Goal: Task Accomplishment & Management: Complete application form

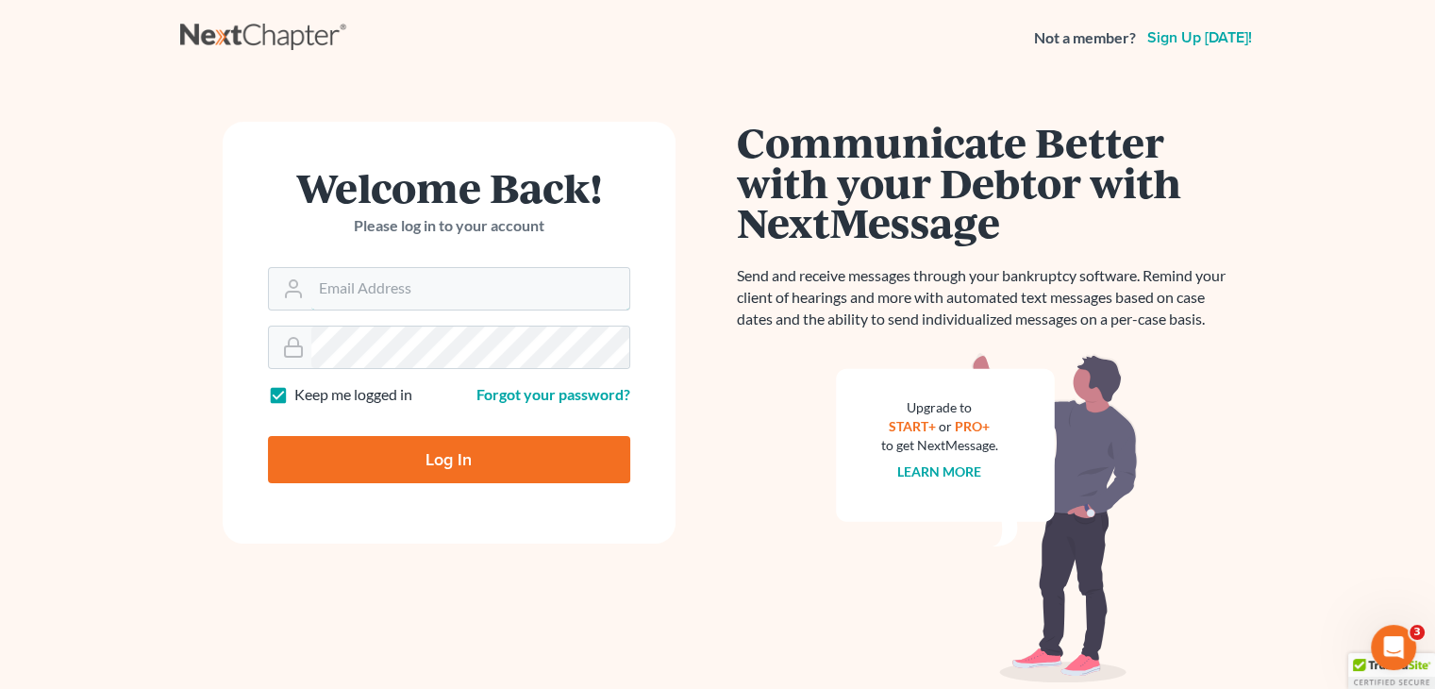
type input "[PERSON_NAME][EMAIL_ADDRESS][DOMAIN_NAME]"
click at [439, 434] on div "Log In" at bounding box center [449, 452] width 362 height 62
click at [439, 444] on input "Log In" at bounding box center [449, 459] width 362 height 47
type input "Thinking..."
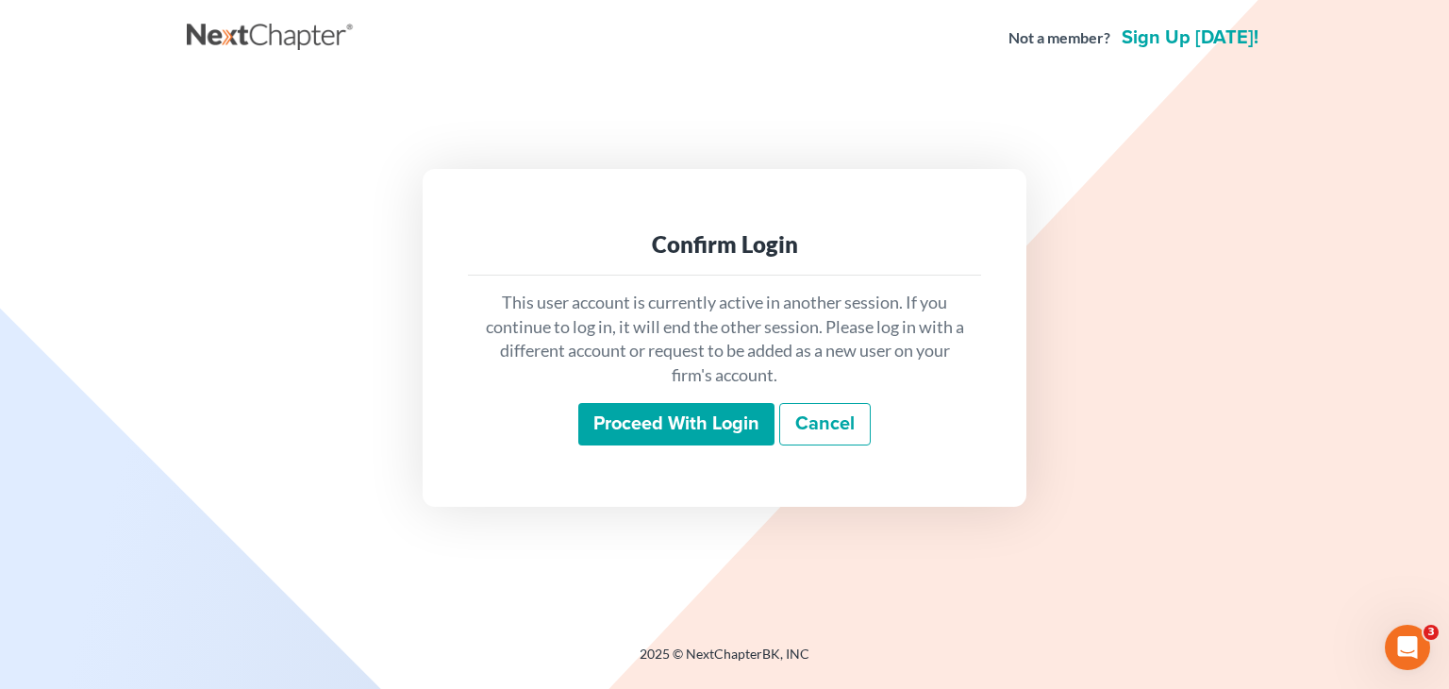
click at [638, 446] on div "This user account is currently active in another session. If you continue to lo…" at bounding box center [724, 369] width 513 height 186
click at [640, 439] on input "Proceed with login" at bounding box center [676, 424] width 196 height 43
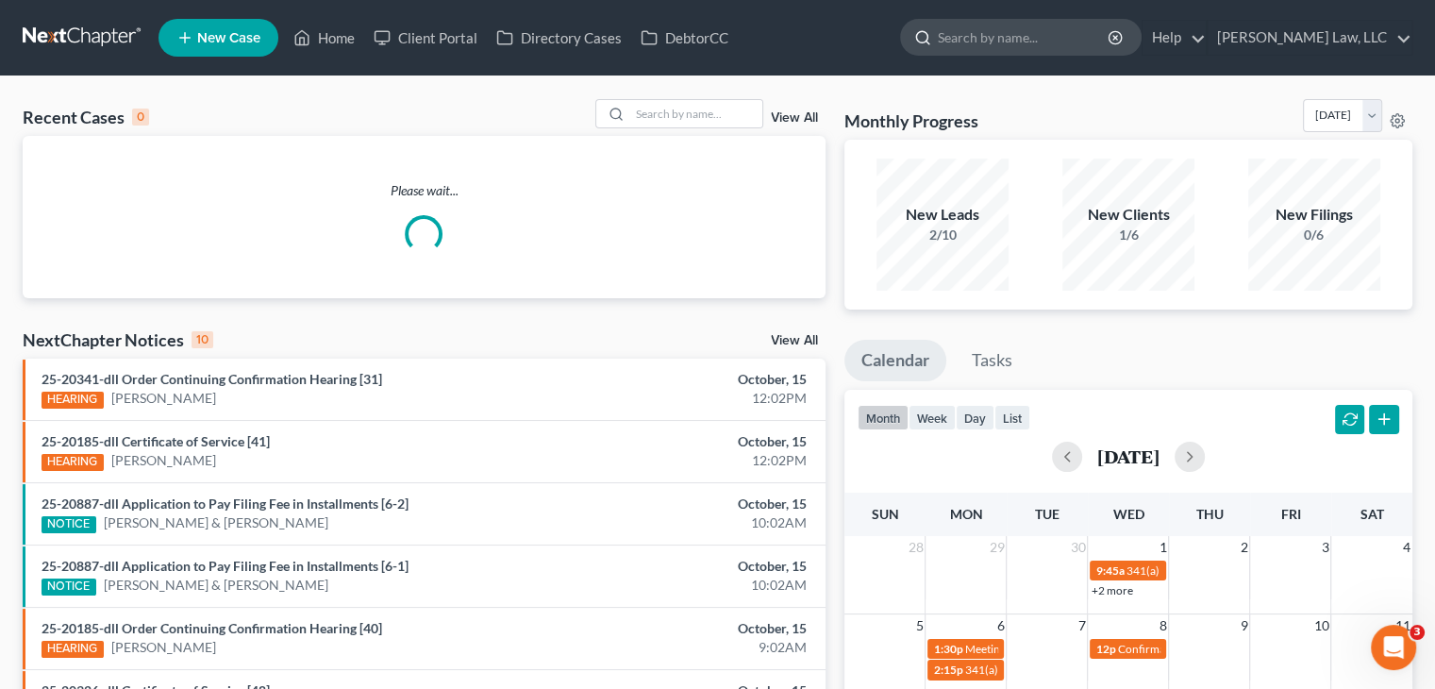
click at [991, 42] on input "search" at bounding box center [1024, 37] width 173 height 35
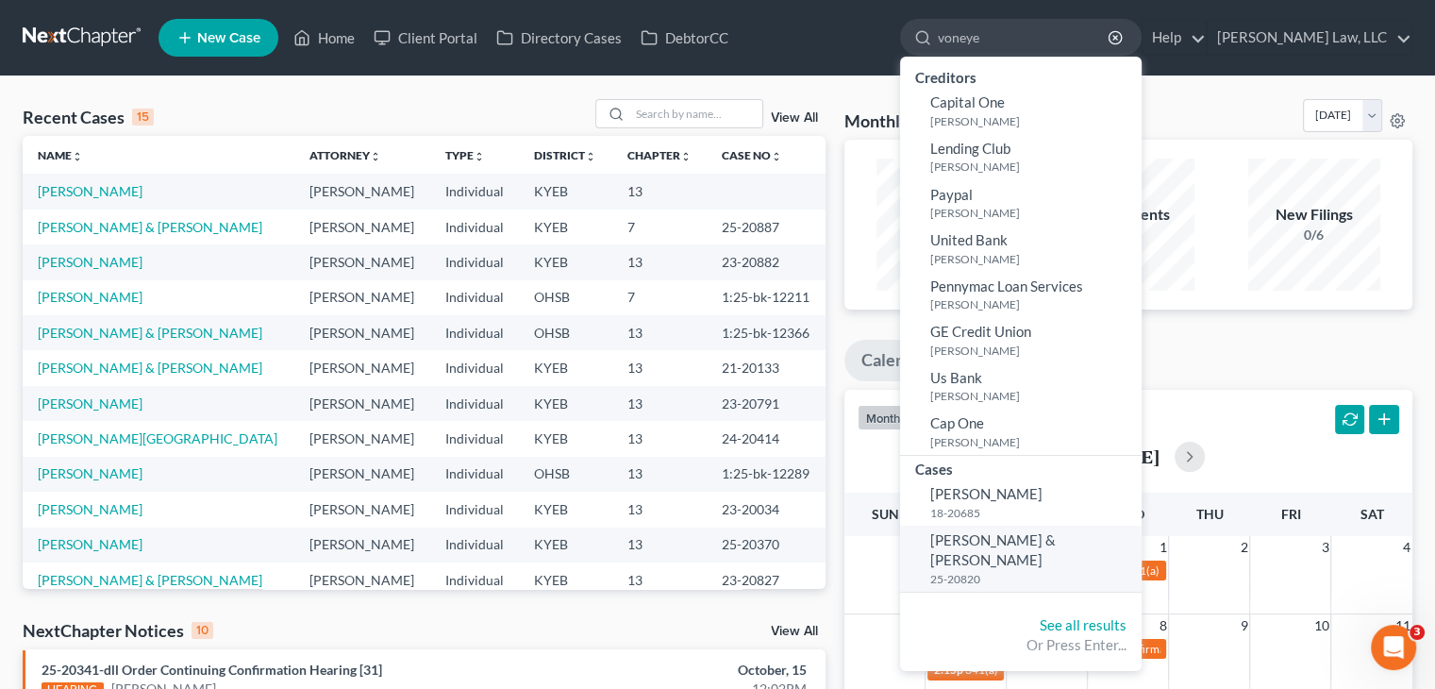
type input "voneye"
click at [983, 571] on small "25-20820" at bounding box center [1033, 579] width 207 height 16
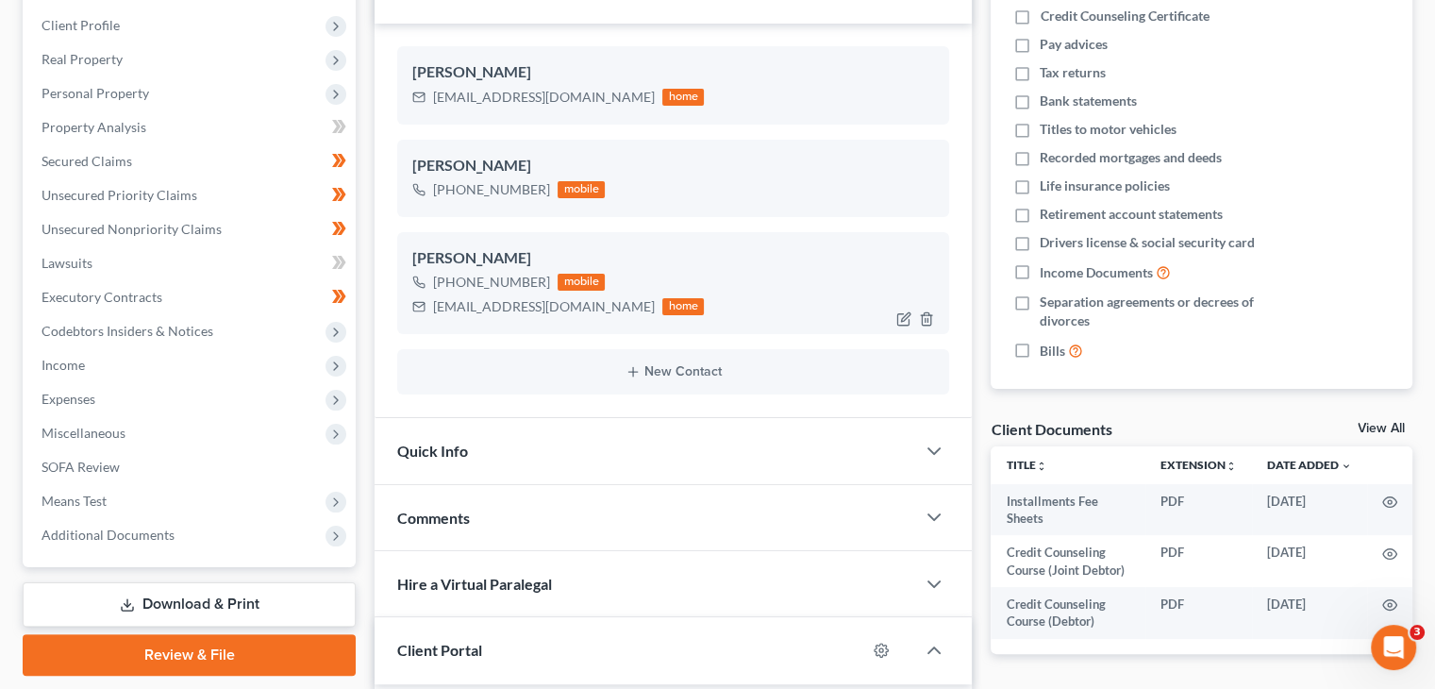
scroll to position [438, 0]
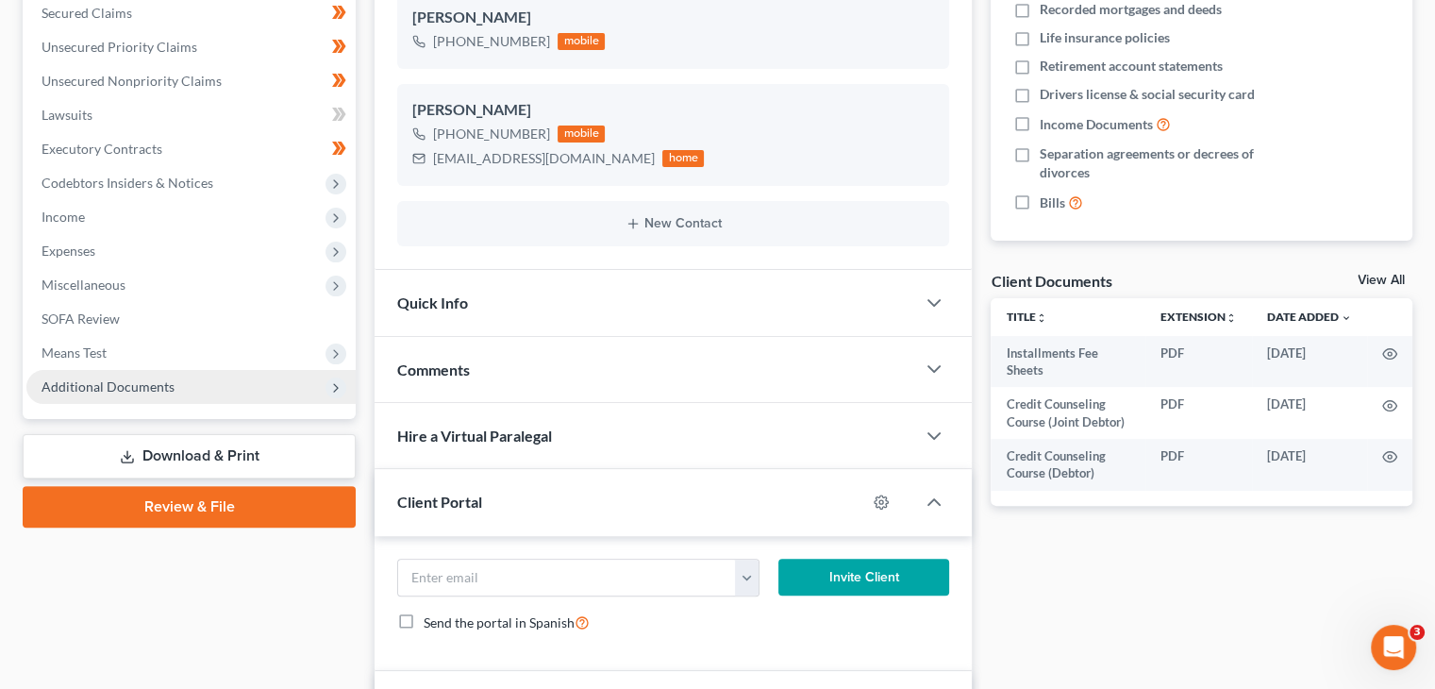
click at [267, 384] on span "Additional Documents" at bounding box center [190, 387] width 329 height 34
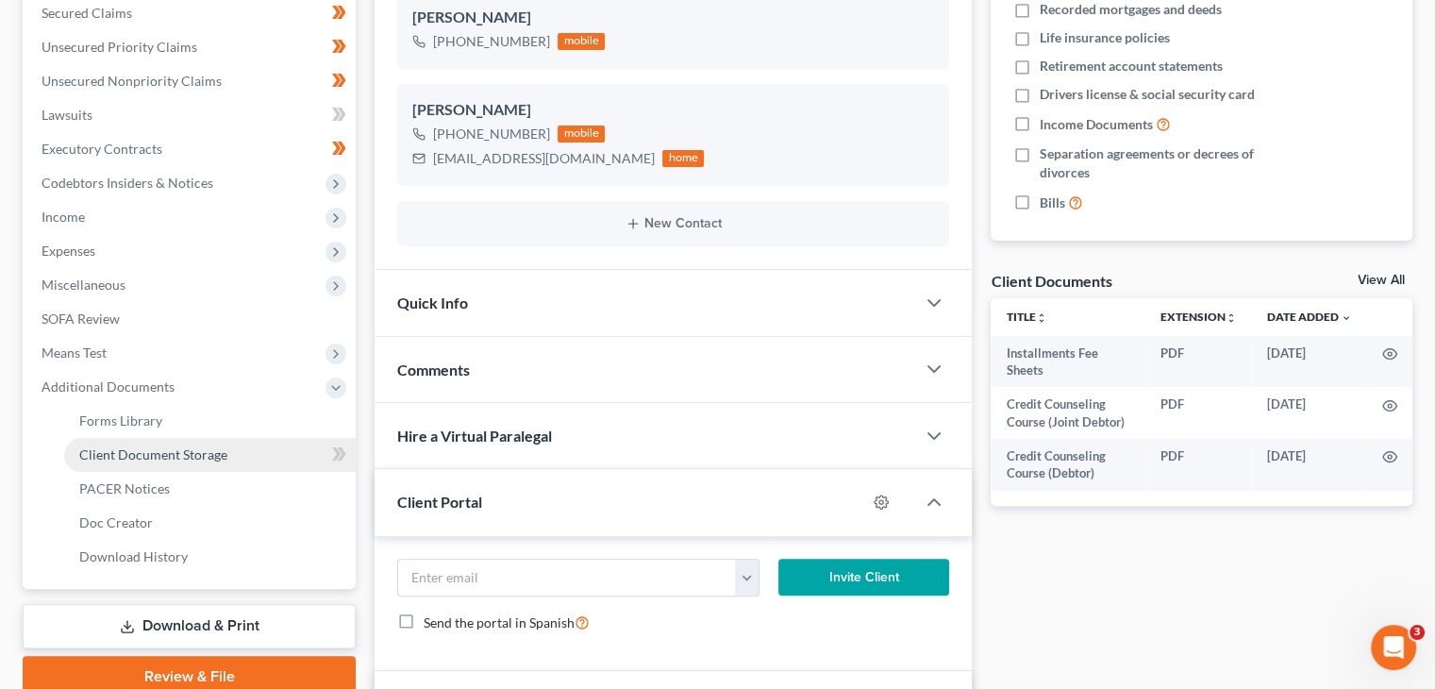
click at [222, 456] on span "Client Document Storage" at bounding box center [153, 454] width 148 height 16
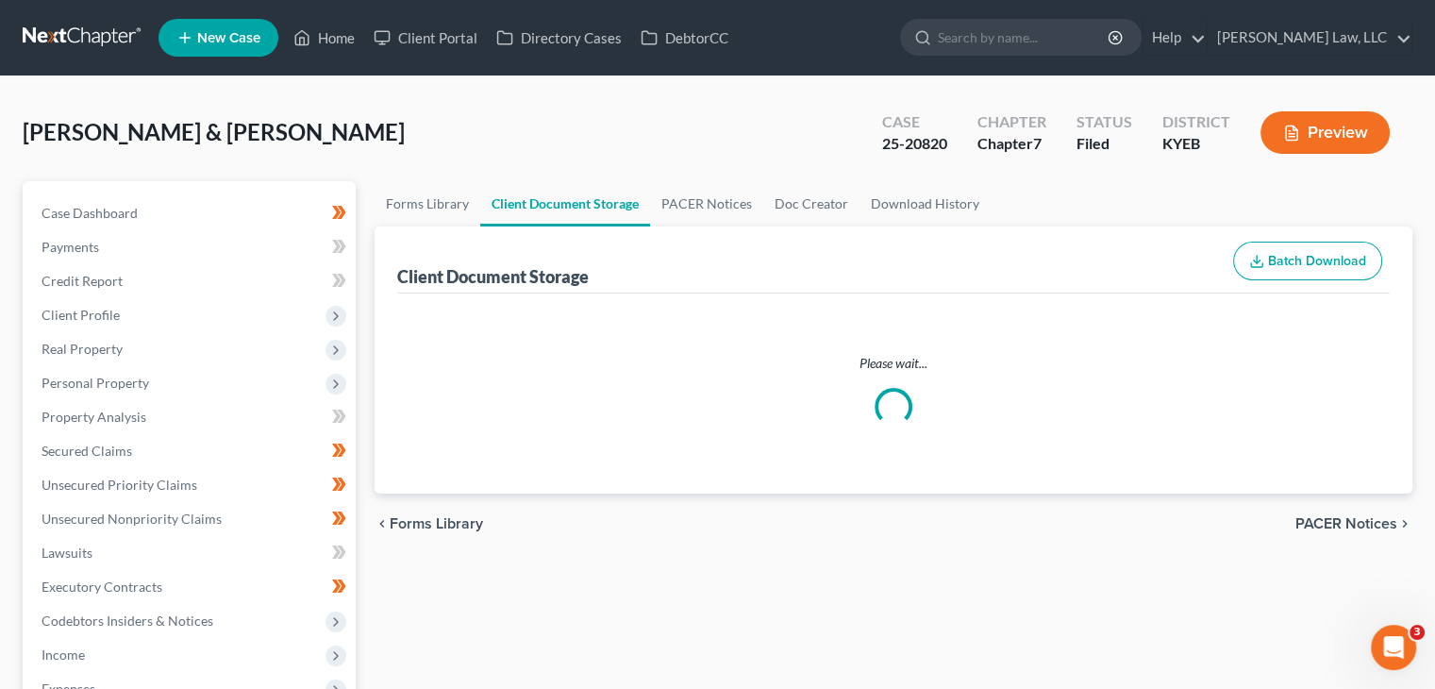
select select "7"
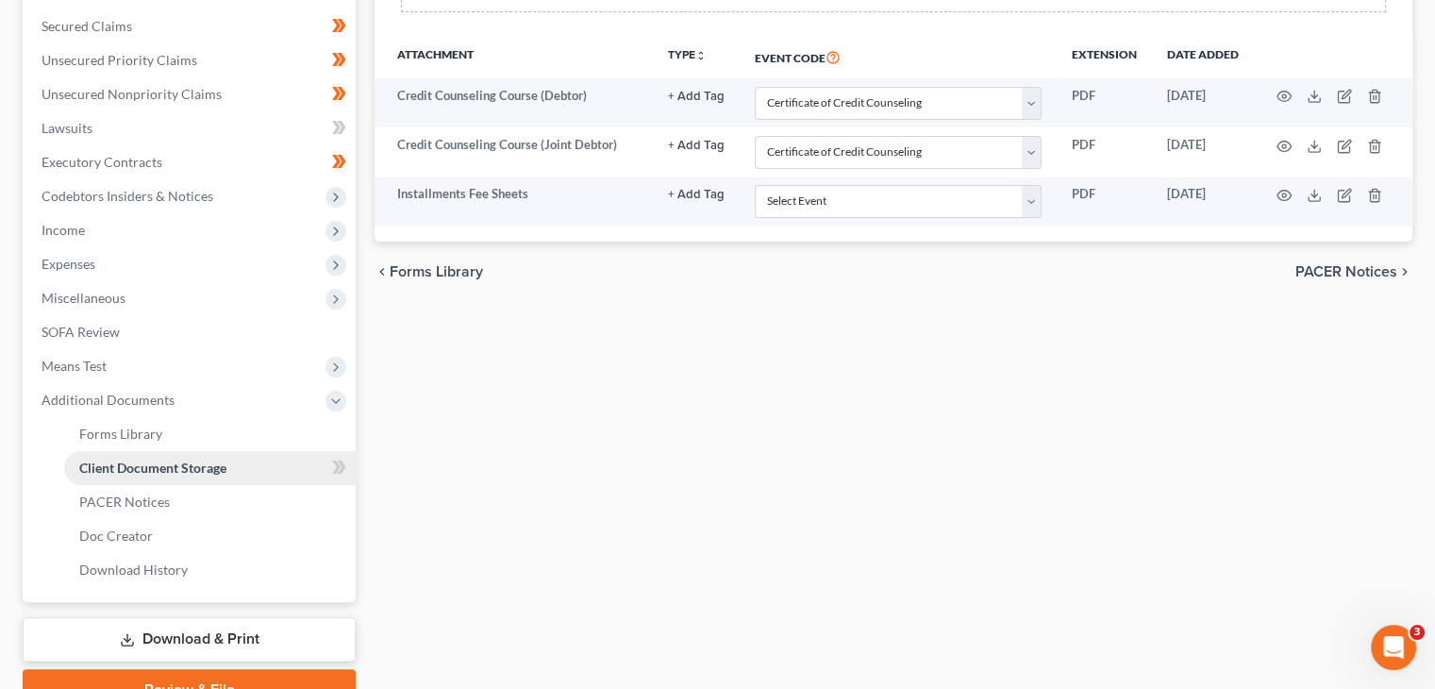
scroll to position [430, 0]
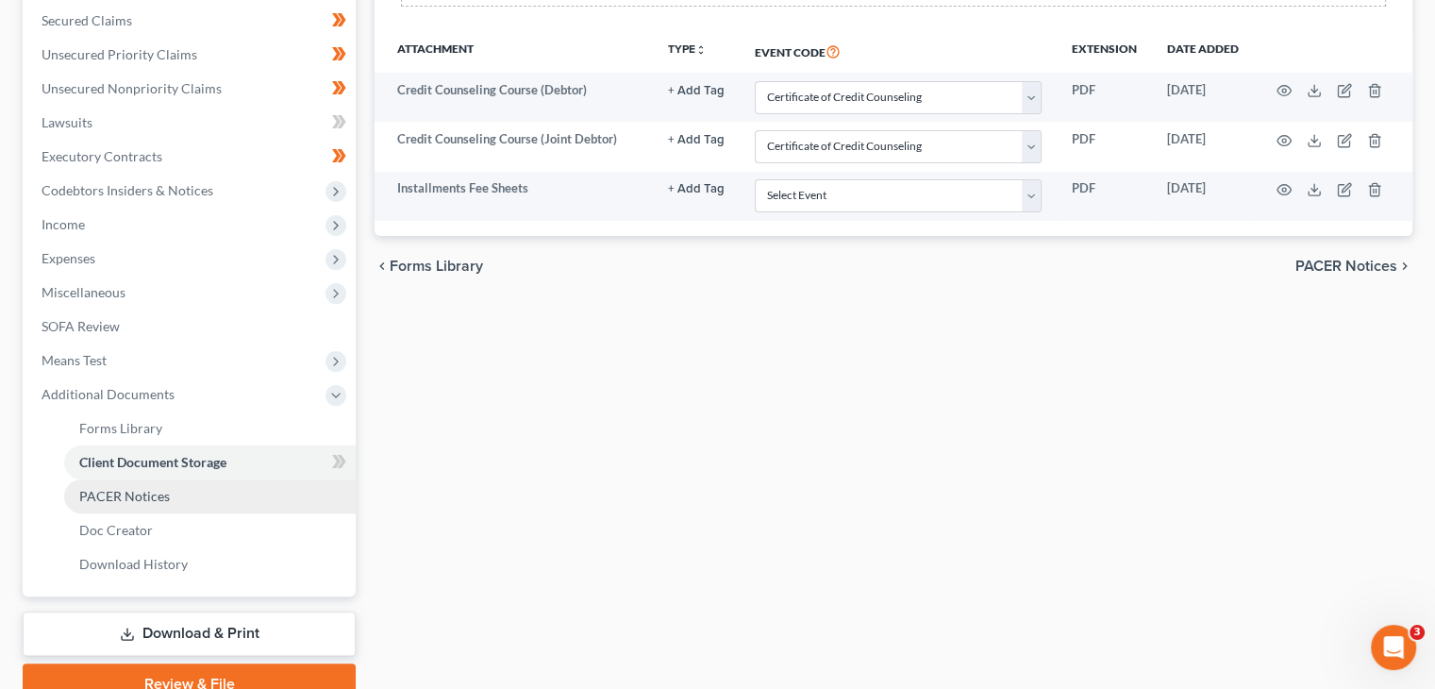
click at [217, 492] on link "PACER Notices" at bounding box center [210, 496] width 292 height 34
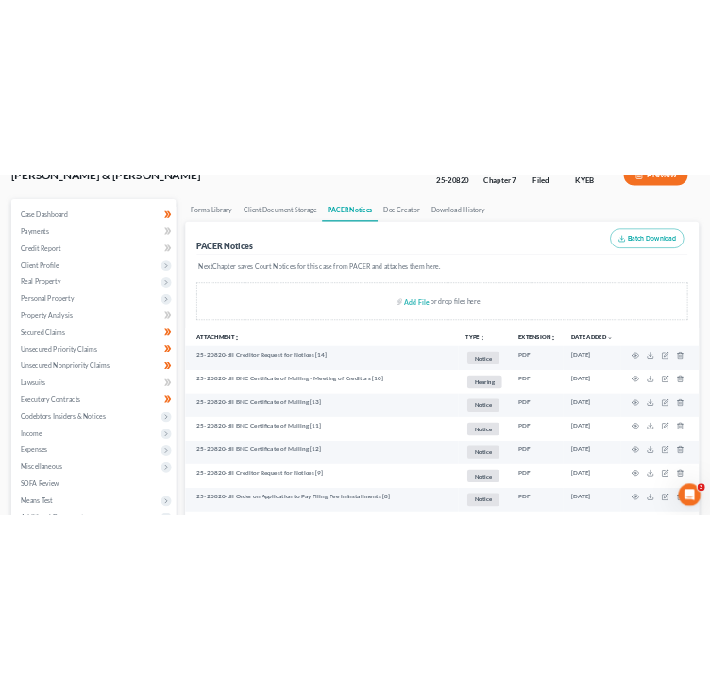
scroll to position [181, 0]
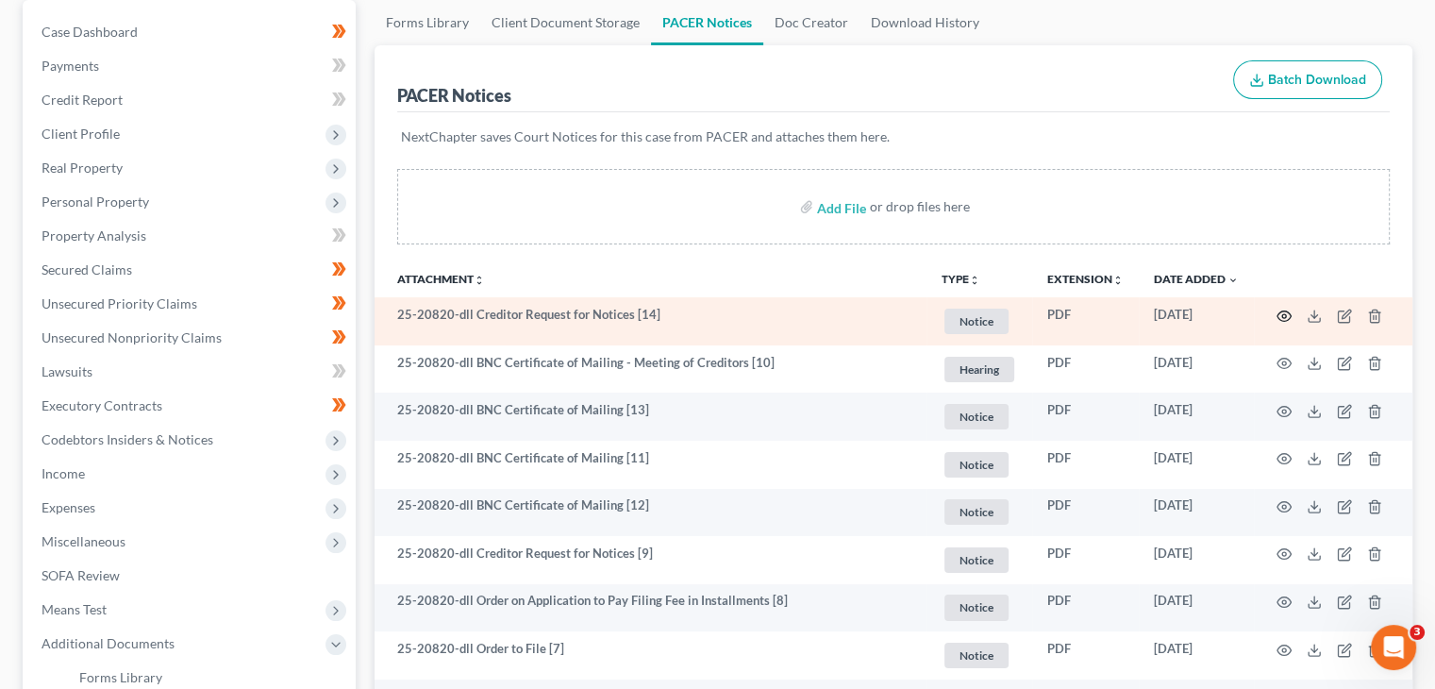
click at [1282, 311] on icon "button" at bounding box center [1284, 316] width 15 height 15
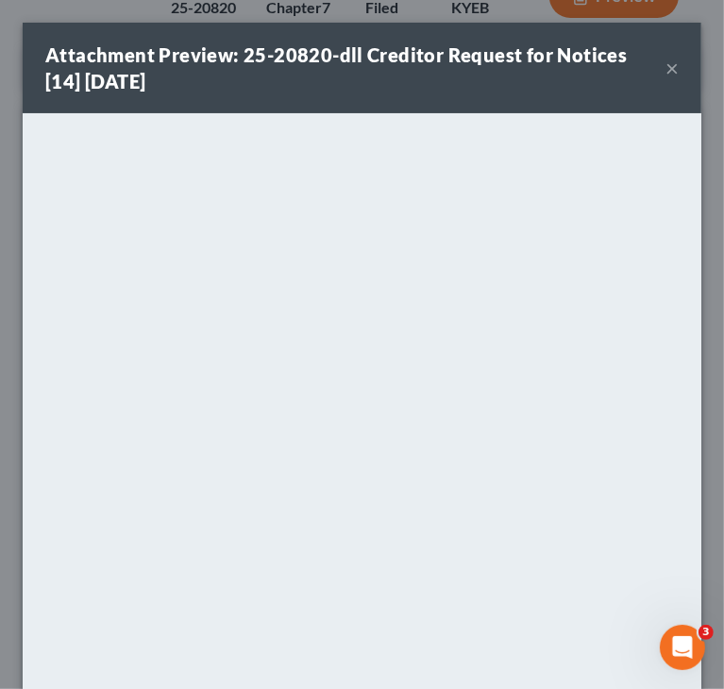
click at [664, 59] on div "Attachment Preview: 25-20820-dll Creditor Request for Notices [14] [DATE] ×" at bounding box center [362, 68] width 678 height 91
click at [665, 73] on button "×" at bounding box center [671, 68] width 13 height 23
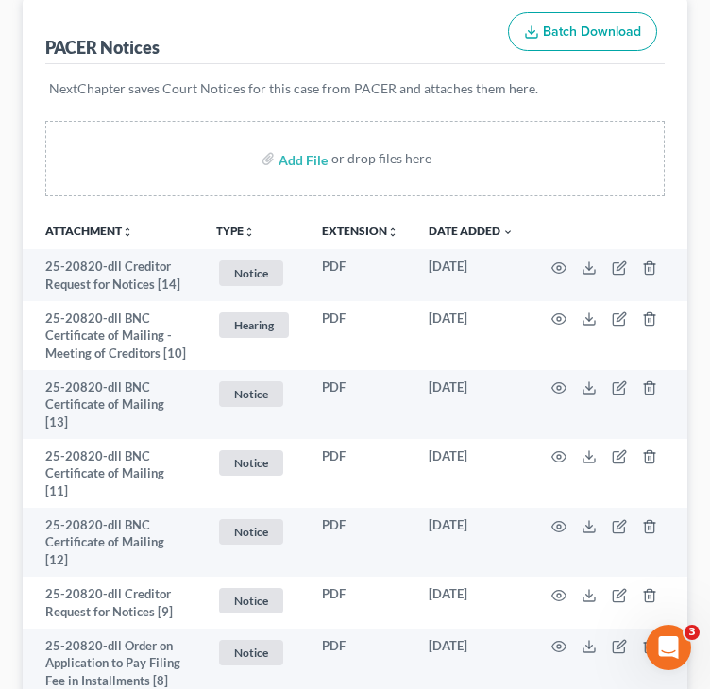
scroll to position [244, 0]
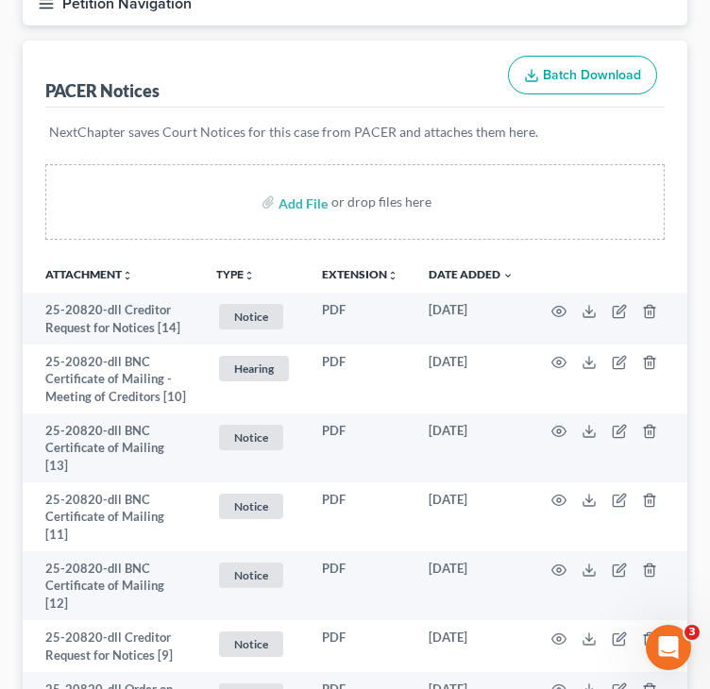
click at [43, 18] on button "Petition Navigation" at bounding box center [355, 3] width 664 height 43
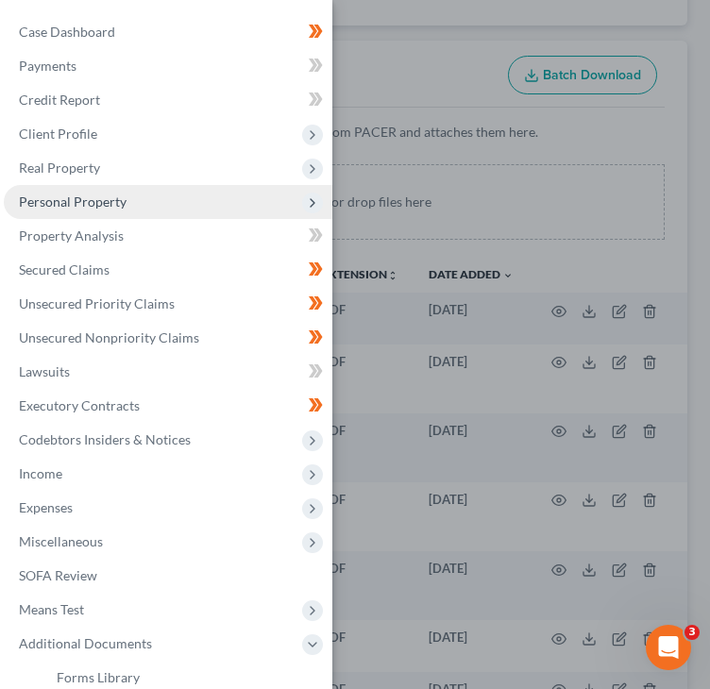
click at [98, 204] on span "Personal Property" at bounding box center [73, 201] width 108 height 16
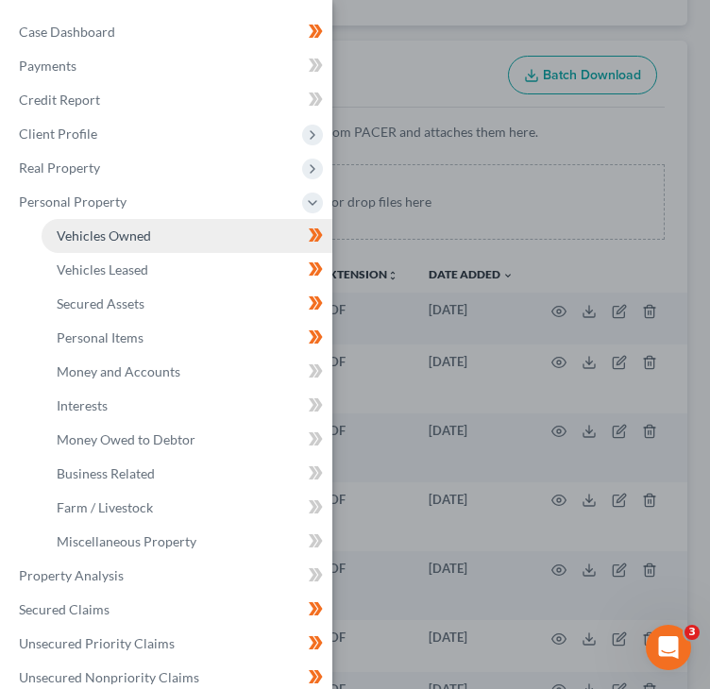
click at [107, 234] on span "Vehicles Owned" at bounding box center [104, 235] width 94 height 16
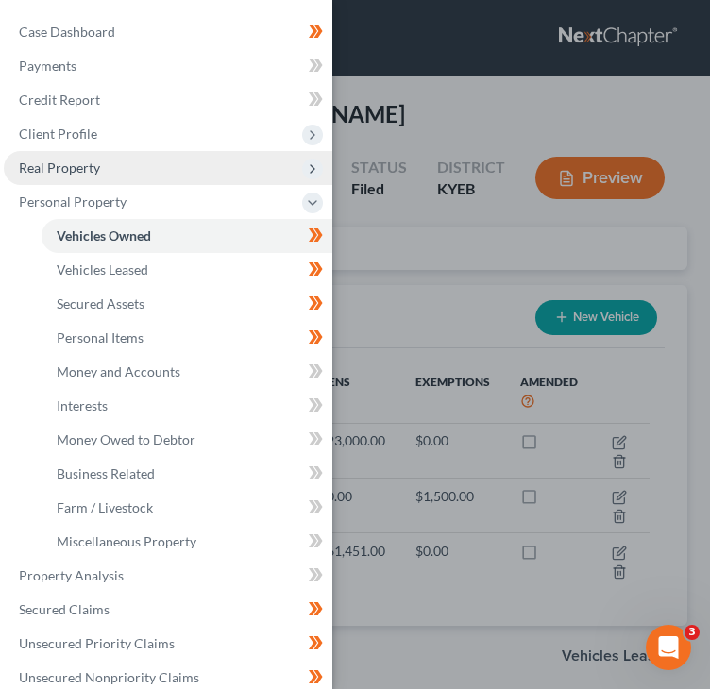
click at [91, 178] on span "Real Property" at bounding box center [168, 168] width 328 height 34
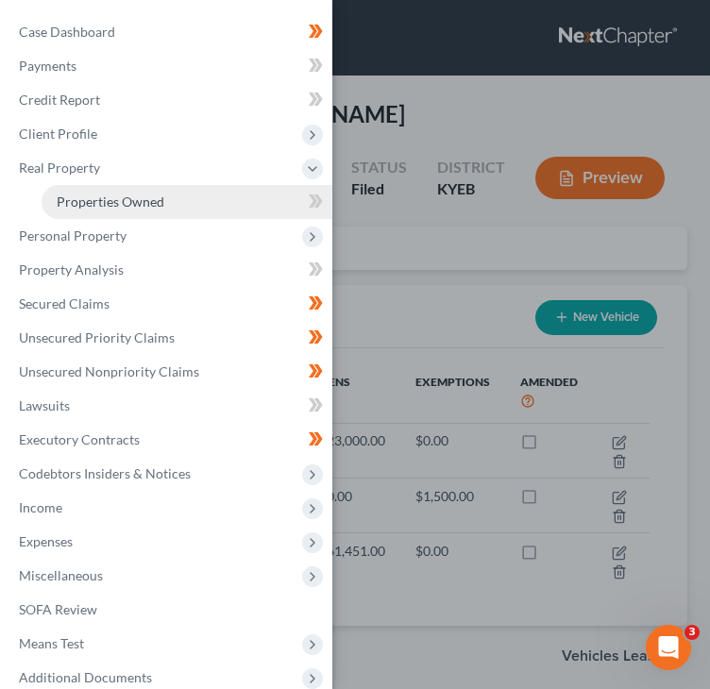
click at [83, 198] on span "Properties Owned" at bounding box center [111, 201] width 108 height 16
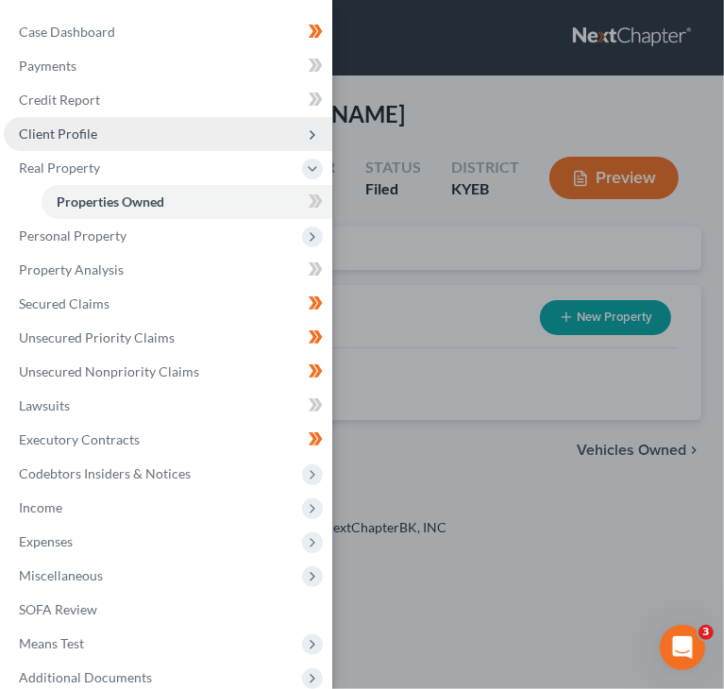
click at [109, 122] on span "Client Profile" at bounding box center [168, 134] width 328 height 34
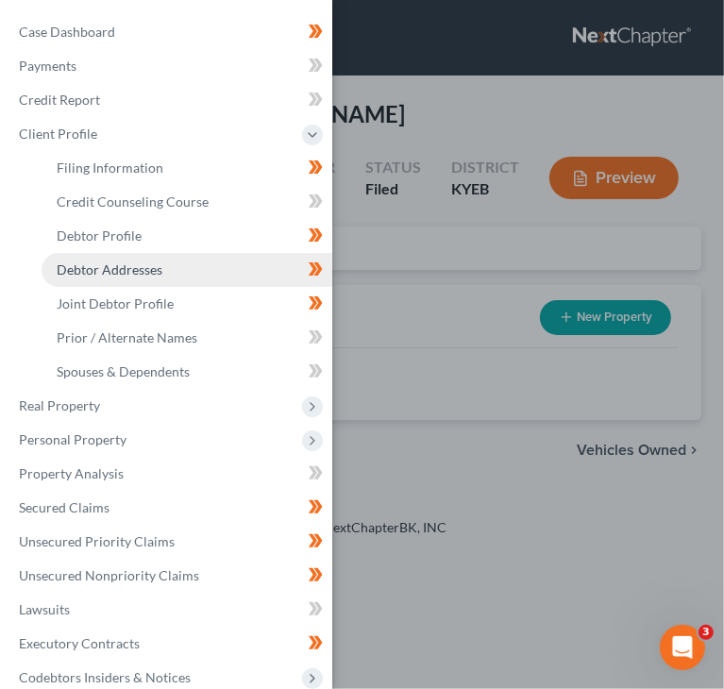
click at [126, 263] on span "Debtor Addresses" at bounding box center [110, 269] width 106 height 16
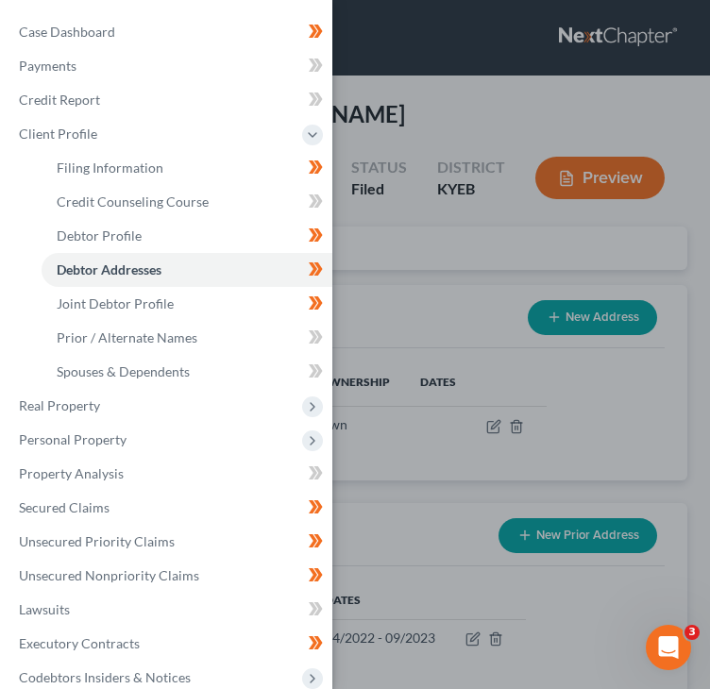
click at [423, 363] on div "Case Dashboard Payments Invoices Payments Payments Credit Report Client Profile" at bounding box center [355, 344] width 710 height 689
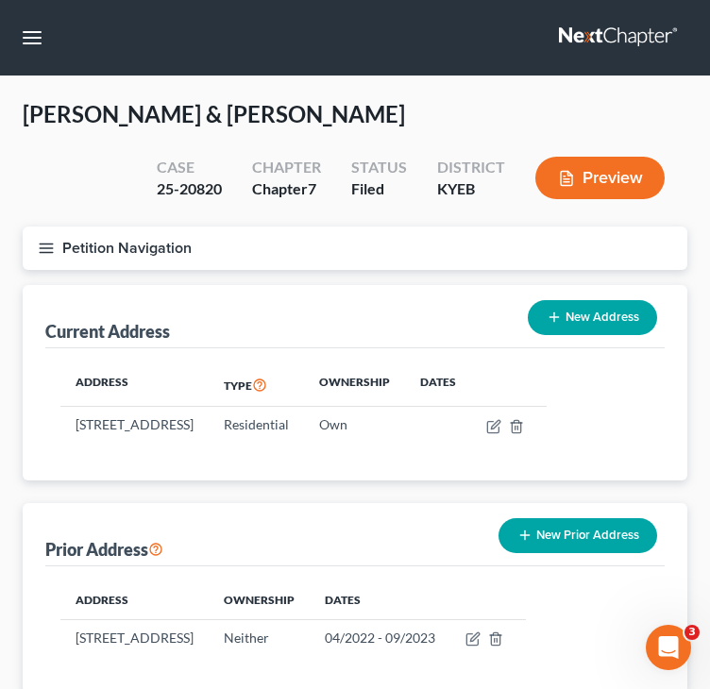
scroll to position [104, 0]
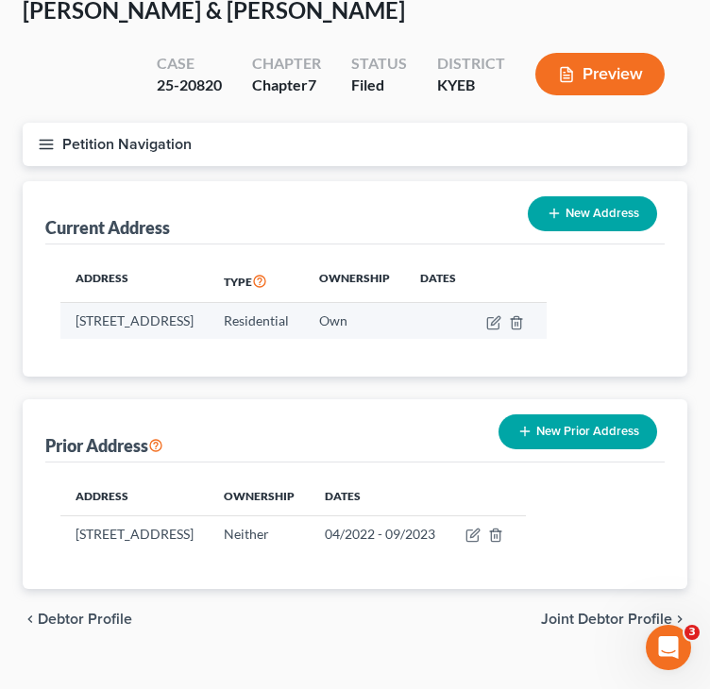
drag, startPoint x: 67, startPoint y: 318, endPoint x: 245, endPoint y: 326, distance: 178.5
click at [209, 326] on td "[STREET_ADDRESS]" at bounding box center [134, 321] width 148 height 36
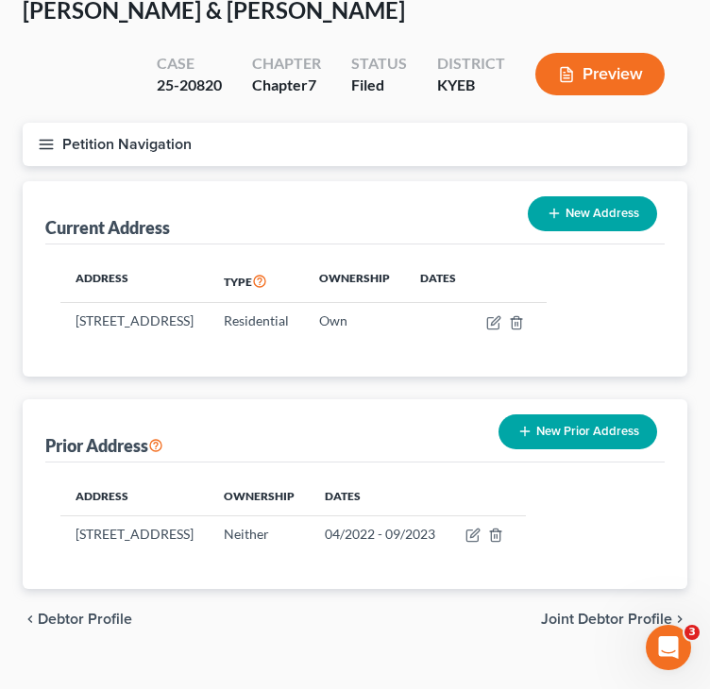
drag, startPoint x: 75, startPoint y: 318, endPoint x: 151, endPoint y: 360, distance: 86.6
click at [151, 360] on div "Address Type Ownership Dates [STREET_ADDRESS] Residential Own" at bounding box center [354, 310] width 619 height 132
copy td "[STREET_ADDRESS]"
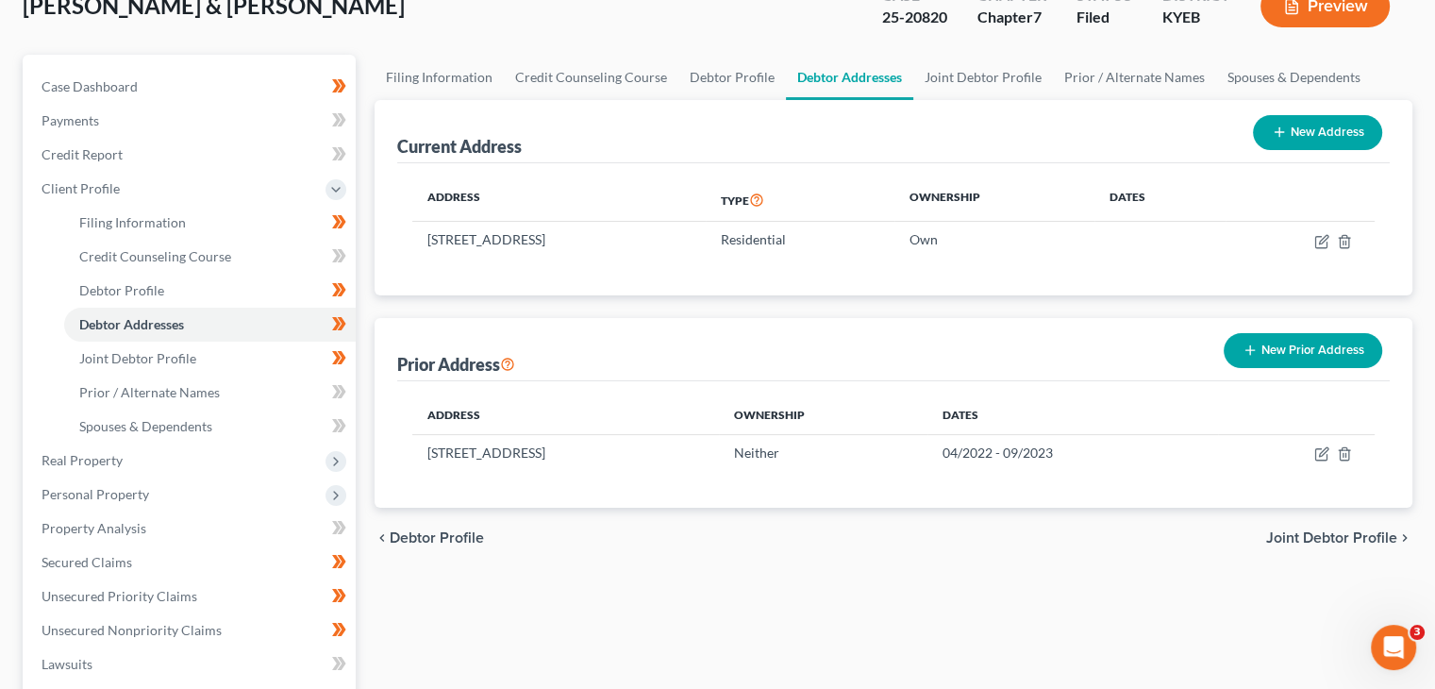
scroll to position [0, 0]
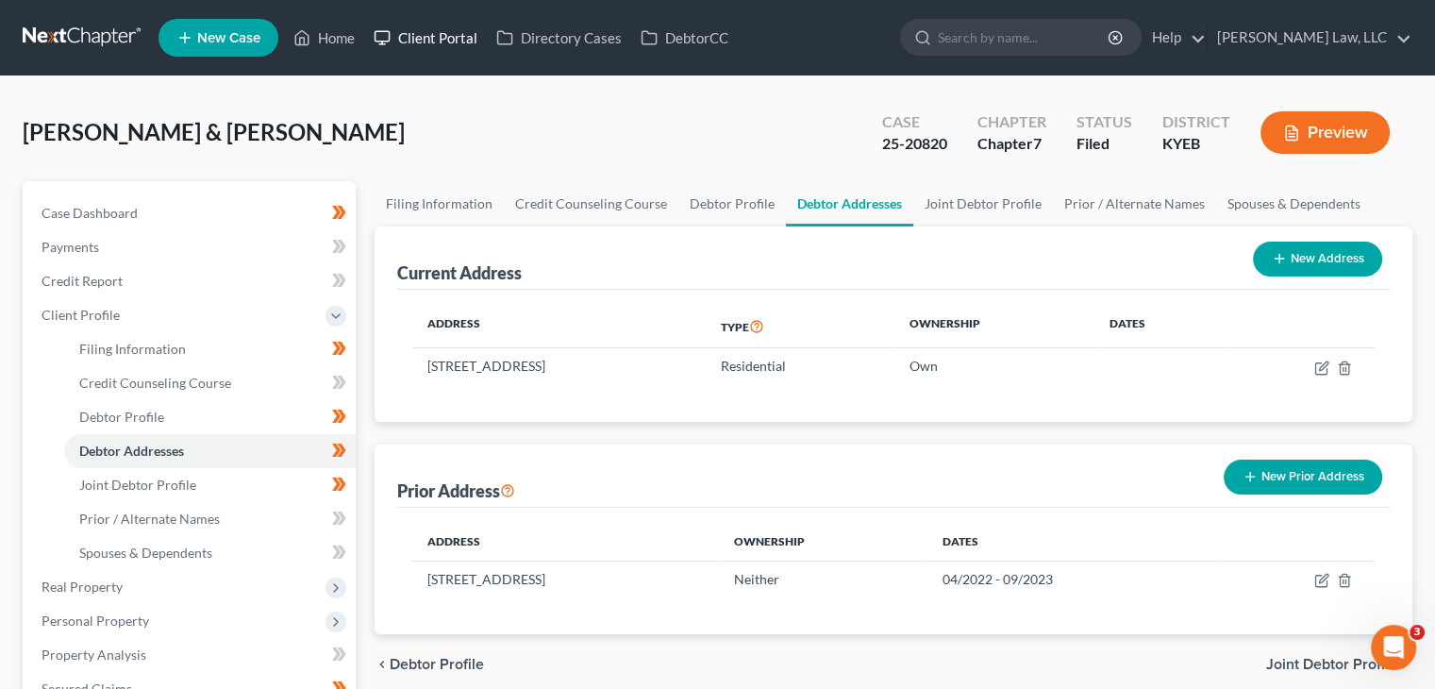
click at [421, 41] on link "Client Portal" at bounding box center [425, 38] width 123 height 34
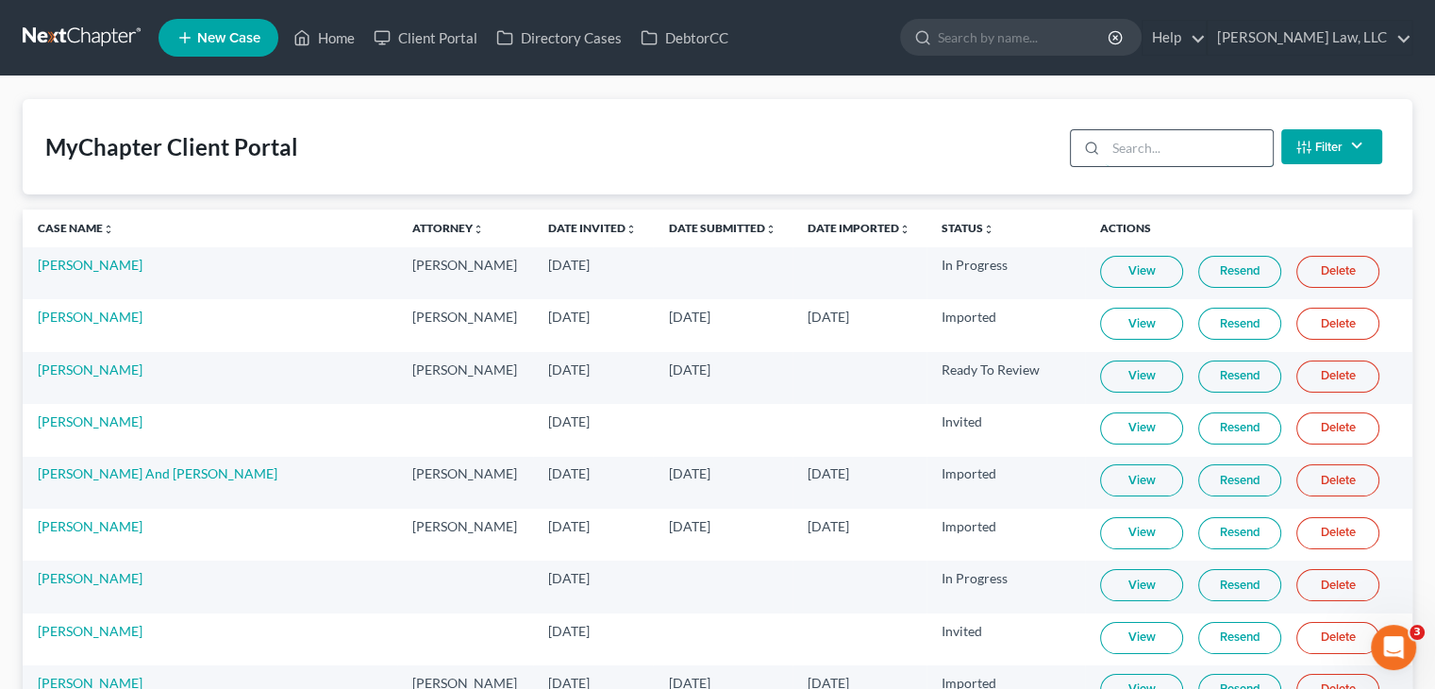
click at [1129, 156] on input "search" at bounding box center [1189, 148] width 167 height 36
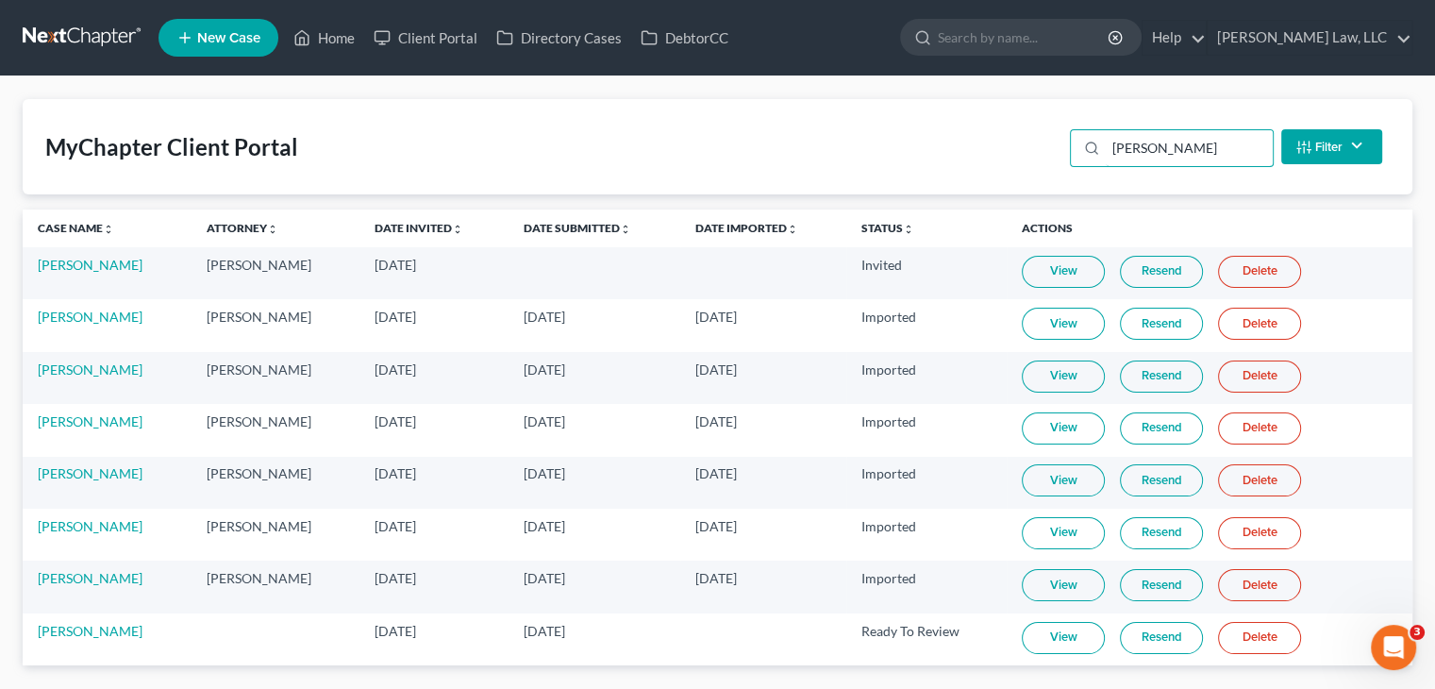
type input "[PERSON_NAME]"
click at [1060, 622] on link "View" at bounding box center [1063, 638] width 83 height 32
click at [674, 23] on link "DebtorCC" at bounding box center [684, 38] width 107 height 34
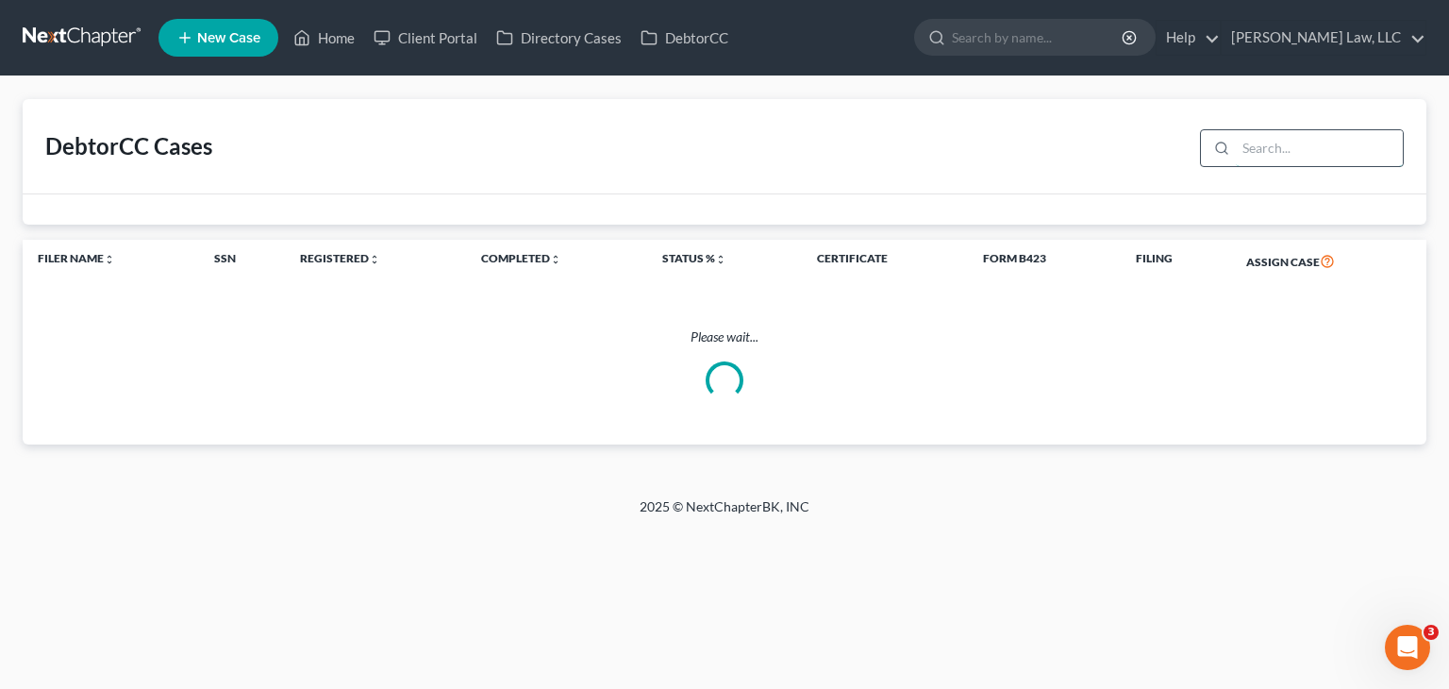
click at [1302, 150] on input "search" at bounding box center [1319, 148] width 167 height 36
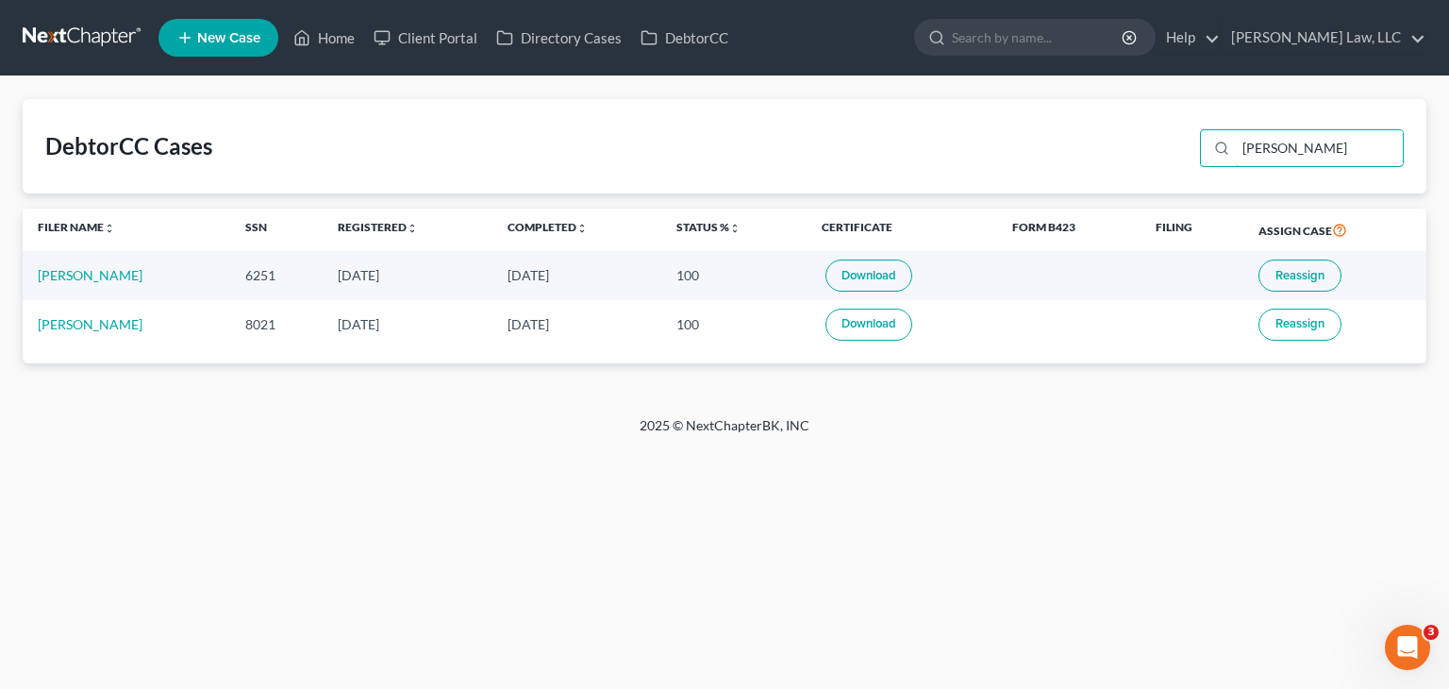
type input "[PERSON_NAME]"
click at [1310, 276] on span "Reassign" at bounding box center [1300, 275] width 49 height 15
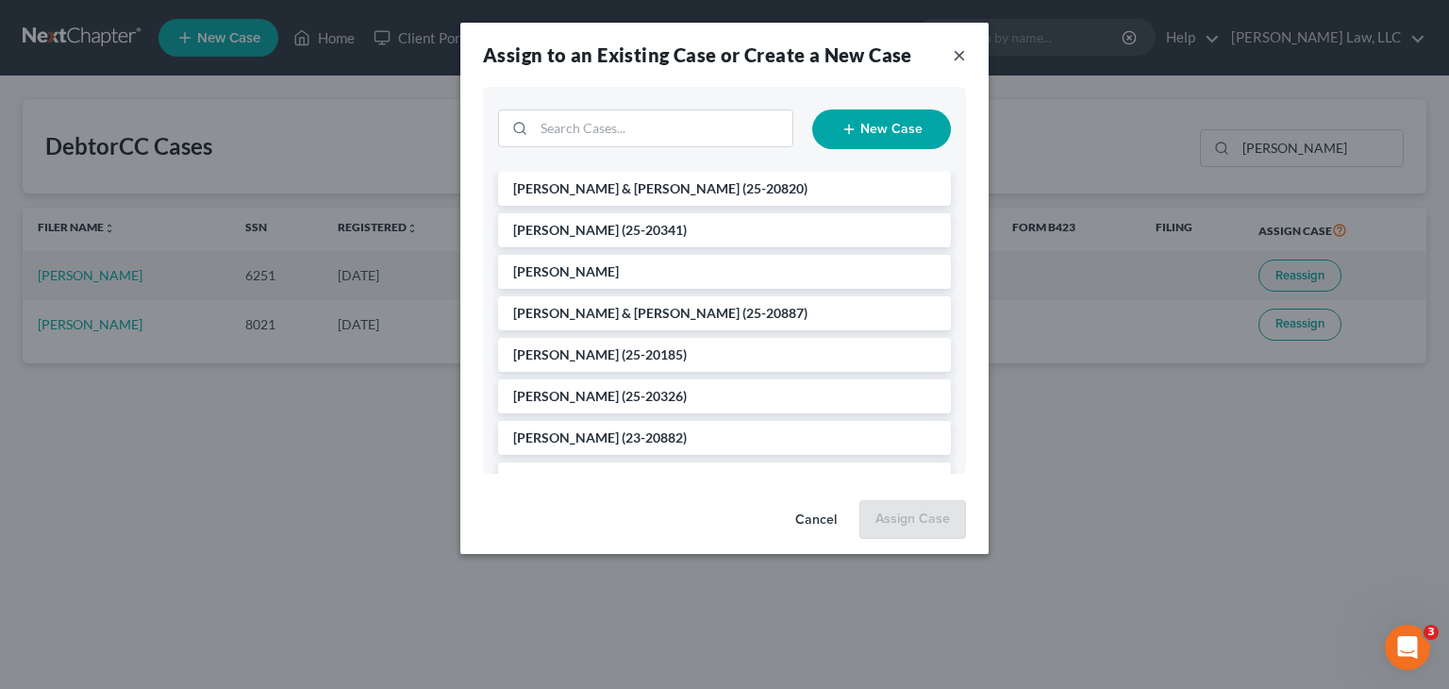
click at [953, 59] on button "×" at bounding box center [959, 54] width 13 height 23
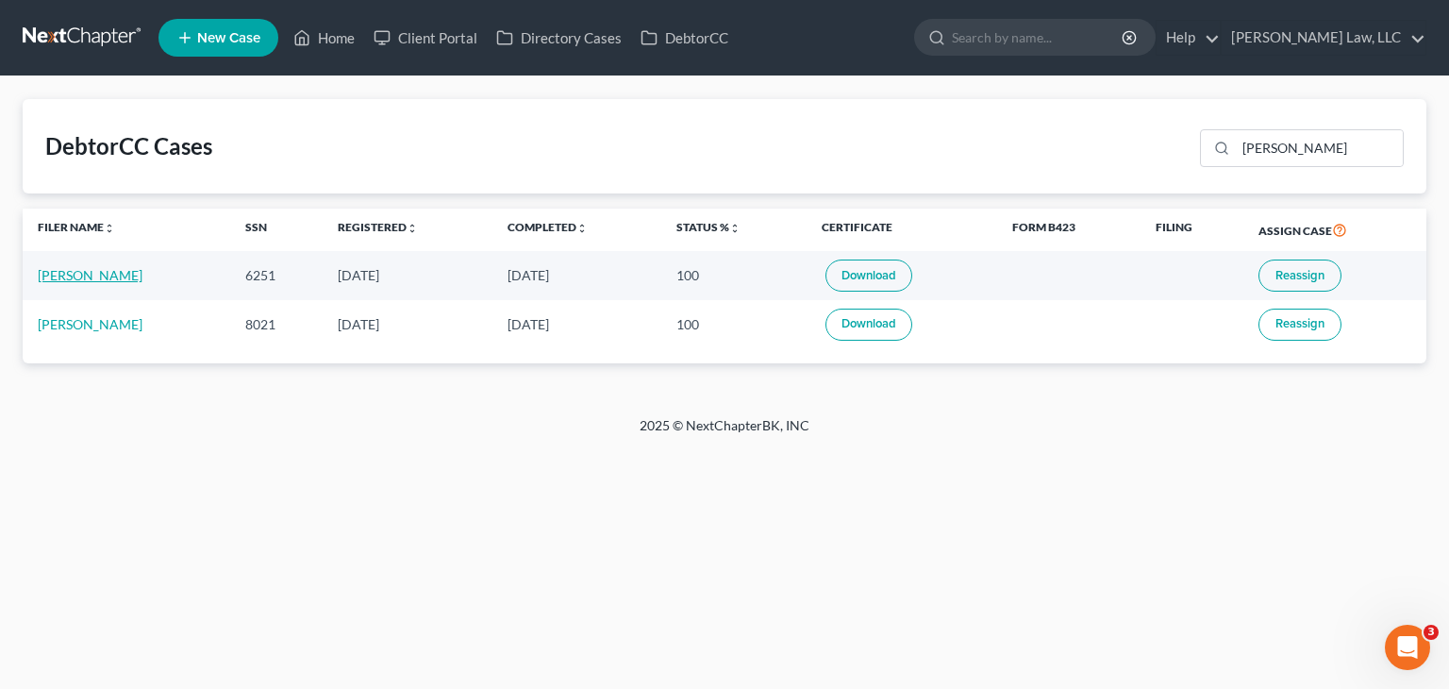
click at [87, 267] on link "[PERSON_NAME]" at bounding box center [90, 275] width 105 height 16
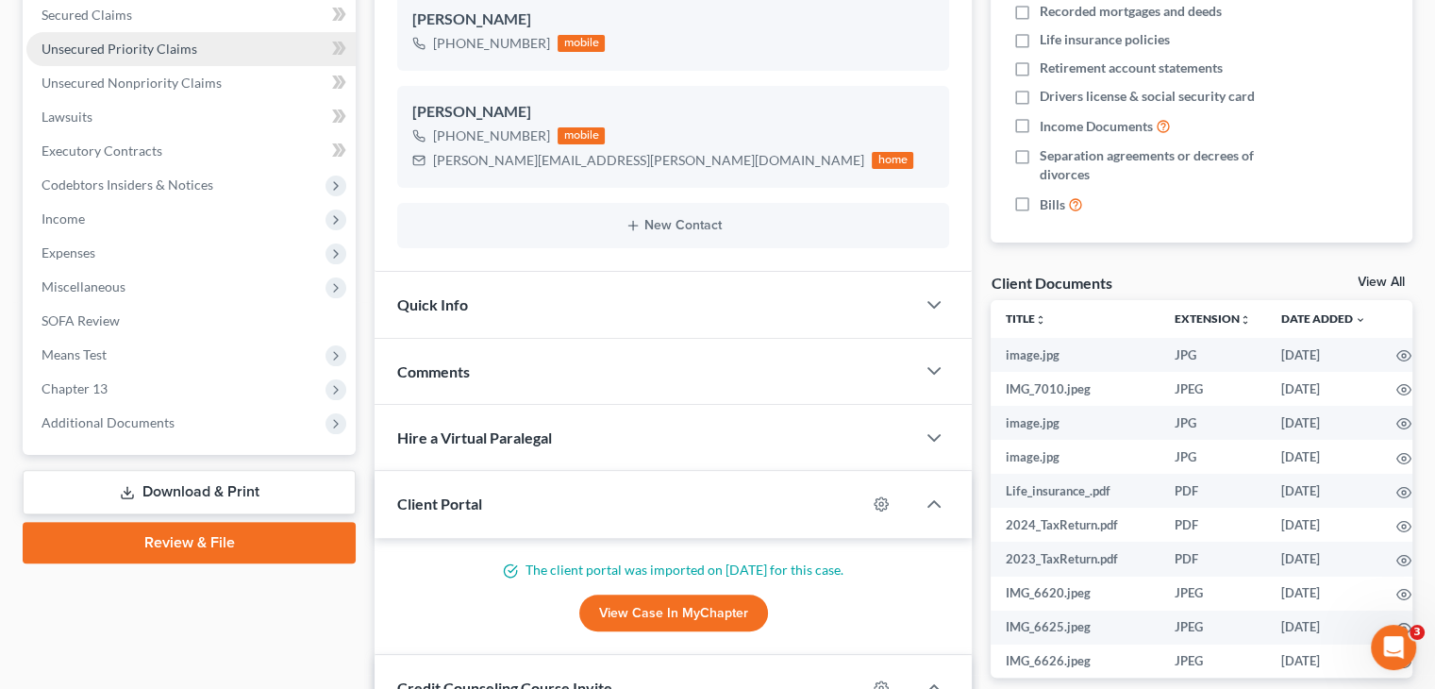
scroll to position [477, 0]
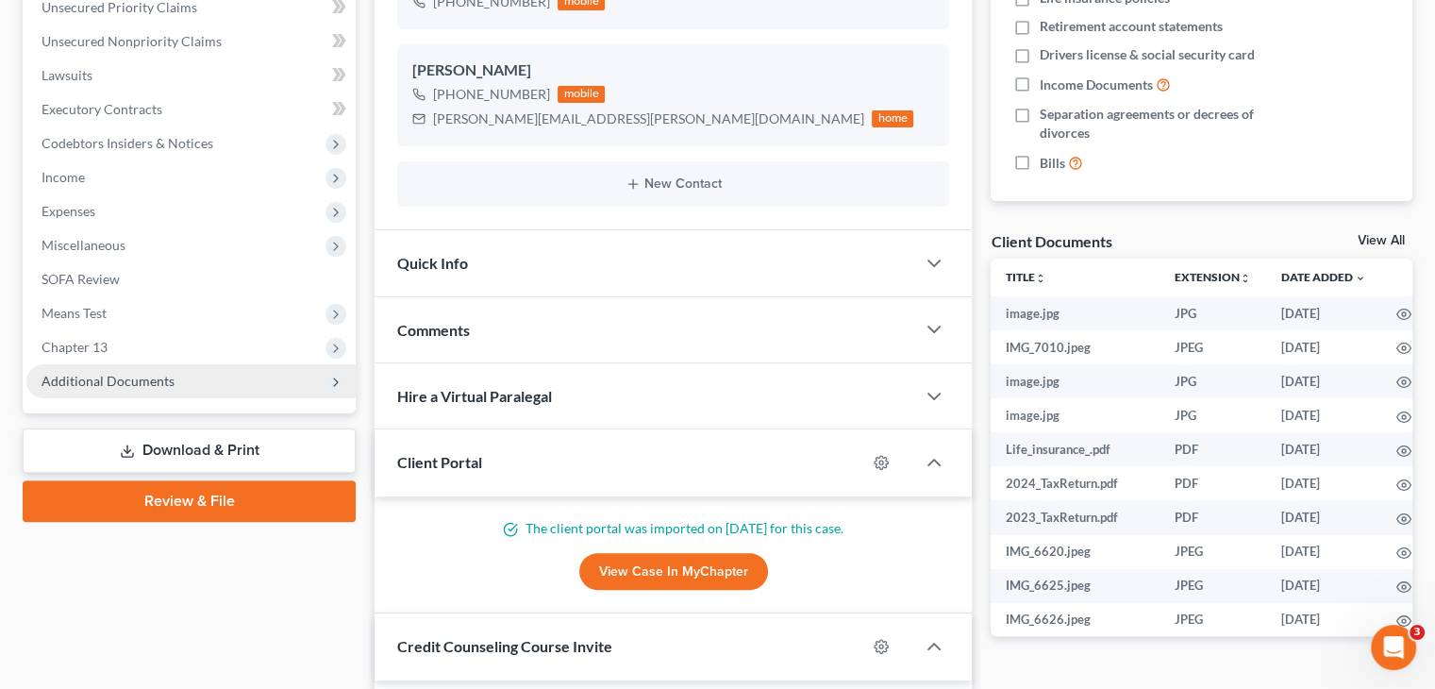
click at [150, 374] on span "Additional Documents" at bounding box center [108, 381] width 133 height 16
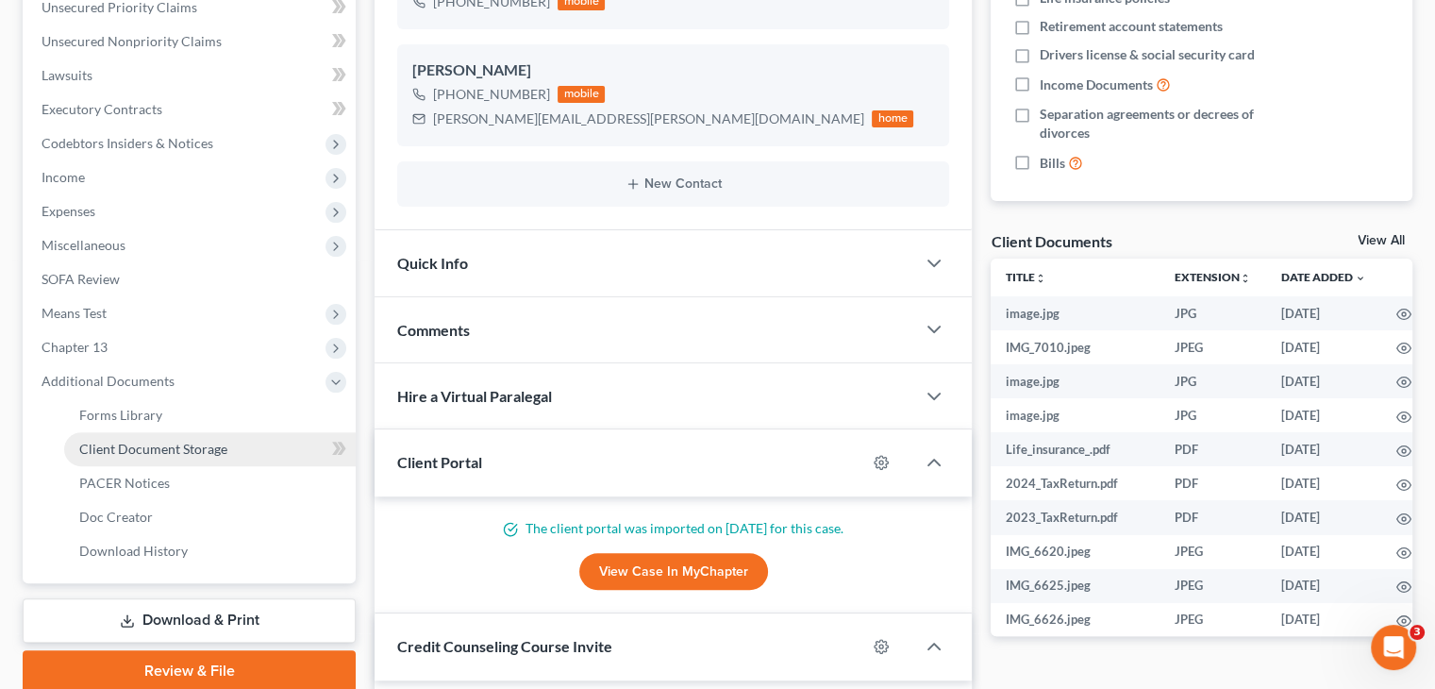
click at [171, 446] on span "Client Document Storage" at bounding box center [153, 449] width 148 height 16
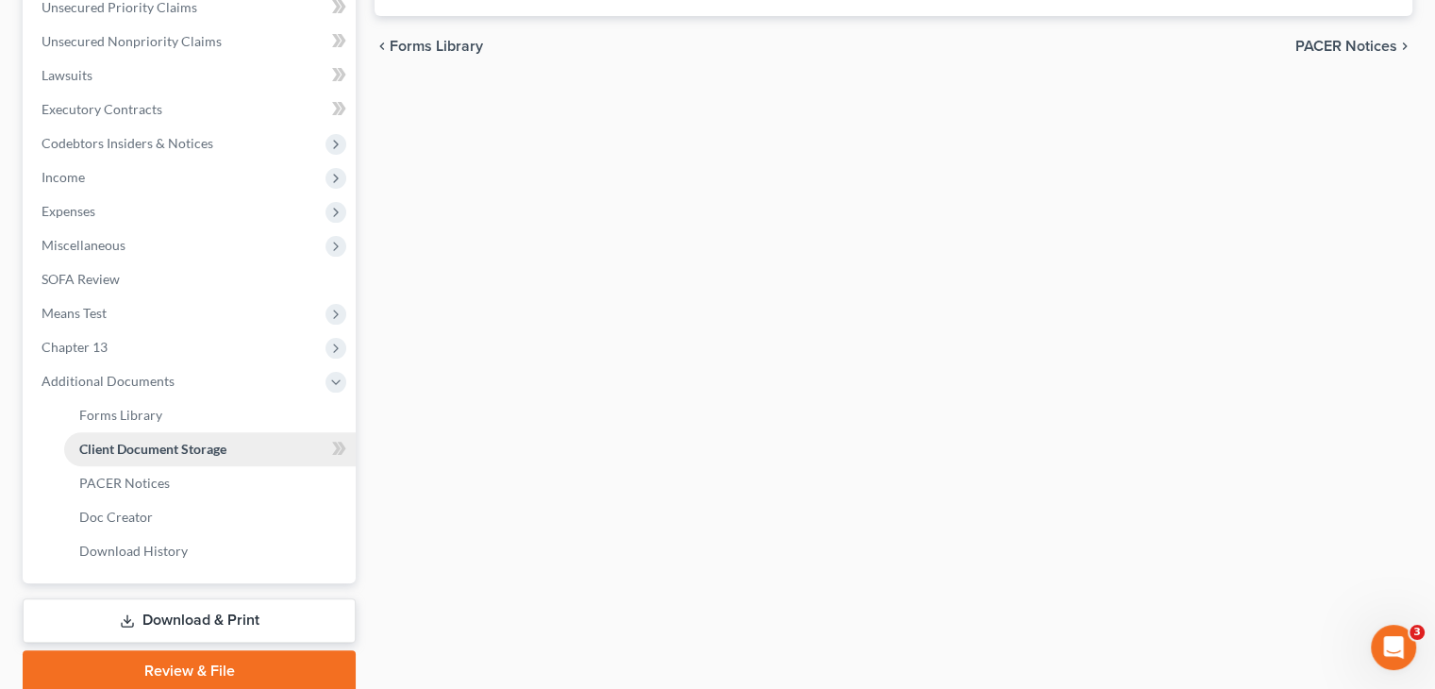
scroll to position [234, 0]
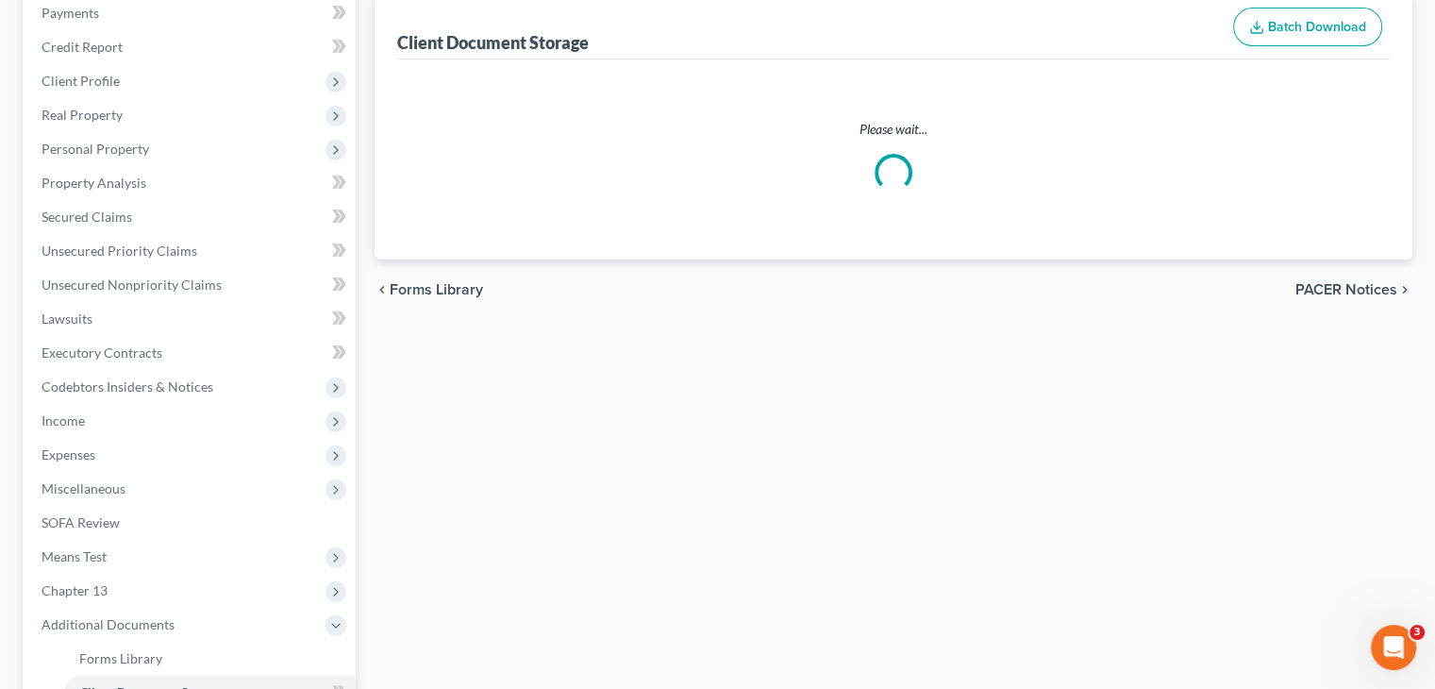
select select "7"
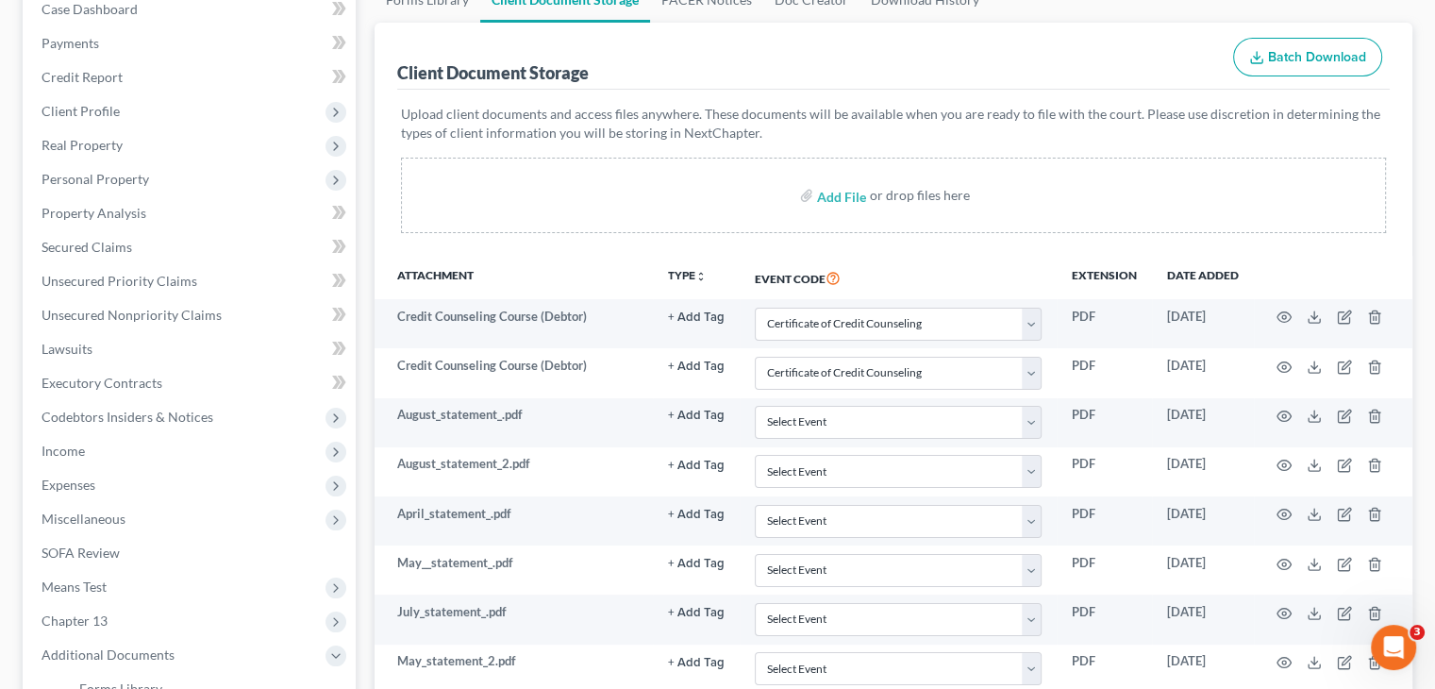
scroll to position [215, 0]
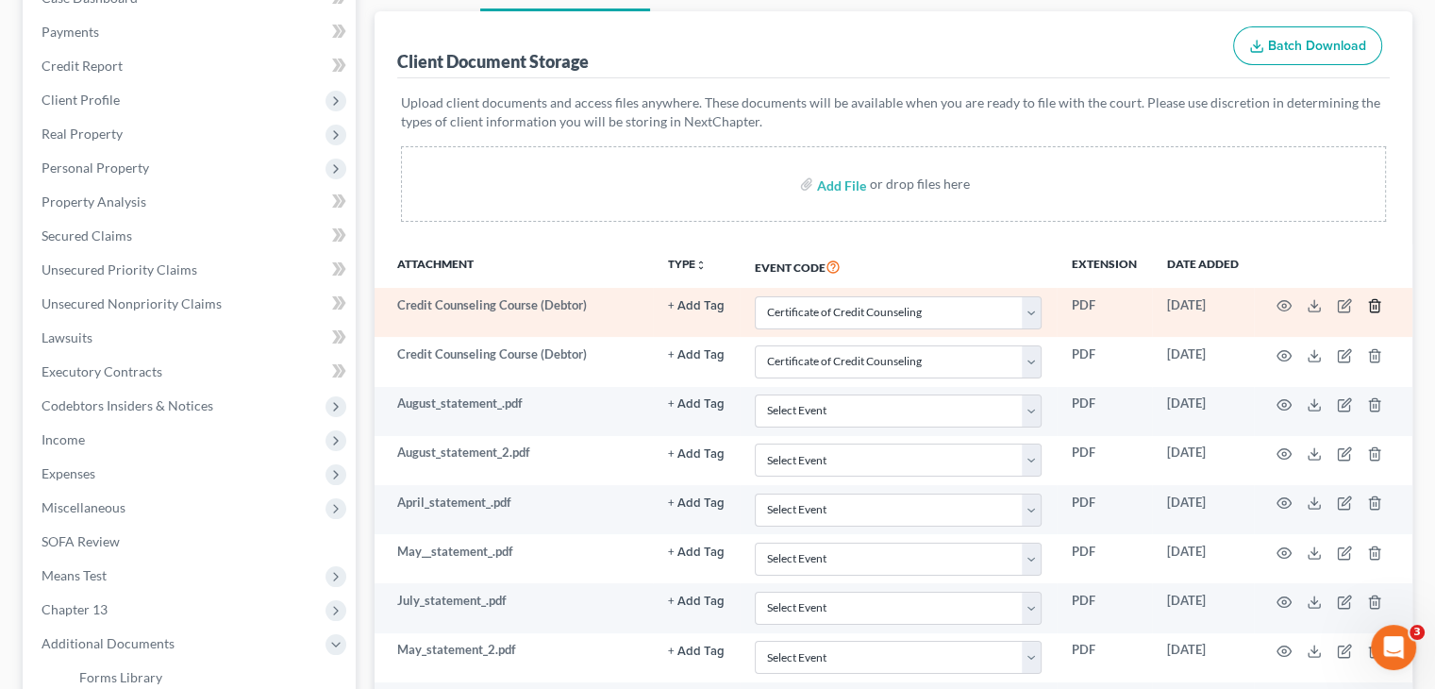
click at [1378, 309] on icon "button" at bounding box center [1374, 305] width 15 height 15
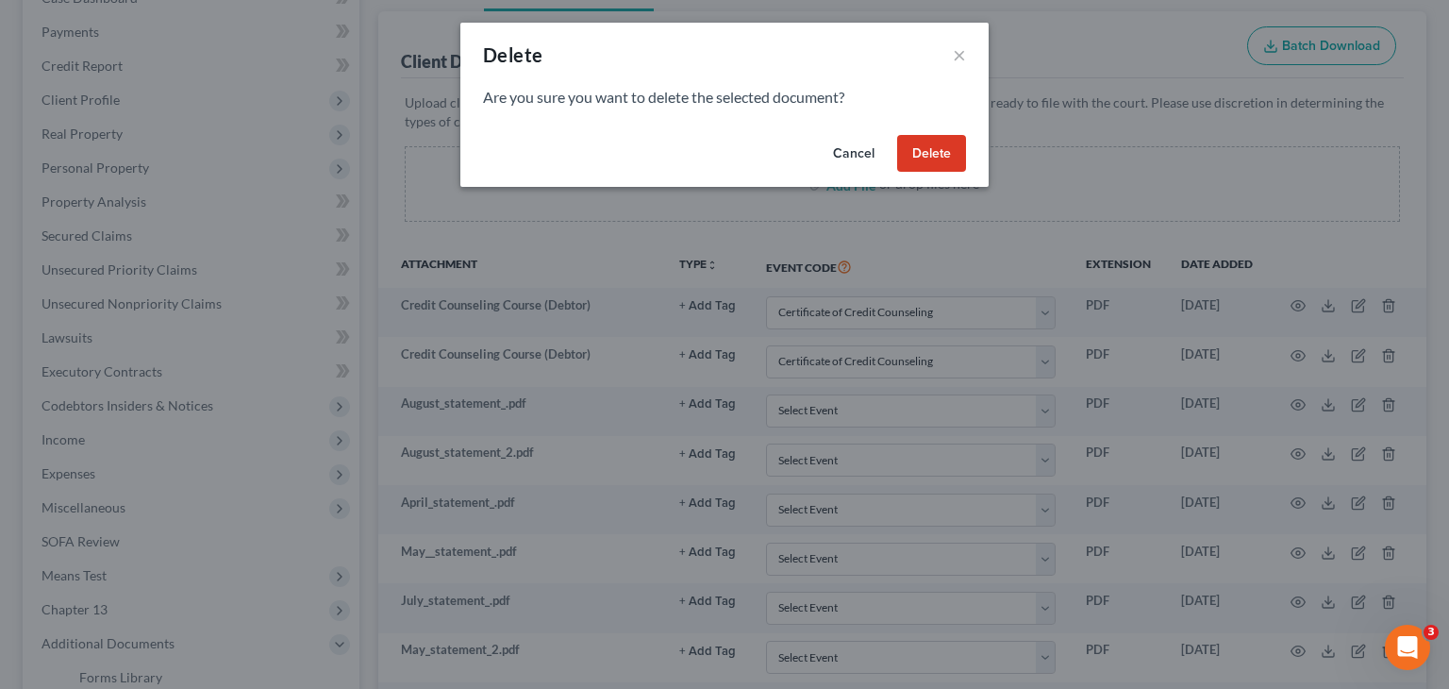
click at [932, 149] on button "Delete" at bounding box center [931, 154] width 69 height 38
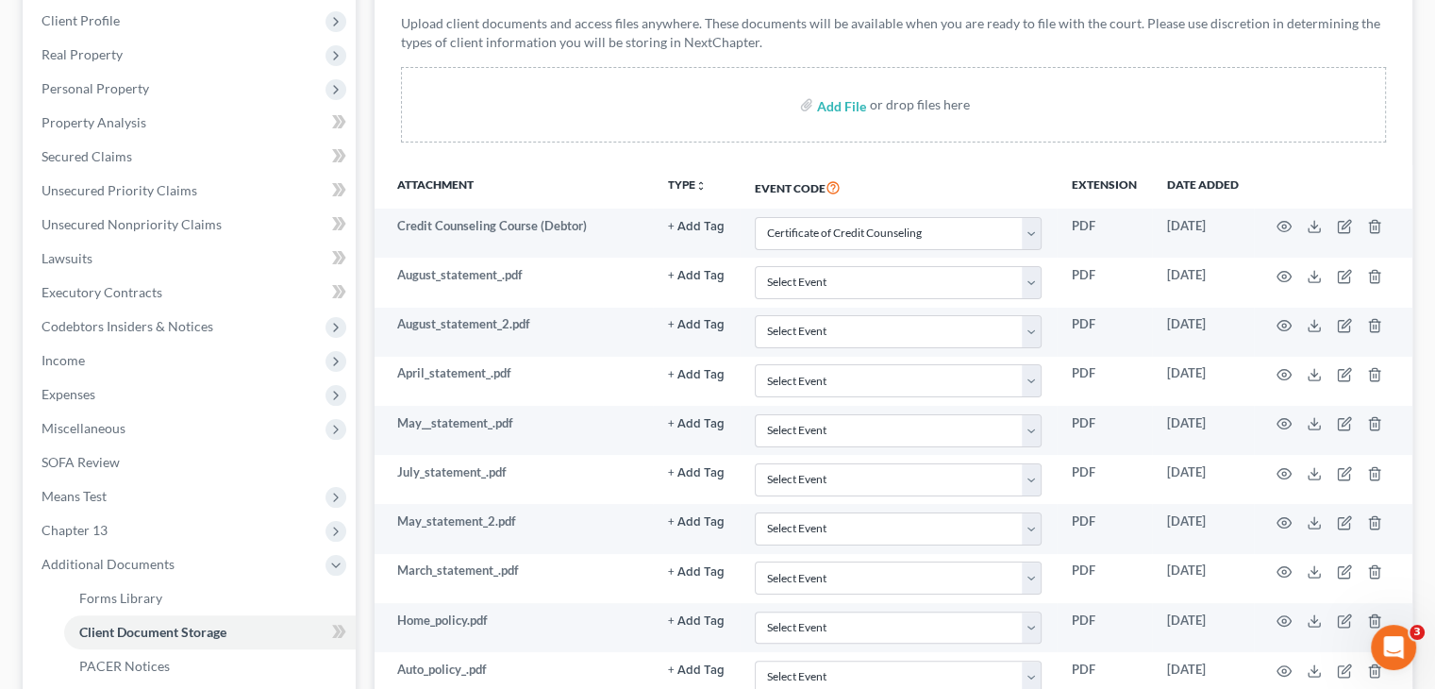
scroll to position [294, 0]
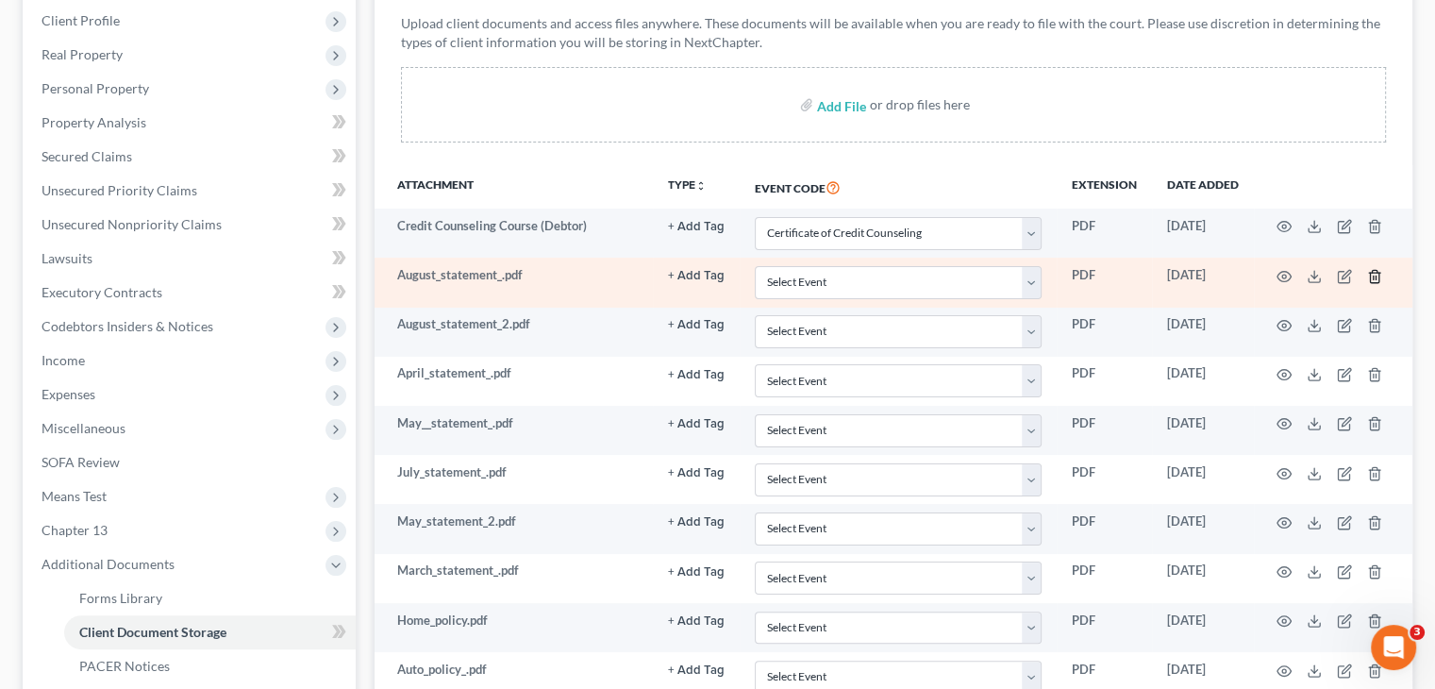
click at [1370, 276] on icon "button" at bounding box center [1374, 276] width 8 height 12
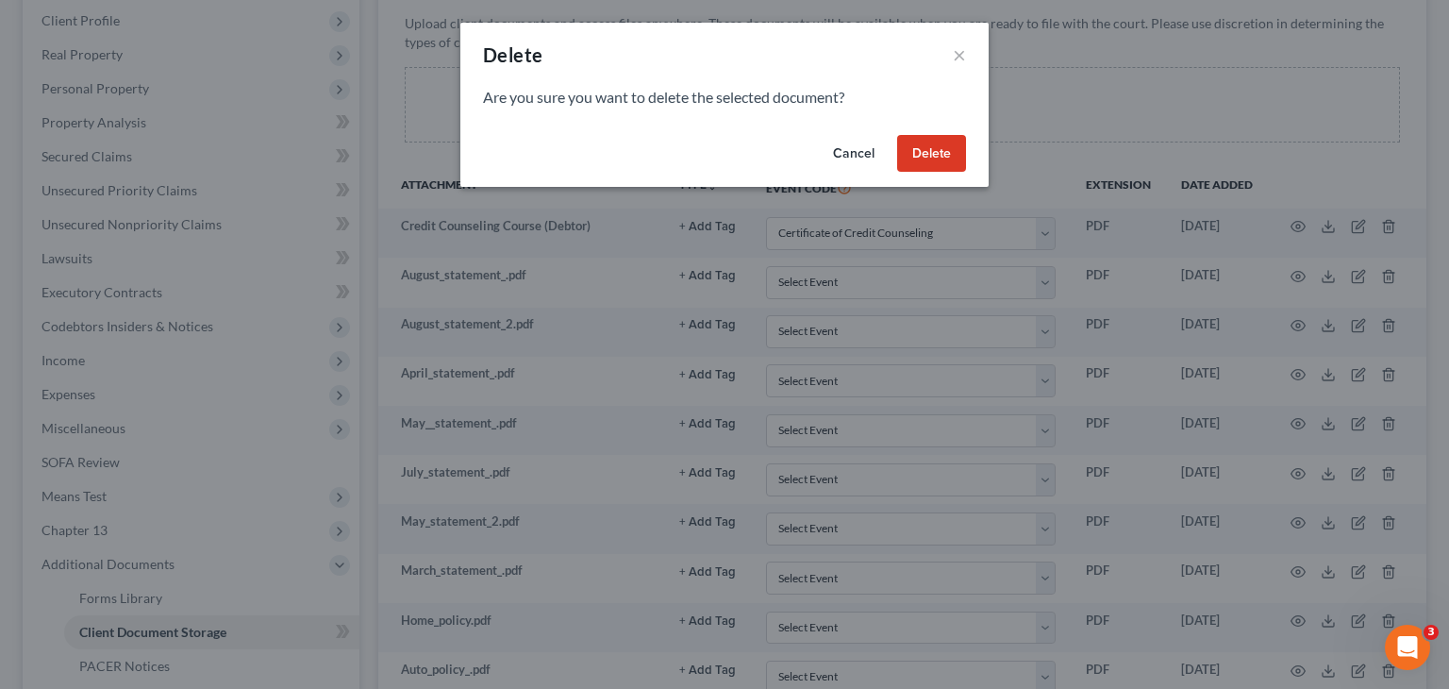
click at [950, 159] on button "Delete" at bounding box center [931, 154] width 69 height 38
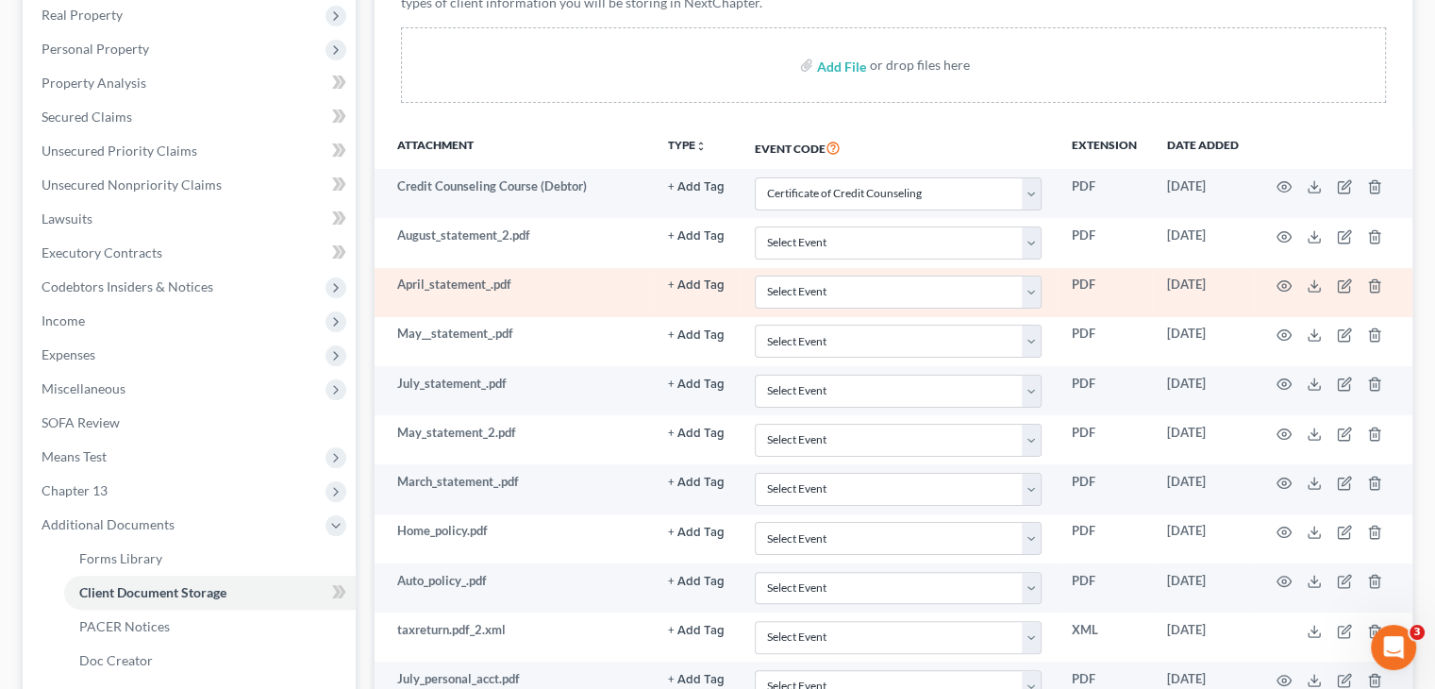
scroll to position [335, 0]
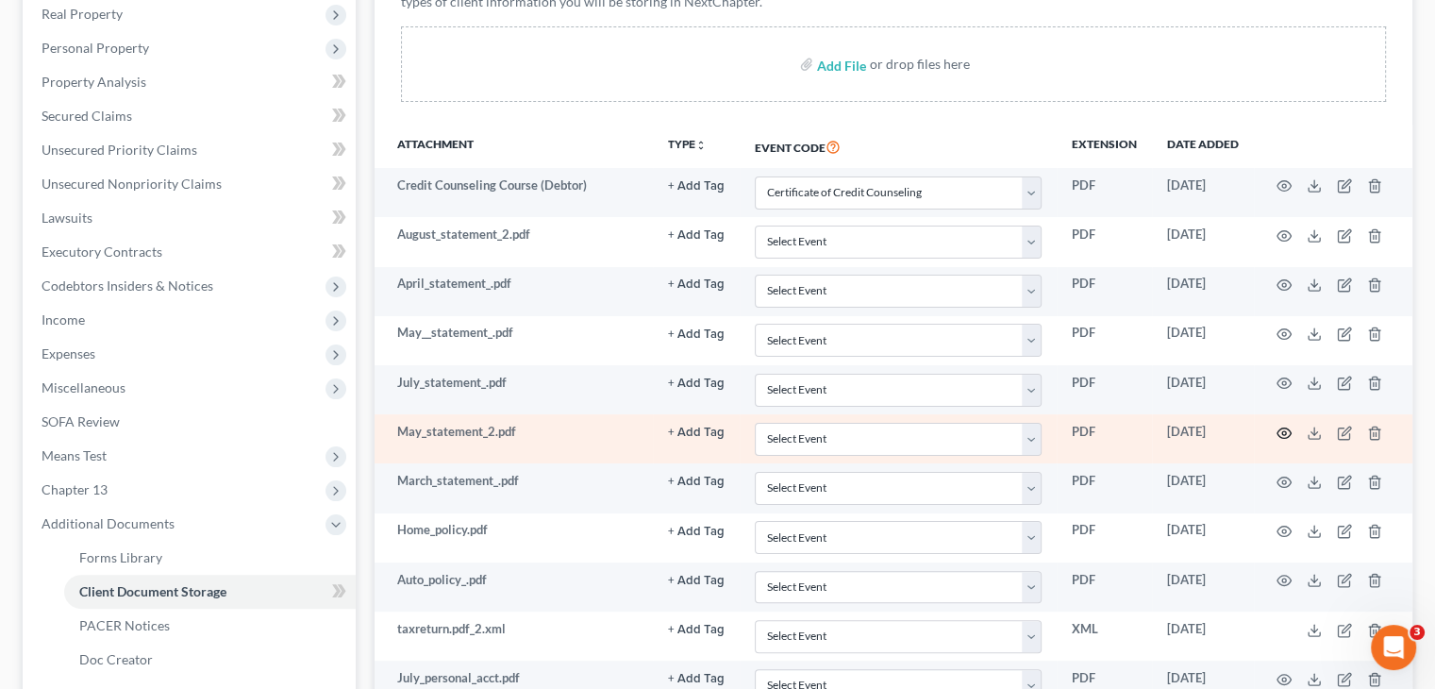
click at [1287, 431] on icon "button" at bounding box center [1284, 433] width 15 height 15
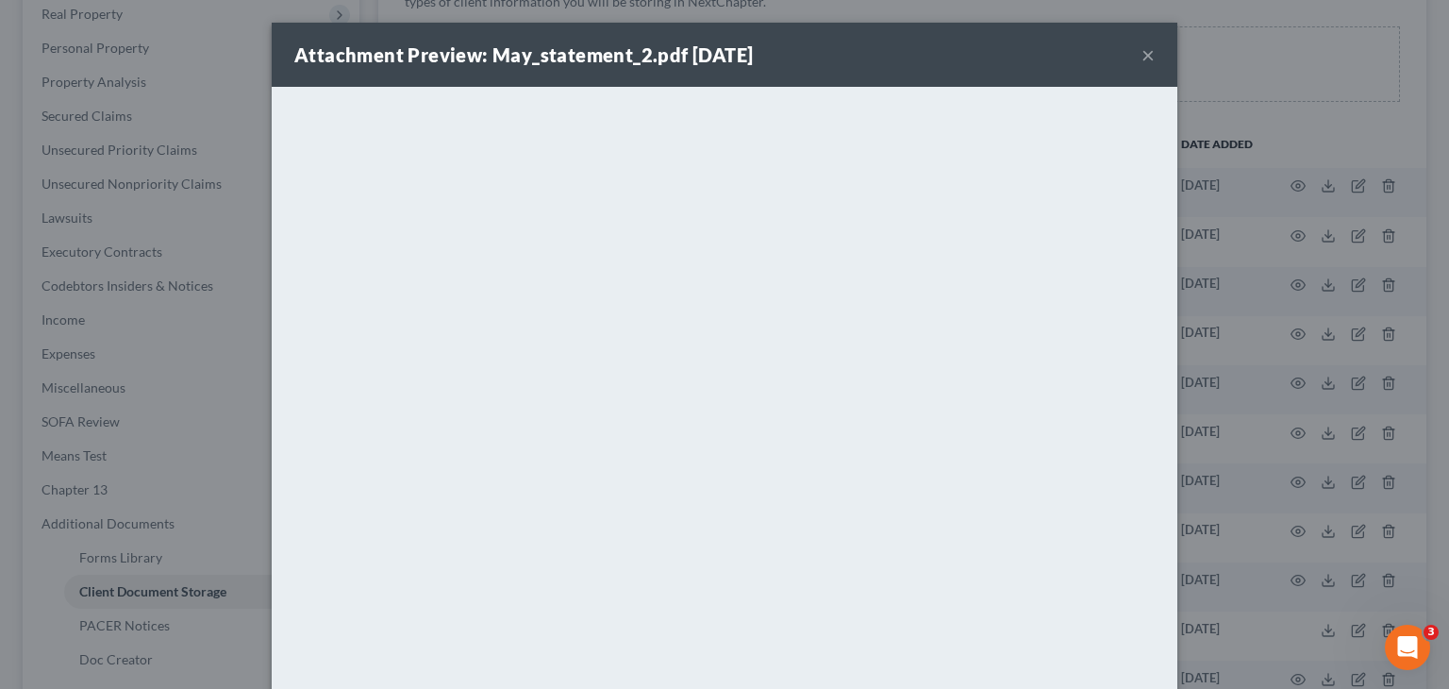
click at [1143, 56] on button "×" at bounding box center [1148, 54] width 13 height 23
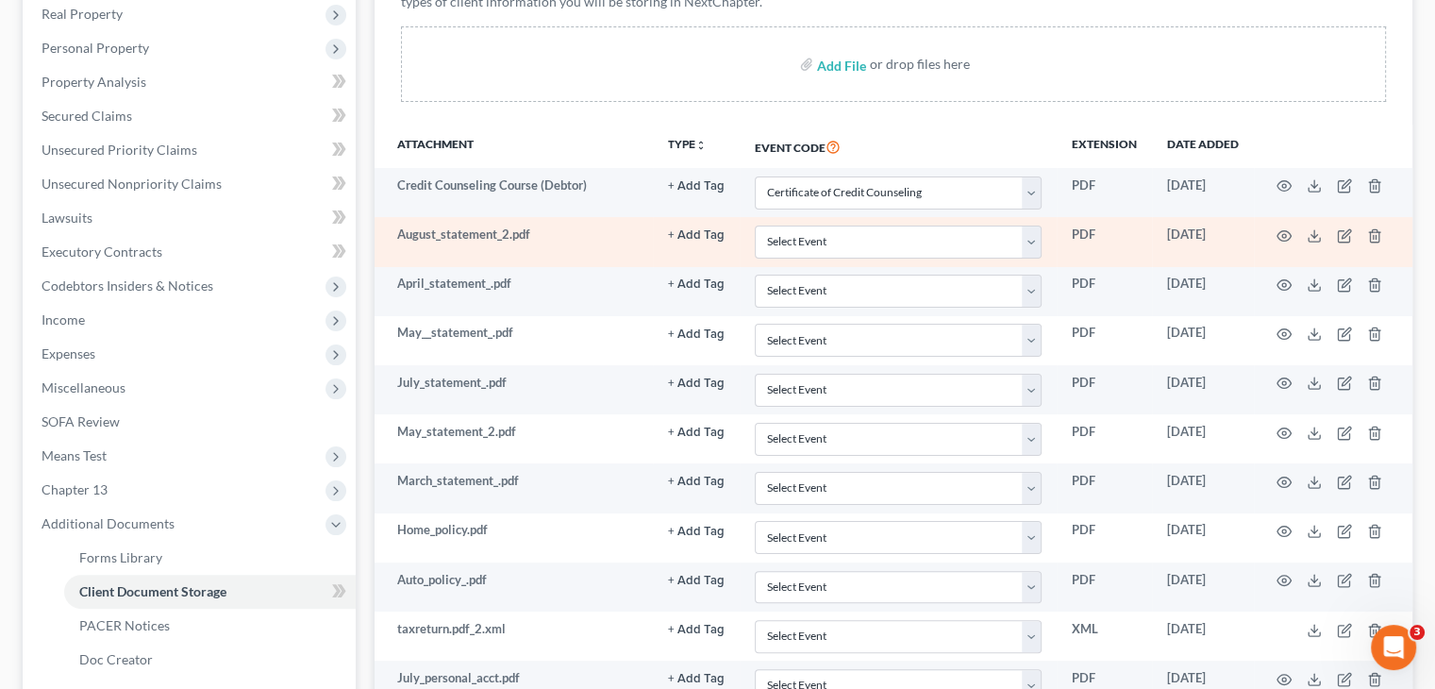
click at [1273, 230] on td at bounding box center [1333, 241] width 159 height 49
click at [1284, 236] on circle "button" at bounding box center [1284, 236] width 4 height 4
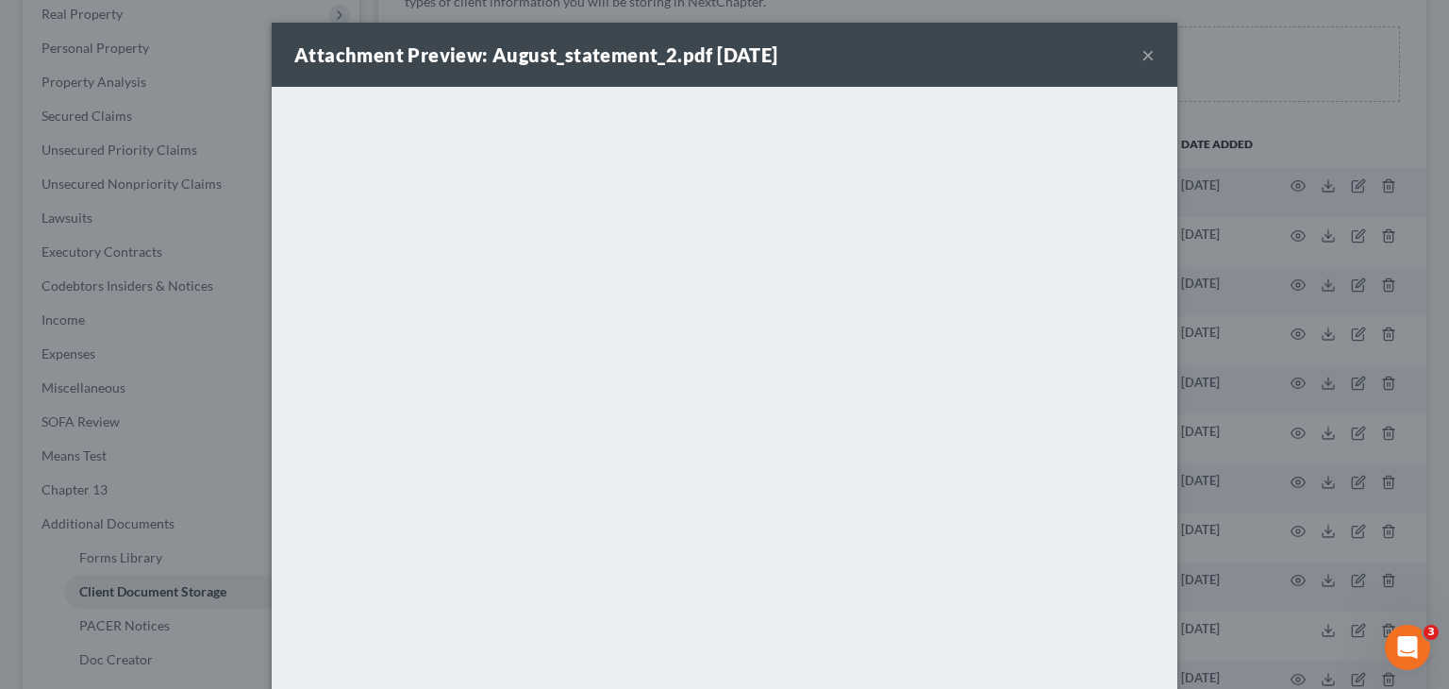
click at [1142, 58] on button "×" at bounding box center [1148, 54] width 13 height 23
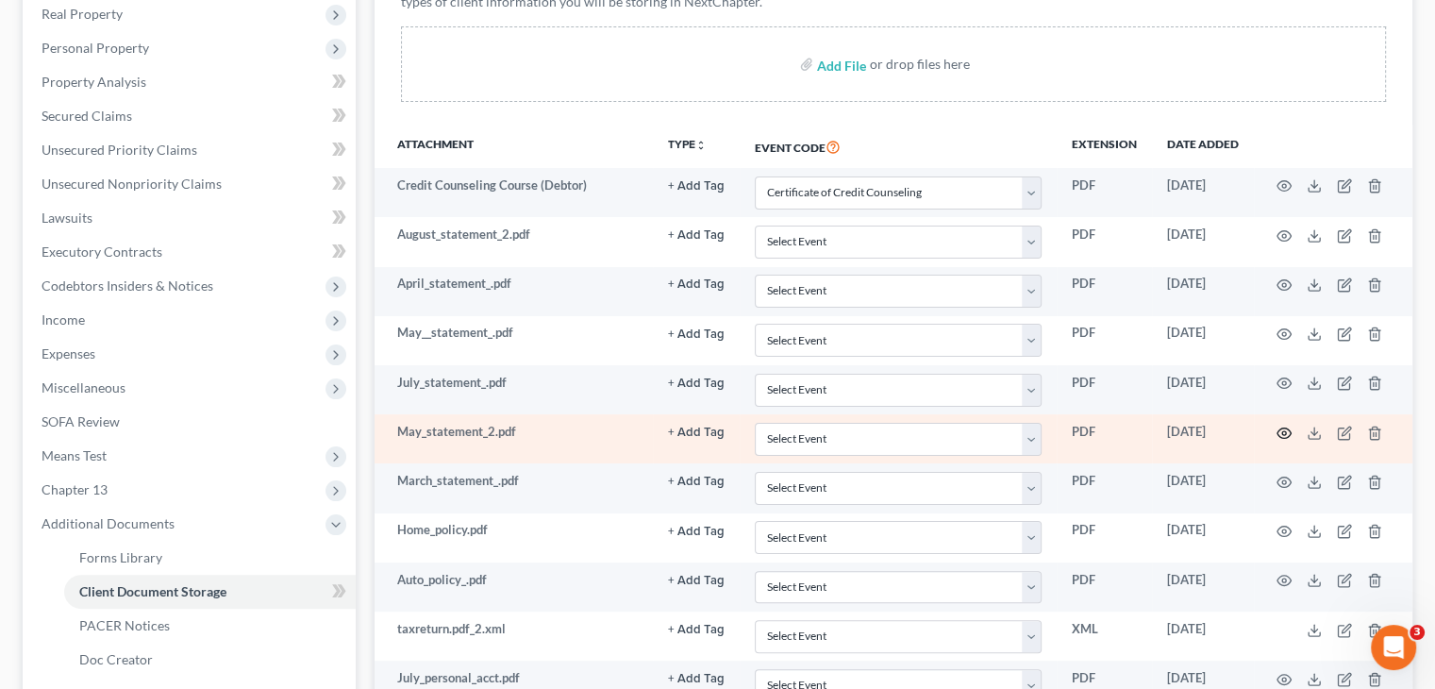
click at [1287, 433] on icon "button" at bounding box center [1285, 432] width 14 height 10
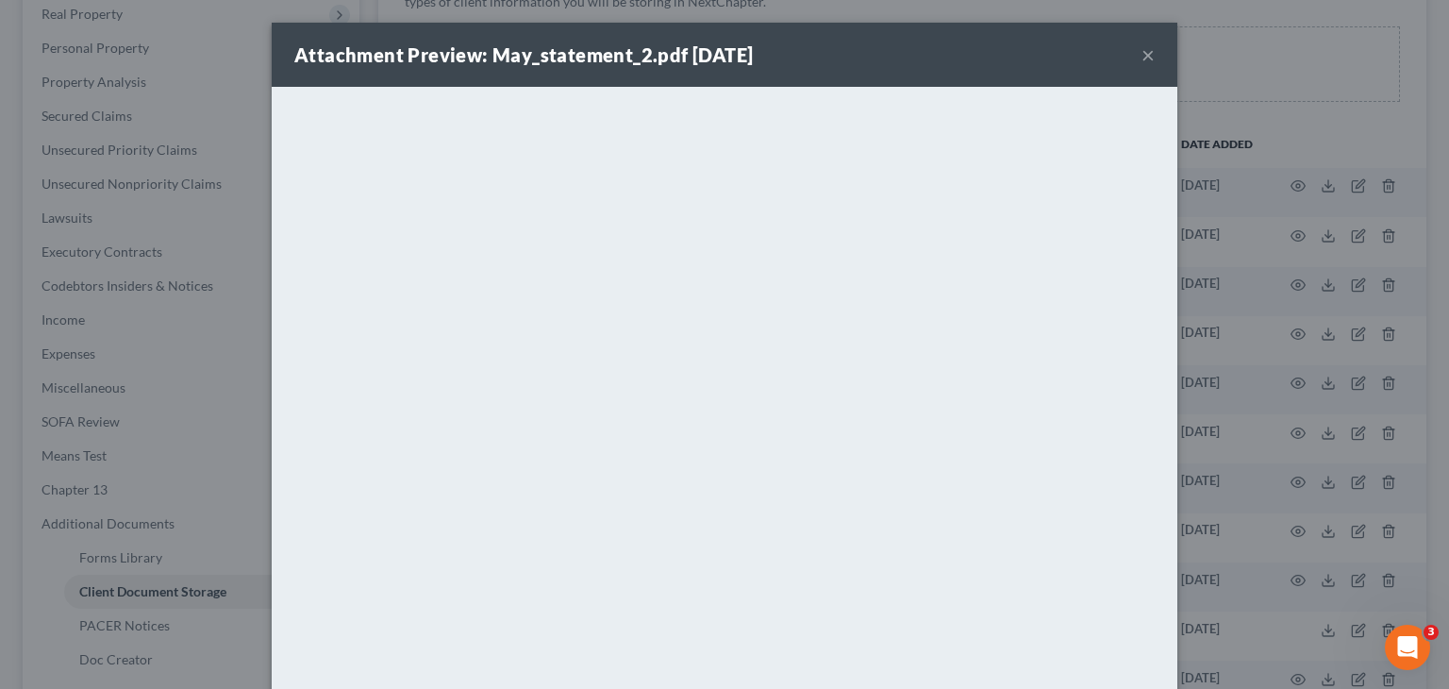
click at [1133, 55] on div "Attachment Preview: May_statement_2.pdf [DATE] ×" at bounding box center [725, 55] width 906 height 64
click at [1144, 57] on button "×" at bounding box center [1148, 54] width 13 height 23
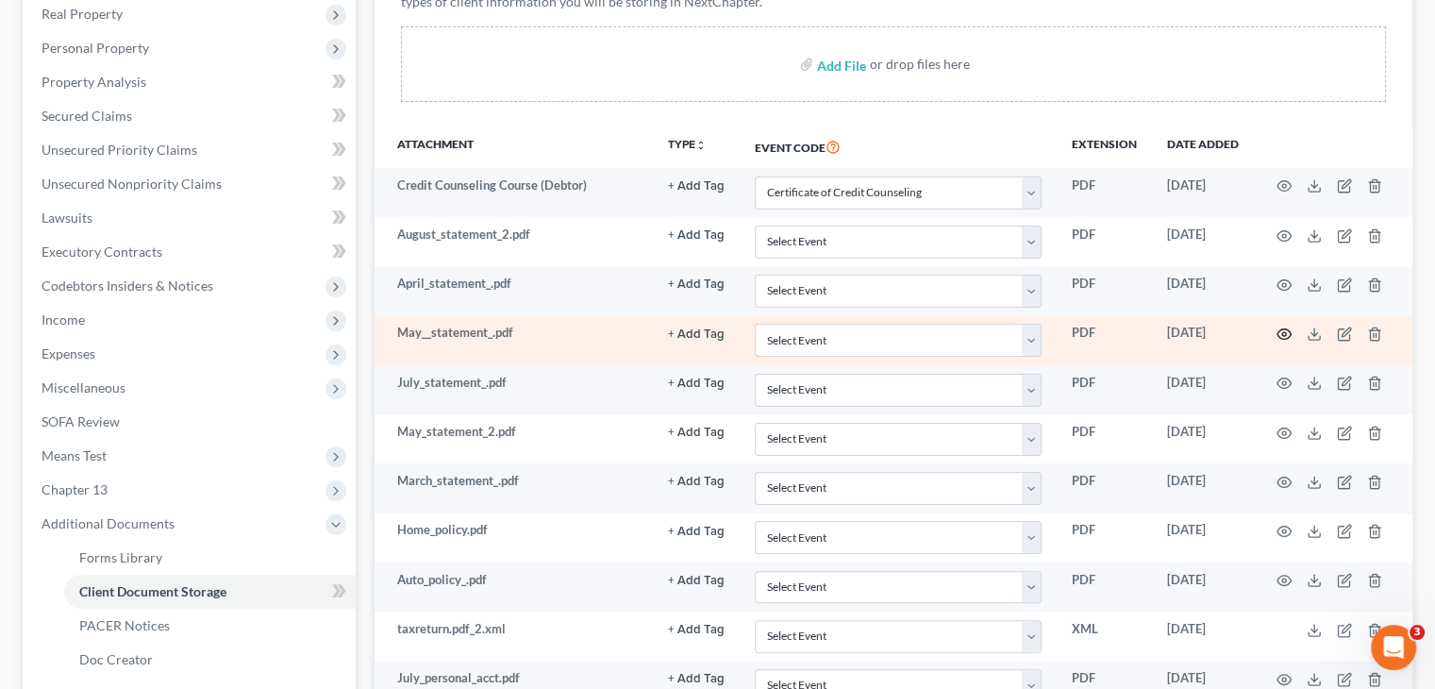
click at [1282, 328] on icon "button" at bounding box center [1284, 333] width 15 height 15
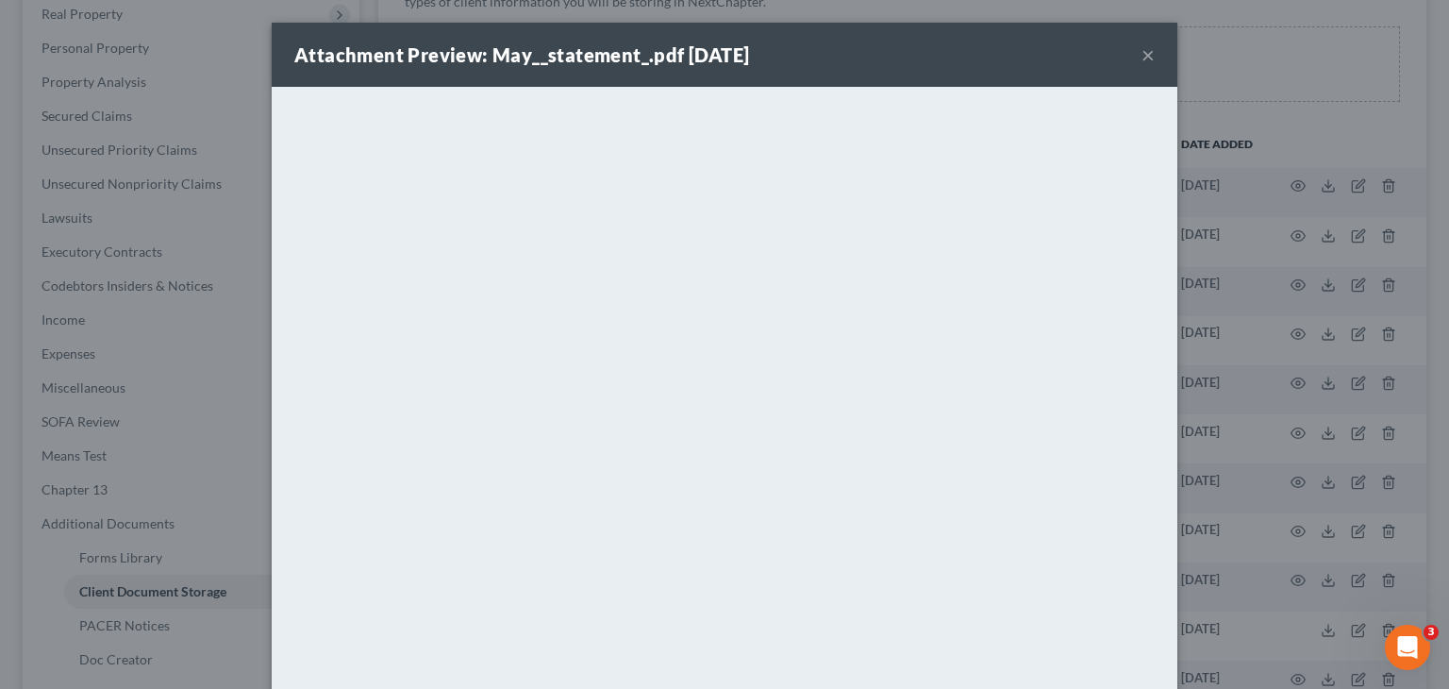
click at [1142, 59] on button "×" at bounding box center [1148, 54] width 13 height 23
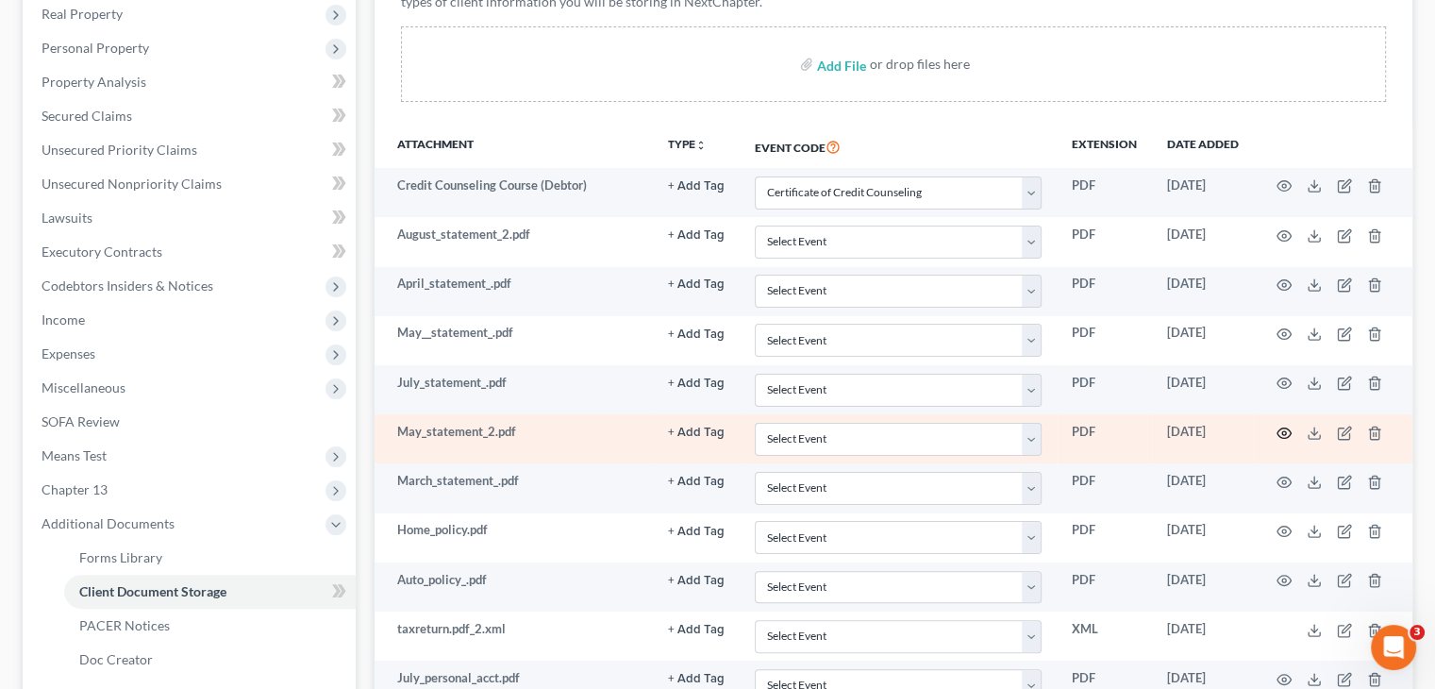
click at [1287, 433] on icon "button" at bounding box center [1285, 432] width 14 height 10
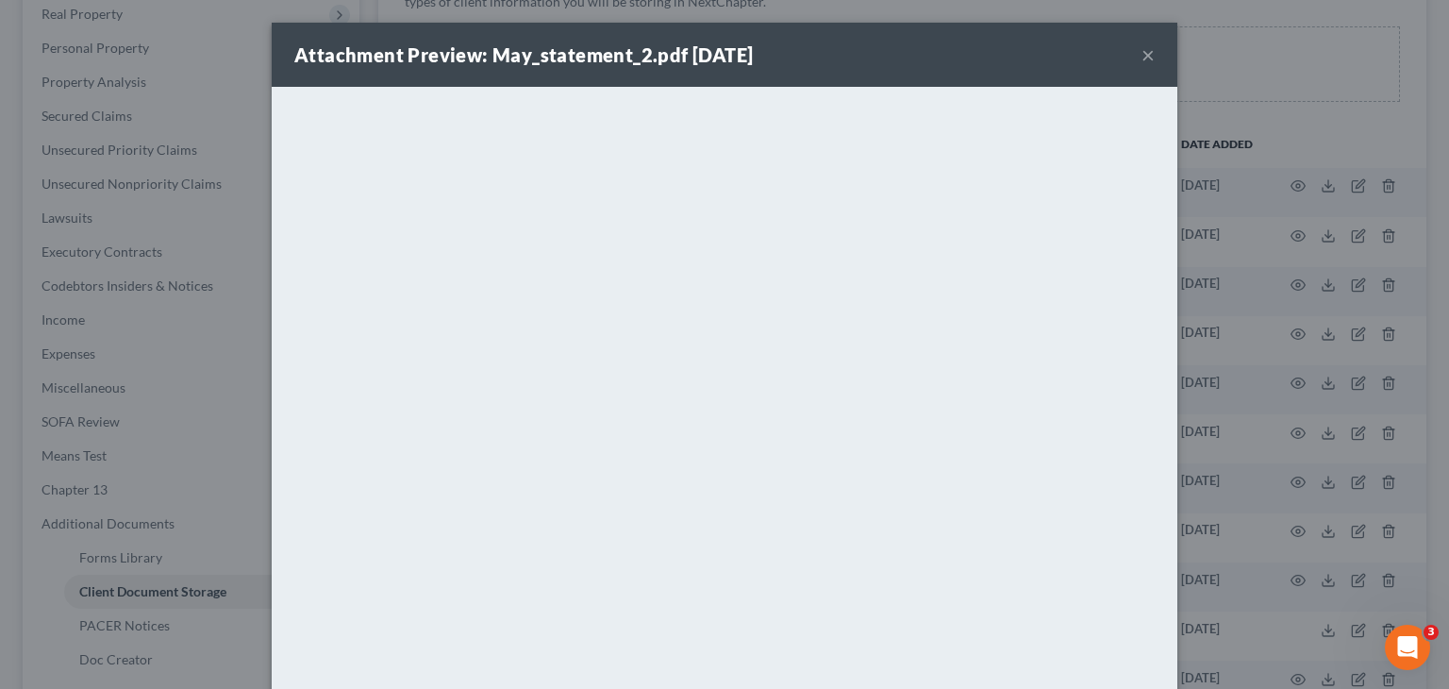
click at [1142, 57] on button "×" at bounding box center [1148, 54] width 13 height 23
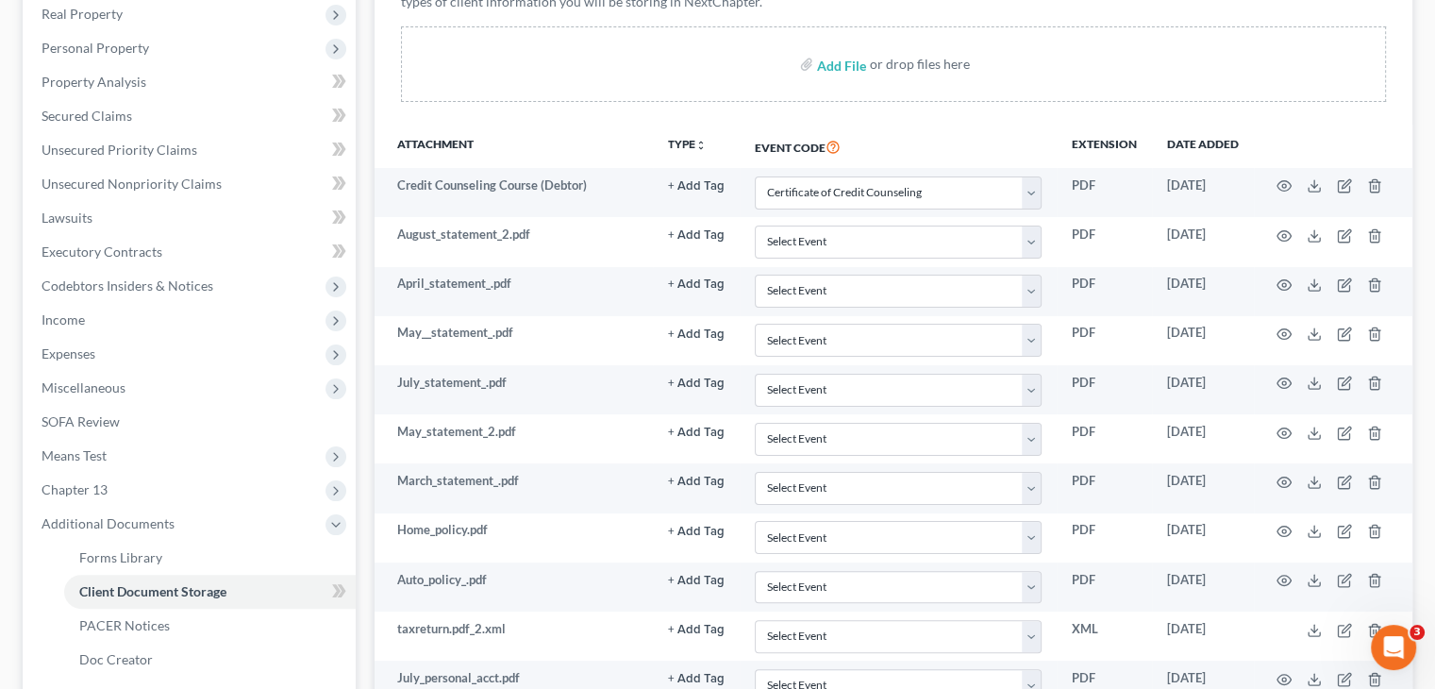
scroll to position [0, 0]
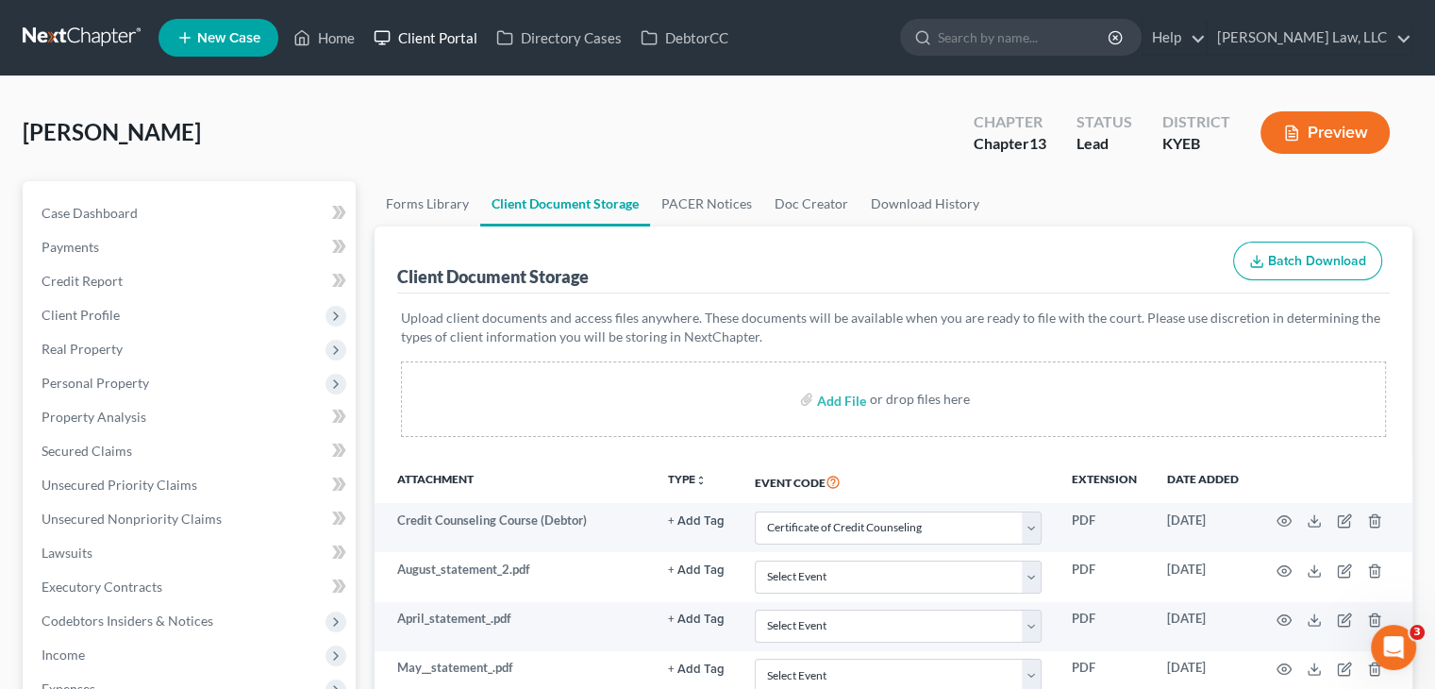
click at [466, 31] on link "Client Portal" at bounding box center [425, 38] width 123 height 34
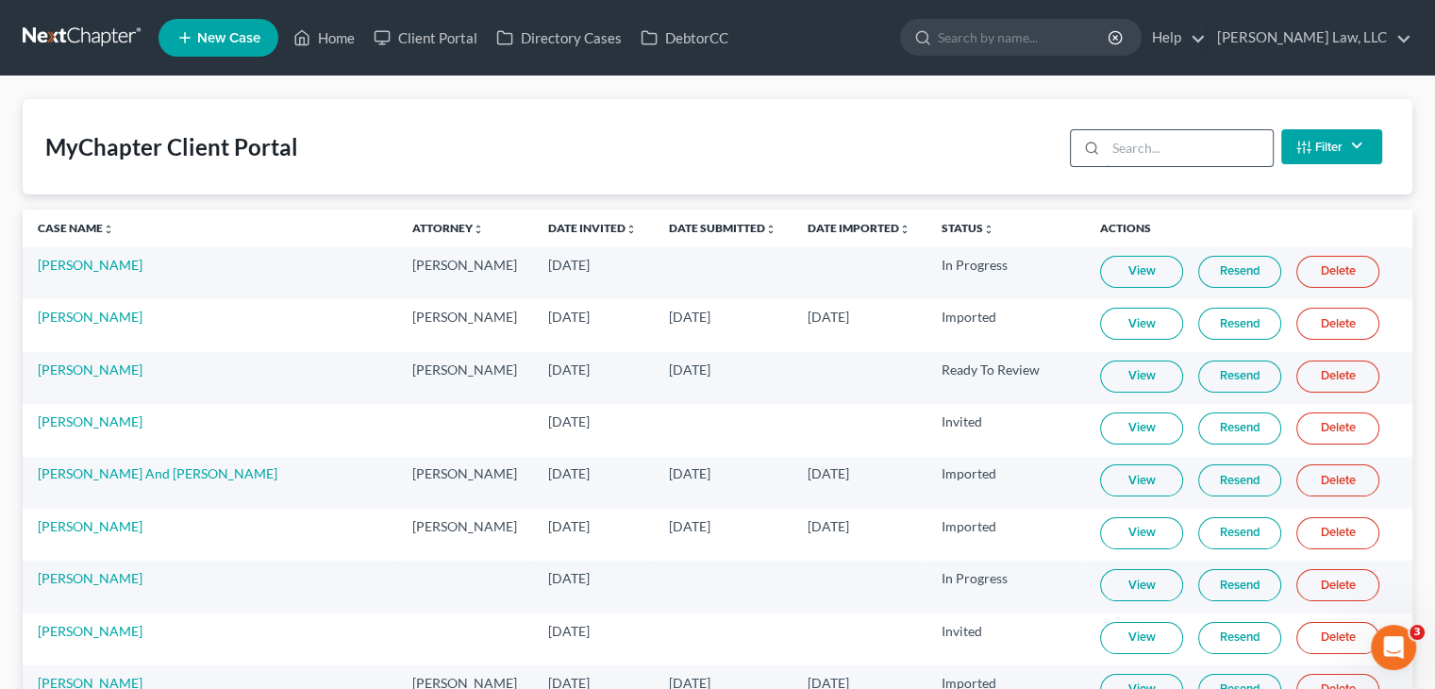
click at [1200, 142] on input "search" at bounding box center [1189, 148] width 167 height 36
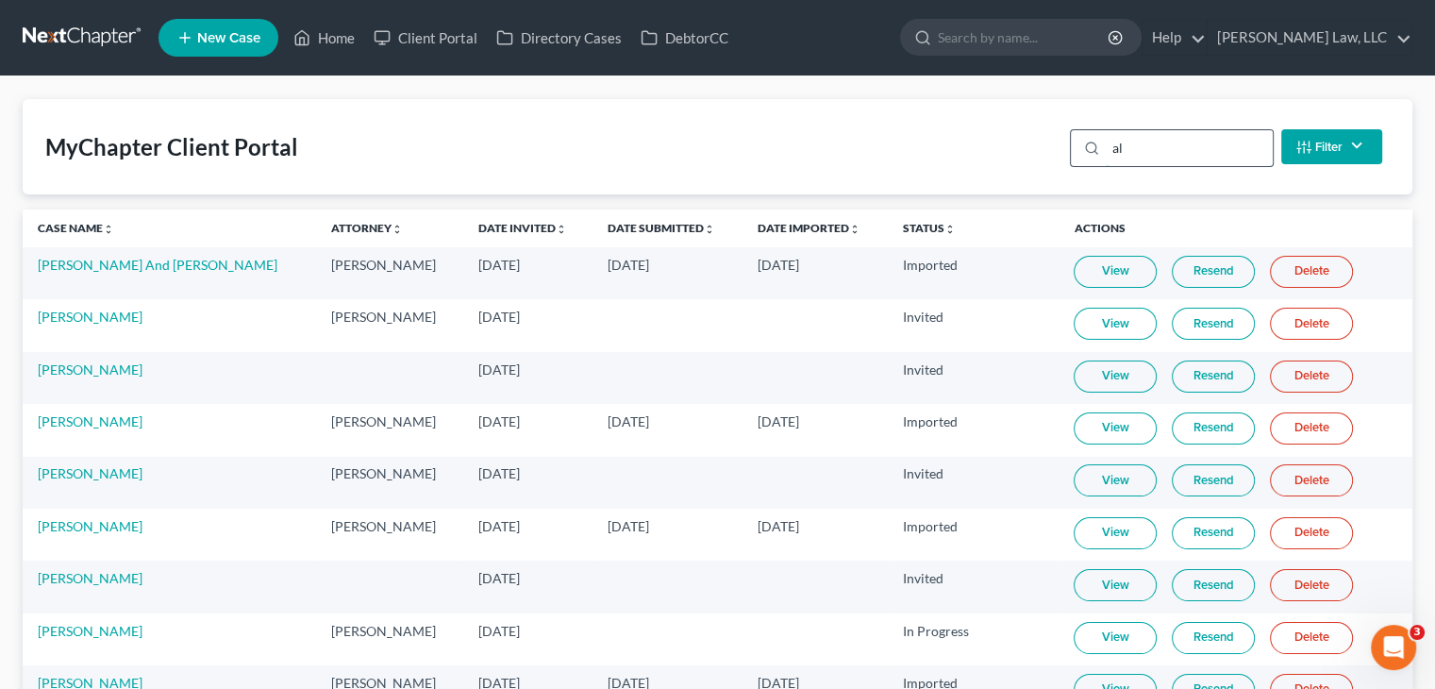
type input "a"
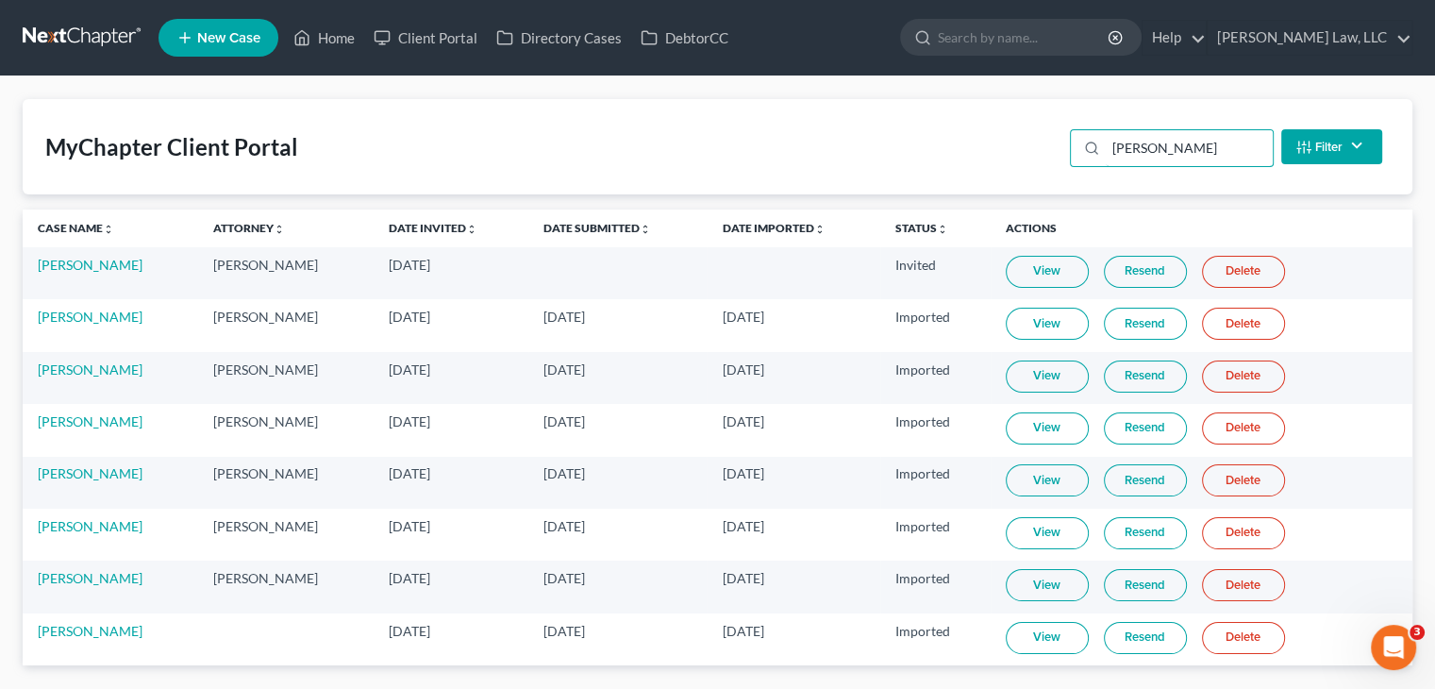
type input "[PERSON_NAME]"
click at [1031, 622] on link "View" at bounding box center [1047, 638] width 83 height 32
click at [69, 633] on link "[PERSON_NAME]" at bounding box center [90, 631] width 105 height 16
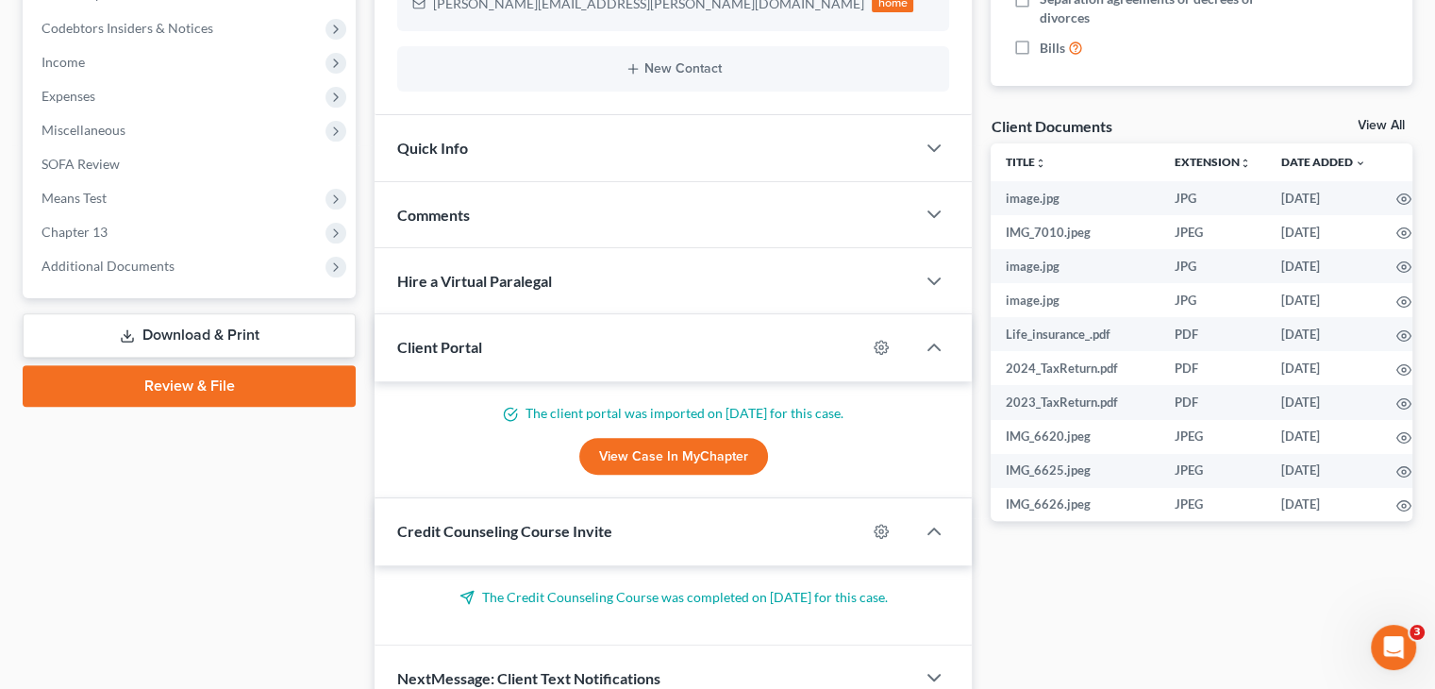
scroll to position [626, 0]
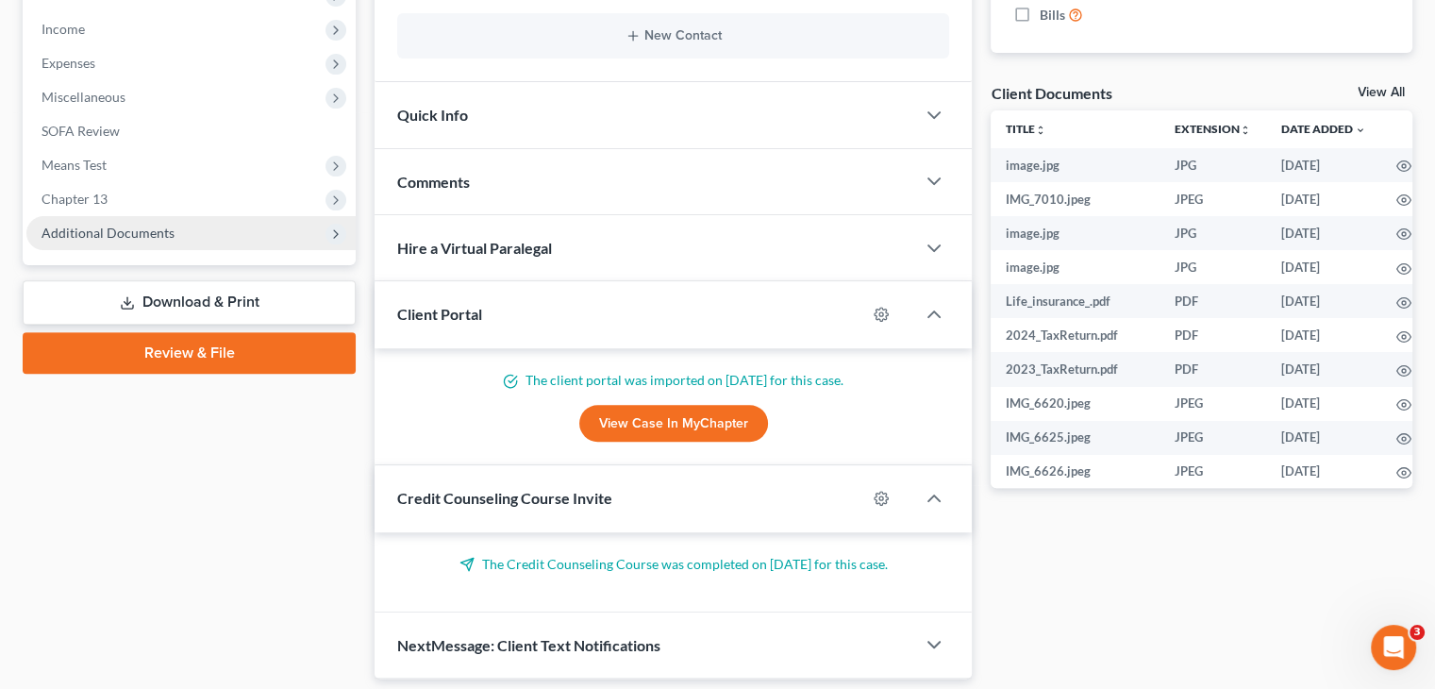
click at [177, 241] on span "Additional Documents" at bounding box center [190, 233] width 329 height 34
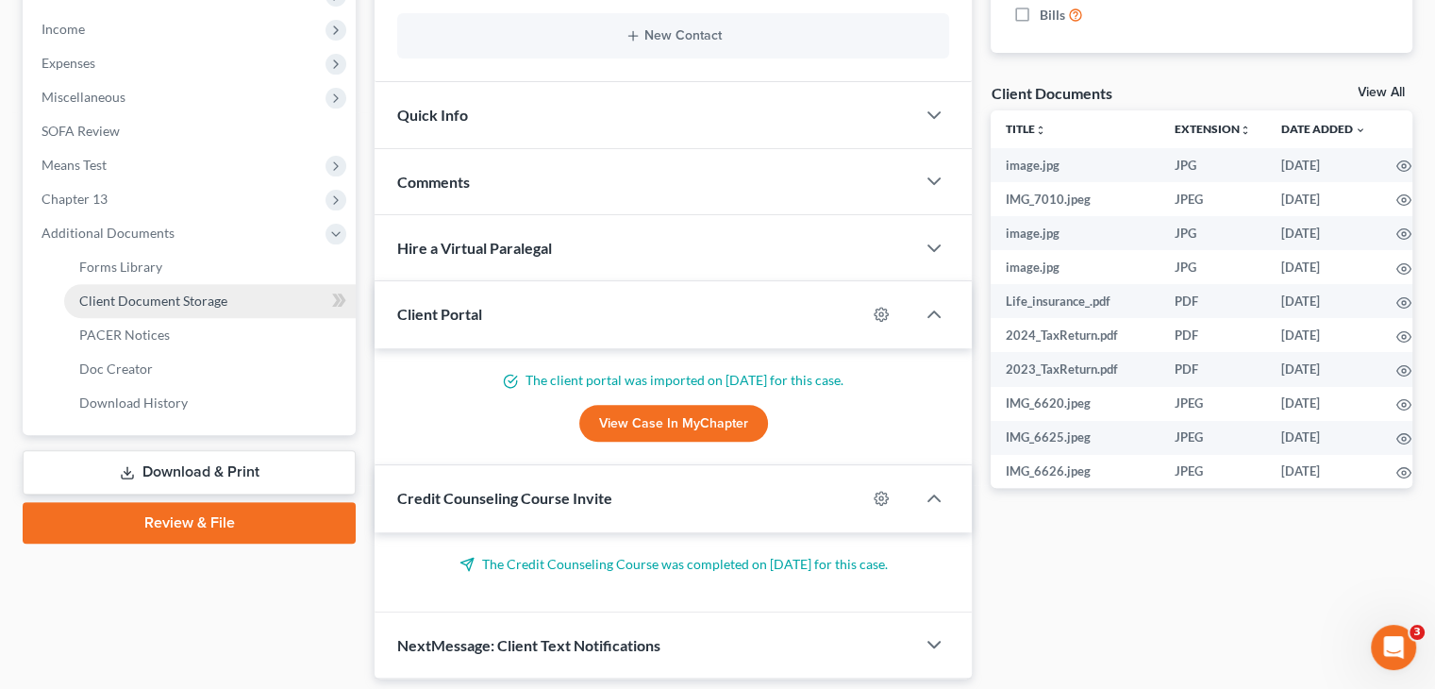
click at [185, 303] on span "Client Document Storage" at bounding box center [153, 301] width 148 height 16
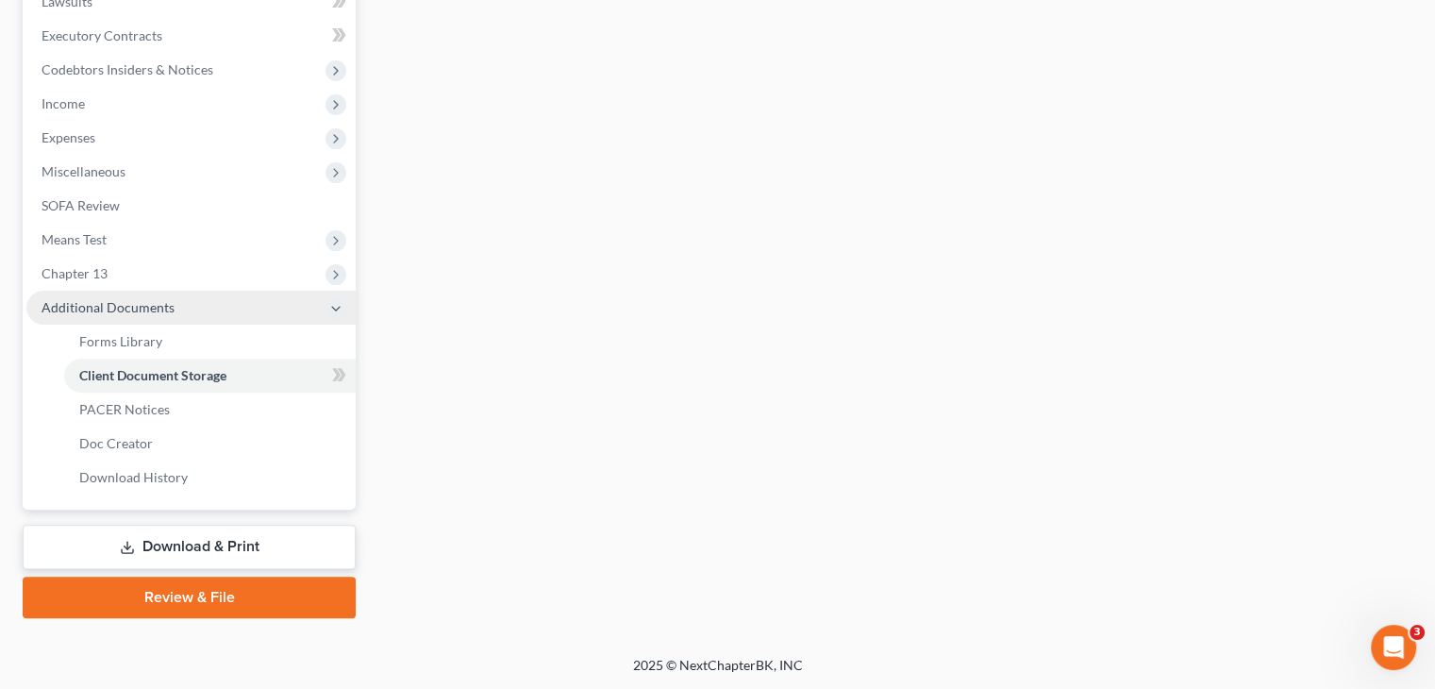
scroll to position [393, 0]
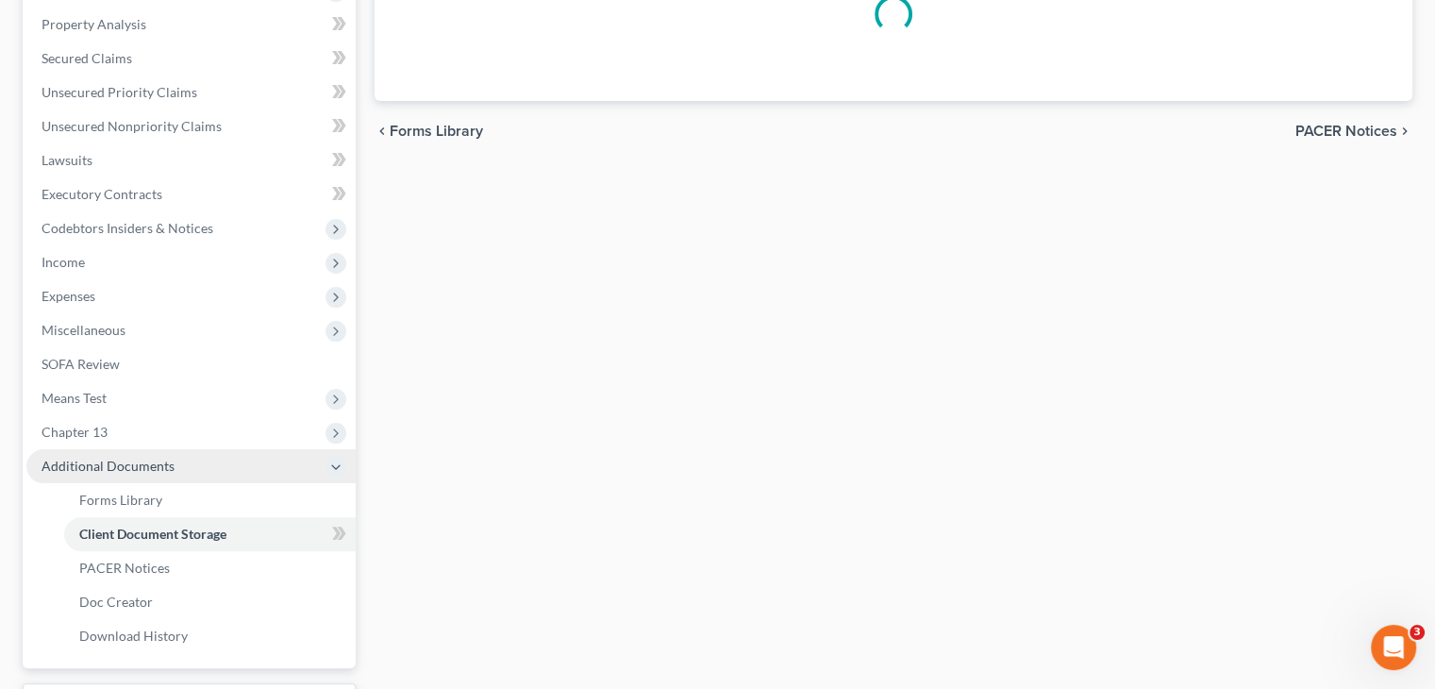
select select "7"
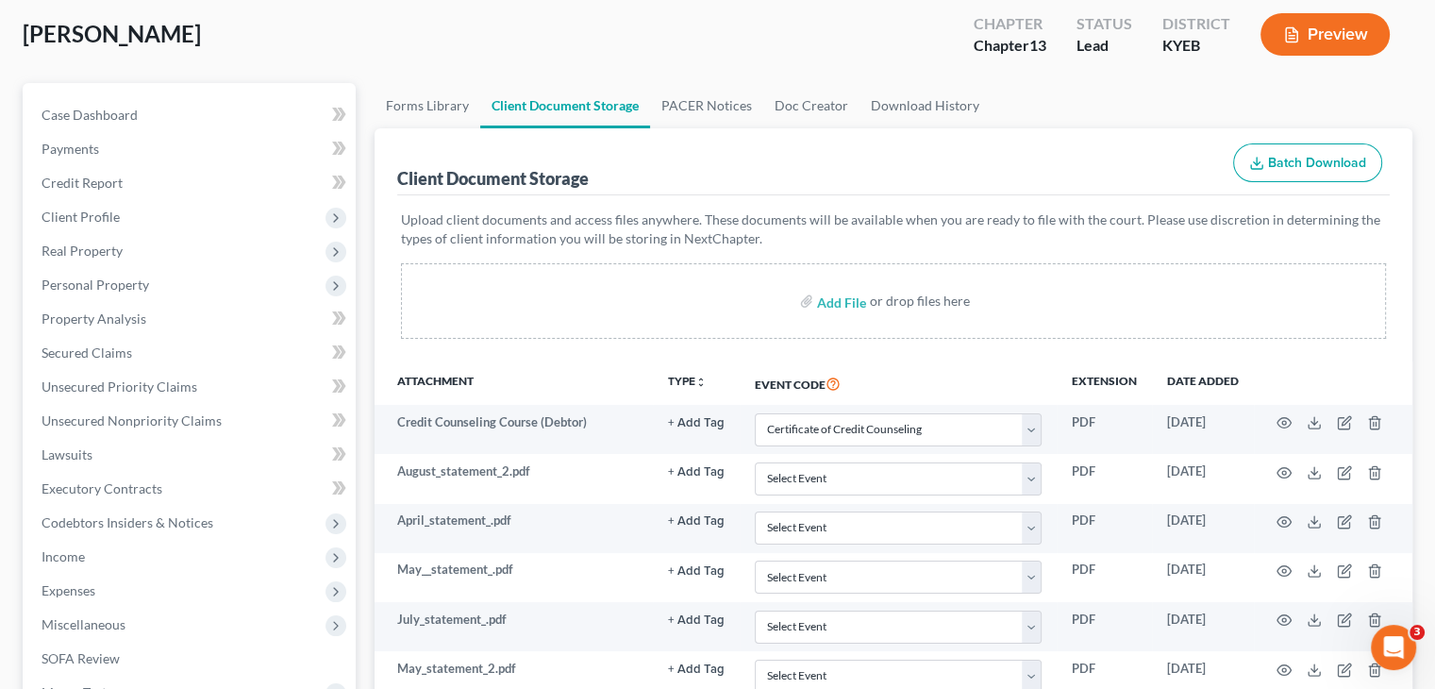
scroll to position [0, 0]
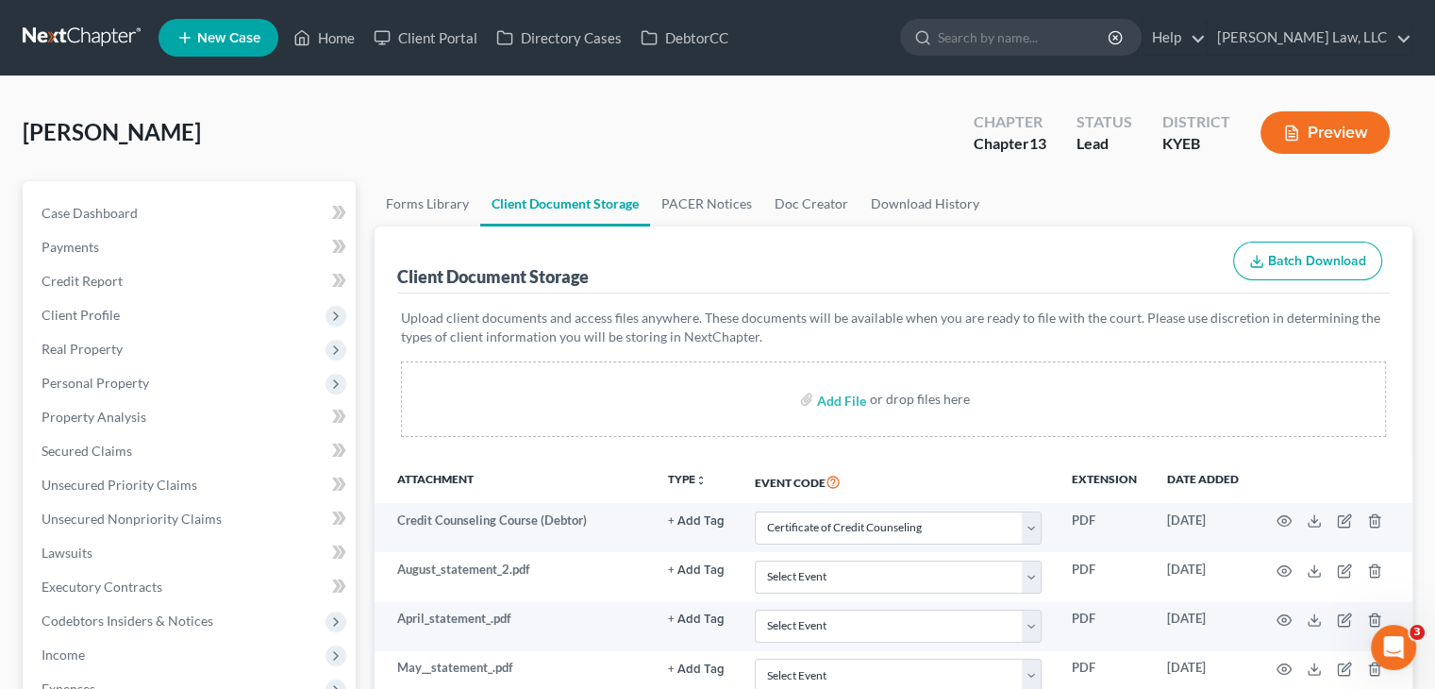
click at [1262, 243] on button "Batch Download" at bounding box center [1307, 262] width 149 height 40
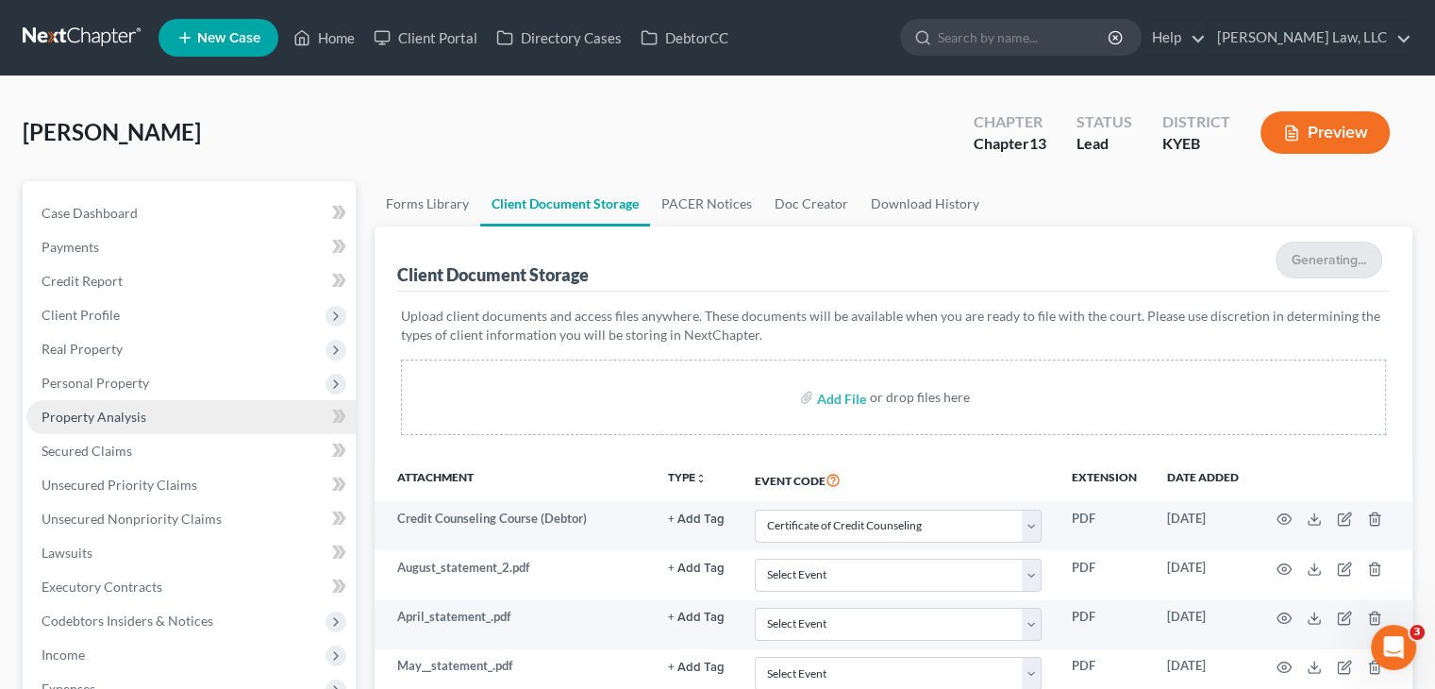
scroll to position [143, 0]
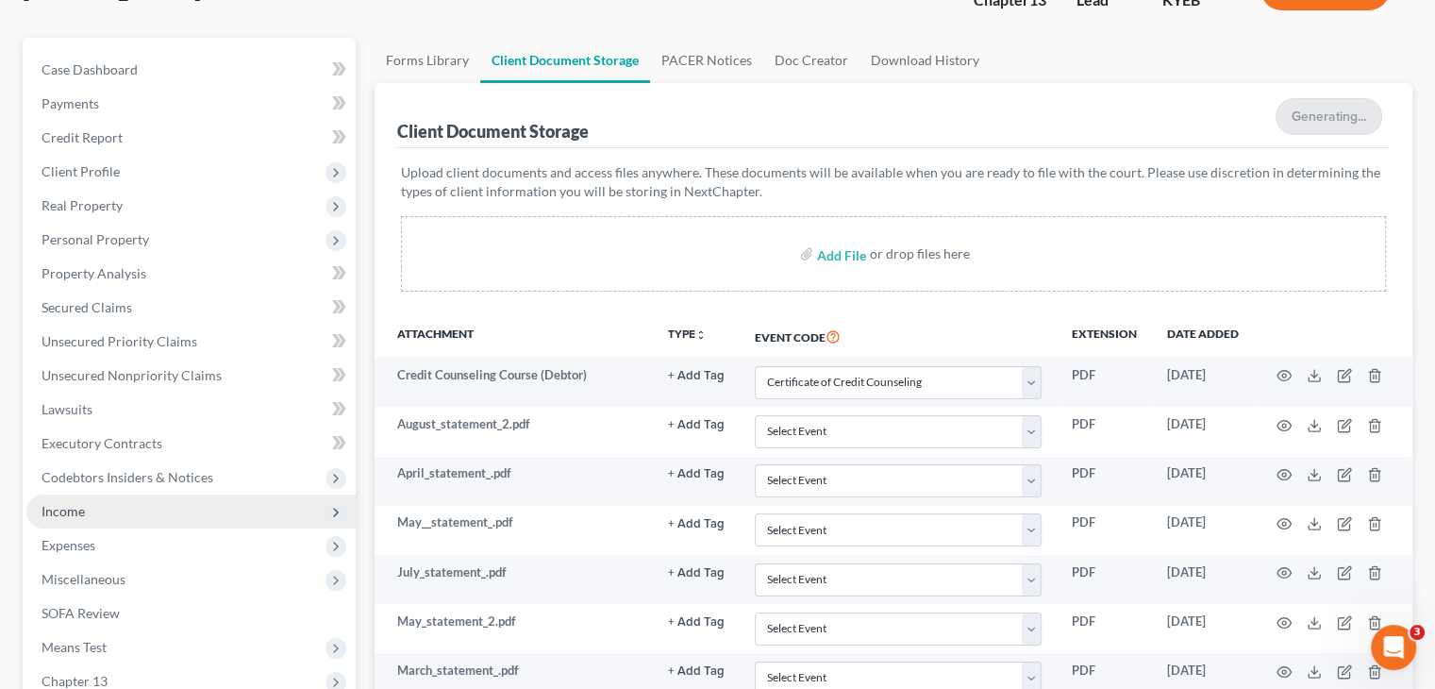
click at [100, 510] on span "Income" at bounding box center [190, 511] width 329 height 34
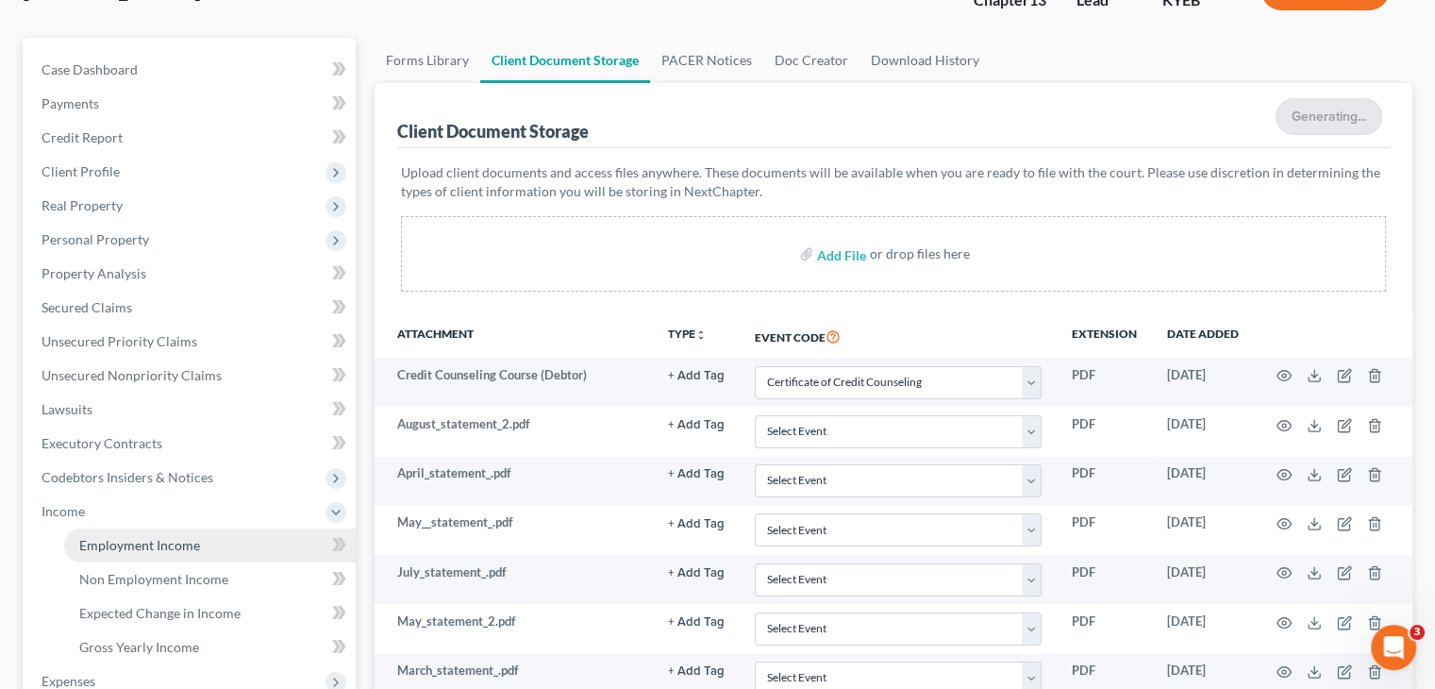
click at [116, 533] on link "Employment Income" at bounding box center [210, 545] width 292 height 34
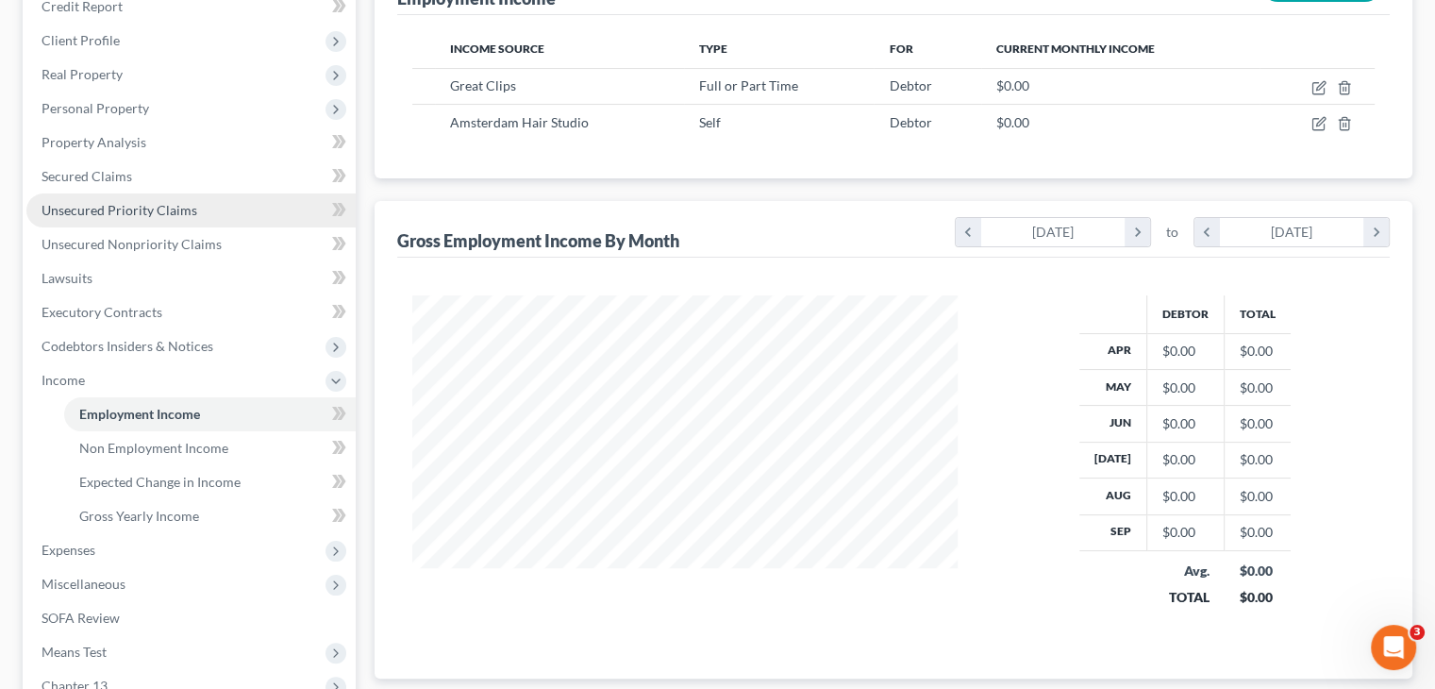
scroll to position [279, 0]
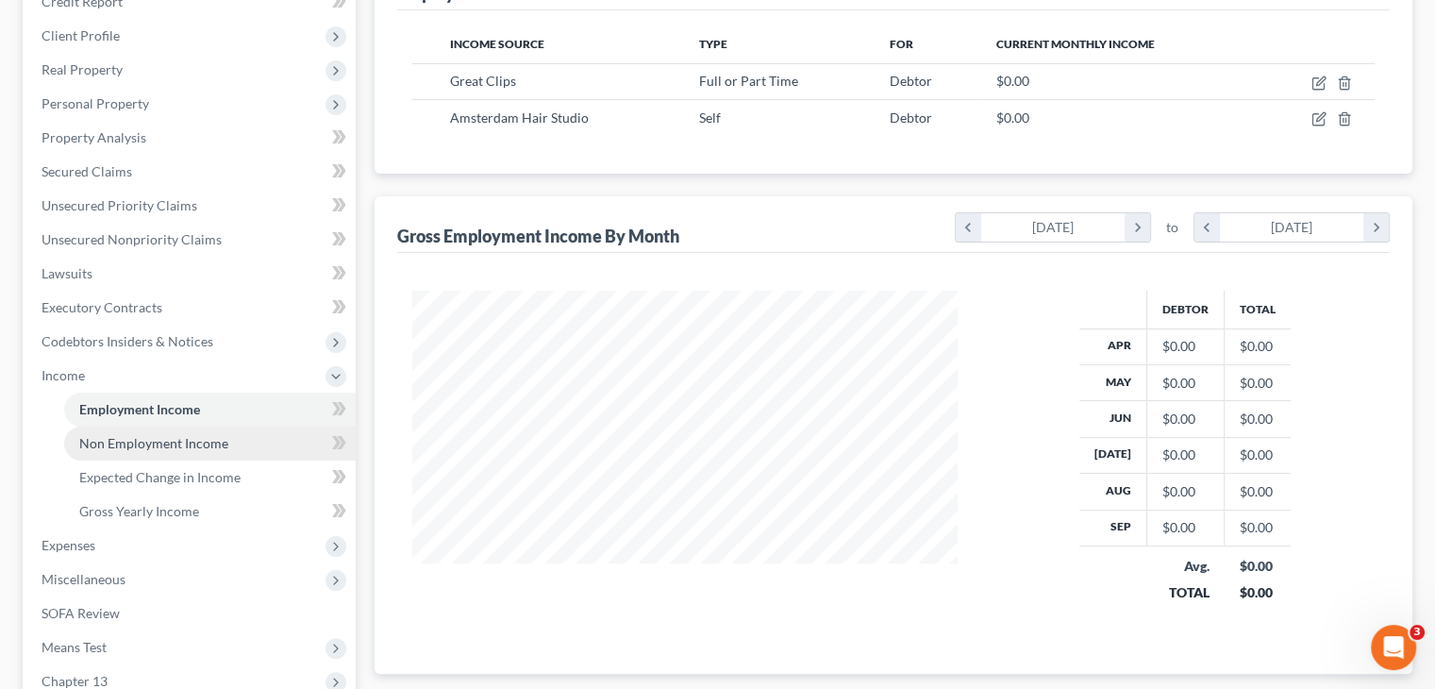
click at [175, 439] on span "Non Employment Income" at bounding box center [153, 443] width 149 height 16
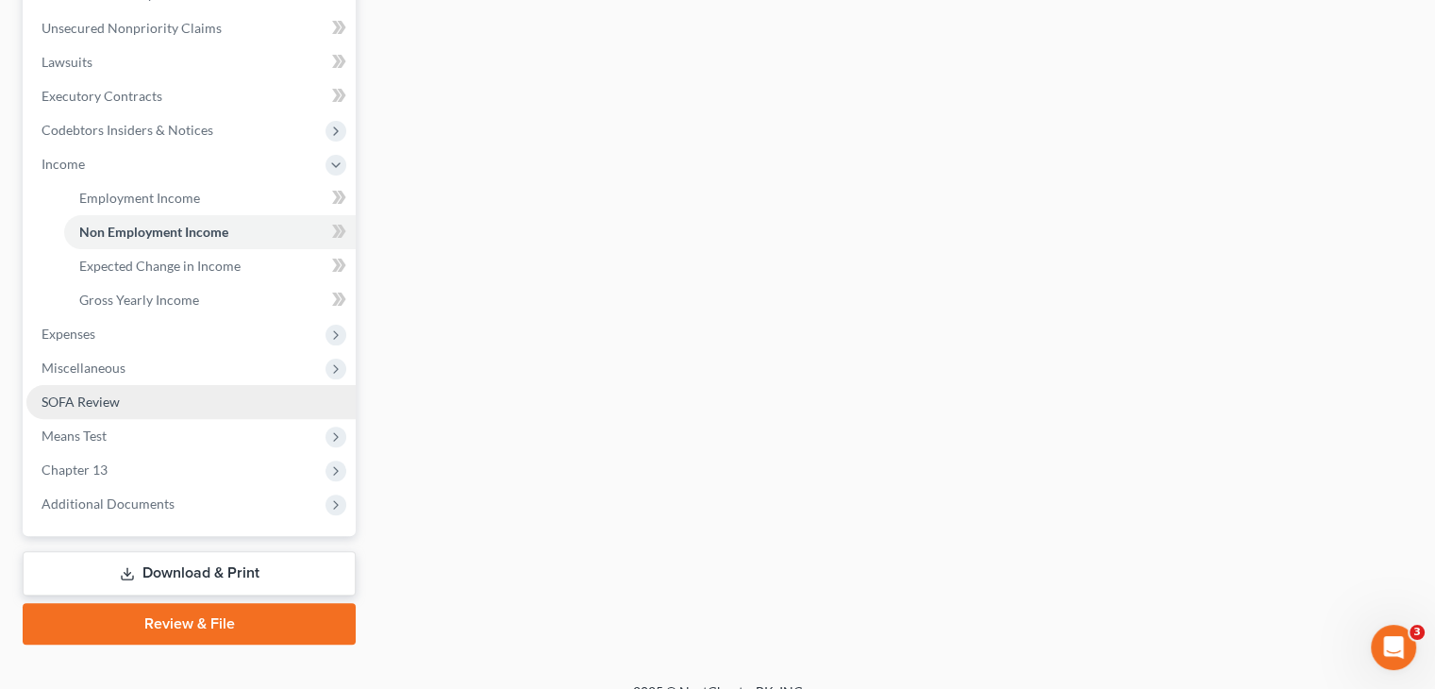
scroll to position [517, 0]
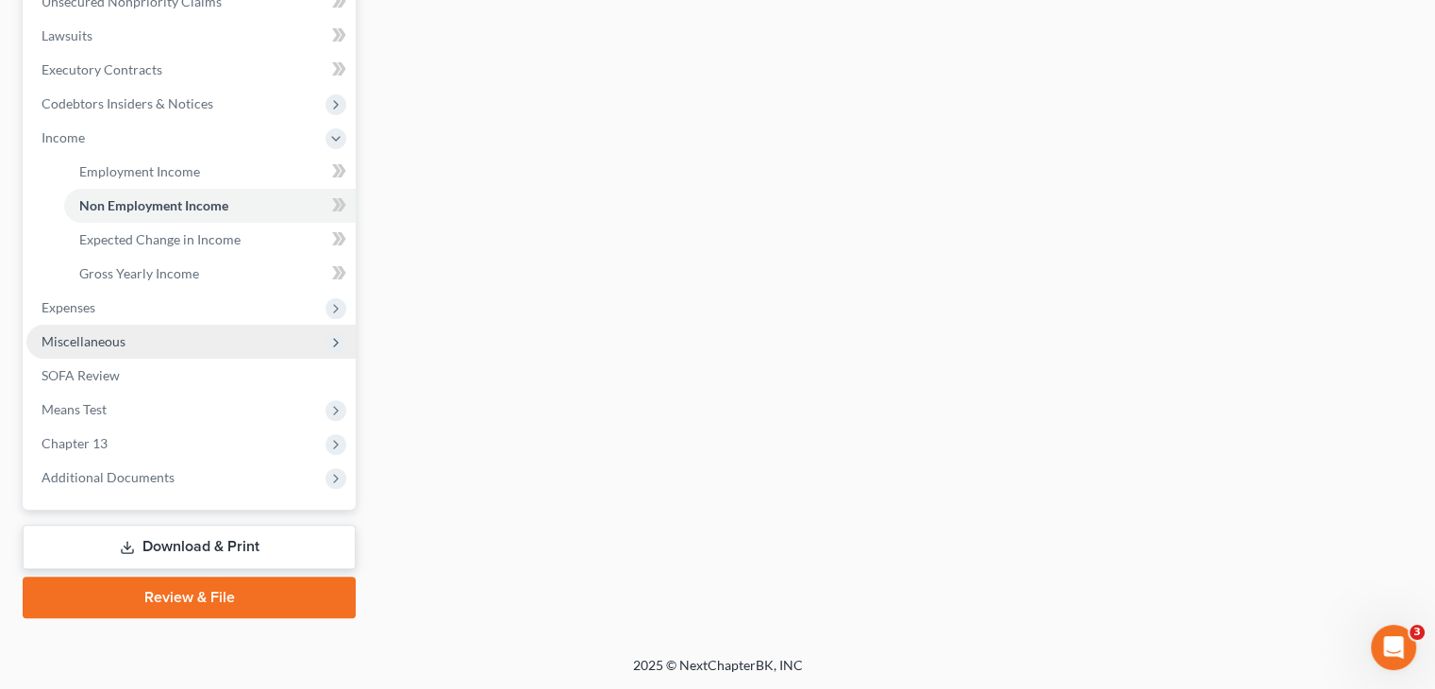
click at [142, 329] on span "Miscellaneous" at bounding box center [190, 342] width 329 height 34
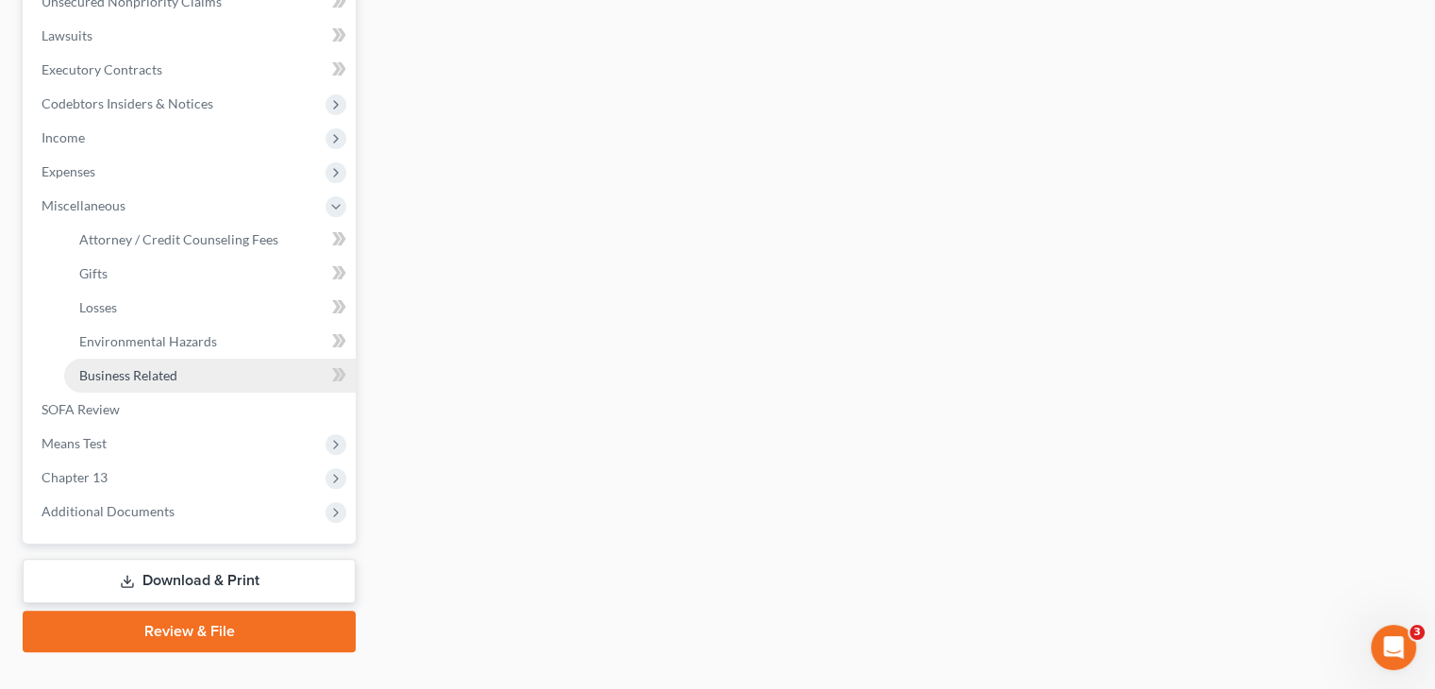
click at [168, 382] on span "Business Related" at bounding box center [128, 375] width 98 height 16
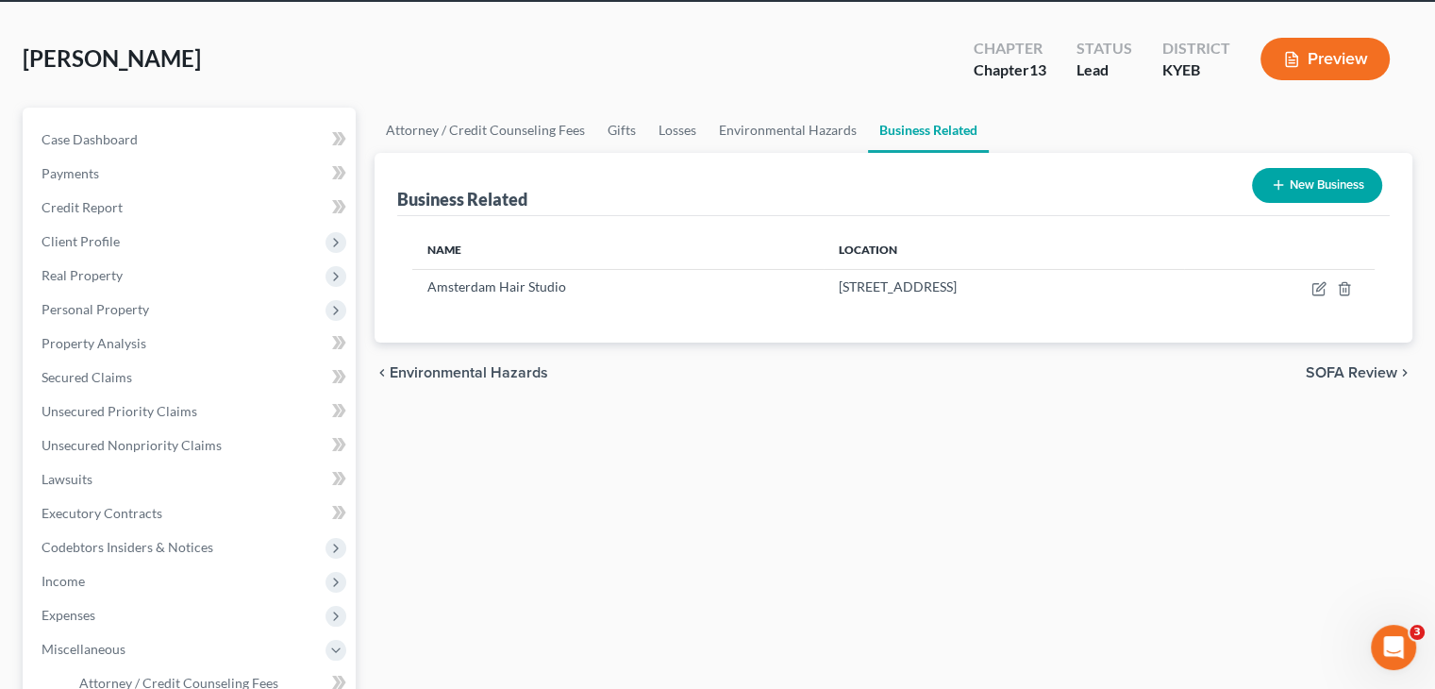
scroll to position [135, 0]
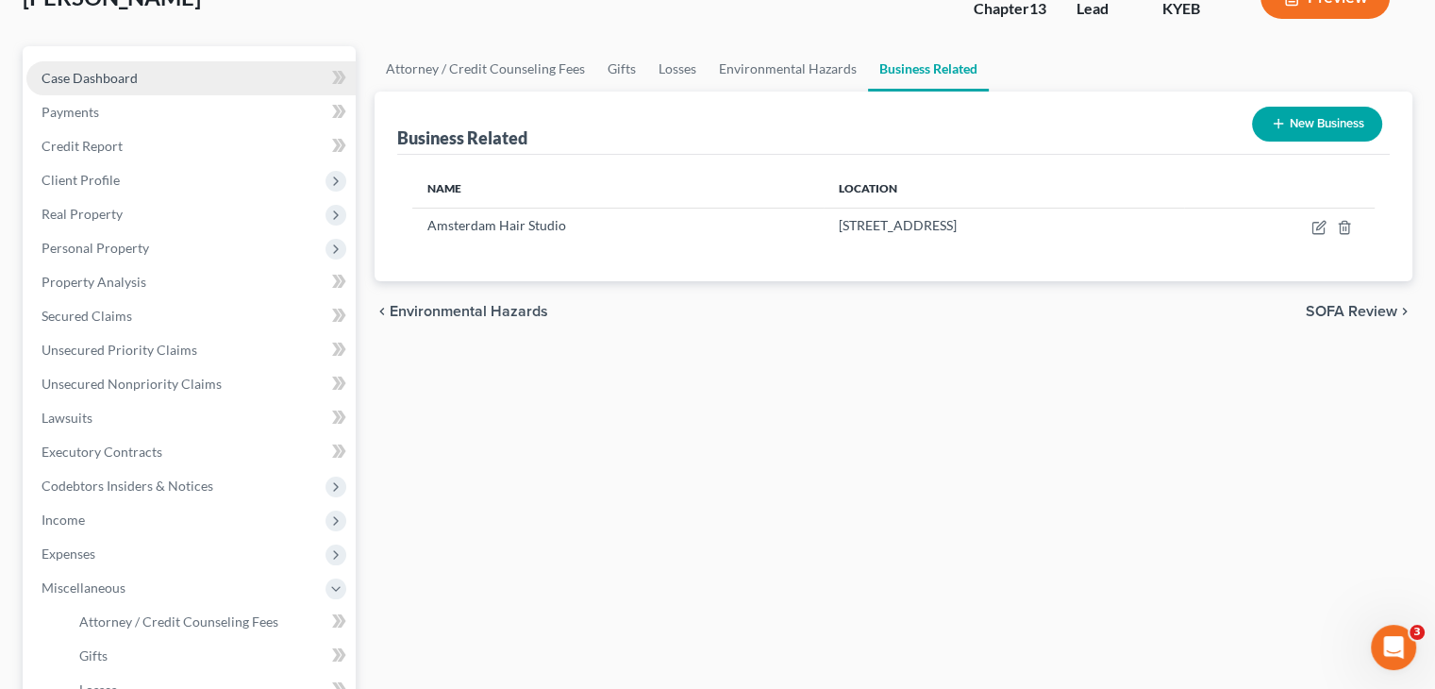
click at [101, 83] on span "Case Dashboard" at bounding box center [90, 78] width 96 height 16
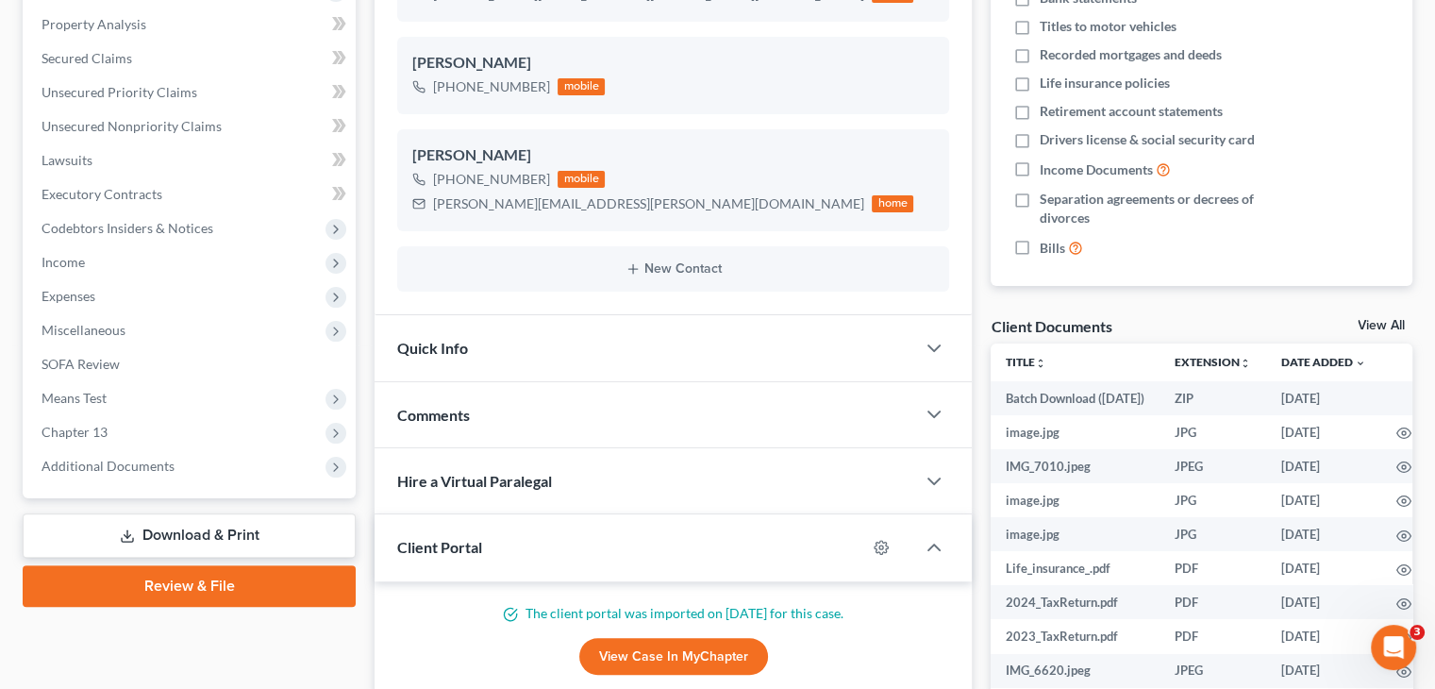
scroll to position [394, 0]
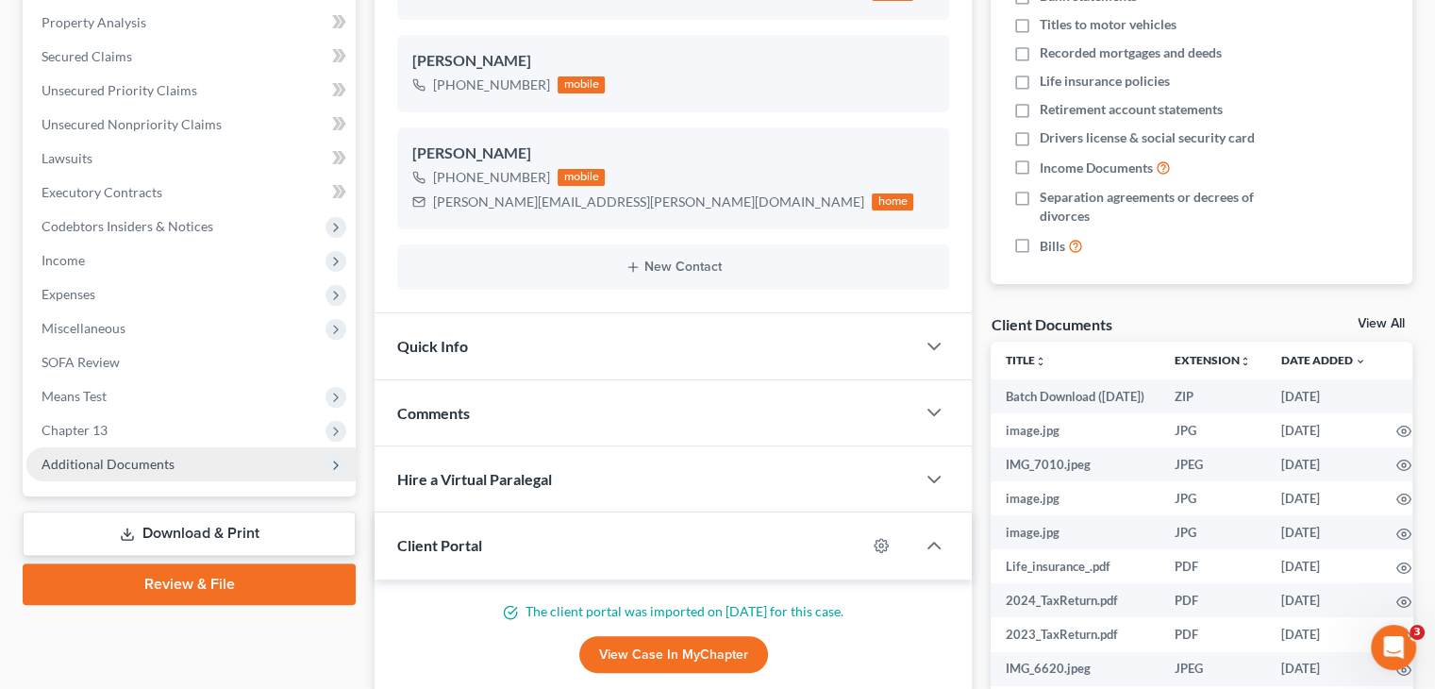
click at [194, 457] on span "Additional Documents" at bounding box center [190, 464] width 329 height 34
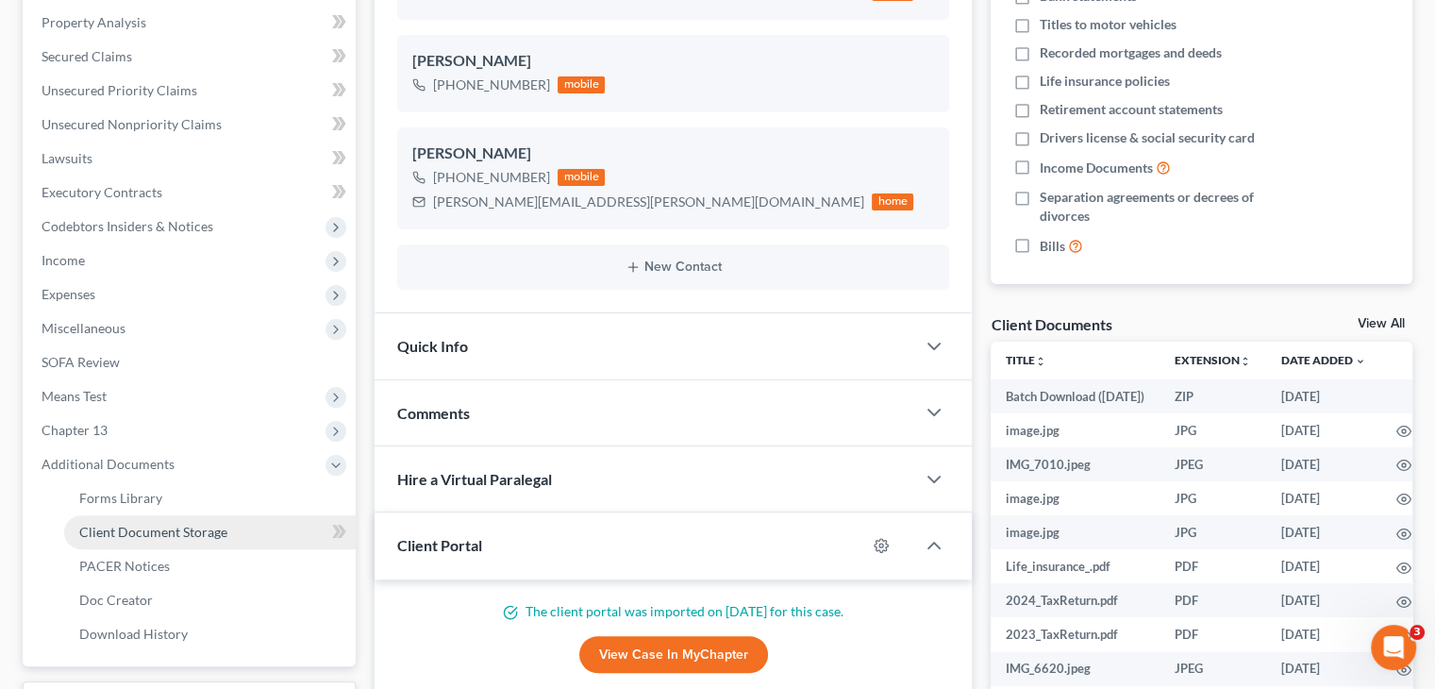
click at [163, 535] on span "Client Document Storage" at bounding box center [153, 532] width 148 height 16
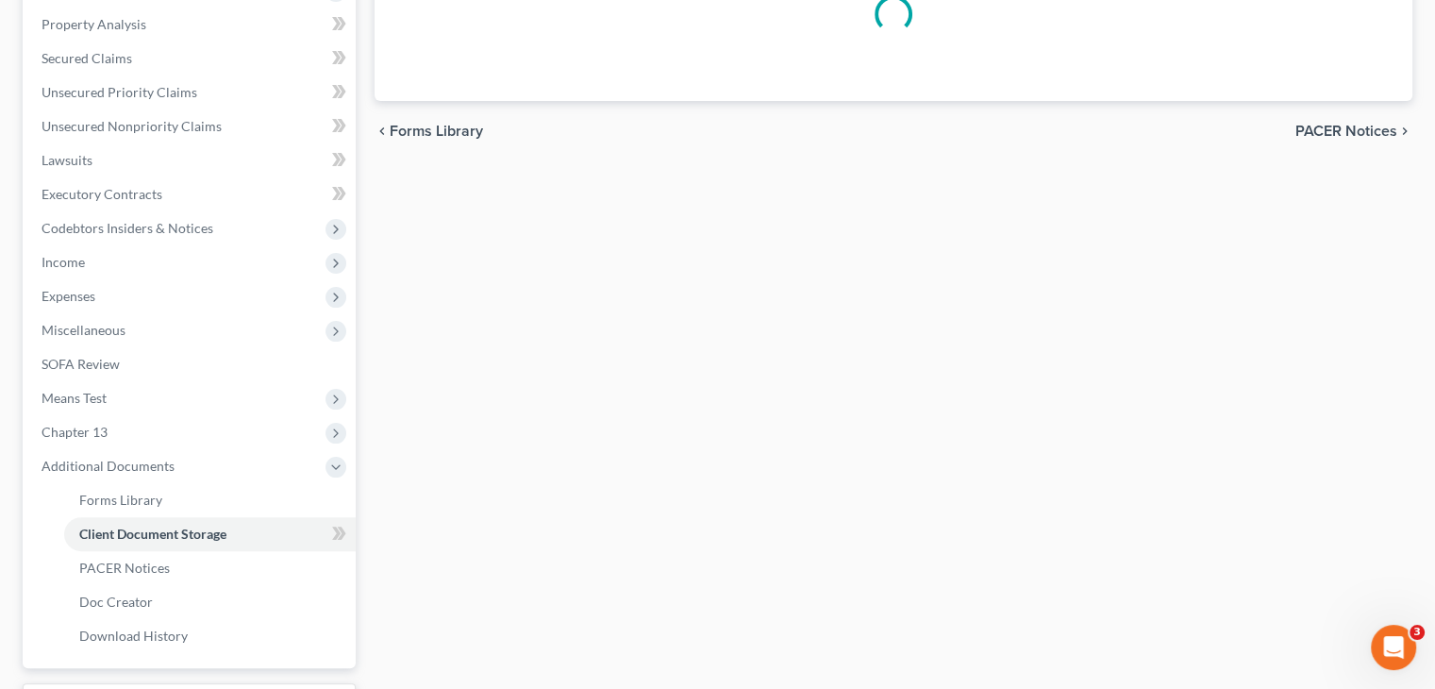
scroll to position [161, 0]
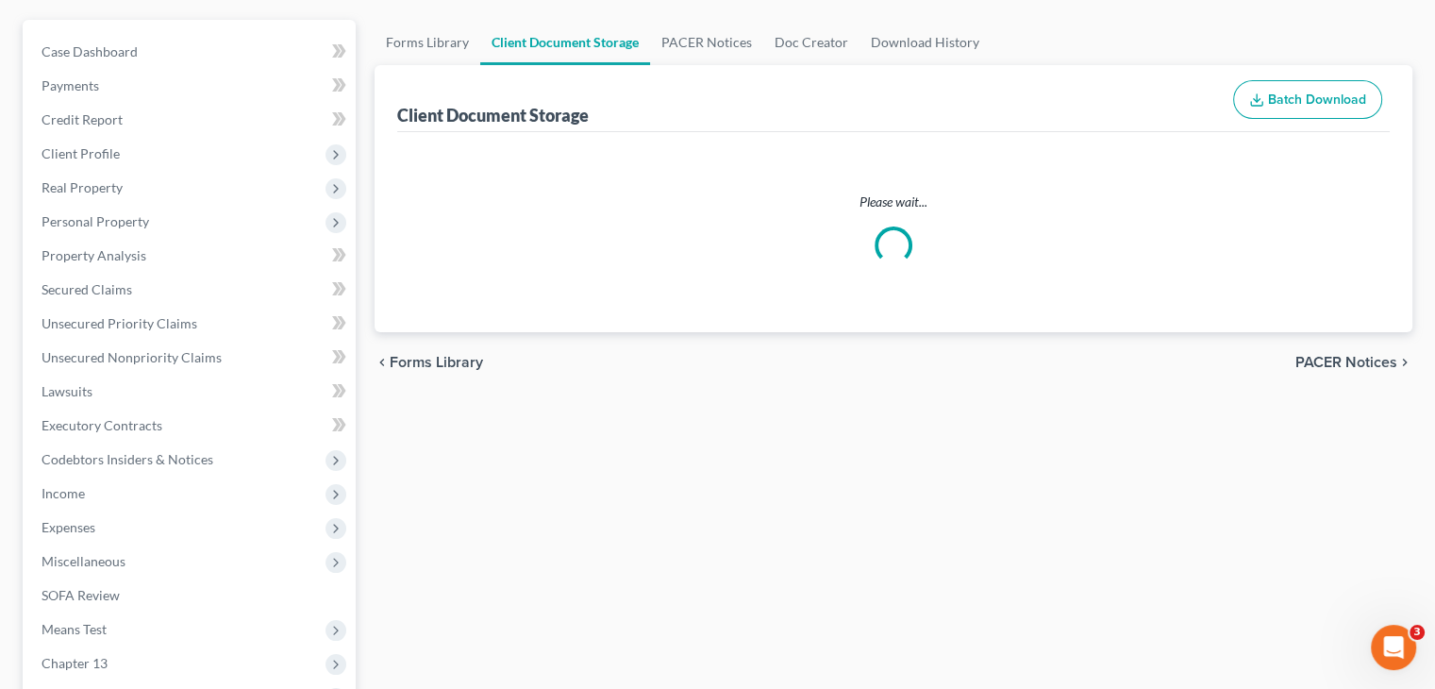
select select "7"
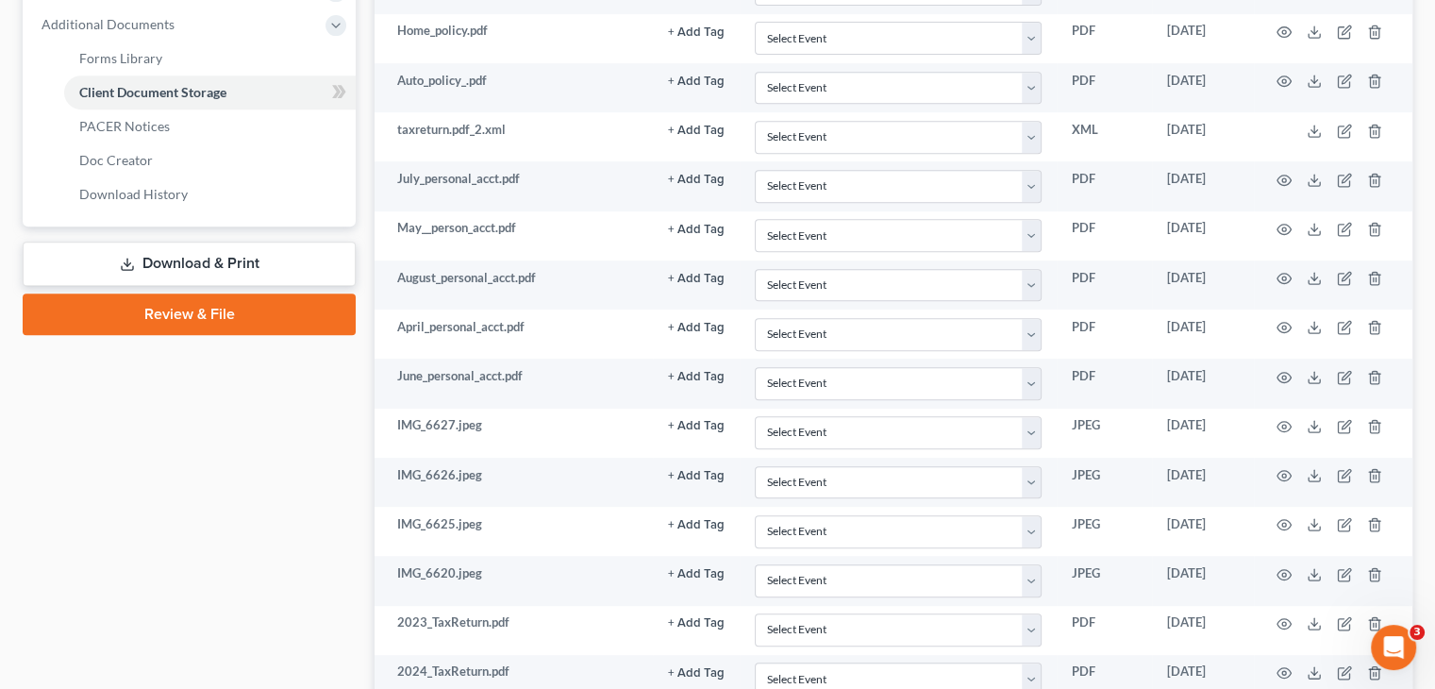
scroll to position [1281, 0]
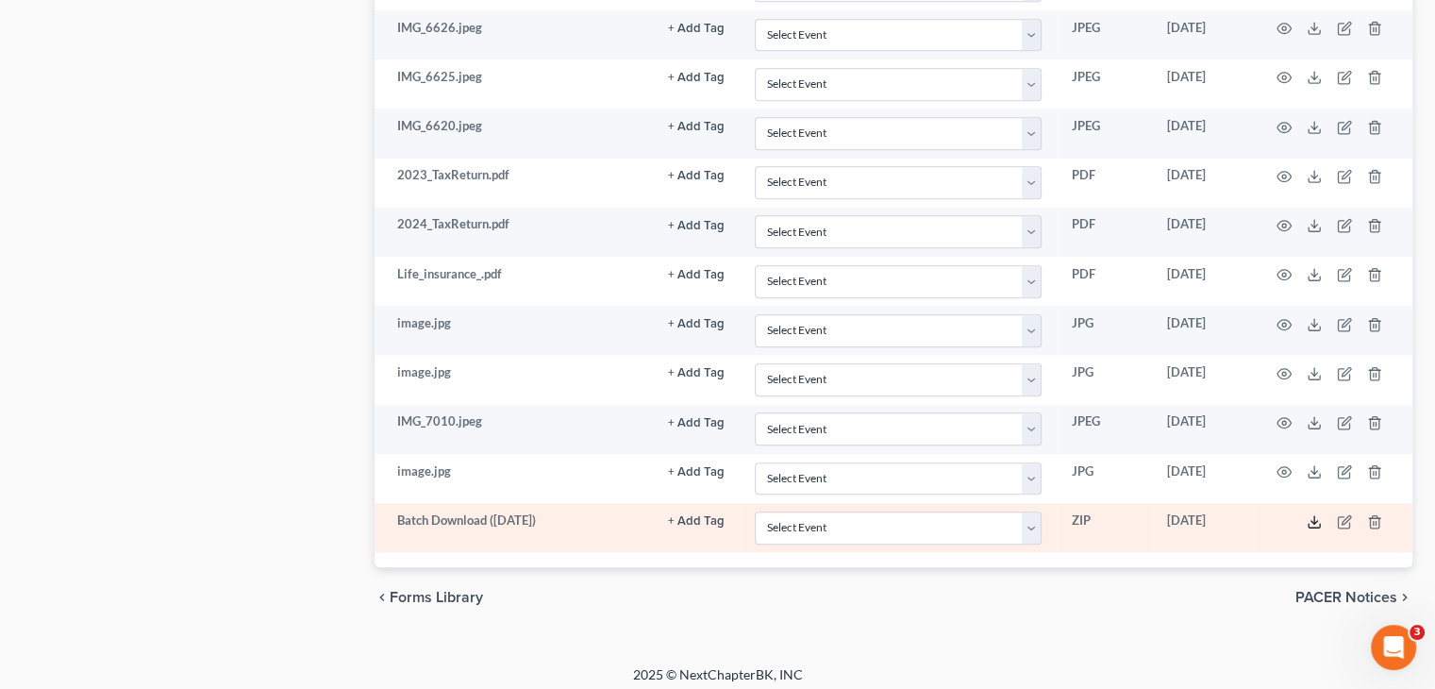
click at [1312, 520] on polyline at bounding box center [1315, 521] width 7 height 3
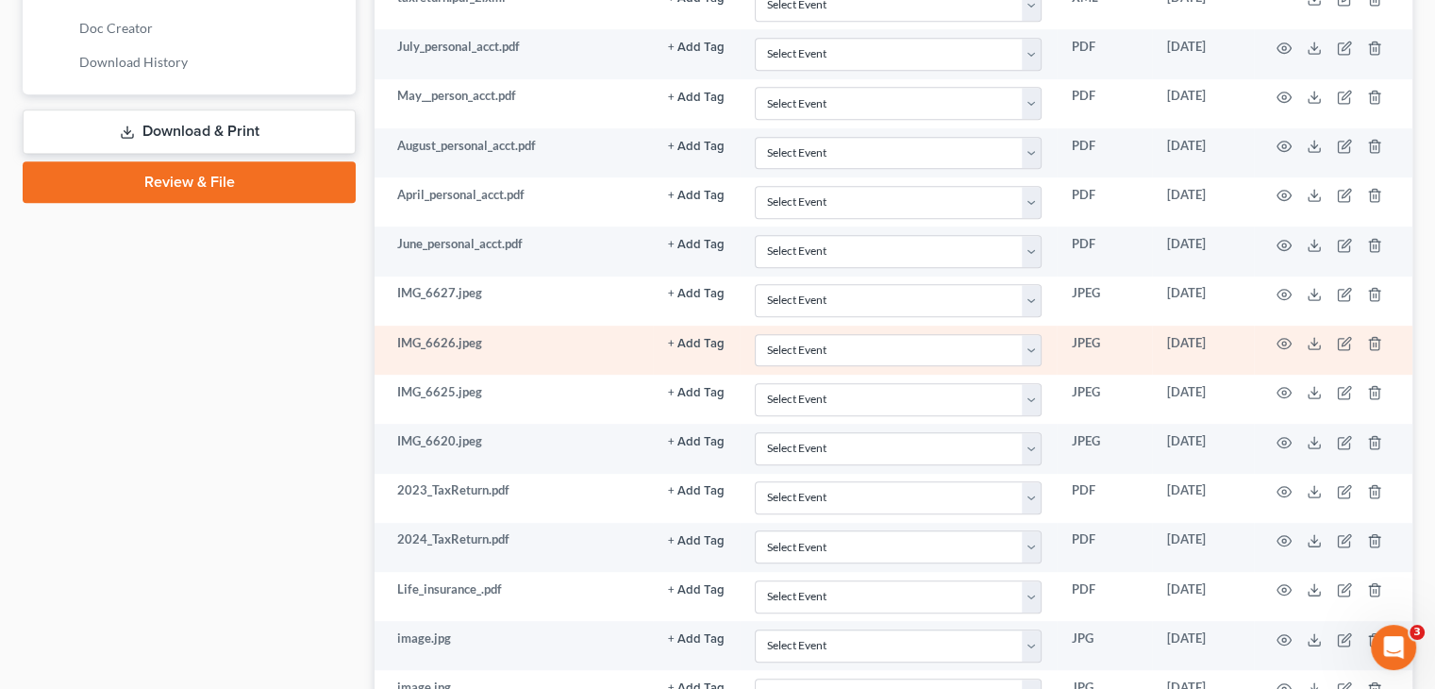
scroll to position [968, 0]
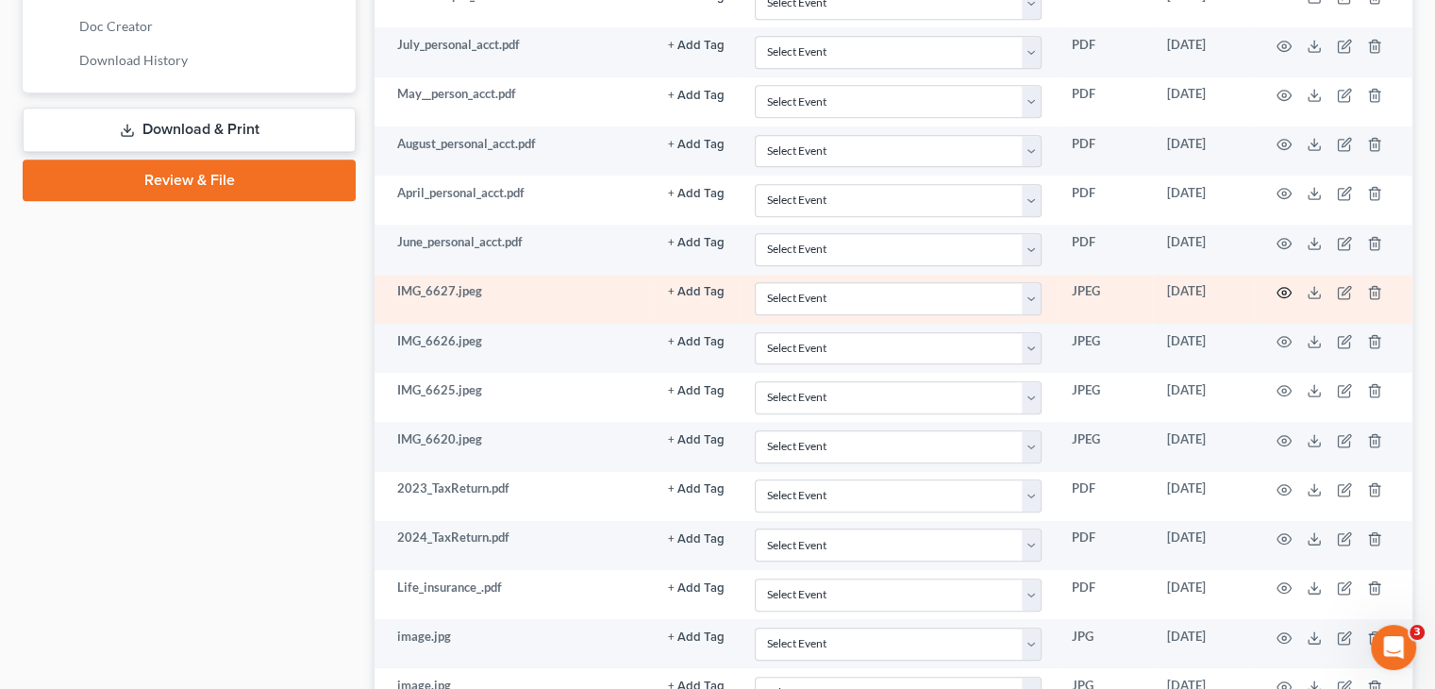
click at [1282, 291] on circle "button" at bounding box center [1284, 293] width 4 height 4
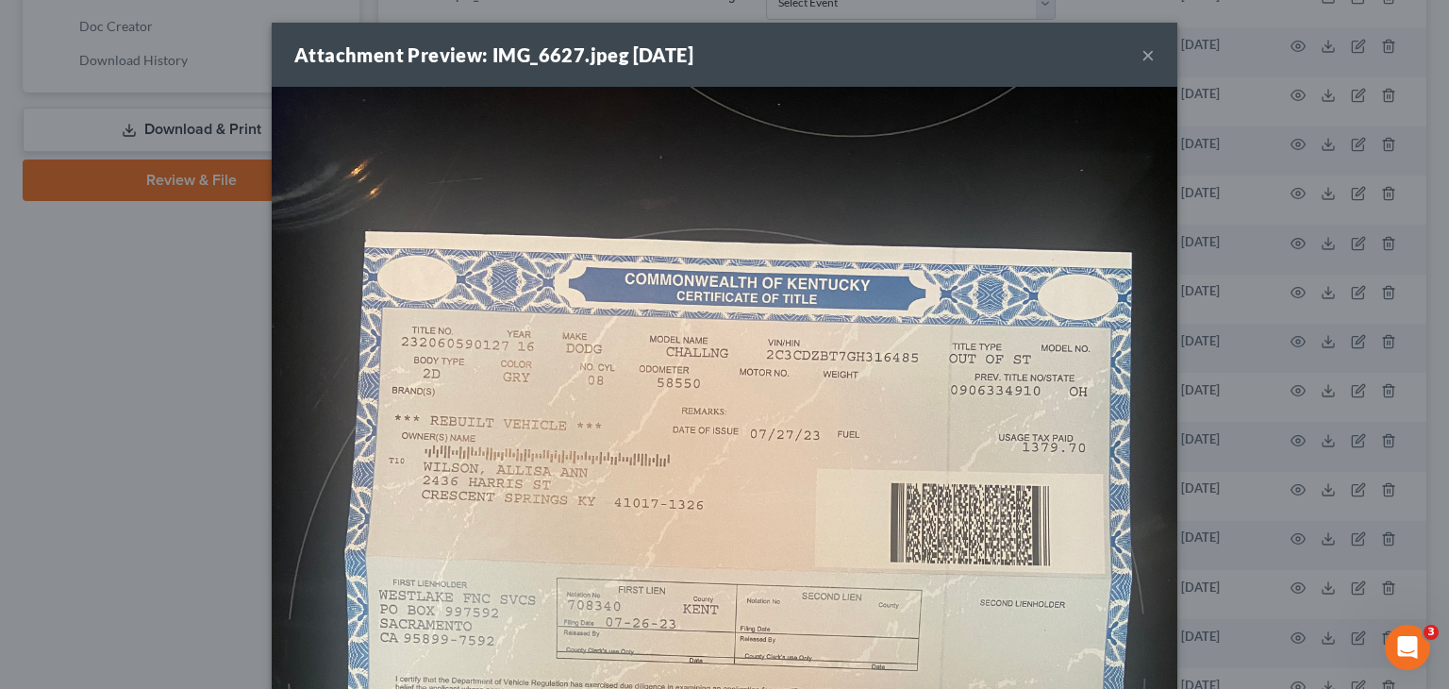
drag, startPoint x: 917, startPoint y: 208, endPoint x: 901, endPoint y: 148, distance: 61.6
click at [917, 208] on img at bounding box center [725, 691] width 906 height 1208
click at [1142, 56] on button "×" at bounding box center [1148, 54] width 13 height 23
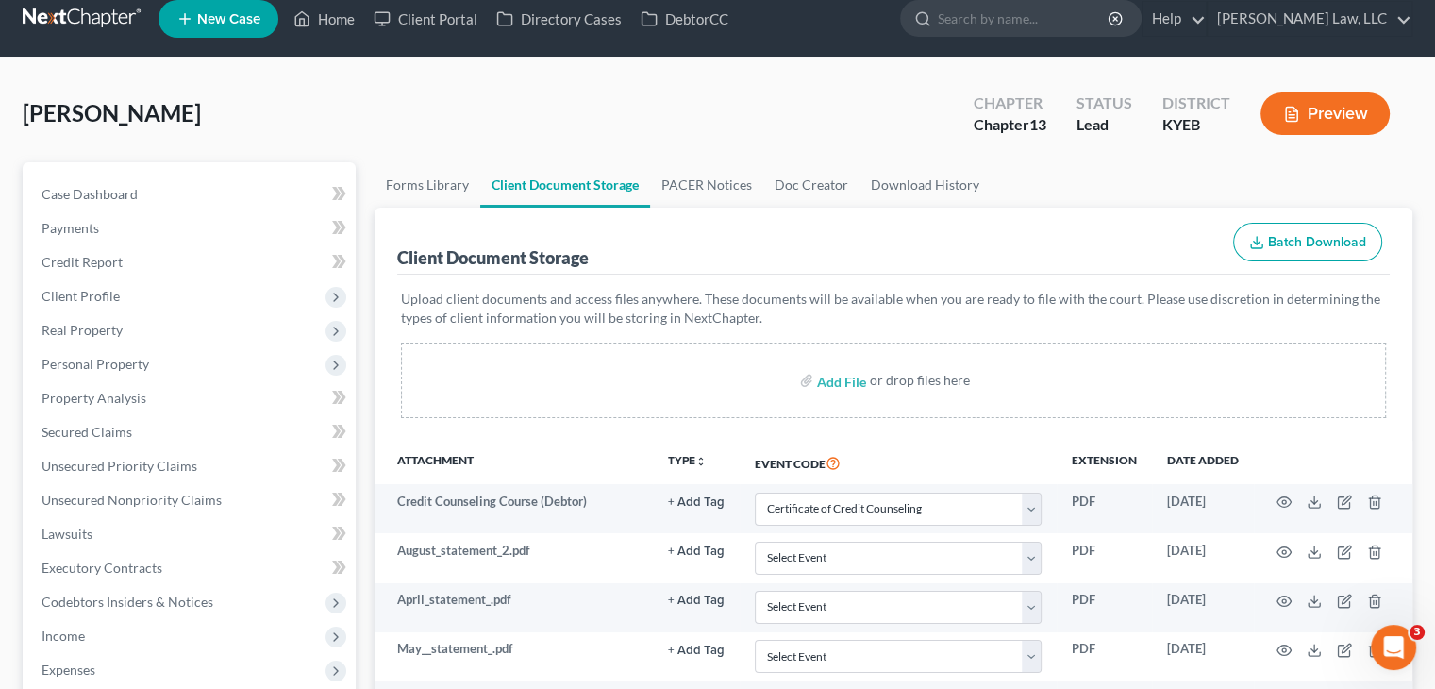
scroll to position [0, 0]
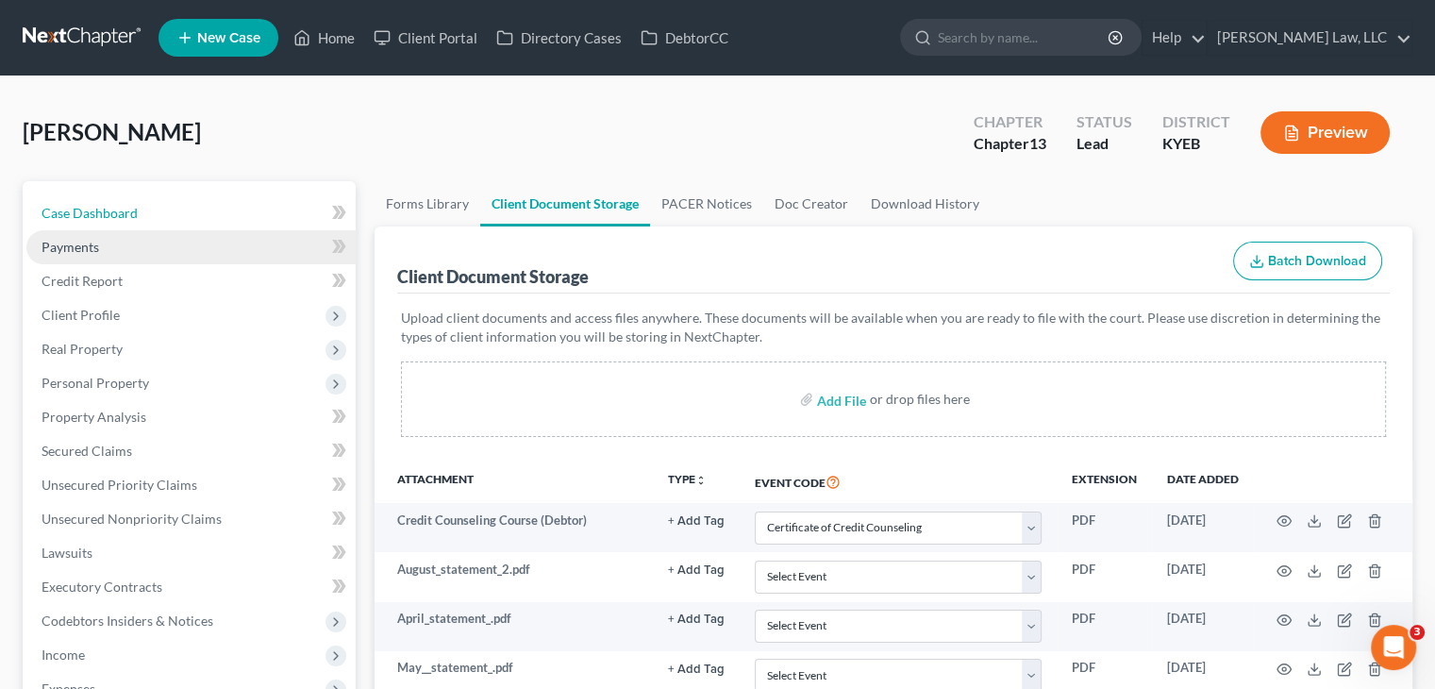
drag, startPoint x: 177, startPoint y: 208, endPoint x: 276, endPoint y: 231, distance: 100.9
click at [177, 208] on link "Case Dashboard" at bounding box center [190, 213] width 329 height 34
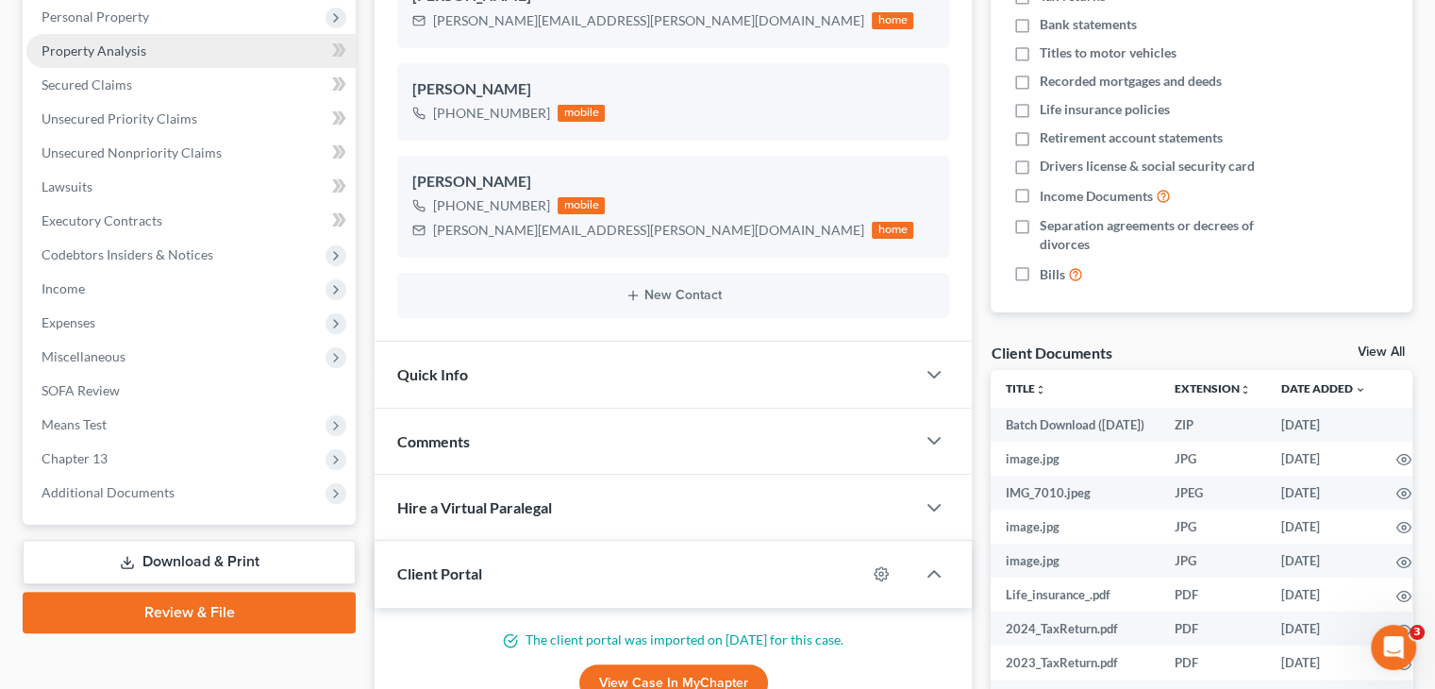
scroll to position [493, 0]
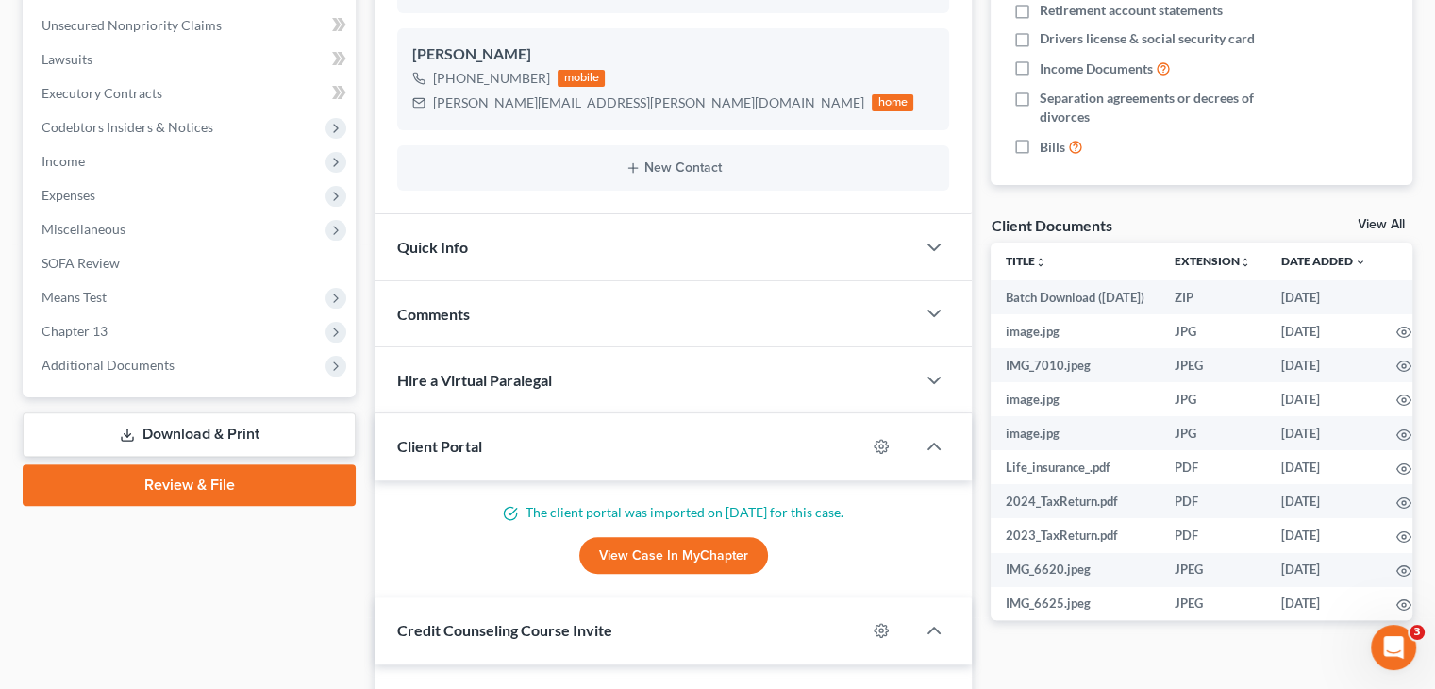
drag, startPoint x: 281, startPoint y: 371, endPoint x: 217, endPoint y: 405, distance: 72.6
click at [281, 371] on span "Additional Documents" at bounding box center [190, 365] width 329 height 34
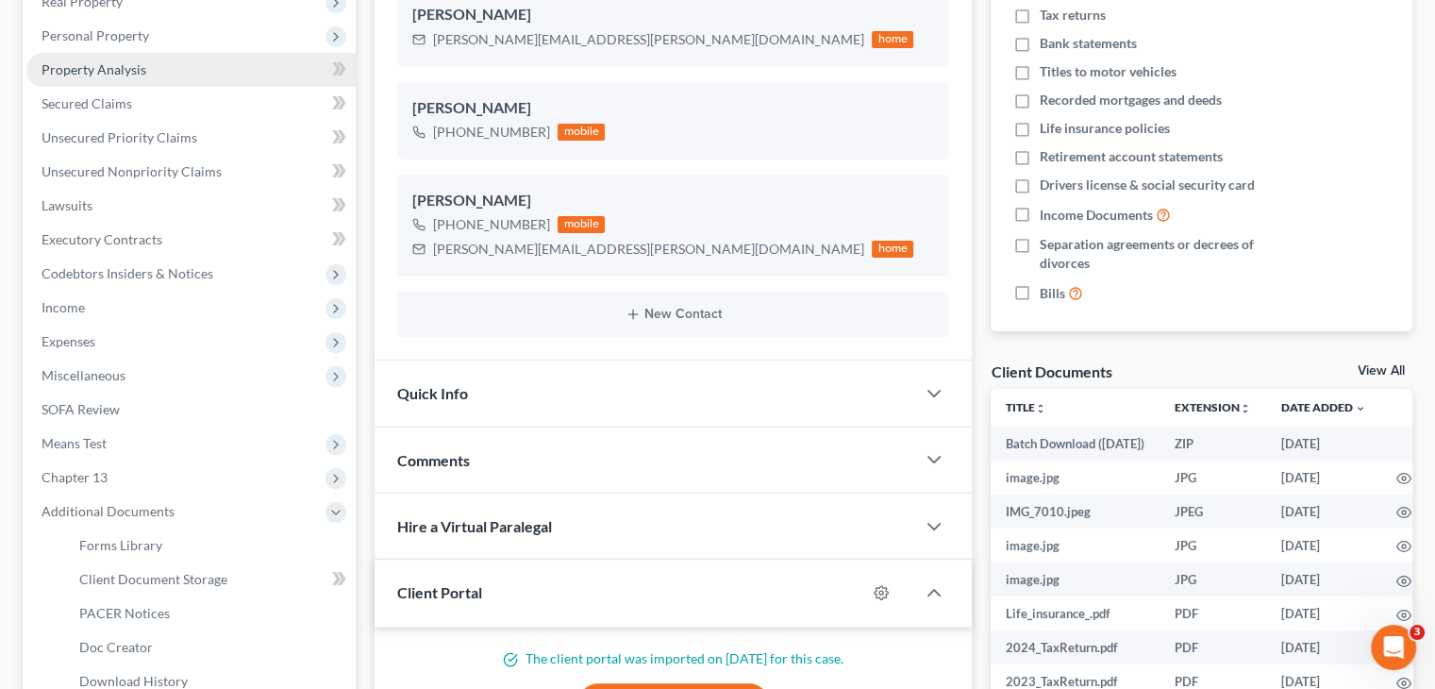
scroll to position [347, 0]
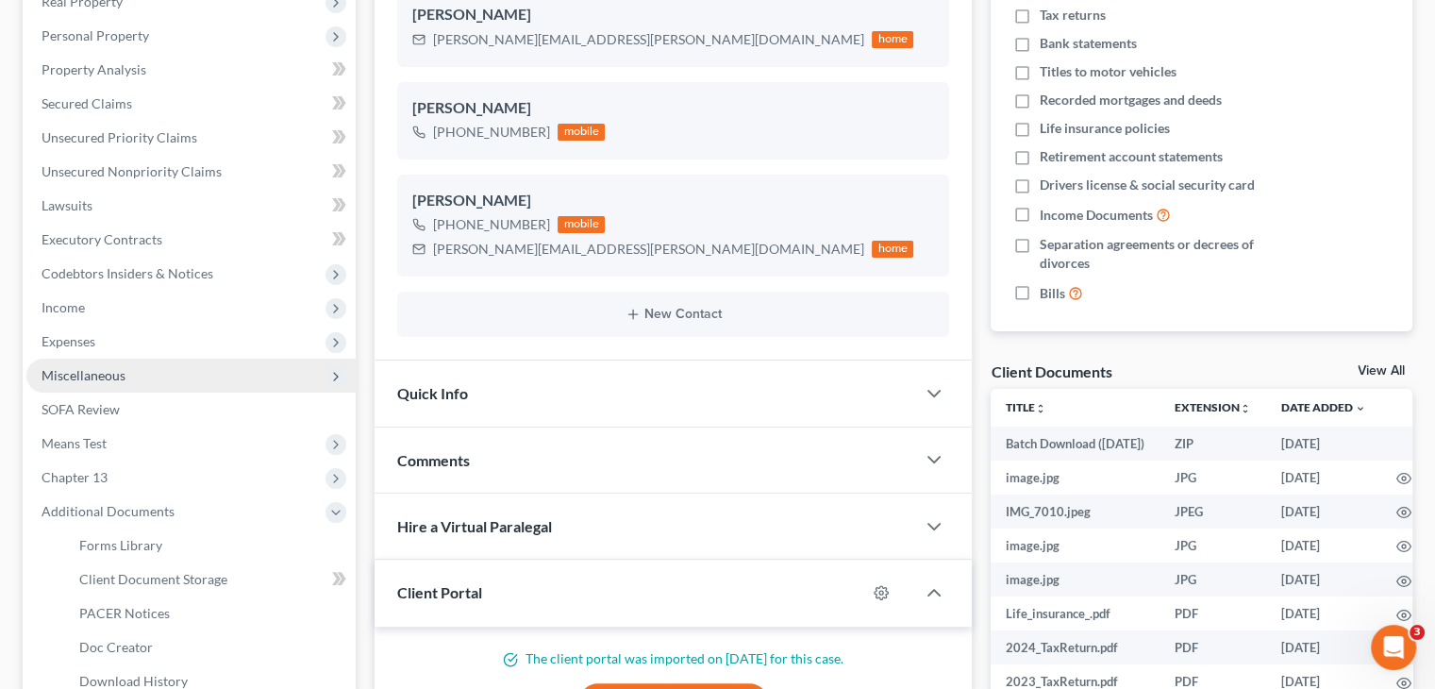
drag, startPoint x: 220, startPoint y: 310, endPoint x: 266, endPoint y: 386, distance: 88.5
click at [220, 310] on span "Income" at bounding box center [190, 308] width 329 height 34
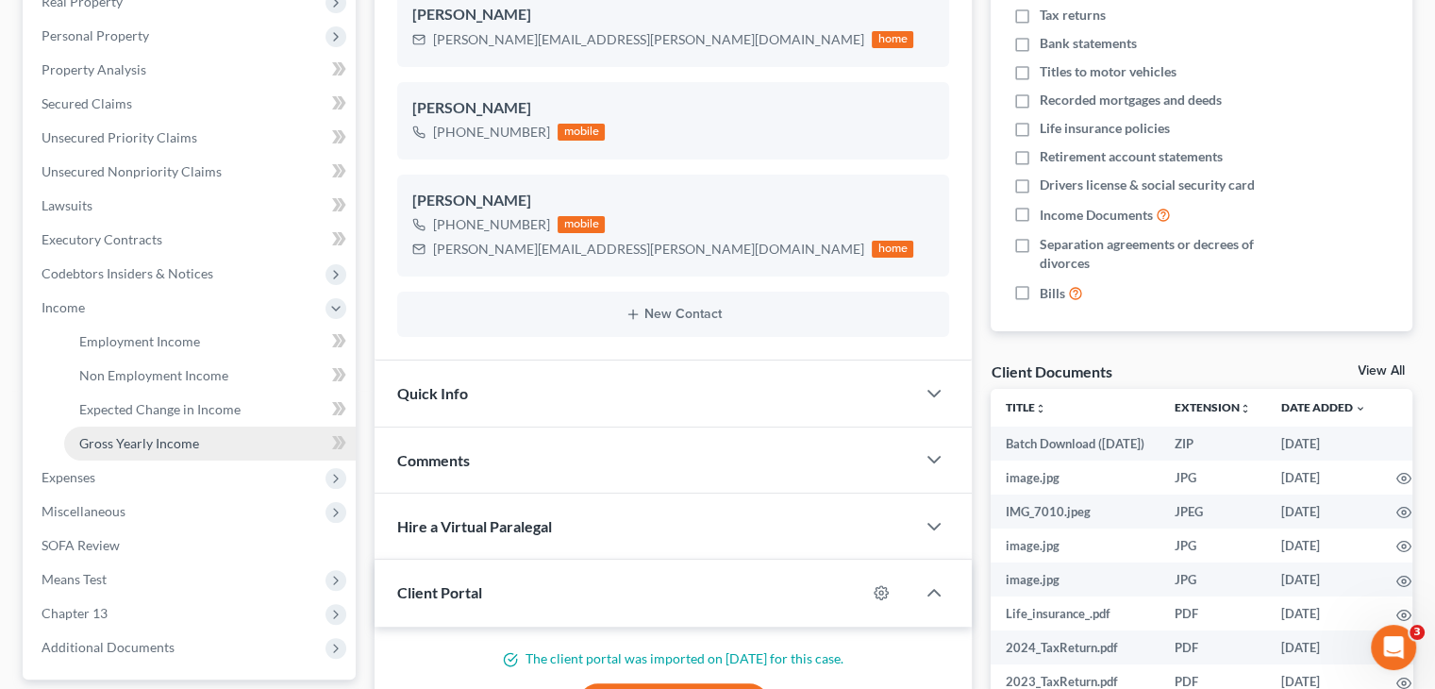
click at [252, 436] on link "Gross Yearly Income" at bounding box center [210, 444] width 292 height 34
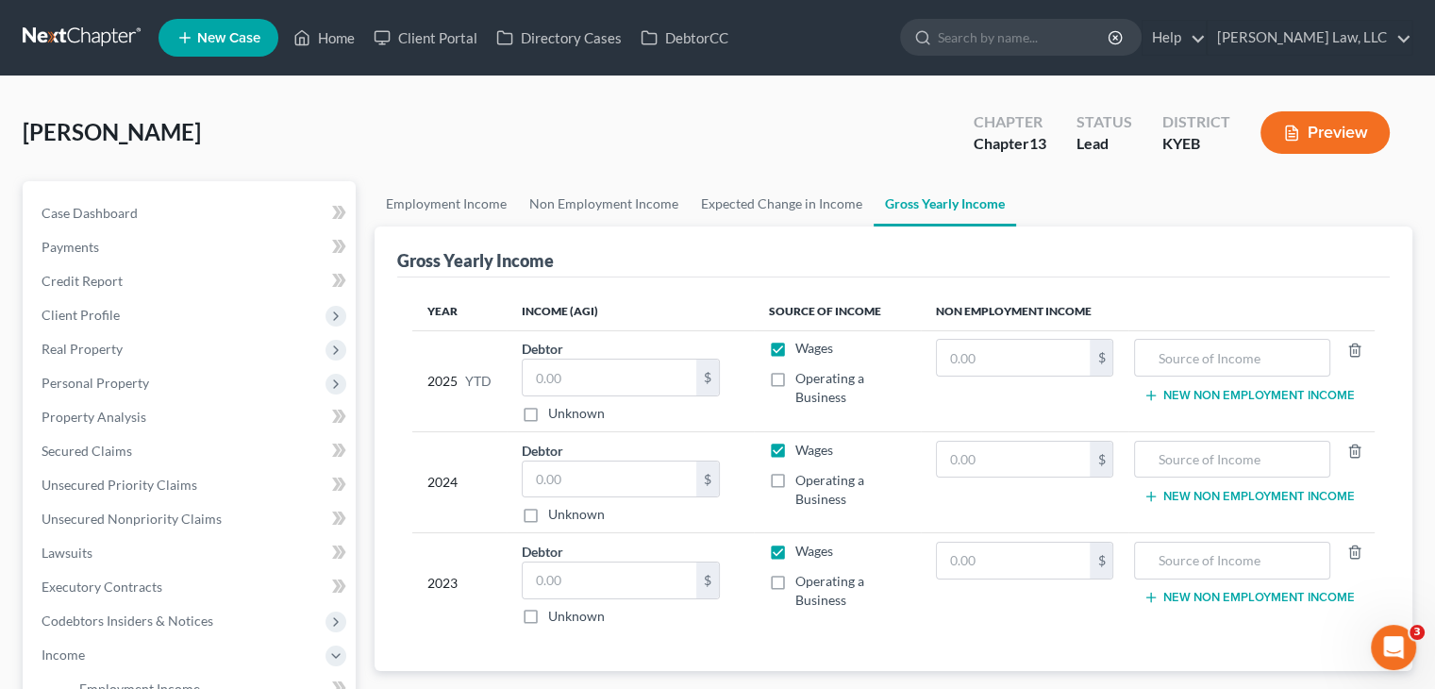
scroll to position [75, 0]
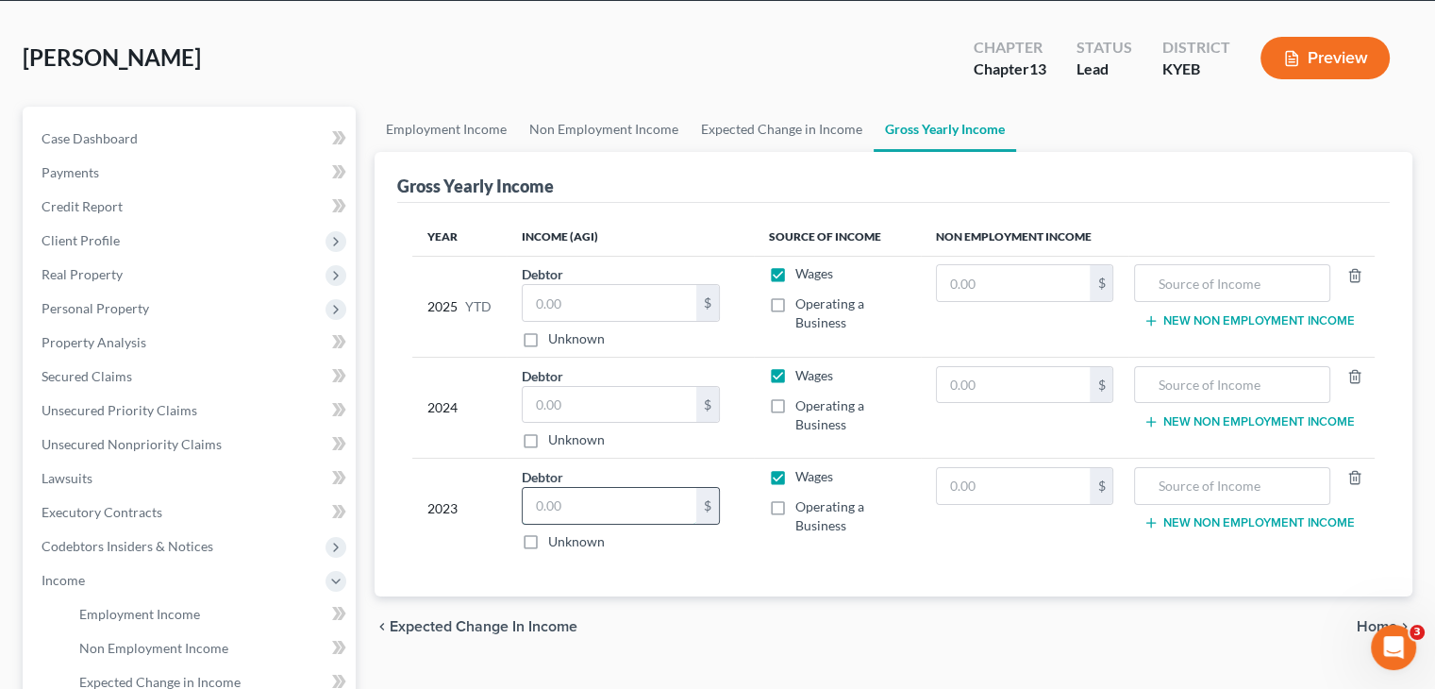
click at [600, 493] on input "text" at bounding box center [610, 506] width 174 height 36
type input "16,048"
click at [684, 419] on input "text" at bounding box center [610, 405] width 174 height 36
type input "24,271"
click at [795, 474] on label "Wages" at bounding box center [814, 476] width 38 height 19
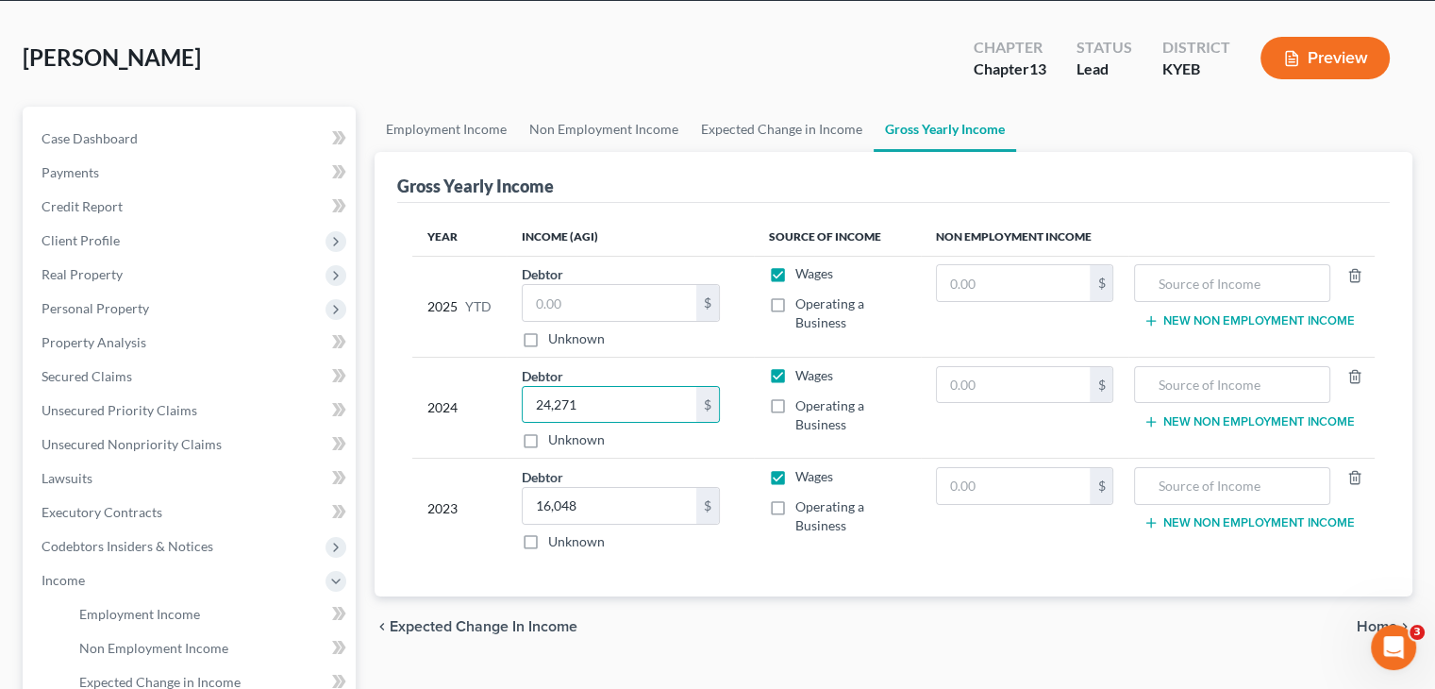
click at [803, 474] on input "Wages" at bounding box center [809, 473] width 12 height 12
checkbox input "false"
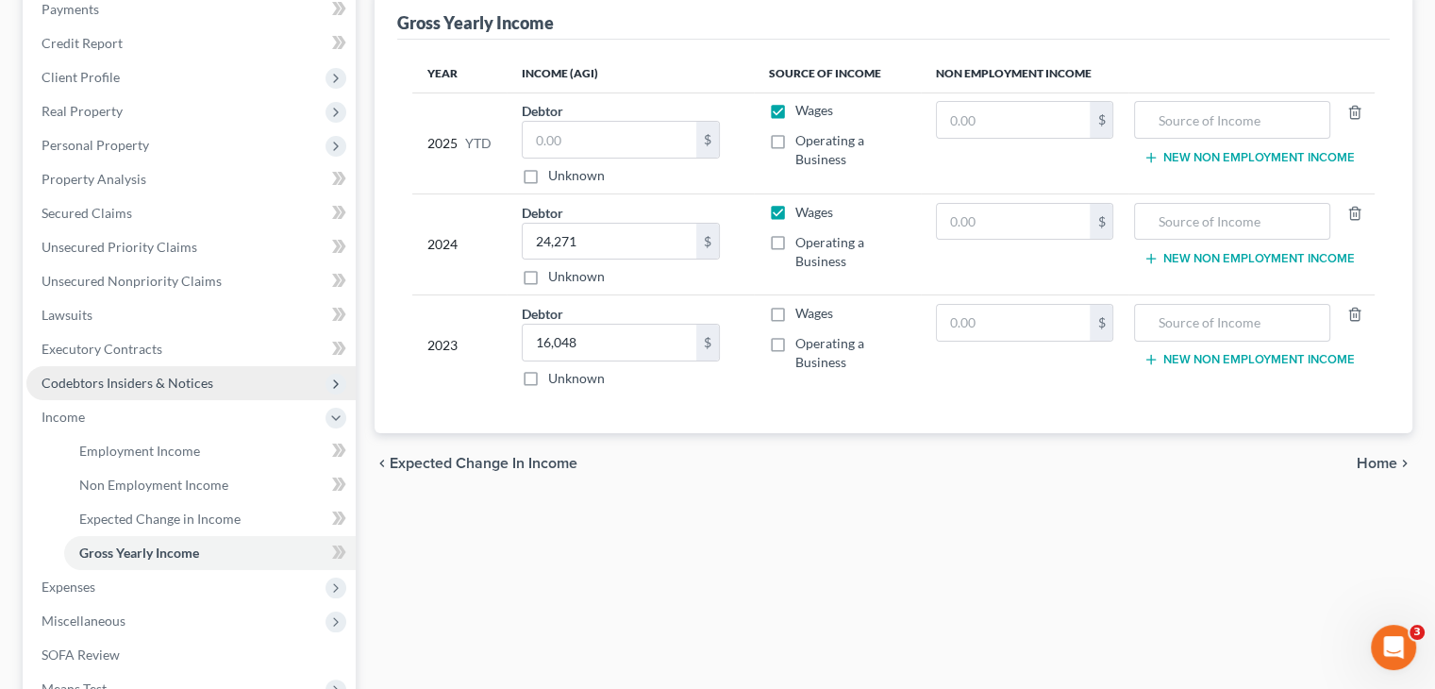
scroll to position [238, 0]
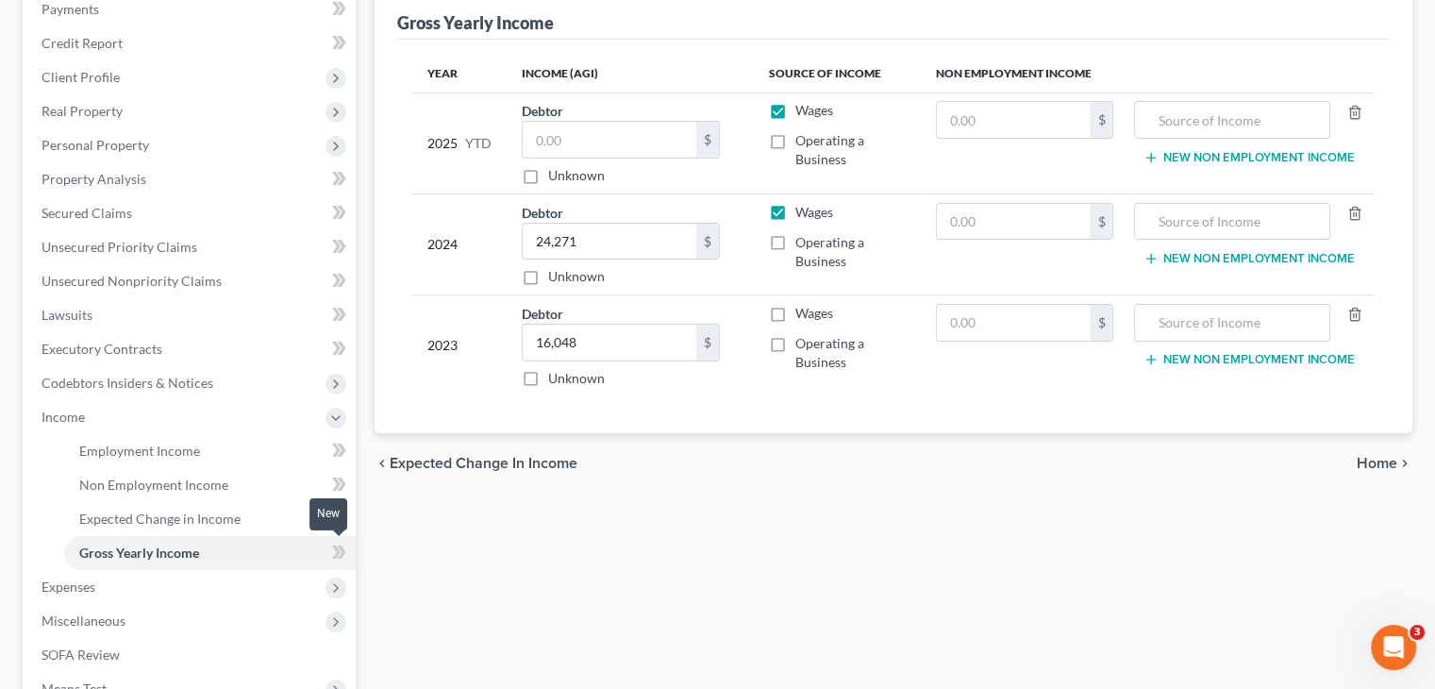
click at [337, 553] on icon at bounding box center [336, 551] width 8 height 13
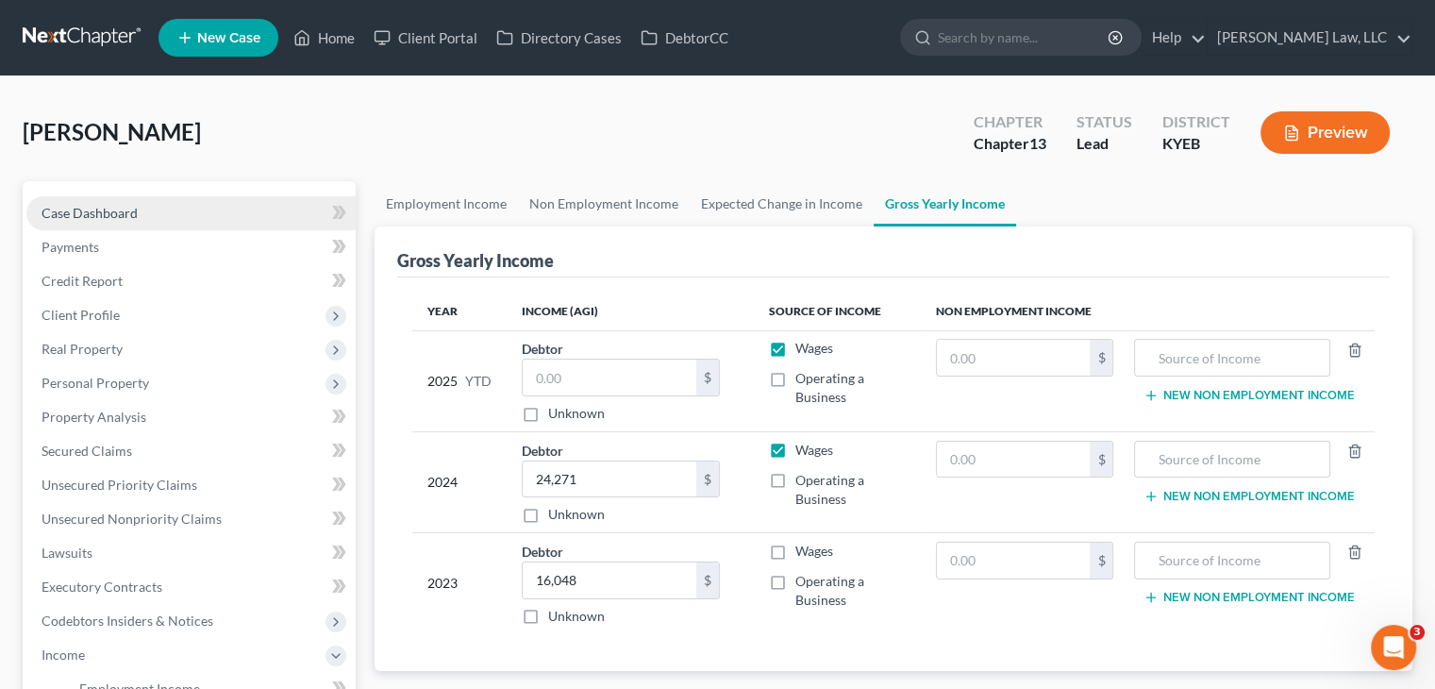
click at [230, 204] on link "Case Dashboard" at bounding box center [190, 213] width 329 height 34
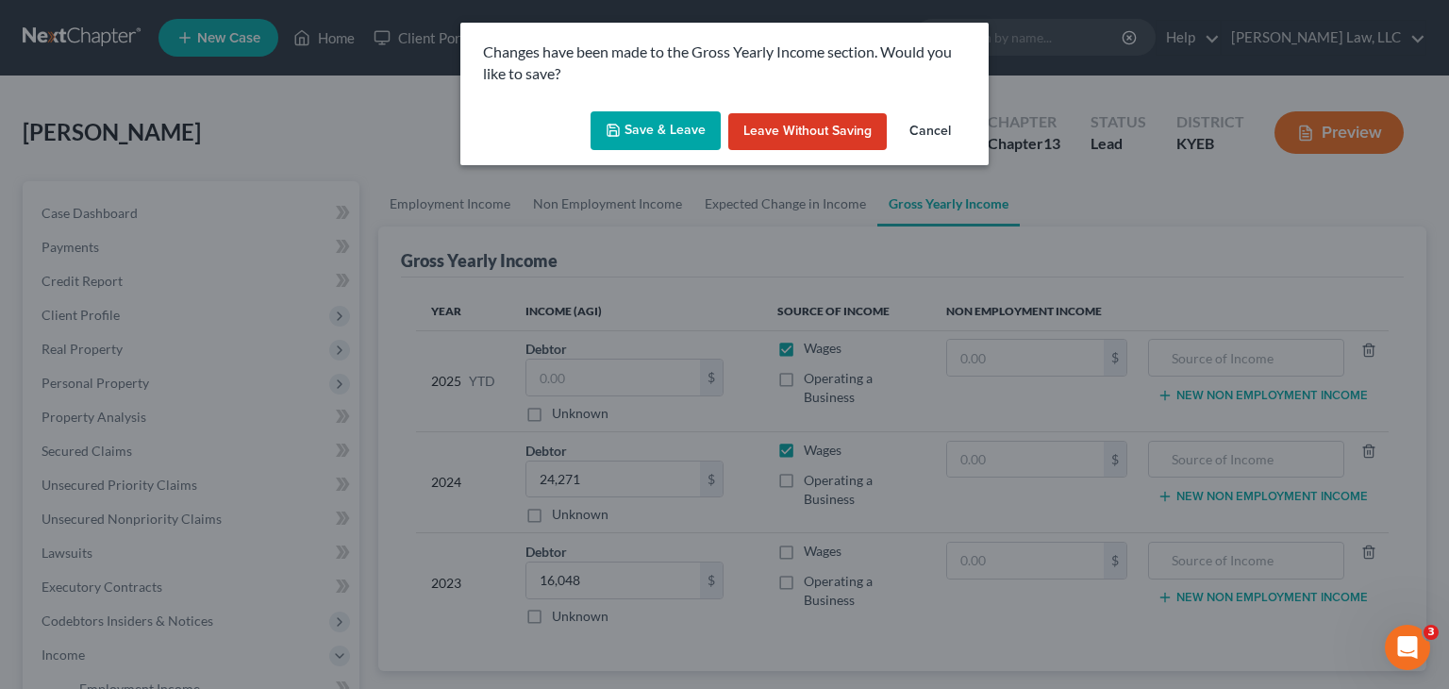
click at [672, 149] on button "Save & Leave" at bounding box center [656, 131] width 130 height 40
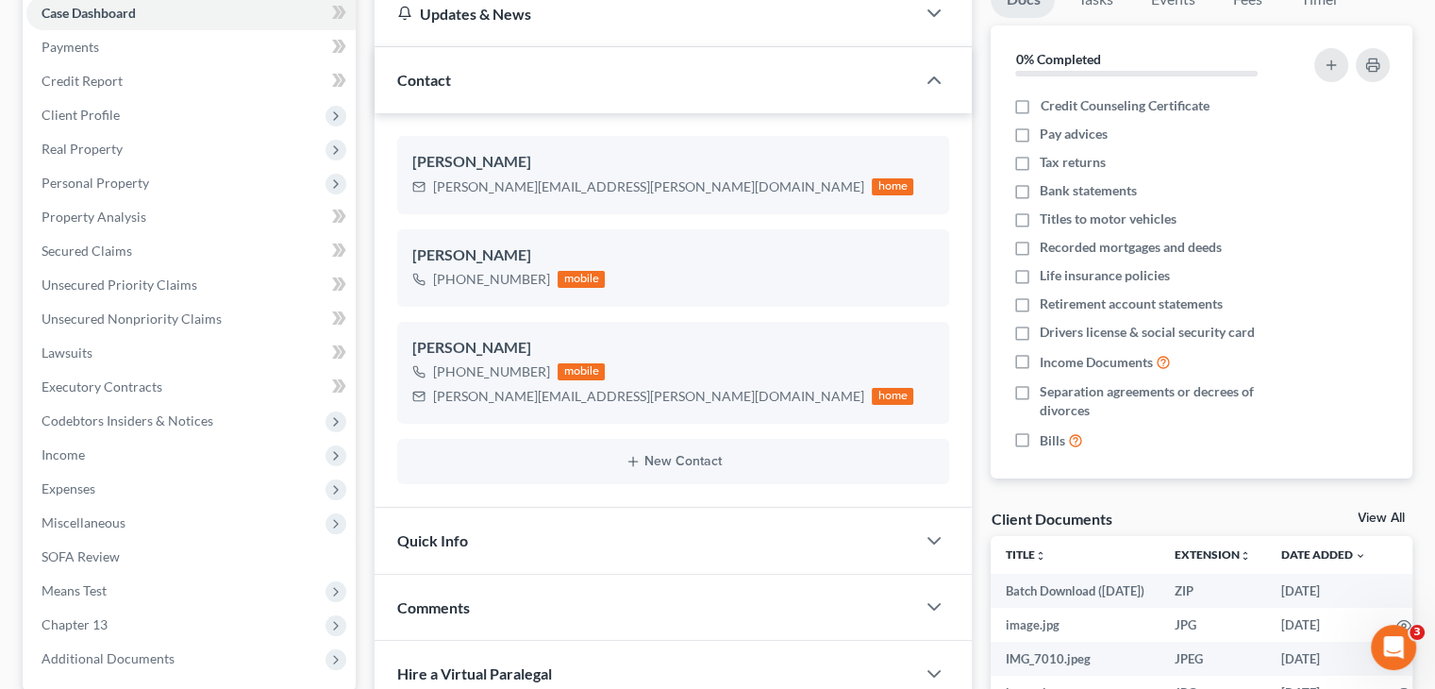
scroll to position [98, 0]
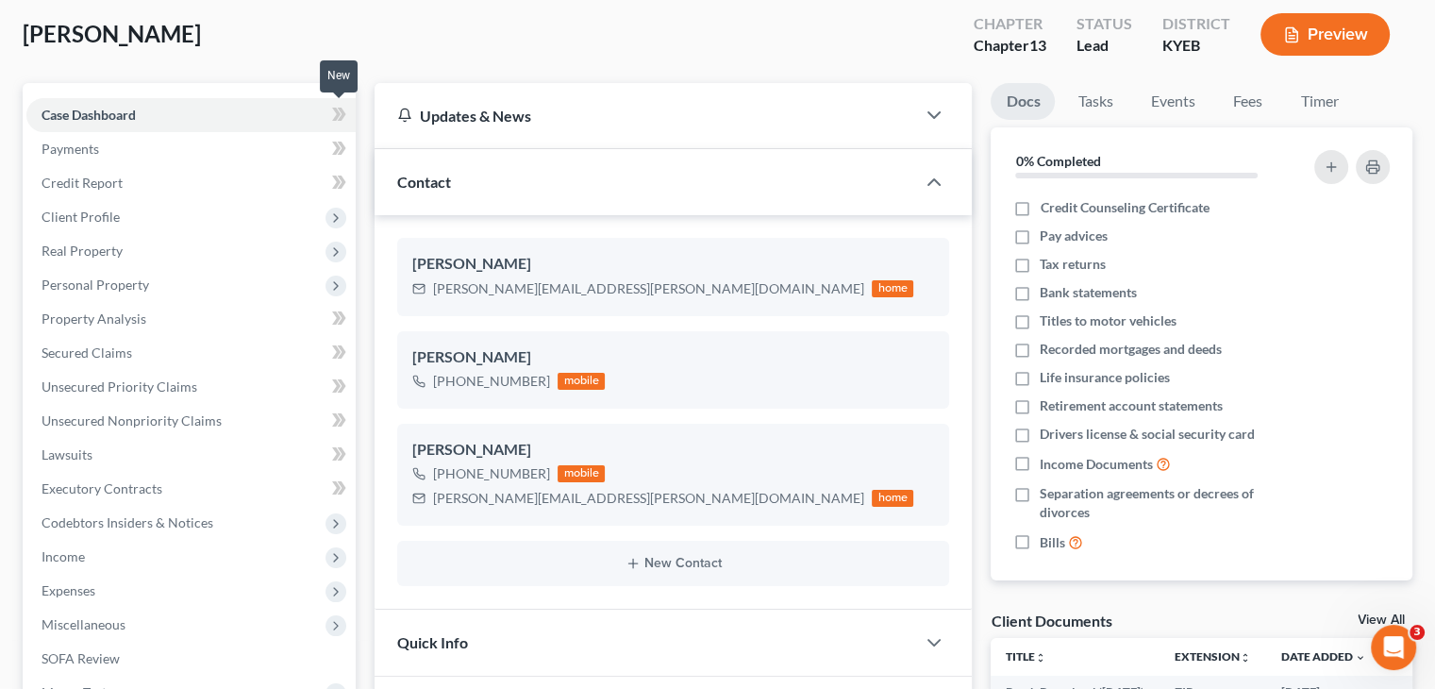
click at [338, 117] on icon at bounding box center [339, 115] width 14 height 24
click at [309, 176] on link "Credit Report" at bounding box center [190, 183] width 329 height 34
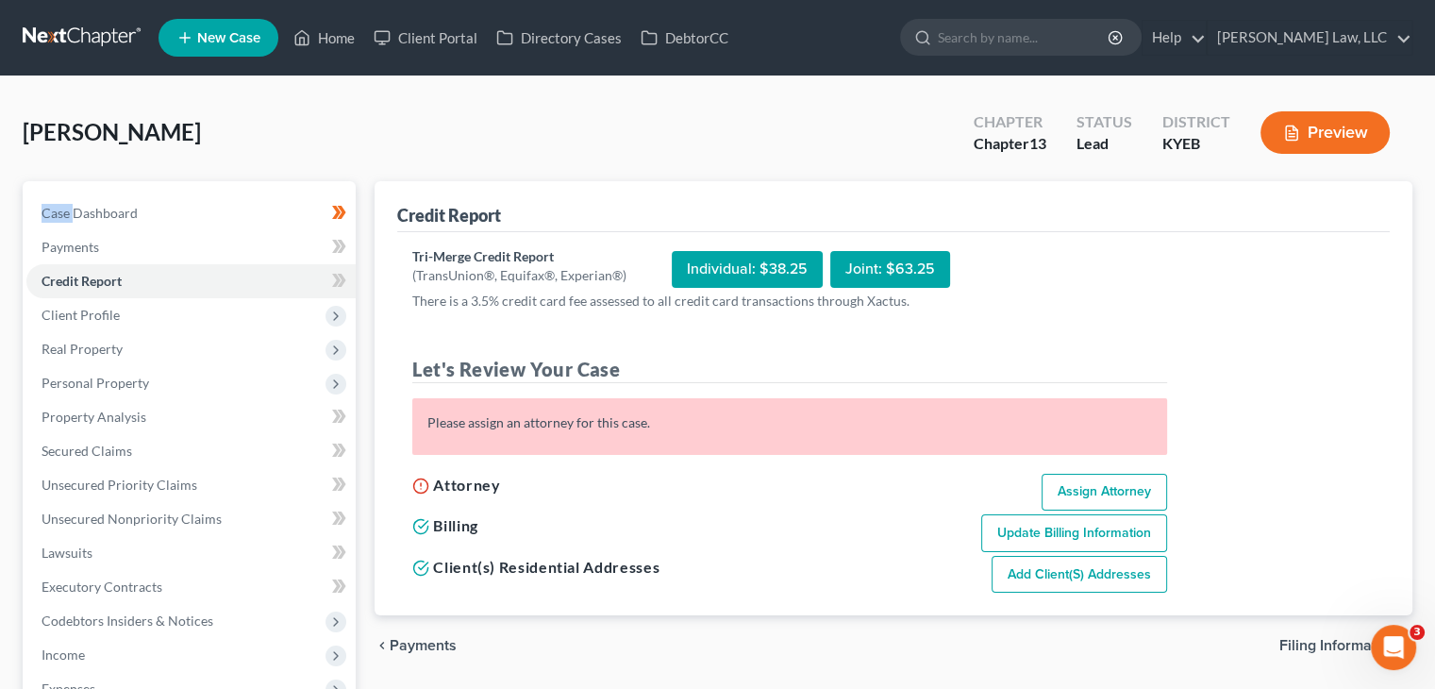
click at [1156, 503] on link "Assign Attorney" at bounding box center [1104, 493] width 125 height 38
select select "1"
select select "0"
select select "3"
select select "32"
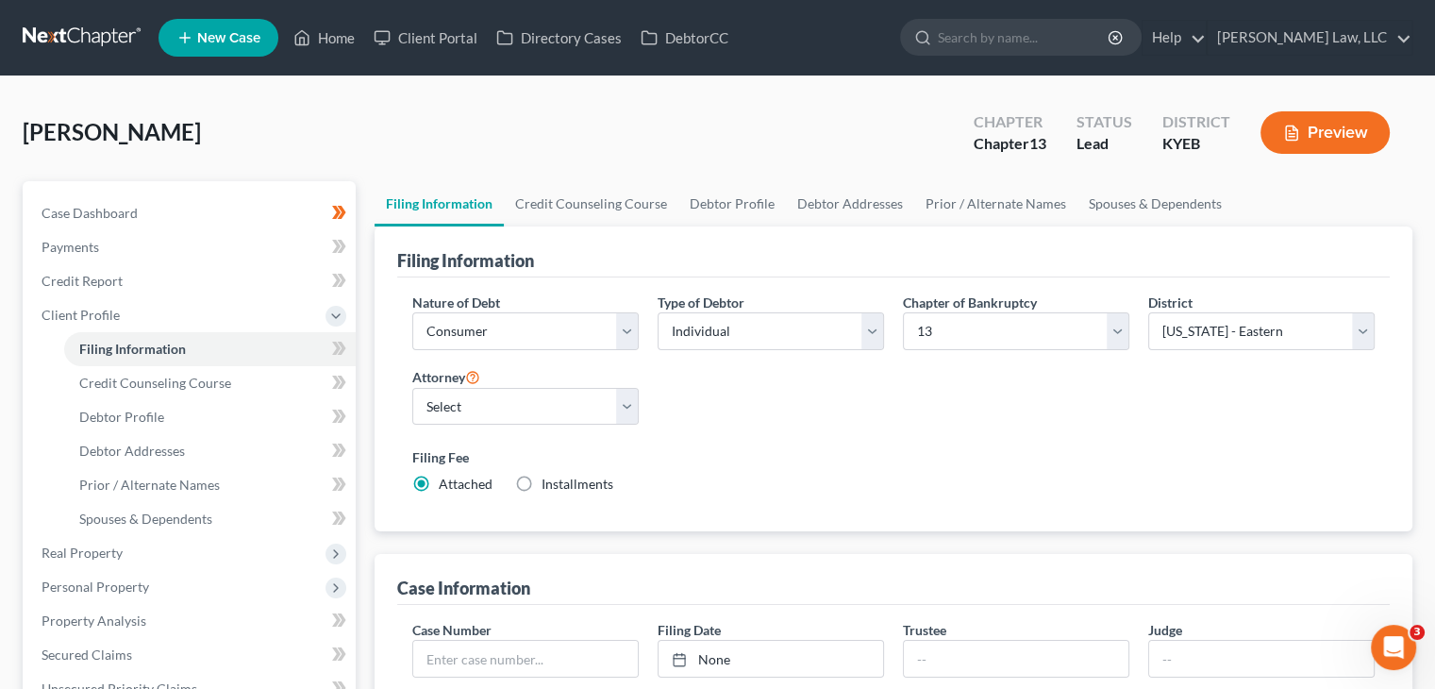
click at [573, 350] on div "Nature of Debt Select Business Consumer Other Nature of Business Select Clearin…" at bounding box center [525, 329] width 245 height 73
click at [619, 405] on select "Select [PERSON_NAME] - KYEB [PERSON_NAME] - OHSB [PERSON_NAME] - KYEB [PERSON_N…" at bounding box center [525, 407] width 226 height 38
select select "0"
click at [412, 388] on select "Select [PERSON_NAME] - KYEB [PERSON_NAME] - OHSB [PERSON_NAME] - KYEB [PERSON_N…" at bounding box center [525, 407] width 226 height 38
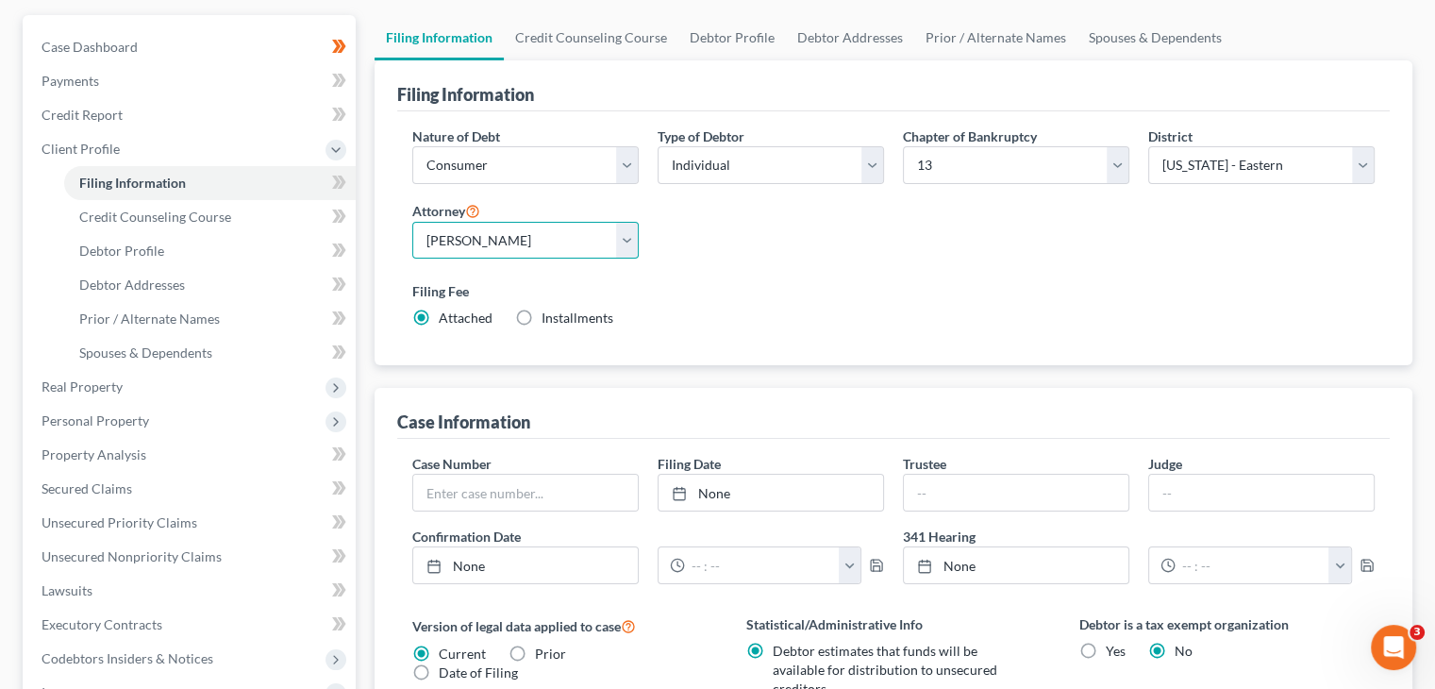
scroll to position [160, 0]
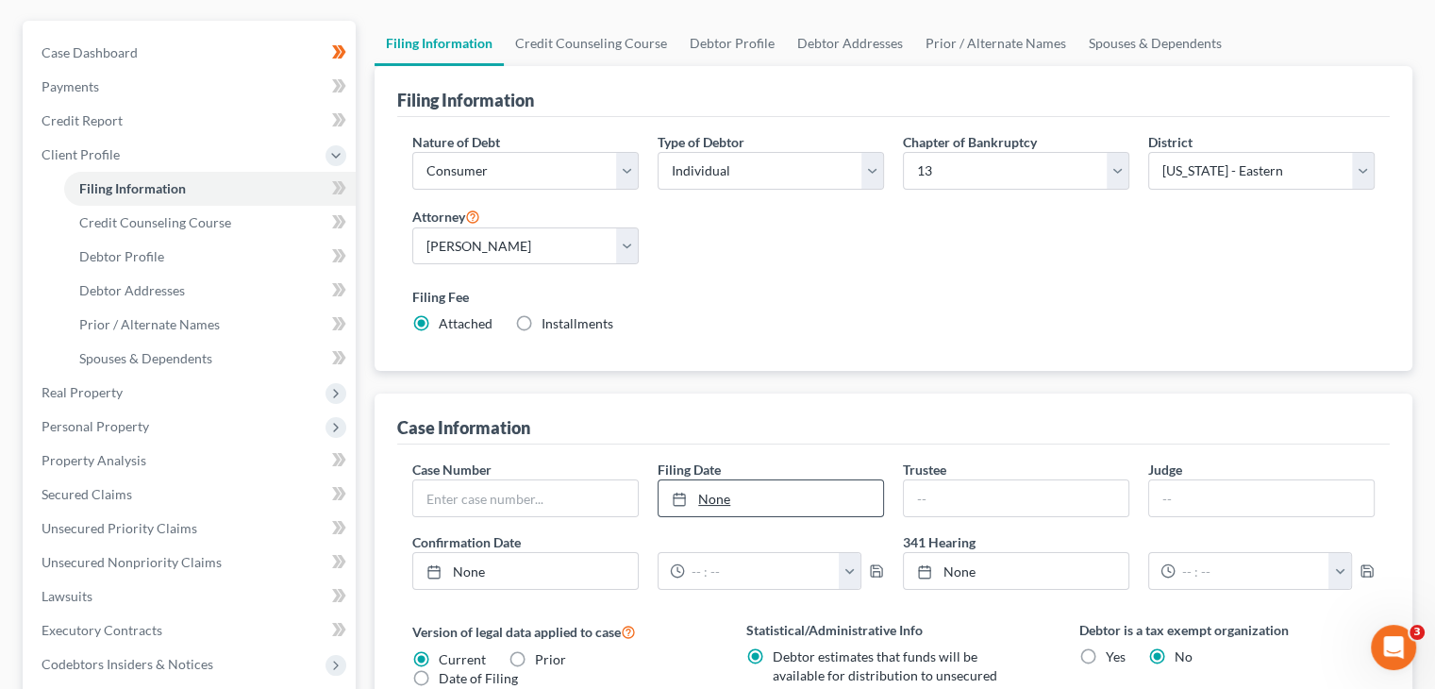
click at [805, 509] on link "None" at bounding box center [771, 498] width 225 height 36
type input "[DATE]"
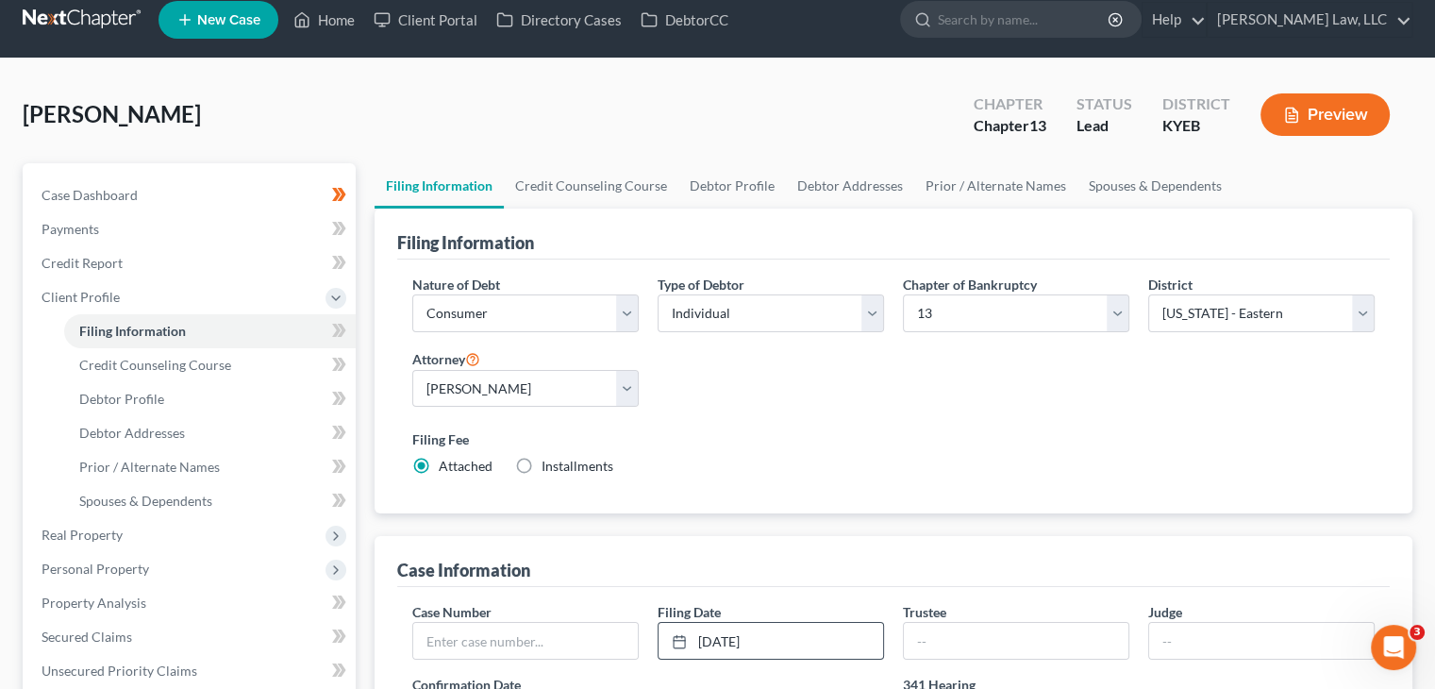
scroll to position [0, 0]
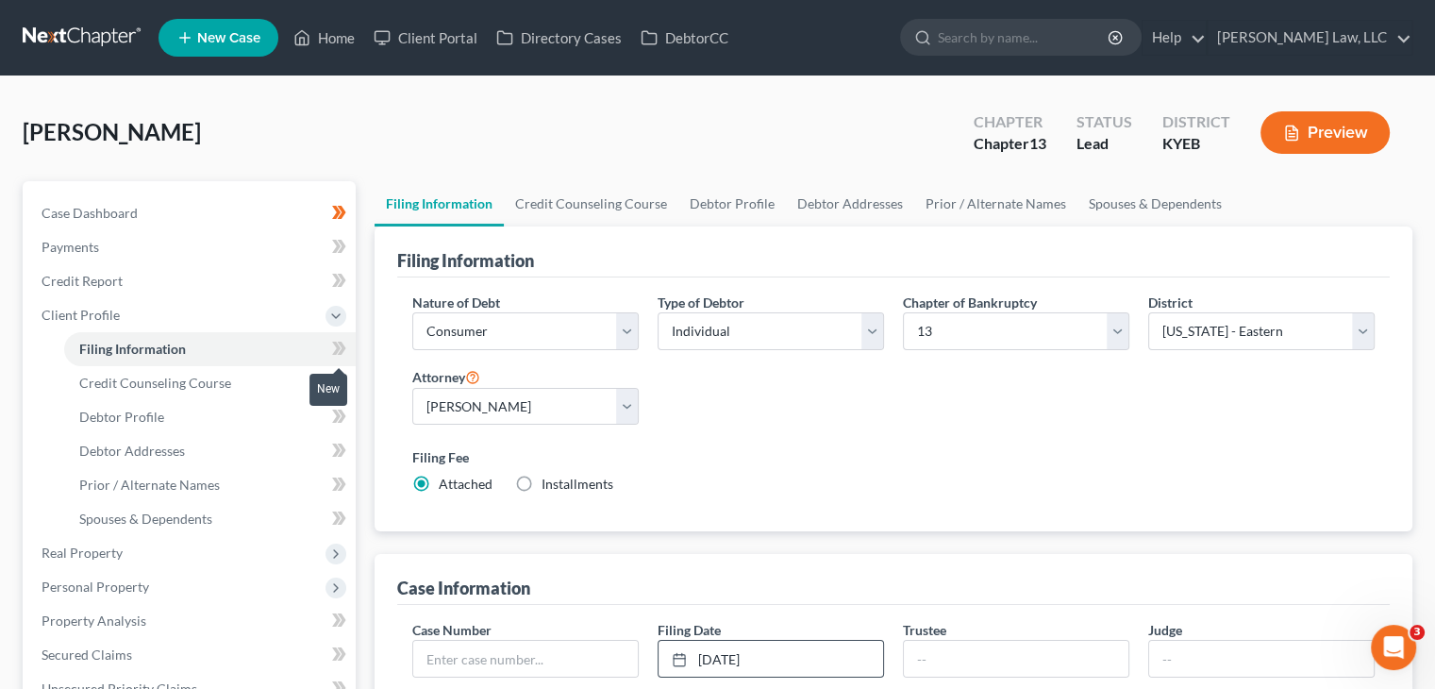
click at [343, 344] on icon at bounding box center [342, 348] width 8 height 13
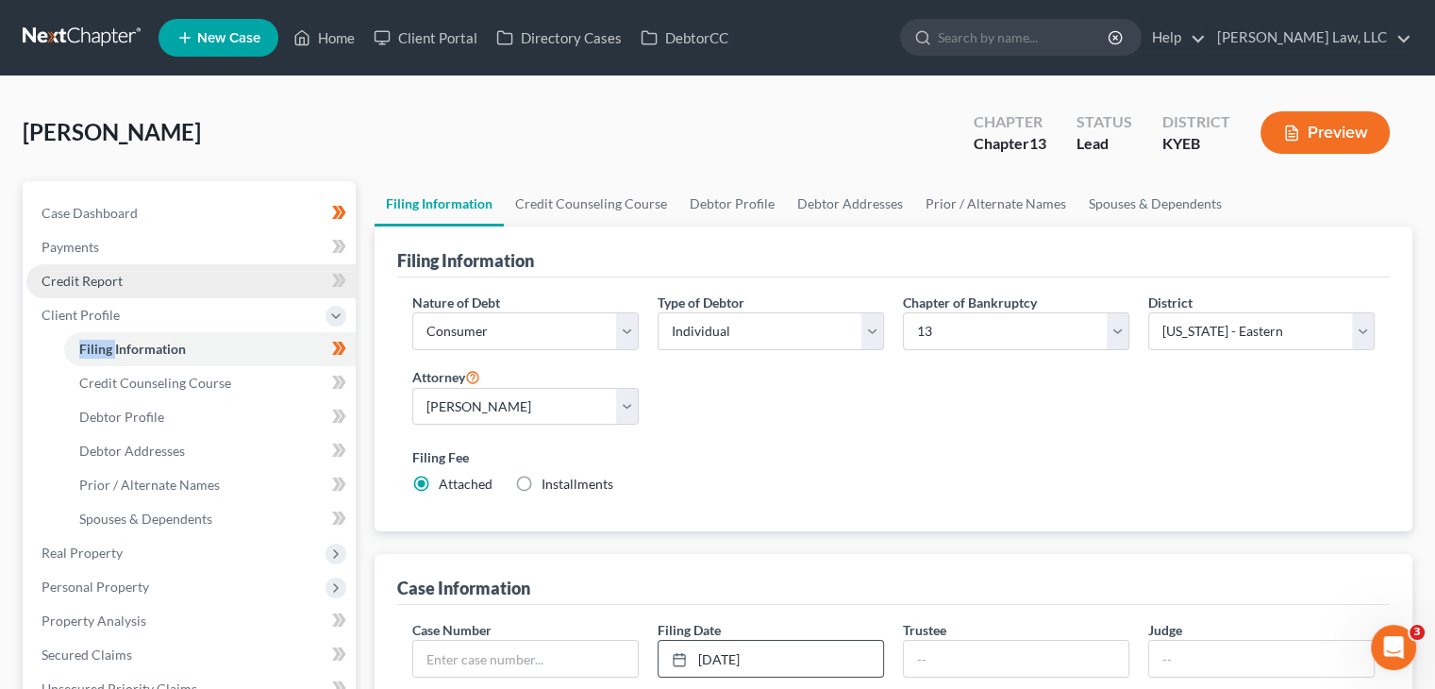
click at [249, 288] on link "Credit Report" at bounding box center [190, 281] width 329 height 34
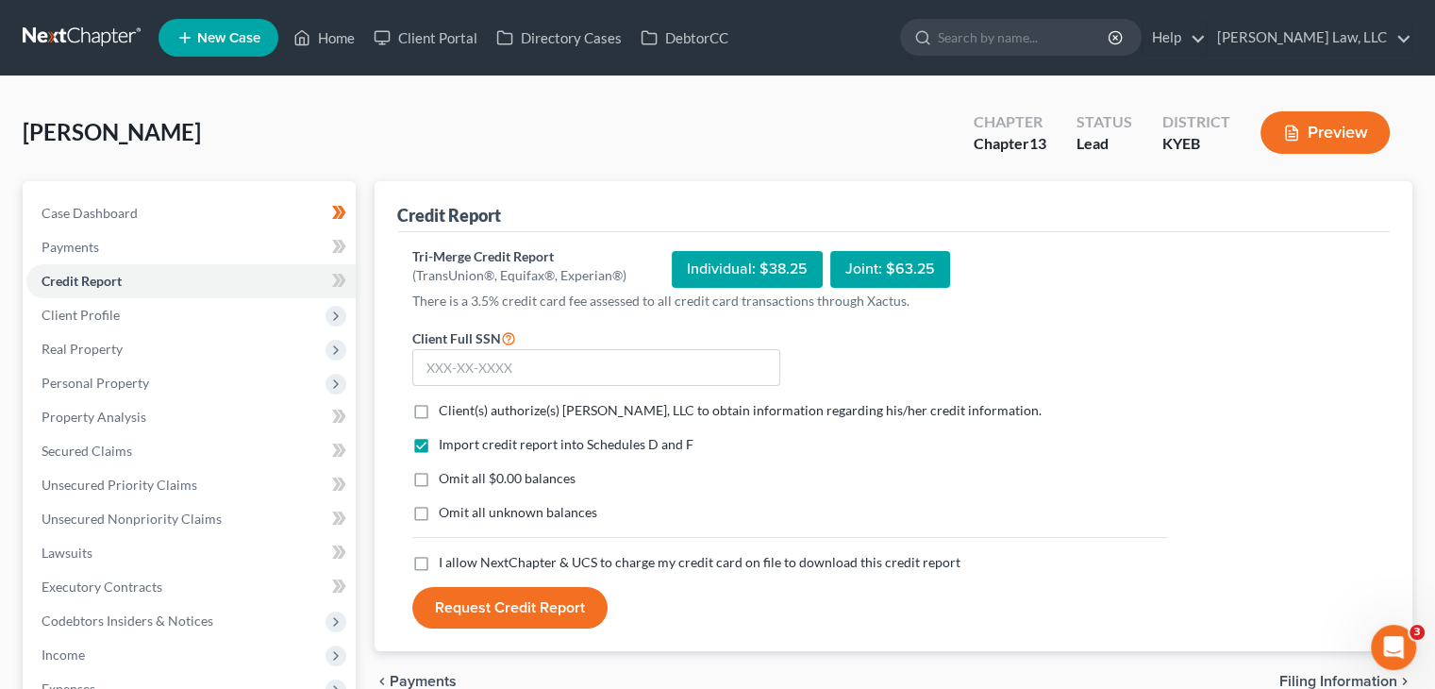
click at [513, 417] on span "Client(s) authorize(s) [PERSON_NAME], LLC to obtain information regarding his/h…" at bounding box center [740, 410] width 603 height 16
click at [459, 413] on input "Client(s) authorize(s) [PERSON_NAME], LLC to obtain information regarding his/h…" at bounding box center [452, 407] width 12 height 12
checkbox input "true"
click at [482, 479] on span "Omit all $0.00 balances" at bounding box center [507, 478] width 137 height 16
click at [459, 479] on input "Omit all $0.00 balances" at bounding box center [452, 475] width 12 height 12
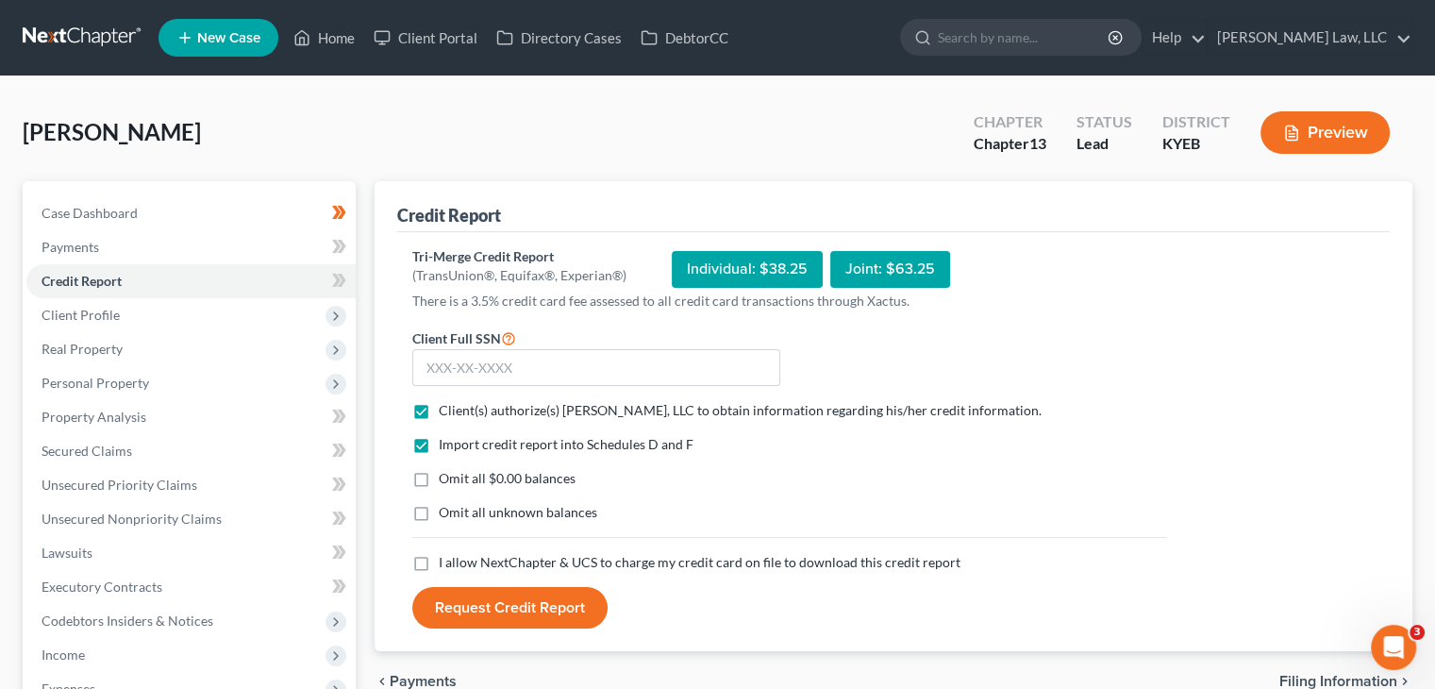
checkbox input "true"
click at [439, 564] on label "I allow NextChapter & UCS to charge my credit card on file to download this cre…" at bounding box center [700, 562] width 522 height 19
click at [446, 564] on input "I allow NextChapter & UCS to charge my credit card on file to download this cre…" at bounding box center [452, 559] width 12 height 12
checkbox input "true"
click at [489, 361] on input "text" at bounding box center [596, 368] width 368 height 38
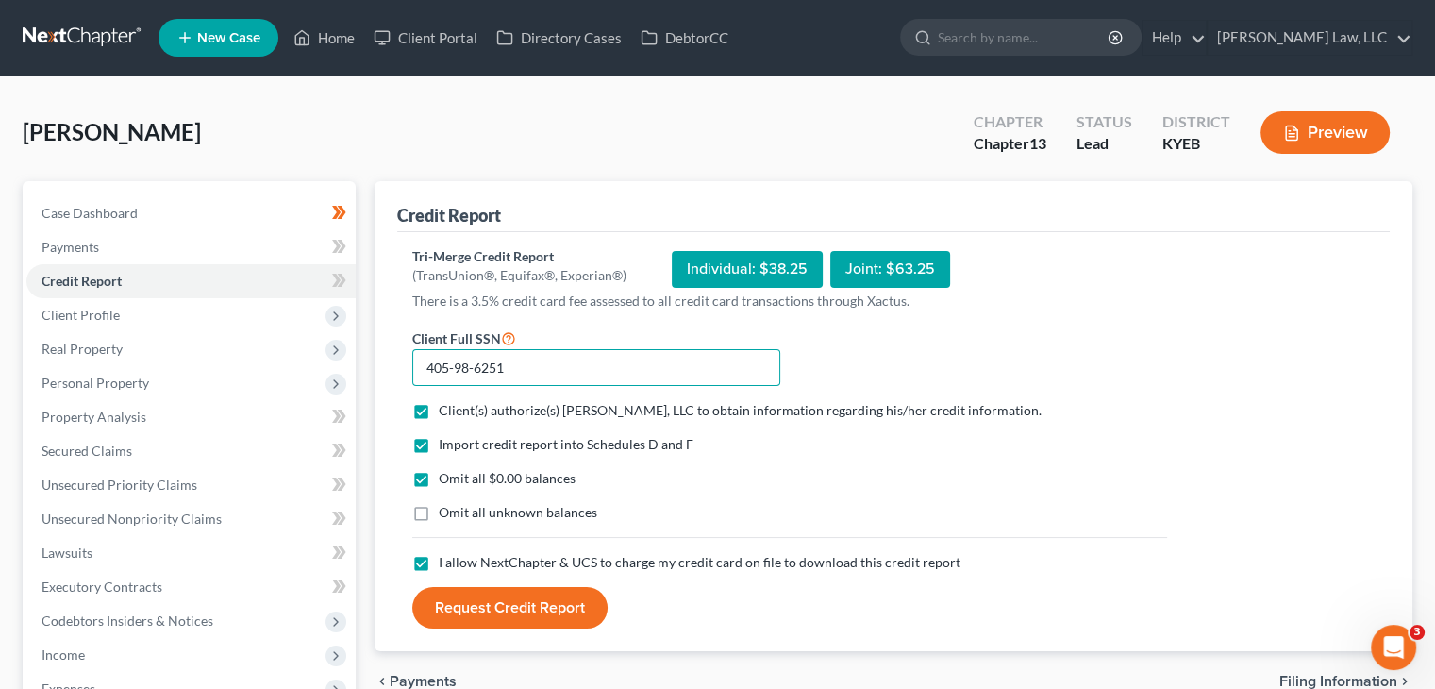
type input "405-98-6251"
click at [501, 629] on div "Tri-Merge Credit Report (TransUnion®, Equifax®, Experian®) Individual: $38.25 J…" at bounding box center [893, 442] width 993 height 420
click at [502, 612] on button "Request Credit Report" at bounding box center [509, 608] width 195 height 42
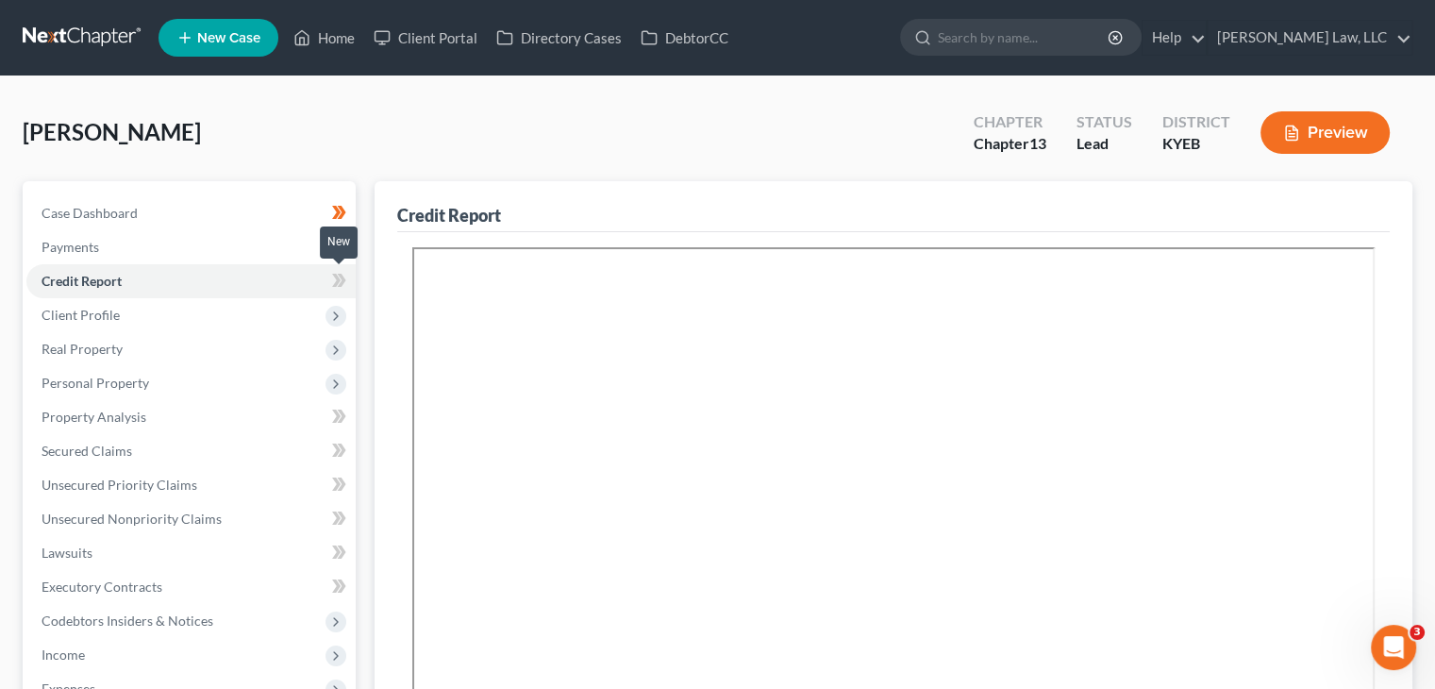
click at [343, 279] on icon at bounding box center [342, 280] width 8 height 13
click at [226, 313] on span "Client Profile" at bounding box center [190, 315] width 329 height 34
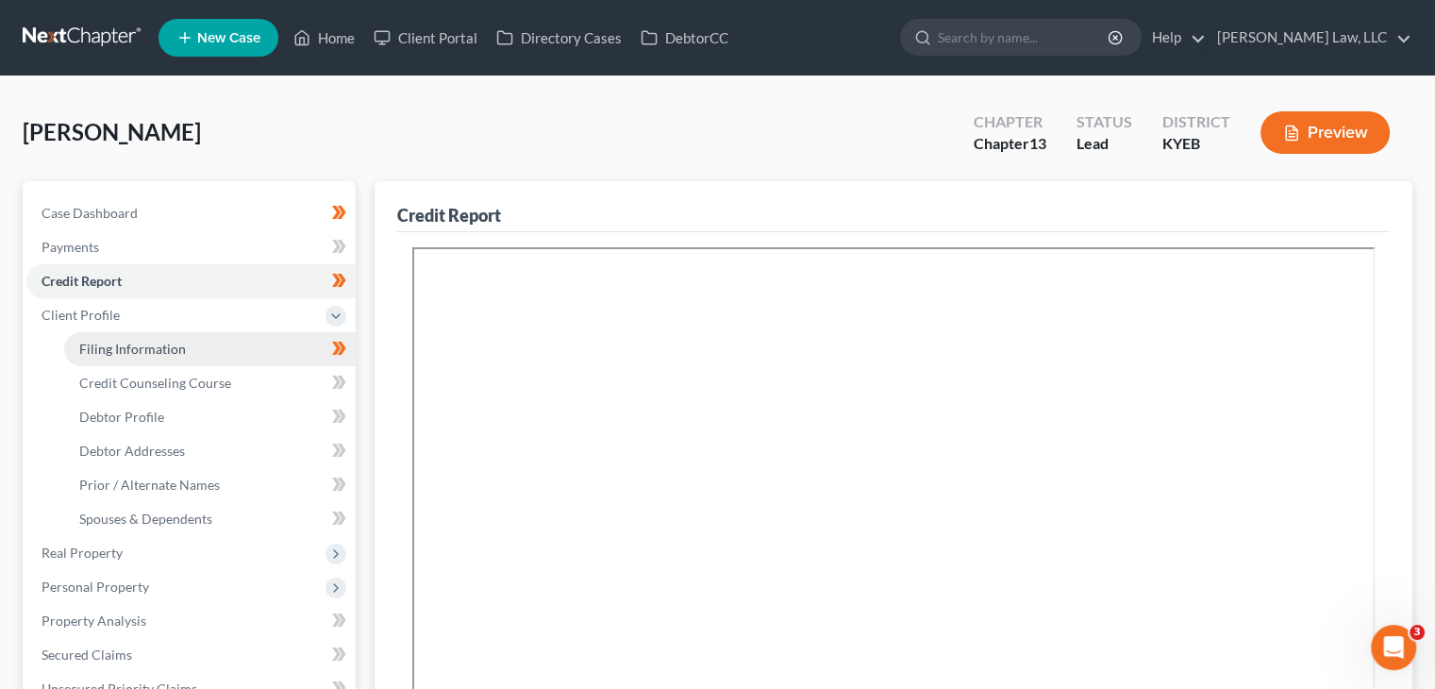
click at [192, 346] on link "Filing Information" at bounding box center [210, 349] width 292 height 34
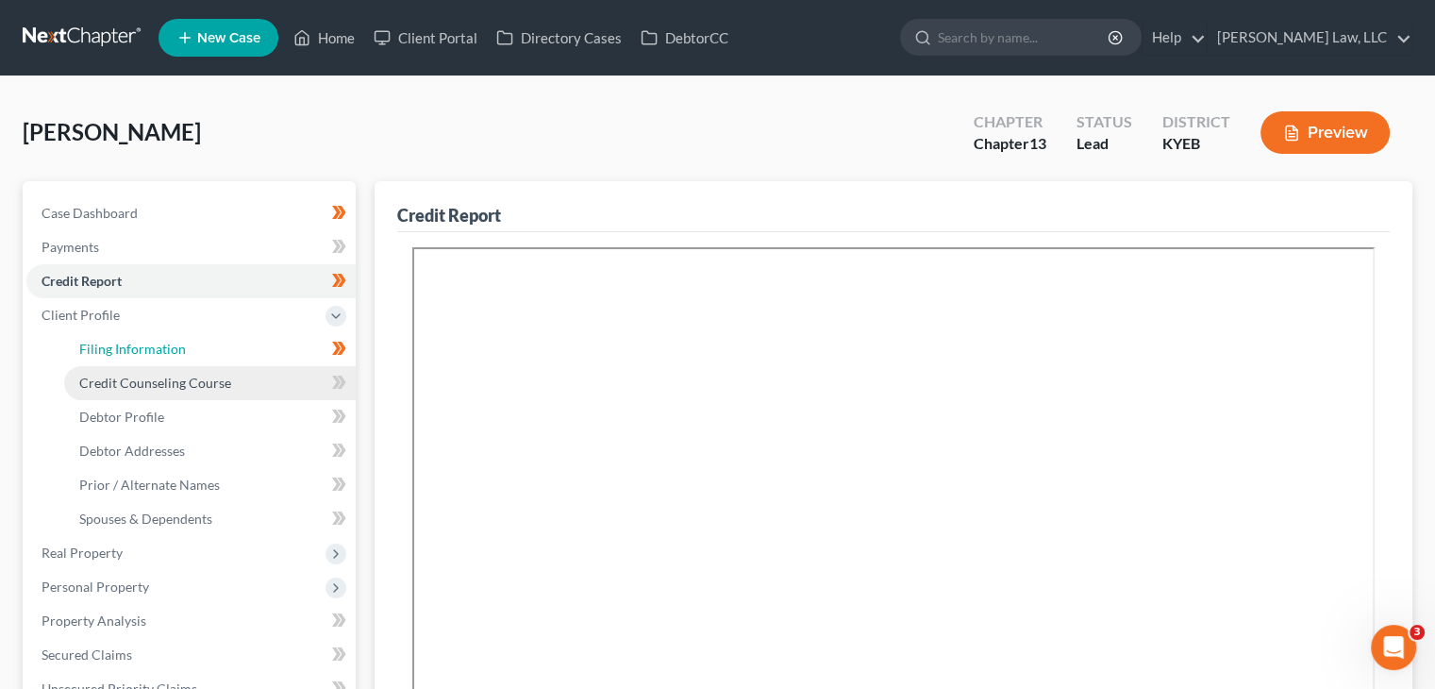
select select "1"
select select "0"
select select "3"
select select "32"
select select "0"
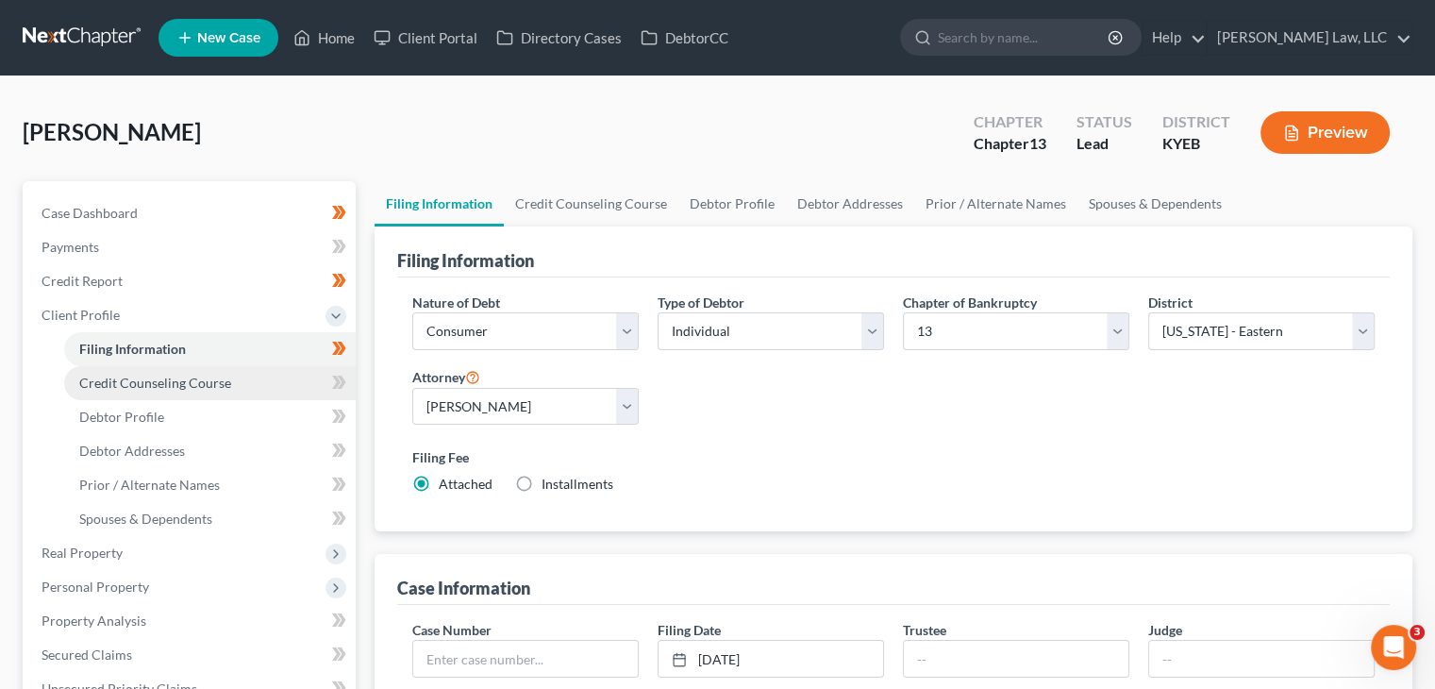
scroll to position [106, 0]
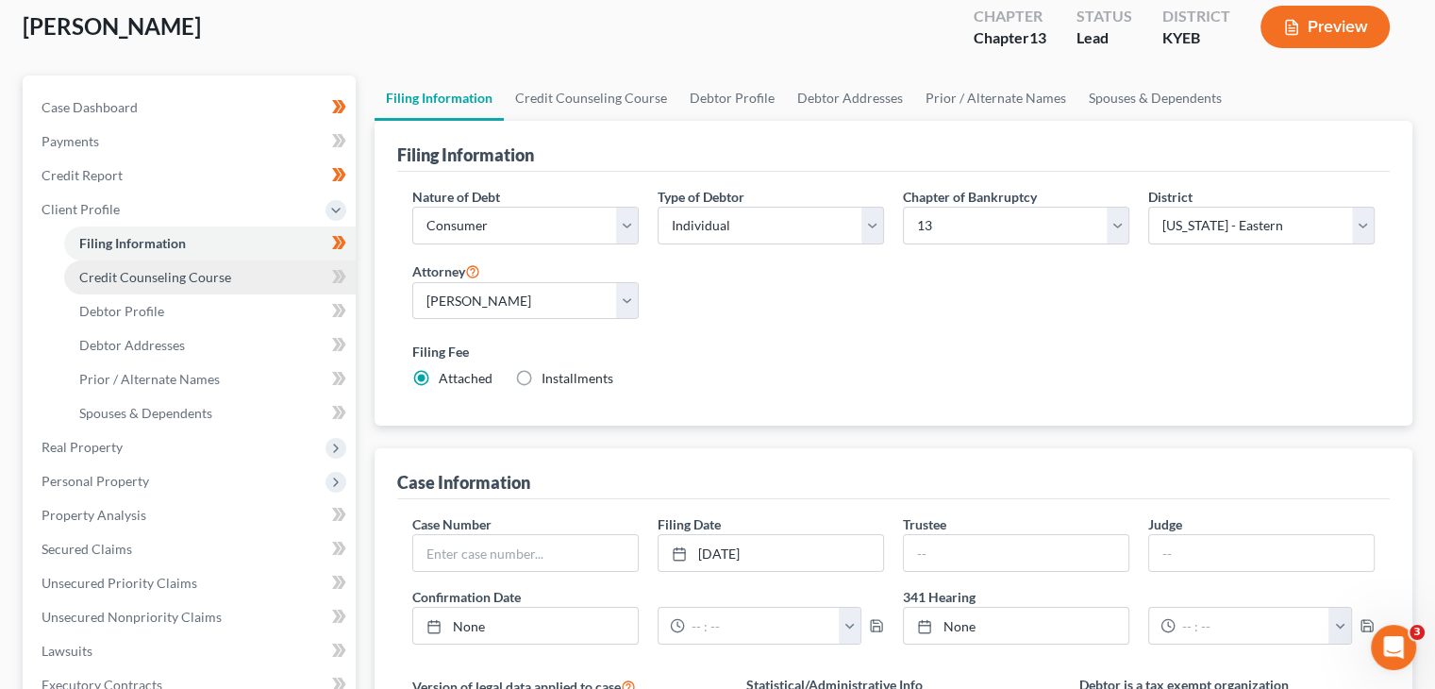
click at [208, 273] on span "Credit Counseling Course" at bounding box center [155, 277] width 152 height 16
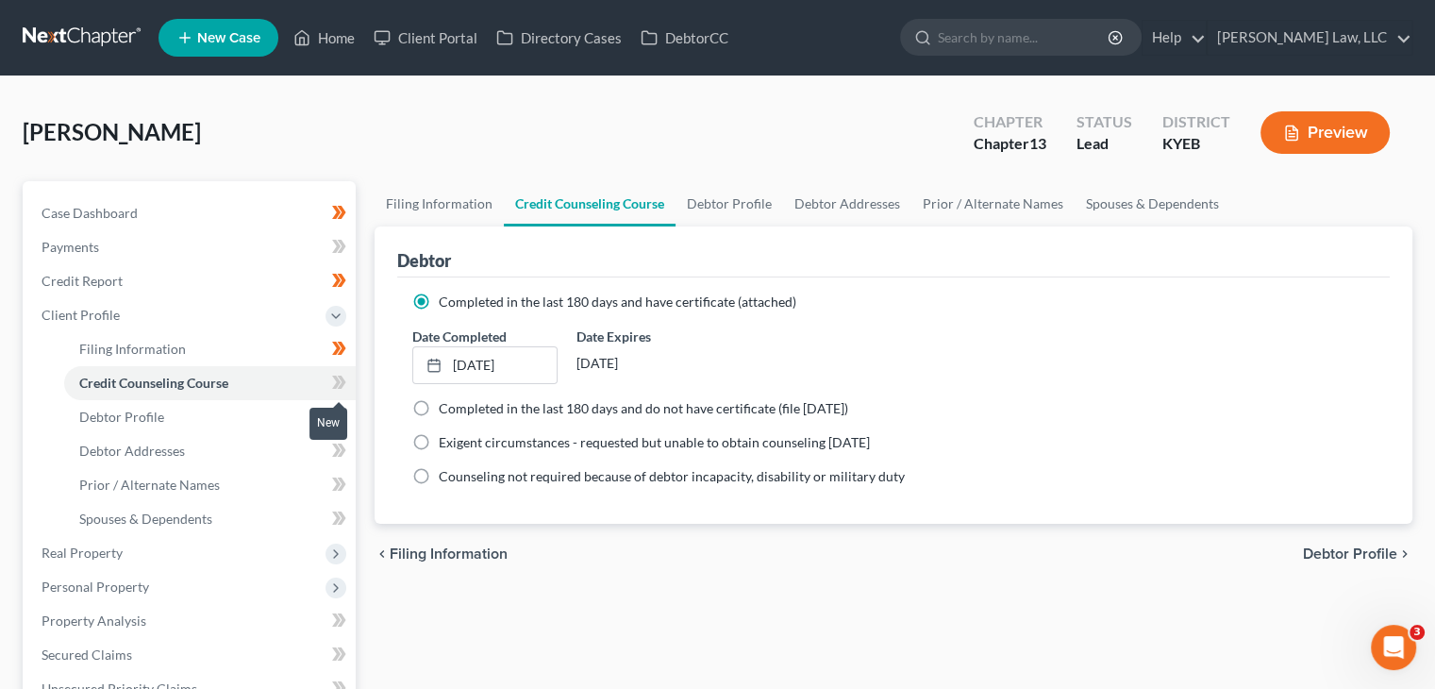
click at [336, 384] on icon at bounding box center [336, 382] width 8 height 13
click at [261, 416] on link "Debtor Profile" at bounding box center [210, 417] width 292 height 34
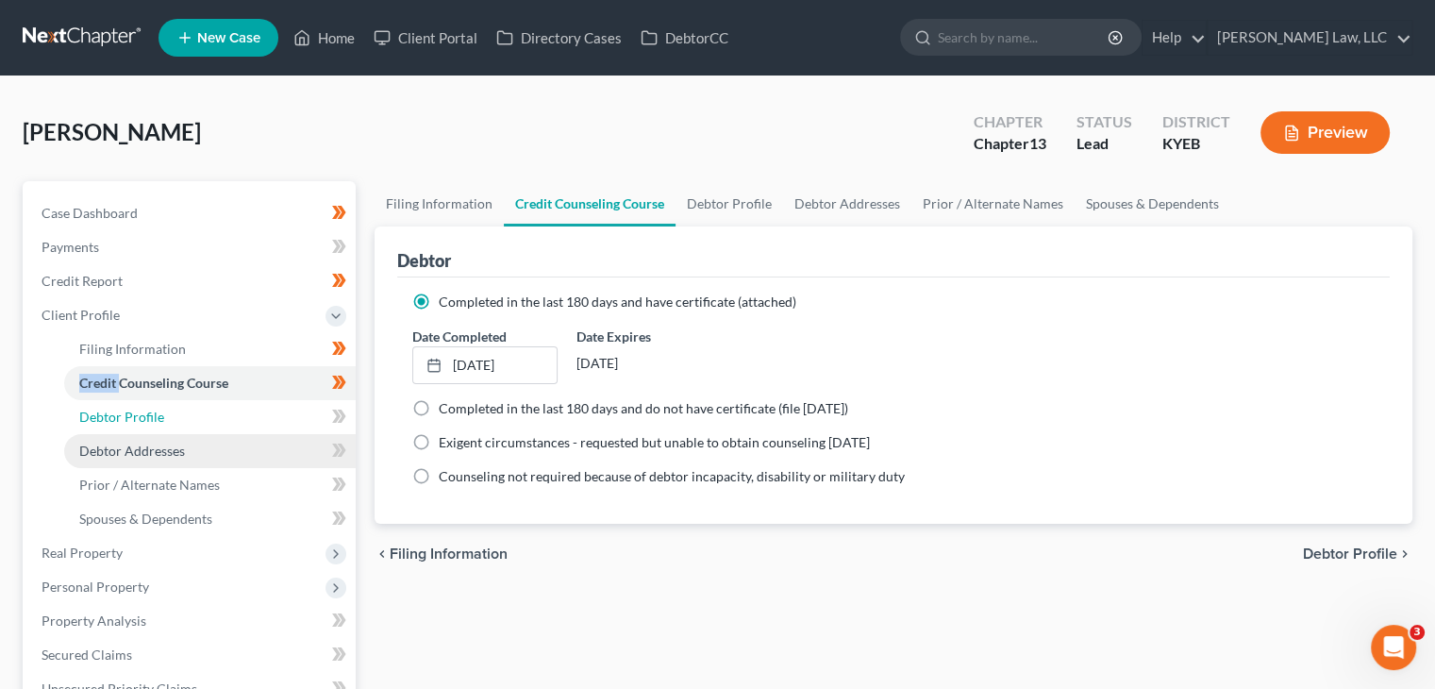
select select "0"
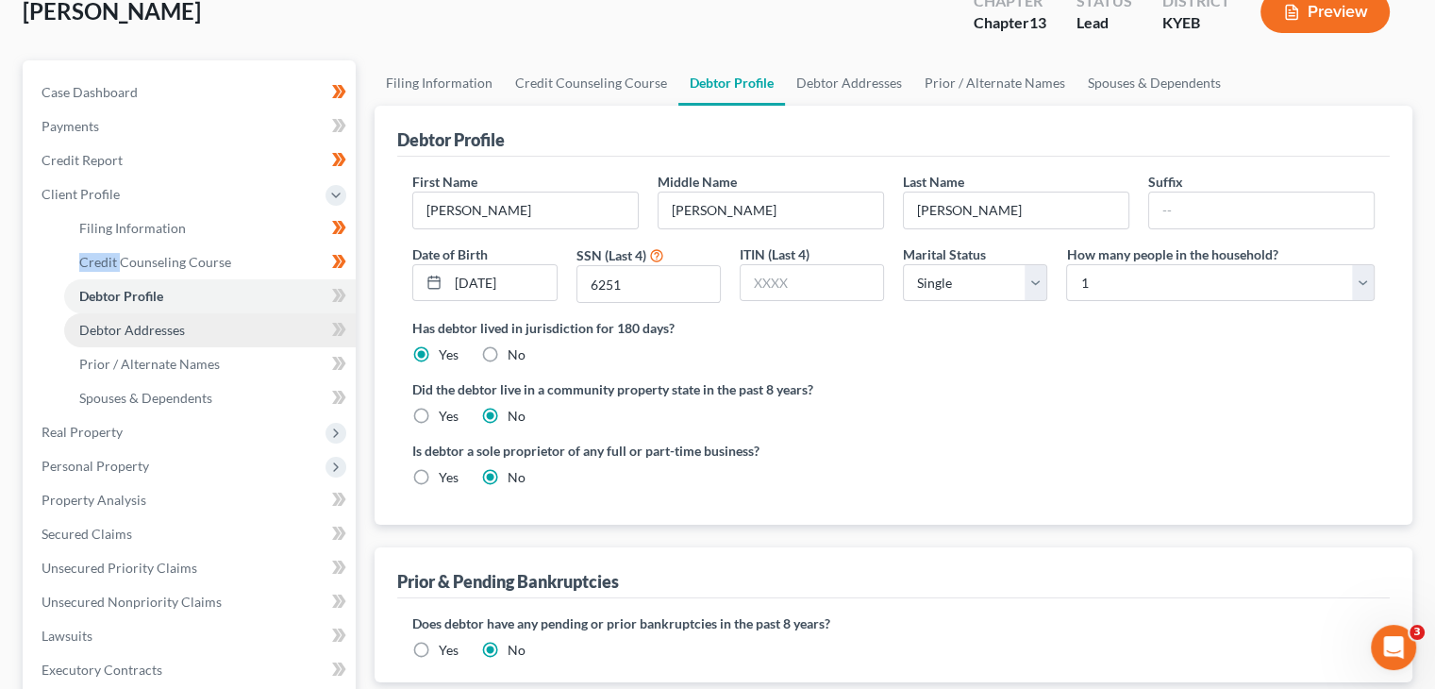
scroll to position [121, 0]
click at [336, 294] on icon at bounding box center [339, 296] width 14 height 24
click at [272, 335] on link "Debtor Addresses" at bounding box center [210, 330] width 292 height 34
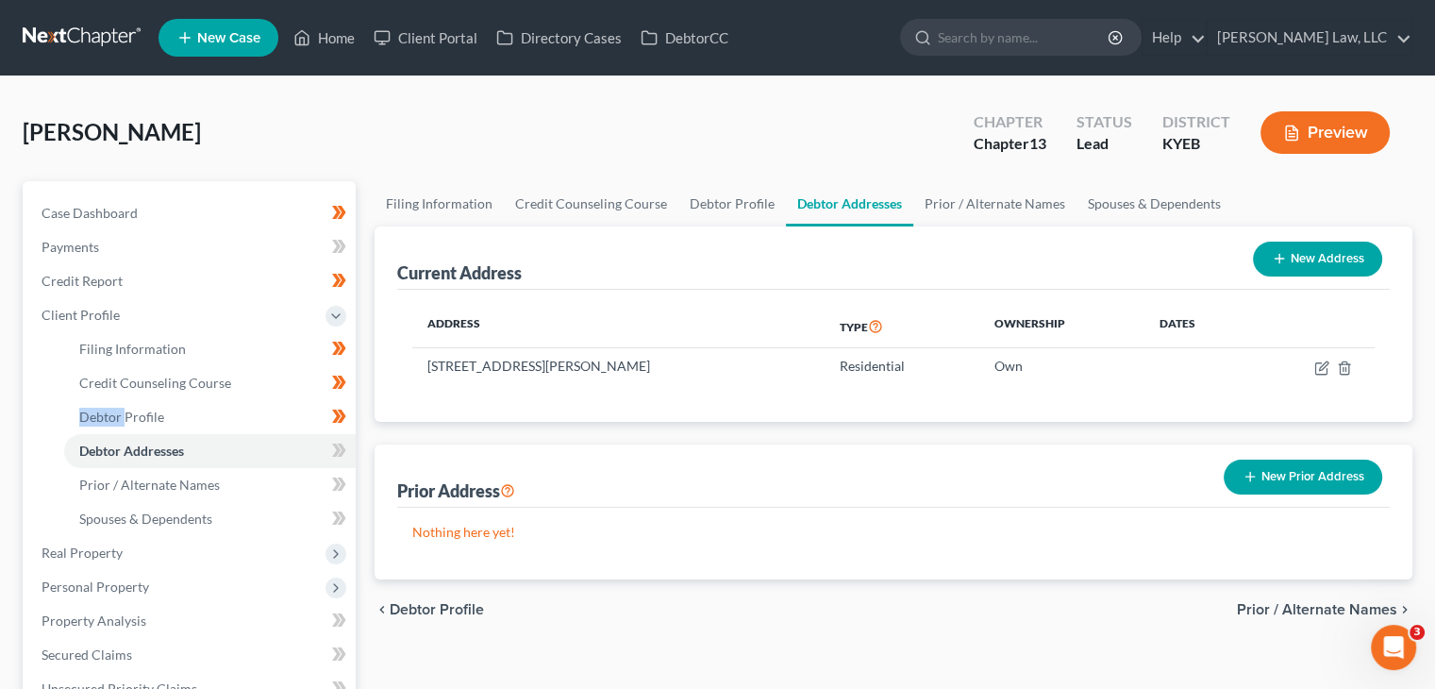
scroll to position [75, 0]
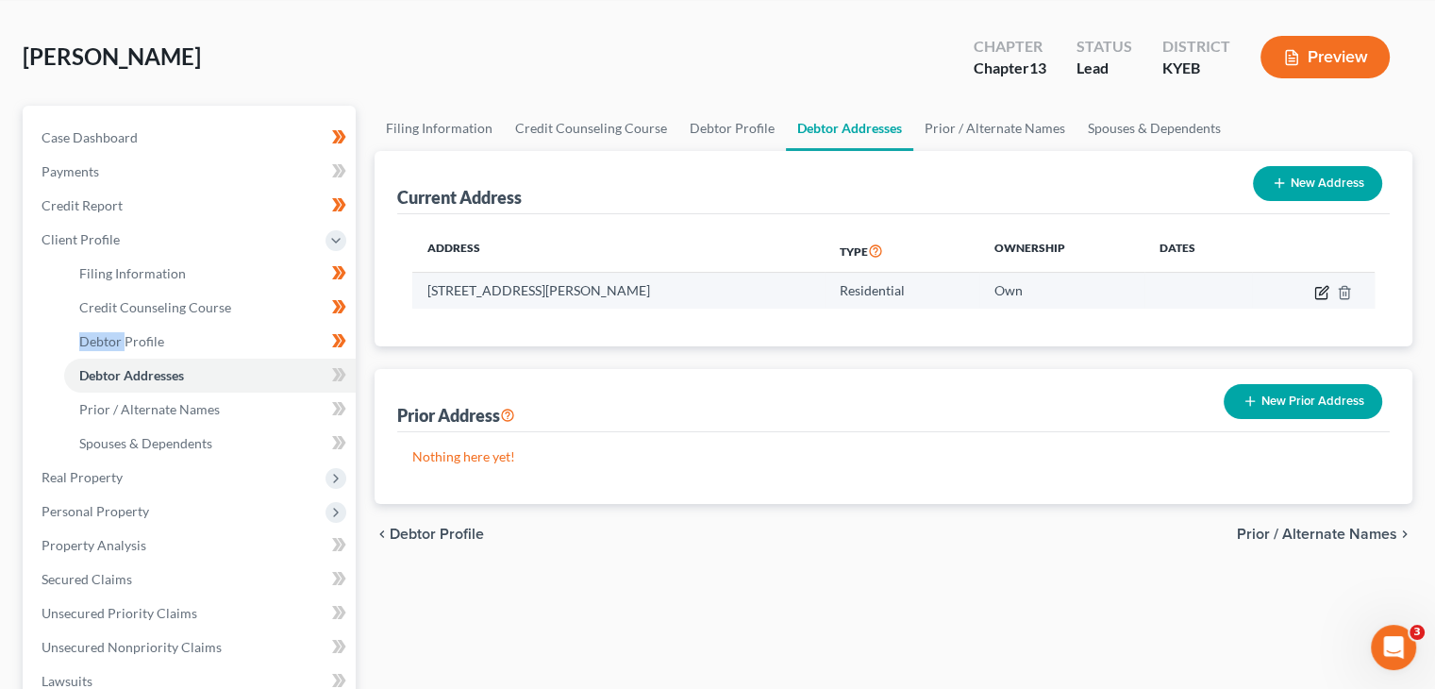
click at [1316, 286] on icon "button" at bounding box center [1321, 292] width 15 height 15
select select "18"
select select "0"
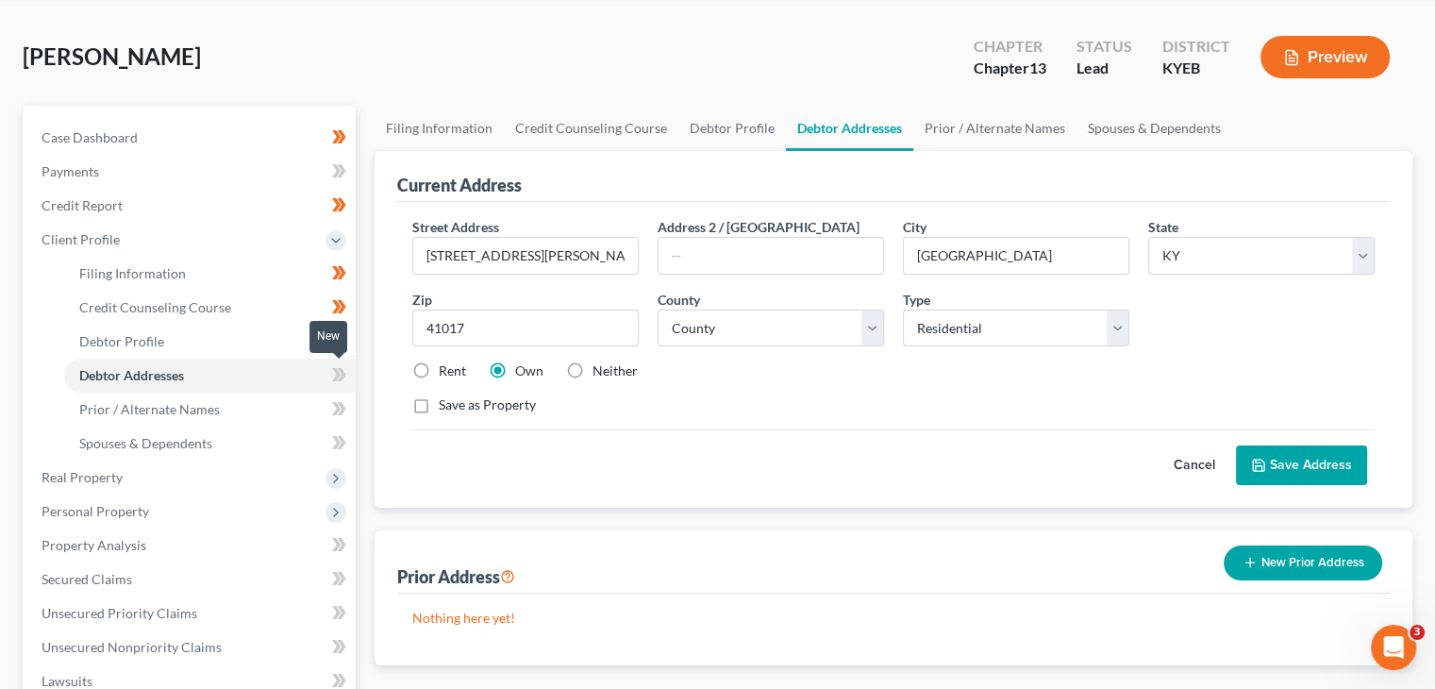
click at [342, 371] on icon at bounding box center [342, 374] width 8 height 13
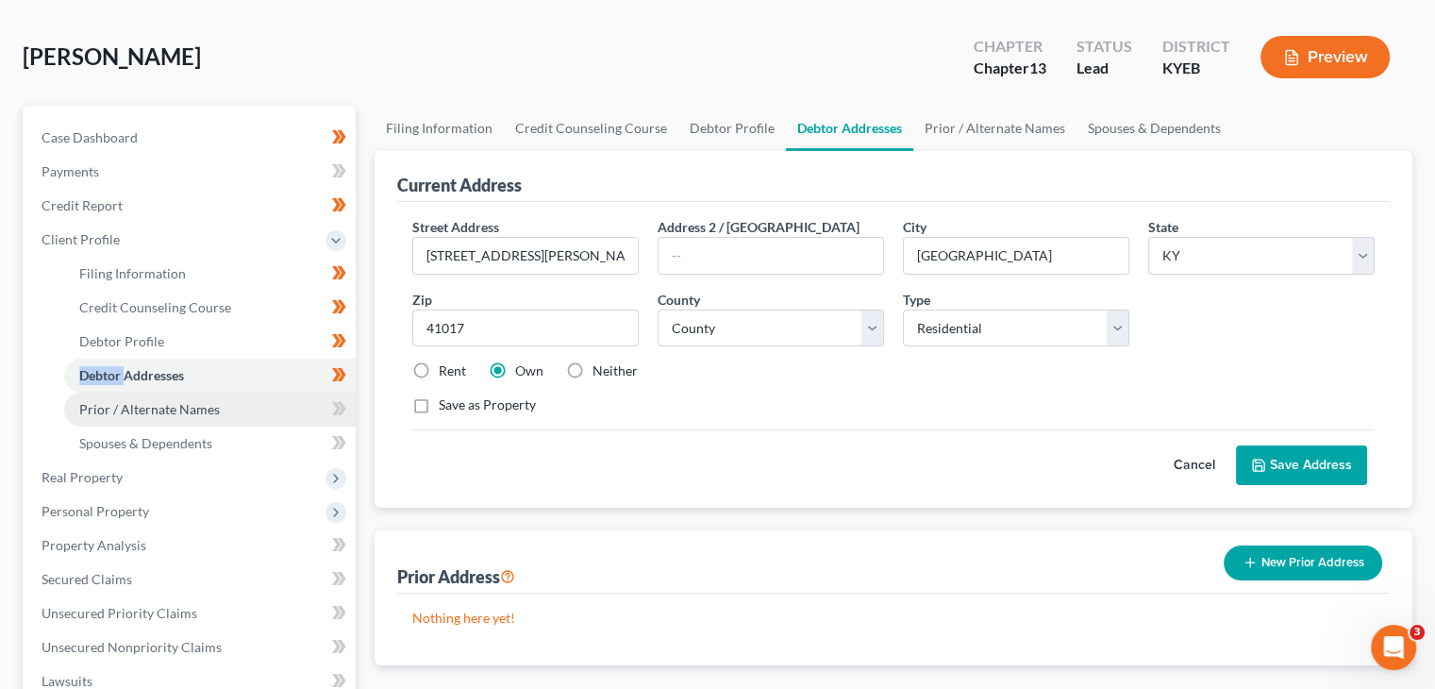
click at [283, 405] on link "Prior / Alternate Names" at bounding box center [210, 410] width 292 height 34
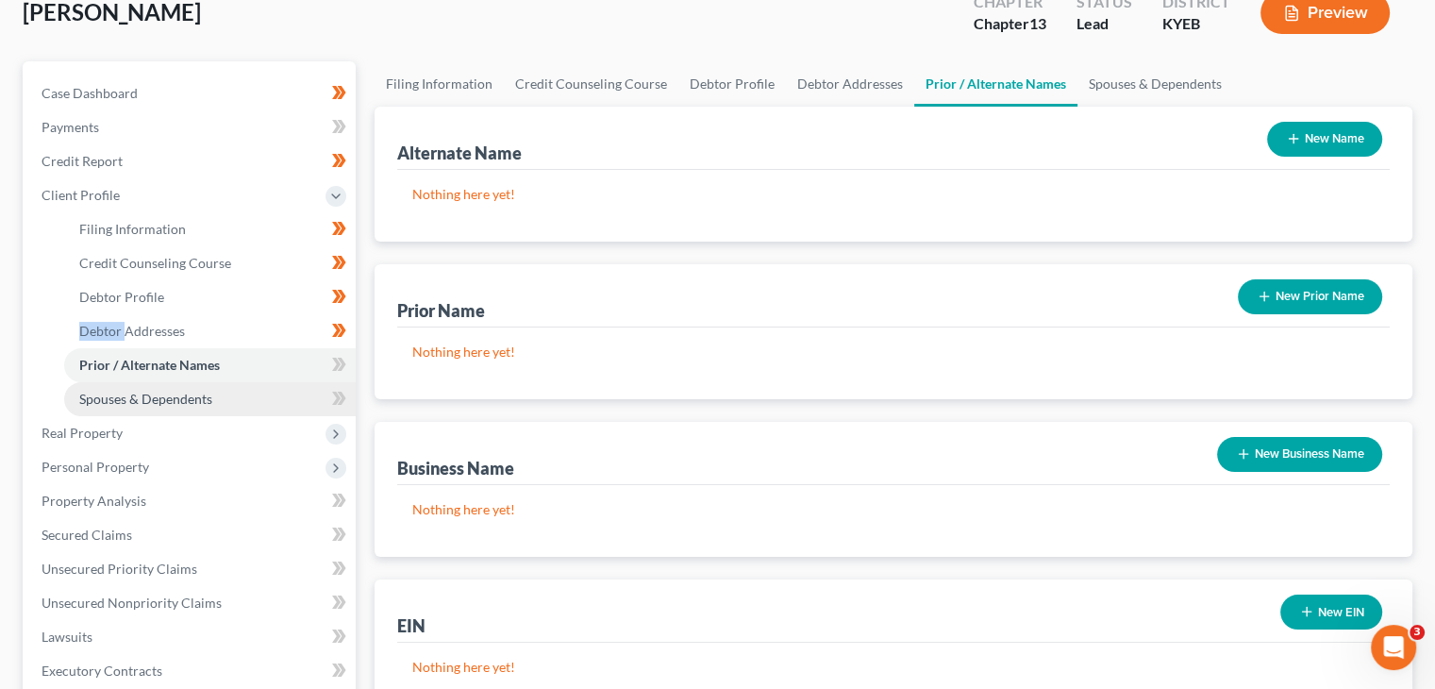
click at [268, 401] on link "Spouses & Dependents" at bounding box center [210, 399] width 292 height 34
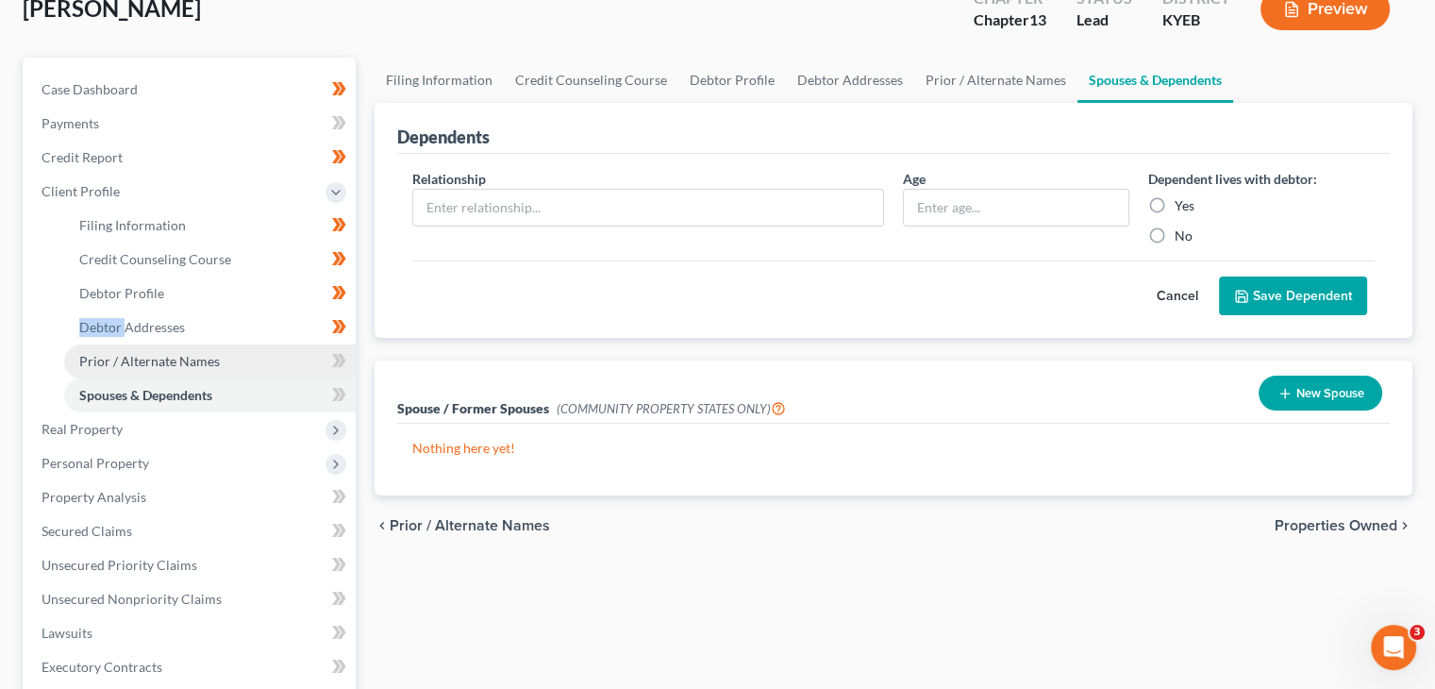
scroll to position [126, 0]
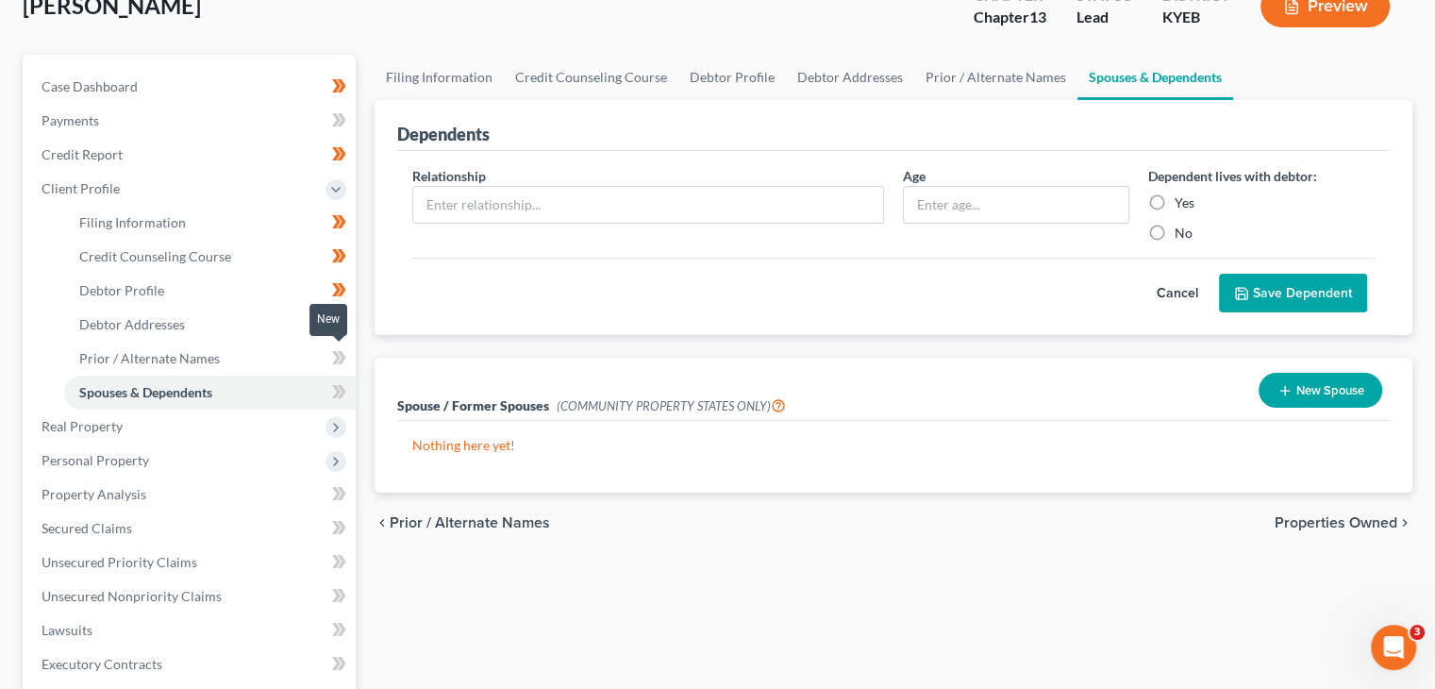
click at [332, 360] on icon at bounding box center [339, 358] width 14 height 24
click at [335, 383] on icon at bounding box center [339, 392] width 14 height 24
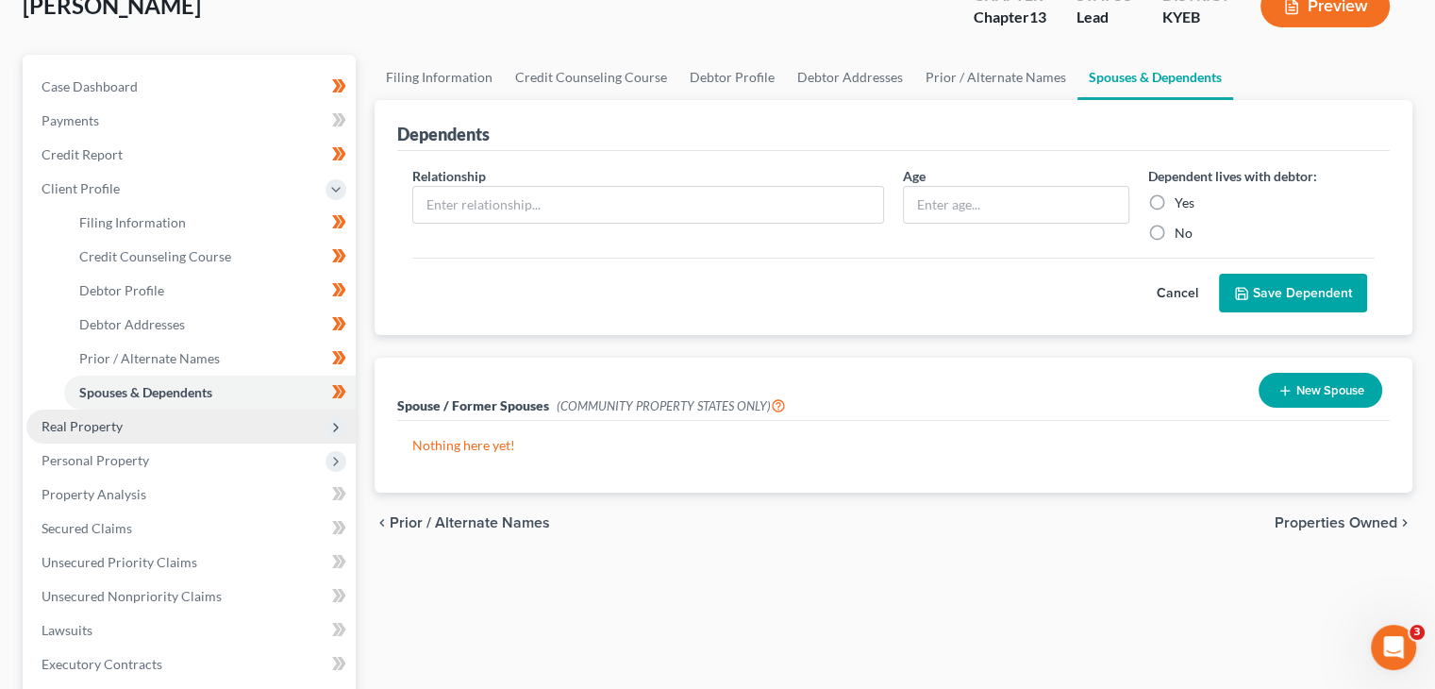
click at [260, 426] on span "Real Property" at bounding box center [190, 427] width 329 height 34
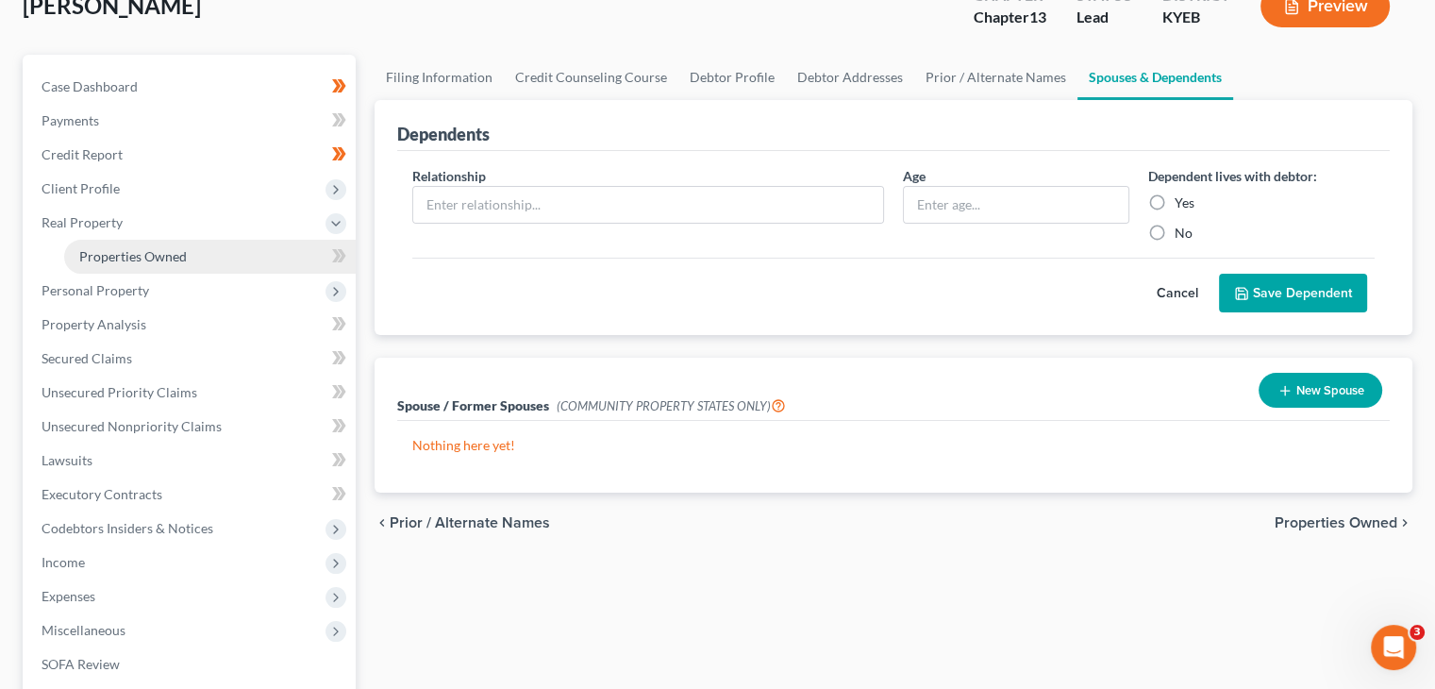
click at [136, 244] on link "Properties Owned" at bounding box center [210, 257] width 292 height 34
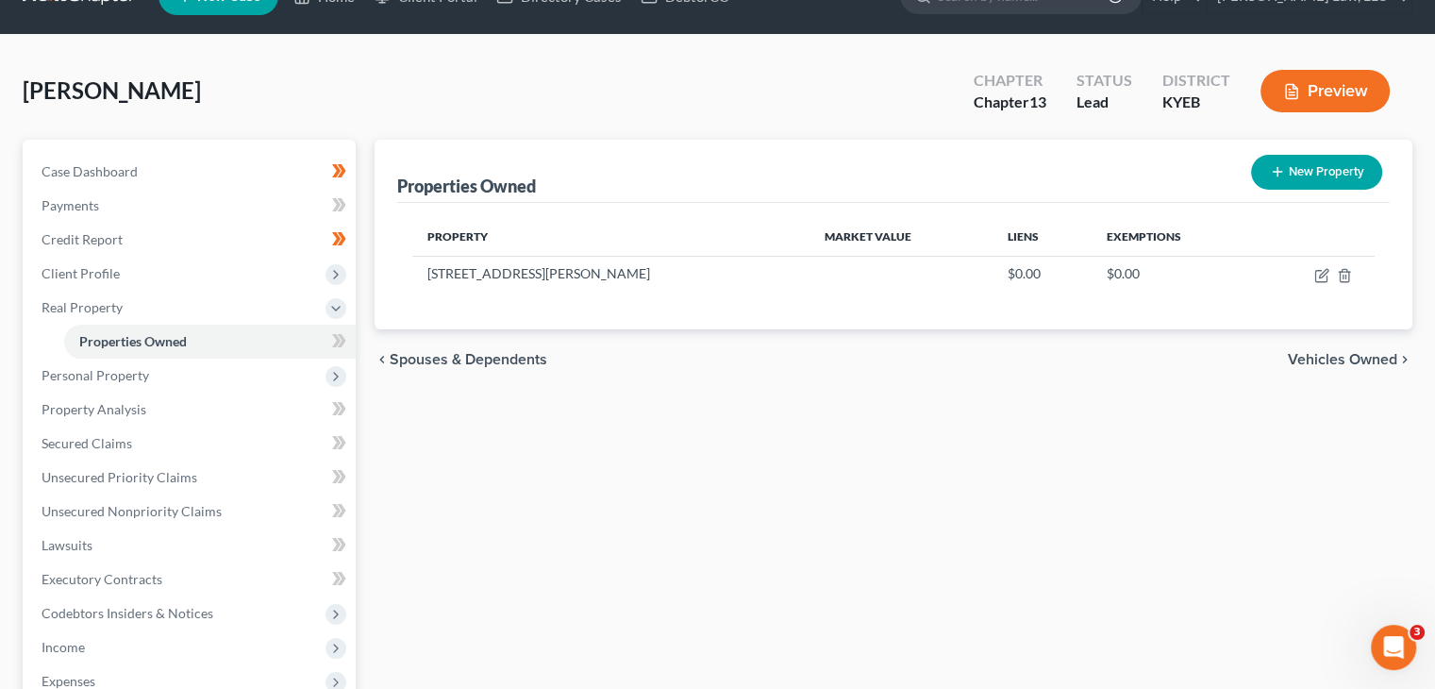
scroll to position [57, 0]
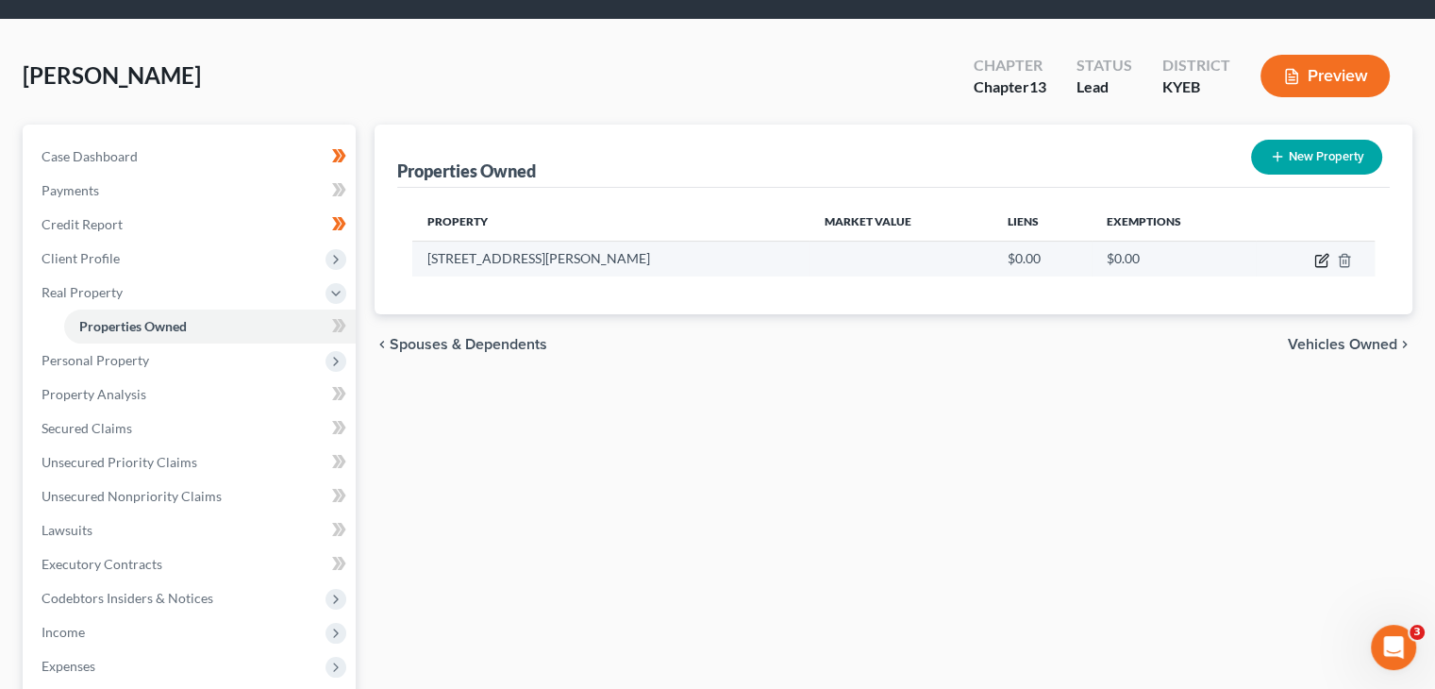
click at [1315, 261] on icon "button" at bounding box center [1320, 261] width 11 height 11
select select "18"
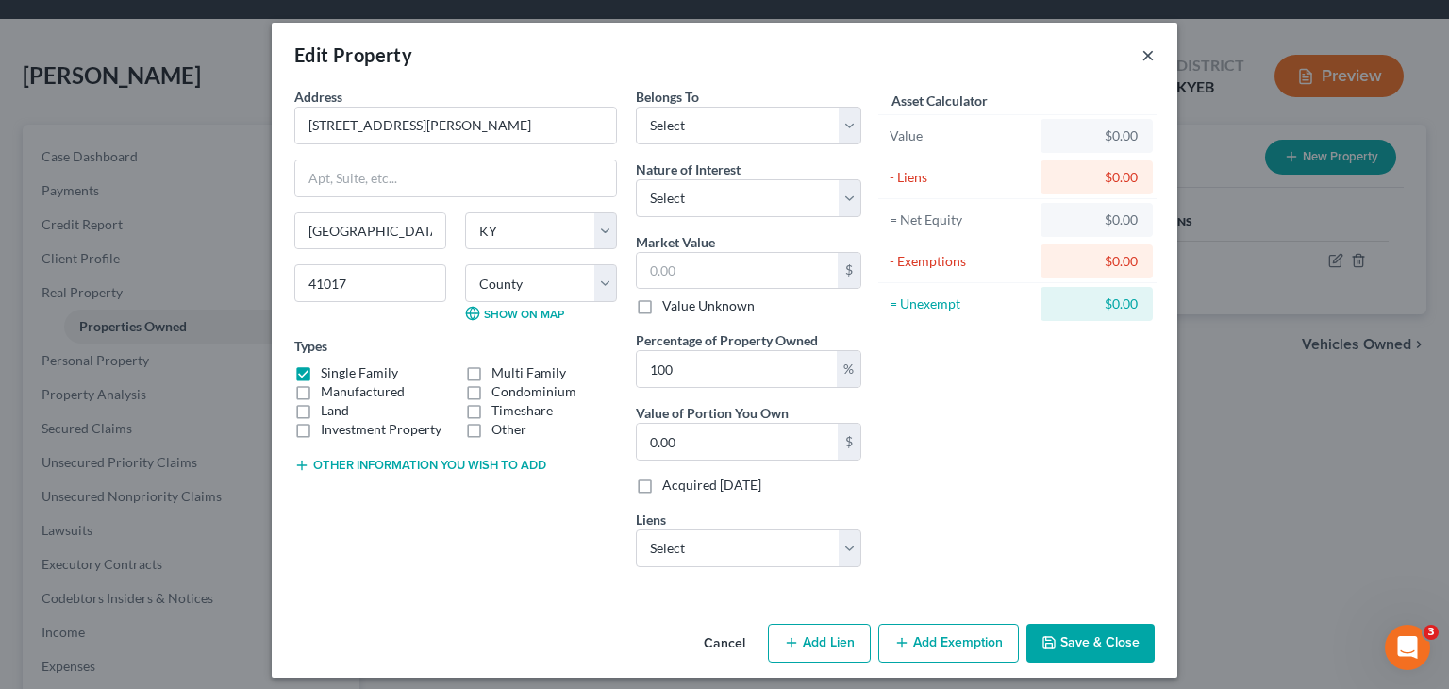
click at [1142, 60] on button "×" at bounding box center [1148, 54] width 13 height 23
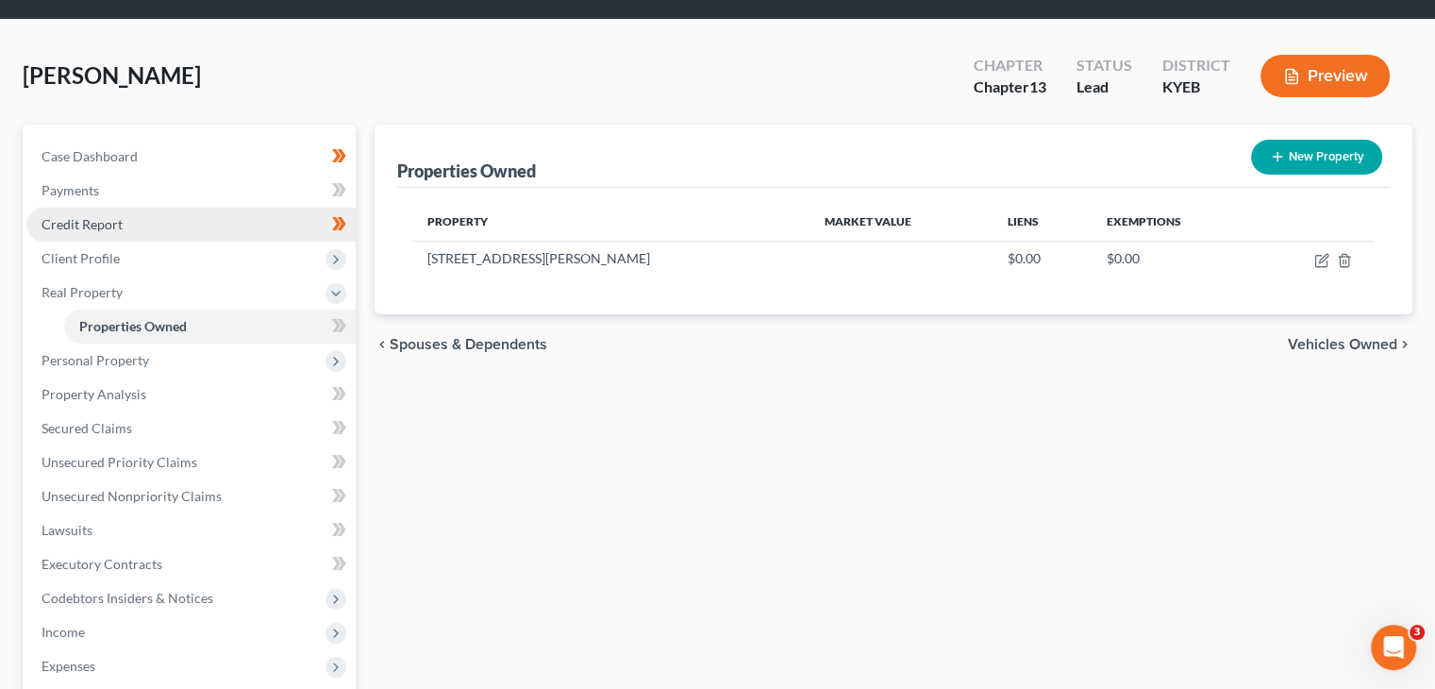
click at [167, 221] on link "Credit Report" at bounding box center [190, 225] width 329 height 34
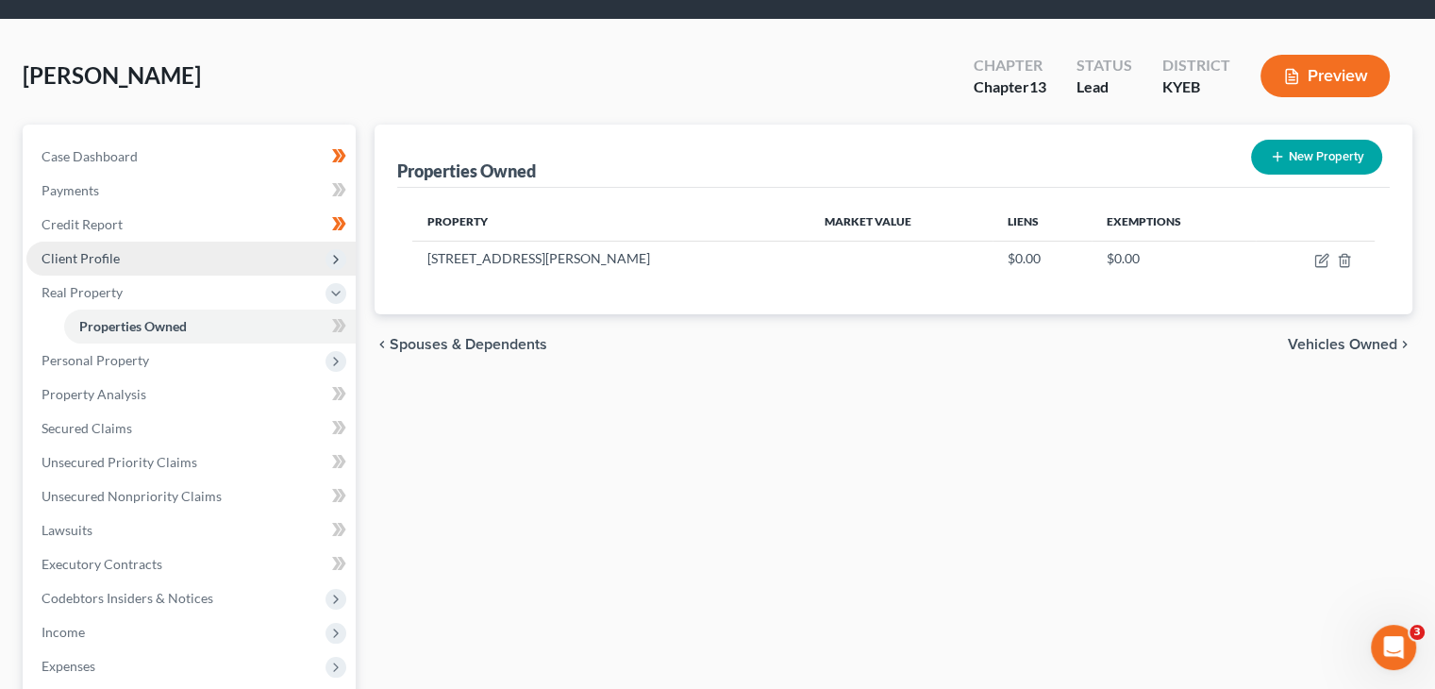
click at [156, 255] on ul "Case Dashboard Payments Invoices Payments Payments Credit Report Client Profile" at bounding box center [190, 496] width 329 height 713
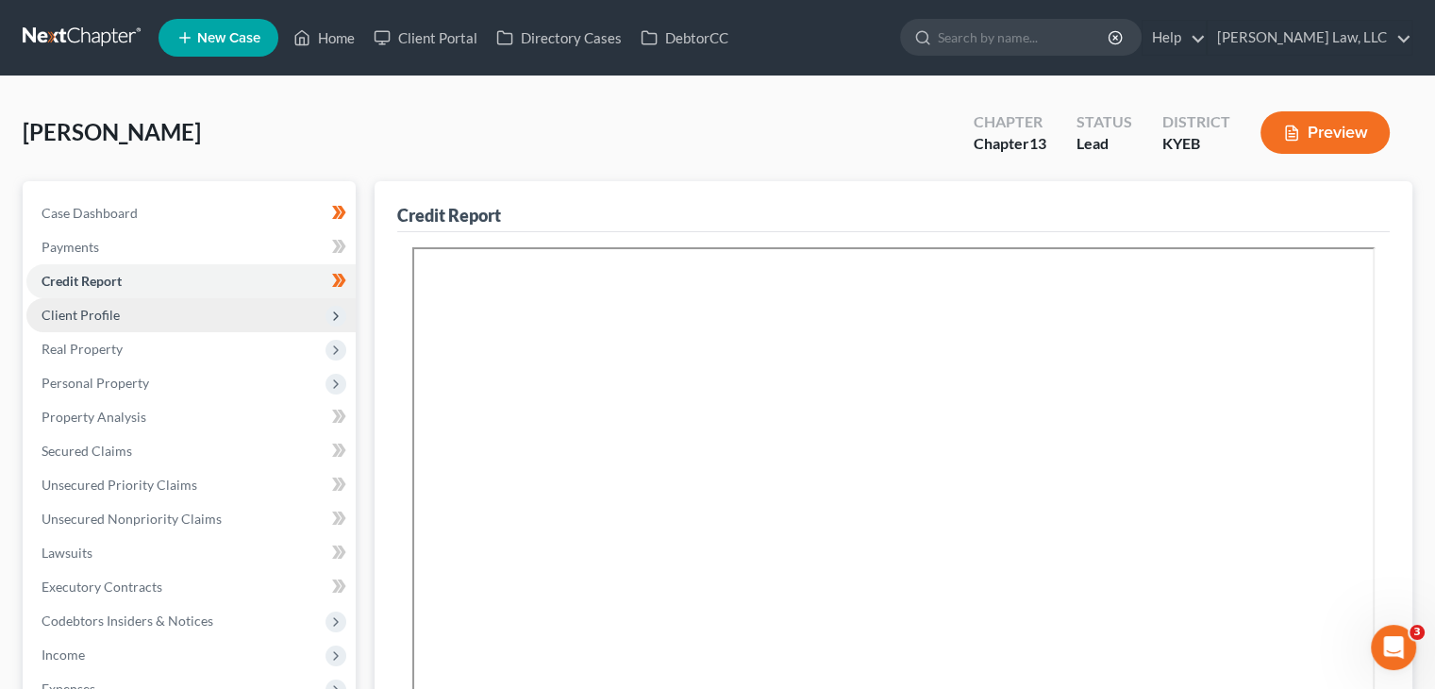
click at [152, 305] on span "Client Profile" at bounding box center [190, 315] width 329 height 34
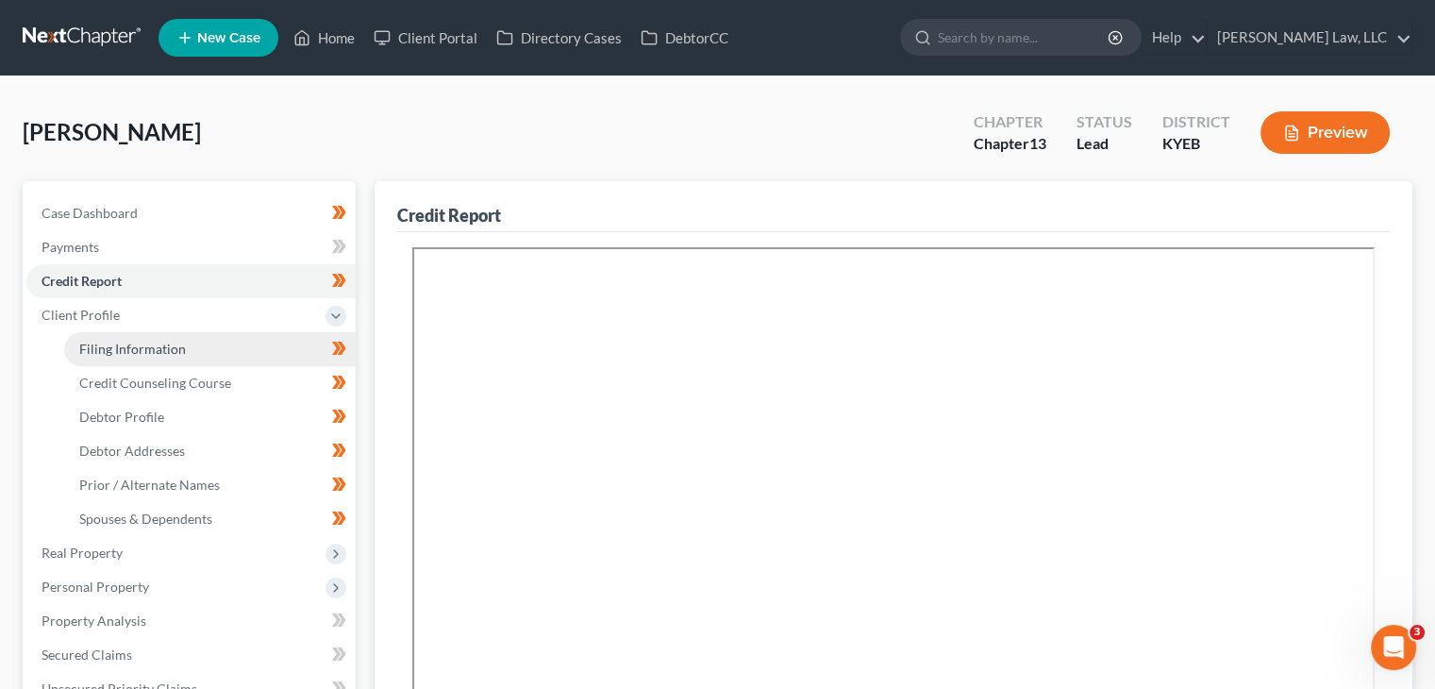
click at [153, 348] on span "Filing Information" at bounding box center [132, 349] width 107 height 16
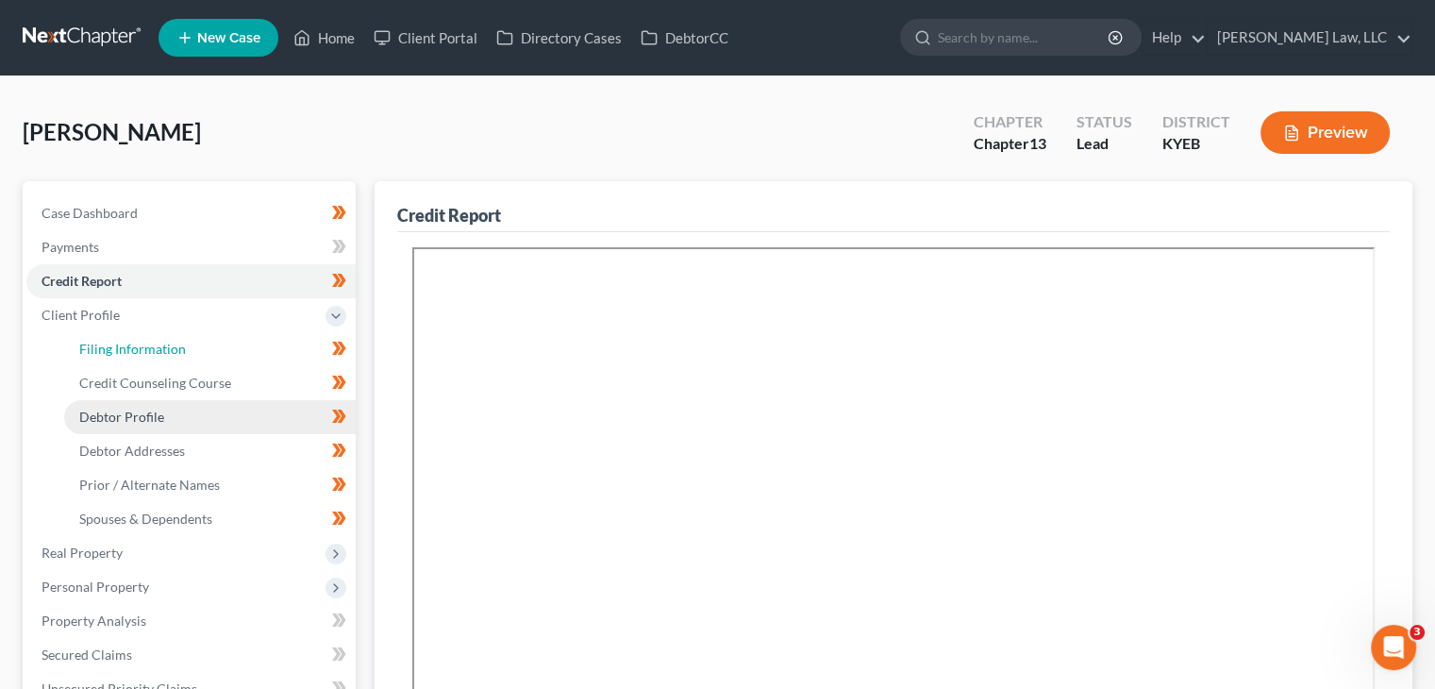
select select "1"
select select "0"
select select "3"
select select "32"
select select "0"
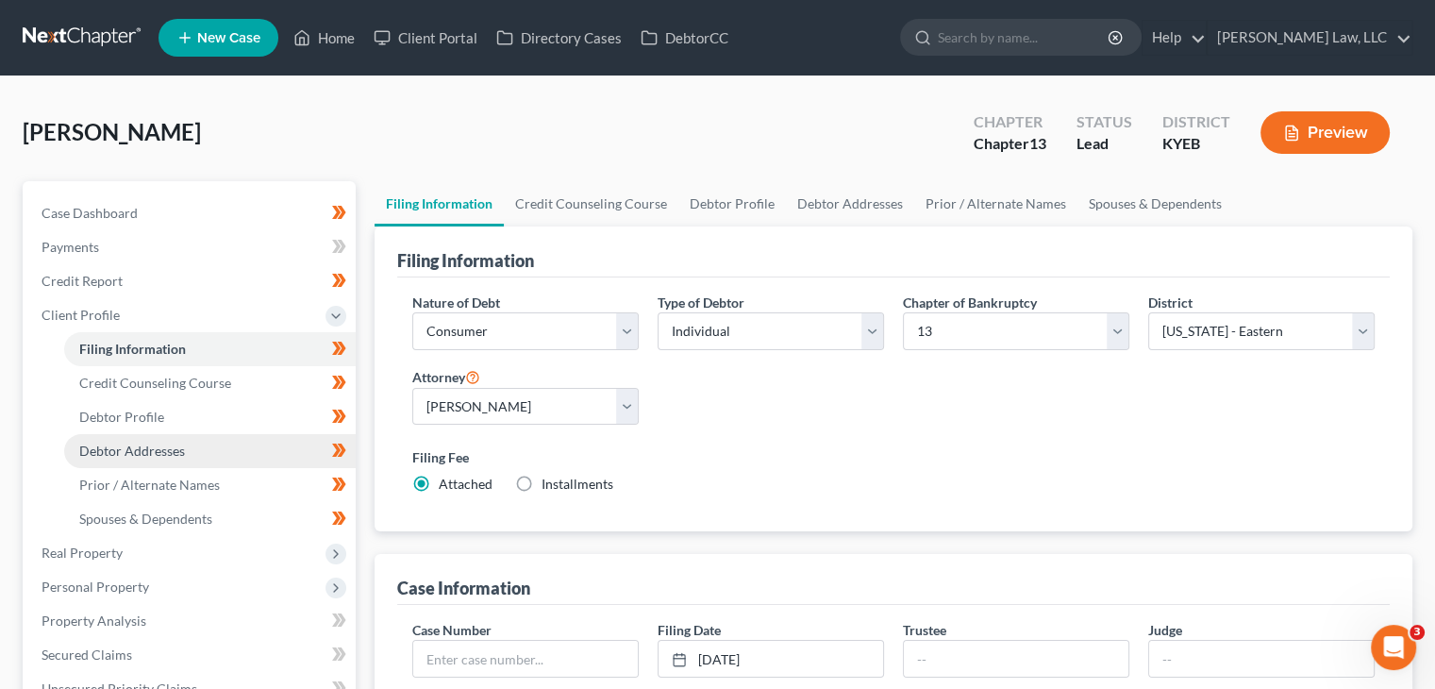
click at [142, 439] on link "Debtor Addresses" at bounding box center [210, 451] width 292 height 34
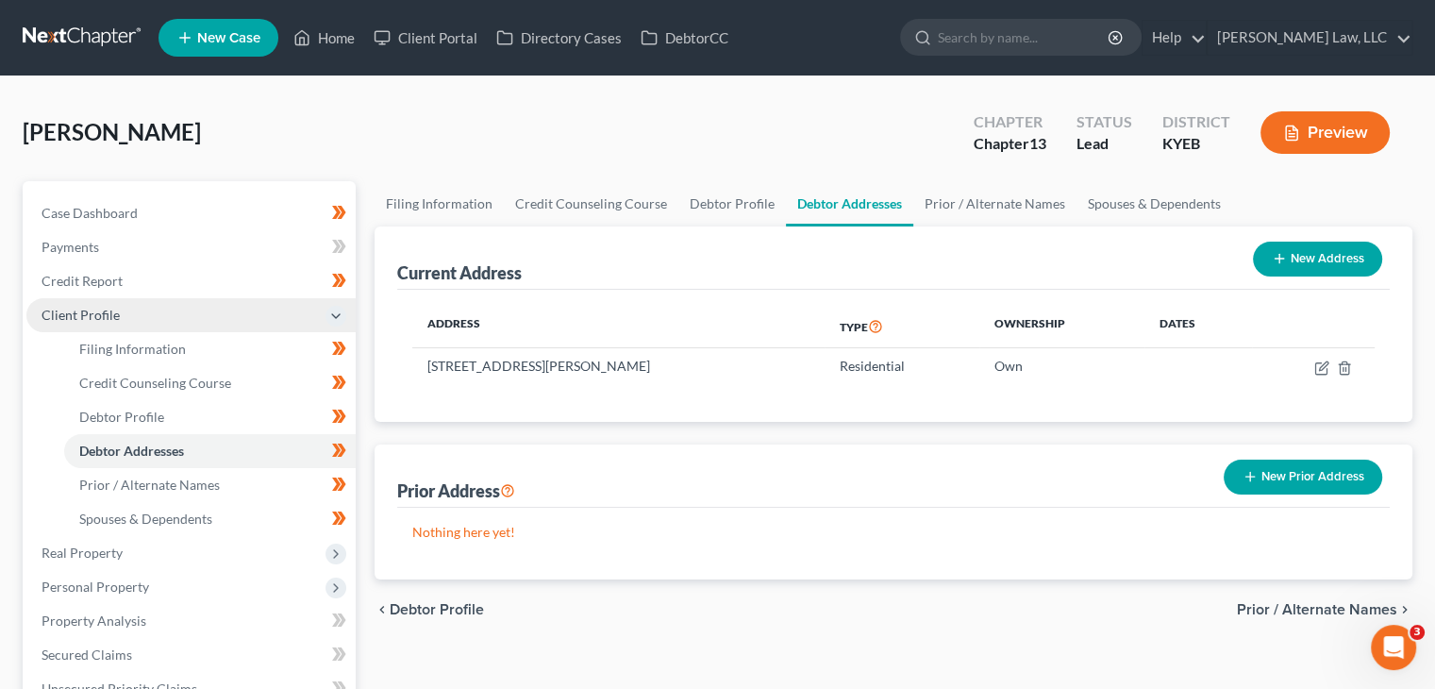
click at [155, 311] on span "Client Profile" at bounding box center [190, 315] width 329 height 34
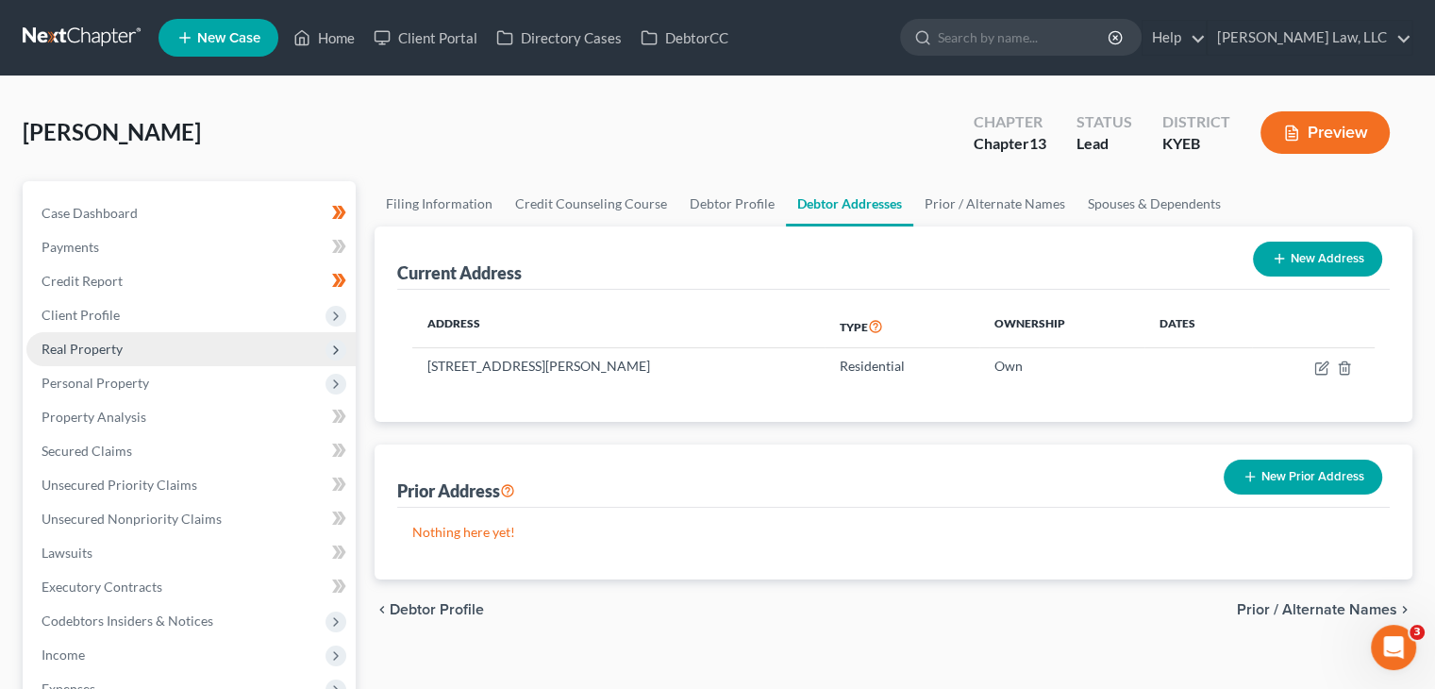
click at [138, 348] on span "Real Property" at bounding box center [190, 349] width 329 height 34
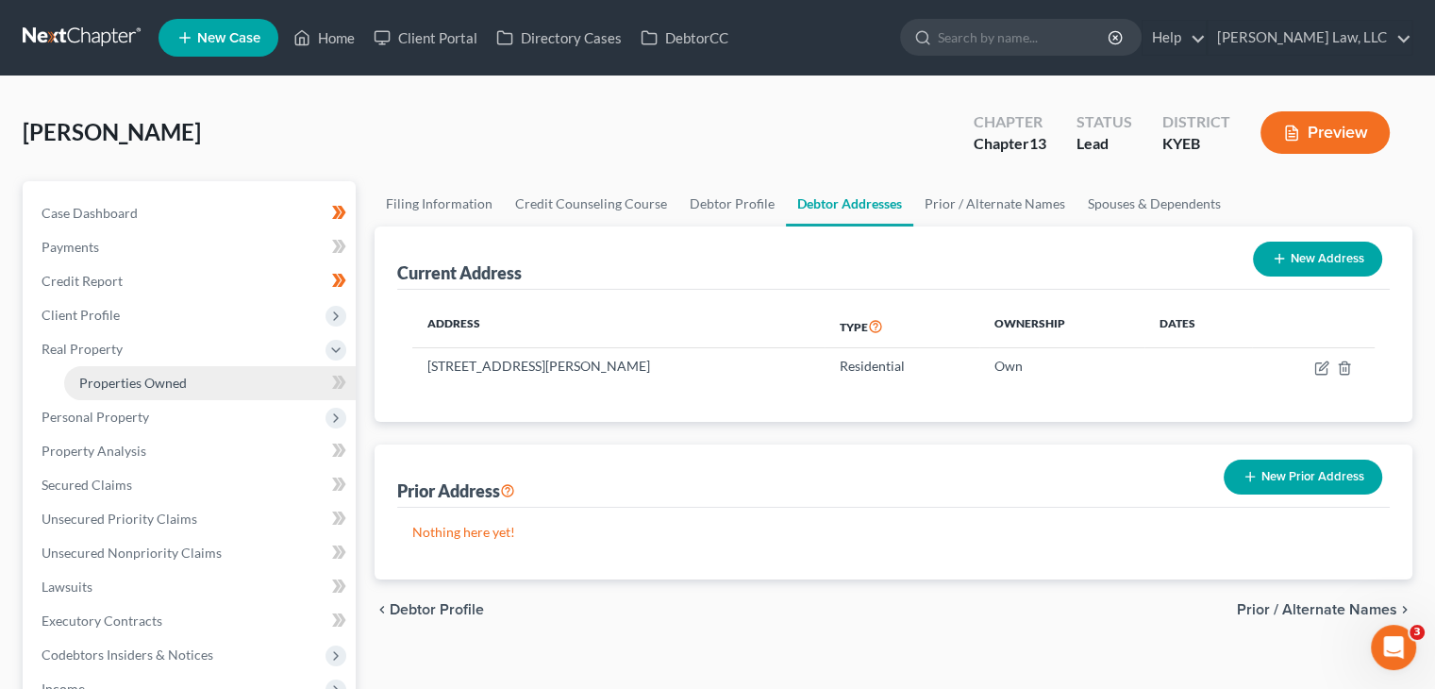
click at [140, 379] on span "Properties Owned" at bounding box center [133, 383] width 108 height 16
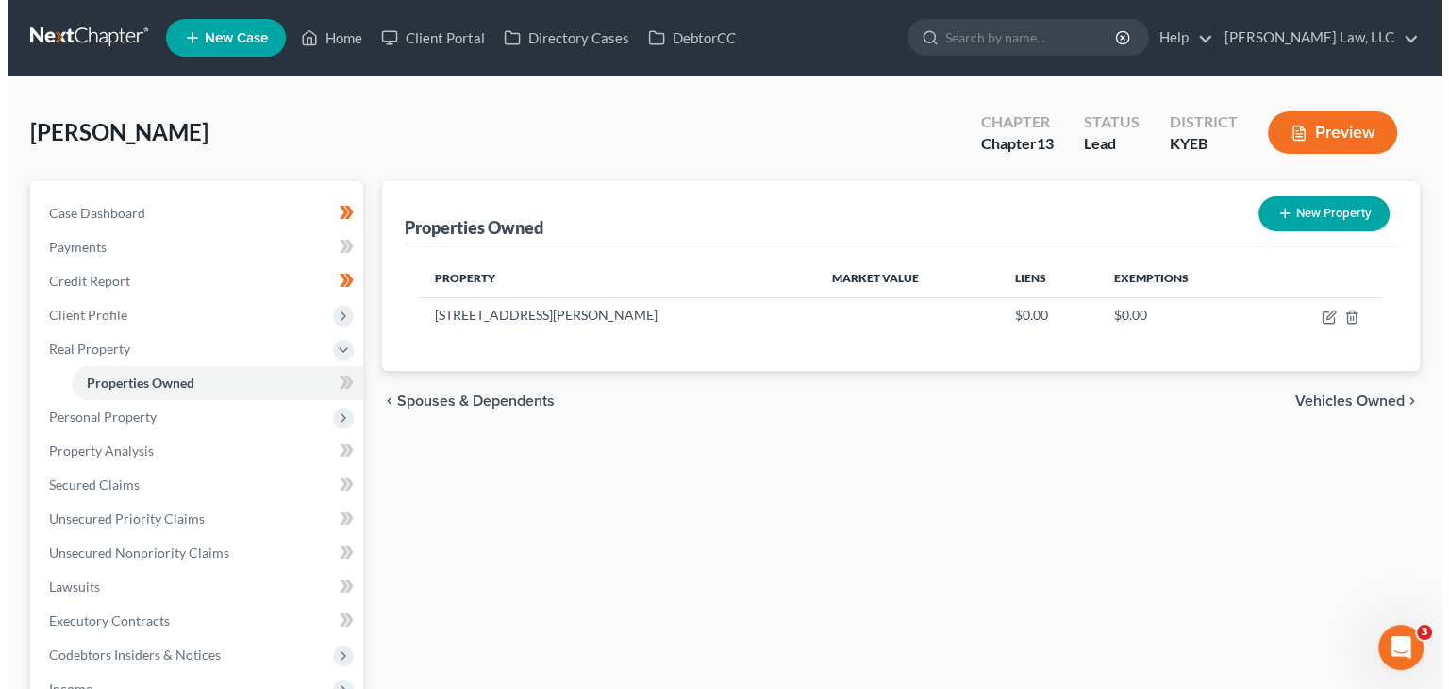
scroll to position [19, 0]
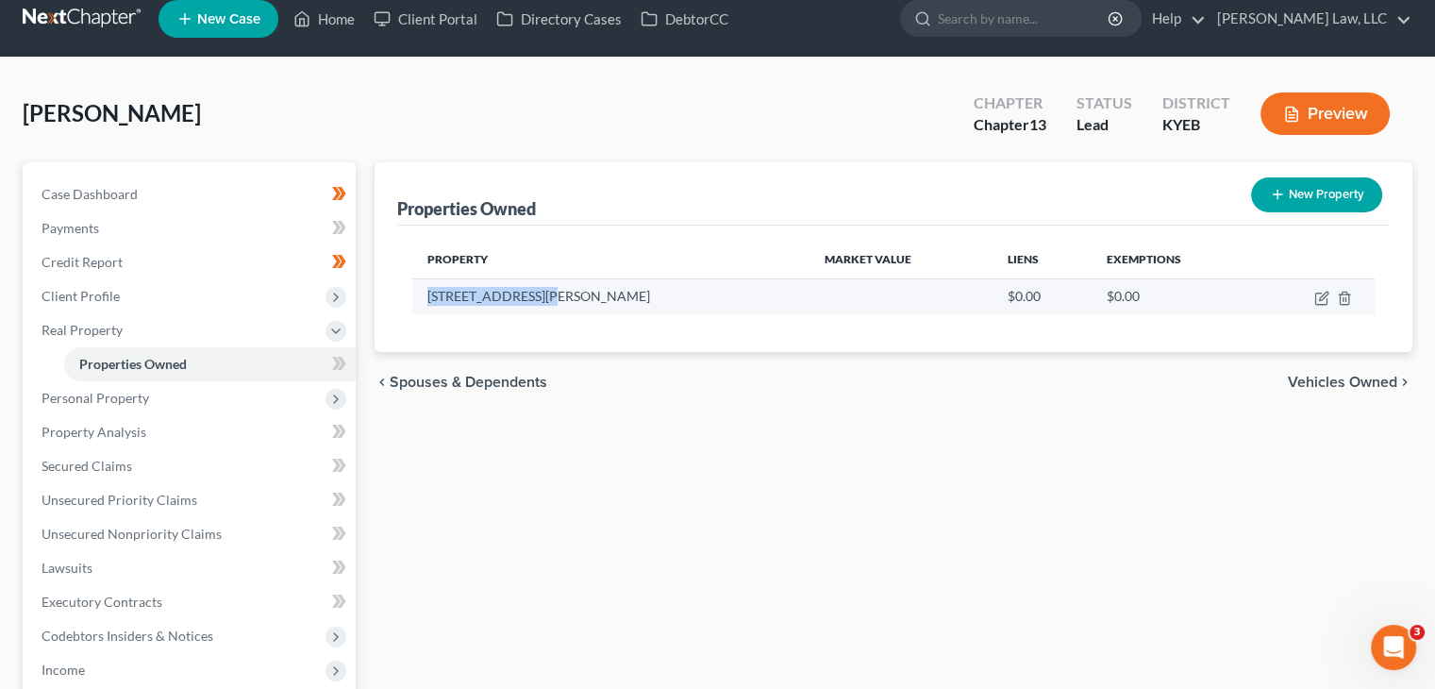
drag, startPoint x: 559, startPoint y: 299, endPoint x: 430, endPoint y: 299, distance: 128.3
click at [430, 299] on td "[STREET_ADDRESS][PERSON_NAME]" at bounding box center [610, 296] width 396 height 36
copy td "[STREET_ADDRESS][PERSON_NAME]"
drag, startPoint x: 1335, startPoint y: 299, endPoint x: 1313, endPoint y: 297, distance: 22.7
click at [1313, 297] on td at bounding box center [1315, 296] width 119 height 36
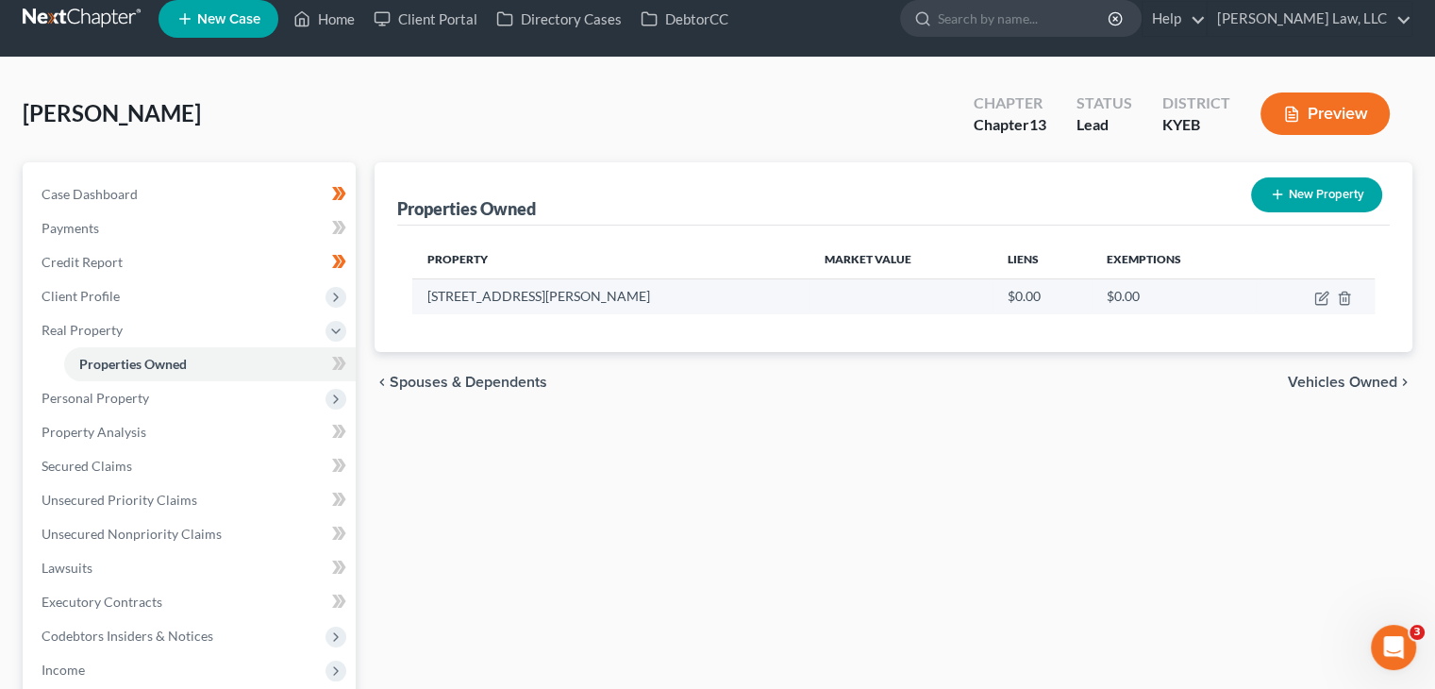
click at [1313, 297] on td at bounding box center [1315, 296] width 119 height 36
click at [1313, 295] on td at bounding box center [1315, 296] width 119 height 36
click at [1315, 295] on icon "button" at bounding box center [1320, 298] width 11 height 11
select select "18"
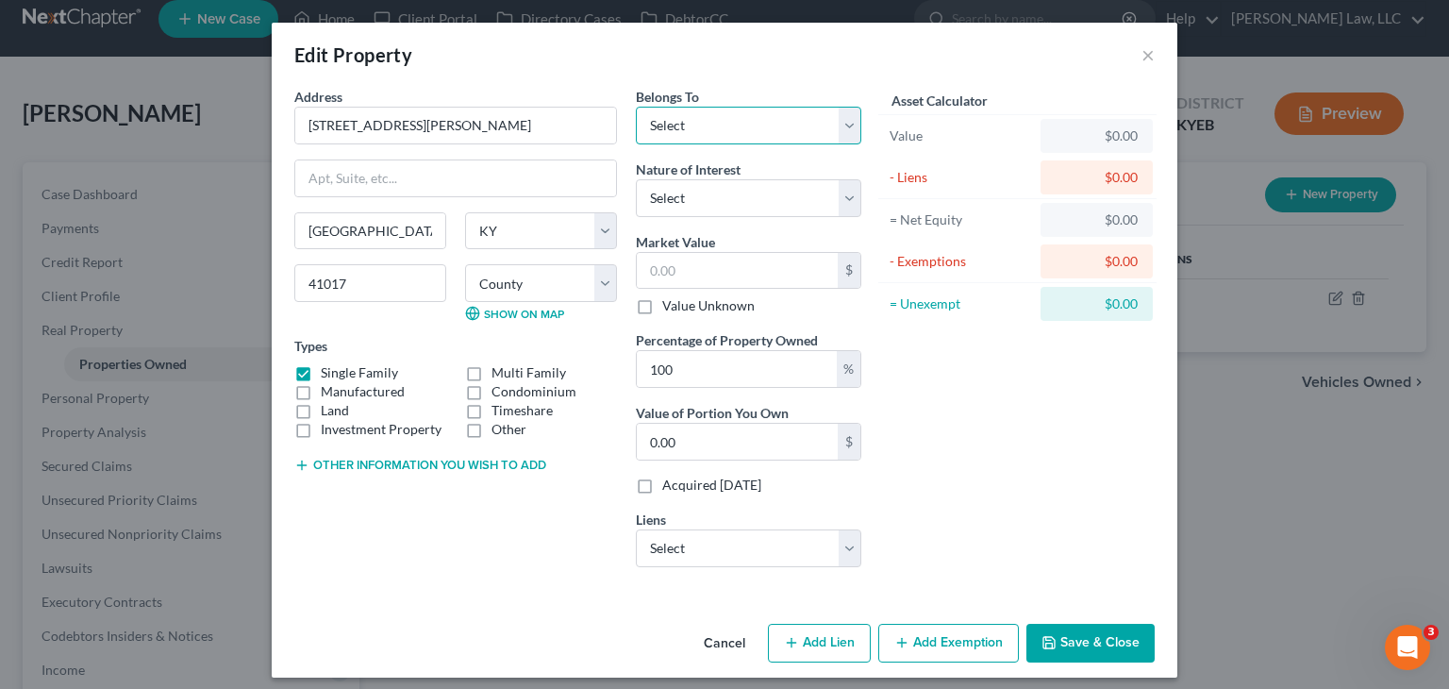
click at [667, 126] on select "Select Debtor 1 Only Debtor 2 Only Debtor 1 And Debtor 2 Only At Least One Of T…" at bounding box center [749, 126] width 226 height 38
select select "0"
click at [636, 107] on select "Select Debtor 1 Only Debtor 2 Only Debtor 1 And Debtor 2 Only At Least One Of T…" at bounding box center [749, 126] width 226 height 38
click at [726, 192] on select "Select Fee Simple Joint Tenant Life Estate Equitable Interest Future Interest T…" at bounding box center [749, 198] width 226 height 38
select select "0"
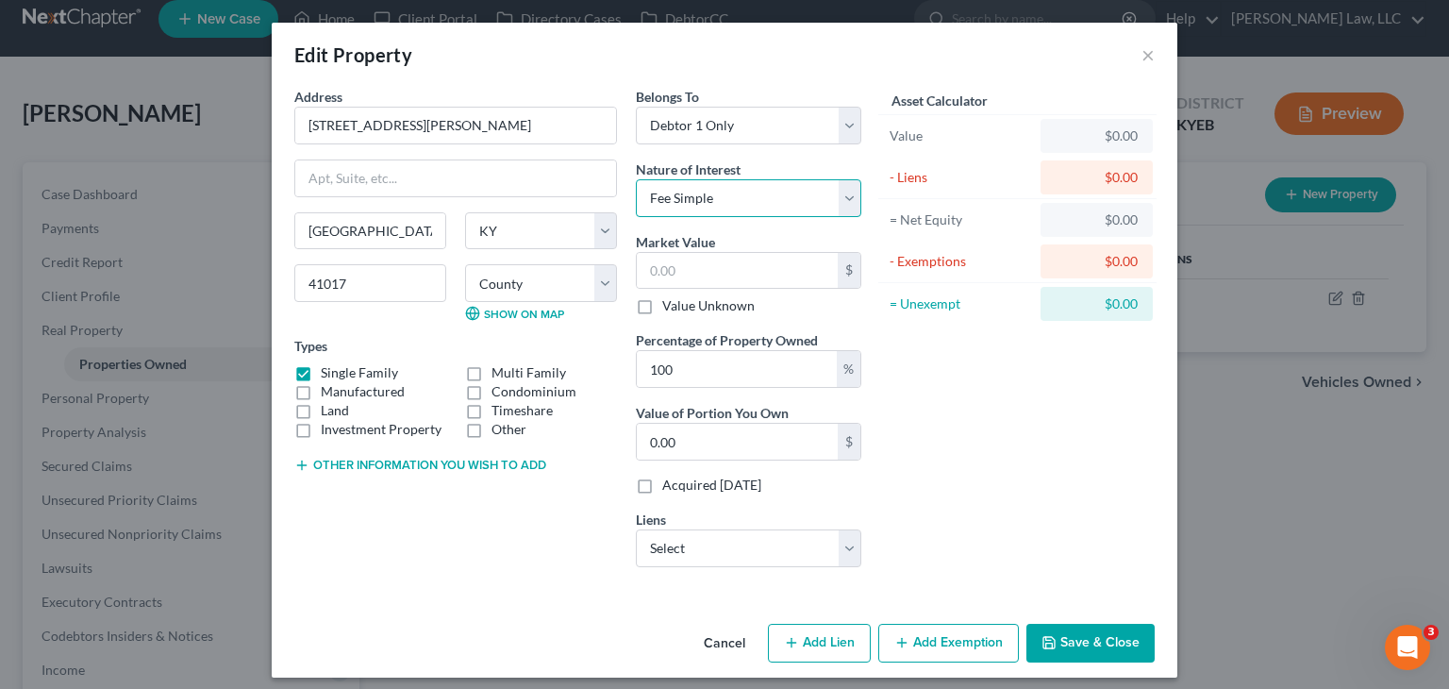
click at [636, 179] on select "Select Fee Simple Joint Tenant Life Estate Equitable Interest Future Interest T…" at bounding box center [749, 198] width 226 height 38
click at [702, 266] on input "text" at bounding box center [737, 271] width 201 height 36
type input "1"
type input "1.00"
type input "15"
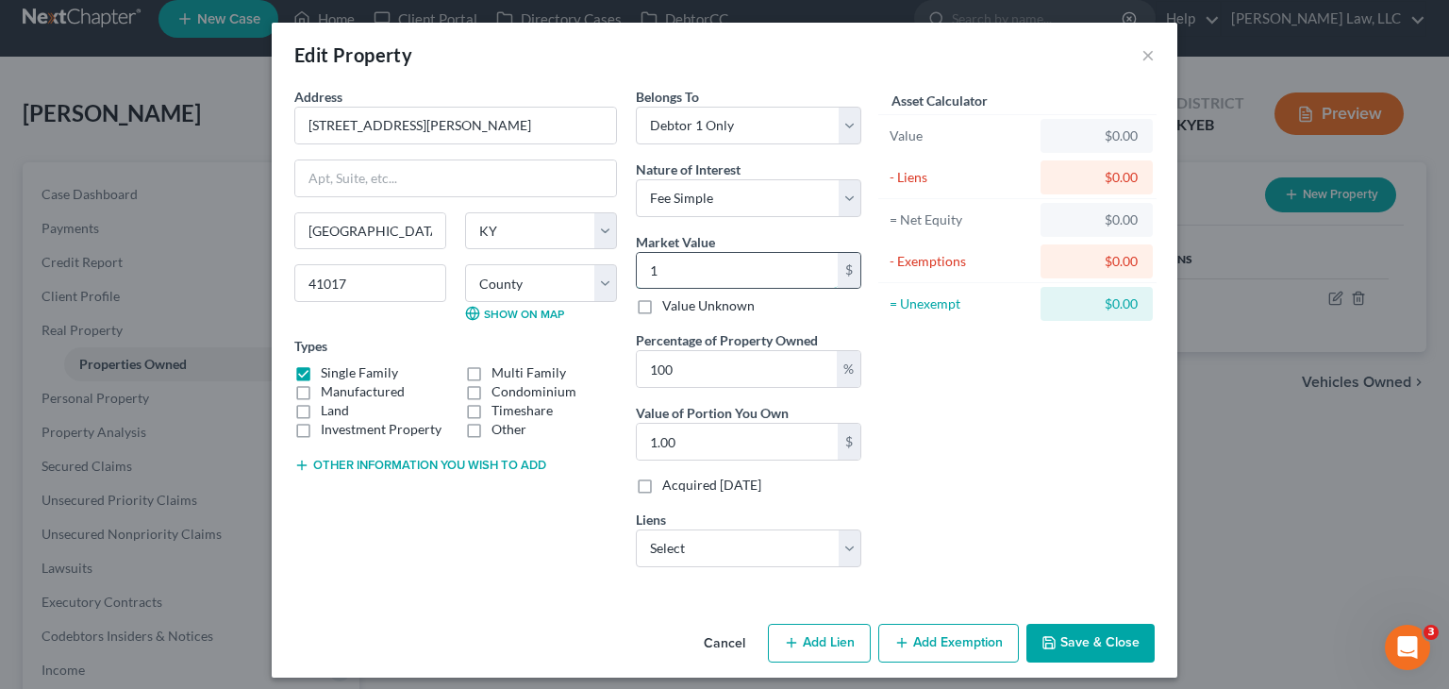
type input "15.00"
type input "157"
type input "157.00"
type input "1577"
type input "1,577.00"
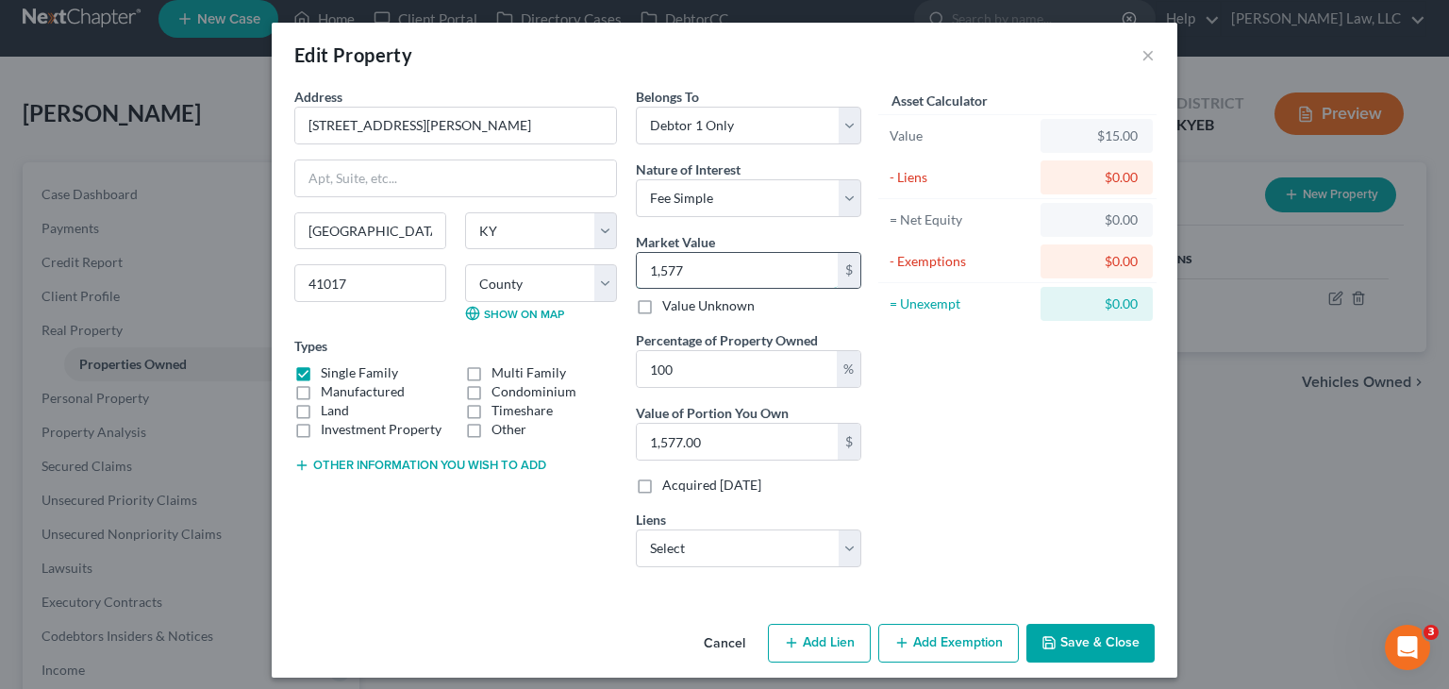
type input "1,5770"
type input "15,770.00"
type input "15,7700"
type input "157,700.00"
type input "157,700"
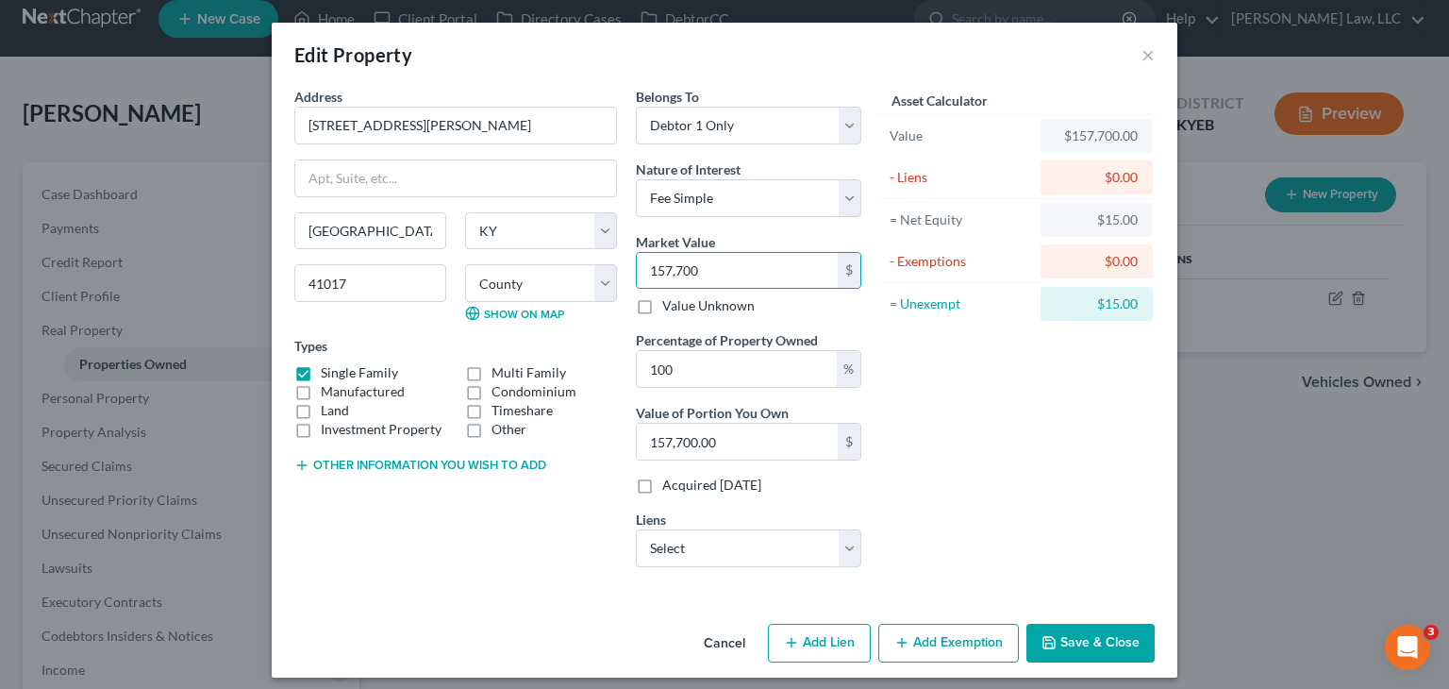
click at [959, 424] on div "Asset Calculator Value $157,700.00 - Liens $0.00 = Net Equity $15.00 - Exemptio…" at bounding box center [1017, 334] width 293 height 495
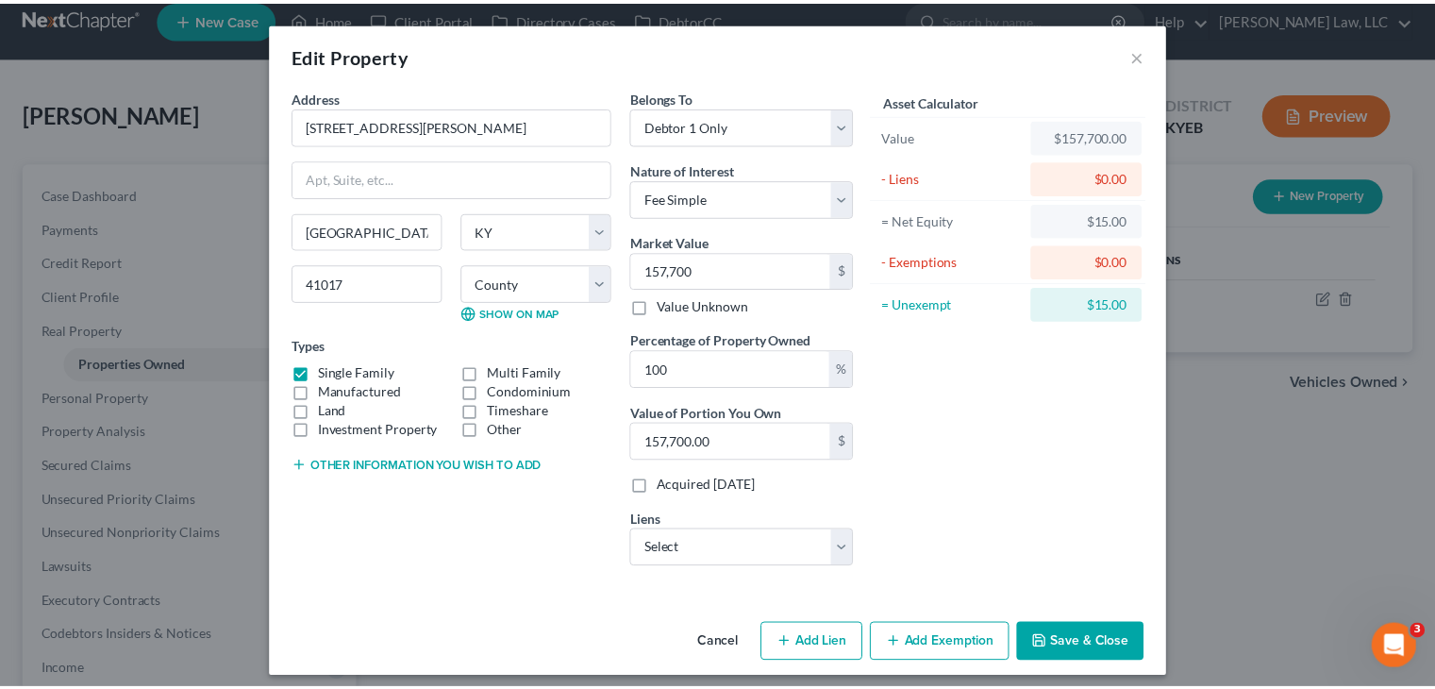
scroll to position [9, 0]
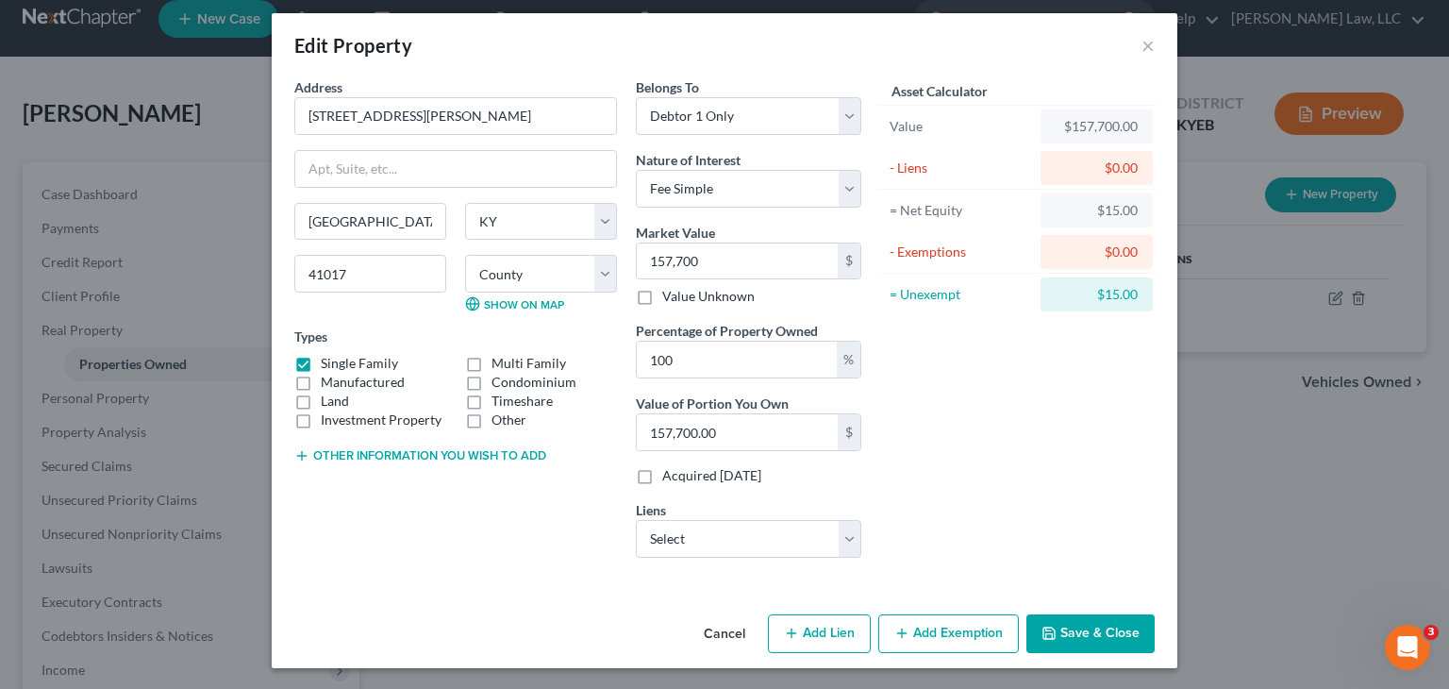
click at [1056, 627] on button "Save & Close" at bounding box center [1091, 634] width 128 height 40
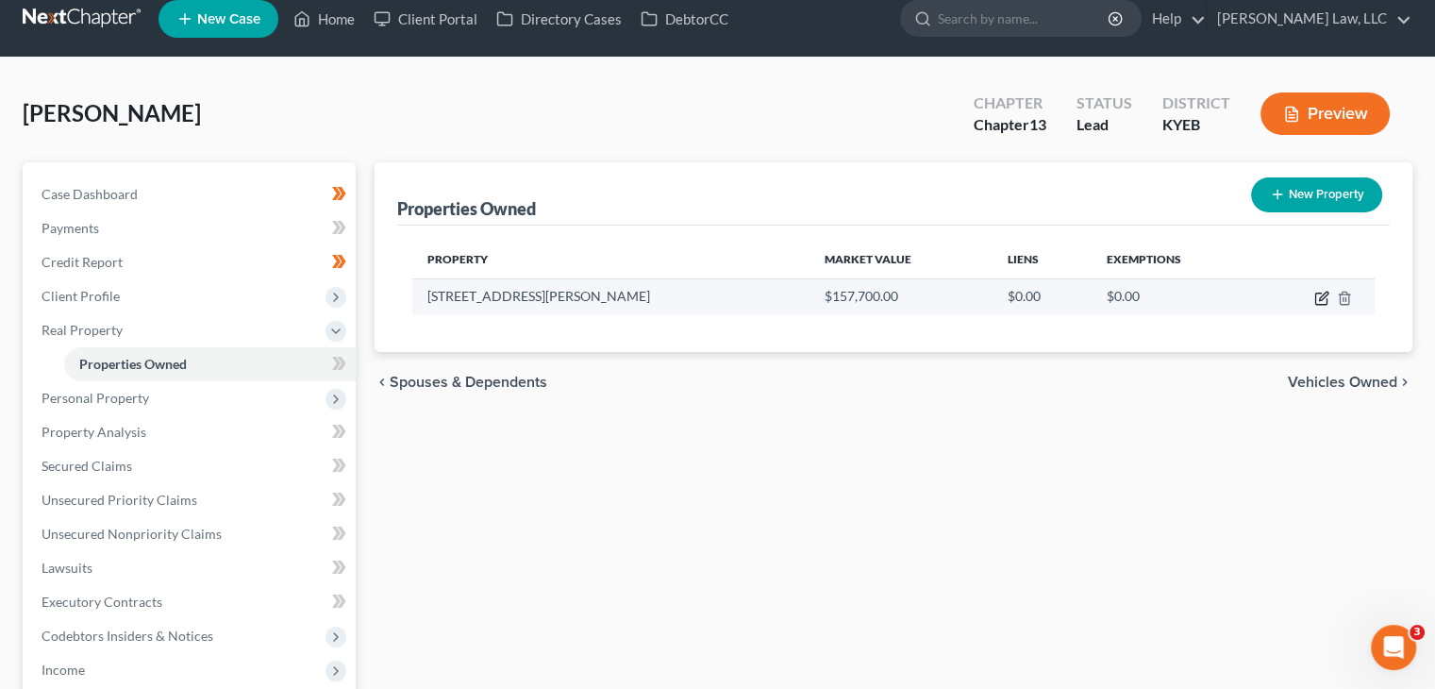
click at [1315, 299] on icon "button" at bounding box center [1320, 298] width 11 height 11
select select "18"
select select "0"
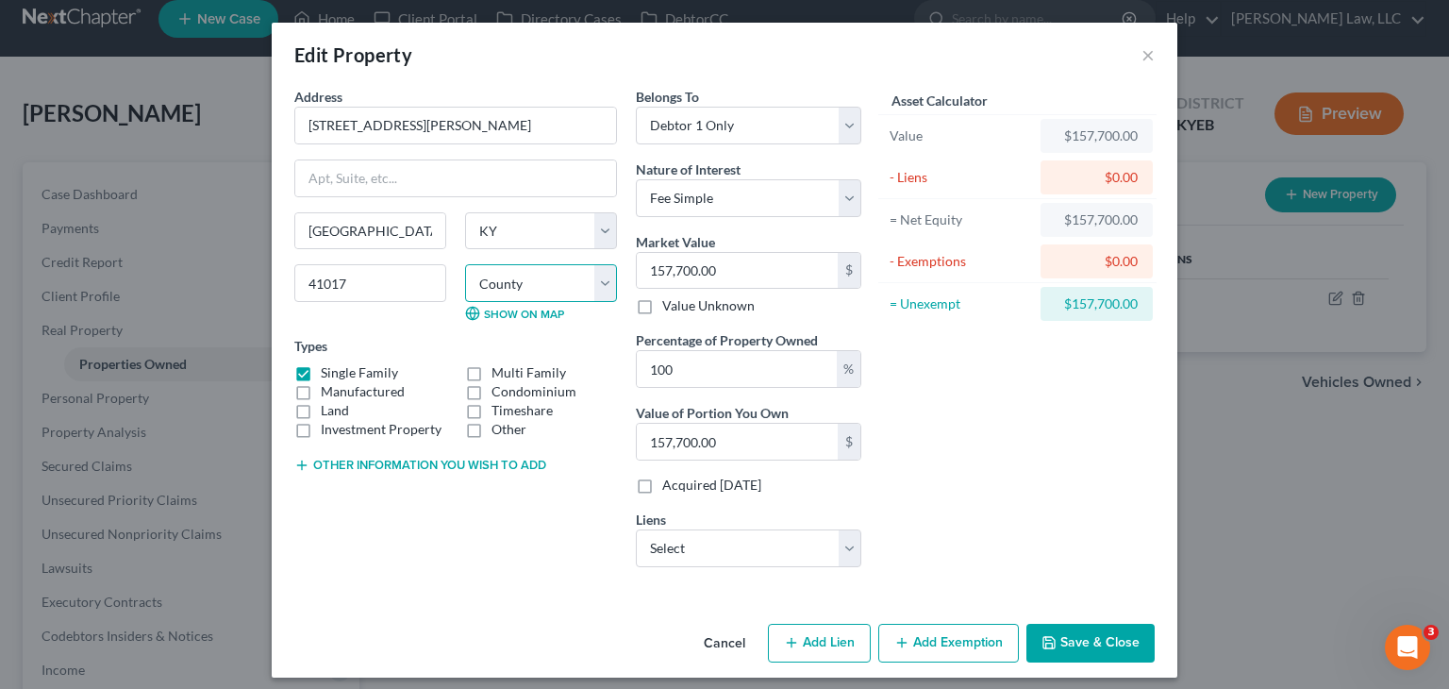
click at [533, 284] on select "County [GEOGRAPHIC_DATA] [GEOGRAPHIC_DATA] [GEOGRAPHIC_DATA] [GEOGRAPHIC_DATA] …" at bounding box center [541, 283] width 152 height 38
drag, startPoint x: 533, startPoint y: 284, endPoint x: 938, endPoint y: 176, distance: 418.8
click at [533, 284] on select "County [GEOGRAPHIC_DATA] [GEOGRAPHIC_DATA] [GEOGRAPHIC_DATA] [GEOGRAPHIC_DATA] …" at bounding box center [541, 283] width 152 height 38
click at [1144, 54] on button "×" at bounding box center [1148, 54] width 13 height 23
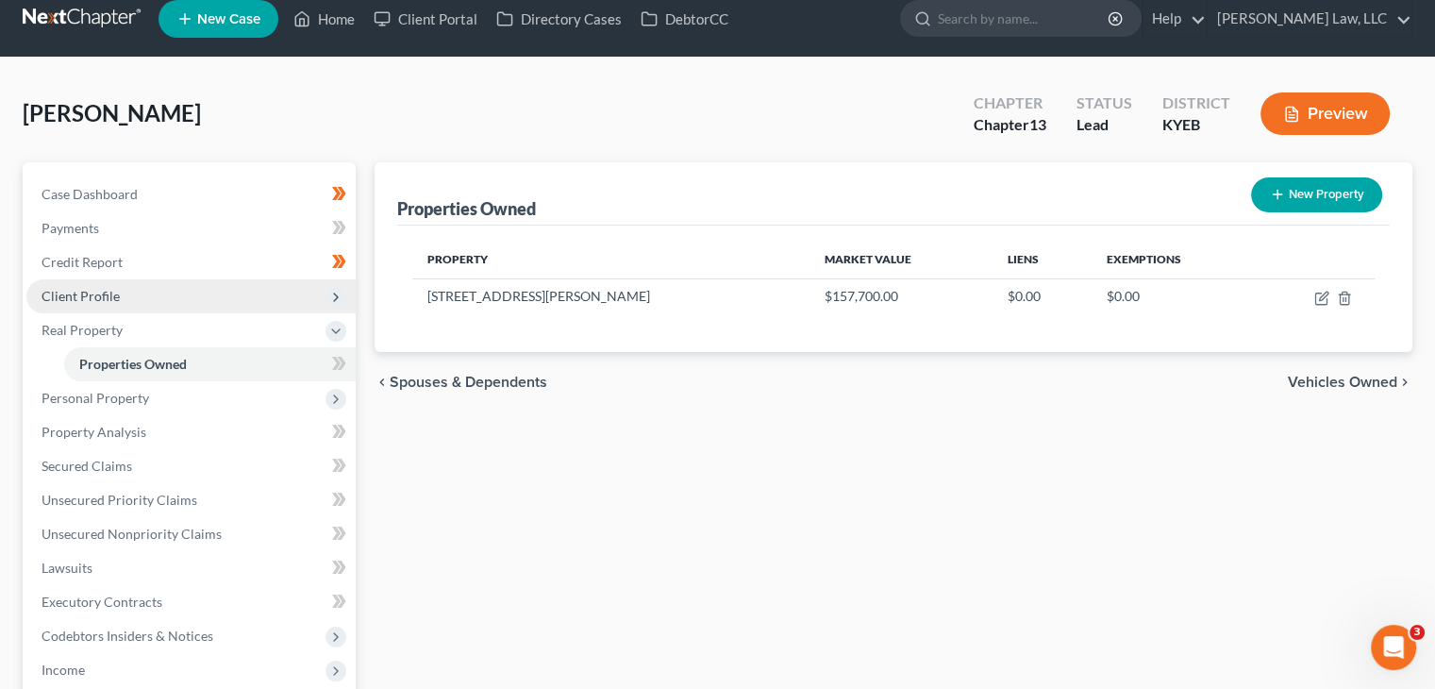
click at [158, 280] on span "Client Profile" at bounding box center [190, 296] width 329 height 34
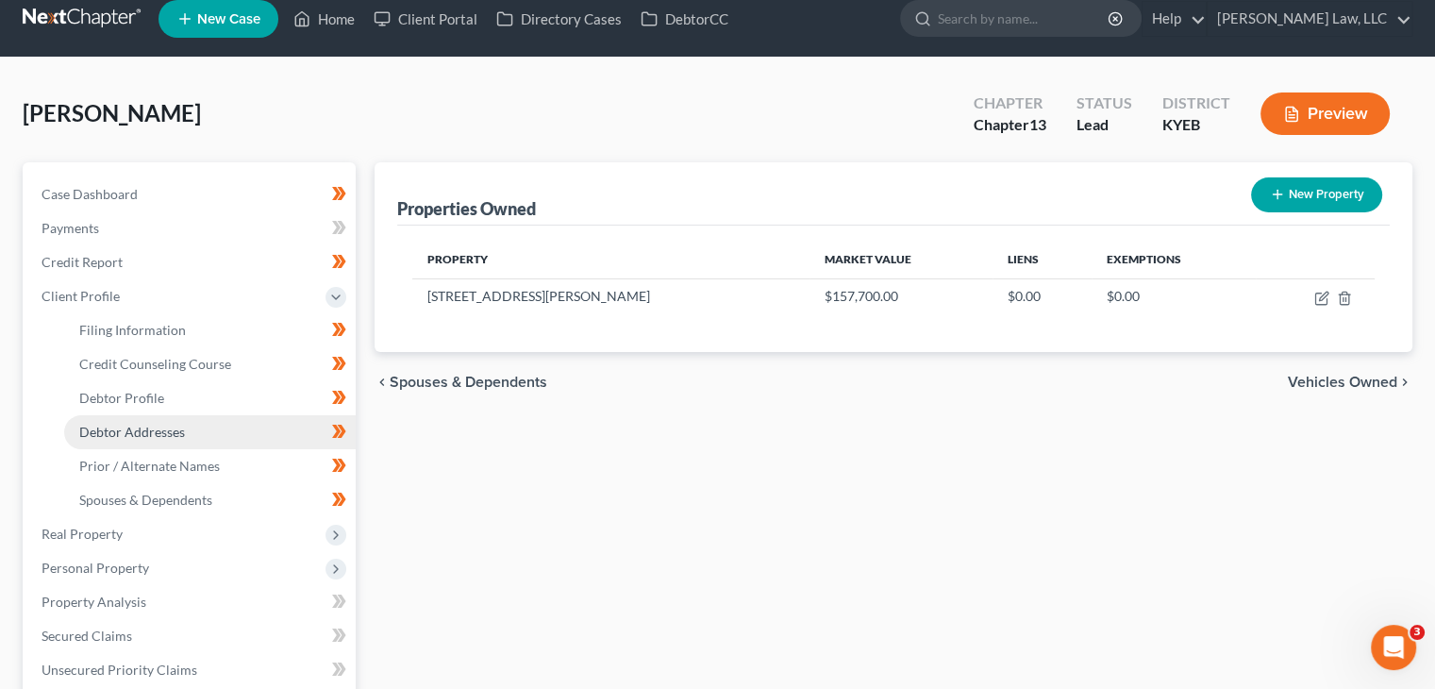
click at [161, 429] on span "Debtor Addresses" at bounding box center [132, 432] width 106 height 16
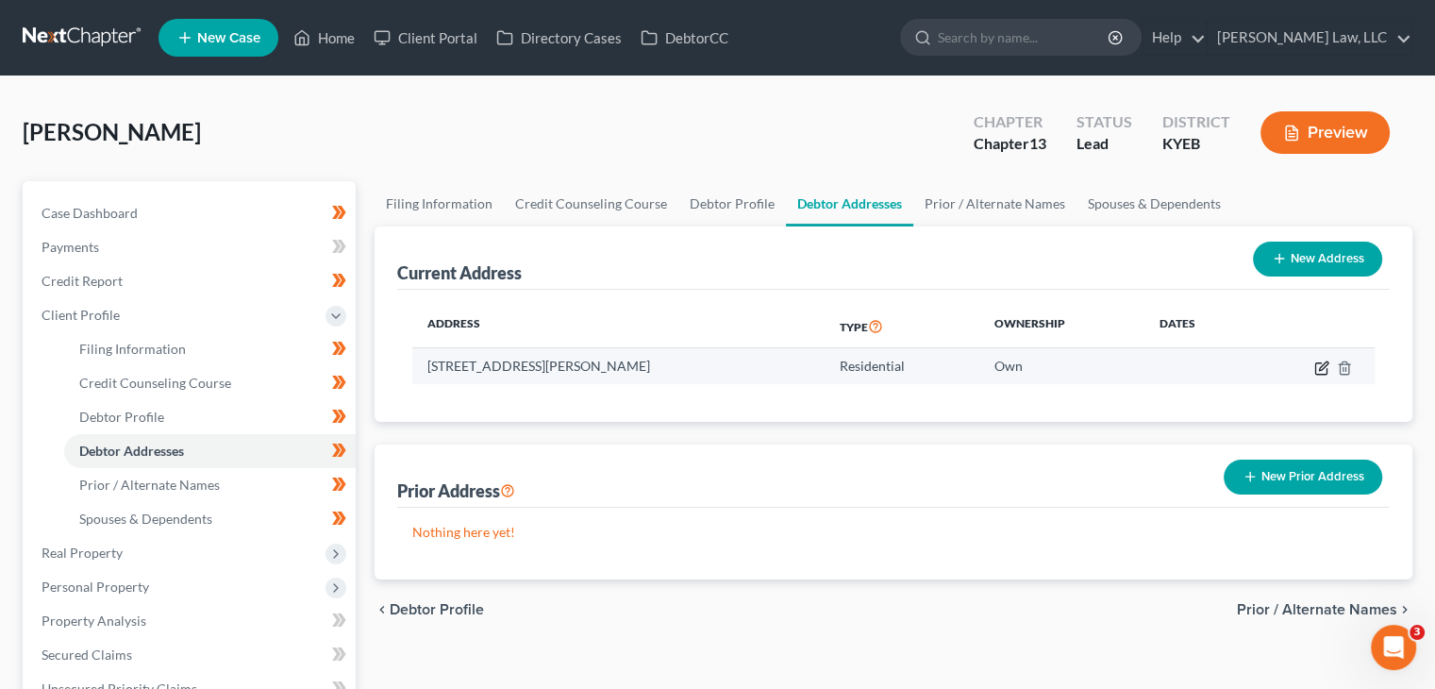
click at [1326, 363] on icon "button" at bounding box center [1323, 365] width 8 height 8
select select "18"
select select "58"
select select "0"
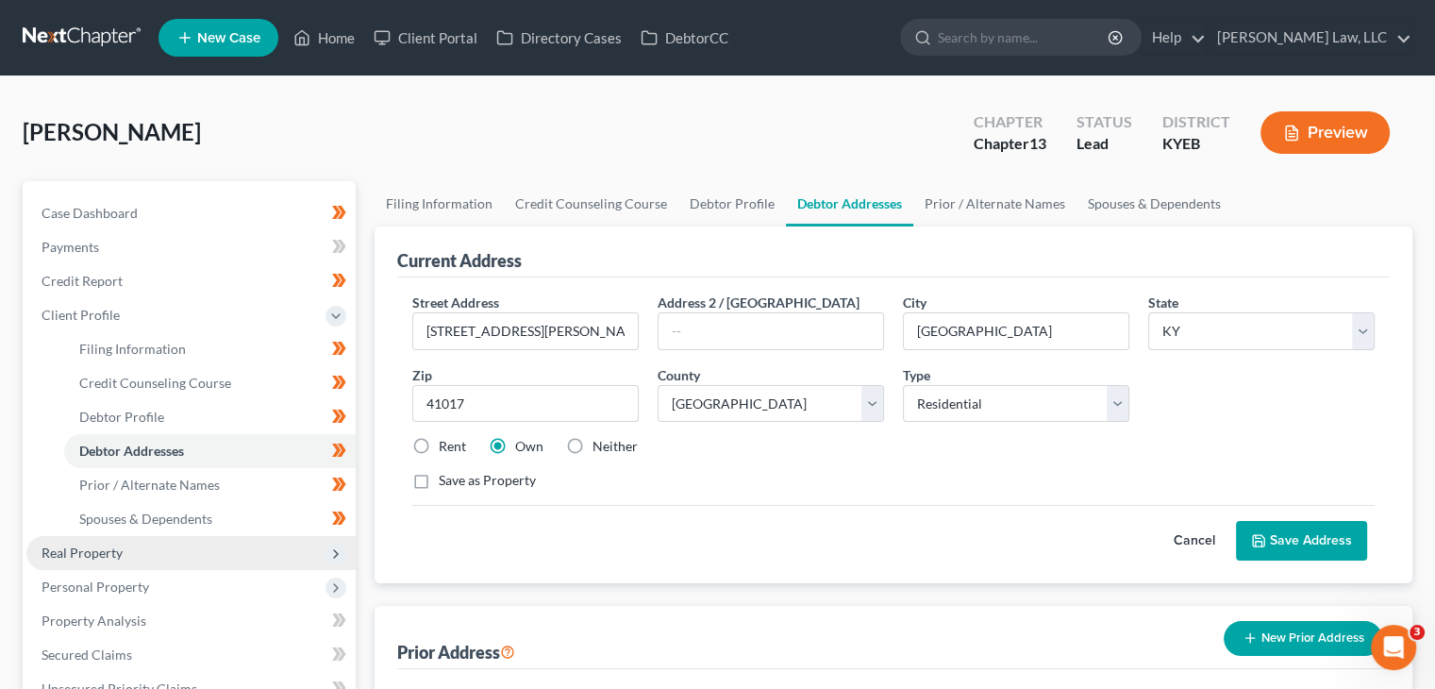
click at [108, 554] on span "Real Property" at bounding box center [82, 552] width 81 height 16
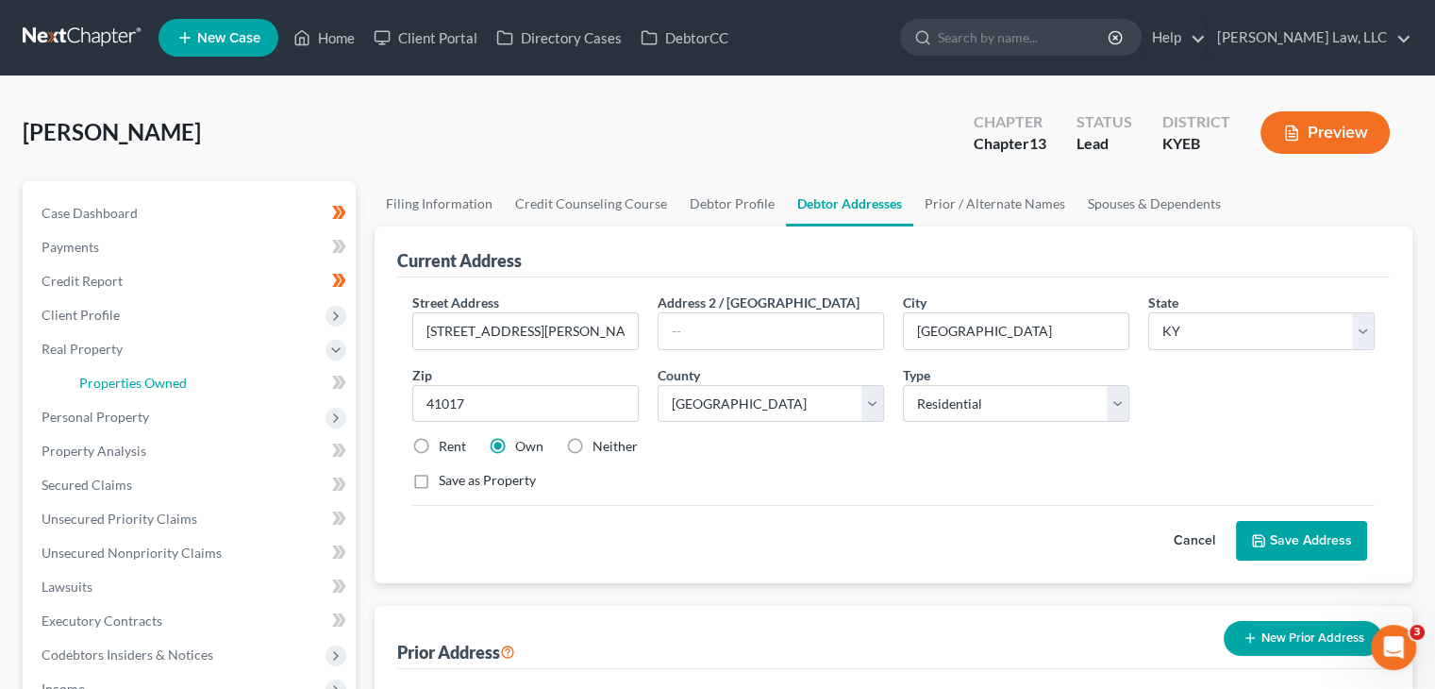
click at [113, 384] on span "Properties Owned" at bounding box center [133, 383] width 108 height 16
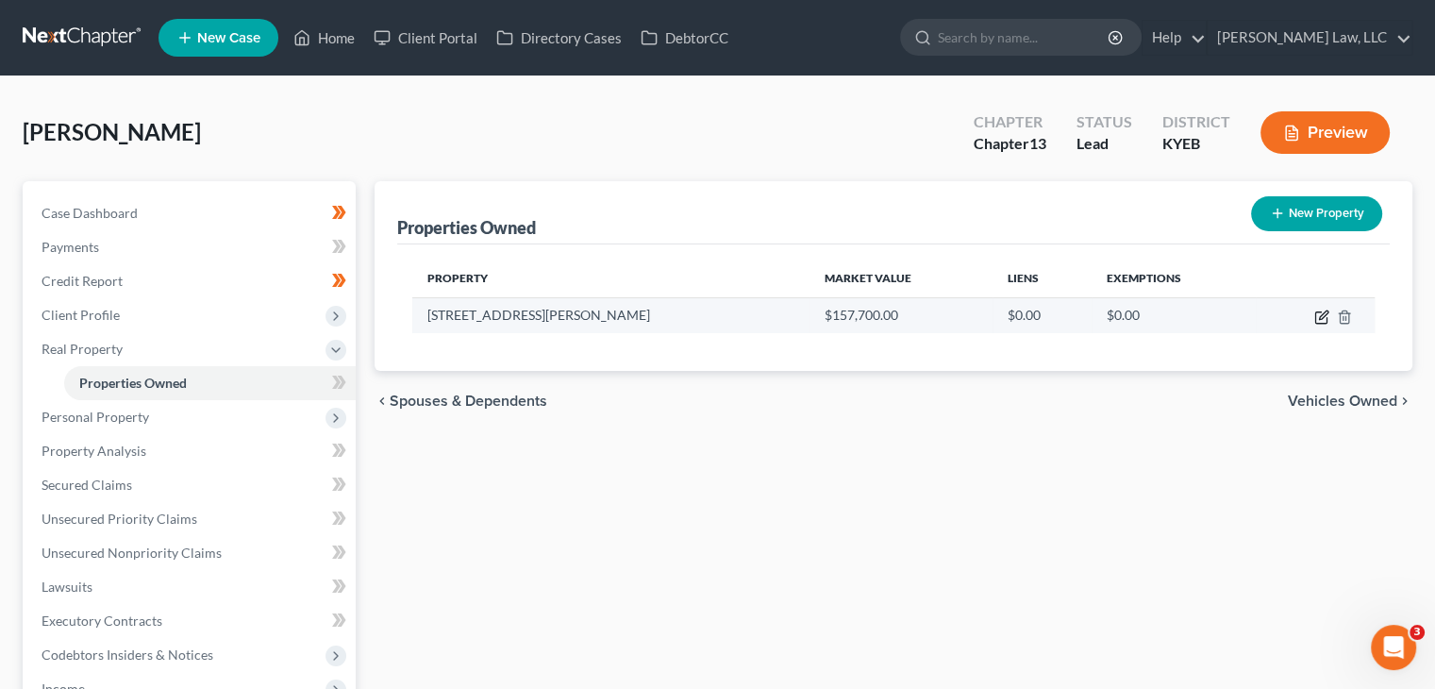
click at [1326, 317] on icon "button" at bounding box center [1320, 317] width 11 height 11
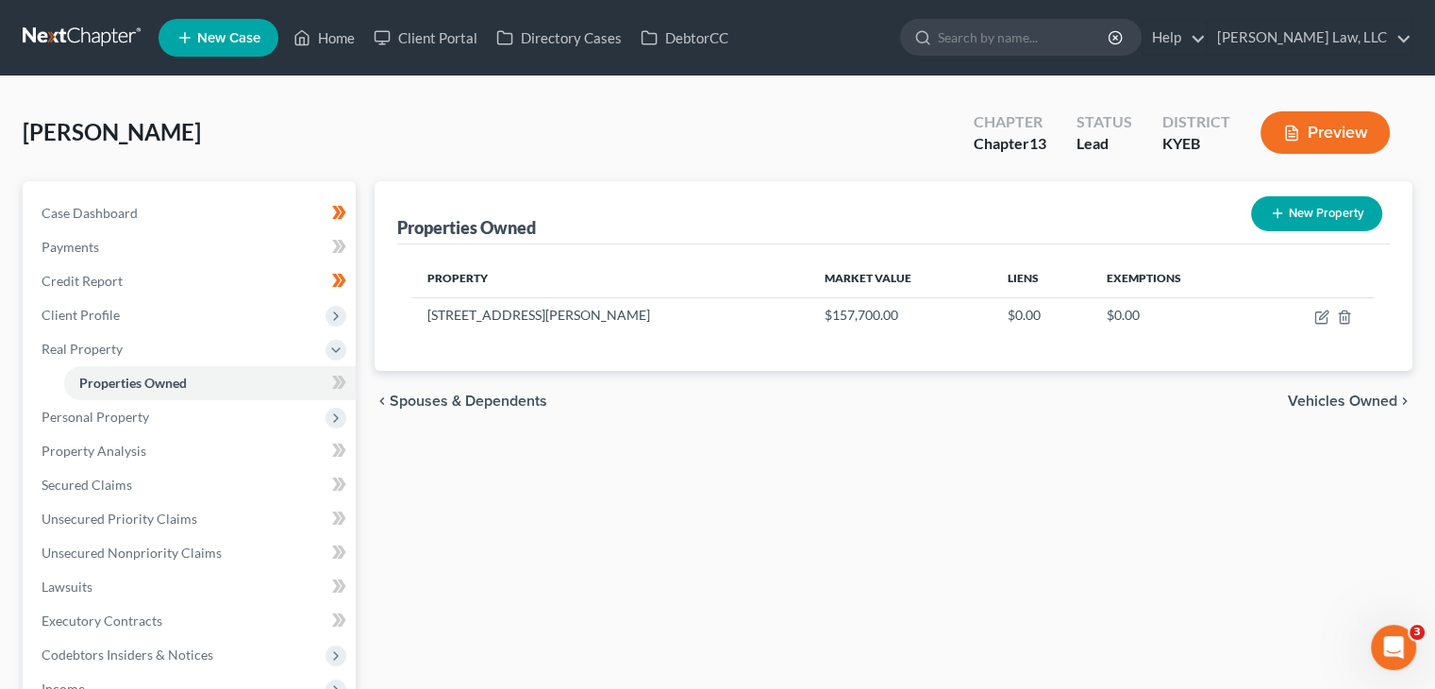
select select "18"
select select "0"
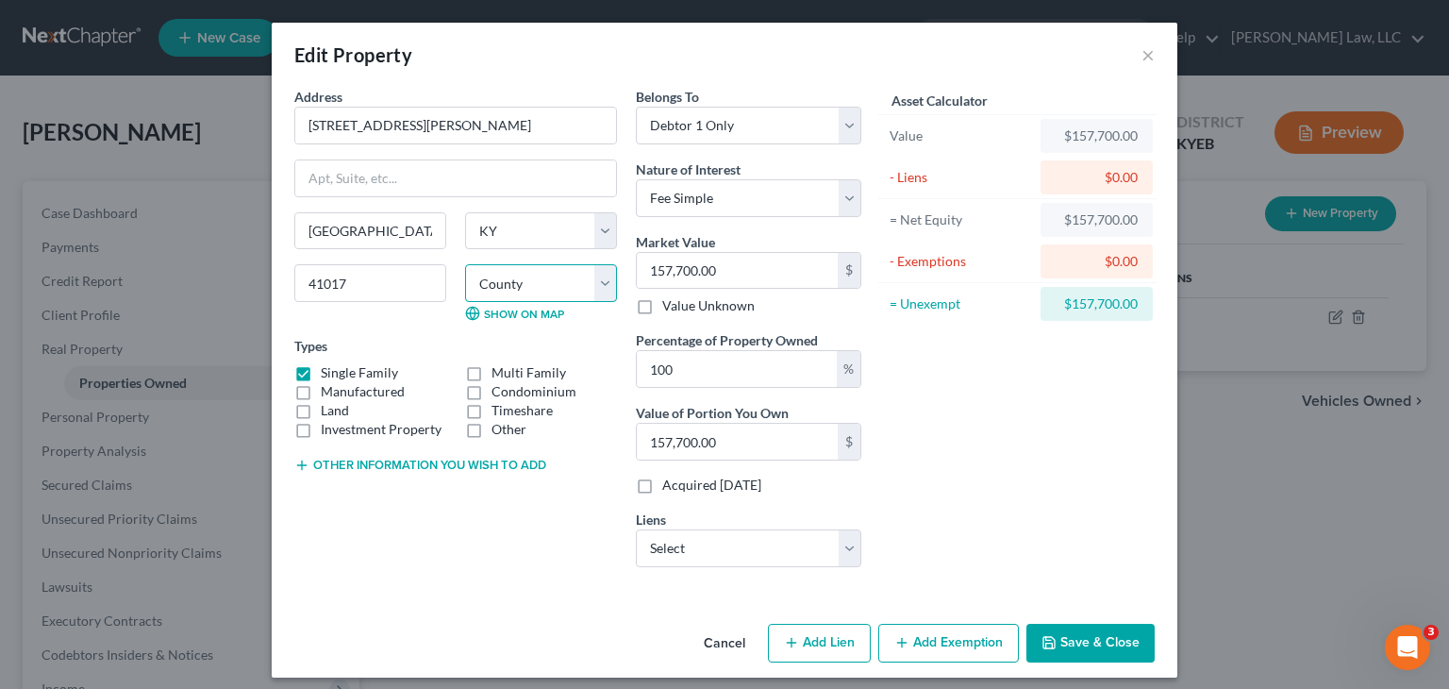
click at [538, 291] on select "County [GEOGRAPHIC_DATA] [GEOGRAPHIC_DATA] [GEOGRAPHIC_DATA] [GEOGRAPHIC_DATA] …" at bounding box center [541, 283] width 152 height 38
select select "58"
click at [465, 264] on select "County [GEOGRAPHIC_DATA] [GEOGRAPHIC_DATA] [GEOGRAPHIC_DATA] [GEOGRAPHIC_DATA] …" at bounding box center [541, 283] width 152 height 38
click at [1081, 643] on button "Save & Close" at bounding box center [1091, 644] width 128 height 40
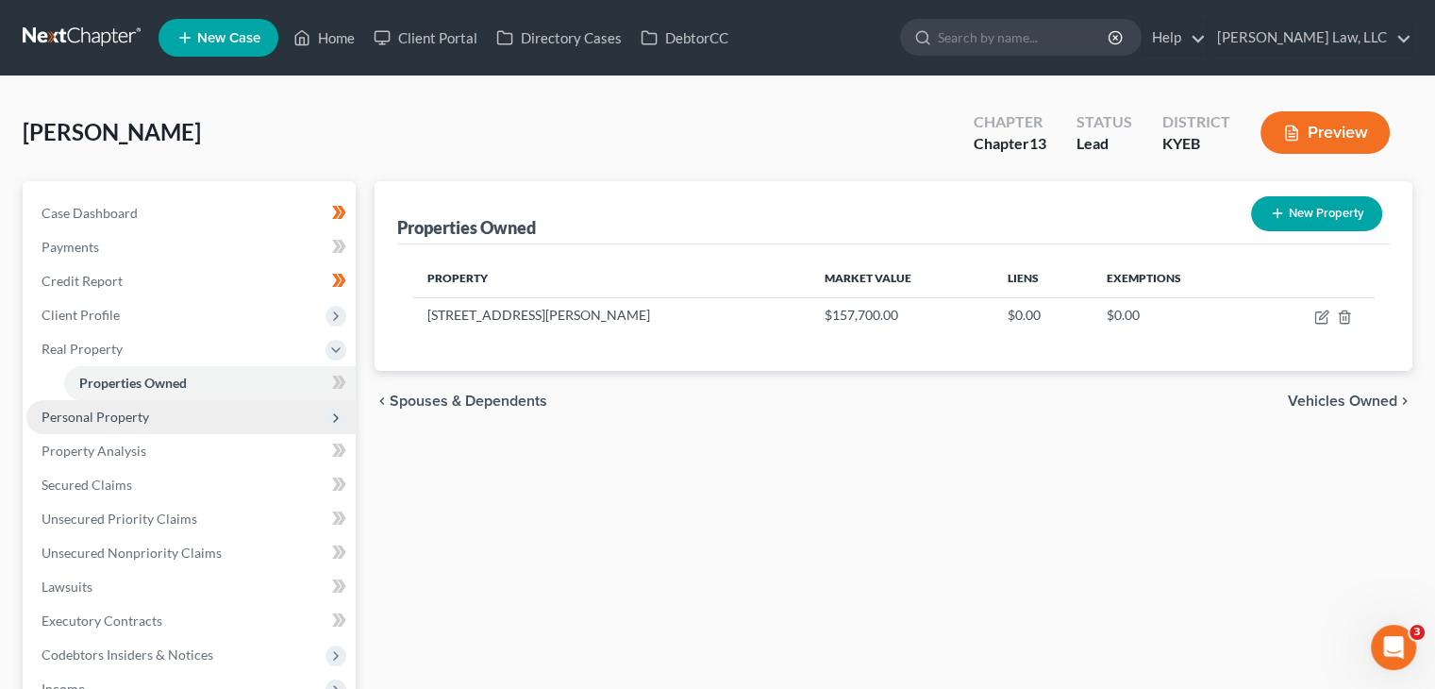
click at [58, 424] on span "Personal Property" at bounding box center [96, 417] width 108 height 16
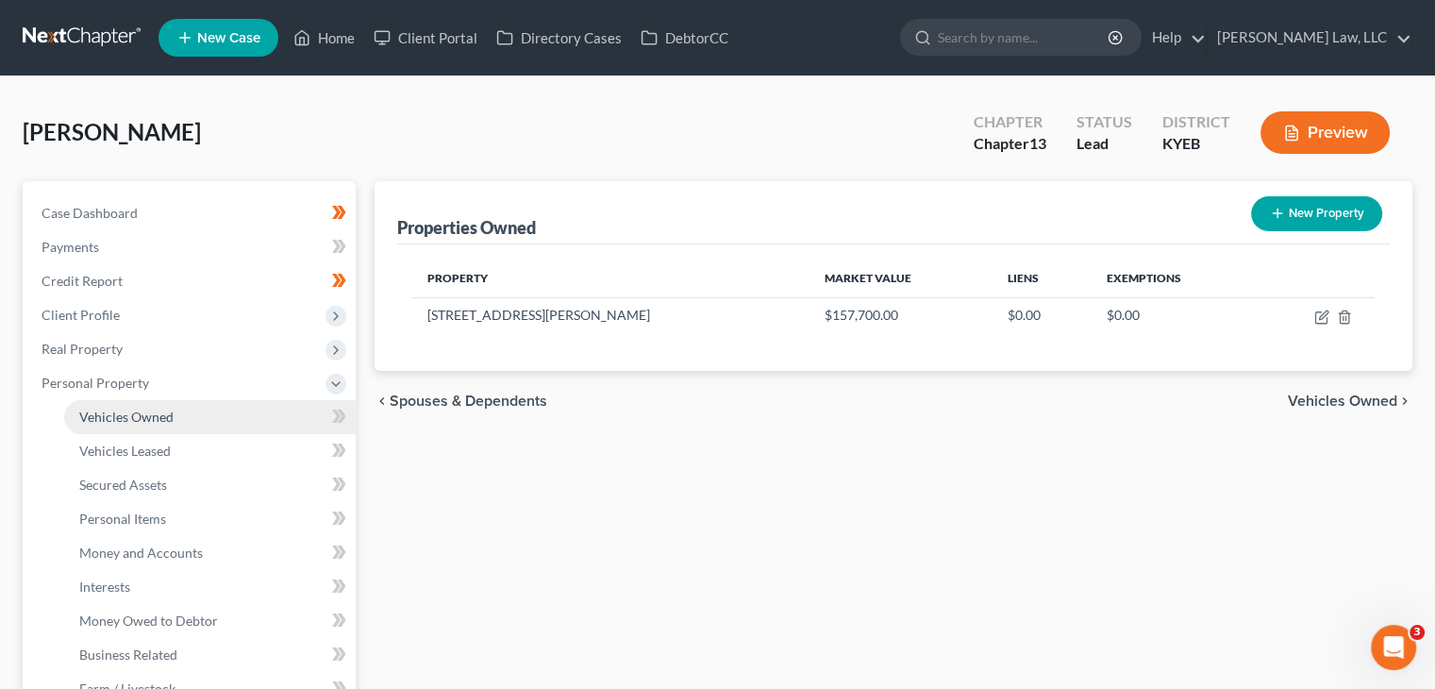
click at [149, 424] on link "Vehicles Owned" at bounding box center [210, 417] width 292 height 34
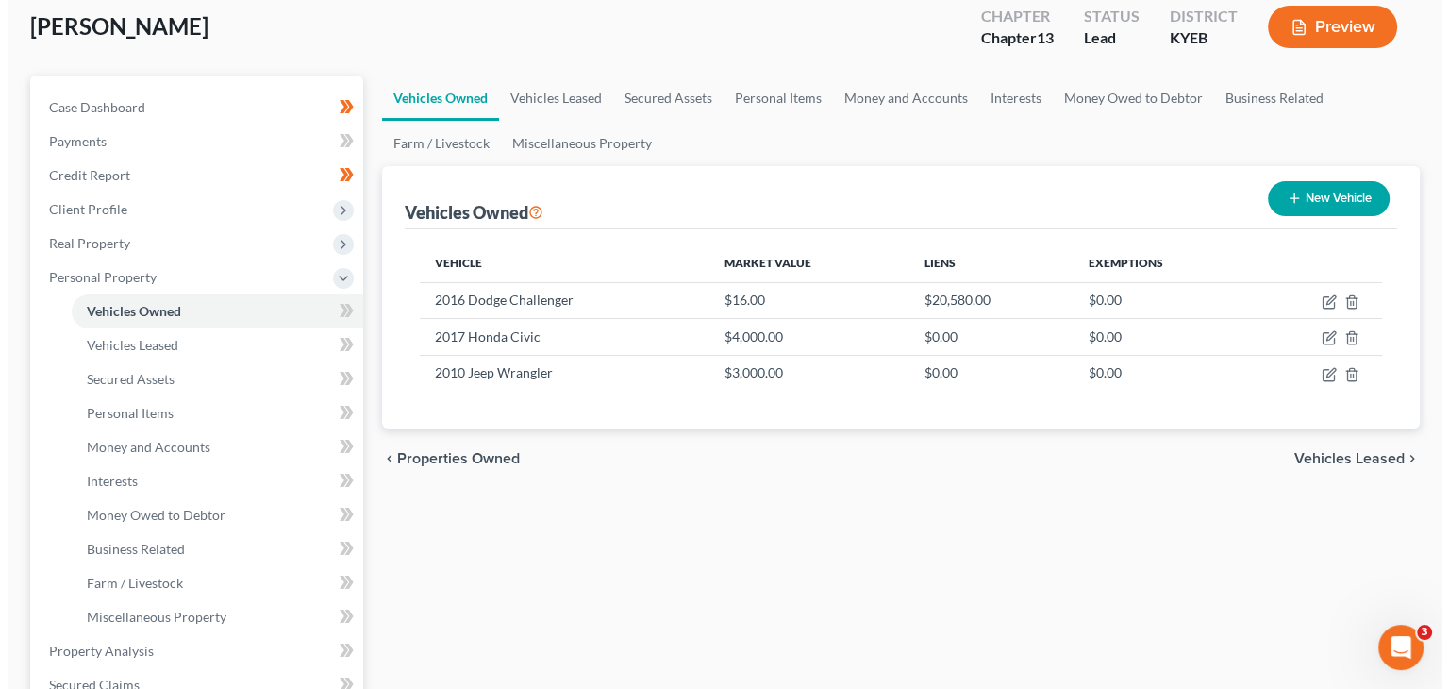
scroll to position [166, 0]
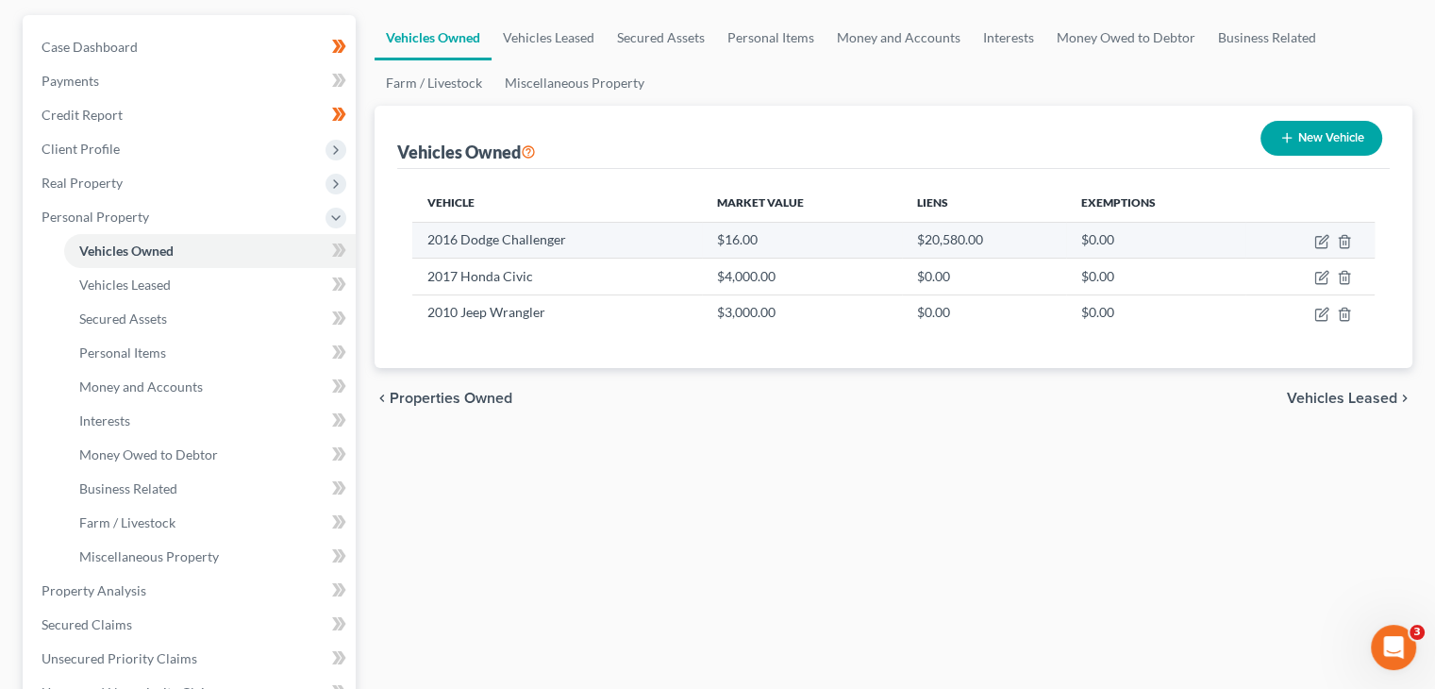
click at [1313, 236] on td at bounding box center [1310, 240] width 129 height 36
click at [1318, 238] on icon "button" at bounding box center [1321, 241] width 15 height 15
select select "0"
select select "10"
select select "3"
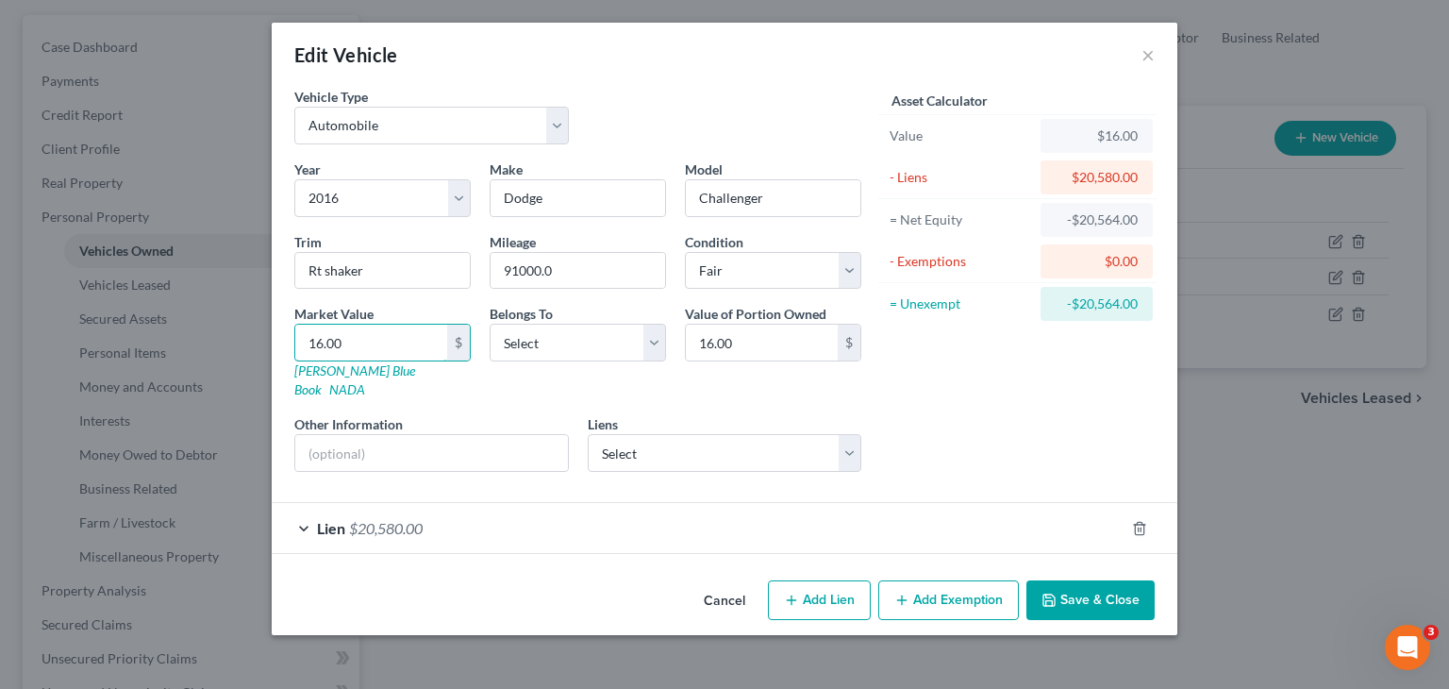
type input "9"
type input "9.00"
type input "93"
type input "93.00"
type input "935"
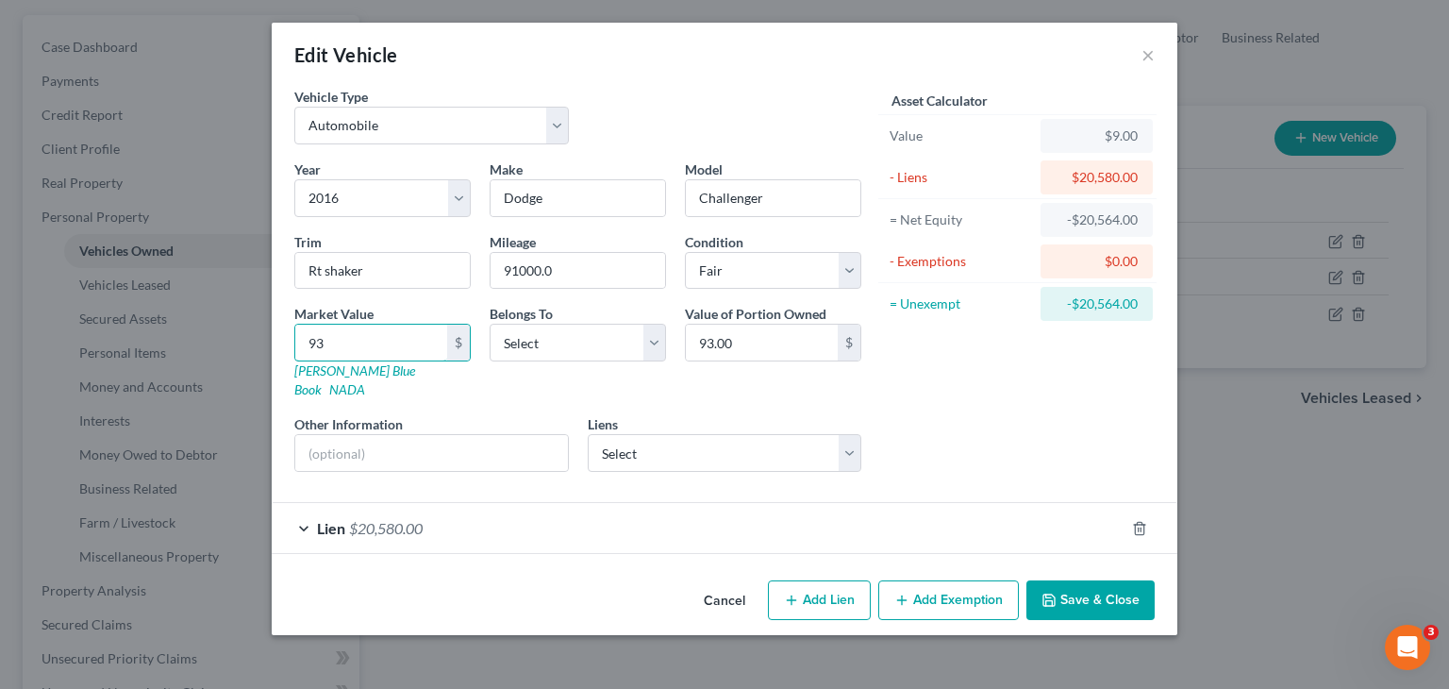
type input "935.00"
type input "9357"
type input "9,357.00"
type input "9,35"
type input "935.00"
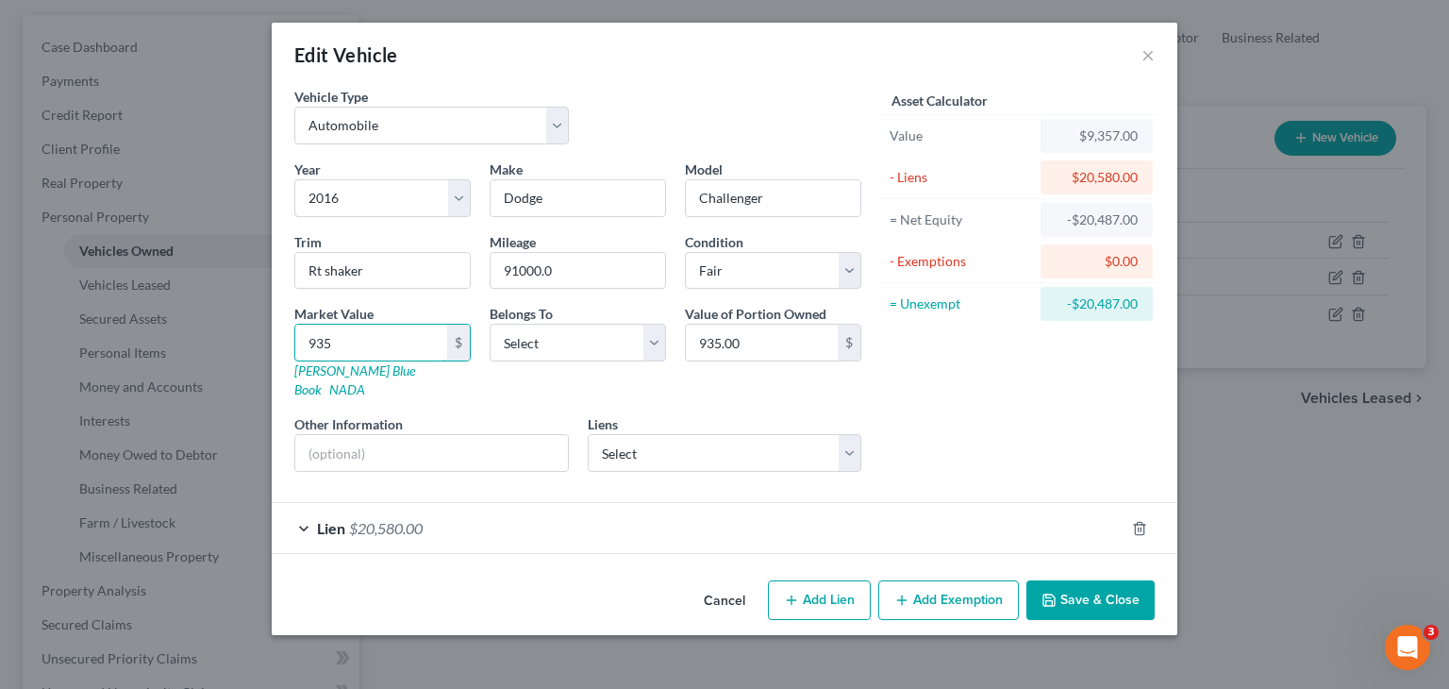
type input "93"
type input "93.00"
type input "934"
type input "934.00"
type input "9347"
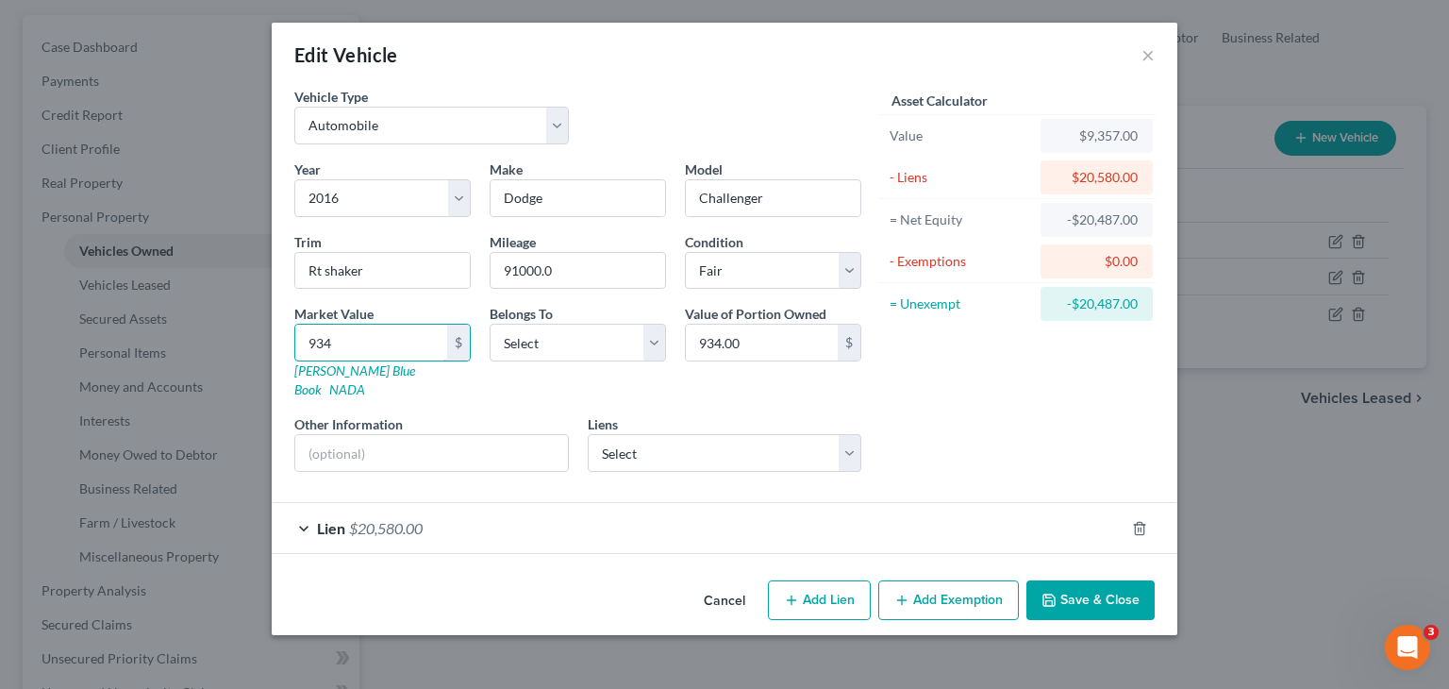
type input "9,347.00"
type input "9,347"
click at [1078, 580] on button "Save & Close" at bounding box center [1091, 600] width 128 height 40
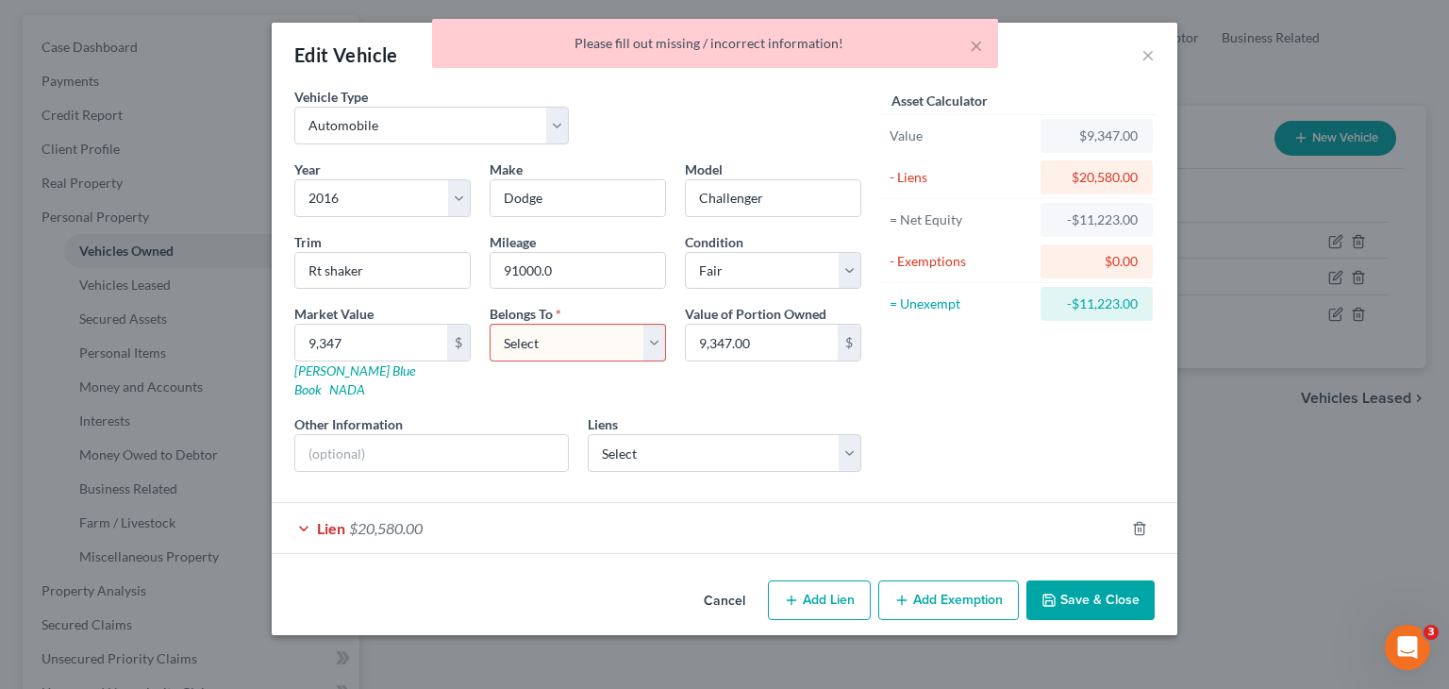
click at [616, 352] on select "Select Debtor 1 Only Debtor 2 Only Debtor 1 And Debtor 2 Only At Least One Of T…" at bounding box center [578, 343] width 176 height 38
select select "0"
click at [490, 324] on select "Select Debtor 1 Only Debtor 2 Only Debtor 1 And Debtor 2 Only At Least One Of T…" at bounding box center [578, 343] width 176 height 38
click at [1125, 581] on button "Save & Close" at bounding box center [1091, 600] width 128 height 40
click at [903, 510] on div "Lien $20,580.00" at bounding box center [698, 528] width 853 height 50
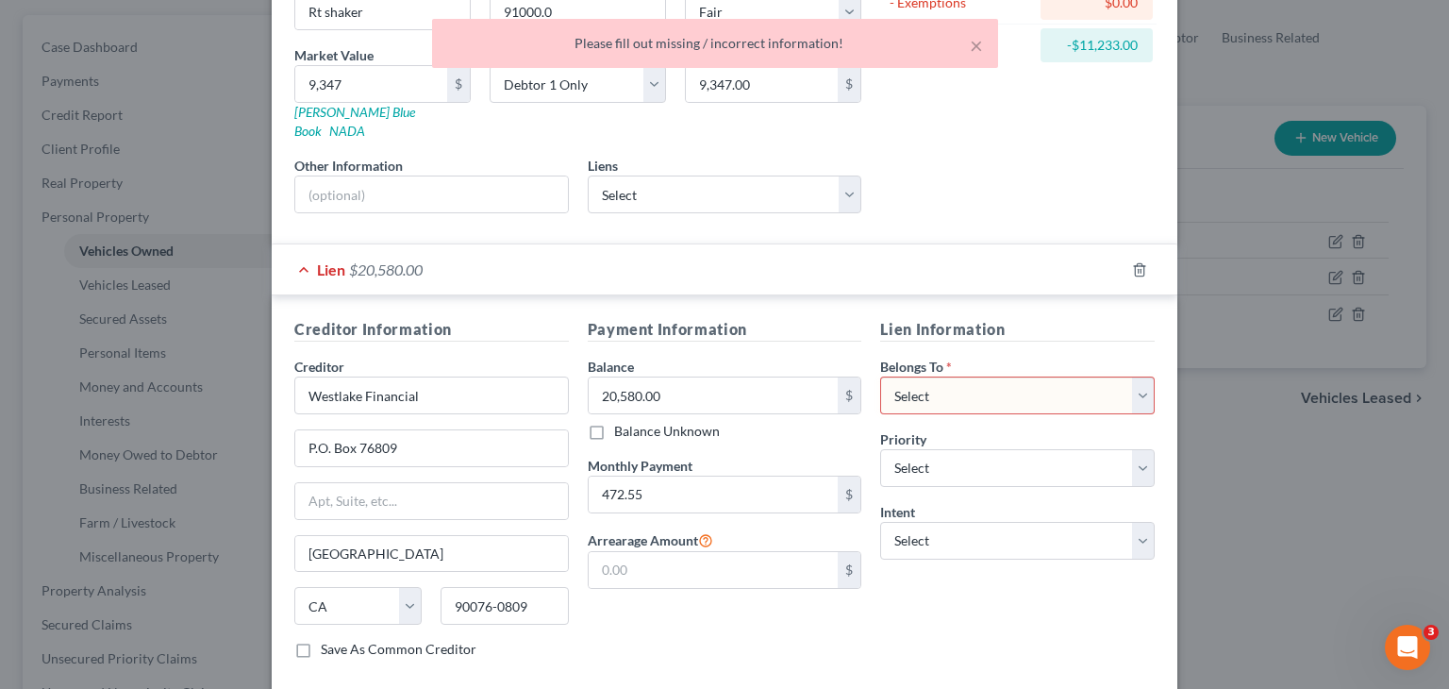
scroll to position [264, 0]
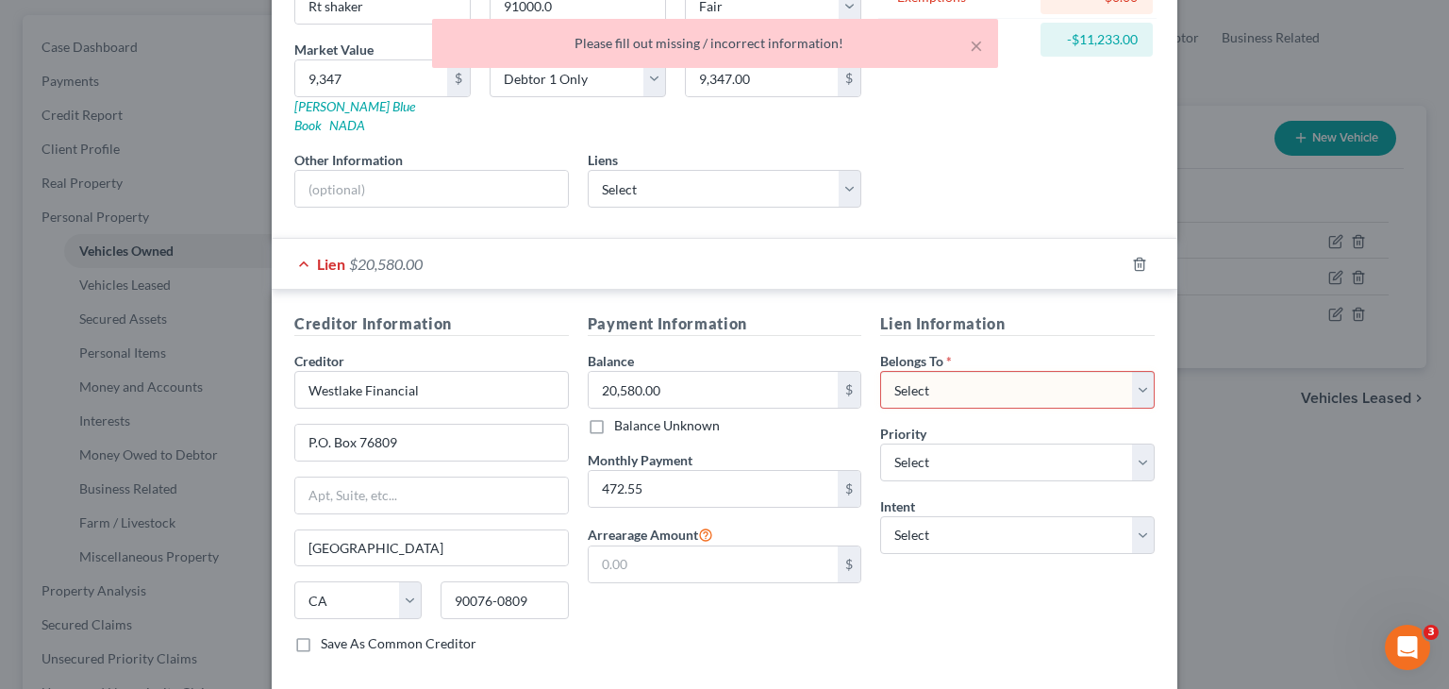
click at [933, 371] on select "Select Debtor 1 Only Debtor 2 Only Debtor 1 And Debtor 2 Only At Least One Of T…" at bounding box center [1017, 390] width 275 height 38
select select "0"
click at [880, 371] on select "Select Debtor 1 Only Debtor 2 Only Debtor 1 And Debtor 2 Only At Least One Of T…" at bounding box center [1017, 390] width 275 height 38
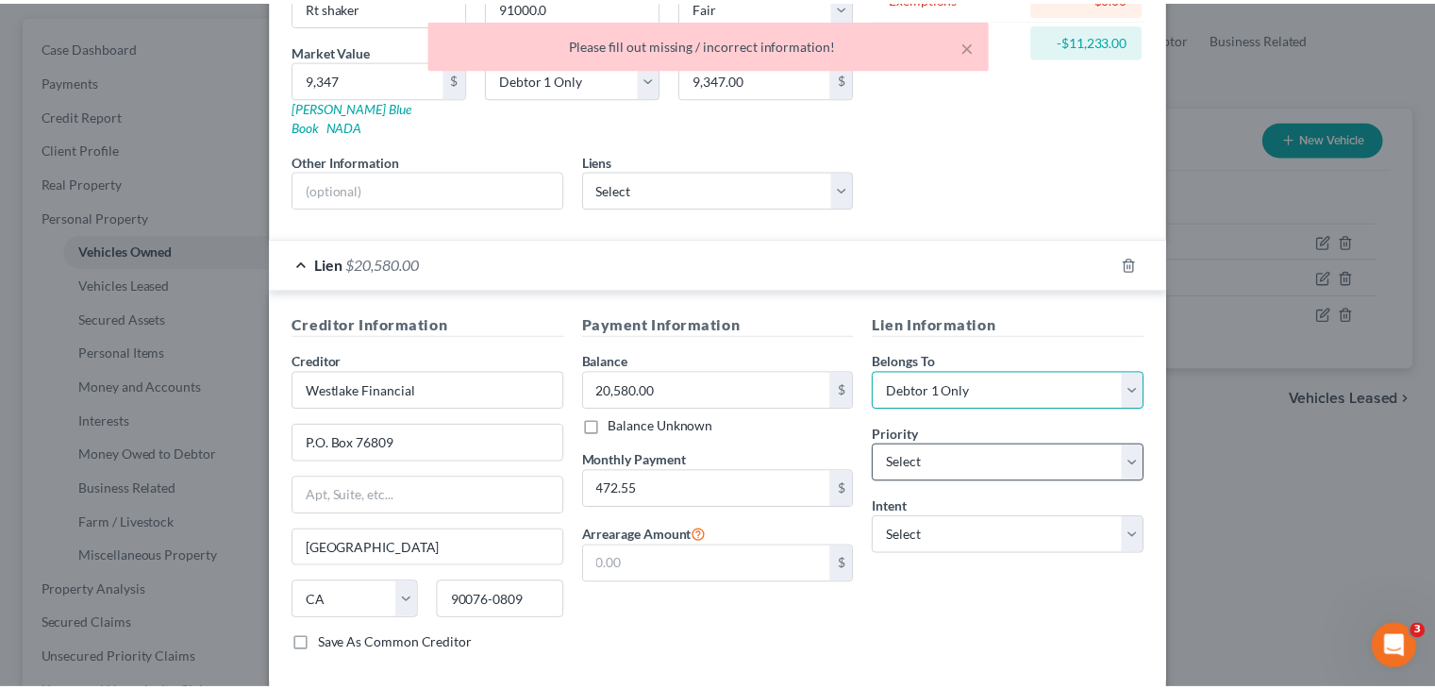
scroll to position [340, 0]
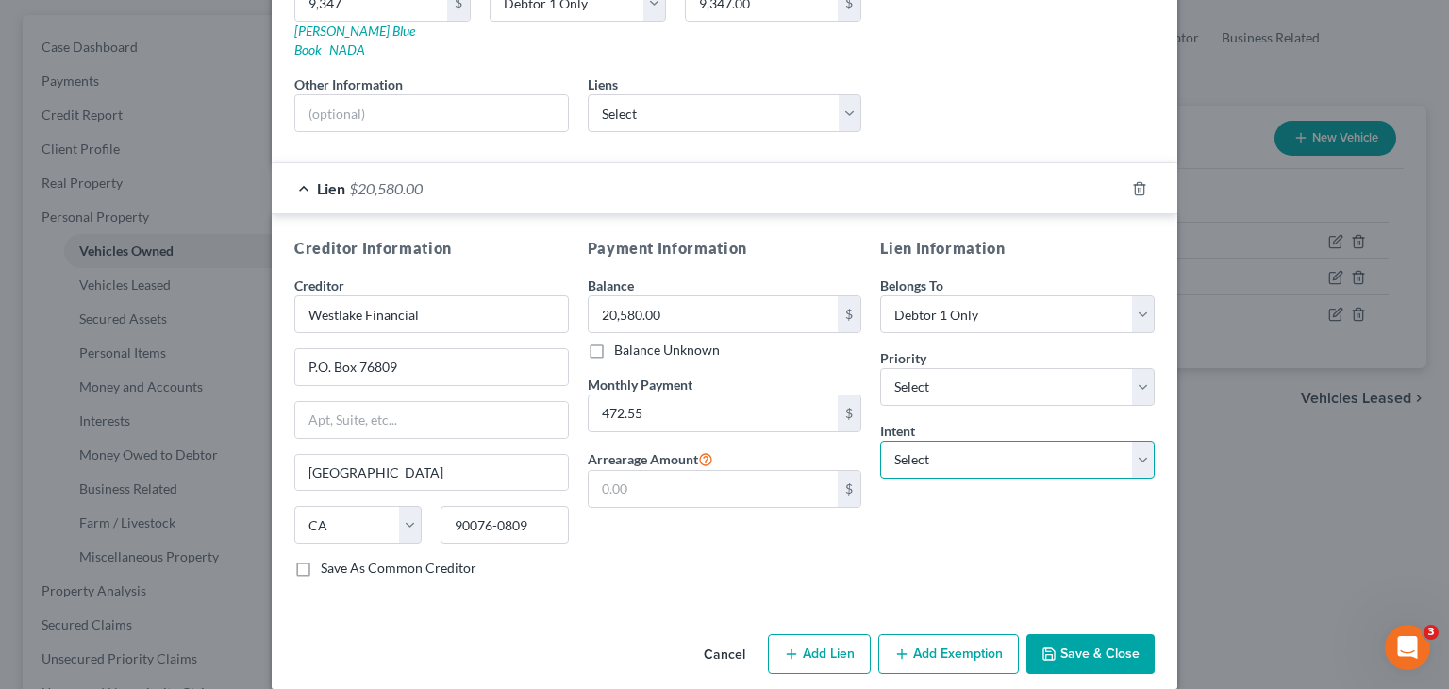
click at [948, 443] on select "Select Surrender Redeem Reaffirm Avoid Other" at bounding box center [1017, 460] width 275 height 38
select select "2"
click at [880, 441] on select "Select Surrender Redeem Reaffirm Avoid Other" at bounding box center [1017, 460] width 275 height 38
click at [1078, 637] on button "Save & Close" at bounding box center [1091, 654] width 128 height 40
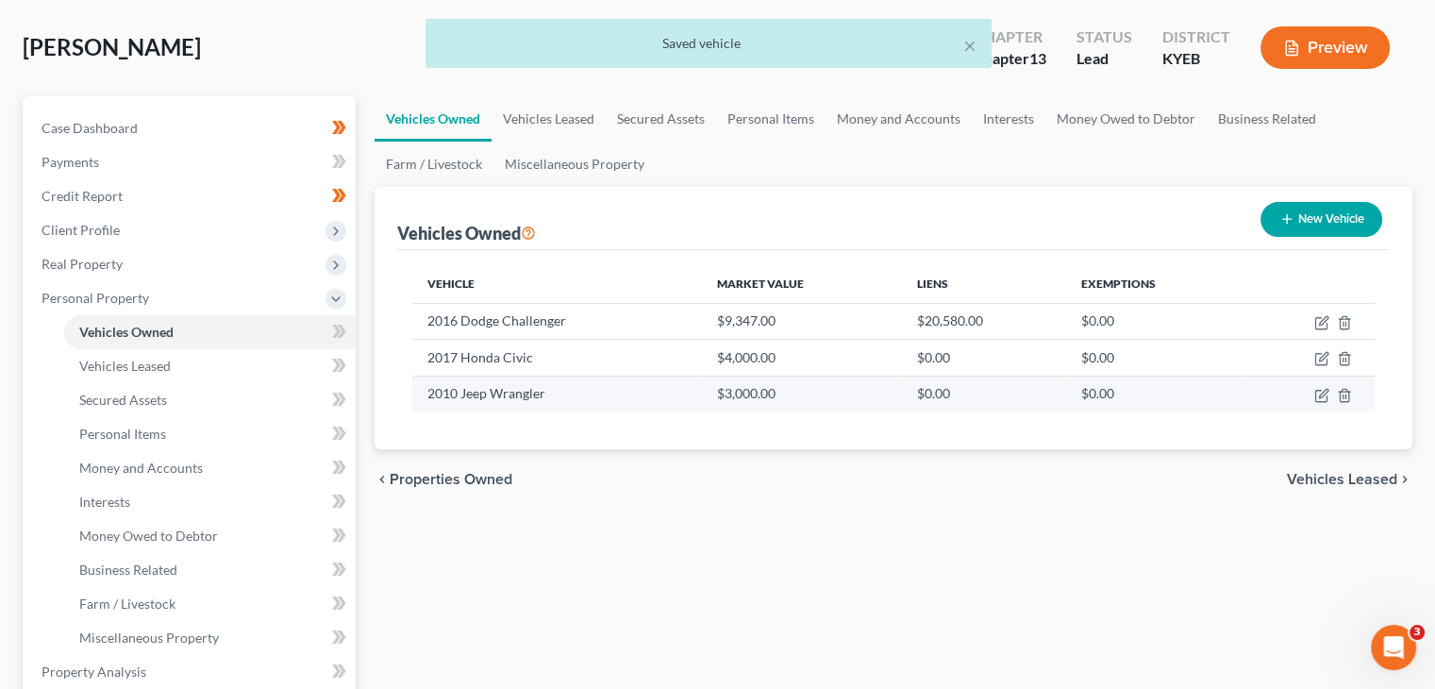
scroll to position [83, 0]
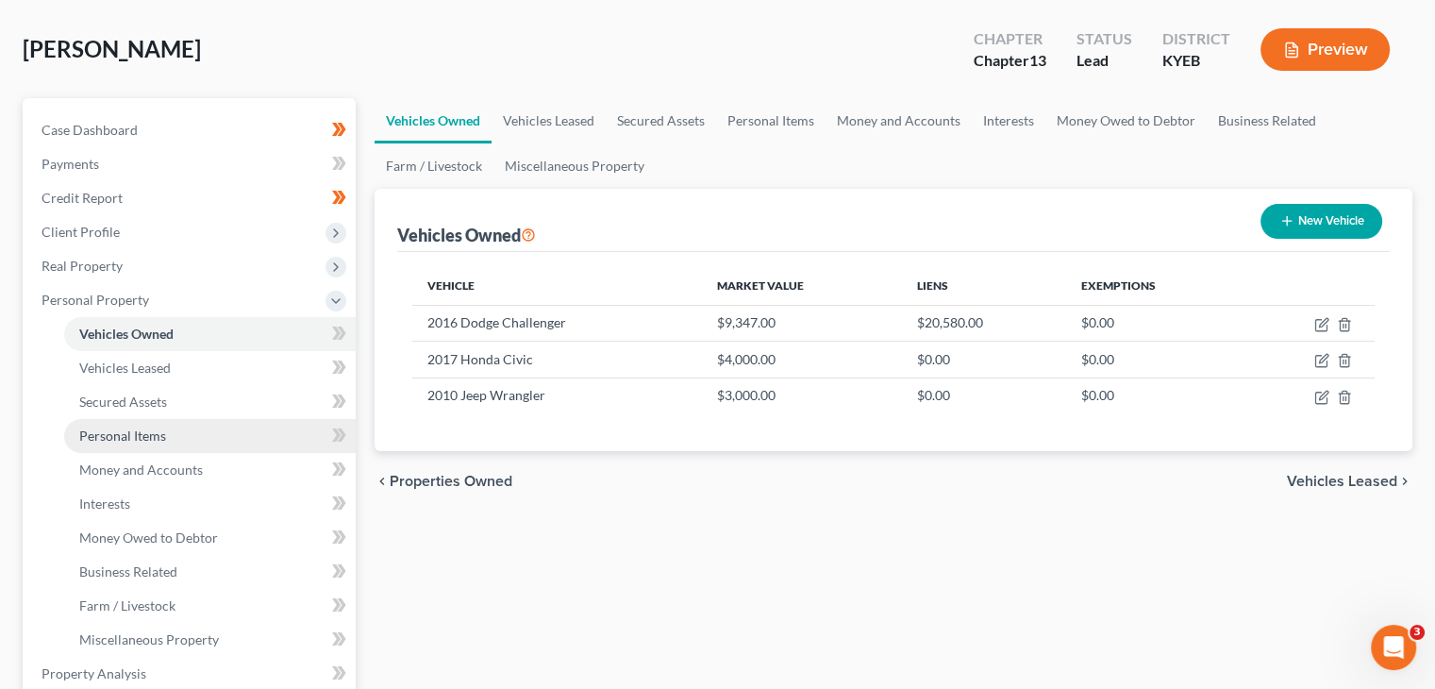
click at [188, 429] on link "Personal Items" at bounding box center [210, 436] width 292 height 34
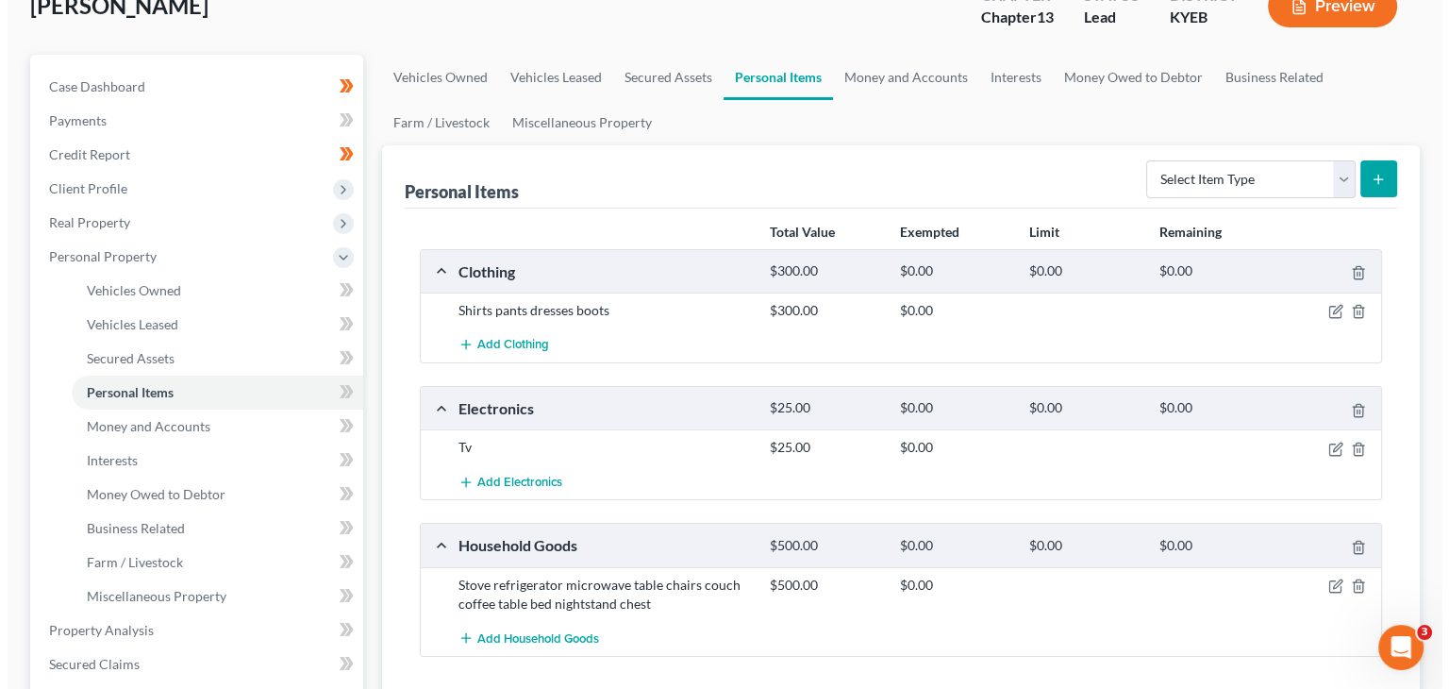
scroll to position [131, 0]
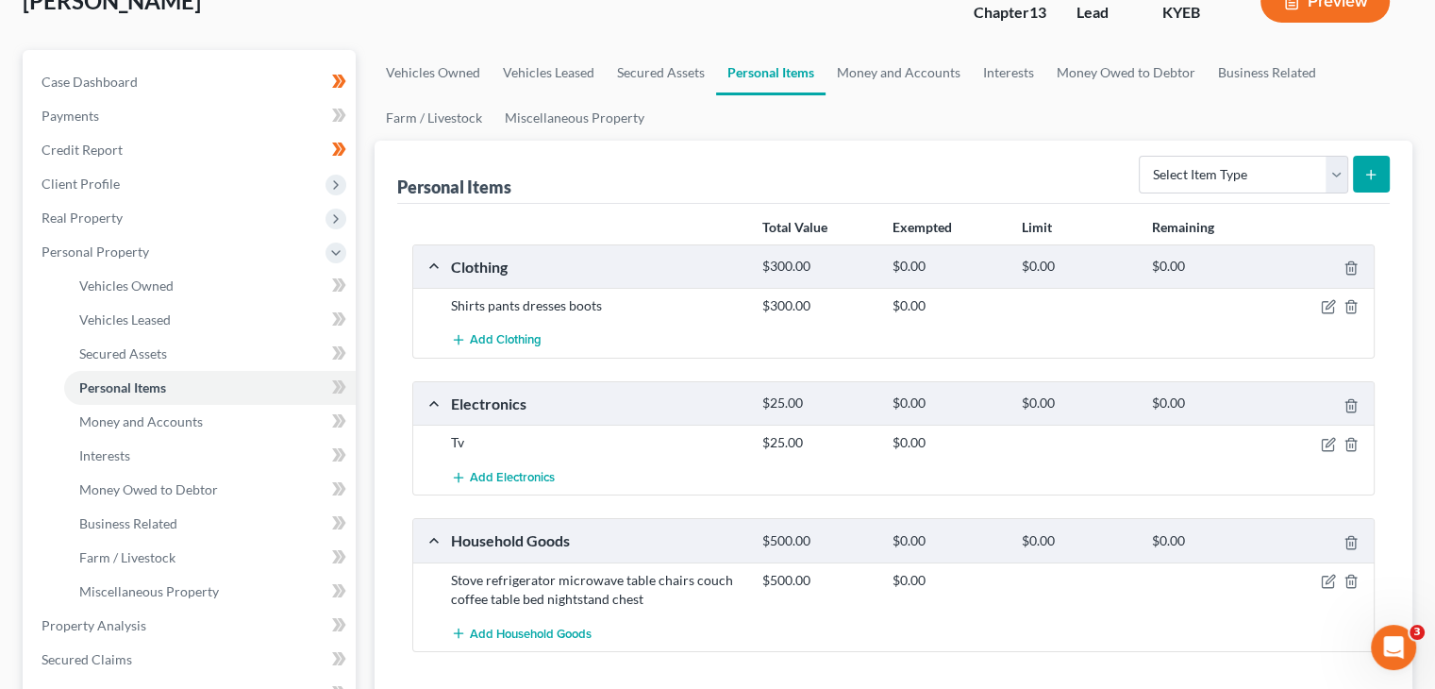
click at [1337, 303] on div at bounding box center [1324, 305] width 104 height 19
click at [1330, 303] on icon "button" at bounding box center [1328, 306] width 15 height 15
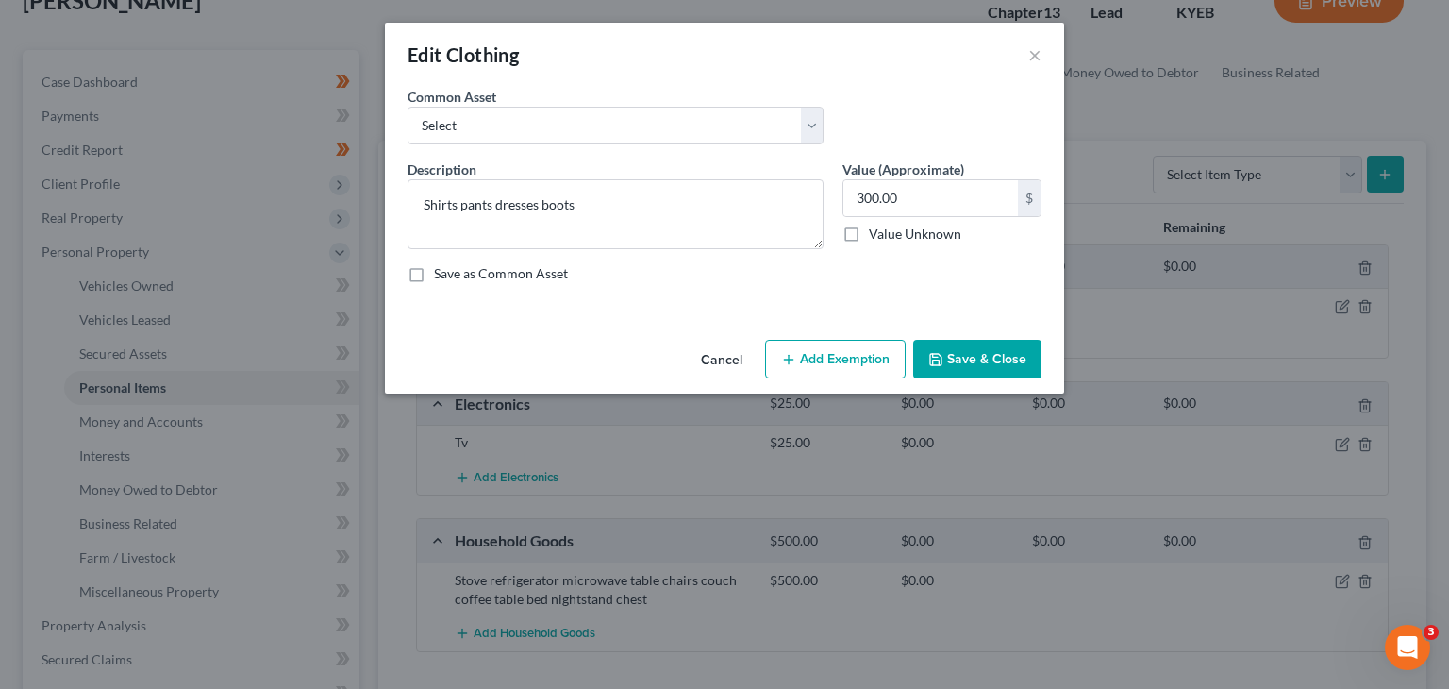
click at [664, 151] on div "Common Asset Select Clothing" at bounding box center [724, 123] width 653 height 73
click at [662, 129] on select "Select Clothing" at bounding box center [616, 126] width 416 height 38
select select "0"
click at [408, 107] on select "Select Clothing" at bounding box center [616, 126] width 416 height 38
type textarea "Clothing"
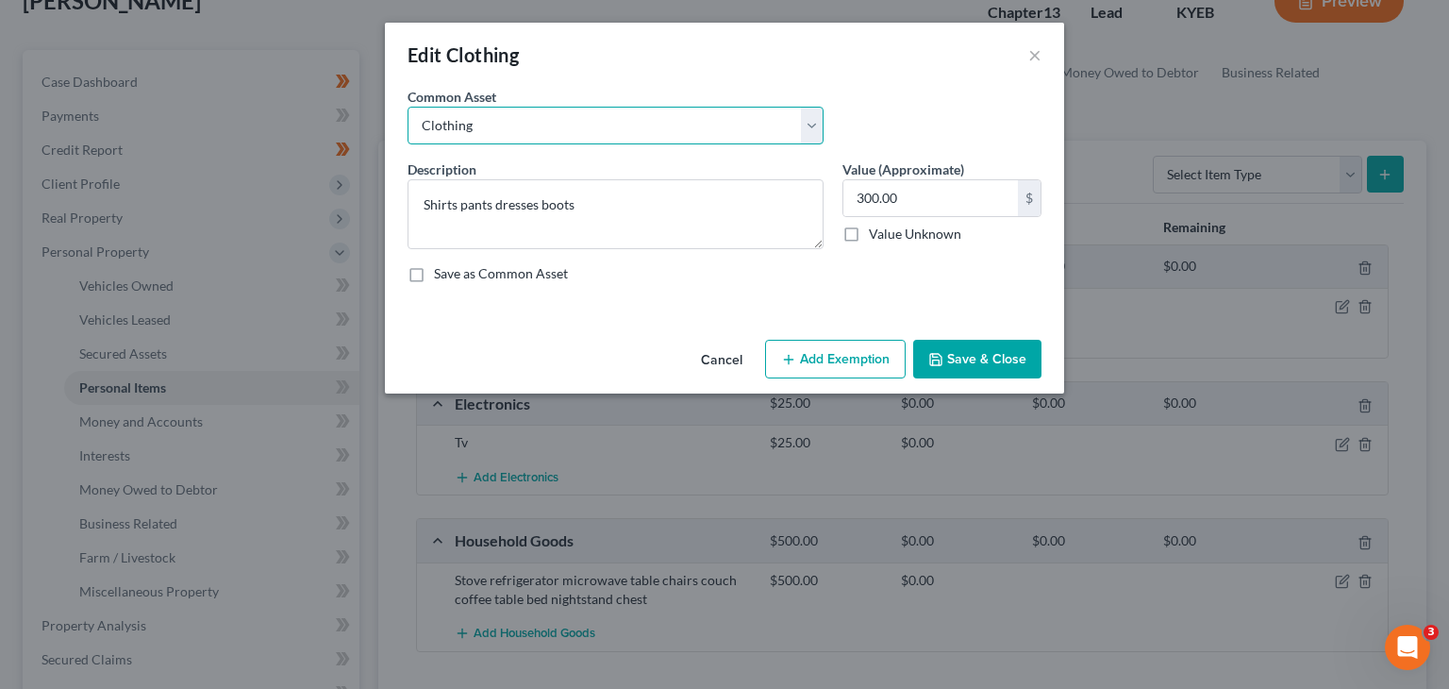
type input "200.00"
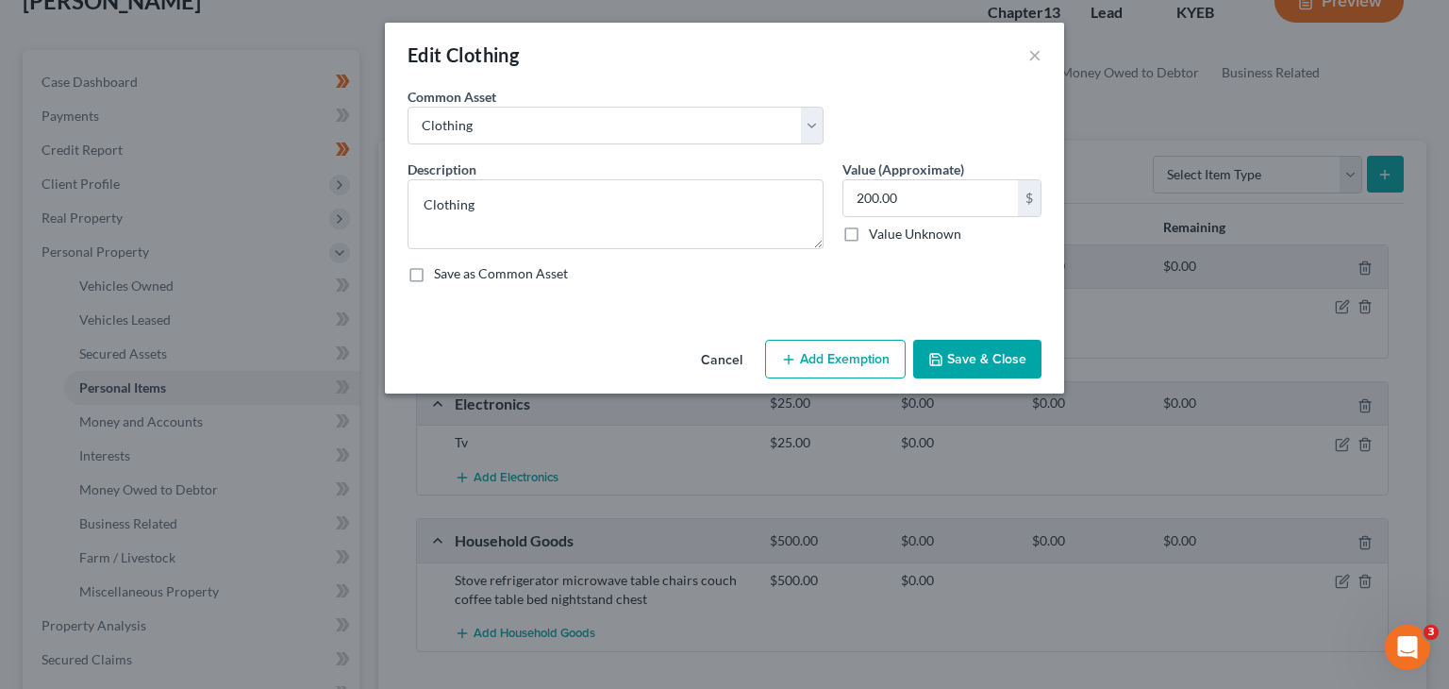
click at [822, 360] on button "Add Exemption" at bounding box center [835, 360] width 141 height 40
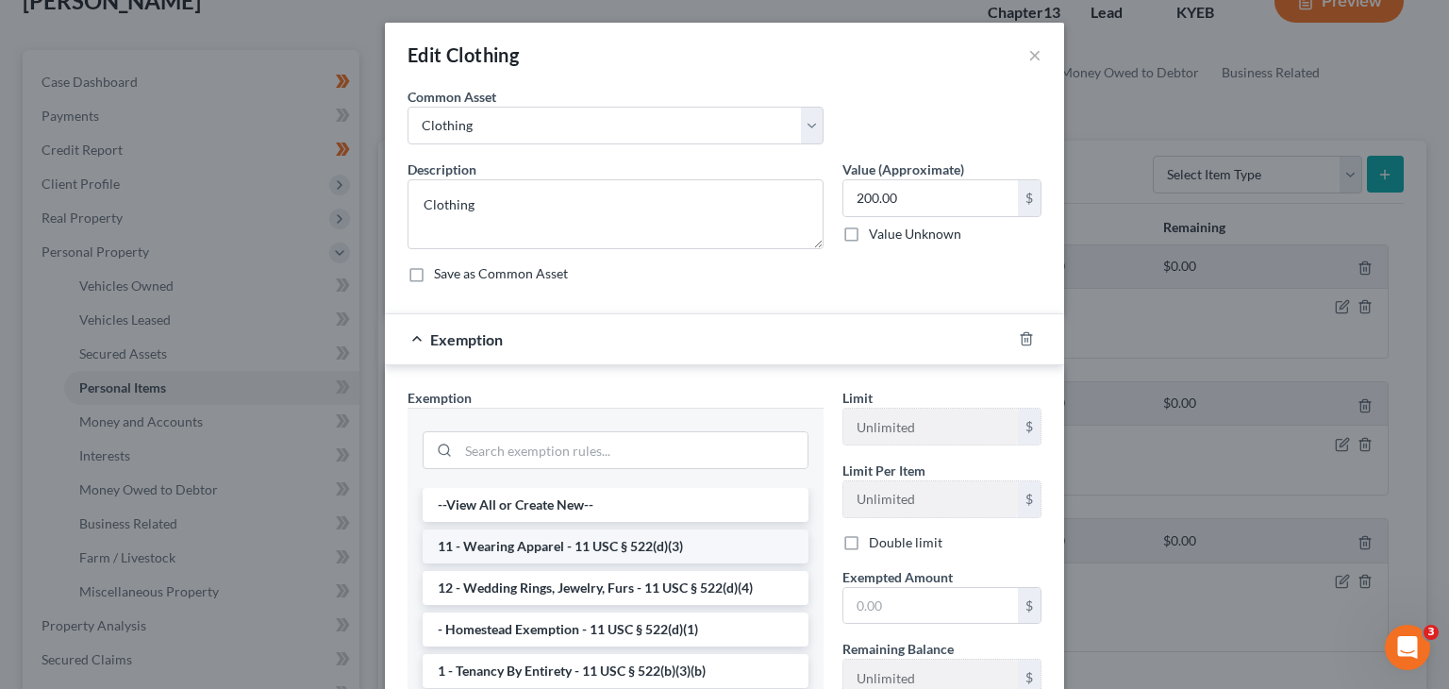
click at [572, 534] on li "11 - Wearing Apparel - 11 USC § 522(d)(3)" at bounding box center [616, 546] width 386 height 34
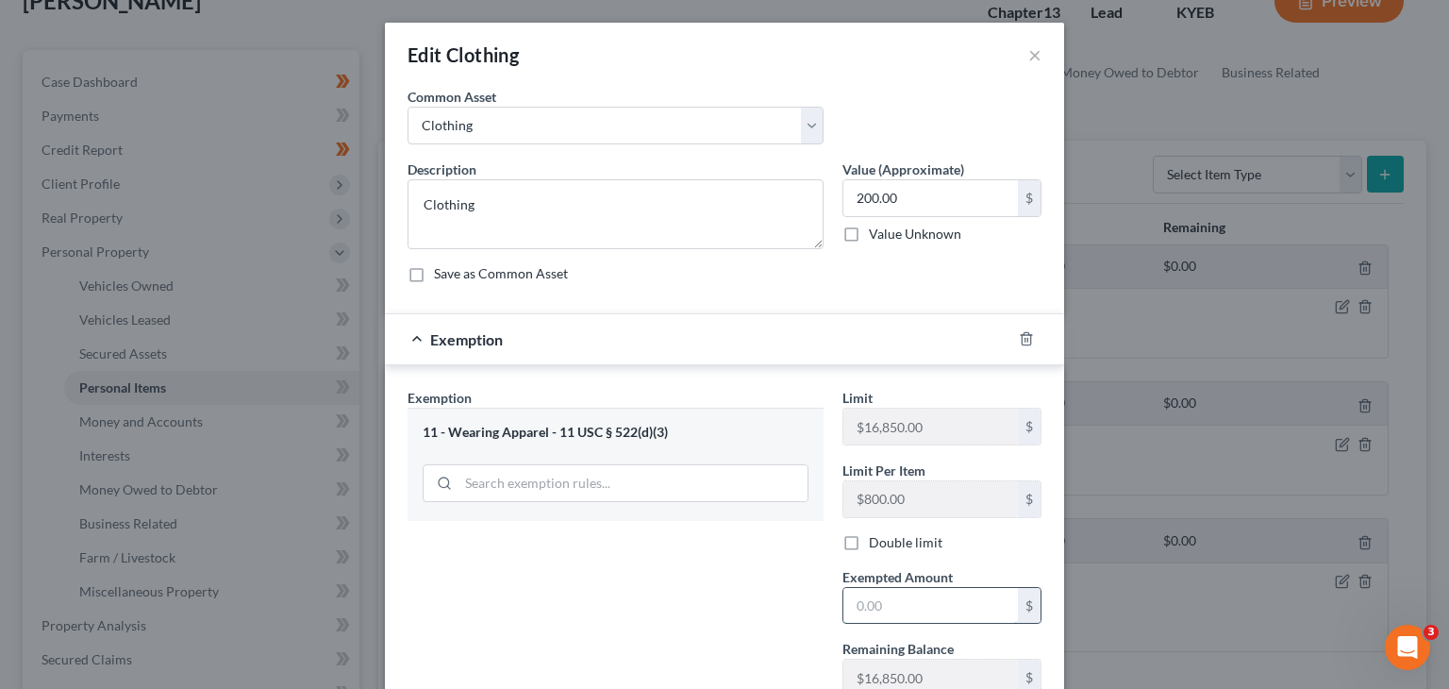
click at [932, 599] on input "text" at bounding box center [931, 606] width 175 height 36
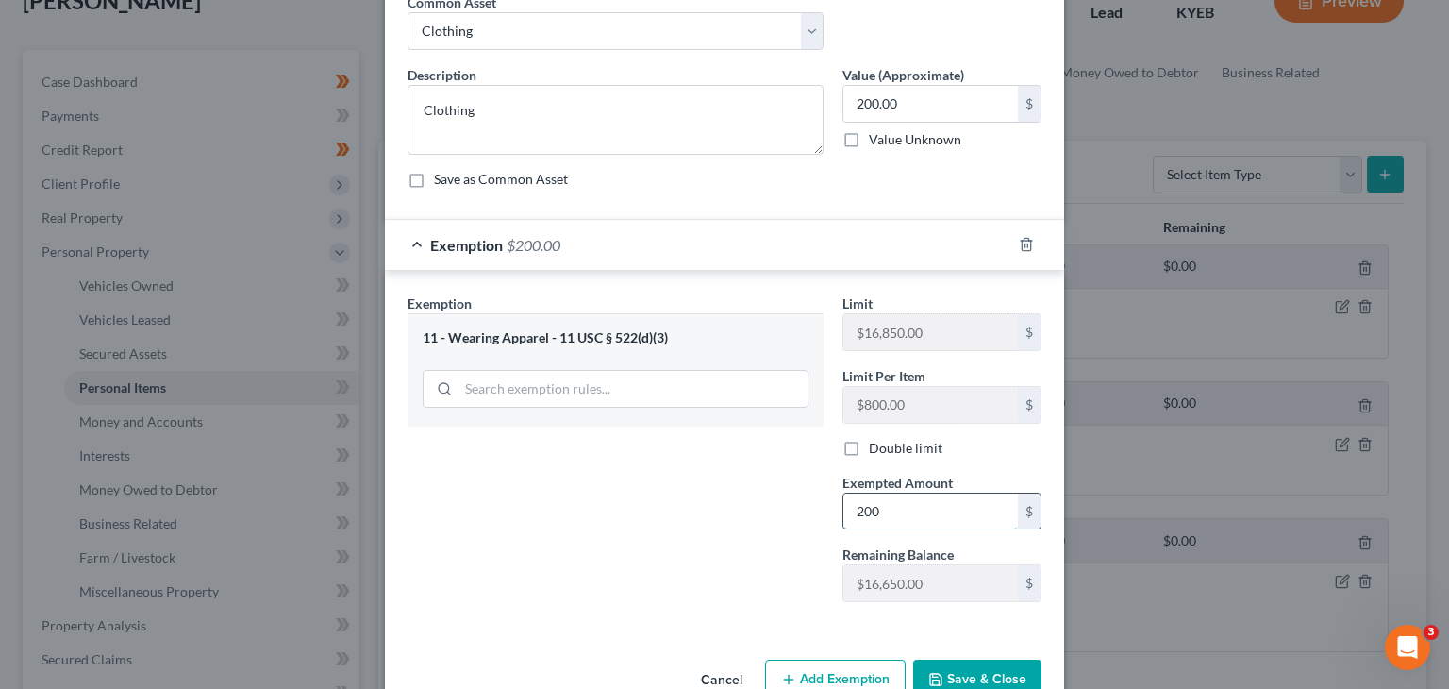
scroll to position [106, 0]
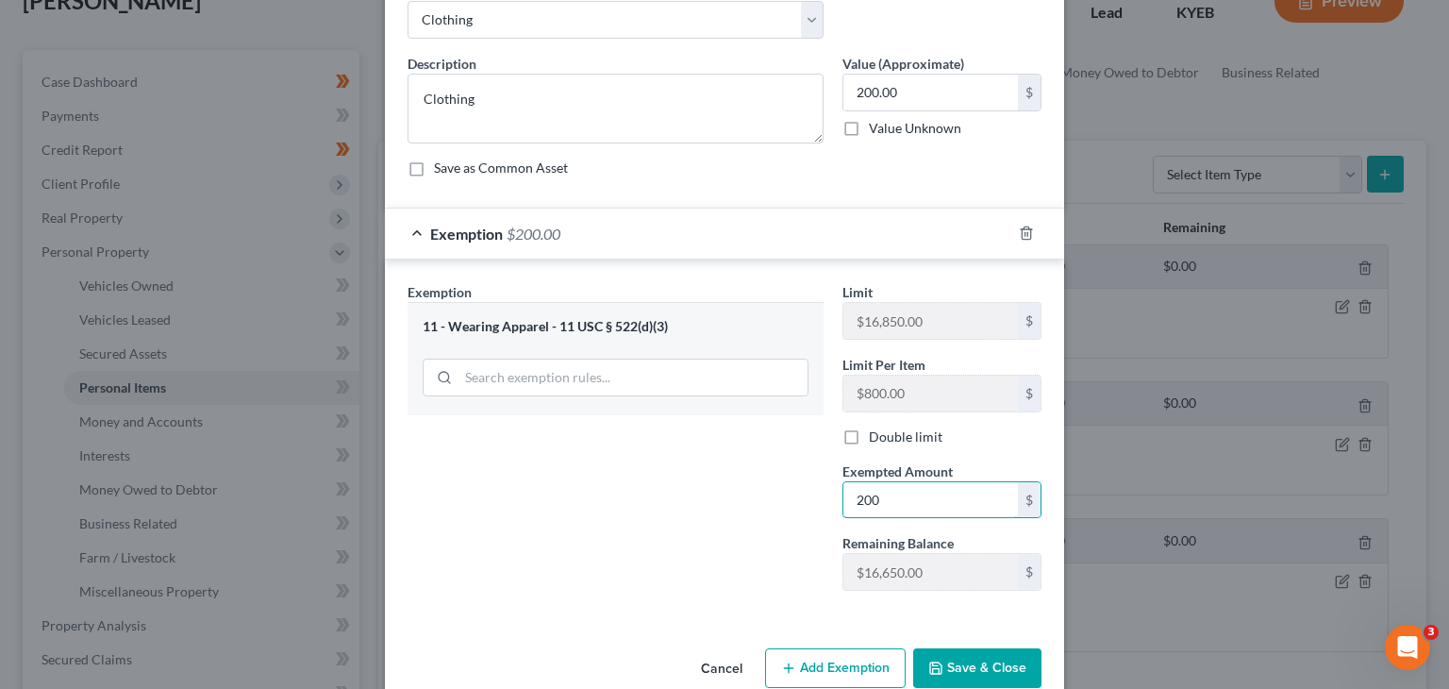
type input "200"
click at [962, 670] on button "Save & Close" at bounding box center [977, 668] width 128 height 40
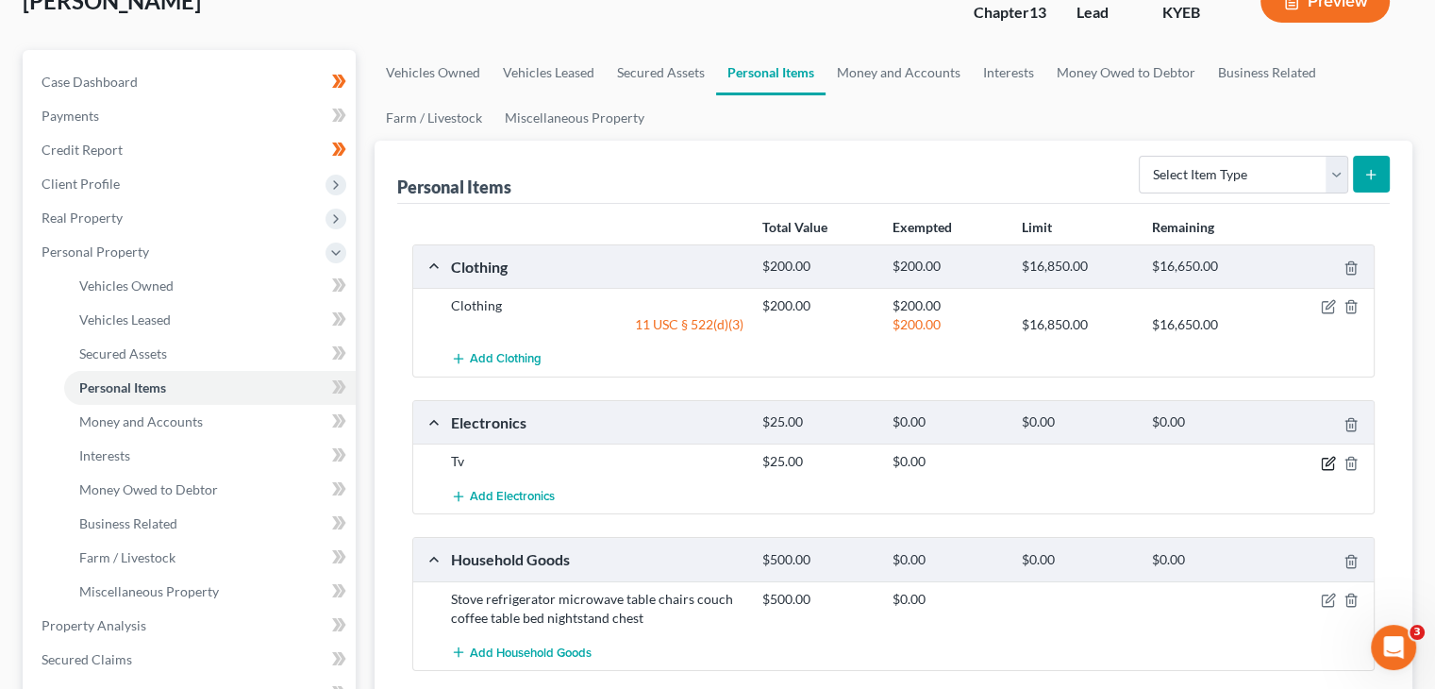
click at [1322, 461] on icon "button" at bounding box center [1327, 463] width 11 height 11
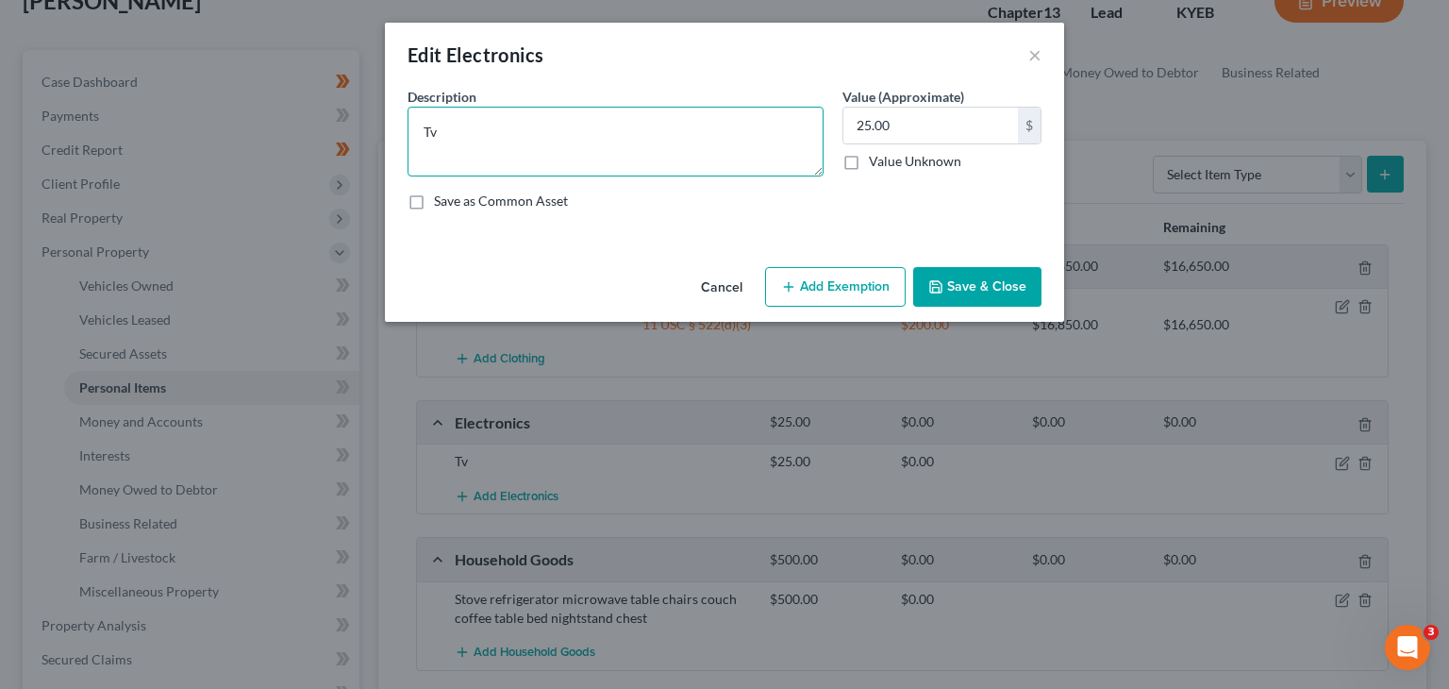
click at [690, 129] on textarea "Tv" at bounding box center [616, 142] width 416 height 70
type textarea "Tv, cell phone"
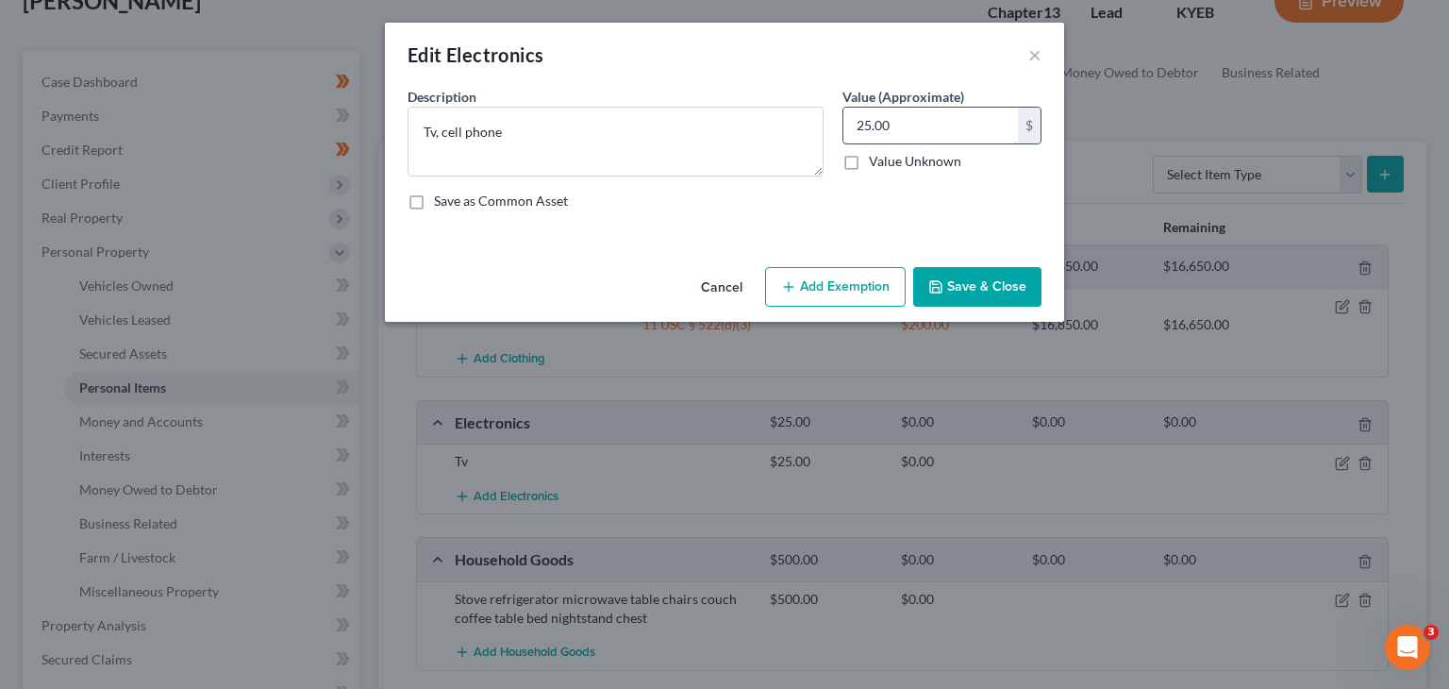
click at [917, 137] on input "25.00" at bounding box center [931, 126] width 175 height 36
type input "200"
click at [802, 290] on button "Add Exemption" at bounding box center [835, 287] width 141 height 40
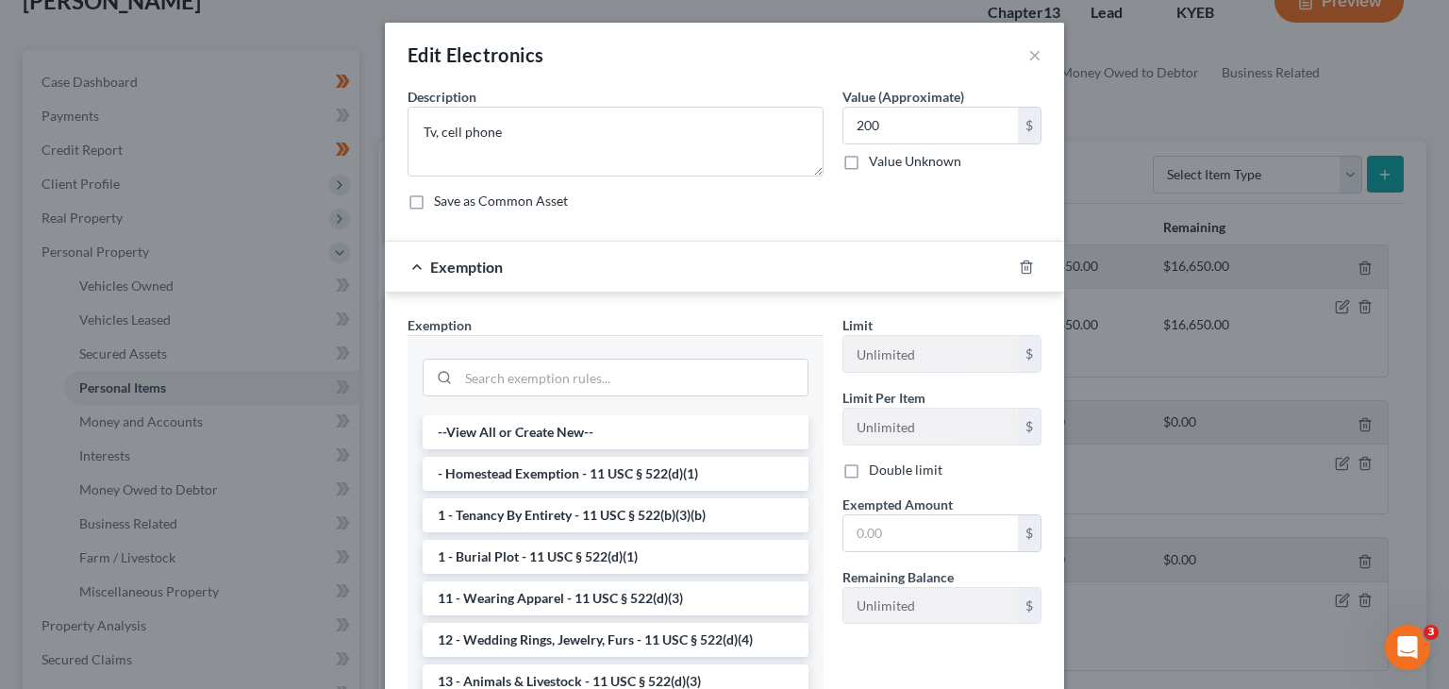
click at [658, 345] on div at bounding box center [616, 375] width 416 height 80
click at [653, 360] on input "search" at bounding box center [633, 378] width 349 height 36
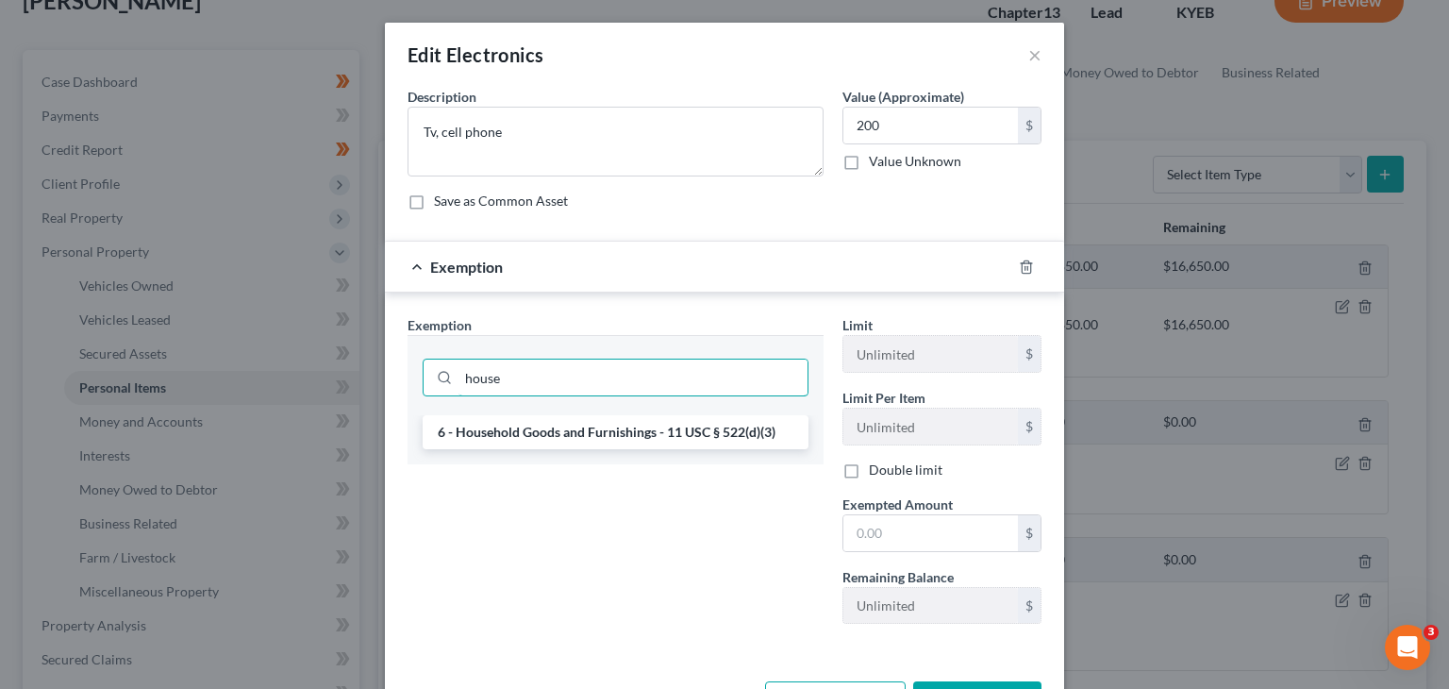
type input "house"
click at [646, 410] on div "house" at bounding box center [616, 375] width 416 height 80
click at [646, 439] on li "6 - Household Goods and Furnishings - 11 USC § 522(d)(3)" at bounding box center [616, 432] width 386 height 34
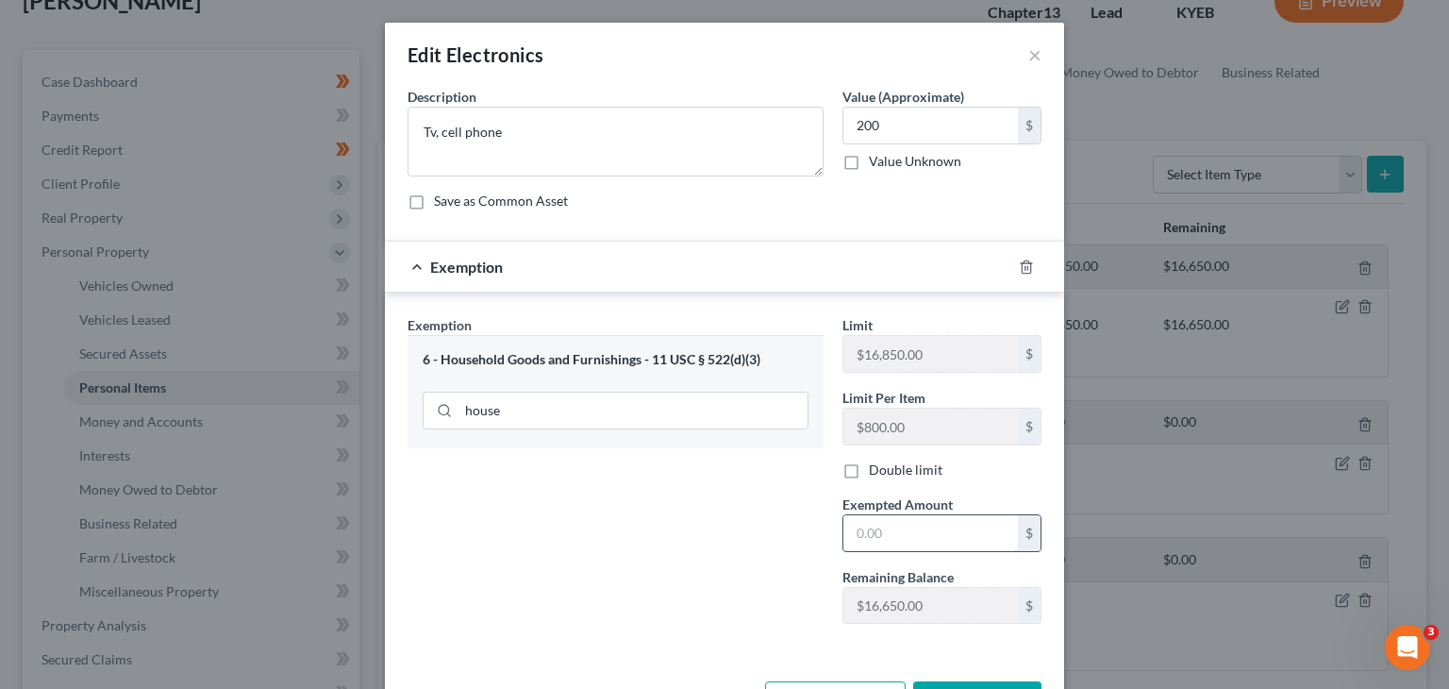
click at [917, 522] on input "text" at bounding box center [931, 533] width 175 height 36
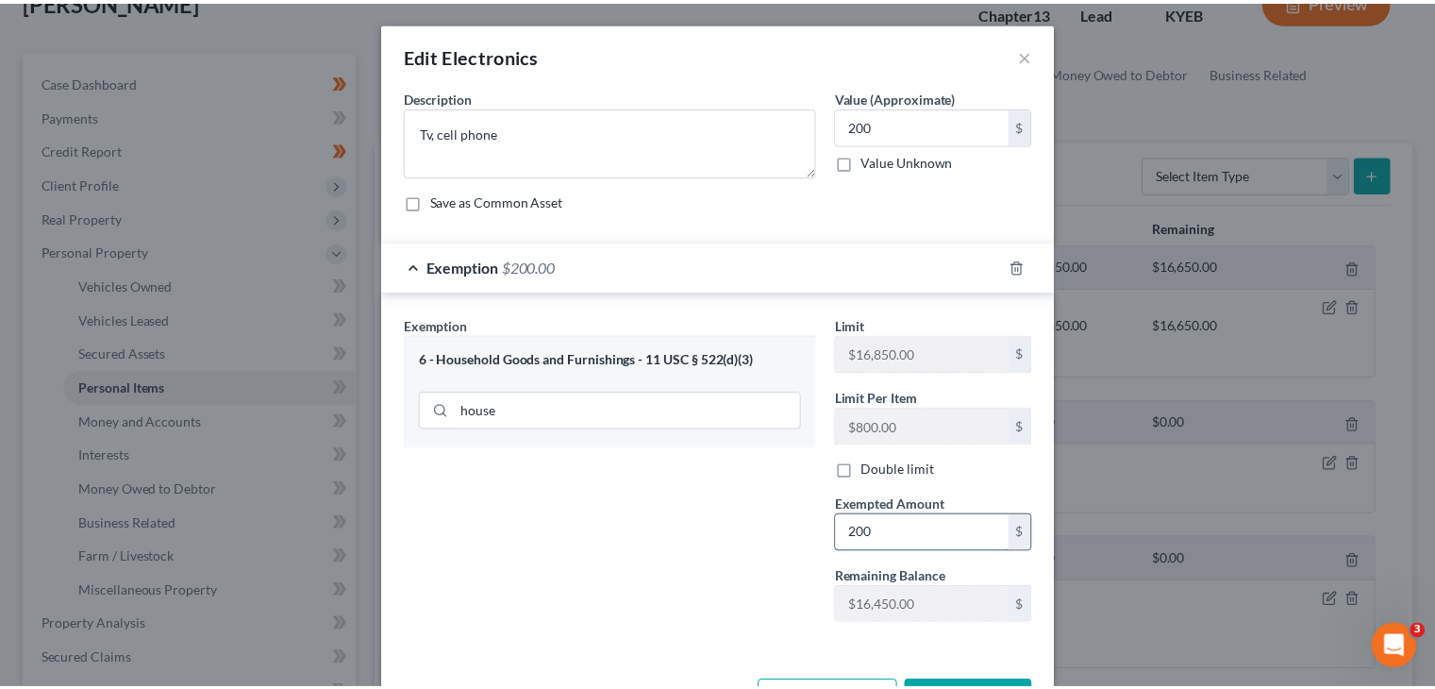
scroll to position [68, 0]
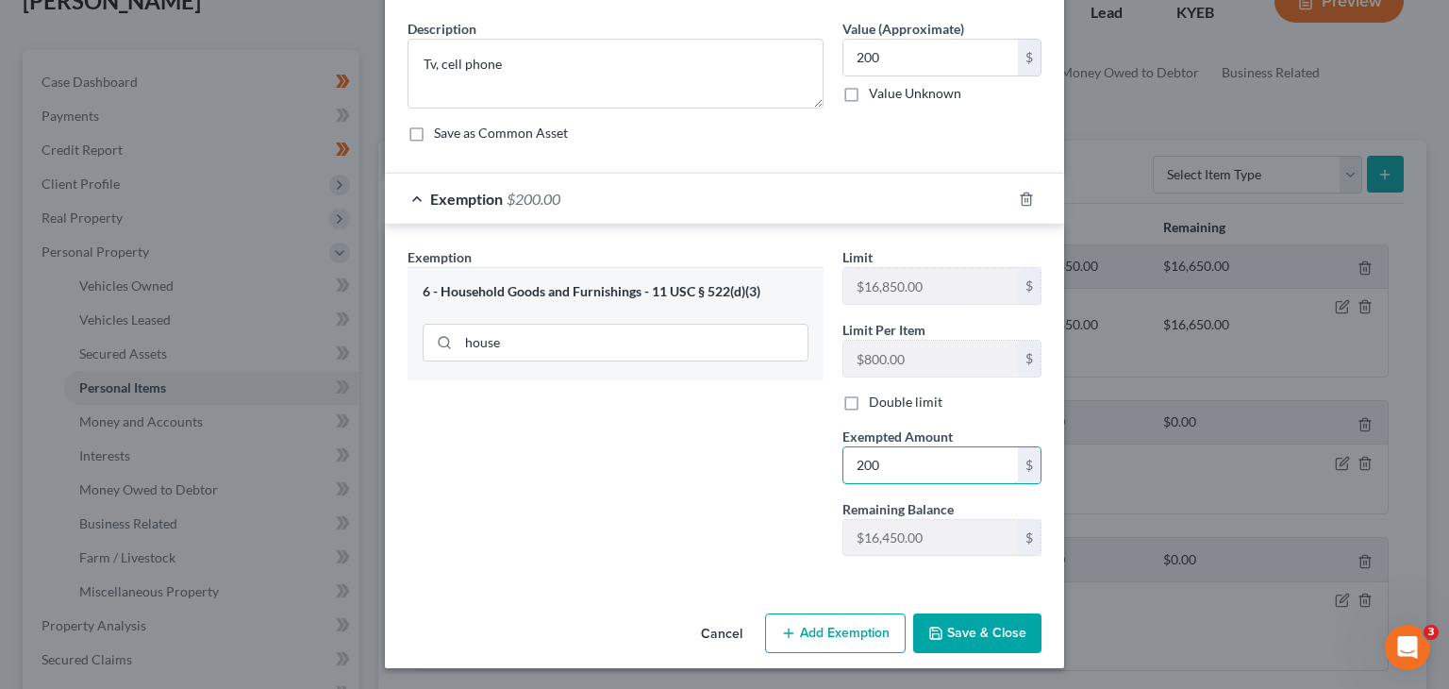
type input "200"
drag, startPoint x: 848, startPoint y: 575, endPoint x: 868, endPoint y: 578, distance: 20.2
click at [848, 575] on div "Exemption Set must be selected for CA. Exemption * 6 - Household Goods and Furn…" at bounding box center [724, 406] width 679 height 362
click at [971, 624] on button "Save & Close" at bounding box center [977, 633] width 128 height 40
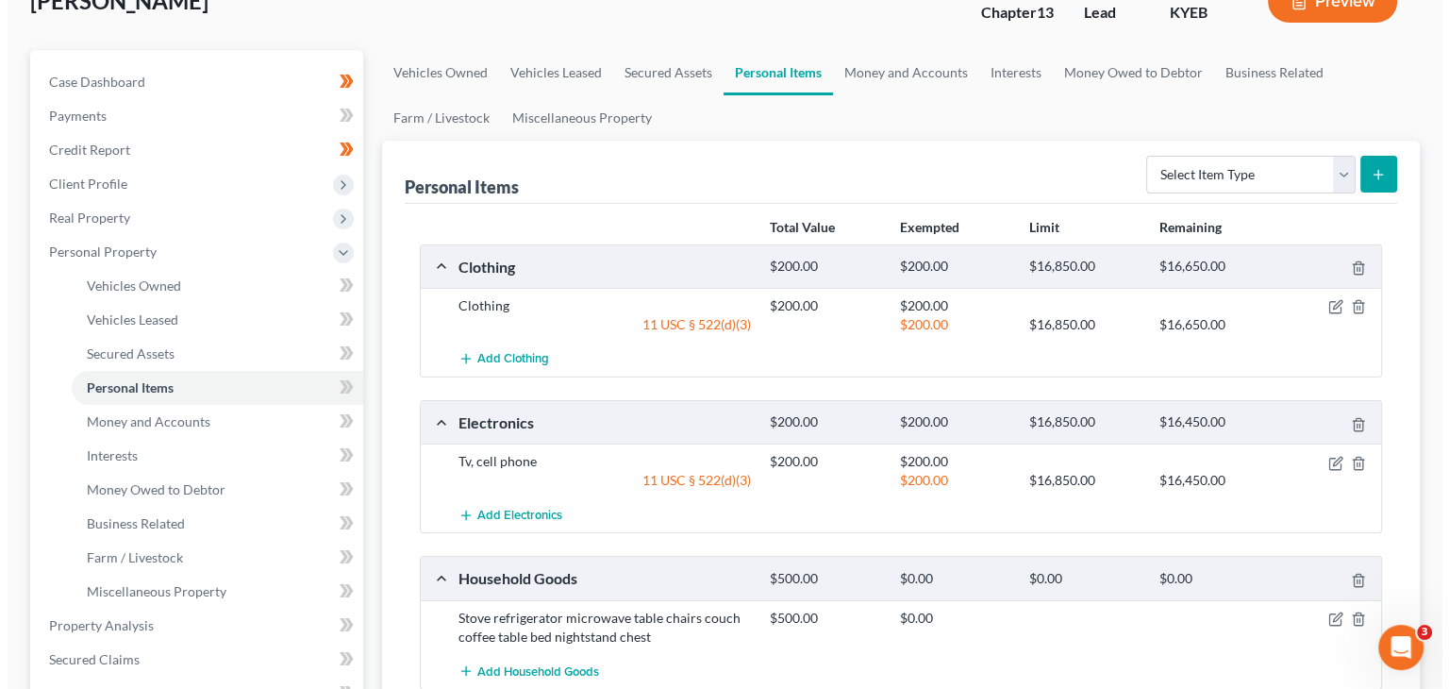
scroll to position [215, 0]
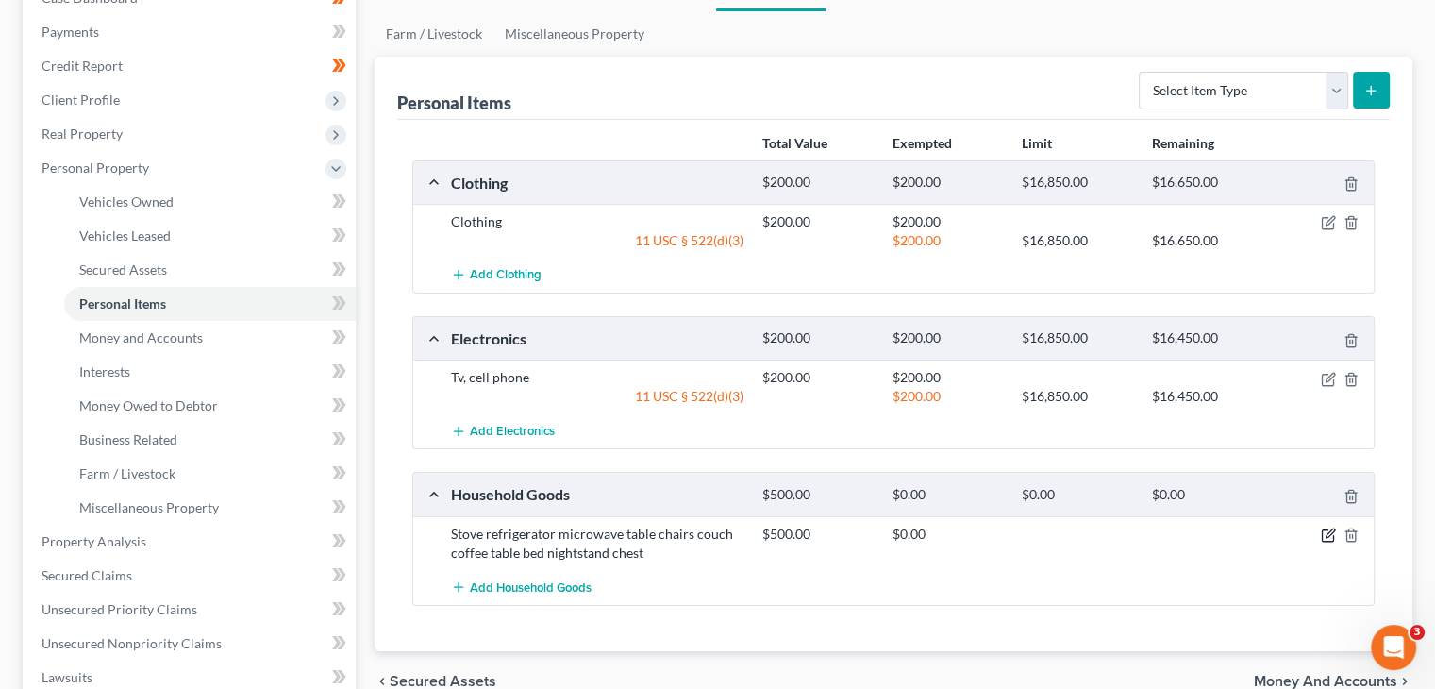
click at [1326, 529] on icon "button" at bounding box center [1328, 534] width 15 height 15
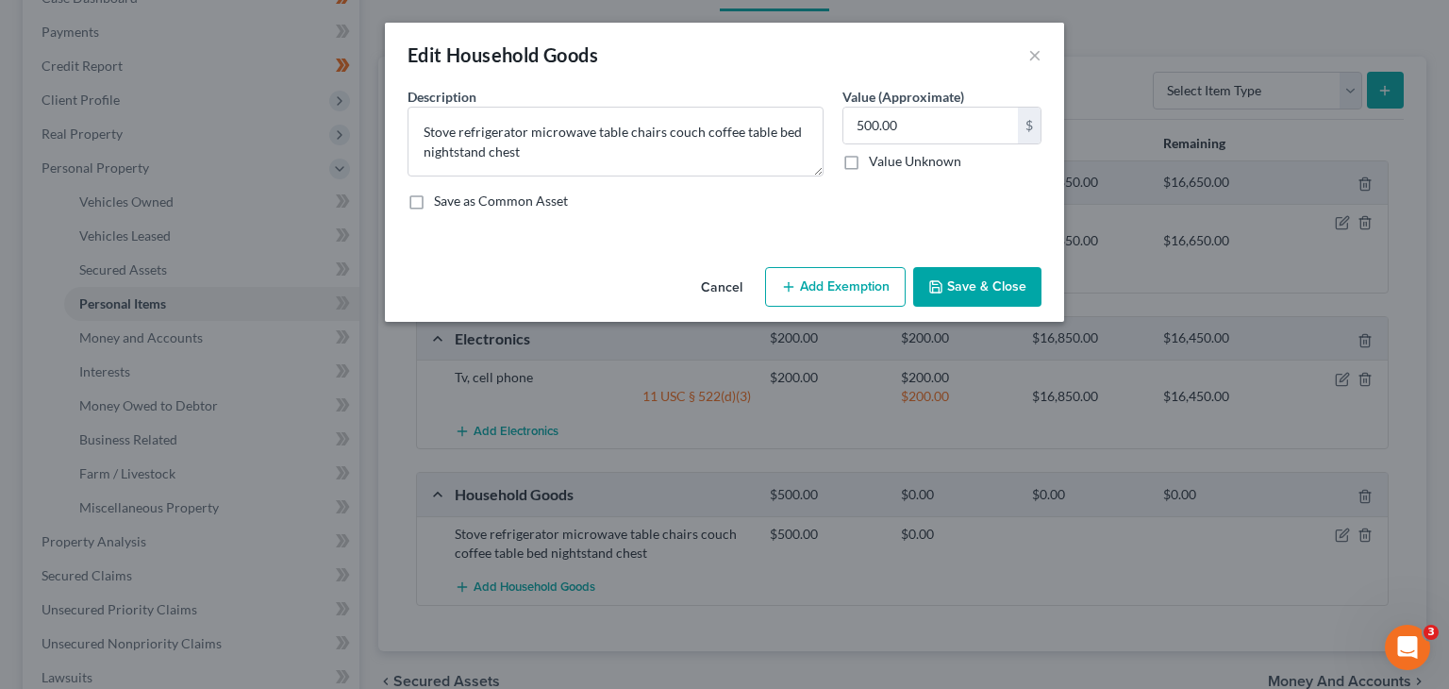
click at [866, 273] on button "Add Exemption" at bounding box center [835, 287] width 141 height 40
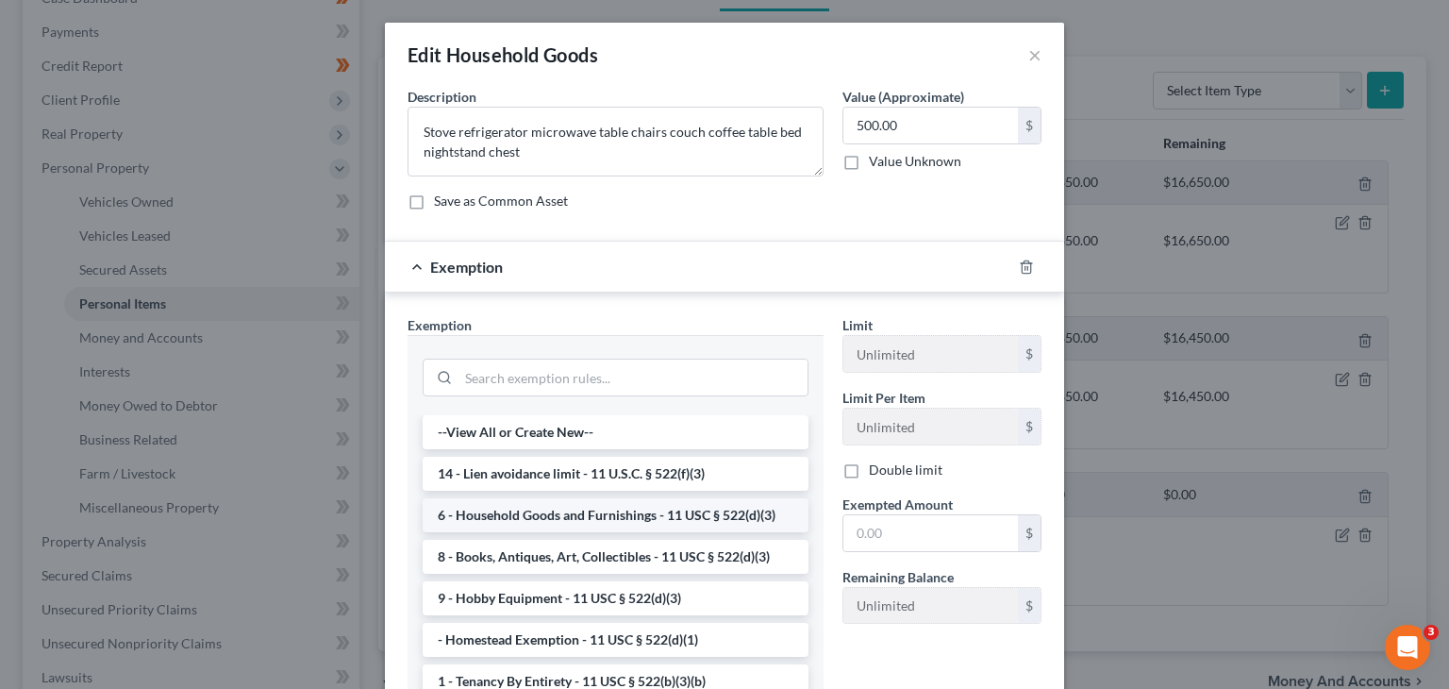
click at [620, 518] on li "6 - Household Goods and Furnishings - 11 USC § 522(d)(3)" at bounding box center [616, 515] width 386 height 34
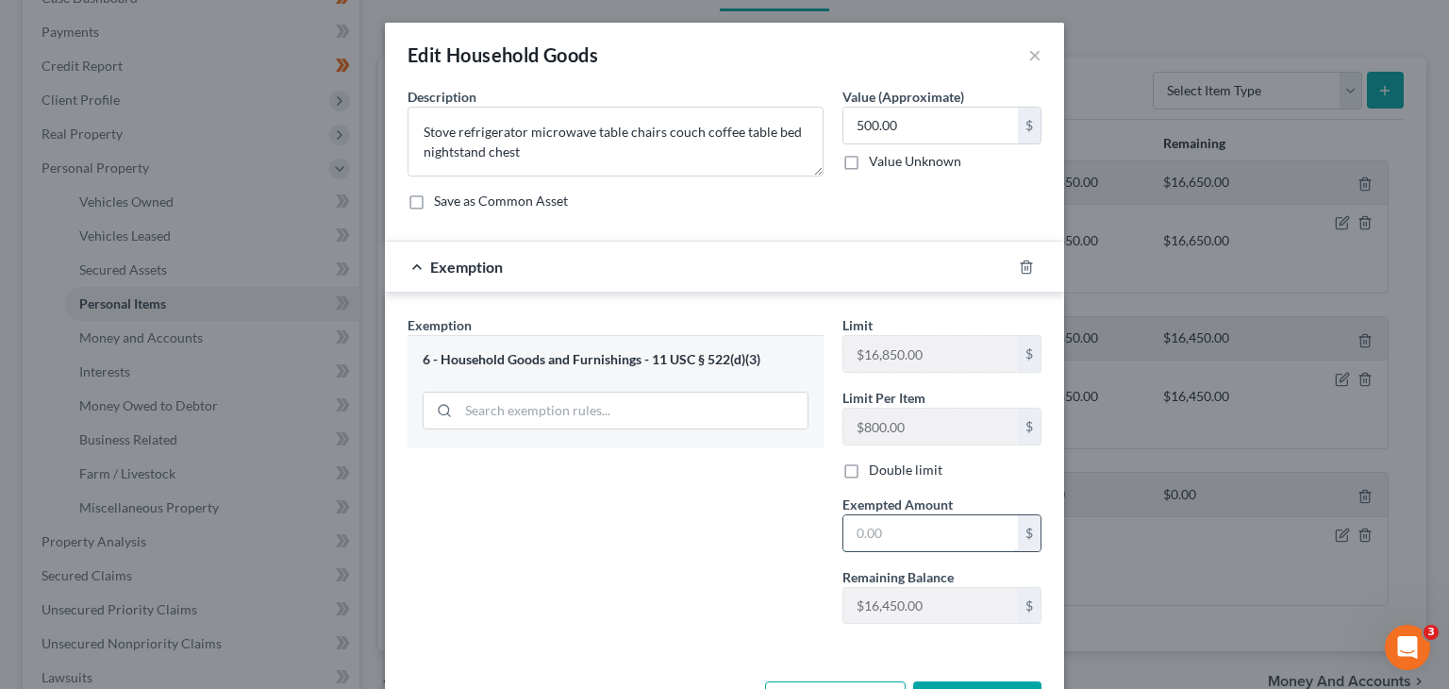
click at [905, 538] on input "text" at bounding box center [931, 533] width 175 height 36
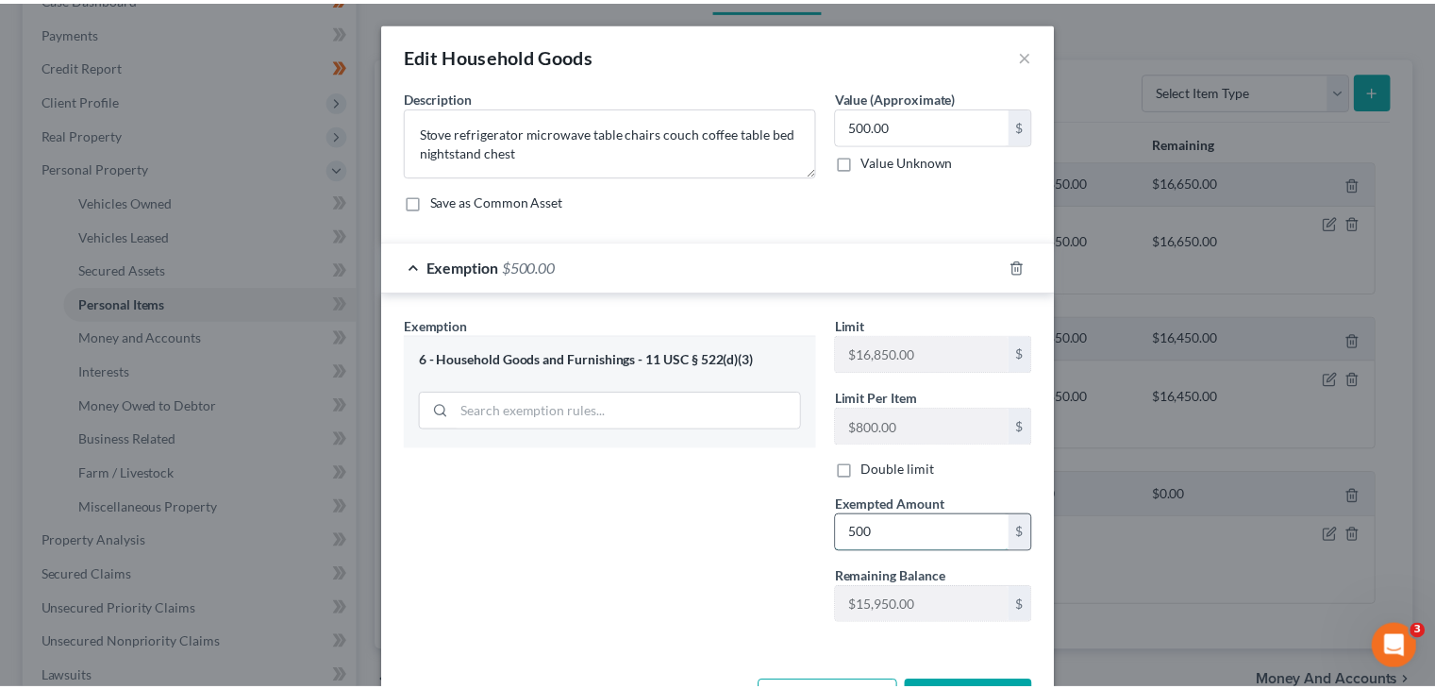
scroll to position [68, 0]
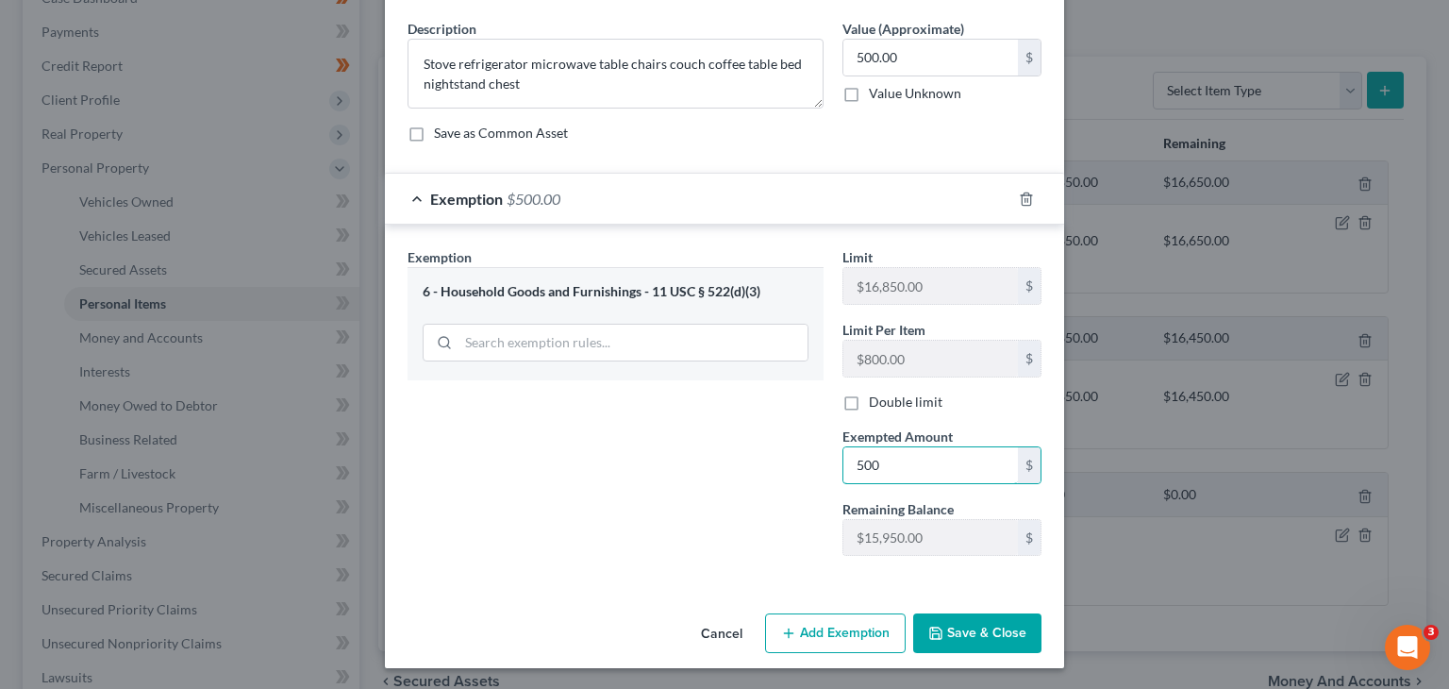
type input "500"
click at [833, 549] on div "Remaining Balance $16,450.00 $" at bounding box center [942, 528] width 218 height 58
click at [934, 622] on button "Save & Close" at bounding box center [977, 633] width 128 height 40
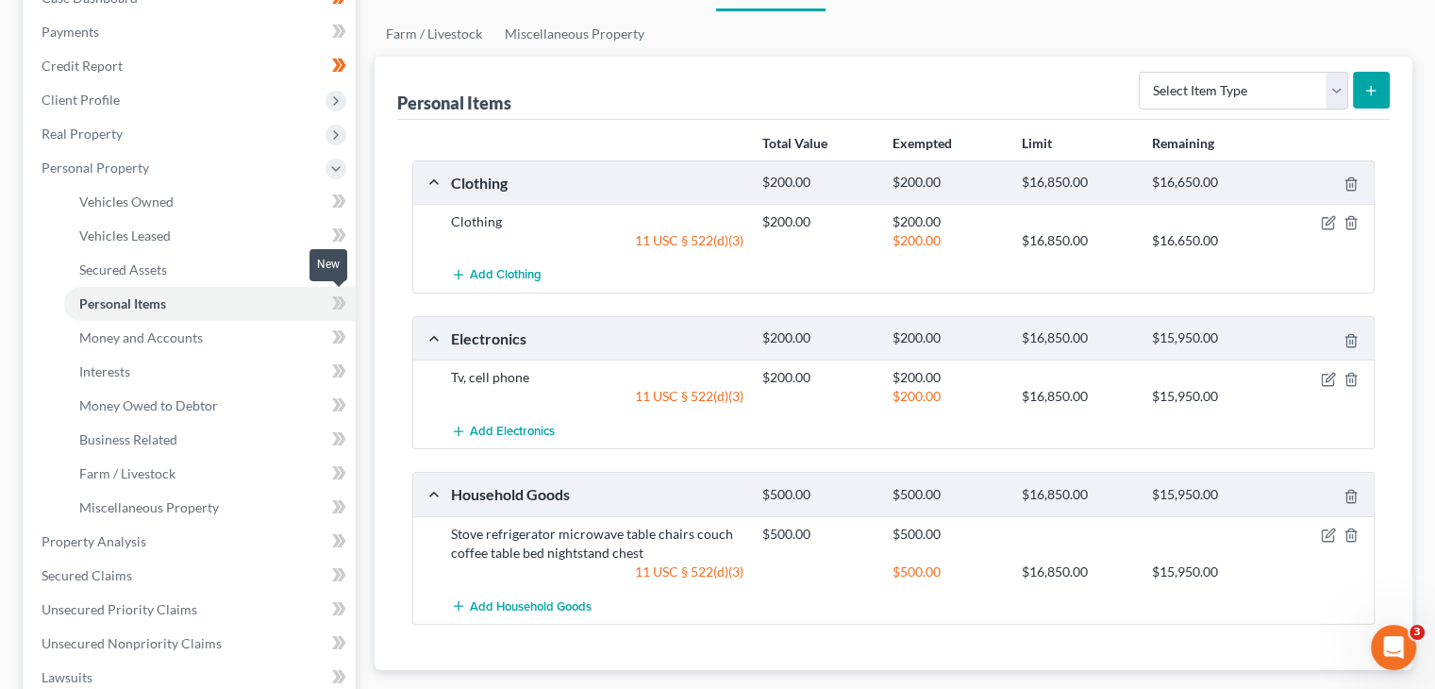
click at [336, 294] on icon at bounding box center [339, 304] width 14 height 24
click at [306, 273] on link "Secured Assets" at bounding box center [210, 270] width 292 height 34
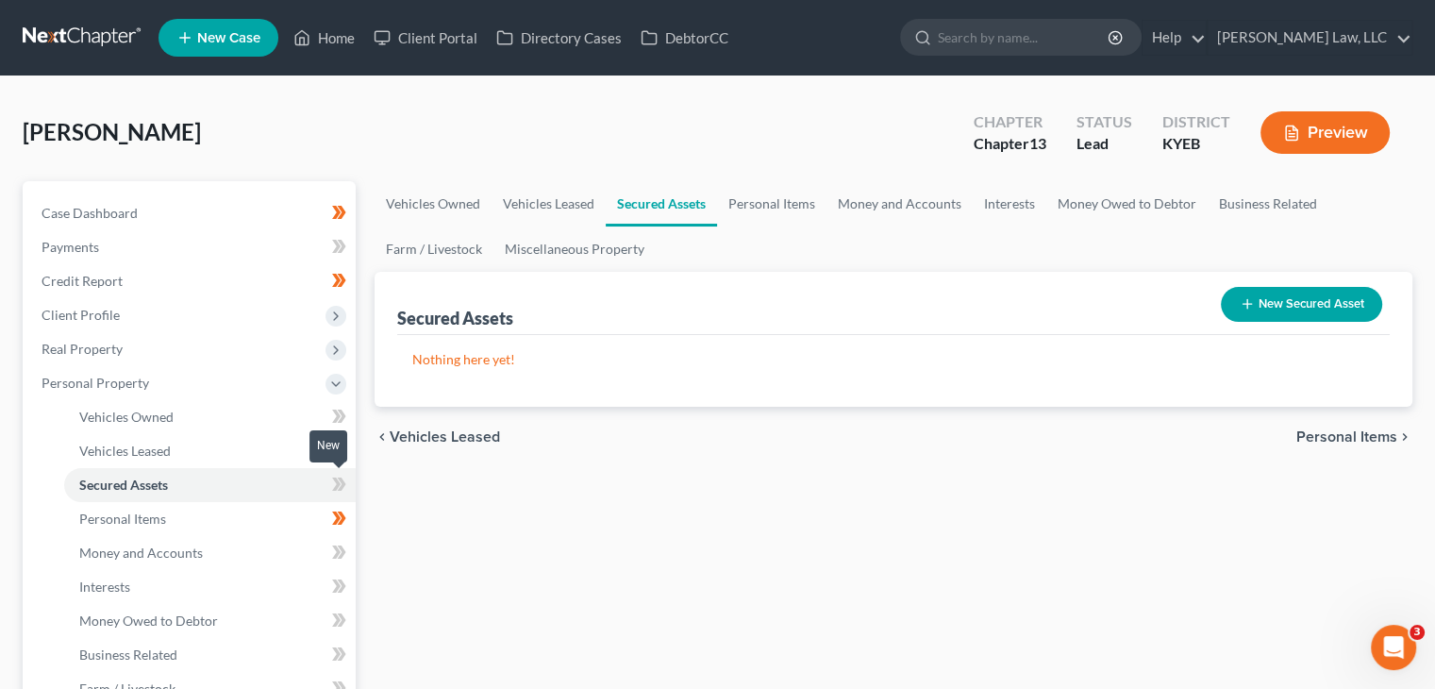
click at [346, 480] on span at bounding box center [339, 487] width 33 height 28
click at [295, 450] on link "Vehicles Leased" at bounding box center [210, 451] width 292 height 34
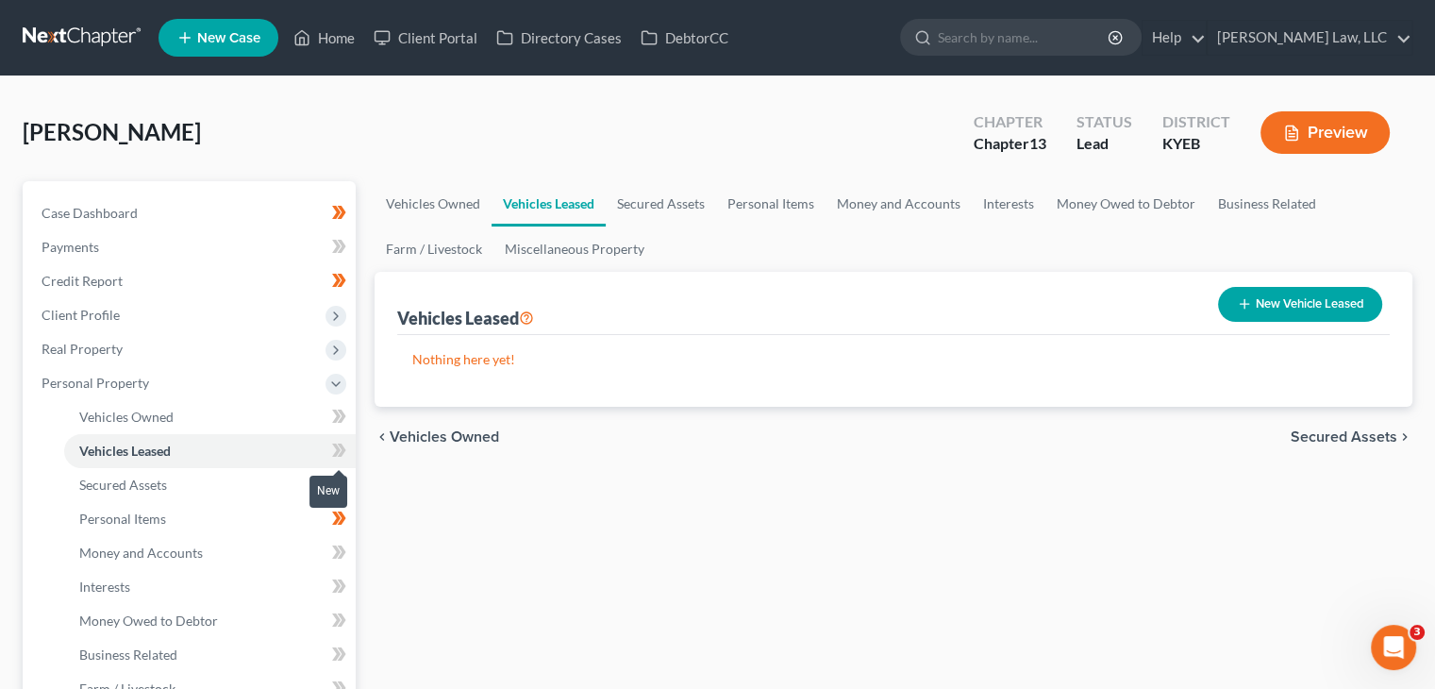
click at [336, 450] on icon at bounding box center [336, 449] width 8 height 13
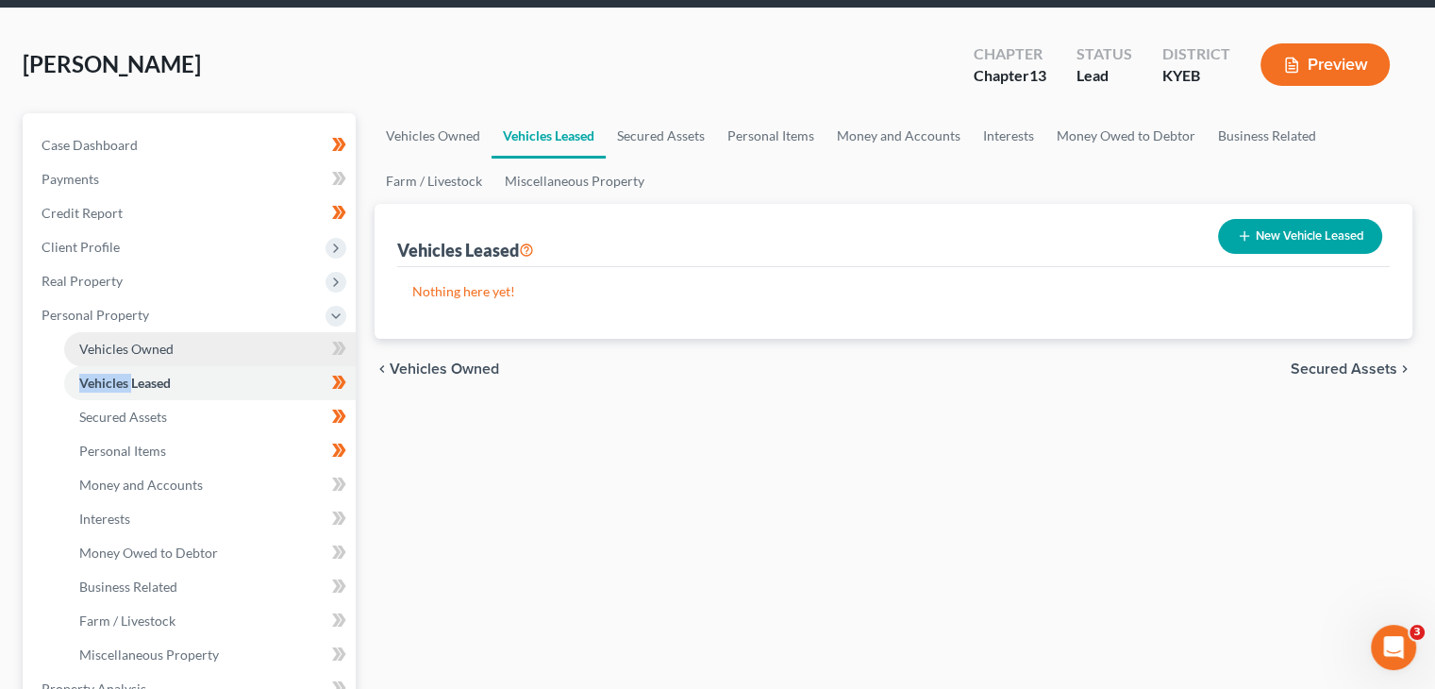
click at [270, 352] on link "Vehicles Owned" at bounding box center [210, 349] width 292 height 34
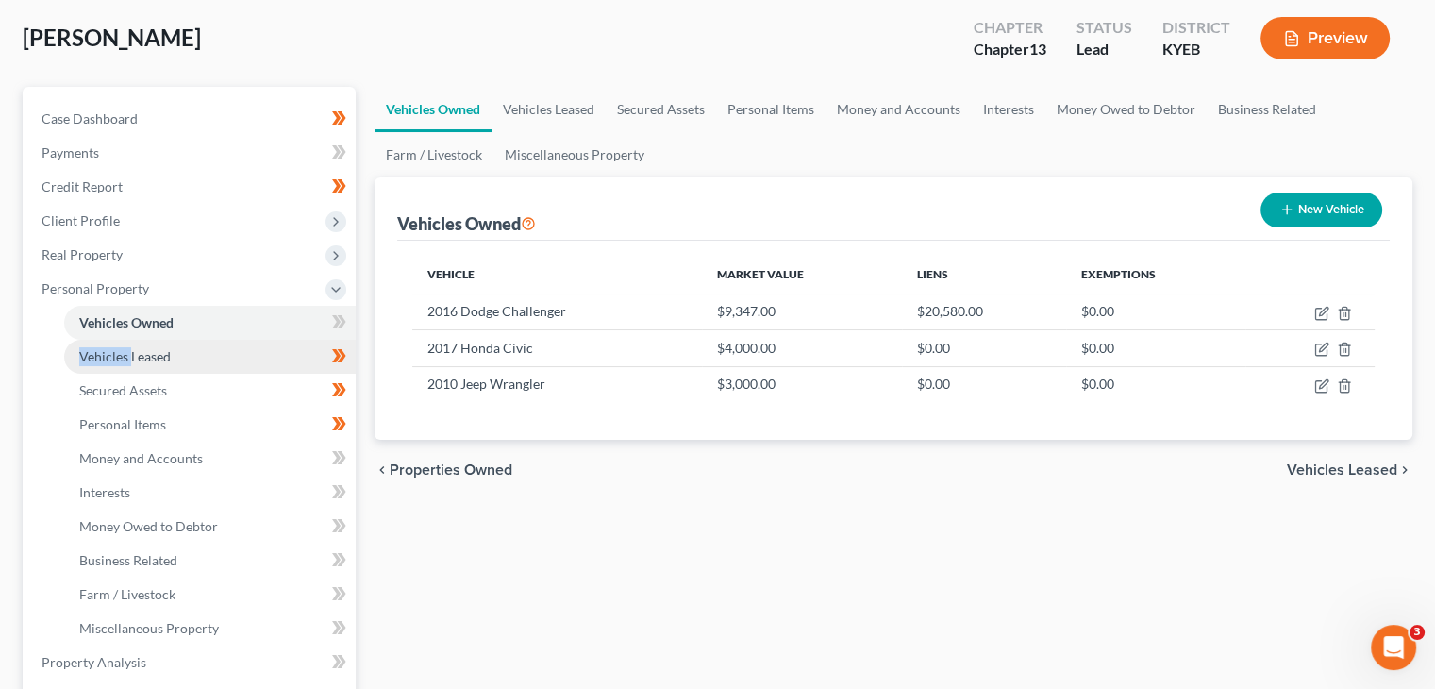
scroll to position [140, 0]
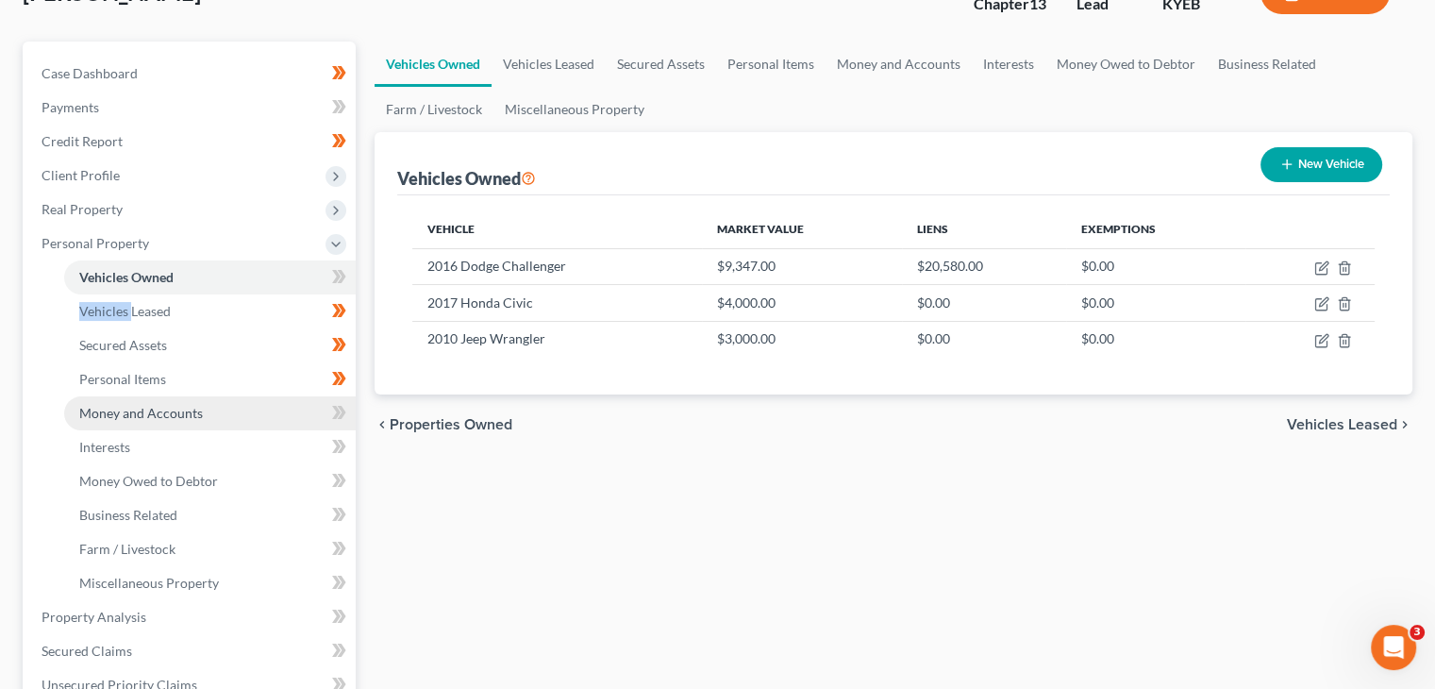
click at [257, 413] on link "Money and Accounts" at bounding box center [210, 413] width 292 height 34
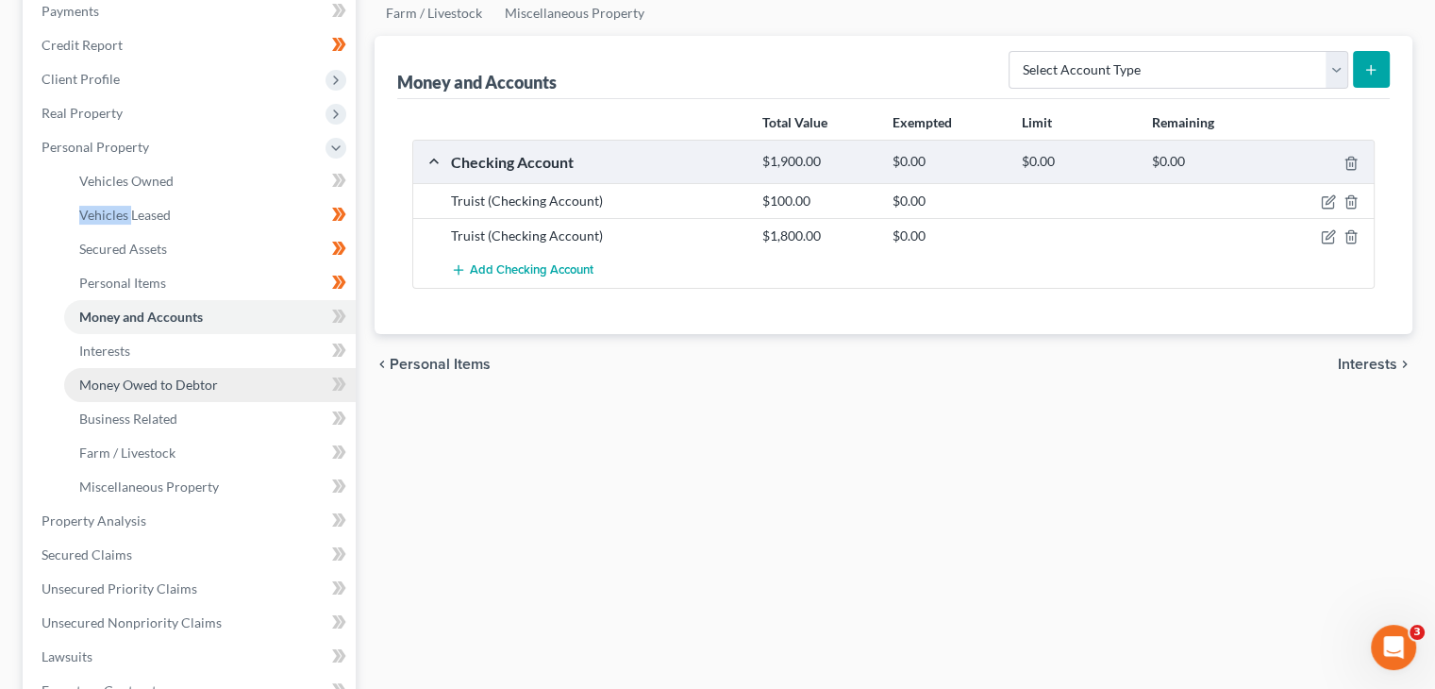
scroll to position [238, 0]
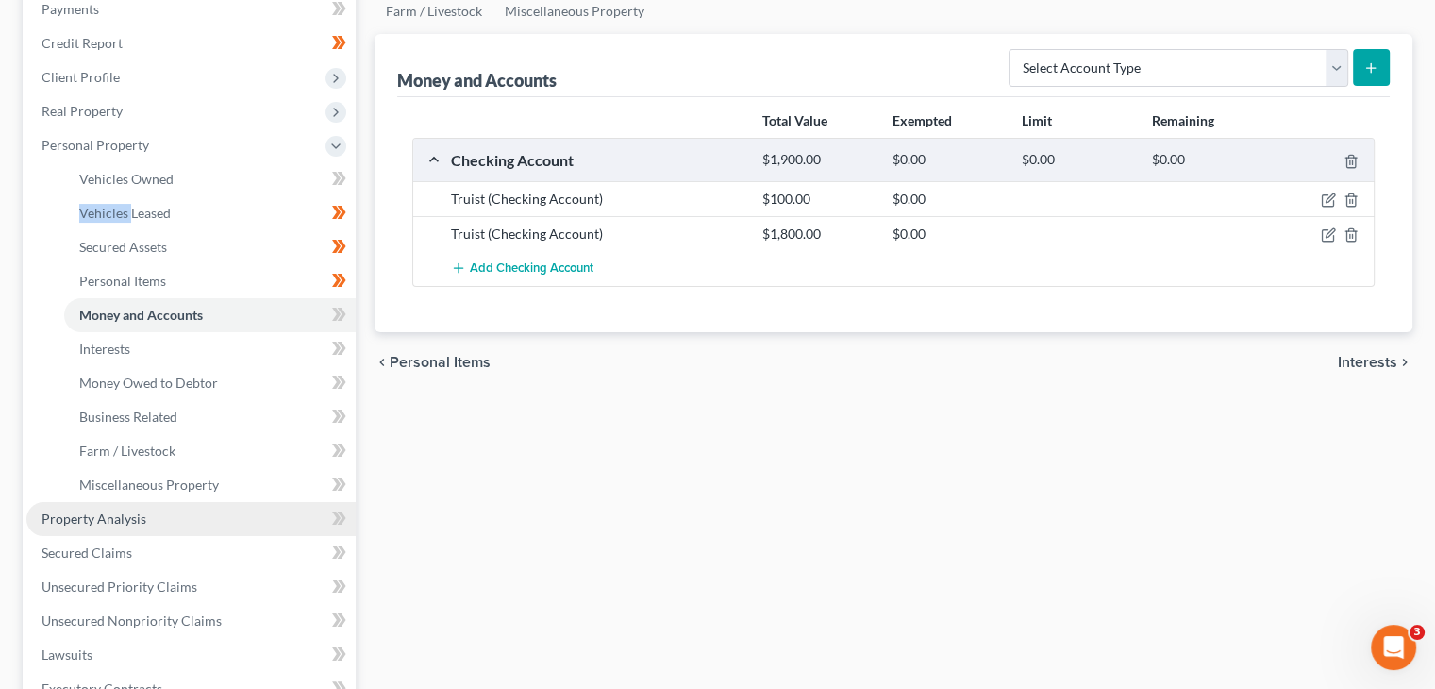
click at [228, 512] on link "Property Analysis" at bounding box center [190, 519] width 329 height 34
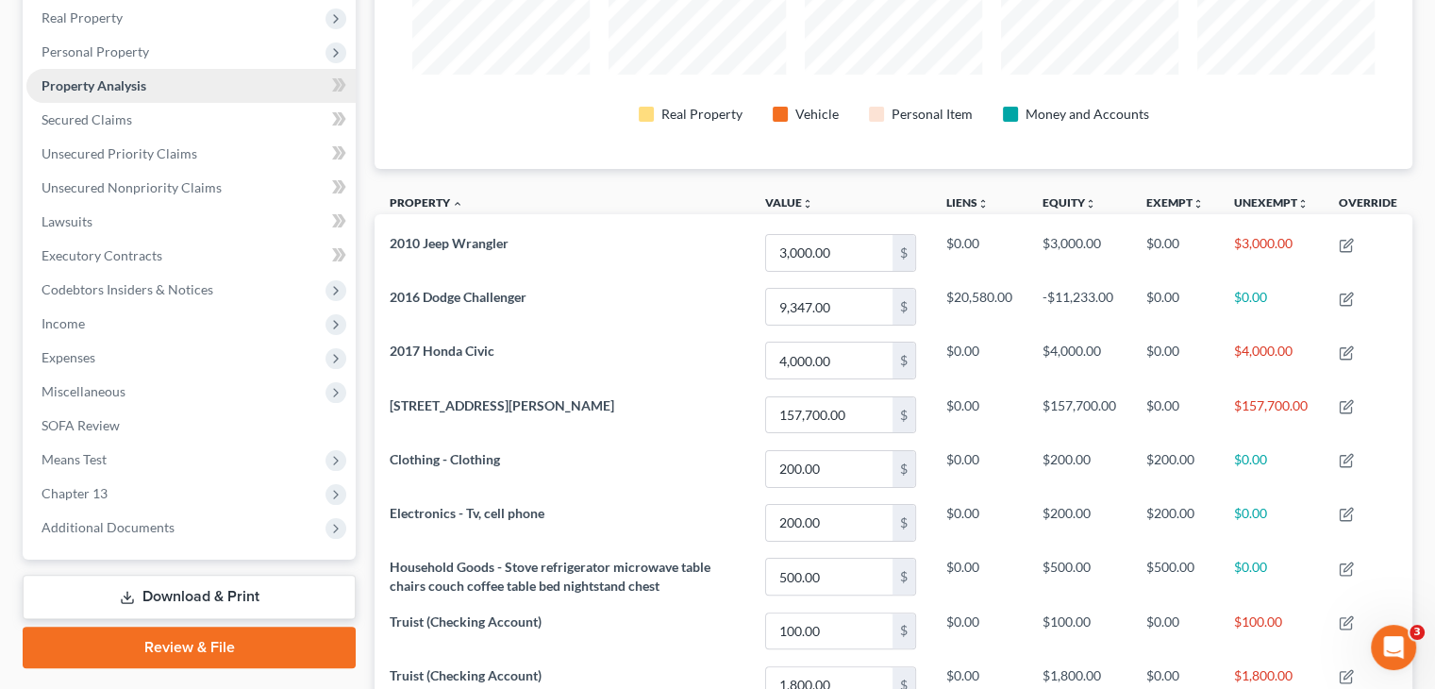
scroll to position [332, 0]
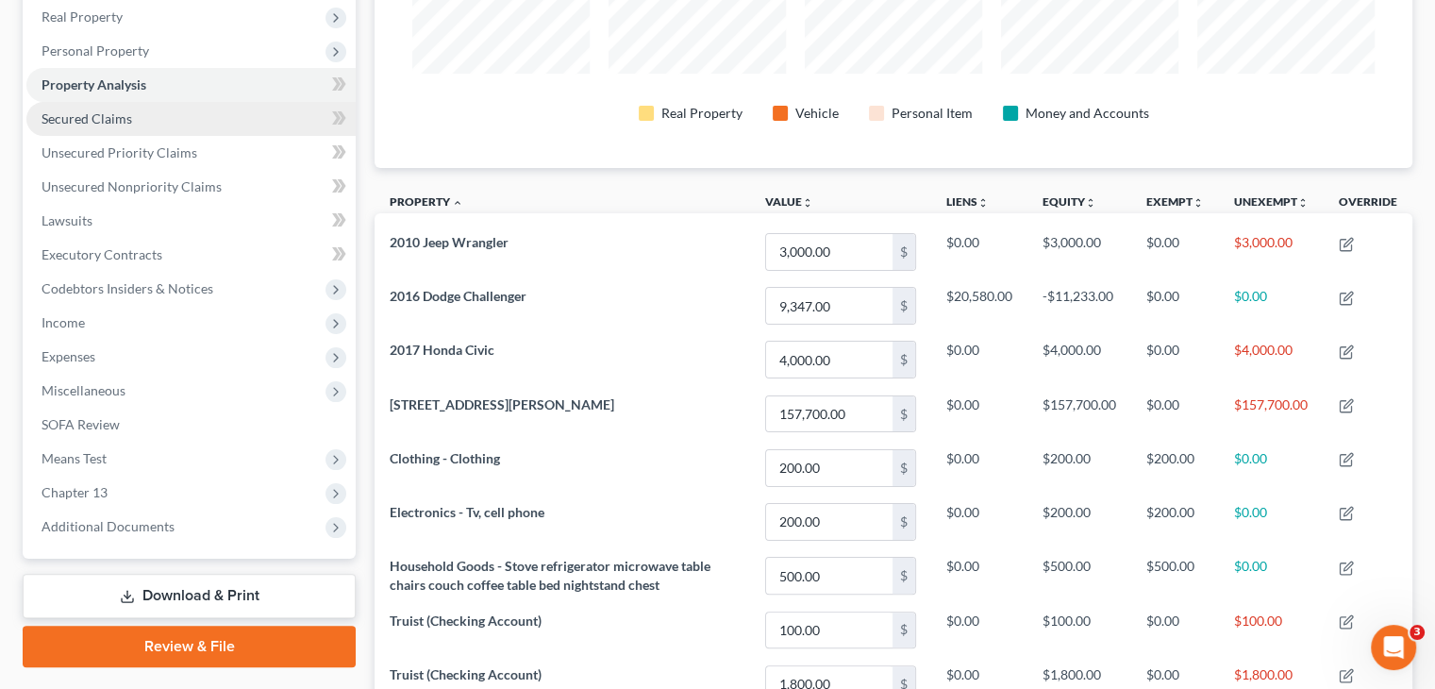
click at [167, 125] on link "Secured Claims" at bounding box center [190, 119] width 329 height 34
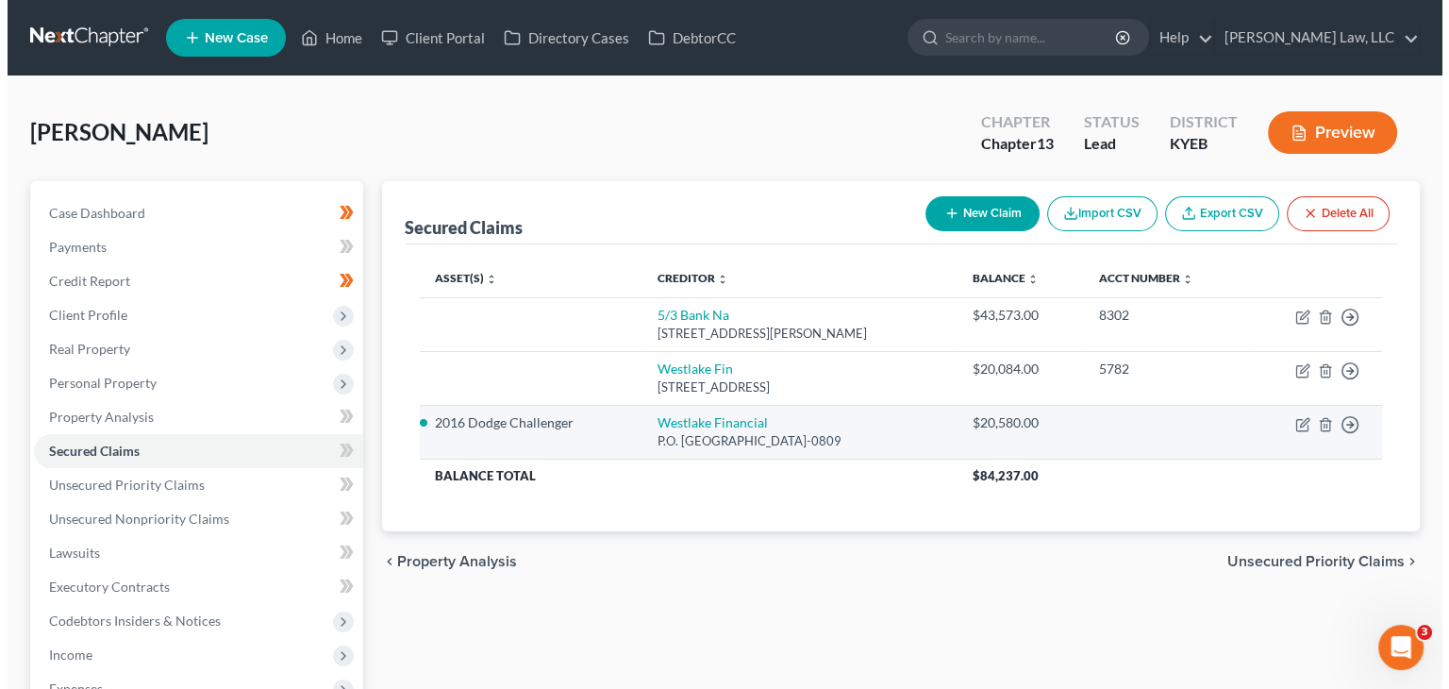
scroll to position [30, 0]
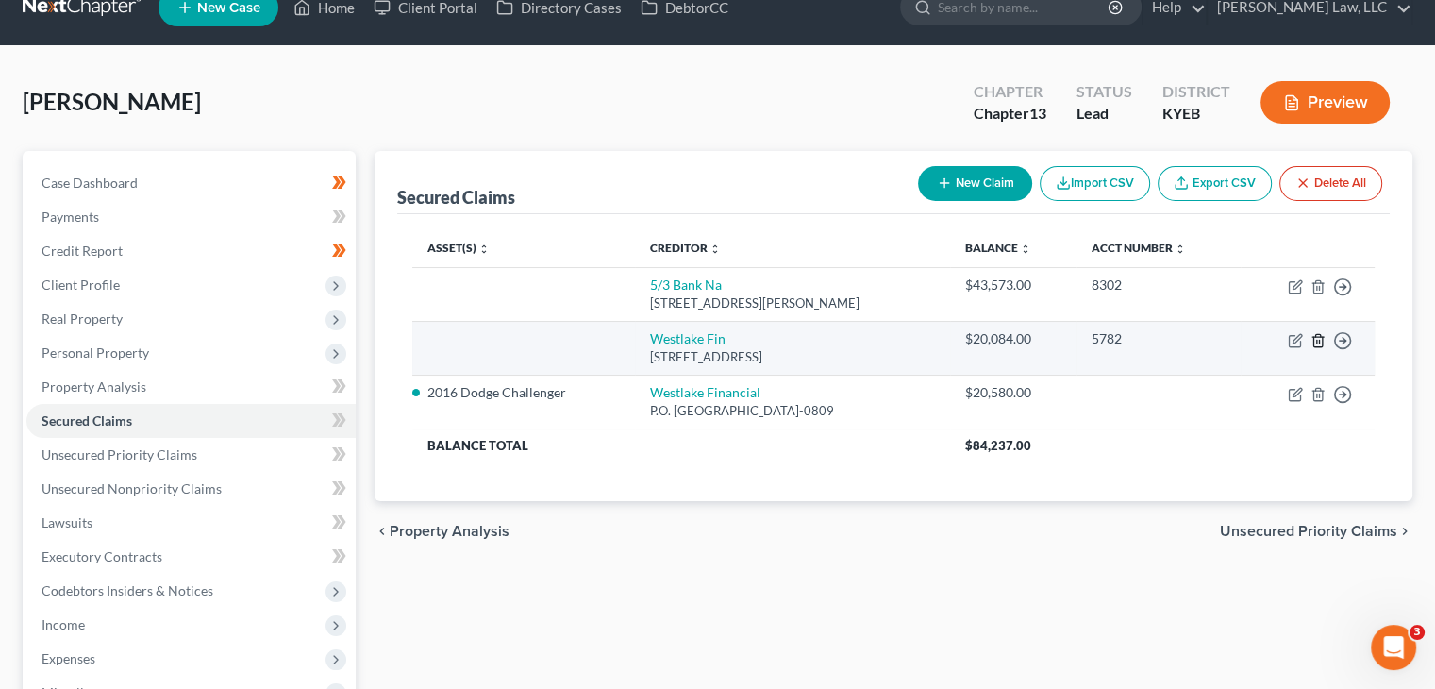
click at [1321, 341] on icon "button" at bounding box center [1317, 340] width 8 height 12
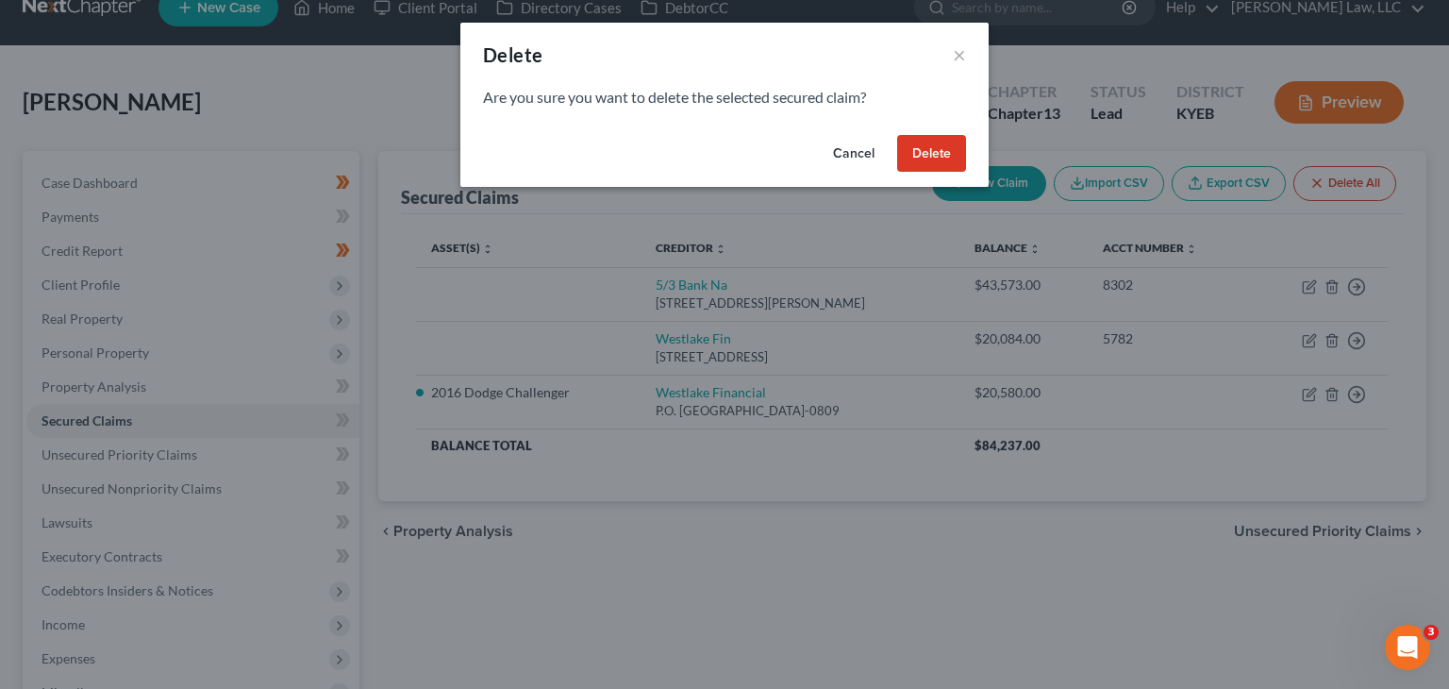
click at [947, 158] on button "Delete" at bounding box center [931, 154] width 69 height 38
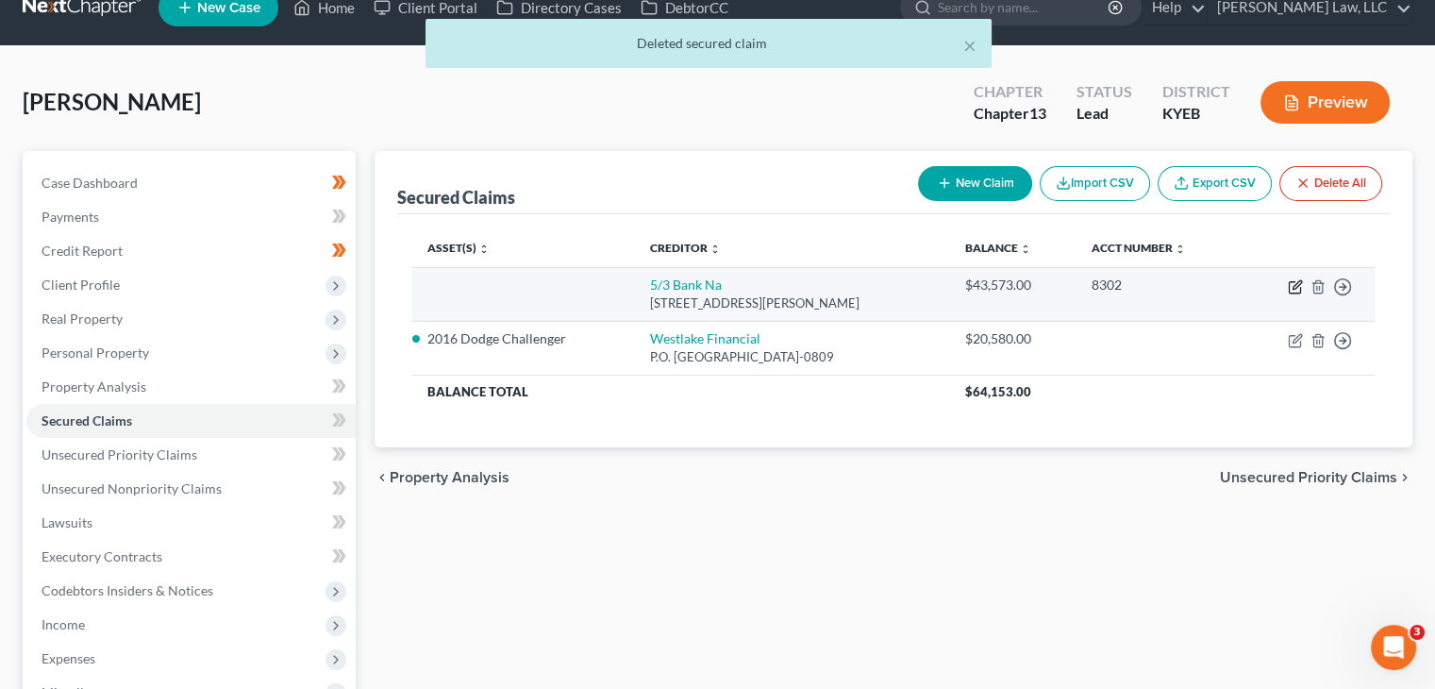
click at [1296, 282] on icon "button" at bounding box center [1297, 284] width 8 height 8
select select "36"
select select "0"
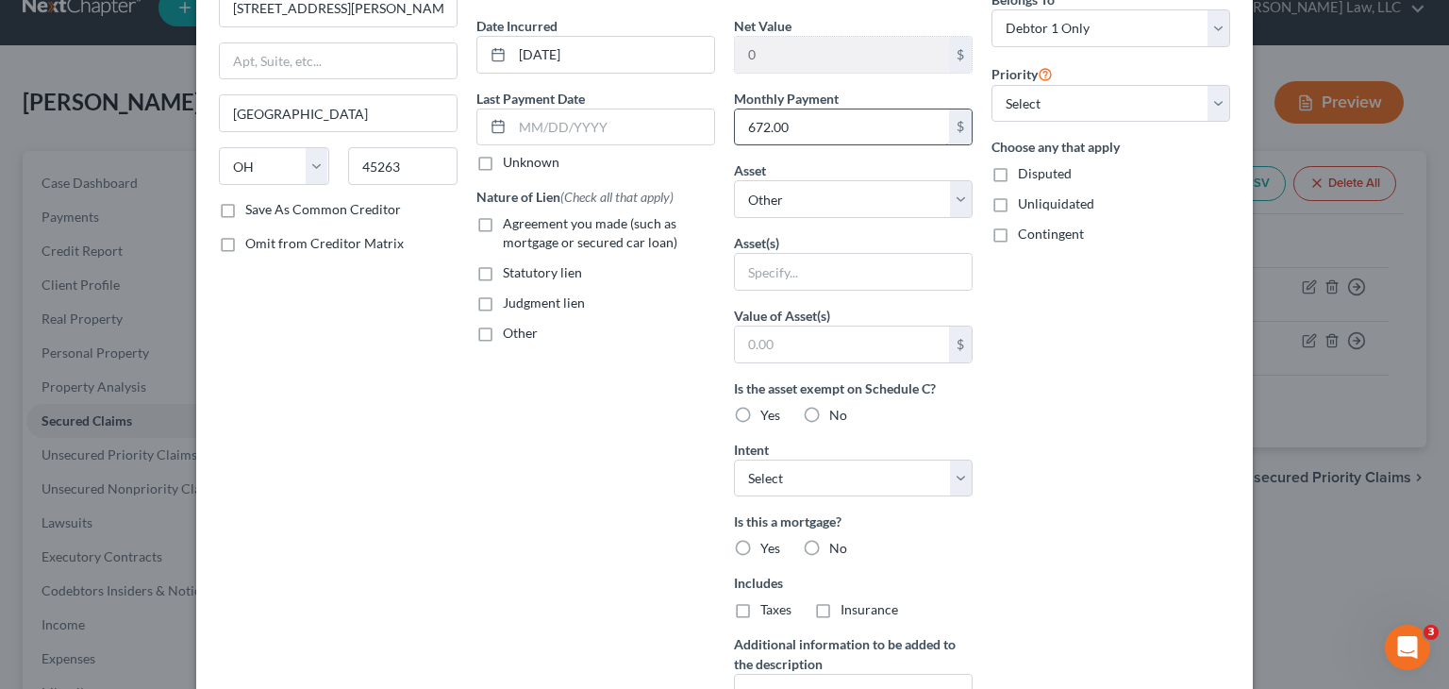
scroll to position [170, 0]
click at [824, 193] on select "Select Other Multiple Assets [STREET_ADDRESS][PERSON_NAME] - $157700.0 2016 Dod…" at bounding box center [853, 199] width 239 height 38
select select "2"
click at [734, 180] on select "Select Other Multiple Assets [STREET_ADDRESS][PERSON_NAME] - $157700.0 2016 Dod…" at bounding box center [853, 199] width 239 height 38
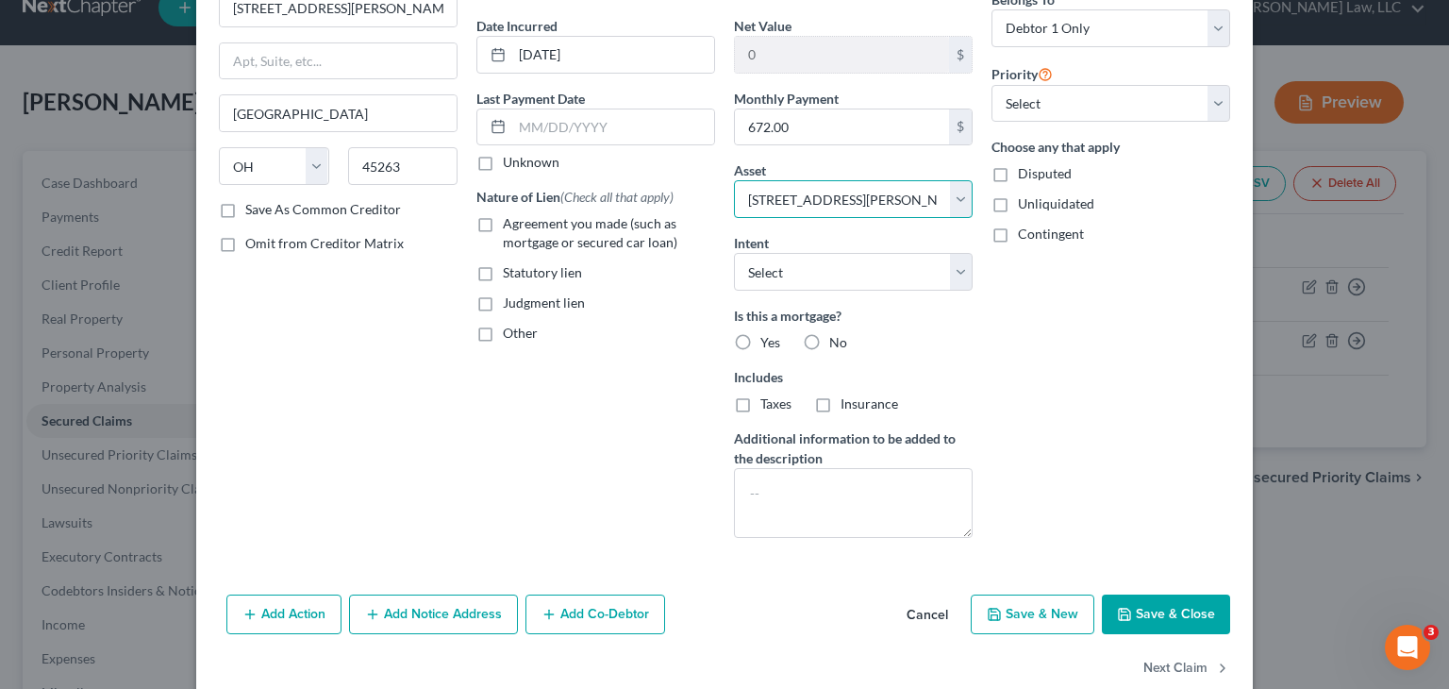
scroll to position [177, 0]
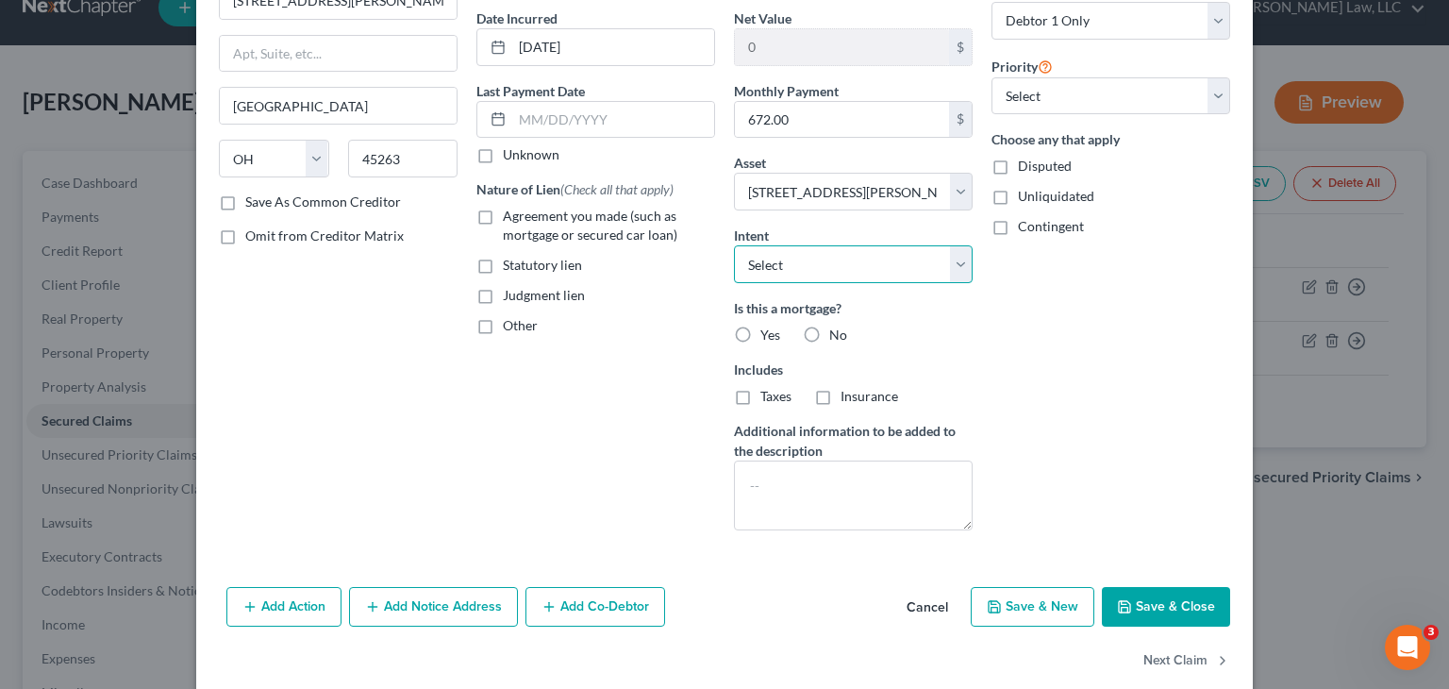
click at [751, 245] on select "Select Surrender Redeem Reaffirm Avoid Other" at bounding box center [853, 264] width 239 height 38
select select "2"
click at [734, 245] on select "Select Surrender Redeem Reaffirm Avoid Other" at bounding box center [853, 264] width 239 height 38
click at [761, 331] on label "Yes" at bounding box center [771, 335] width 20 height 19
click at [768, 331] on input "Yes" at bounding box center [774, 332] width 12 height 12
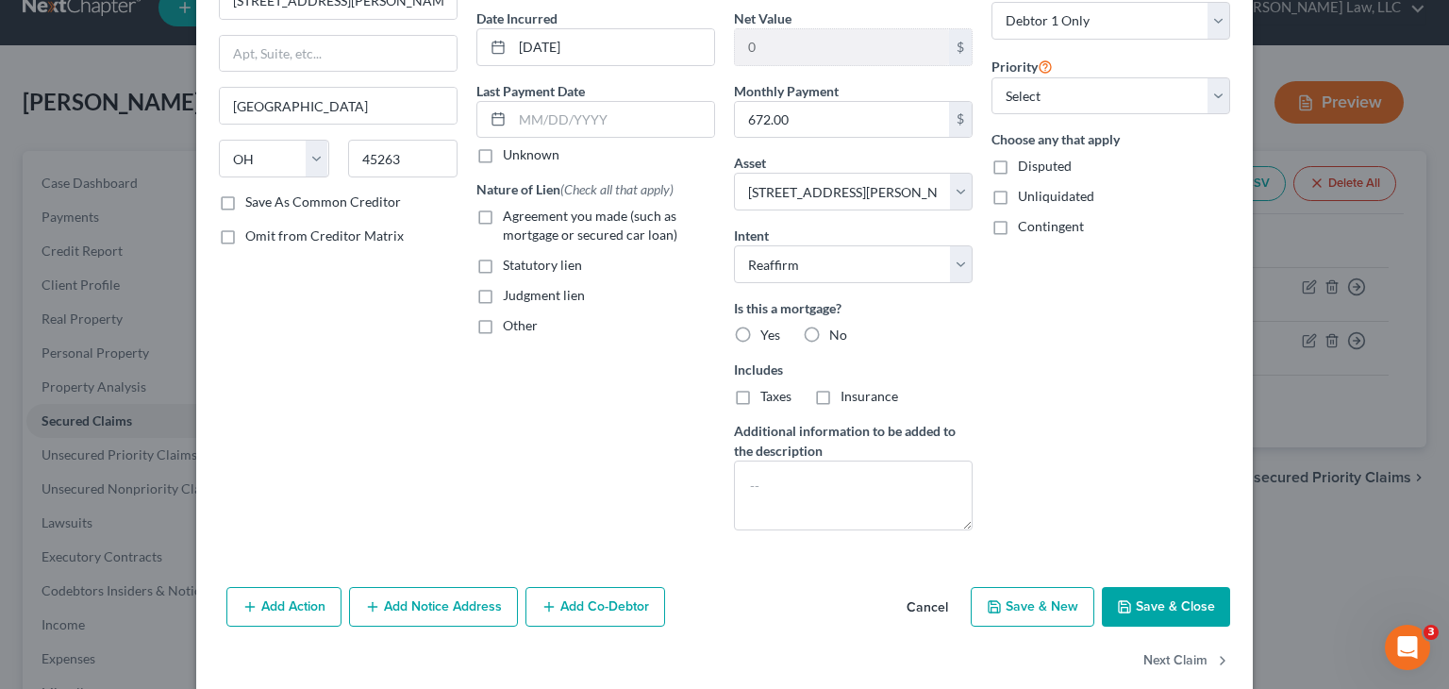
radio input "true"
click at [761, 401] on label "Taxes" at bounding box center [776, 396] width 31 height 19
click at [768, 399] on input "Taxes" at bounding box center [774, 393] width 12 height 12
checkbox input "true"
click at [867, 397] on span "Insurance" at bounding box center [870, 396] width 58 height 16
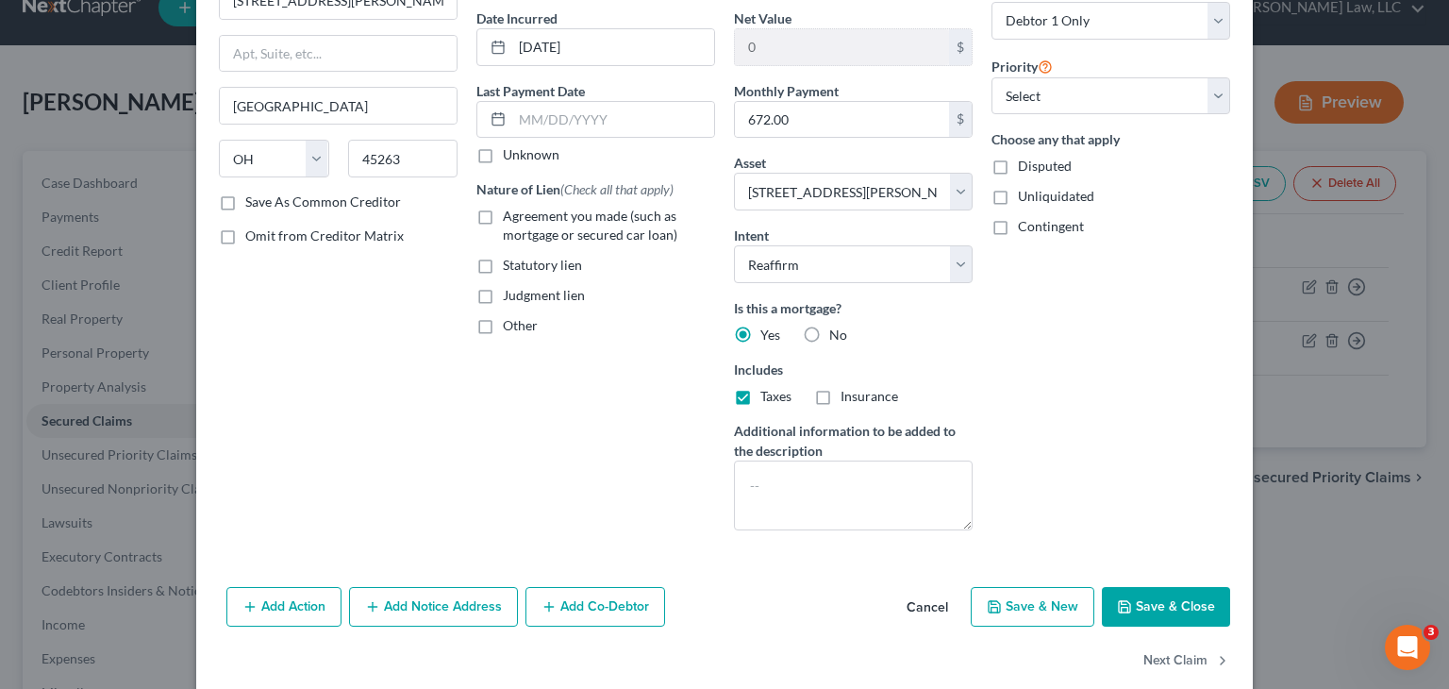
click at [861, 397] on input "Insurance" at bounding box center [854, 393] width 12 height 12
checkbox input "true"
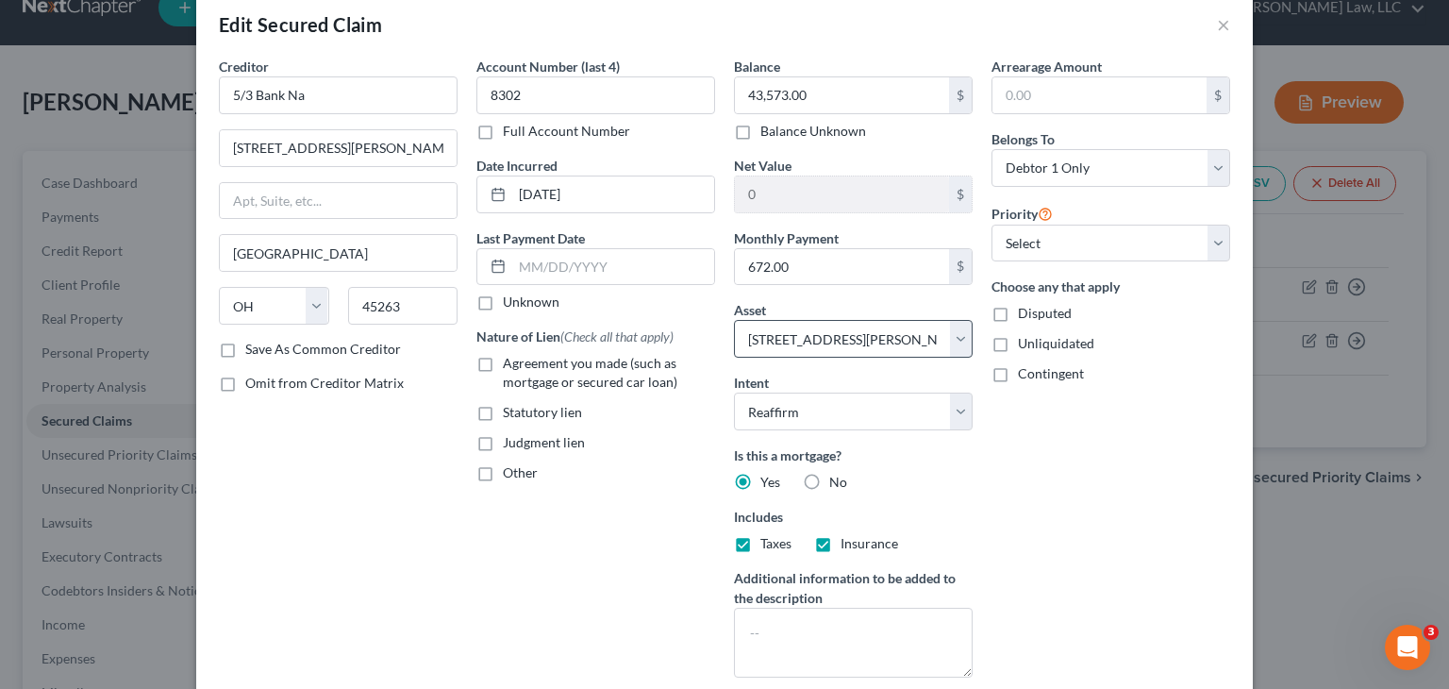
scroll to position [29, 0]
click at [503, 359] on label "Agreement you made (such as mortgage or secured car loan)" at bounding box center [609, 374] width 212 height 38
click at [510, 359] on input "Agreement you made (such as mortgage or secured car loan)" at bounding box center [516, 361] width 12 height 12
checkbox input "true"
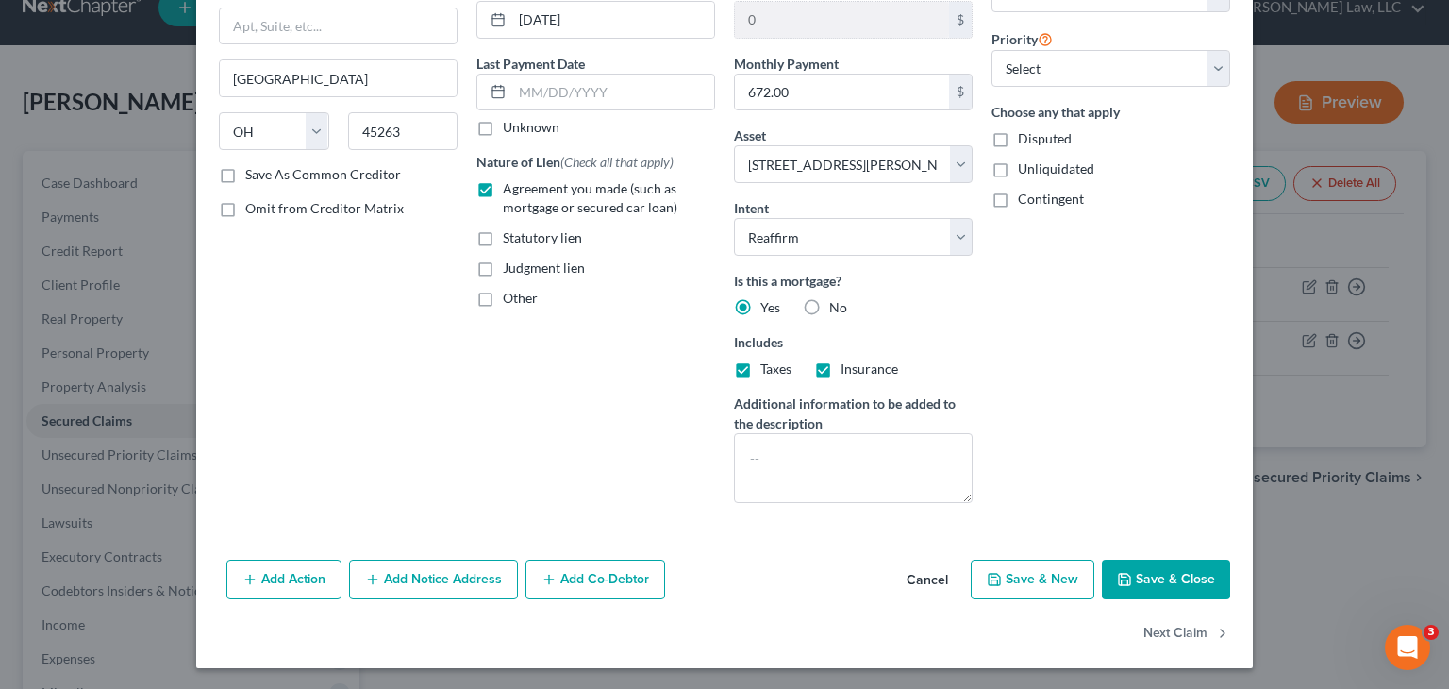
click at [1117, 576] on icon "button" at bounding box center [1124, 579] width 15 height 15
select select
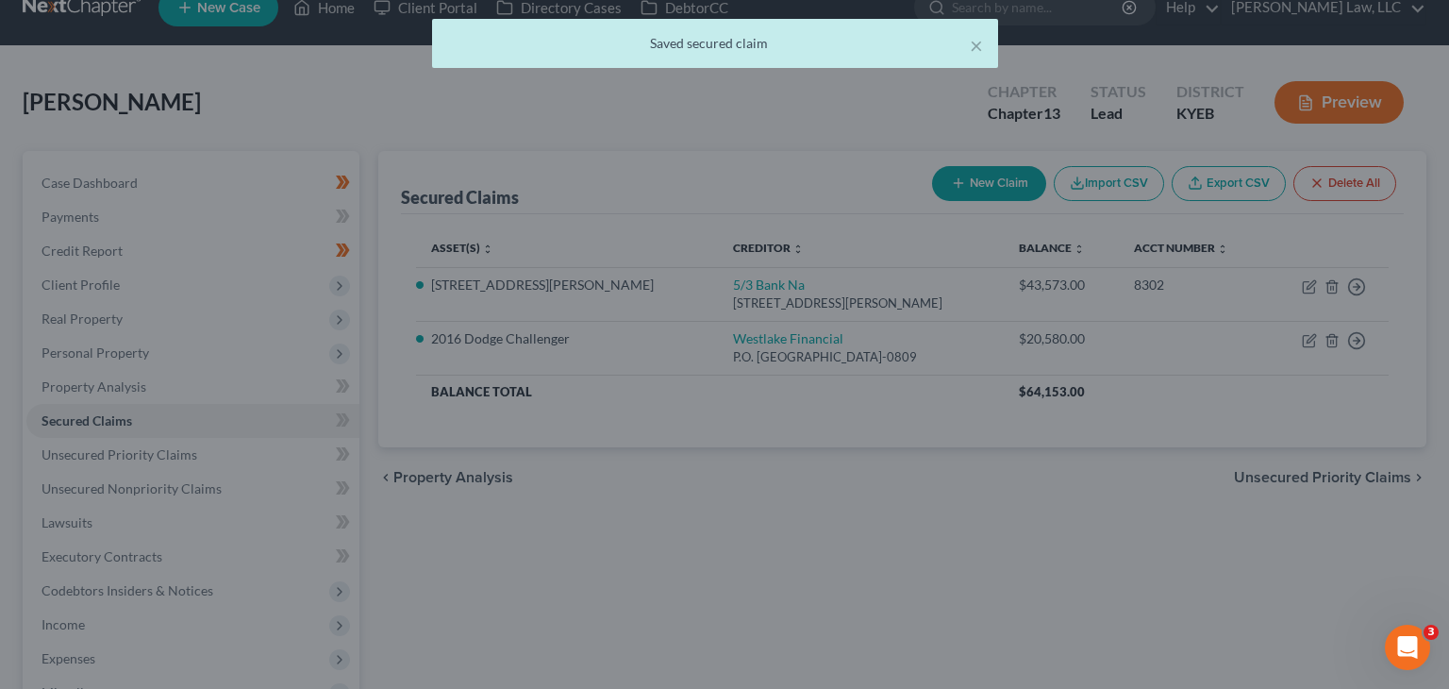
type input "114,127.00"
select select "2"
type input "0"
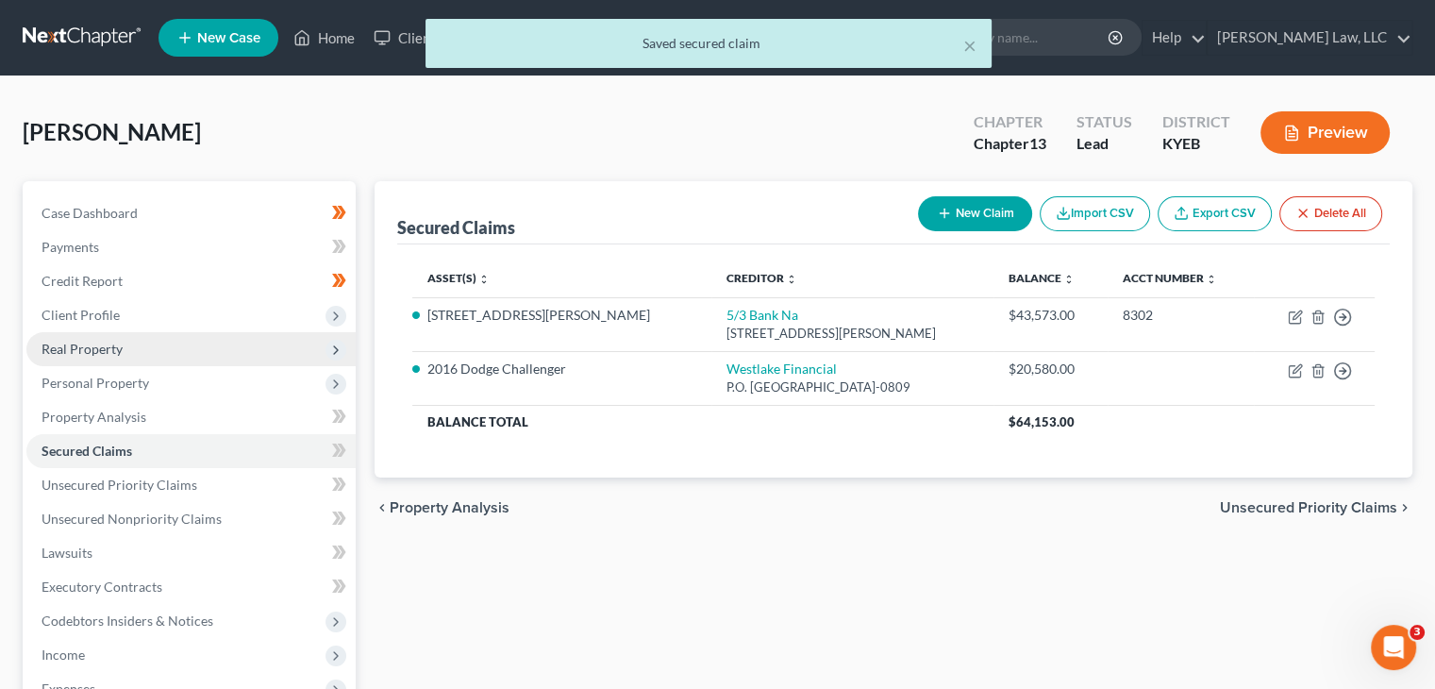
click at [221, 332] on span "Real Property" at bounding box center [190, 349] width 329 height 34
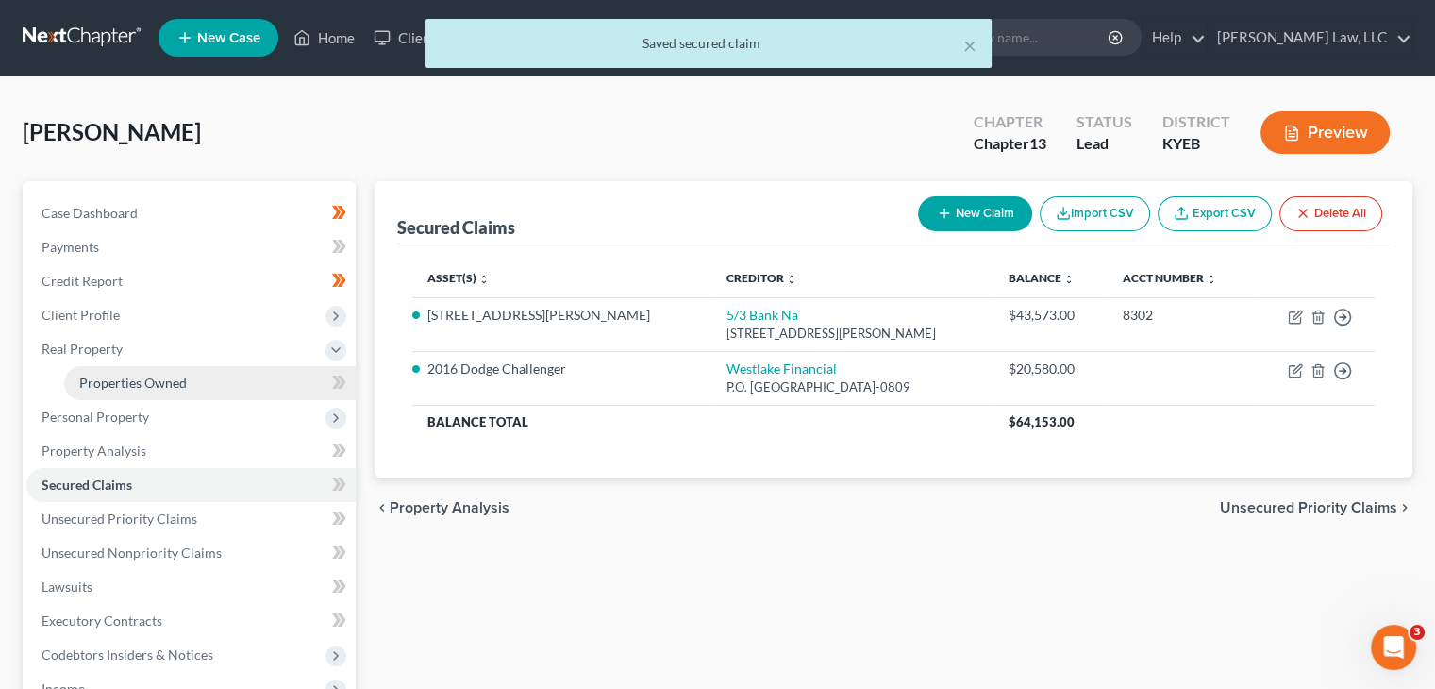
click at [204, 378] on link "Properties Owned" at bounding box center [210, 383] width 292 height 34
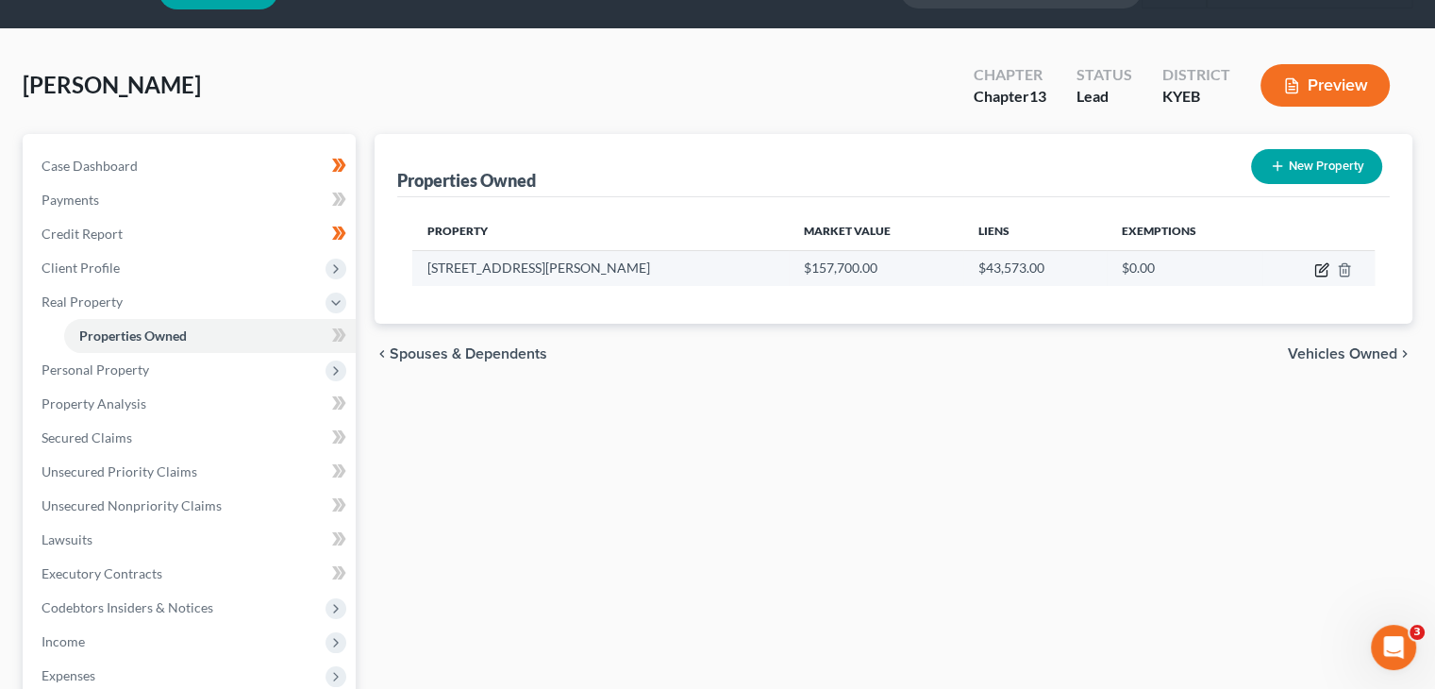
click at [1319, 269] on icon "button" at bounding box center [1323, 267] width 8 height 8
select select "18"
select select "58"
select select "0"
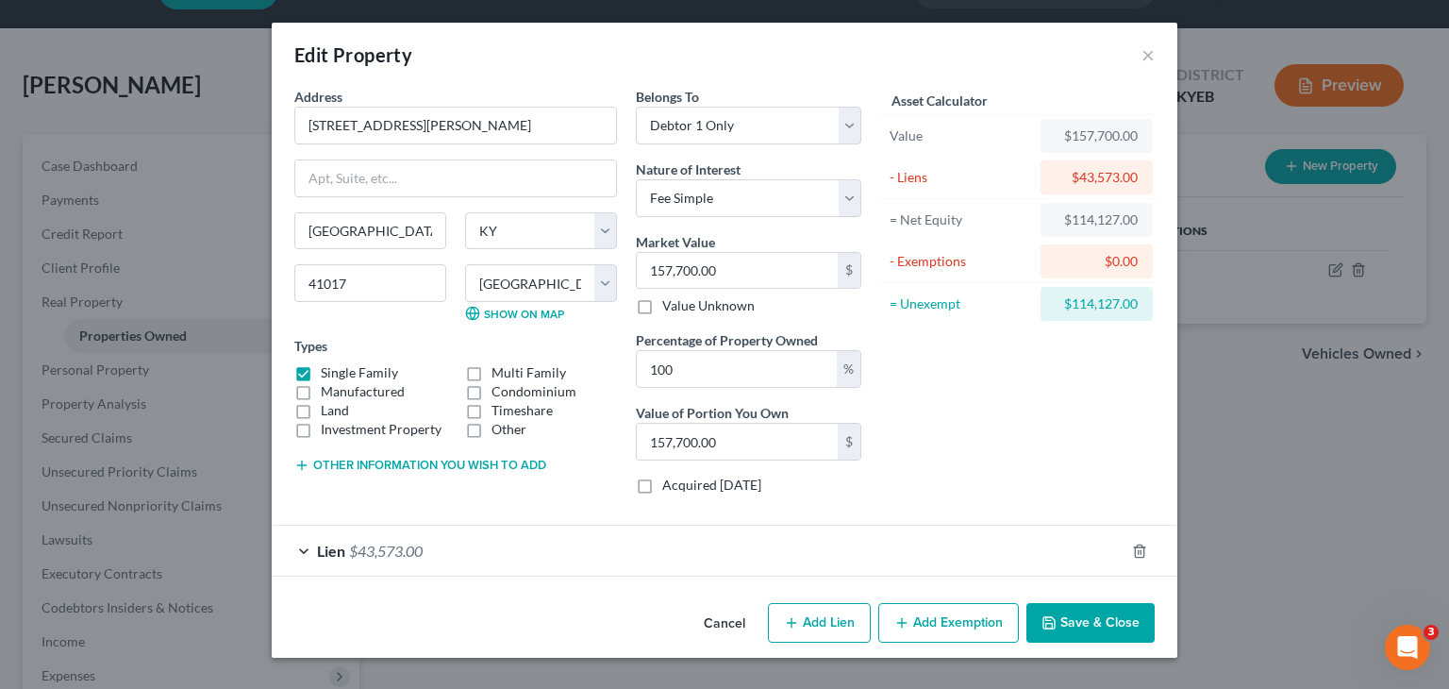
drag, startPoint x: 728, startPoint y: 559, endPoint x: 717, endPoint y: 559, distance: 11.3
click at [717, 559] on div "Lien $43,573.00" at bounding box center [698, 551] width 853 height 50
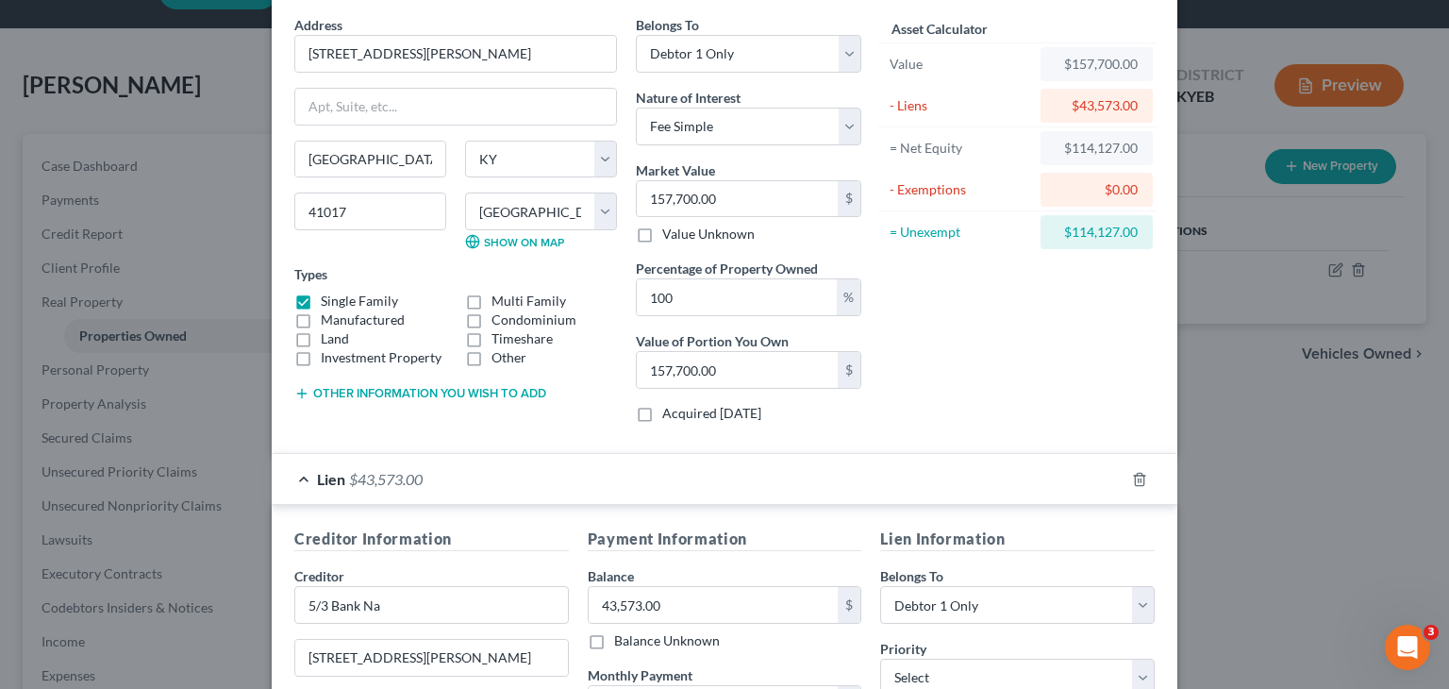
scroll to position [83, 0]
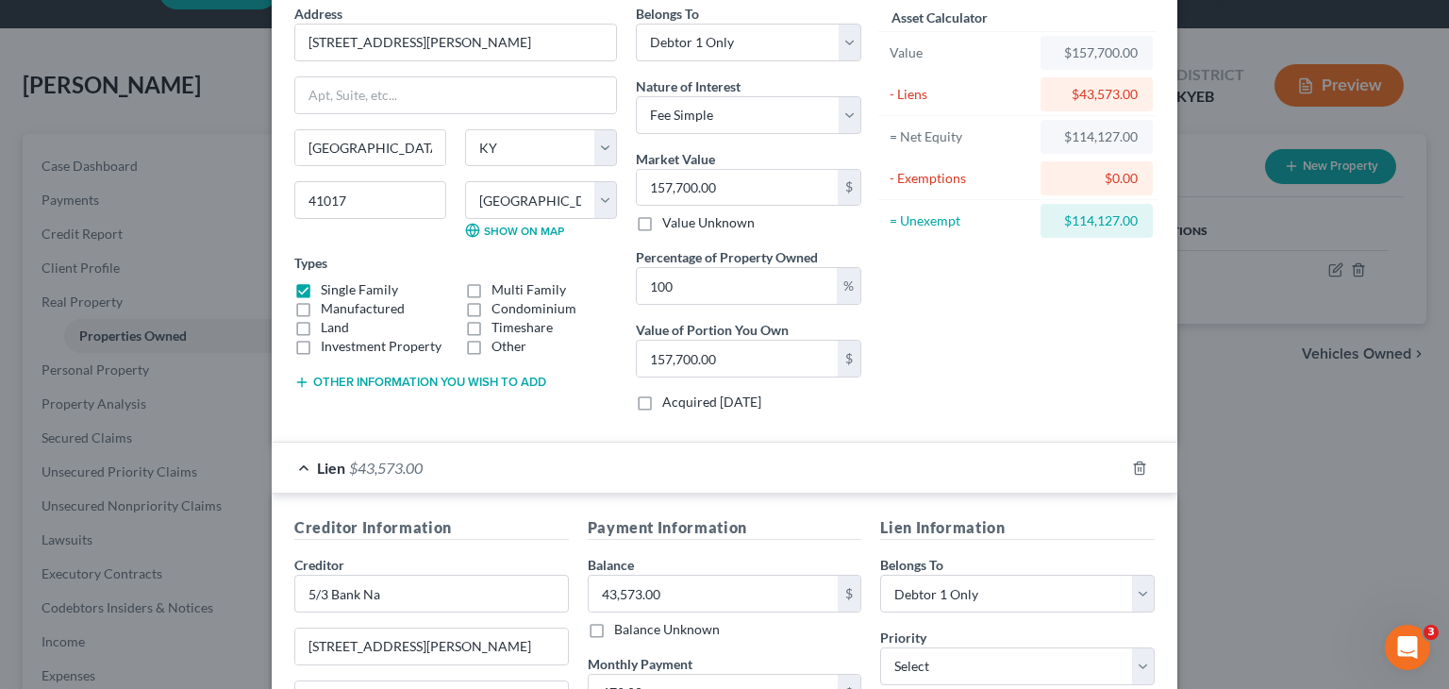
click at [695, 474] on div "Lien $43,573.00" at bounding box center [698, 468] width 853 height 50
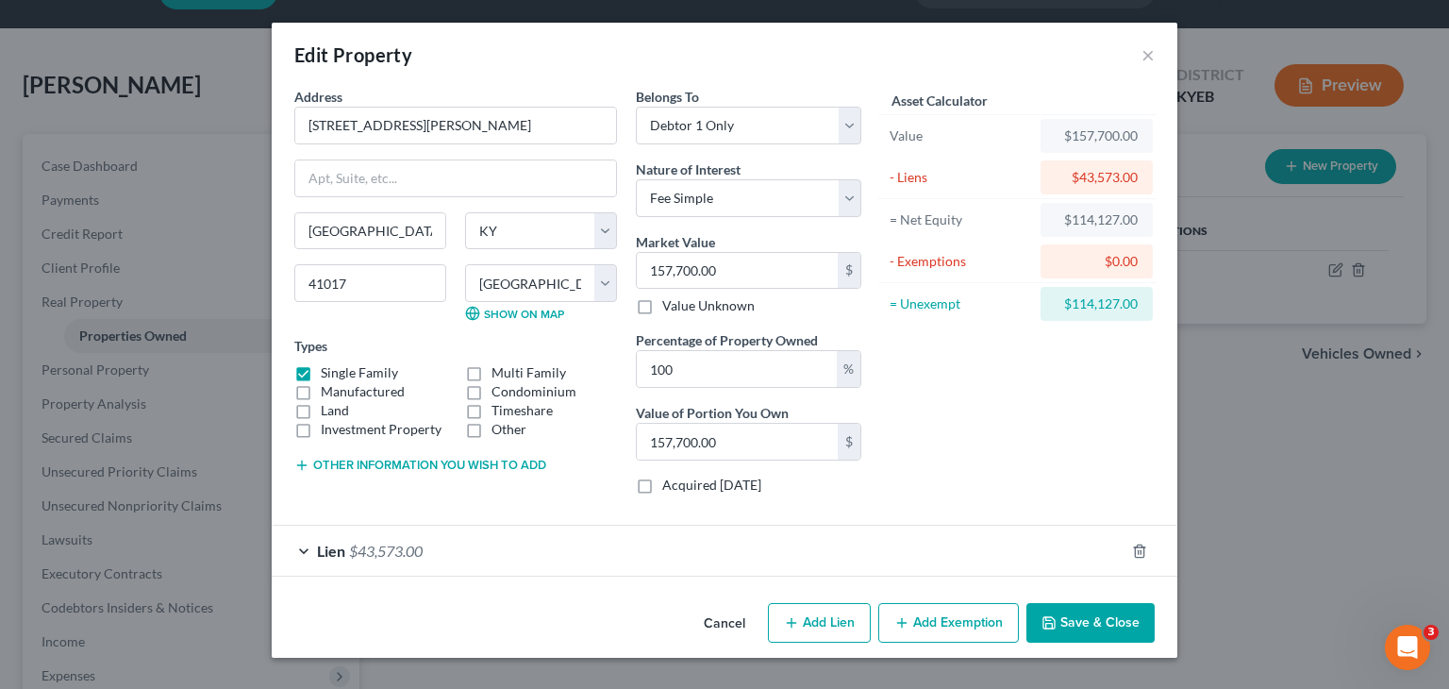
scroll to position [0, 0]
click at [921, 616] on button "Add Exemption" at bounding box center [948, 623] width 141 height 40
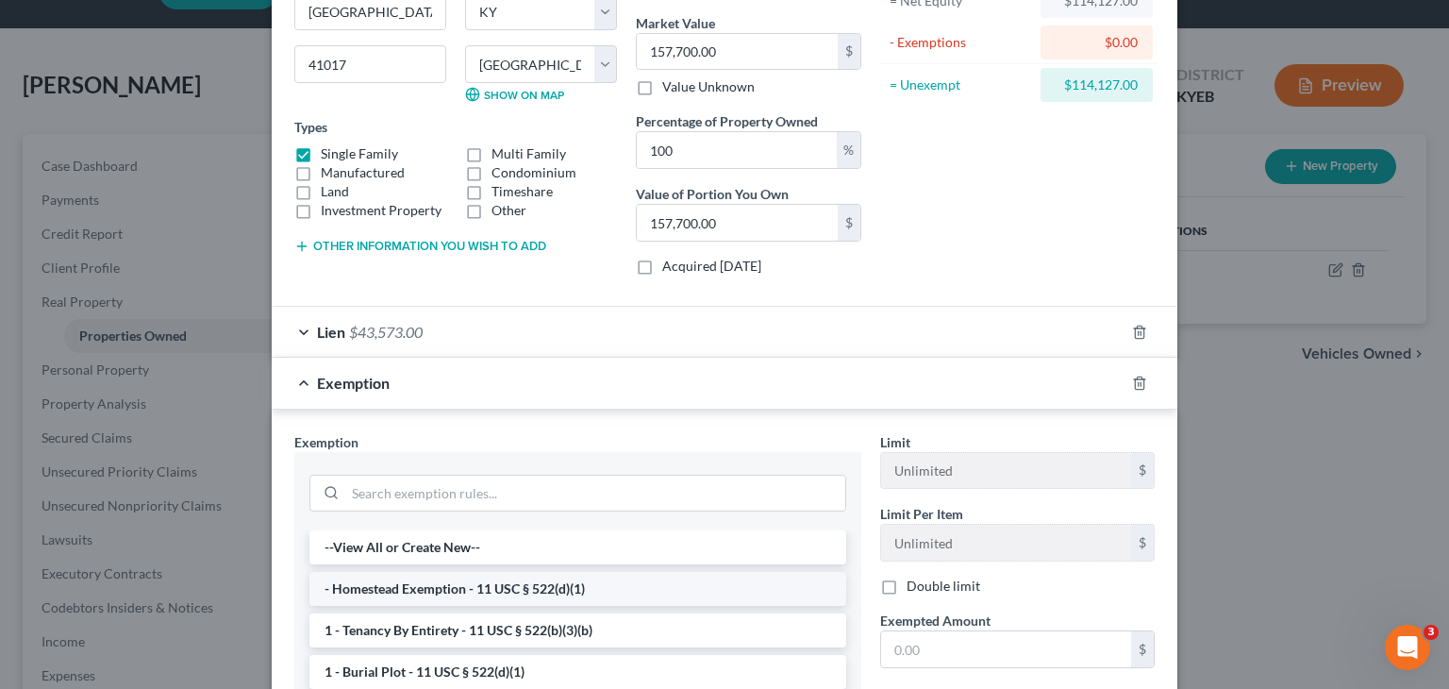
click at [593, 587] on li "- Homestead Exemption - 11 USC § 522(d)(1)" at bounding box center [577, 589] width 537 height 34
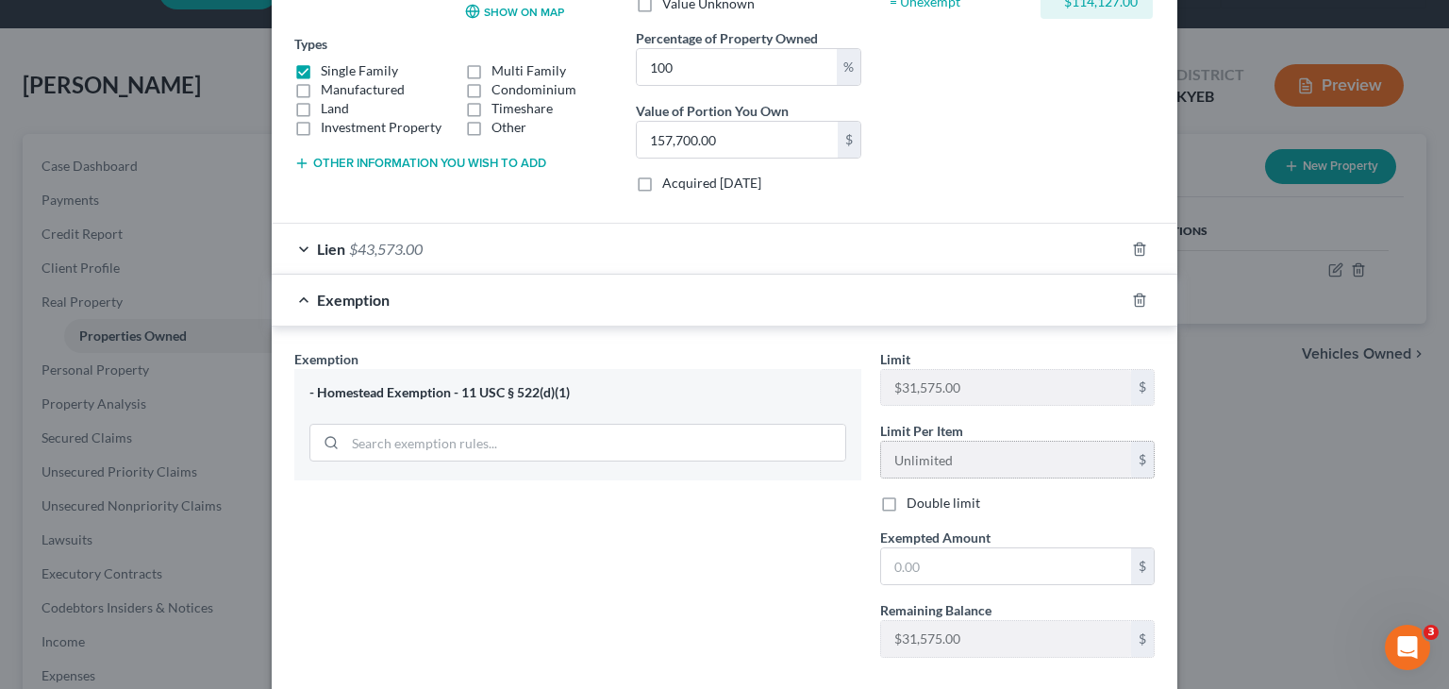
scroll to position [301, 0]
click at [918, 552] on input "text" at bounding box center [1006, 567] width 250 height 36
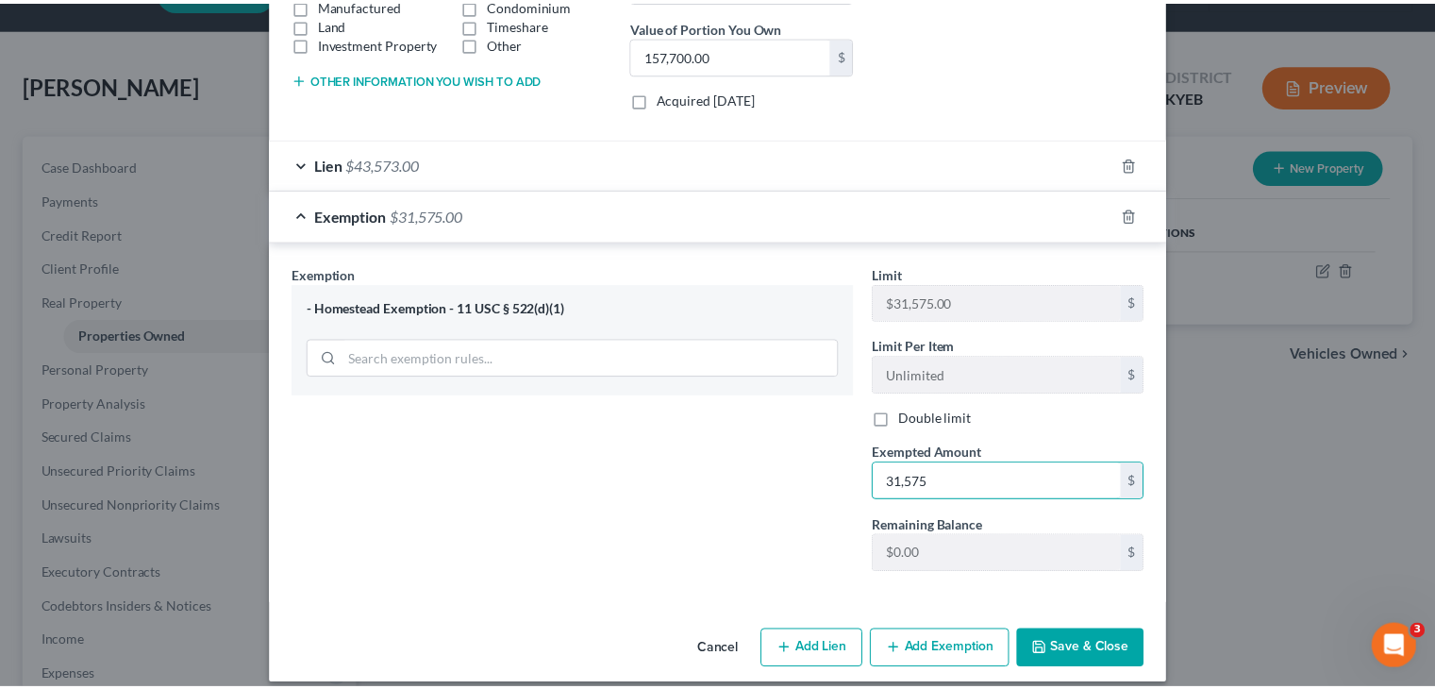
scroll to position [388, 0]
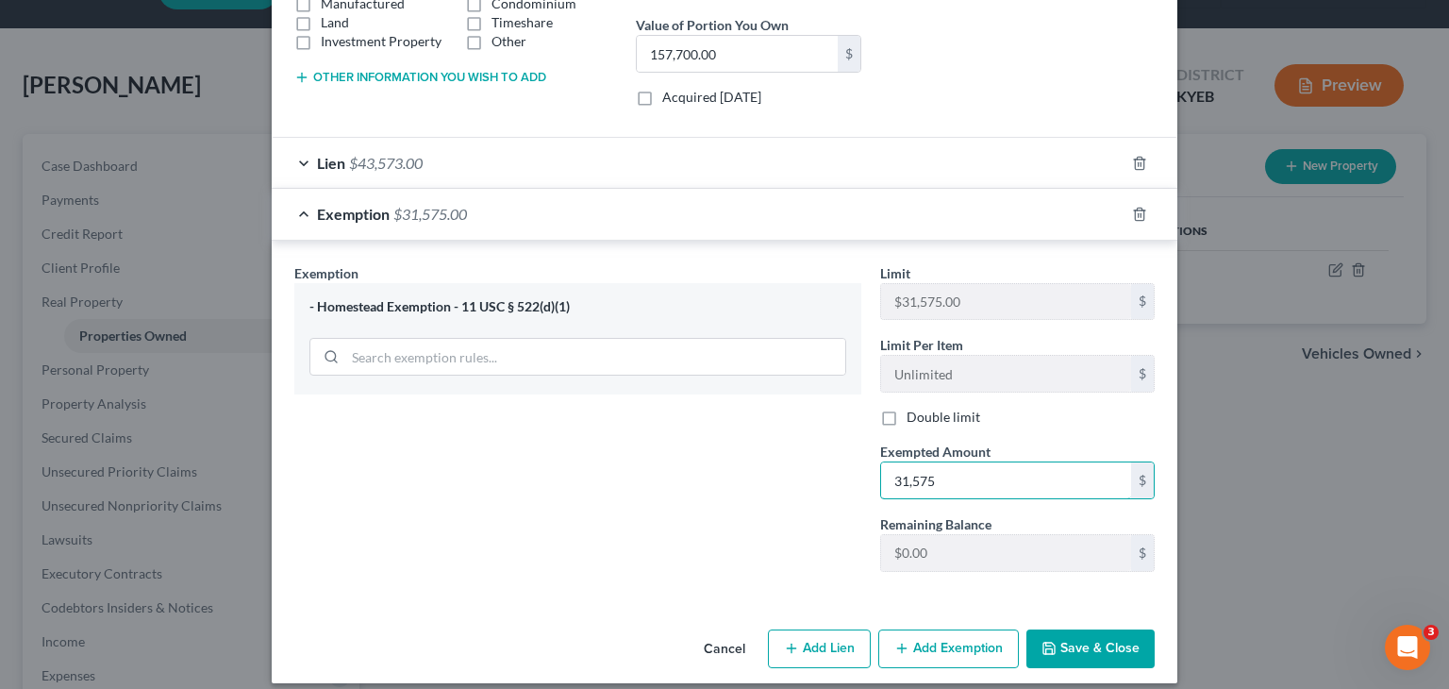
type input "31,575"
click at [1045, 641] on icon "button" at bounding box center [1049, 648] width 15 height 15
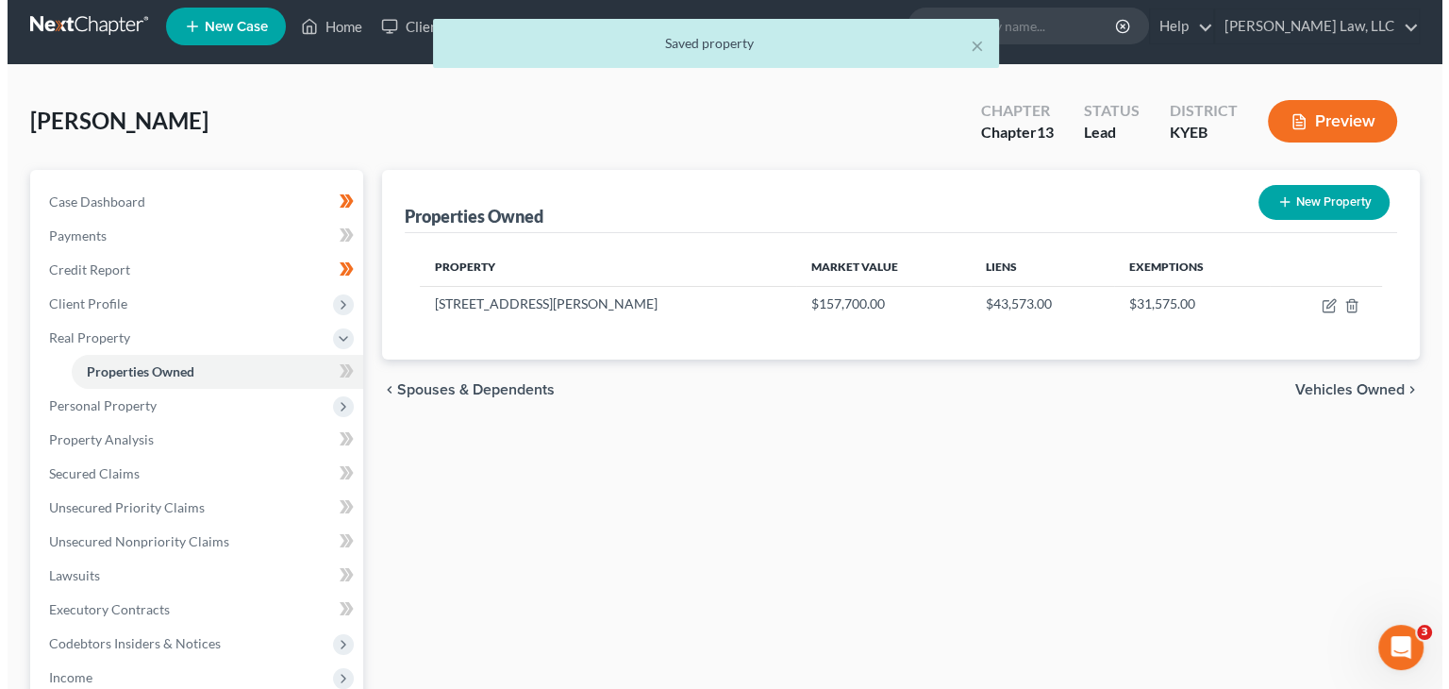
scroll to position [0, 0]
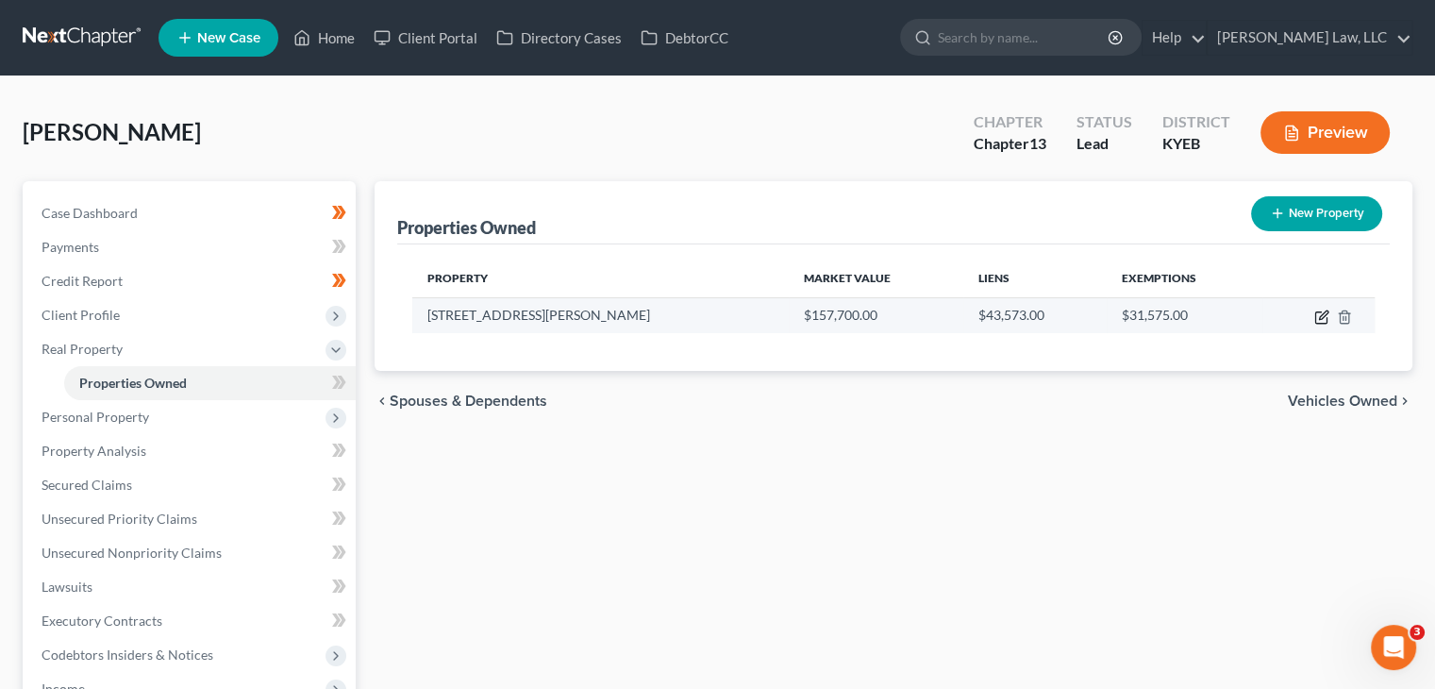
click at [1321, 310] on icon "button" at bounding box center [1321, 316] width 15 height 15
select select "18"
select select "58"
select select "0"
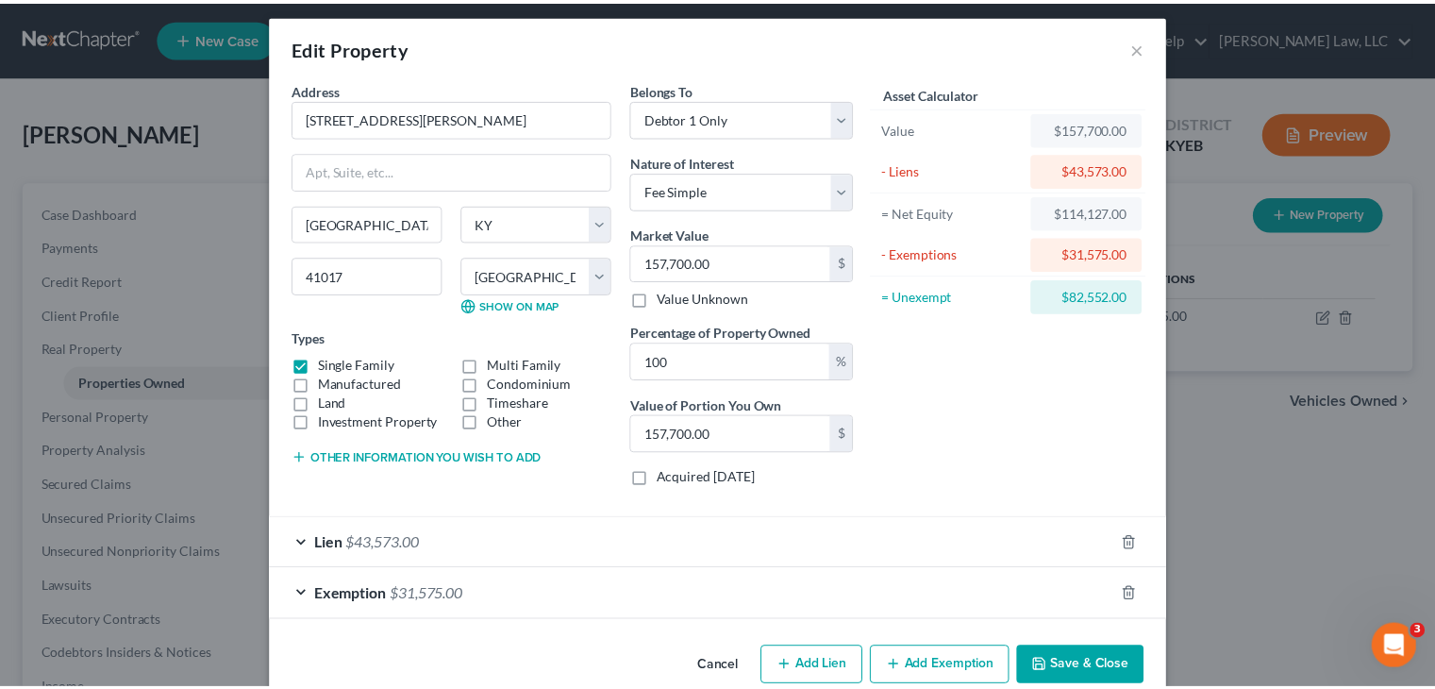
scroll to position [5, 0]
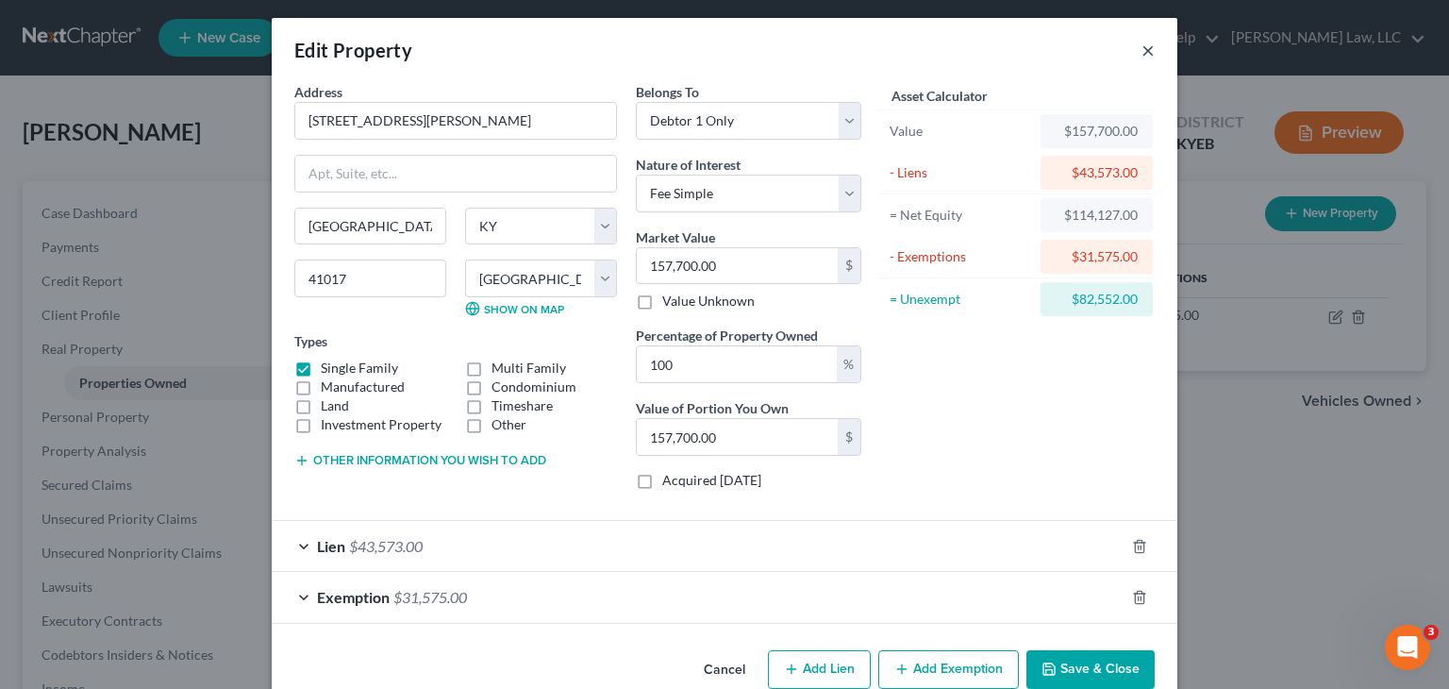
click at [1142, 46] on button "×" at bounding box center [1148, 50] width 13 height 23
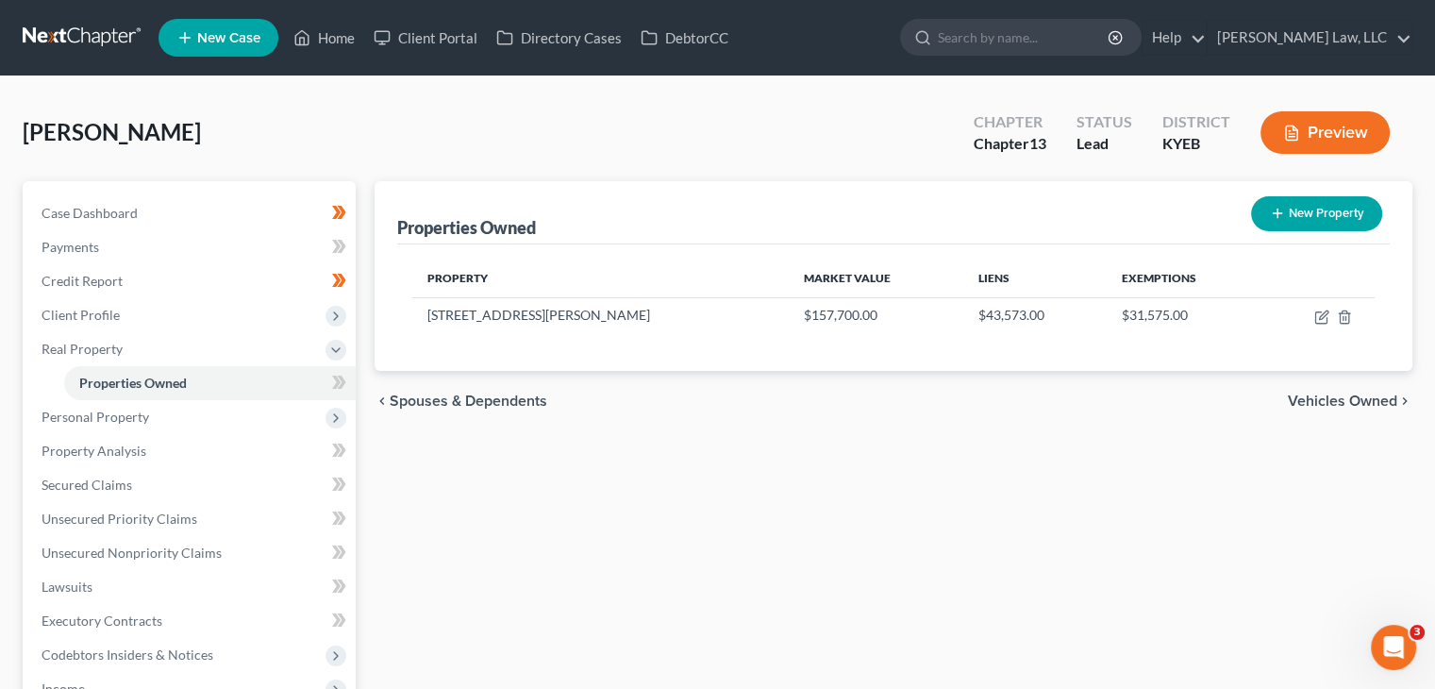
scroll to position [97, 0]
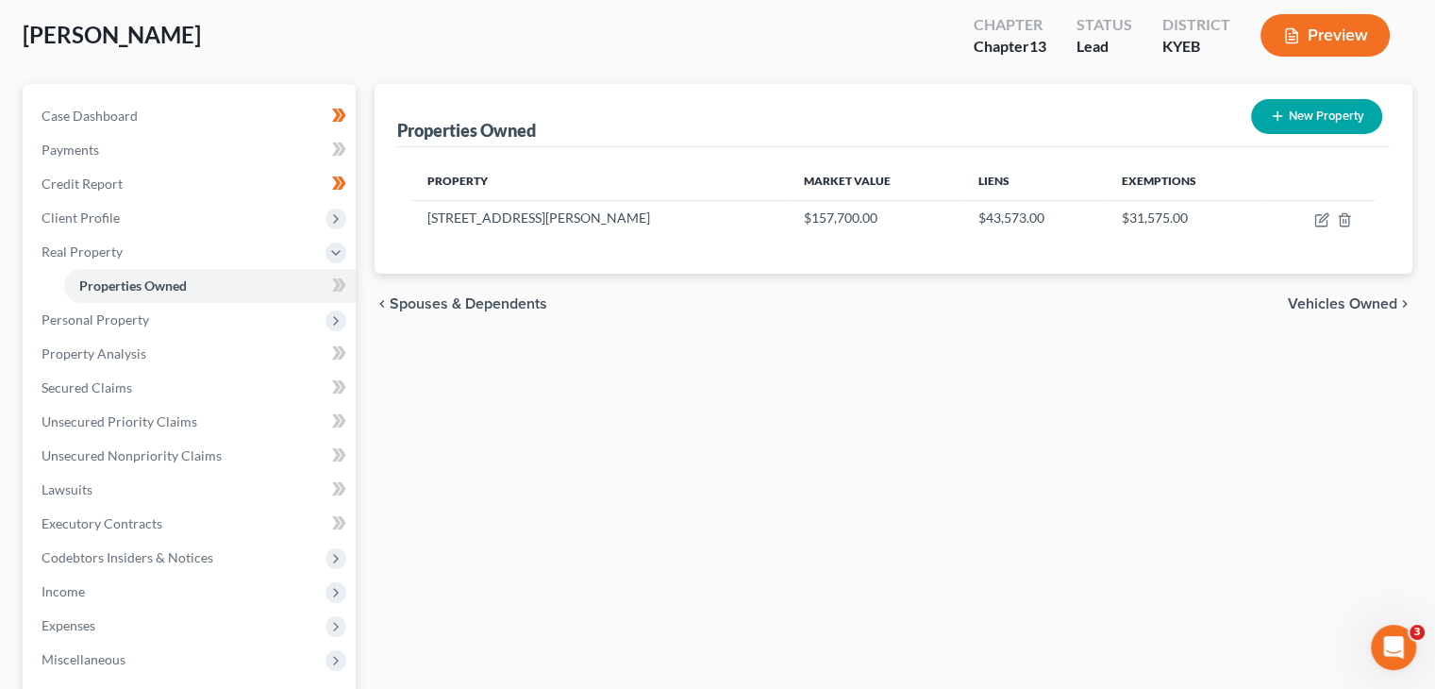
click at [342, 284] on icon at bounding box center [342, 284] width 8 height 13
click at [257, 319] on span "Personal Property" at bounding box center [190, 320] width 329 height 34
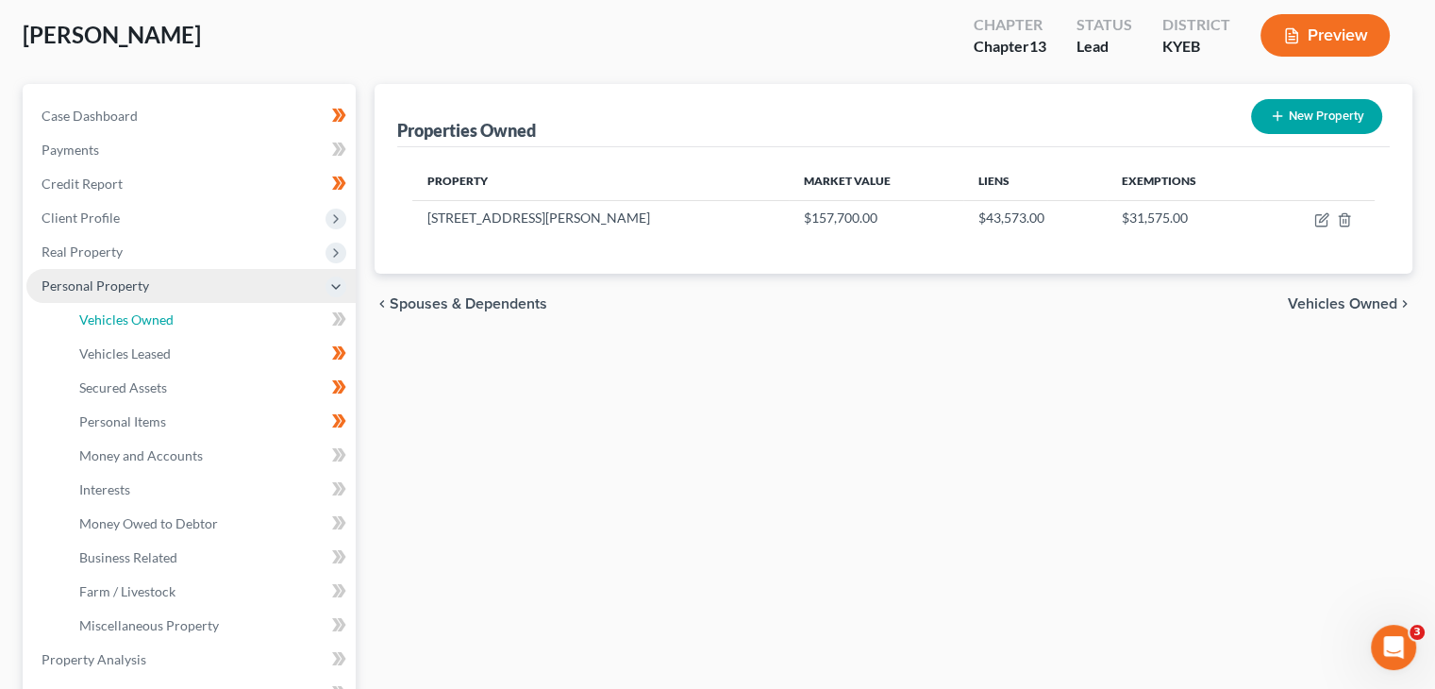
click at [257, 319] on link "Vehicles Owned" at bounding box center [210, 320] width 292 height 34
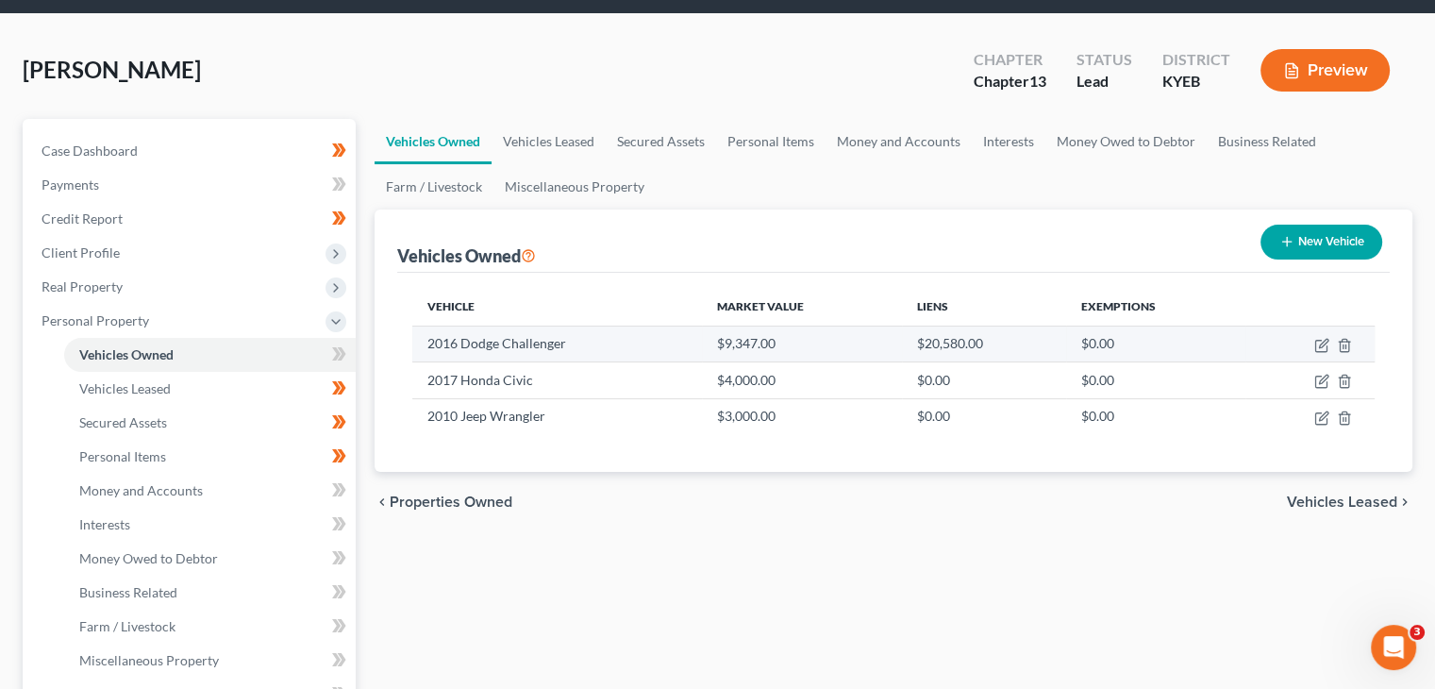
scroll to position [96, 0]
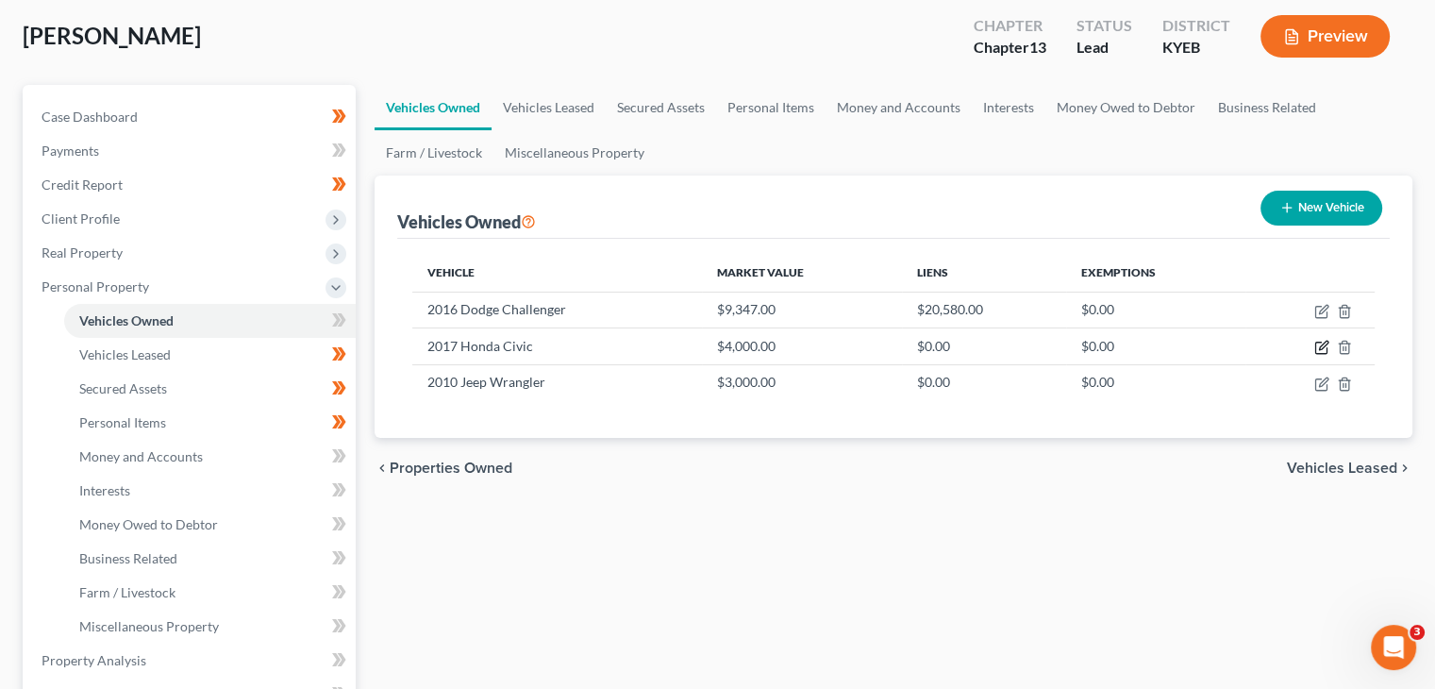
drag, startPoint x: 1325, startPoint y: 342, endPoint x: 1423, endPoint y: 450, distance: 146.3
click at [1350, 463] on ui-view "Vehicles Owned Vehicles Leased Secured Assets Personal Items Money and Accounts…" at bounding box center [894, 291] width 1038 height 413
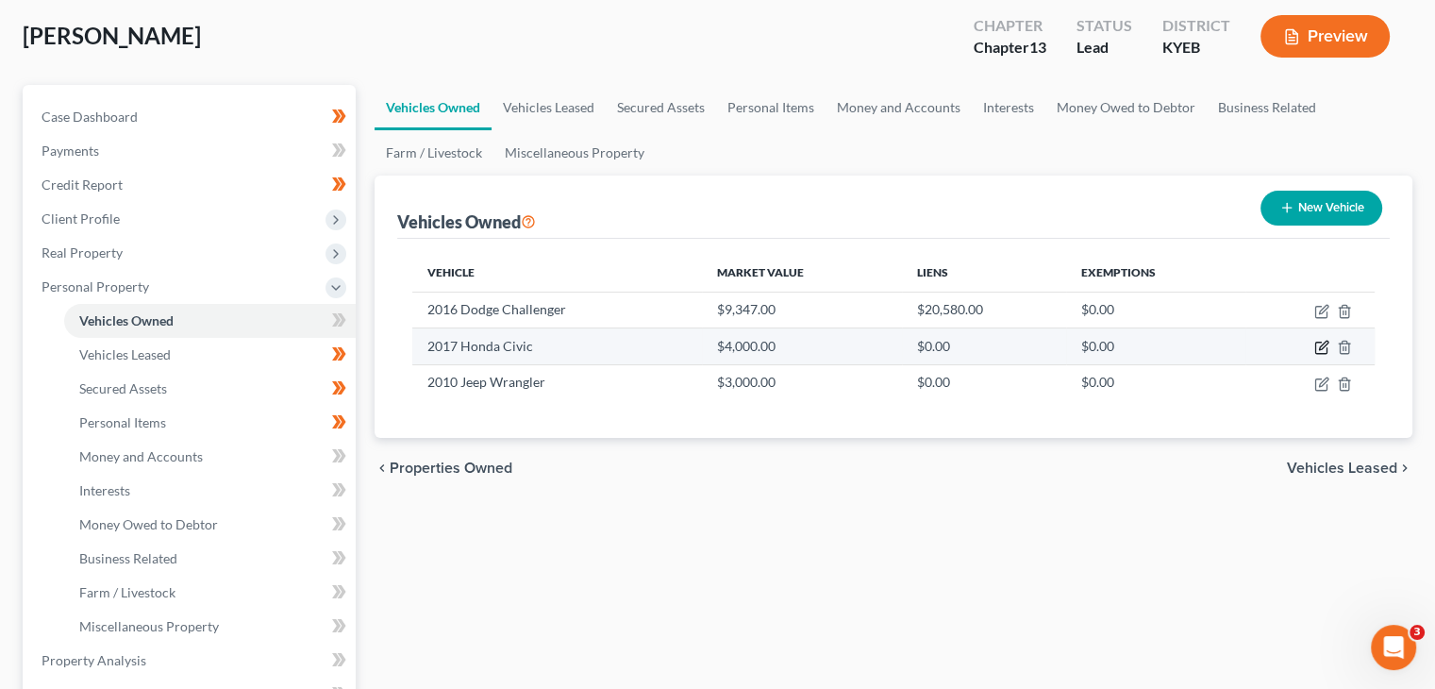
click at [1321, 343] on icon "button" at bounding box center [1321, 347] width 15 height 15
select select "0"
select select "9"
select select "3"
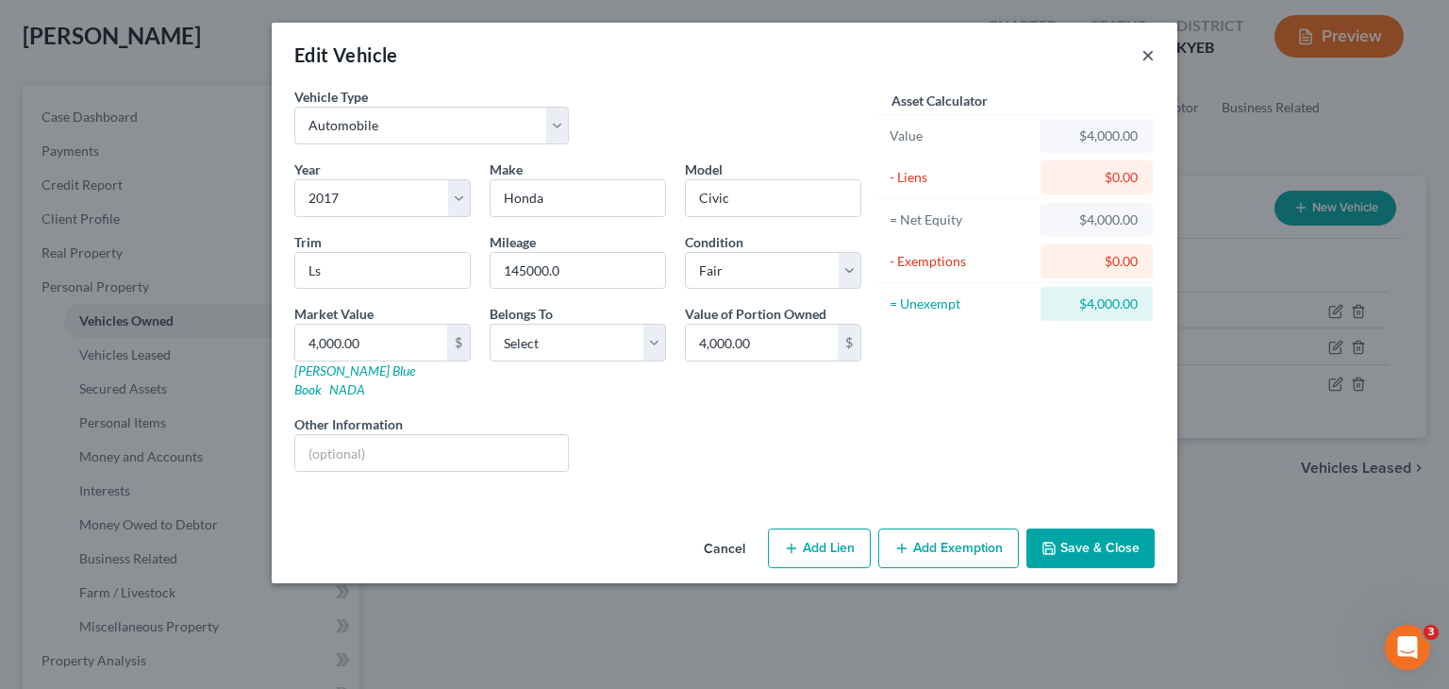
click at [1147, 58] on button "×" at bounding box center [1148, 54] width 13 height 23
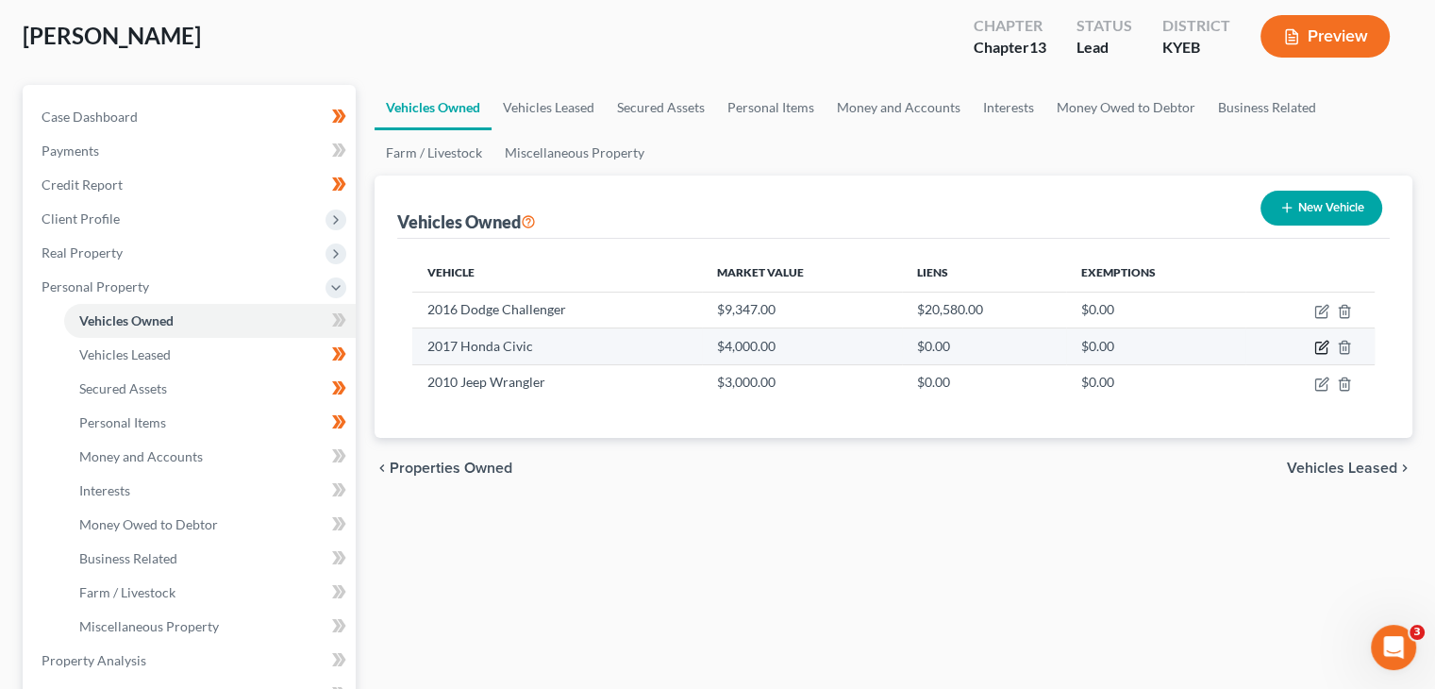
click at [1321, 344] on icon "button" at bounding box center [1323, 346] width 8 height 8
select select "0"
select select "9"
select select "3"
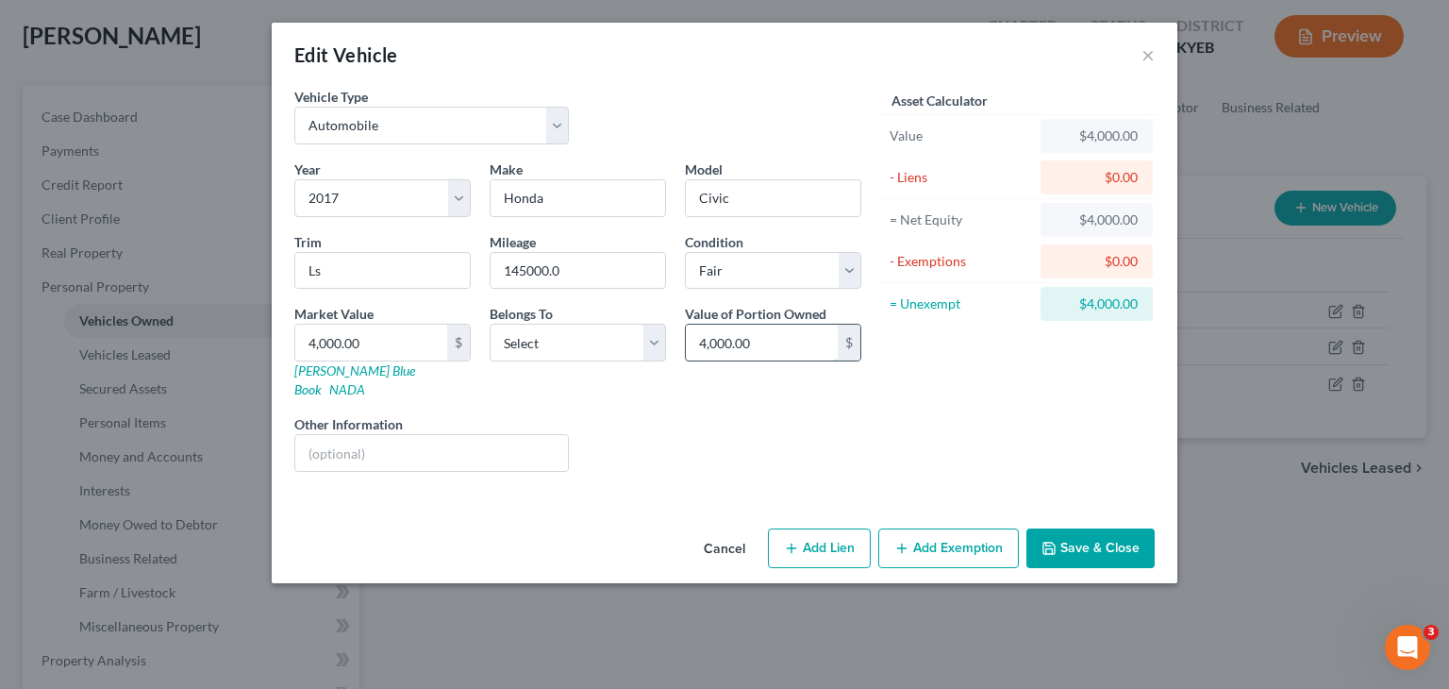
click at [773, 344] on input "4,000.00" at bounding box center [762, 343] width 152 height 36
drag, startPoint x: 765, startPoint y: 337, endPoint x: 694, endPoint y: 341, distance: 70.9
click at [694, 341] on input "7,000" at bounding box center [762, 343] width 152 height 36
type input "7,000"
click at [698, 414] on div "Liens Select" at bounding box center [724, 443] width 293 height 58
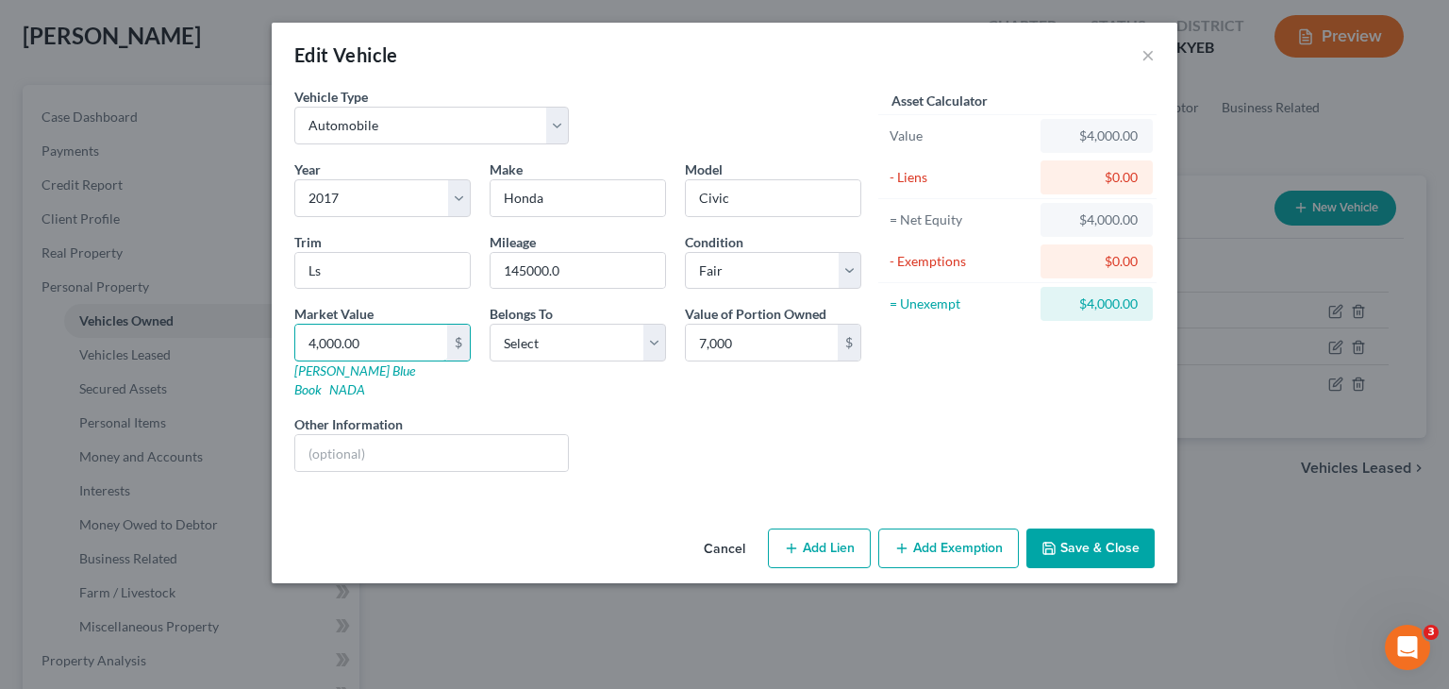
type input "7"
type input "7.00"
type input "70"
type input "70.00"
type input "700"
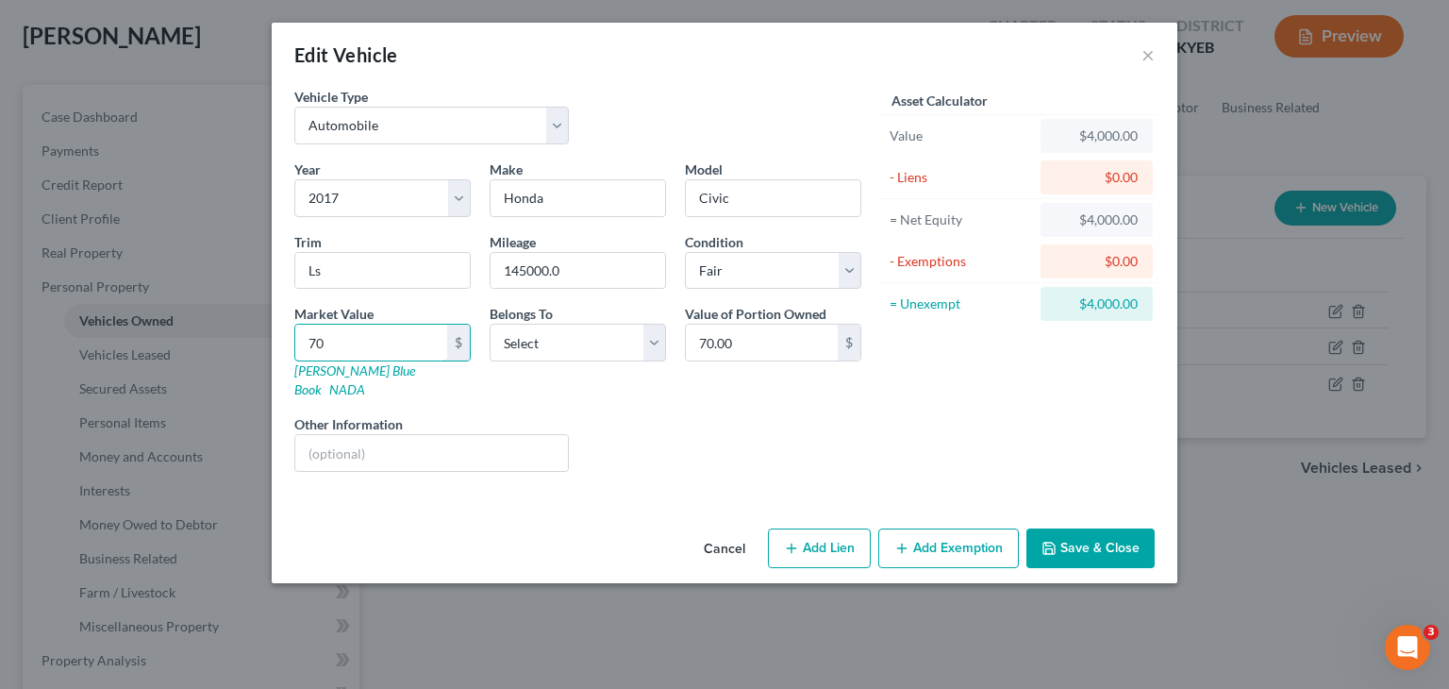
type input "700.00"
type input "7000"
type input "7,000.00"
type input "7,000"
click at [1112, 544] on button "Save & Close" at bounding box center [1091, 548] width 128 height 40
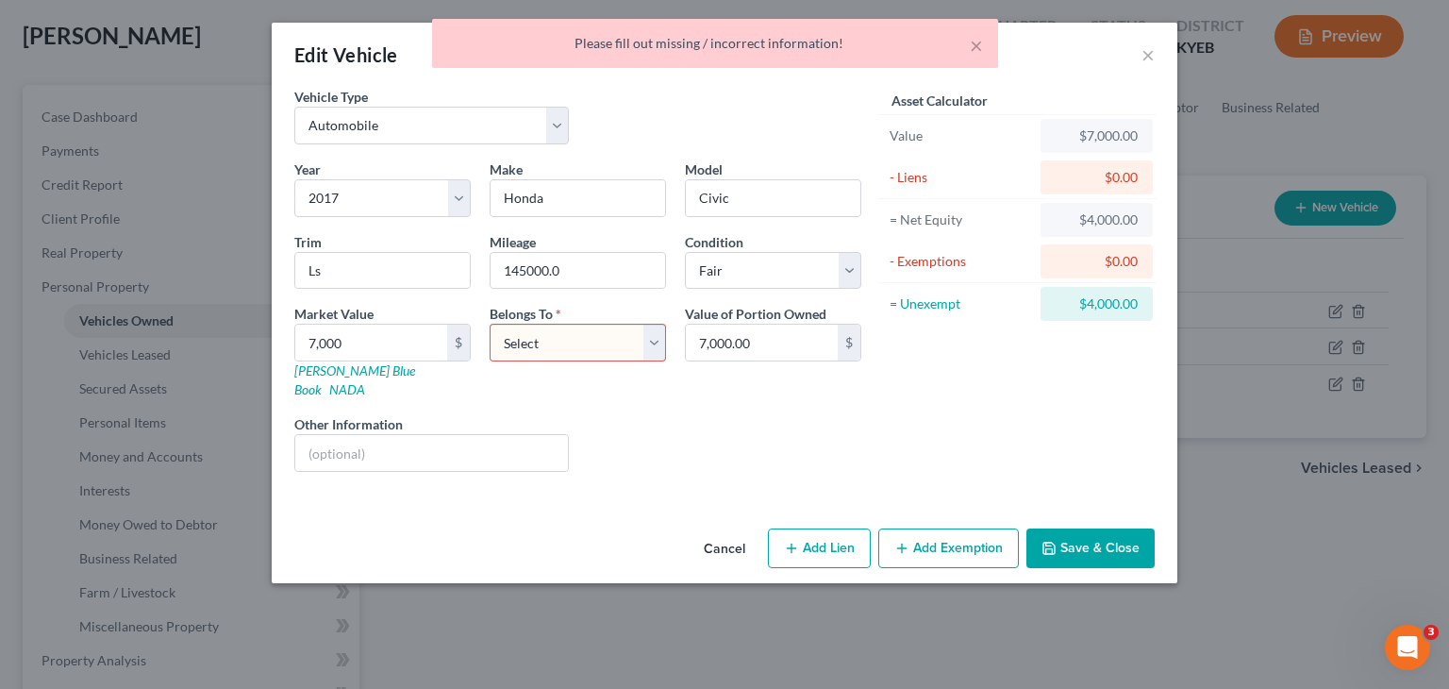
click at [602, 360] on div "Belongs To * Select Debtor 1 Only Debtor 2 Only Debtor 1 And Debtor 2 Only At L…" at bounding box center [577, 351] width 195 height 95
click at [604, 348] on select "Select Debtor 1 Only Debtor 2 Only Debtor 1 And Debtor 2 Only At Least One Of T…" at bounding box center [578, 343] width 176 height 38
select select "0"
click at [490, 324] on select "Select Debtor 1 Only Debtor 2 Only Debtor 1 And Debtor 2 Only At Least One Of T…" at bounding box center [578, 343] width 176 height 38
click at [1079, 528] on button "Save & Close" at bounding box center [1091, 548] width 128 height 40
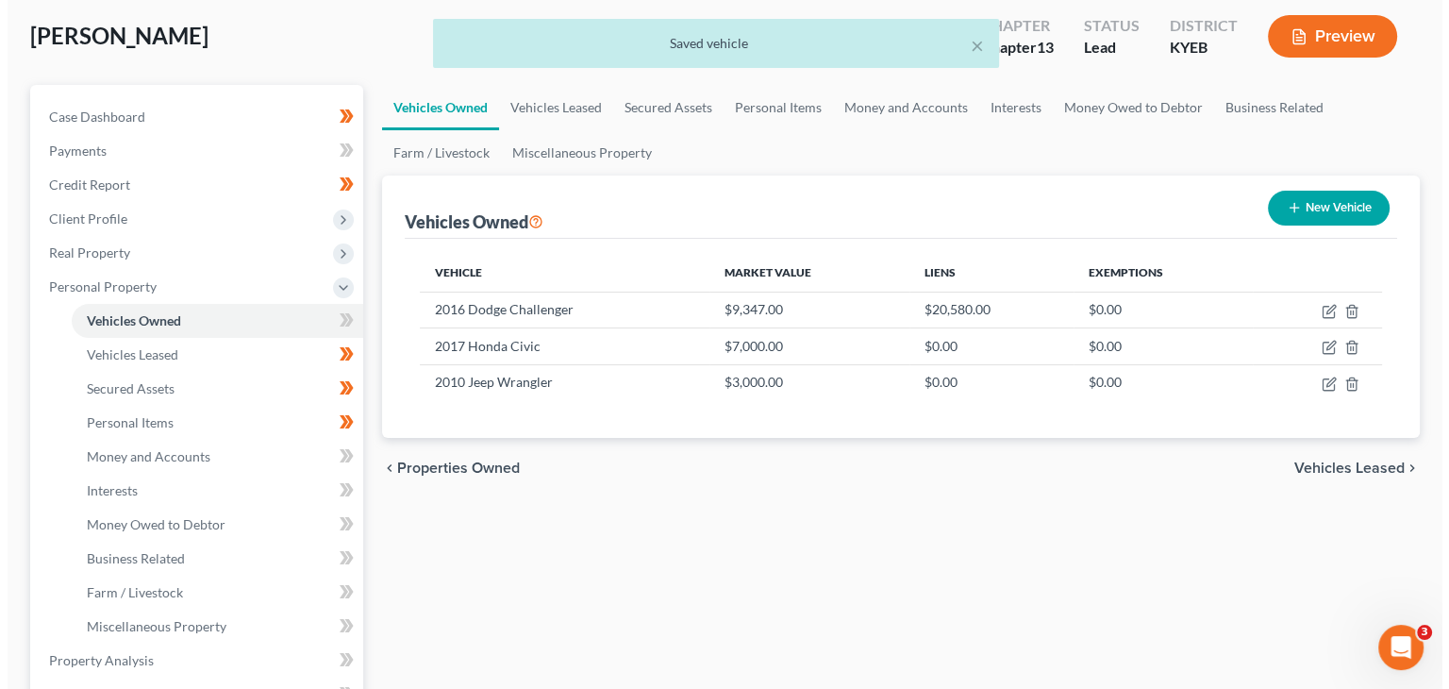
scroll to position [143, 0]
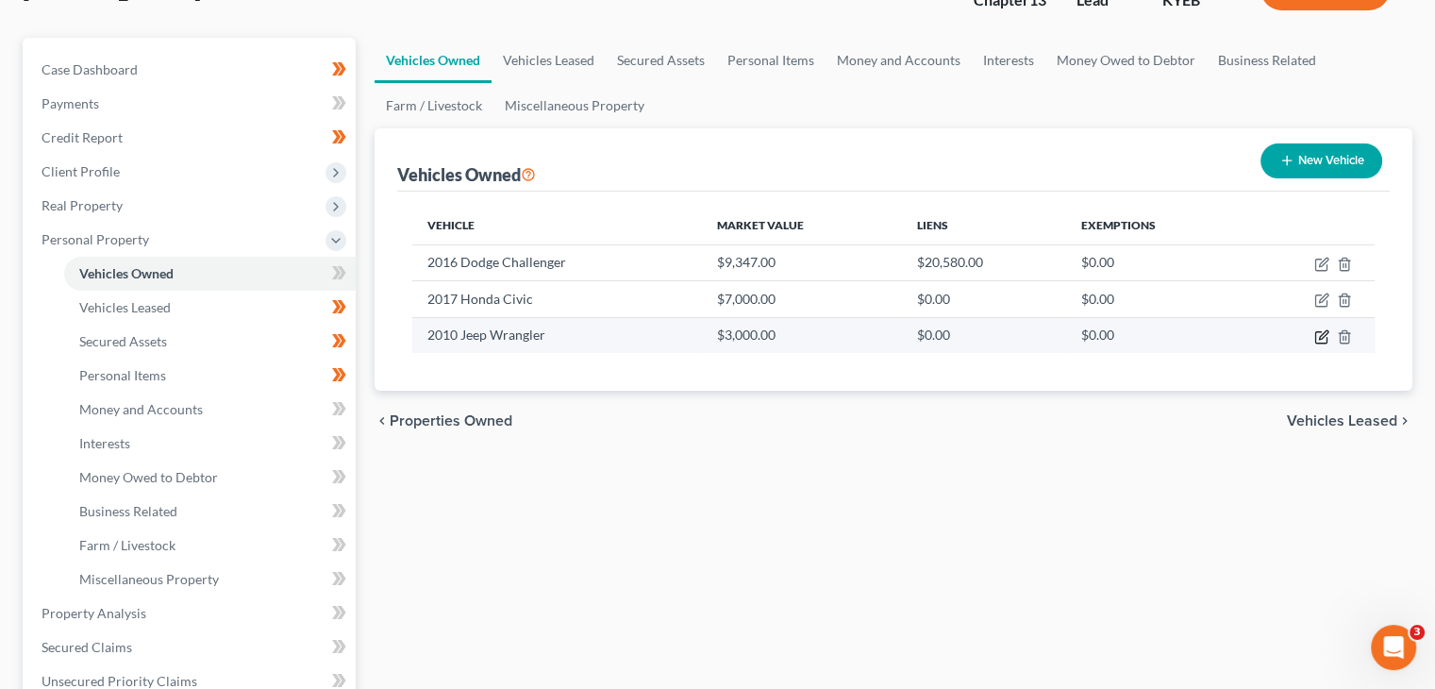
click at [1314, 333] on icon "button" at bounding box center [1321, 336] width 15 height 15
select select "0"
select select "16"
select select "4"
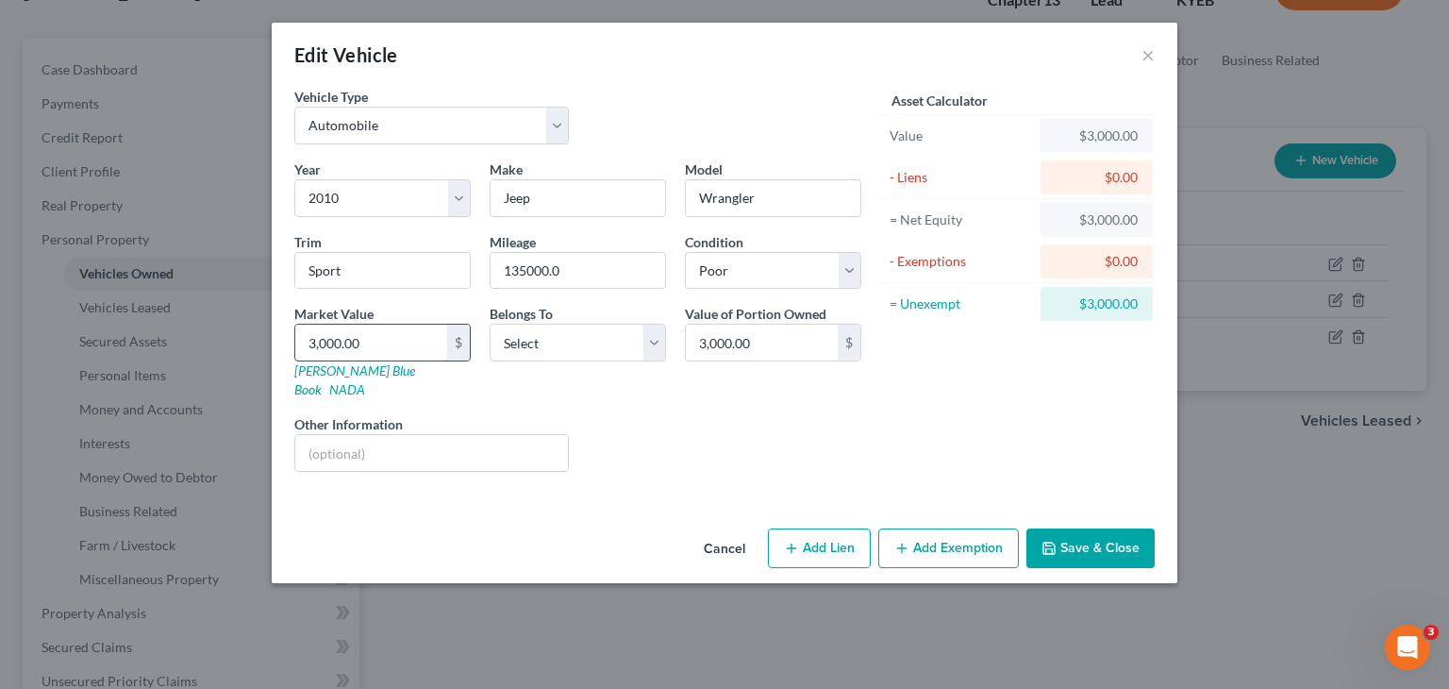
click at [408, 346] on input "3,000.00" at bounding box center [371, 343] width 152 height 36
type input "6"
type input "6.00"
type input "62"
type input "62.00"
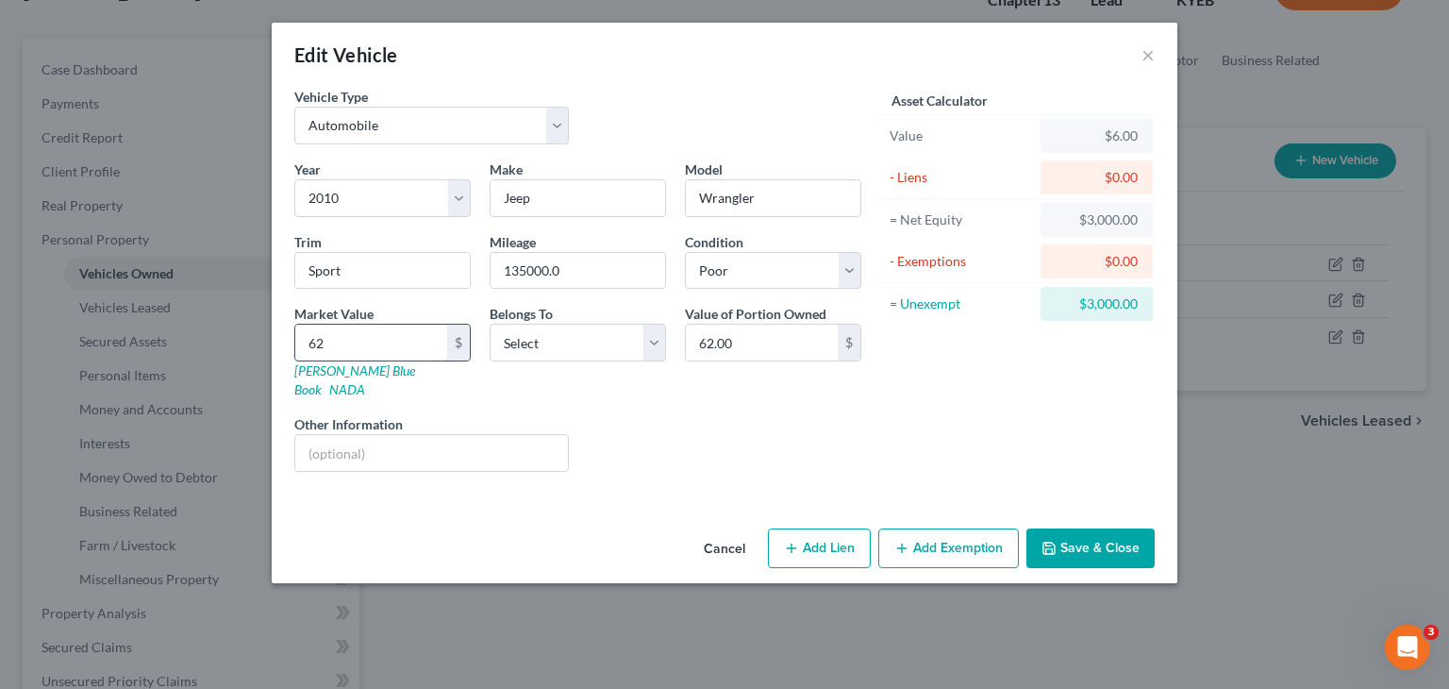
type input "629"
type input "629.00"
type input "6299"
type input "6,299.00"
type input "6,299"
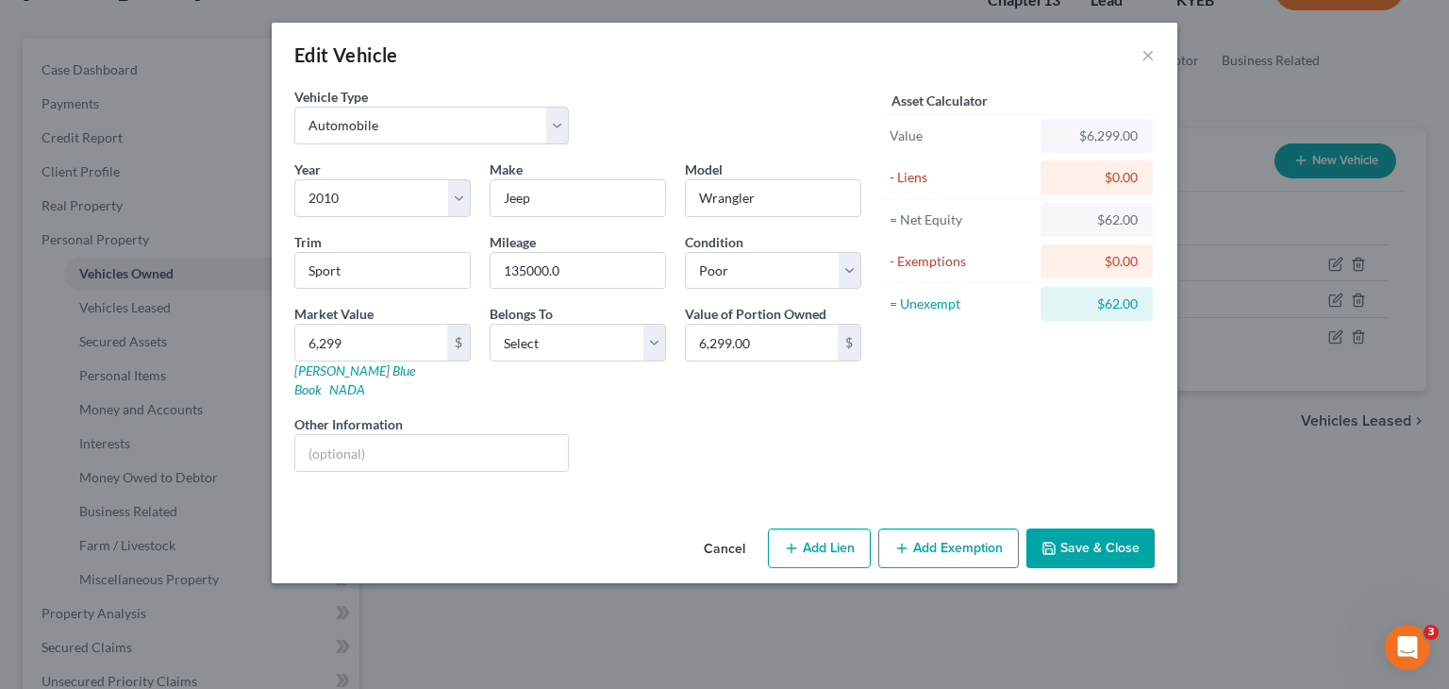
click at [1076, 528] on button "Save & Close" at bounding box center [1091, 548] width 128 height 40
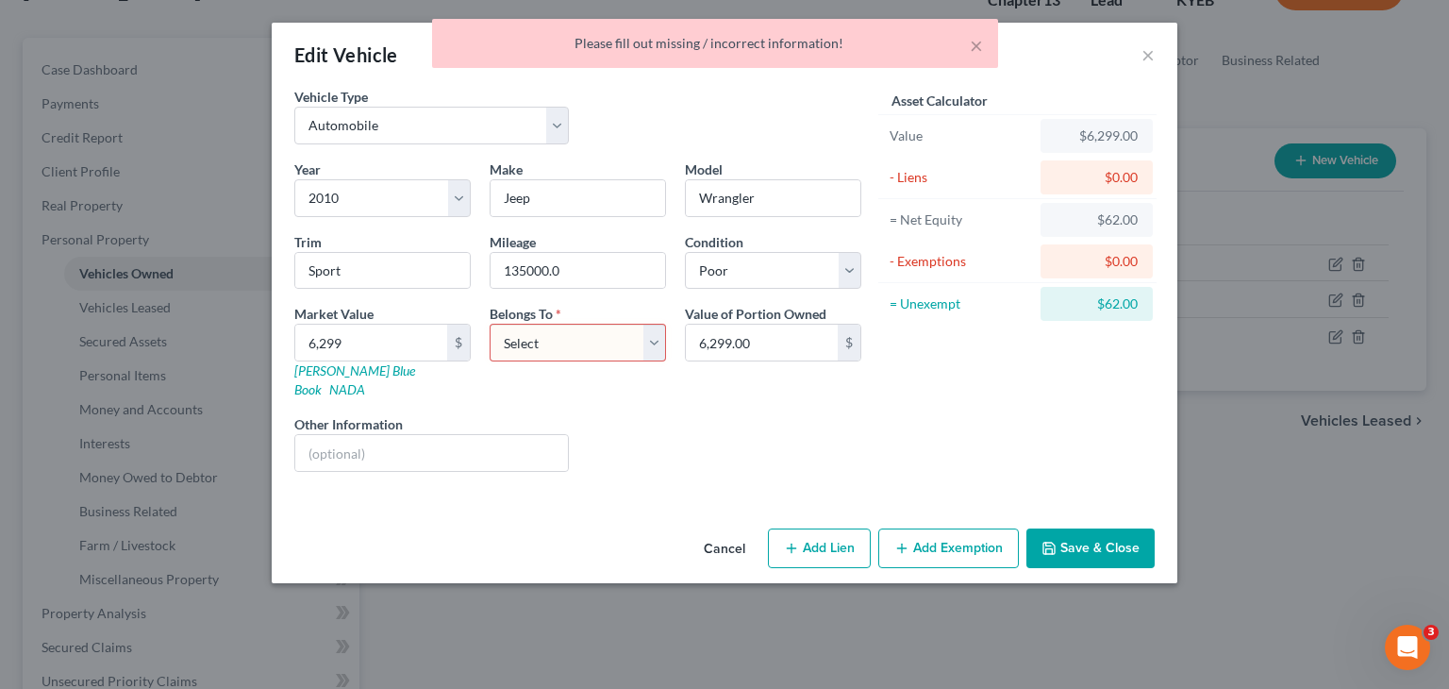
click at [643, 344] on select "Select Debtor 1 Only Debtor 2 Only Debtor 1 And Debtor 2 Only At Least One Of T…" at bounding box center [578, 343] width 176 height 38
select select "0"
click at [490, 324] on select "Select Debtor 1 Only Debtor 2 Only Debtor 1 And Debtor 2 Only At Least One Of T…" at bounding box center [578, 343] width 176 height 38
click at [1074, 543] on button "Save & Close" at bounding box center [1091, 548] width 128 height 40
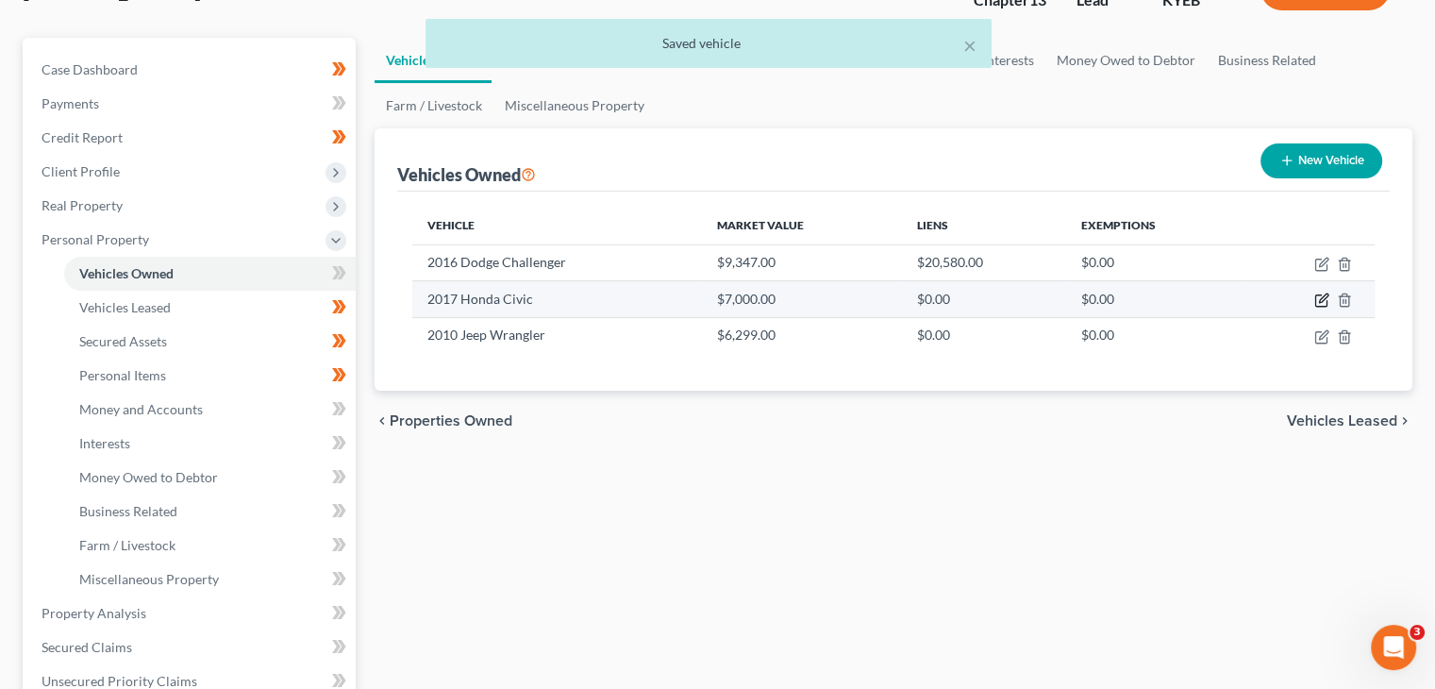
click at [1324, 299] on icon "button" at bounding box center [1323, 298] width 8 height 8
select select "0"
select select "9"
select select "3"
select select "0"
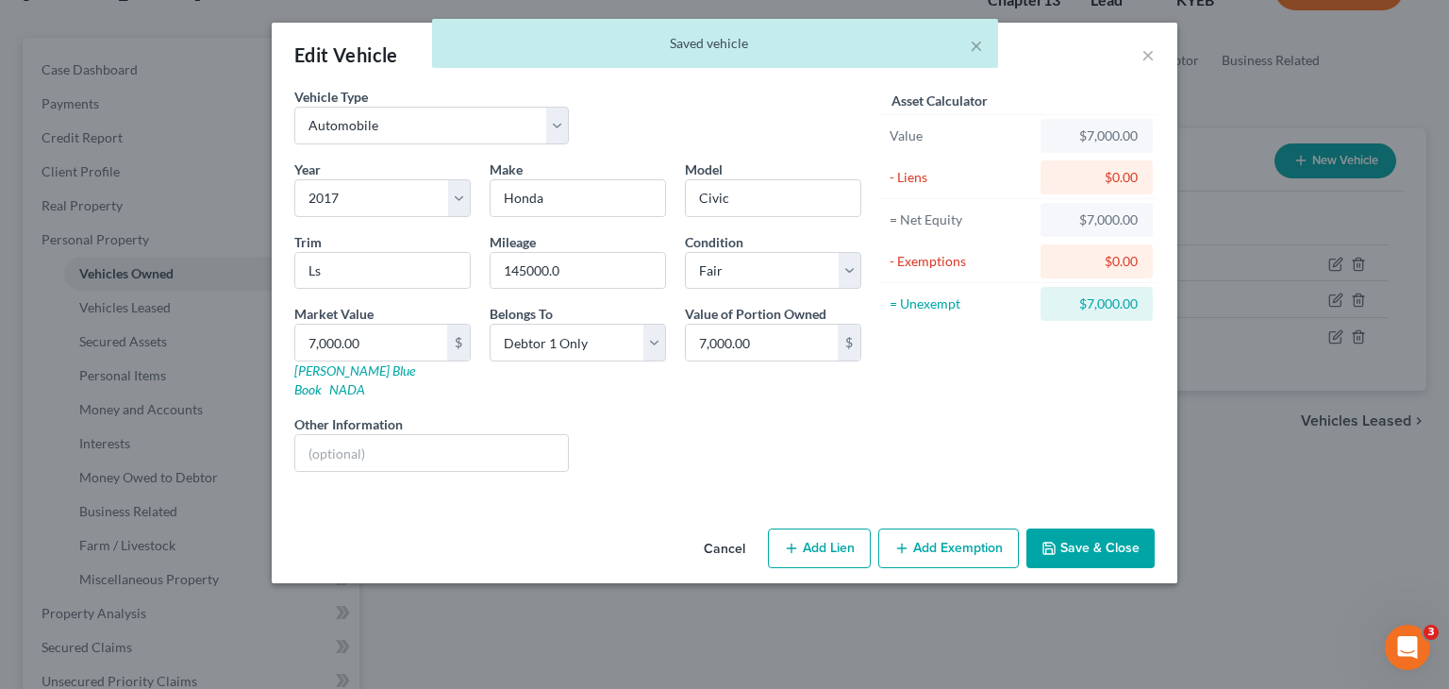
click at [931, 538] on button "Add Exemption" at bounding box center [948, 548] width 141 height 40
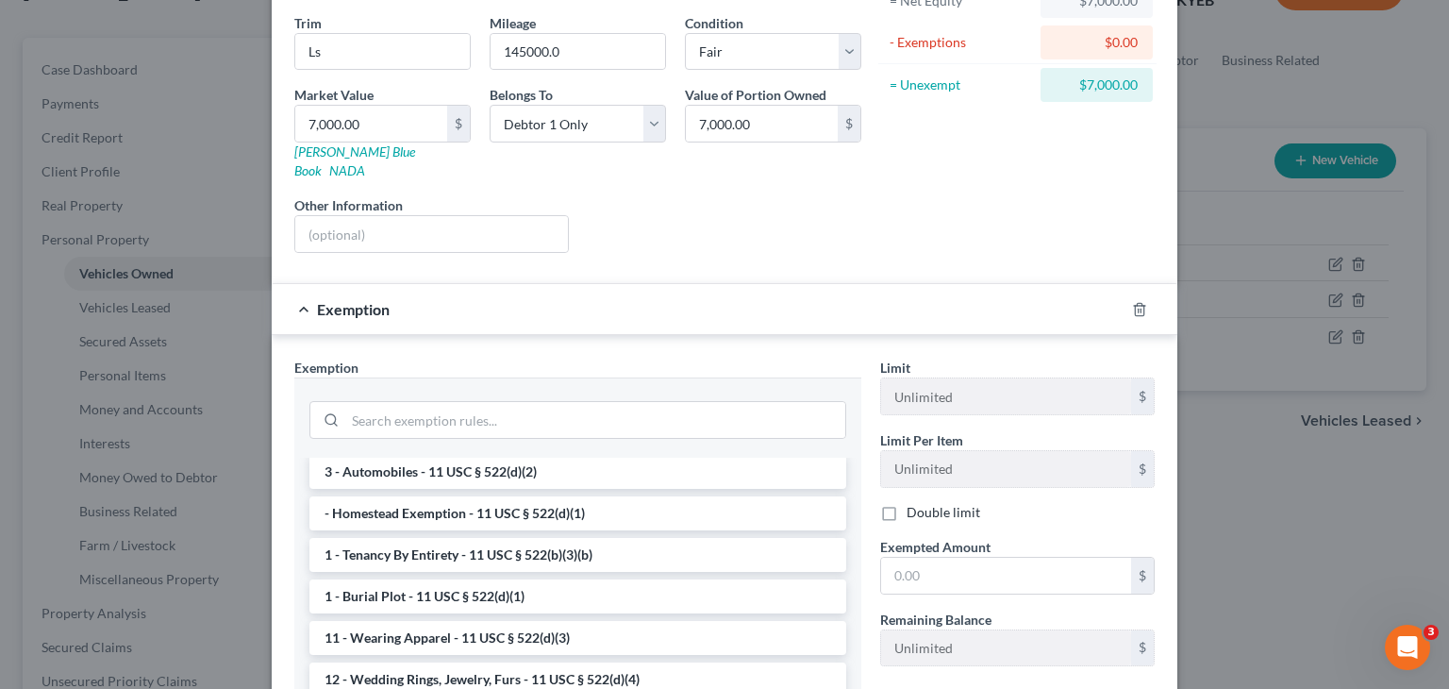
scroll to position [0, 0]
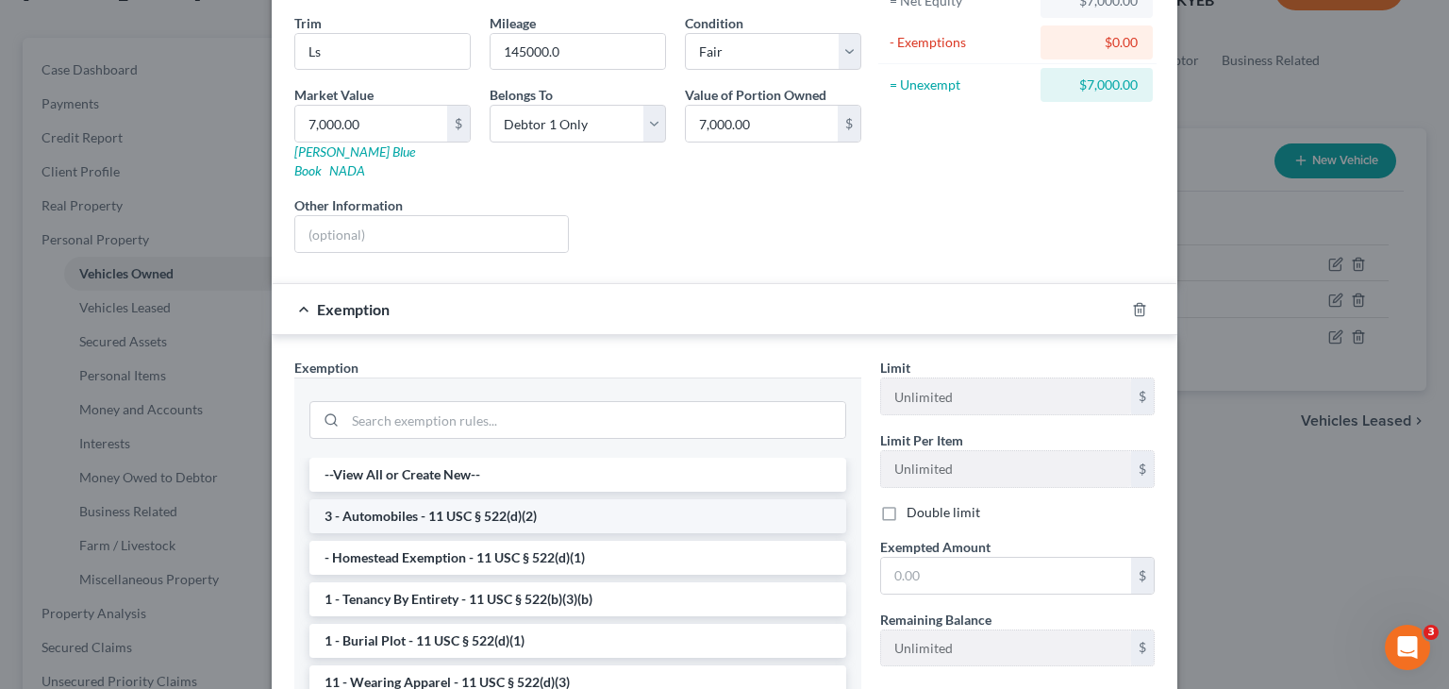
click at [610, 499] on li "3 - Automobiles - 11 USC § 522(d)(2)" at bounding box center [577, 516] width 537 height 34
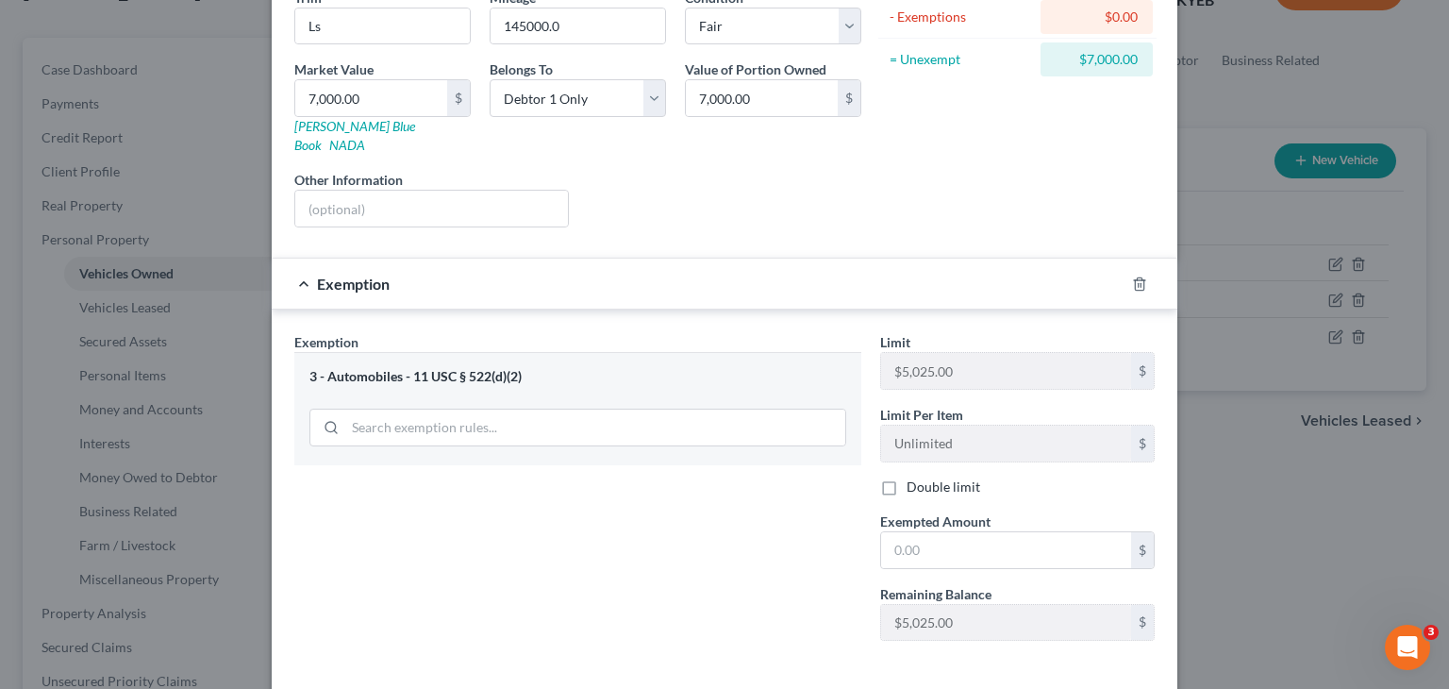
scroll to position [181, 0]
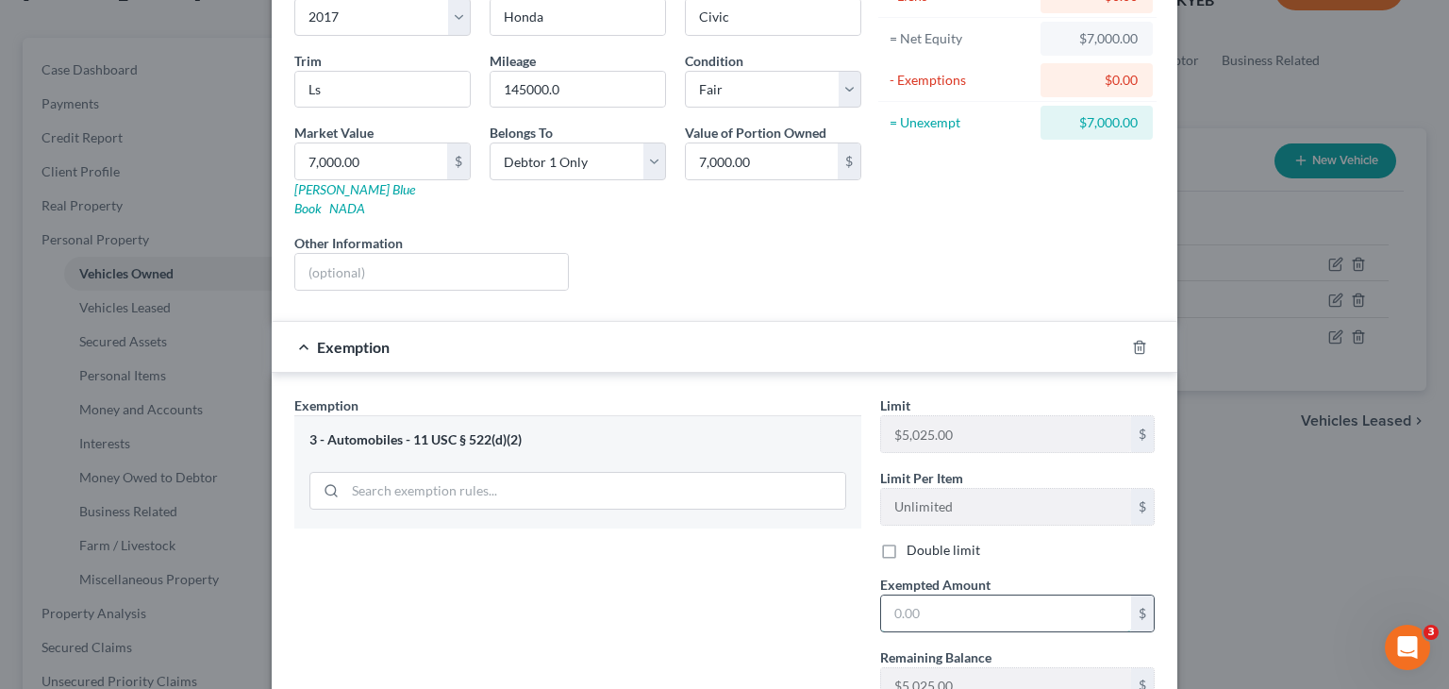
click at [967, 595] on input "text" at bounding box center [1006, 613] width 250 height 36
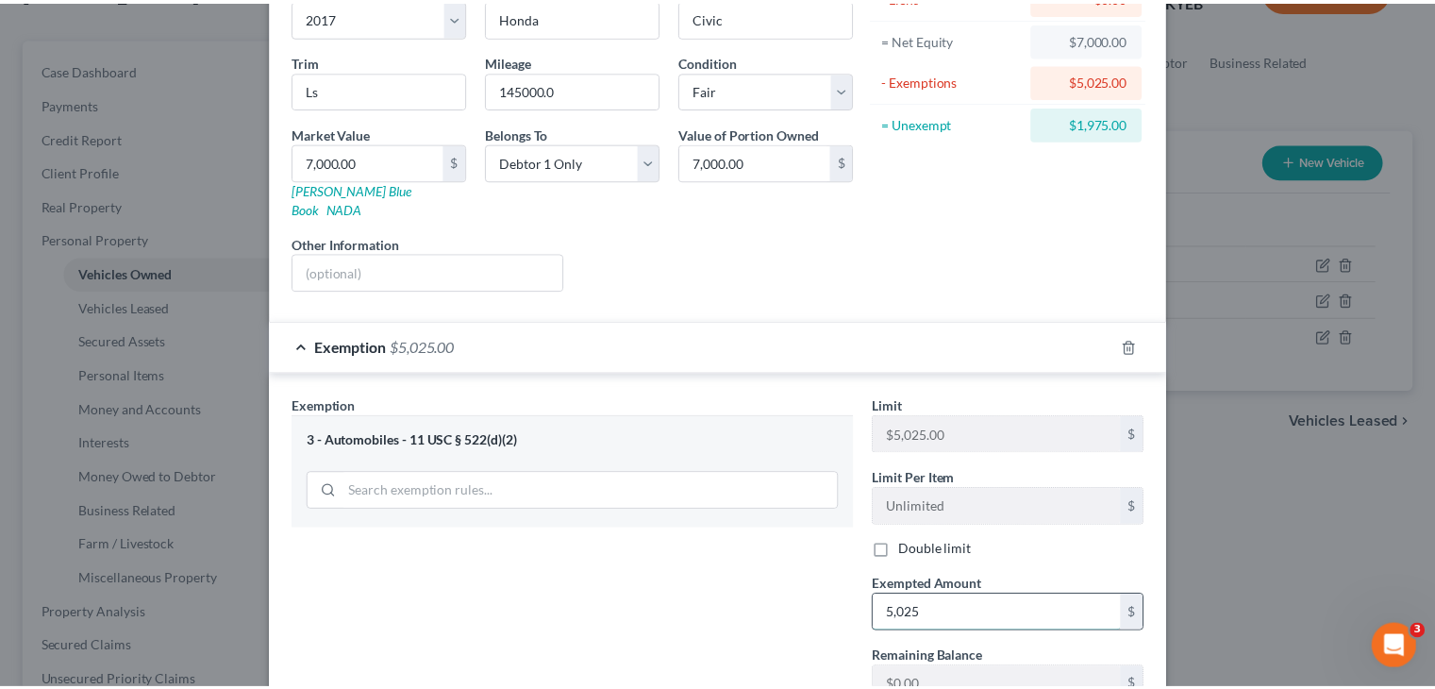
scroll to position [309, 0]
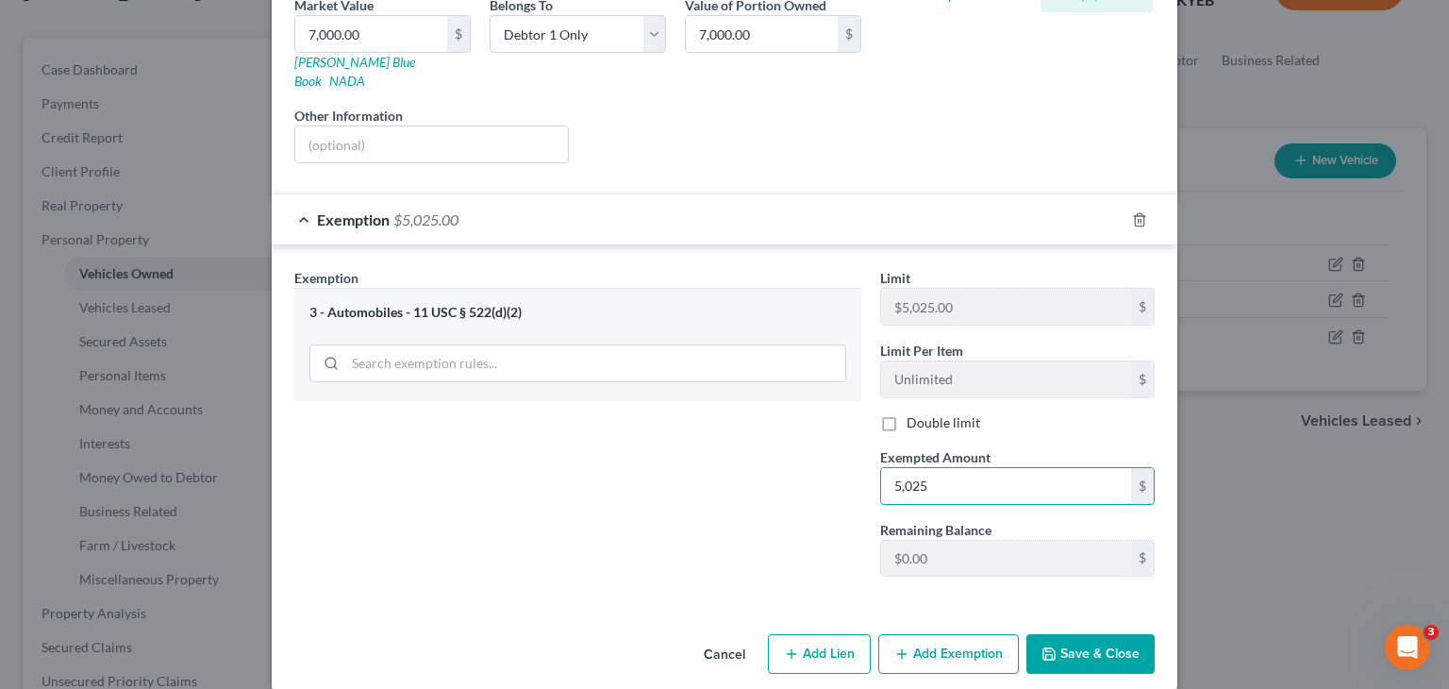
type input "5,025"
click at [1070, 634] on button "Save & Close" at bounding box center [1091, 654] width 128 height 40
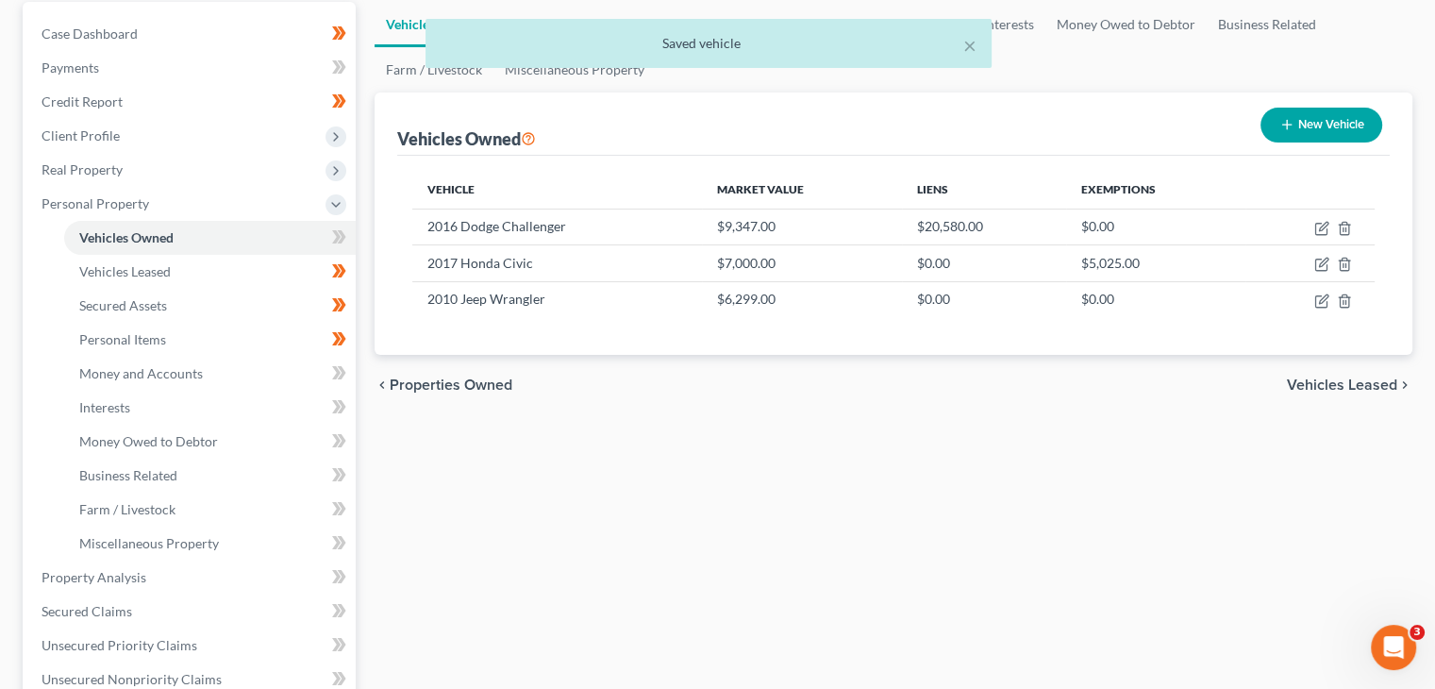
scroll to position [181, 0]
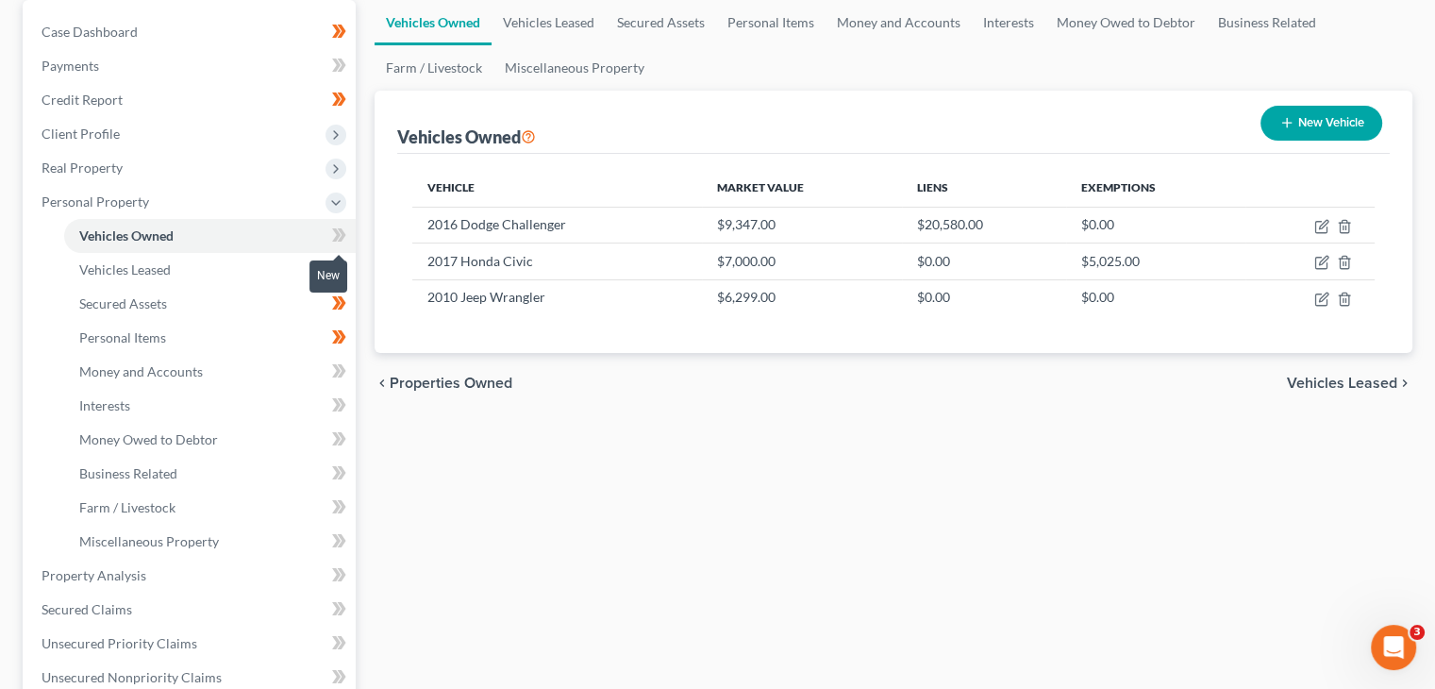
click at [336, 235] on icon at bounding box center [336, 234] width 8 height 13
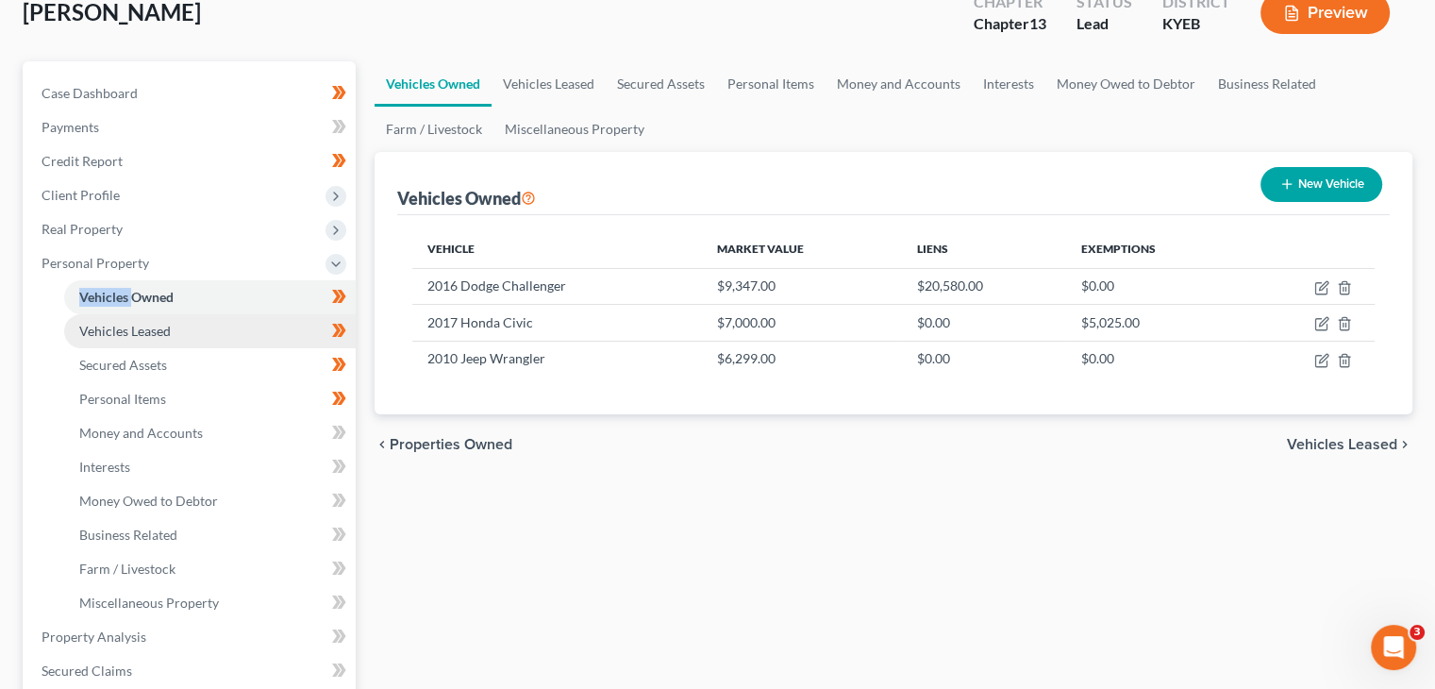
scroll to position [121, 0]
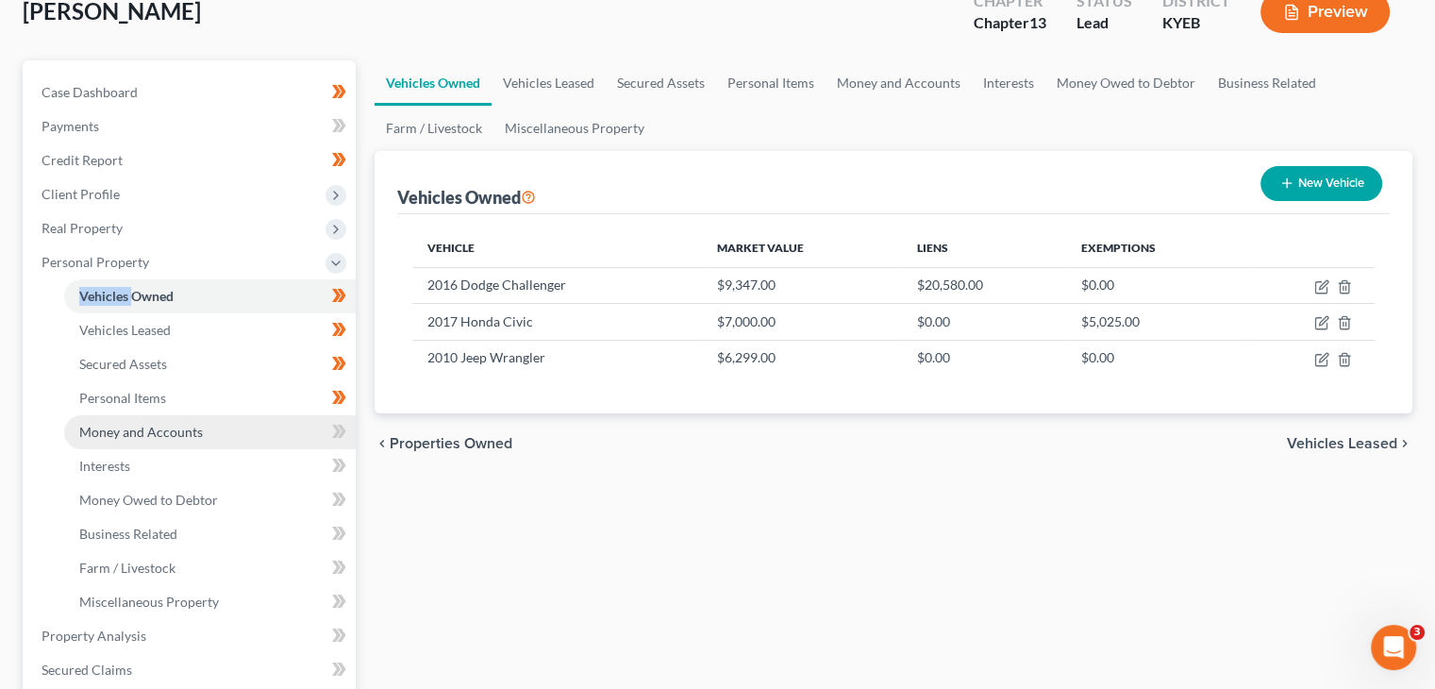
click at [261, 437] on link "Money and Accounts" at bounding box center [210, 432] width 292 height 34
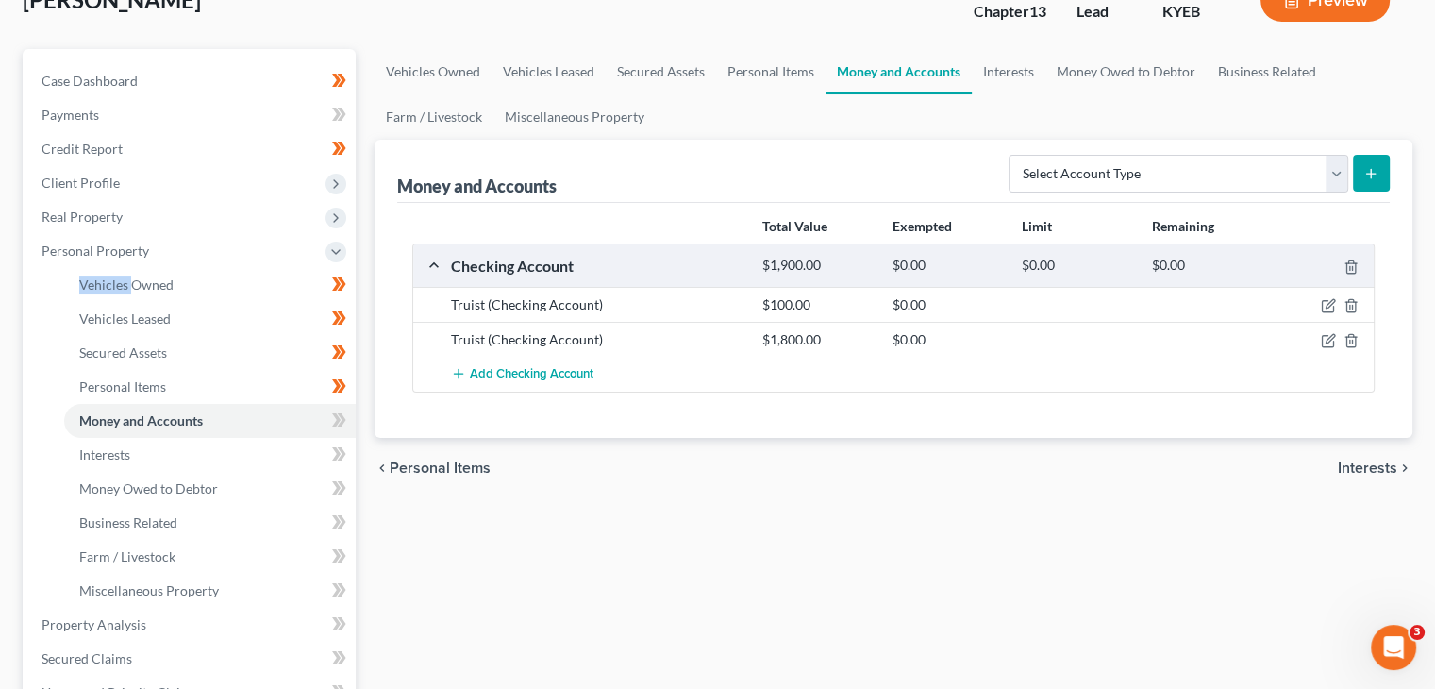
scroll to position [136, 0]
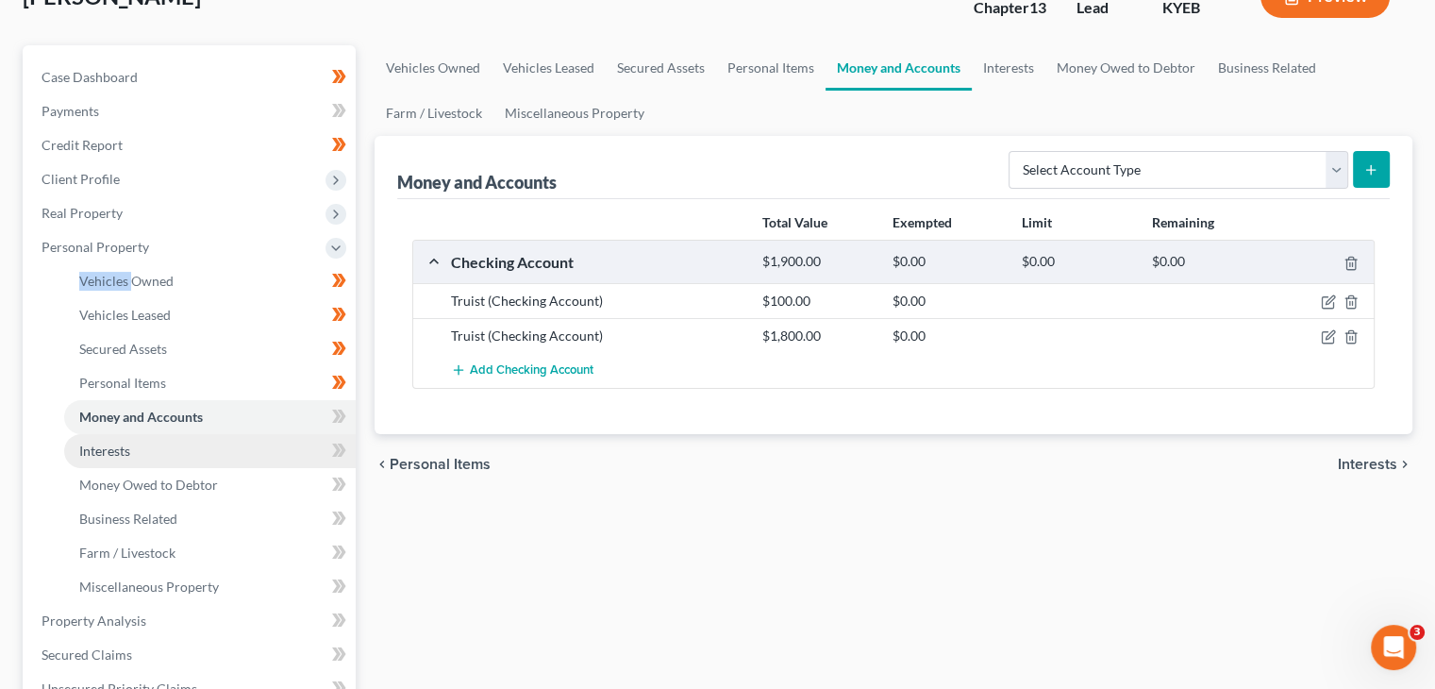
click at [258, 443] on link "Interests" at bounding box center [210, 451] width 292 height 34
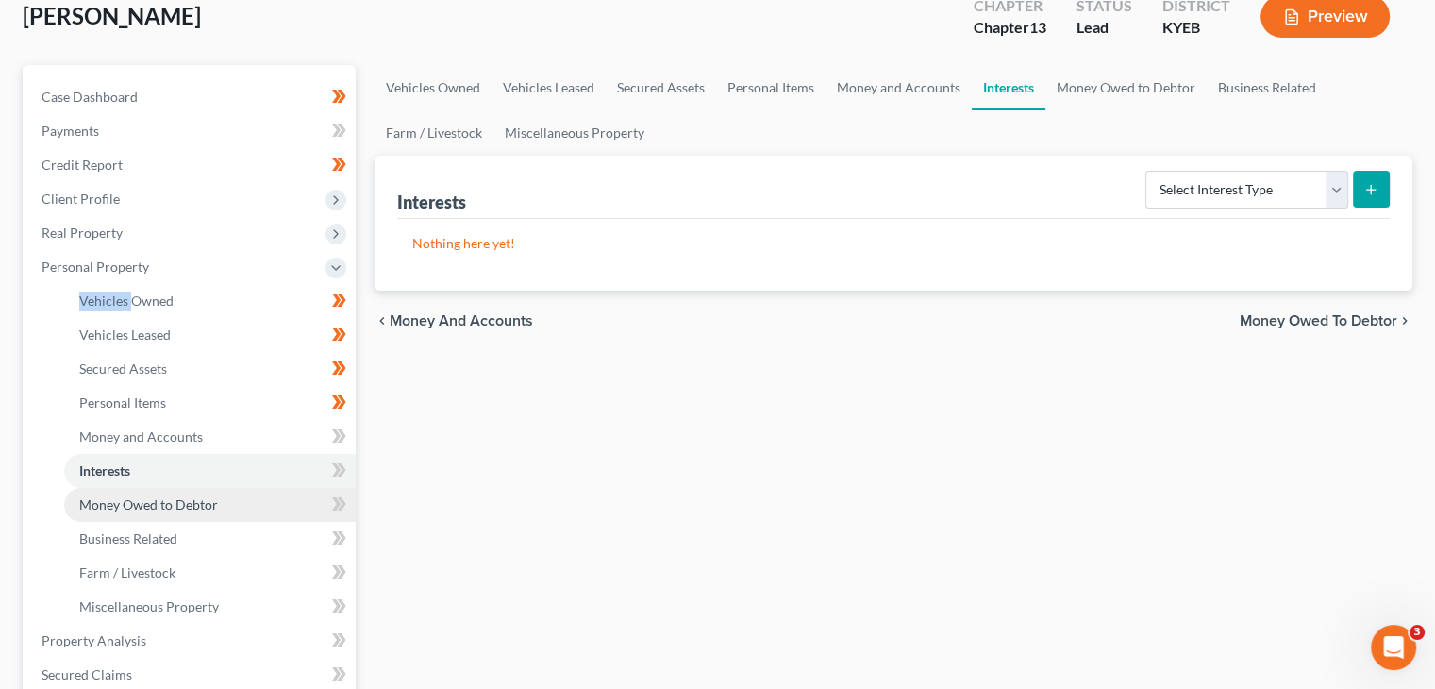
click at [201, 503] on span "Money Owed to Debtor" at bounding box center [148, 504] width 139 height 16
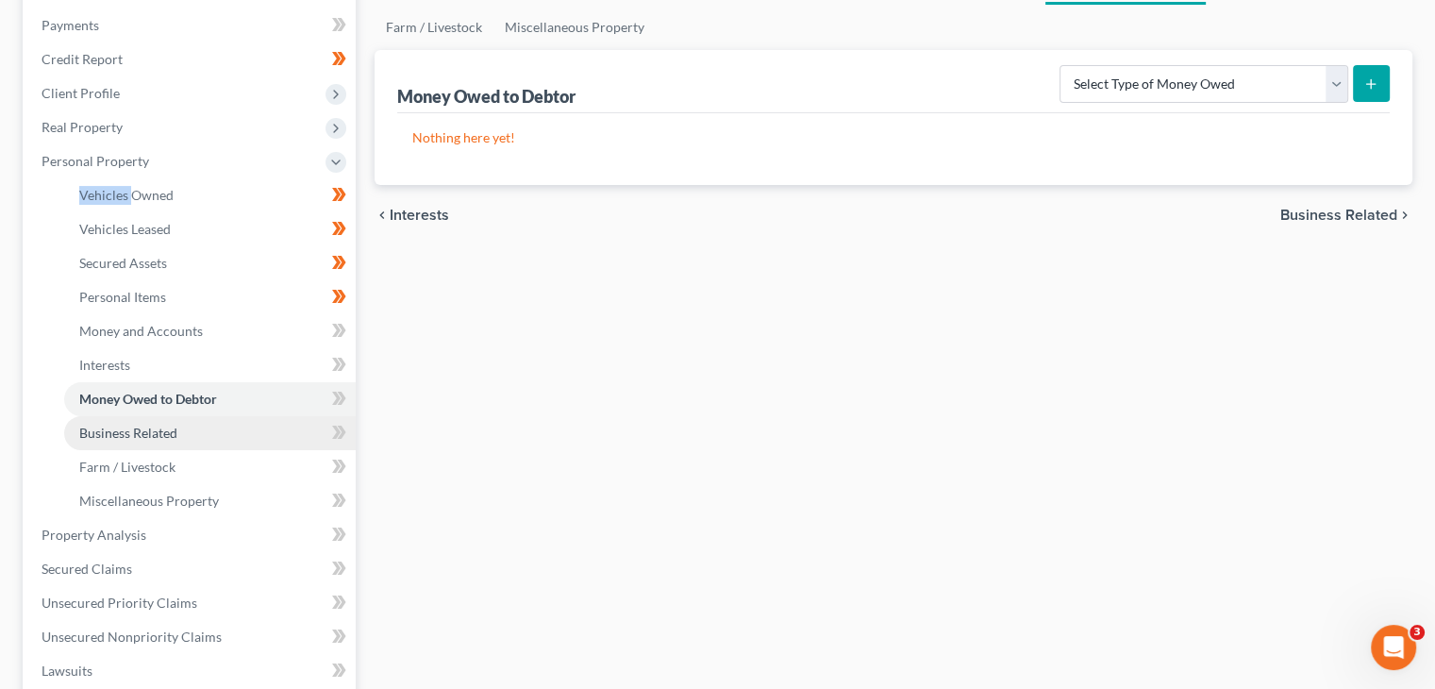
click at [185, 443] on link "Business Related" at bounding box center [210, 433] width 292 height 34
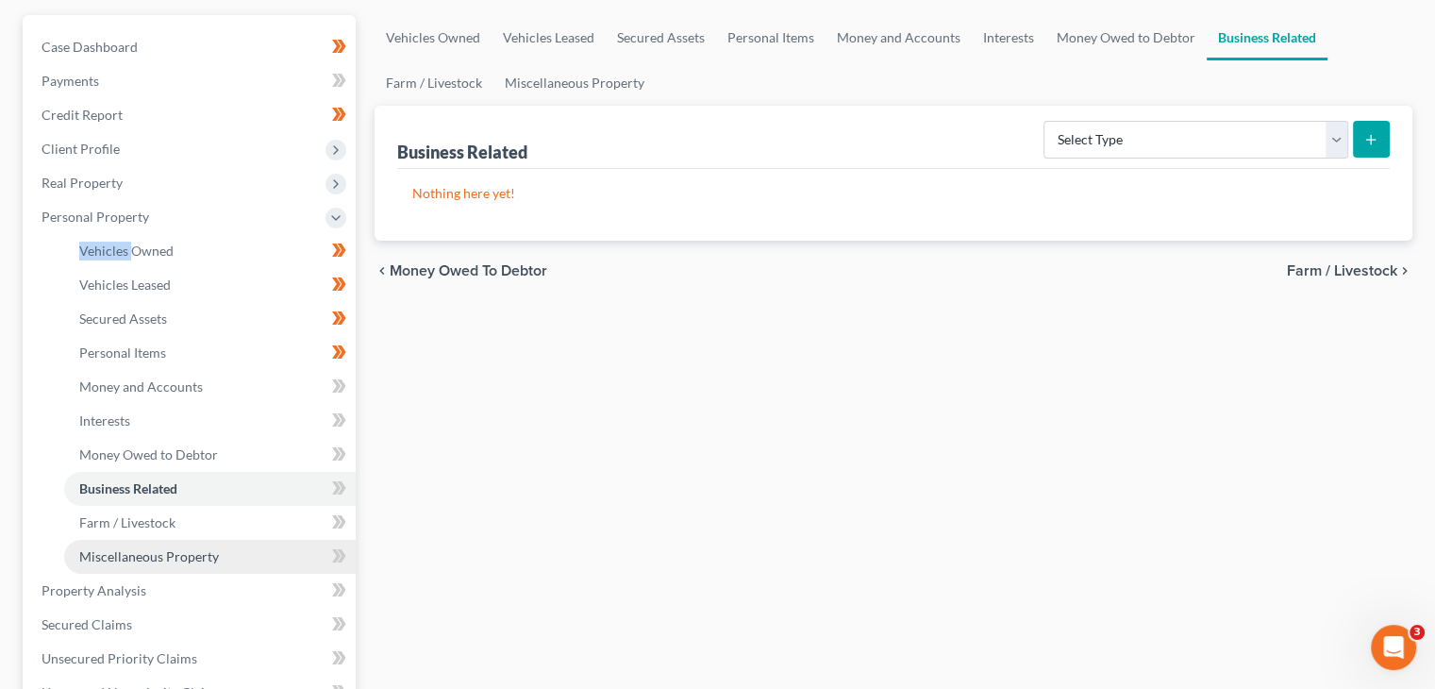
scroll to position [173, 0]
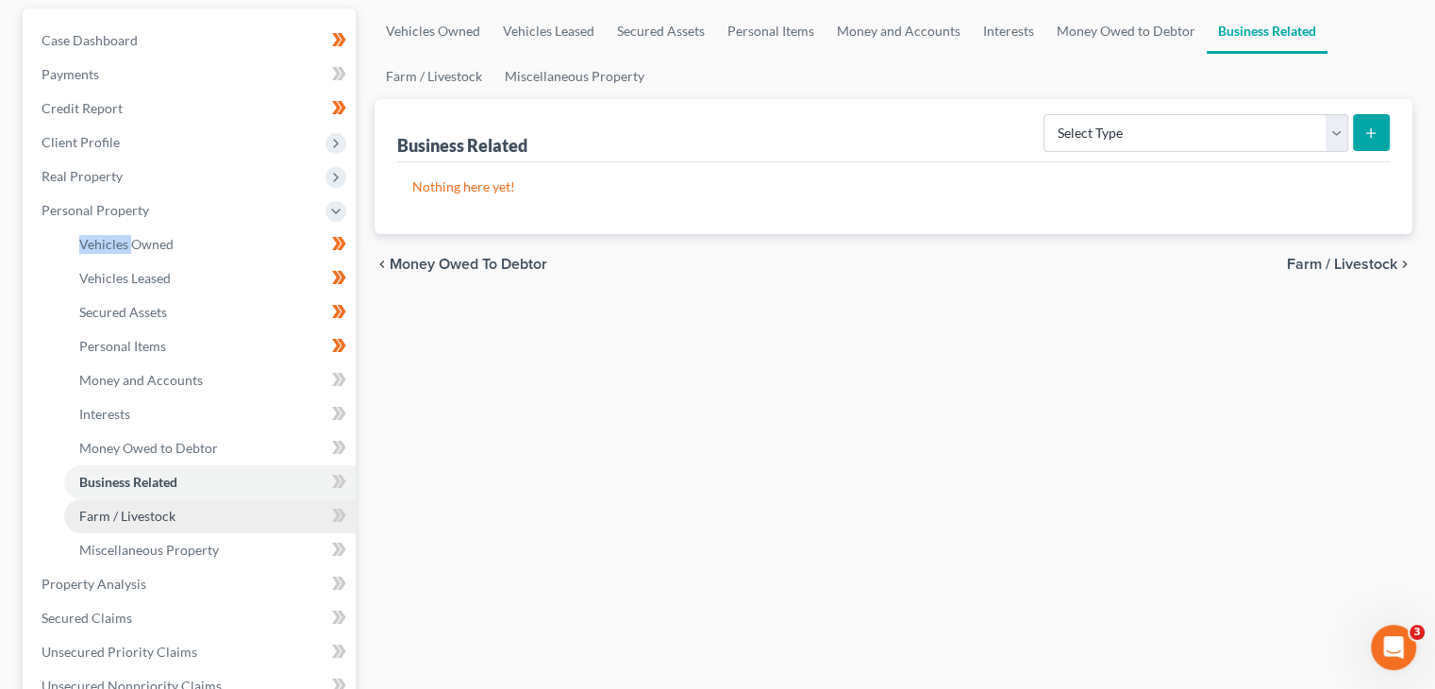
click at [196, 508] on link "Farm / Livestock" at bounding box center [210, 516] width 292 height 34
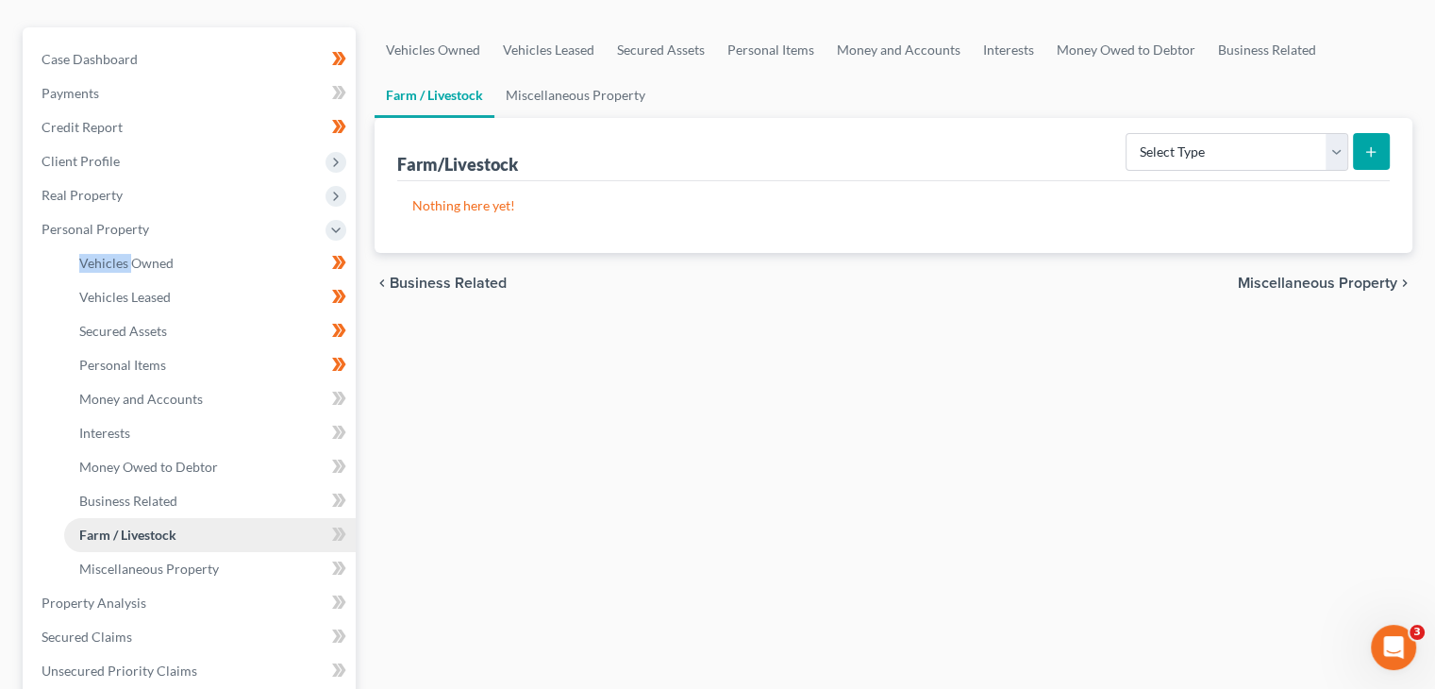
scroll to position [155, 0]
click at [184, 553] on link "Miscellaneous Property" at bounding box center [210, 568] width 292 height 34
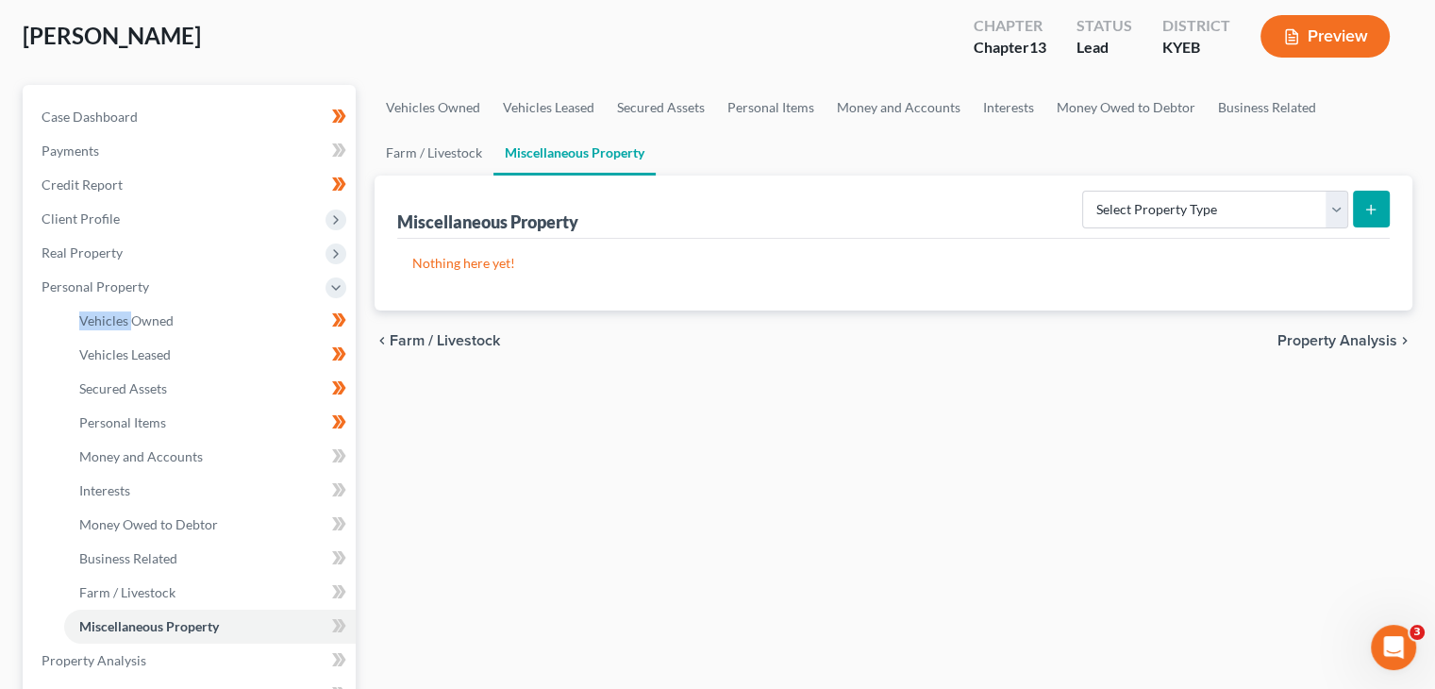
scroll to position [125, 0]
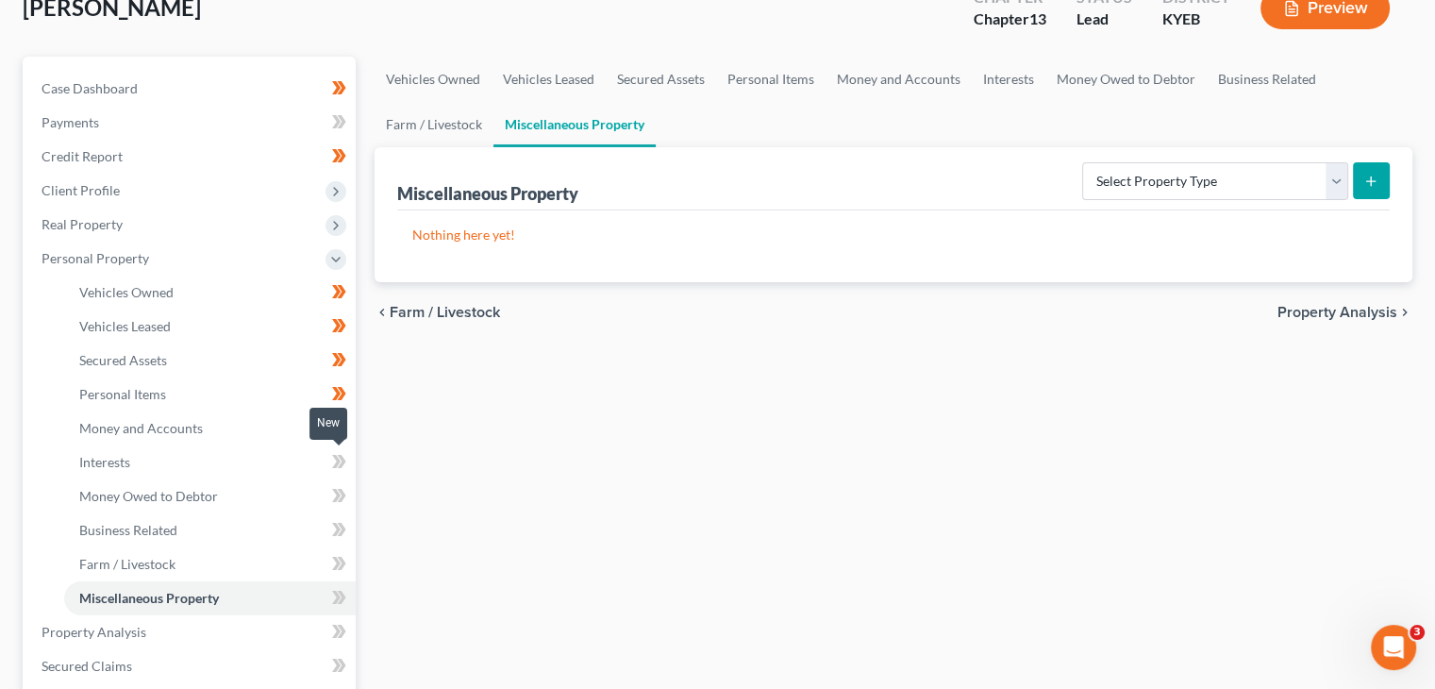
click at [336, 455] on icon at bounding box center [336, 461] width 8 height 13
click at [339, 494] on icon at bounding box center [336, 495] width 8 height 13
click at [341, 561] on icon at bounding box center [339, 564] width 14 height 24
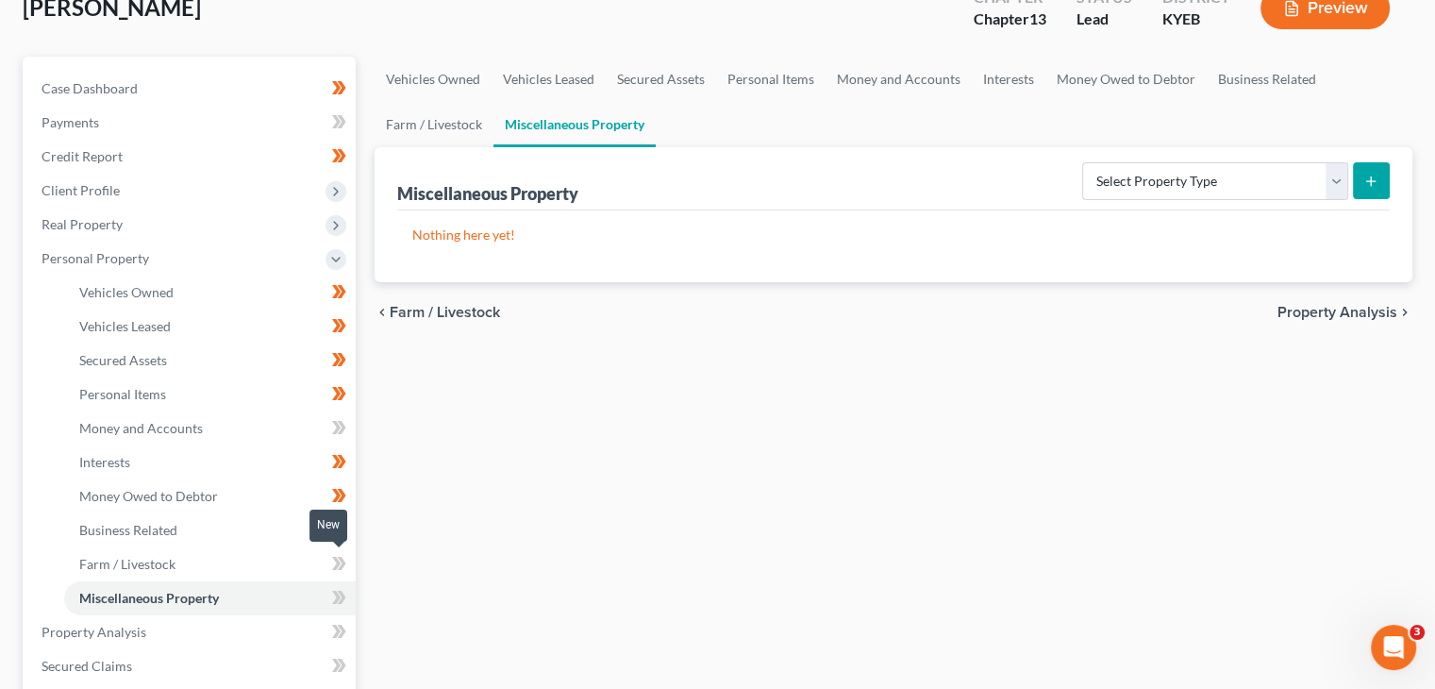
click at [341, 561] on icon at bounding box center [339, 564] width 14 height 24
click at [339, 594] on icon at bounding box center [336, 597] width 8 height 13
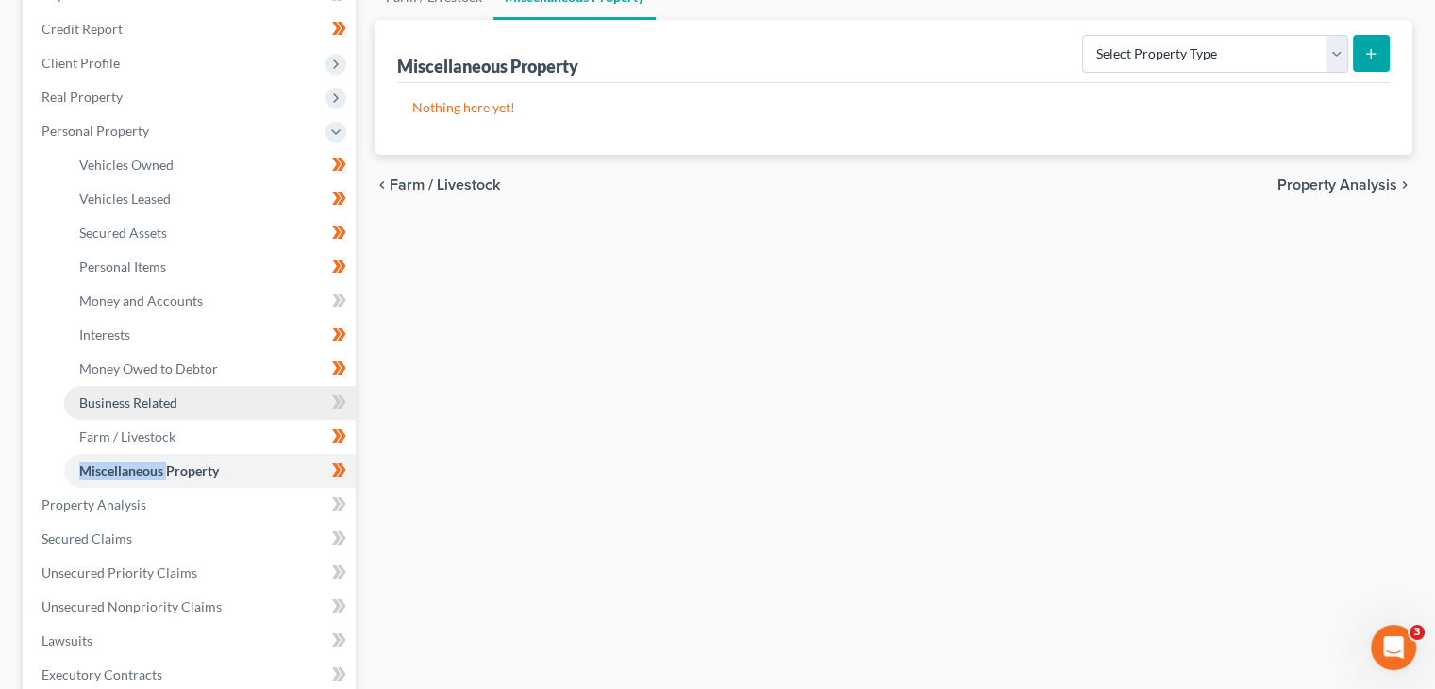
scroll to position [262, 0]
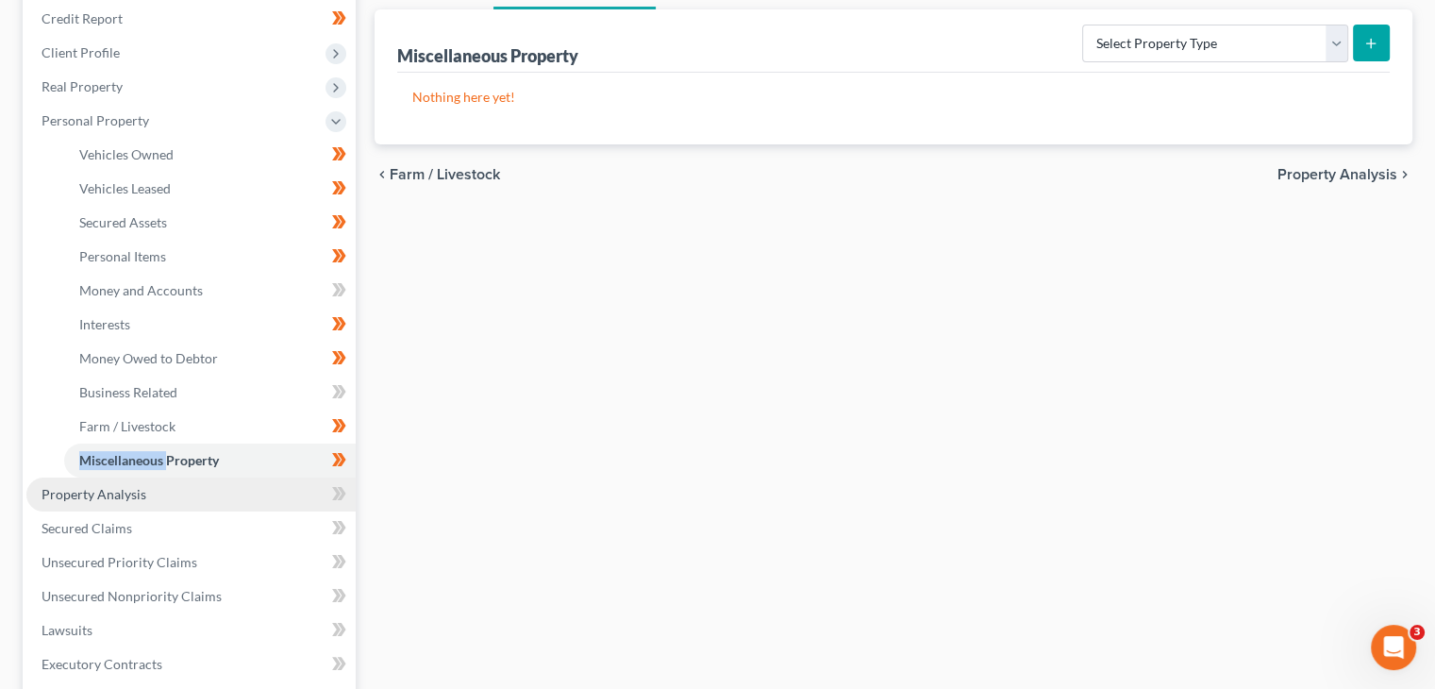
click at [282, 495] on link "Property Analysis" at bounding box center [190, 494] width 329 height 34
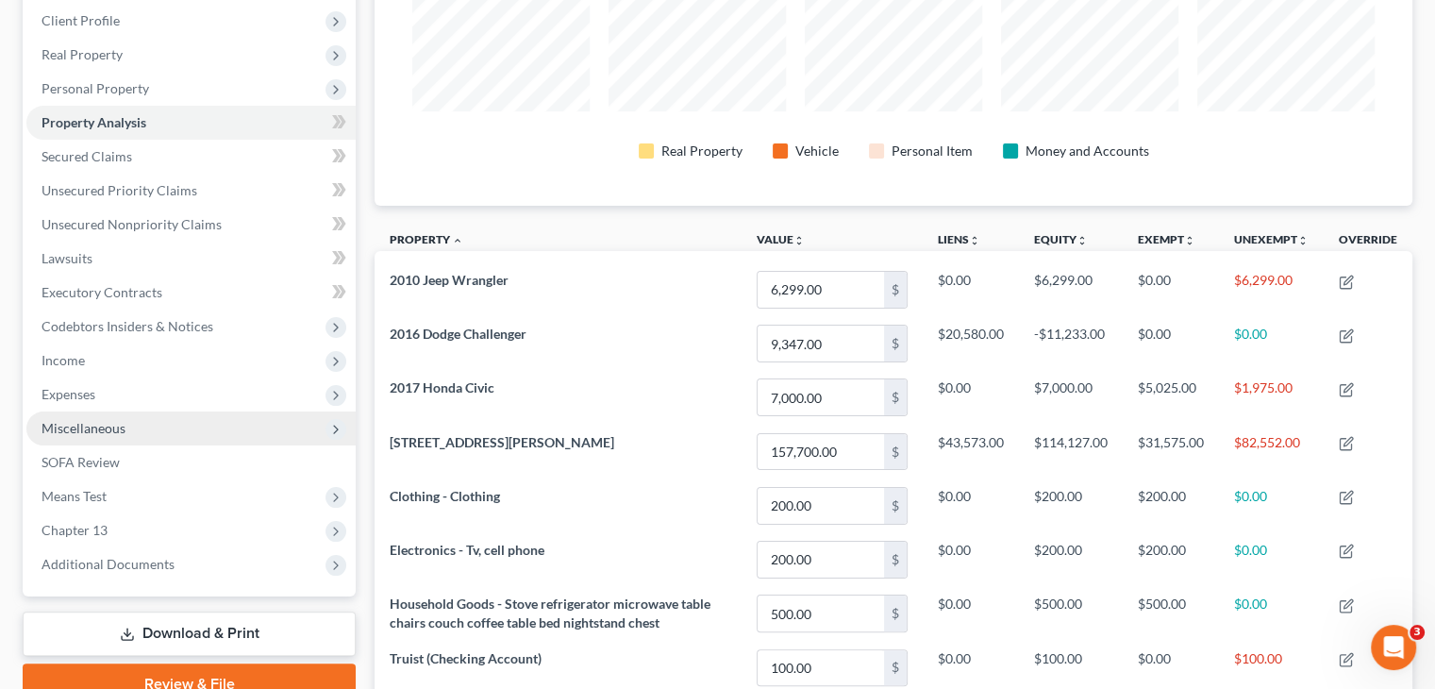
scroll to position [293, 0]
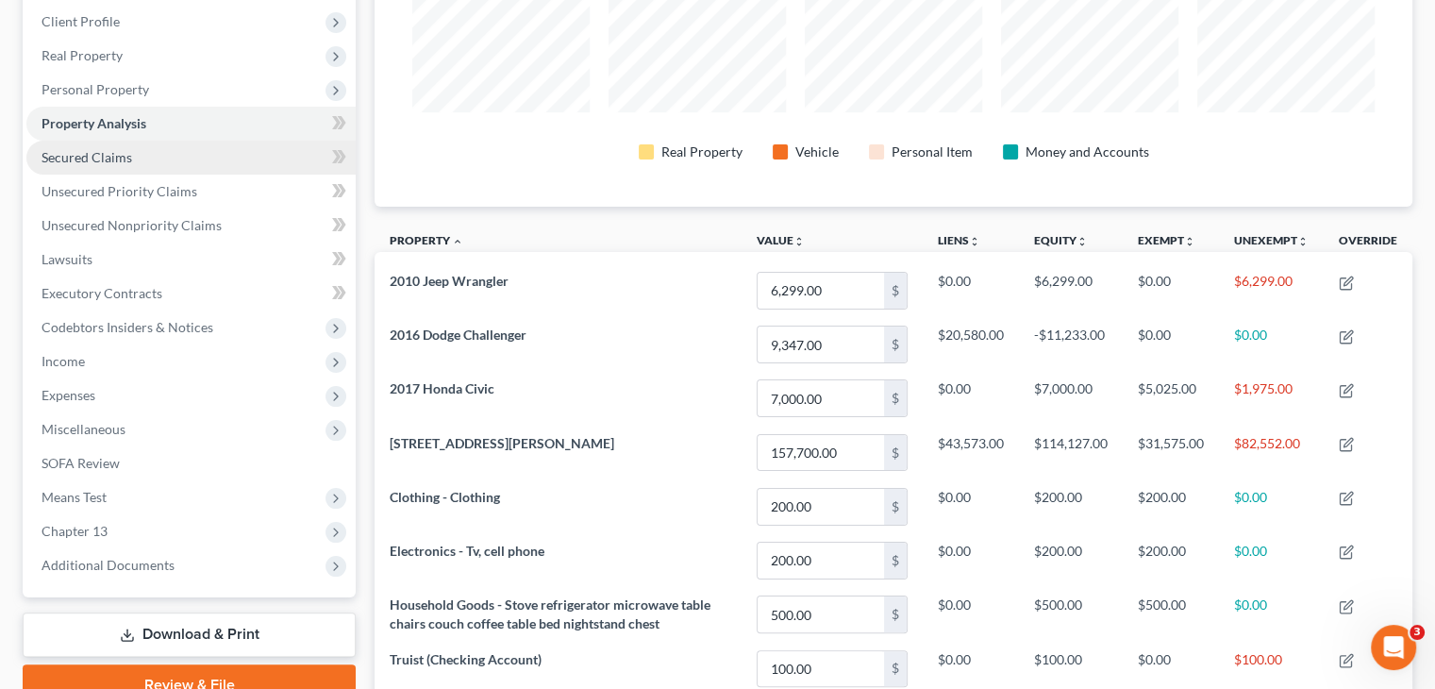
click at [206, 156] on link "Secured Claims" at bounding box center [190, 158] width 329 height 34
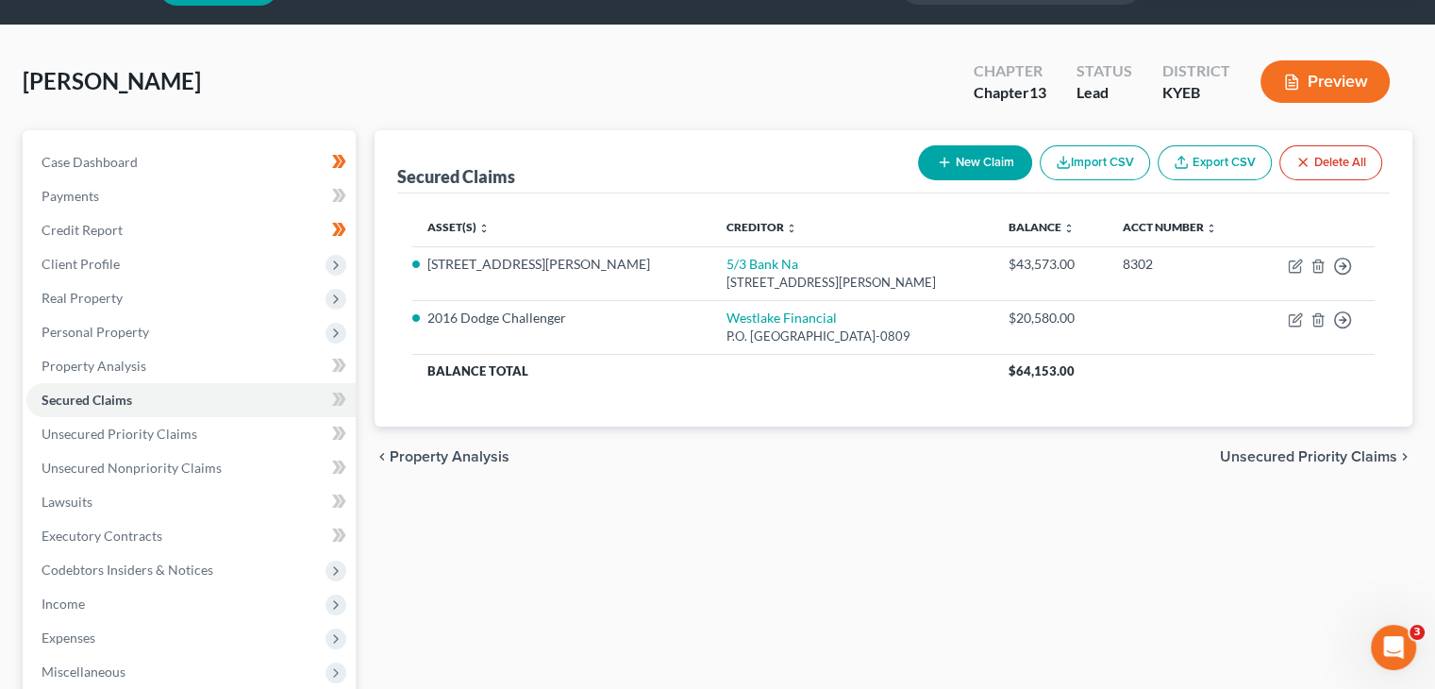
scroll to position [52, 0]
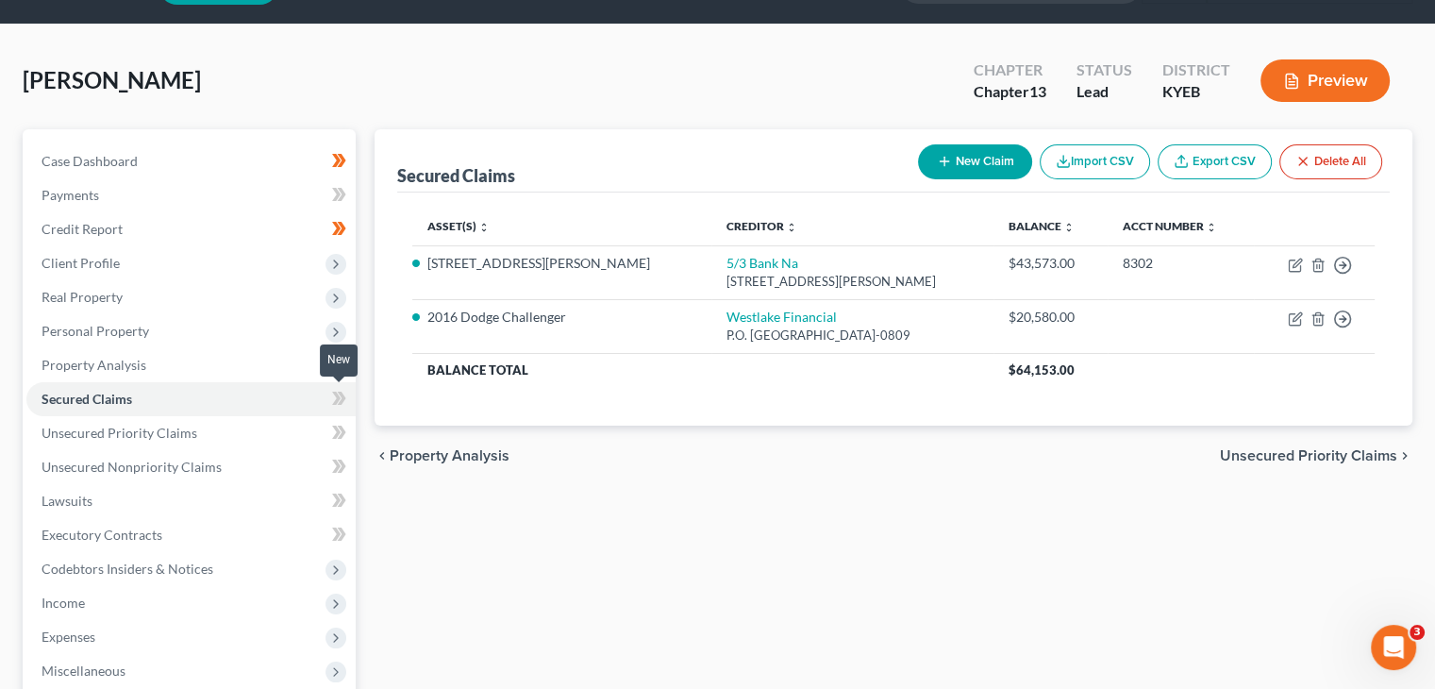
click at [338, 403] on icon at bounding box center [342, 398] width 8 height 13
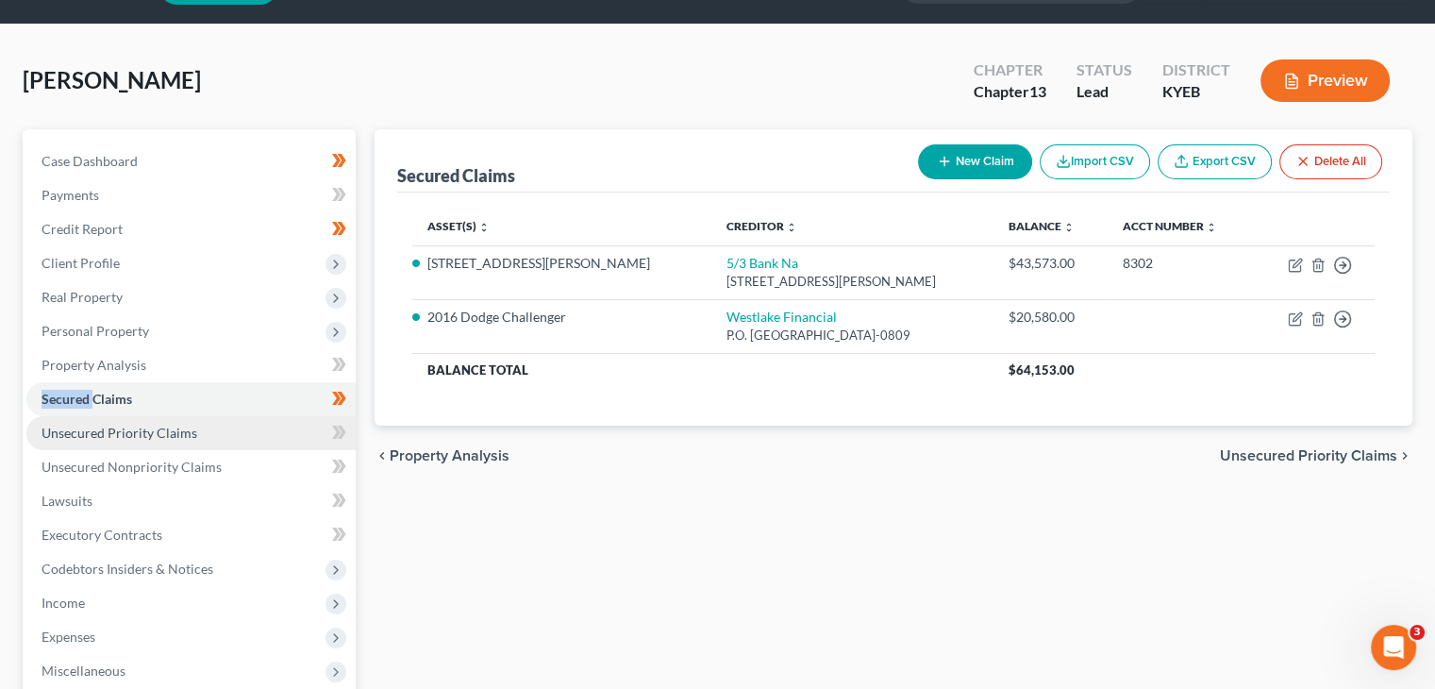
click at [278, 428] on link "Unsecured Priority Claims" at bounding box center [190, 433] width 329 height 34
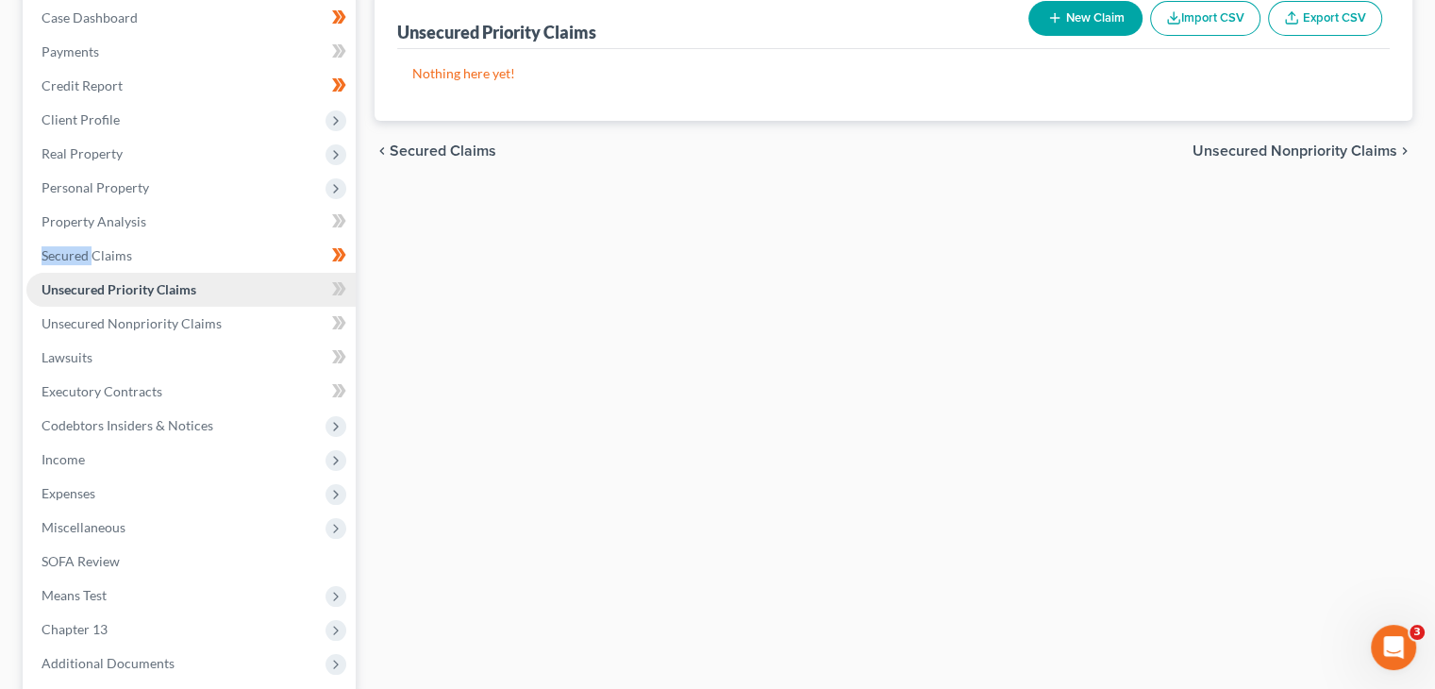
scroll to position [200, 0]
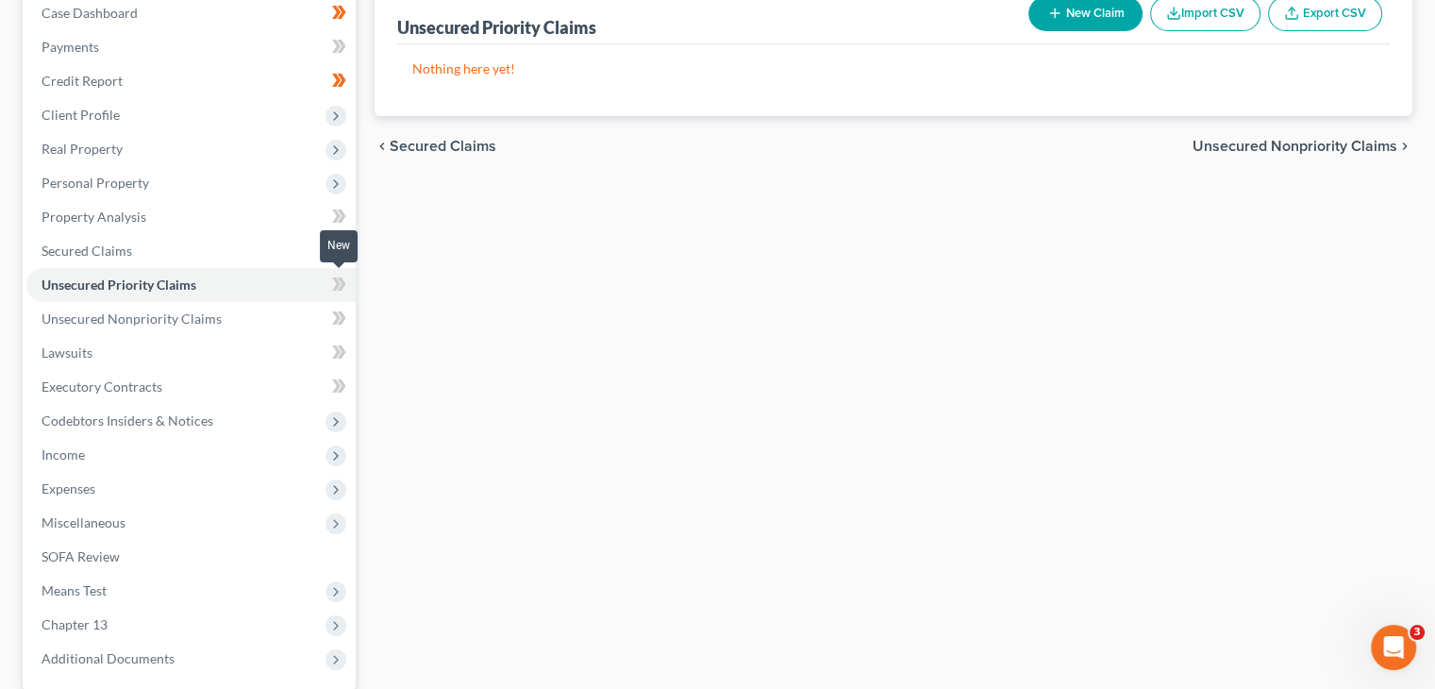
click at [334, 280] on icon at bounding box center [339, 285] width 14 height 24
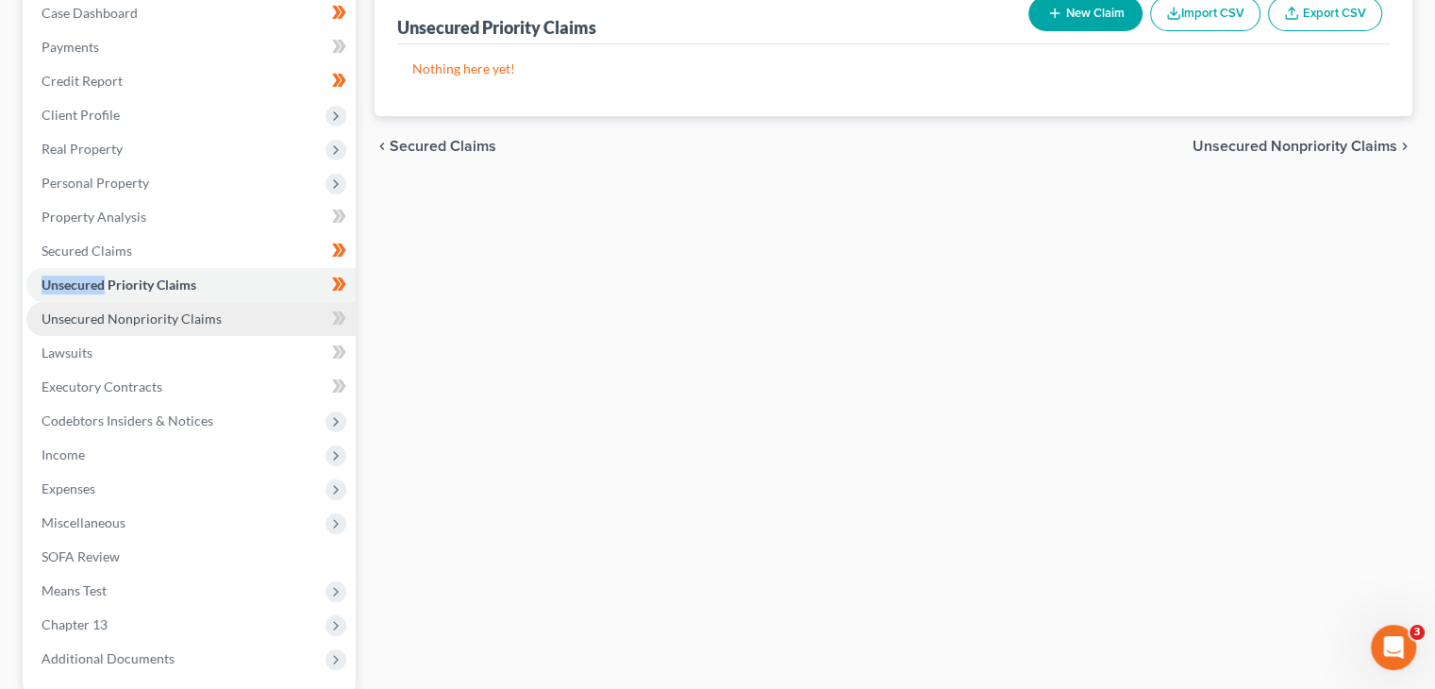
click at [291, 324] on link "Unsecured Nonpriority Claims" at bounding box center [190, 319] width 329 height 34
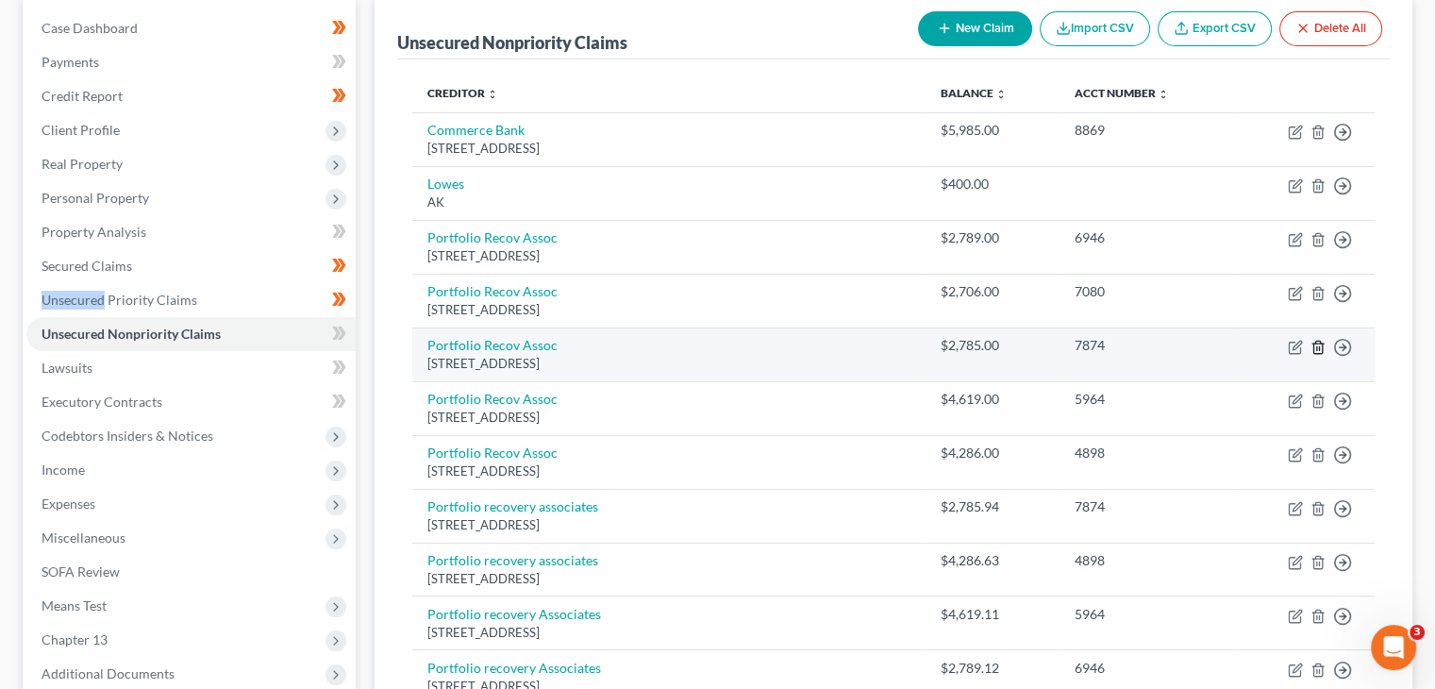
click at [1317, 346] on line "button" at bounding box center [1317, 348] width 0 height 4
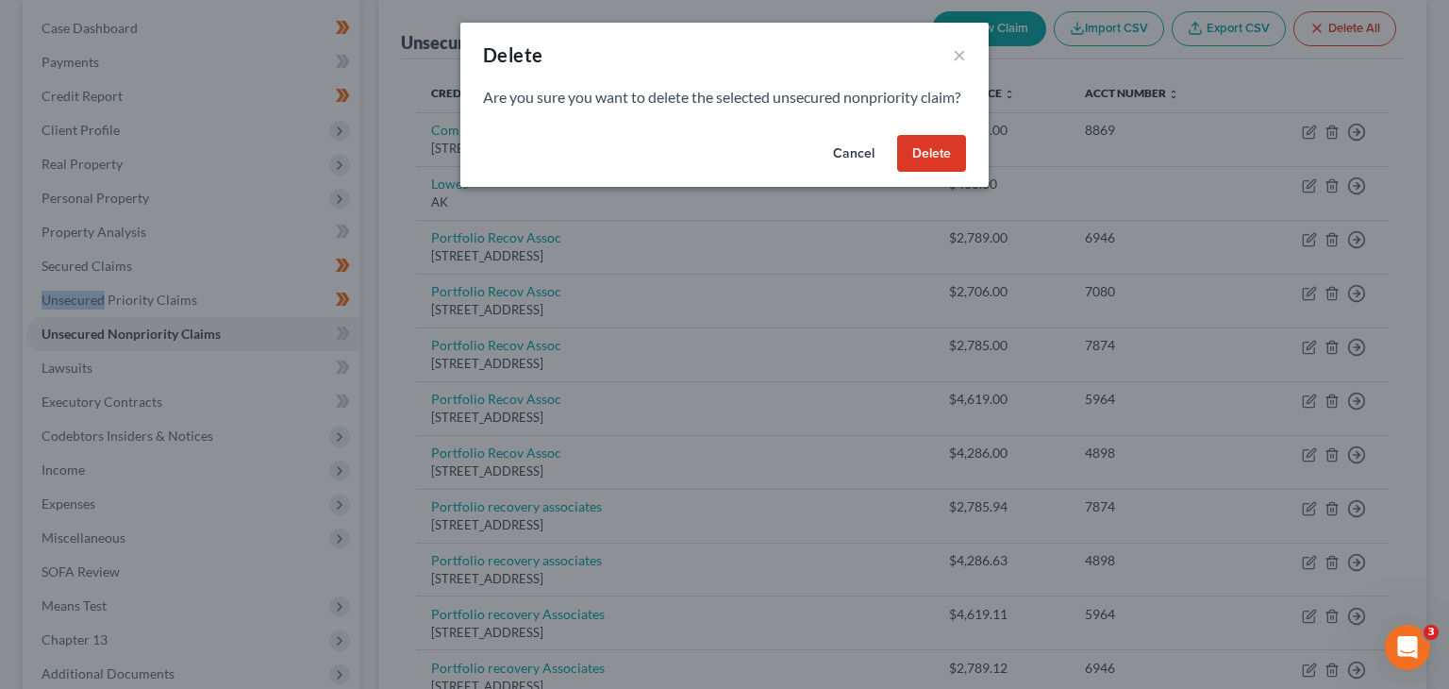
click at [948, 173] on button "Delete" at bounding box center [931, 154] width 69 height 38
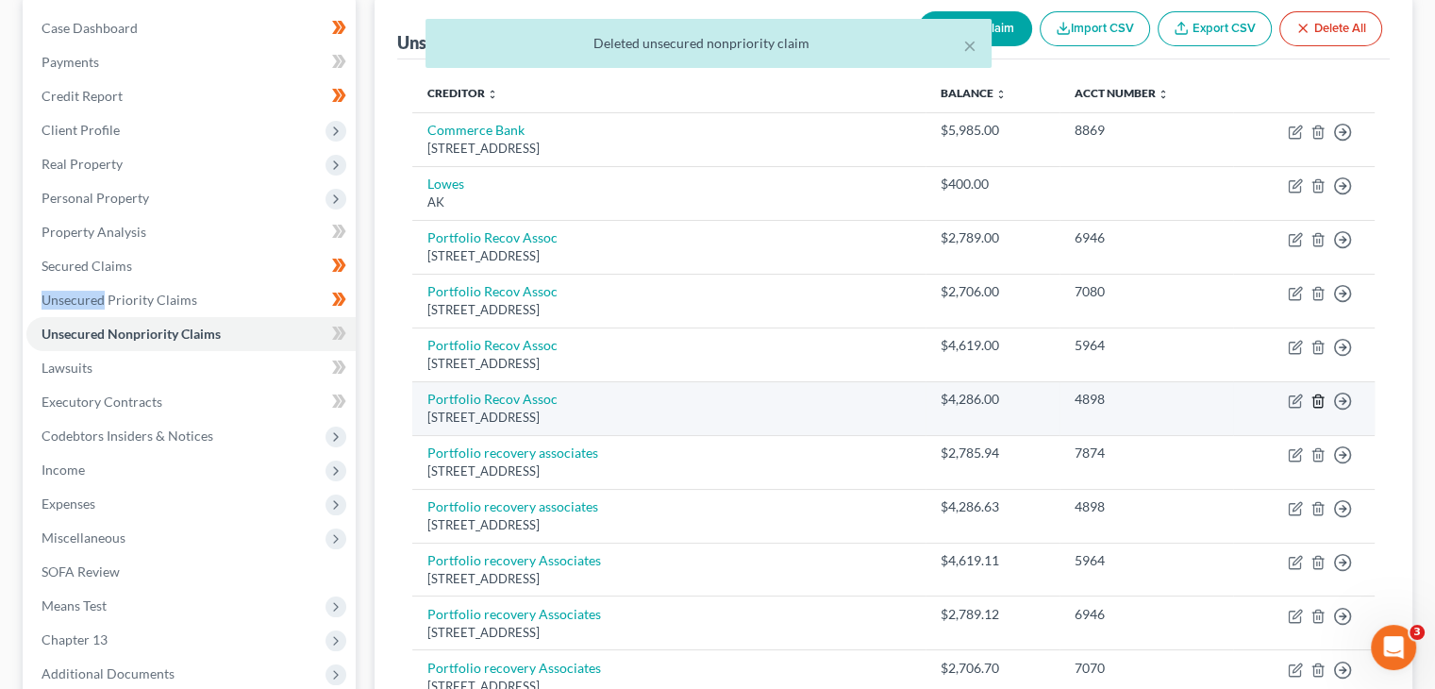
click at [1314, 397] on icon "button" at bounding box center [1318, 400] width 15 height 15
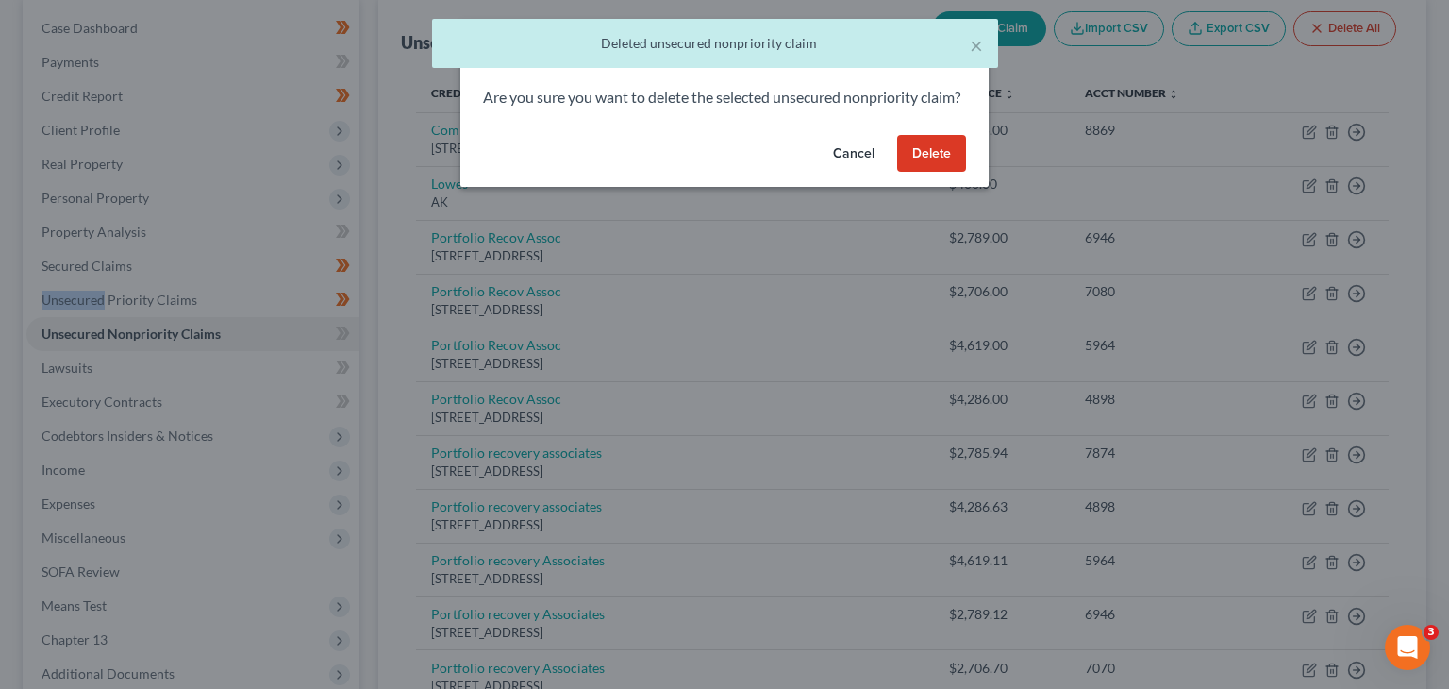
click at [912, 156] on button "Delete" at bounding box center [931, 154] width 69 height 38
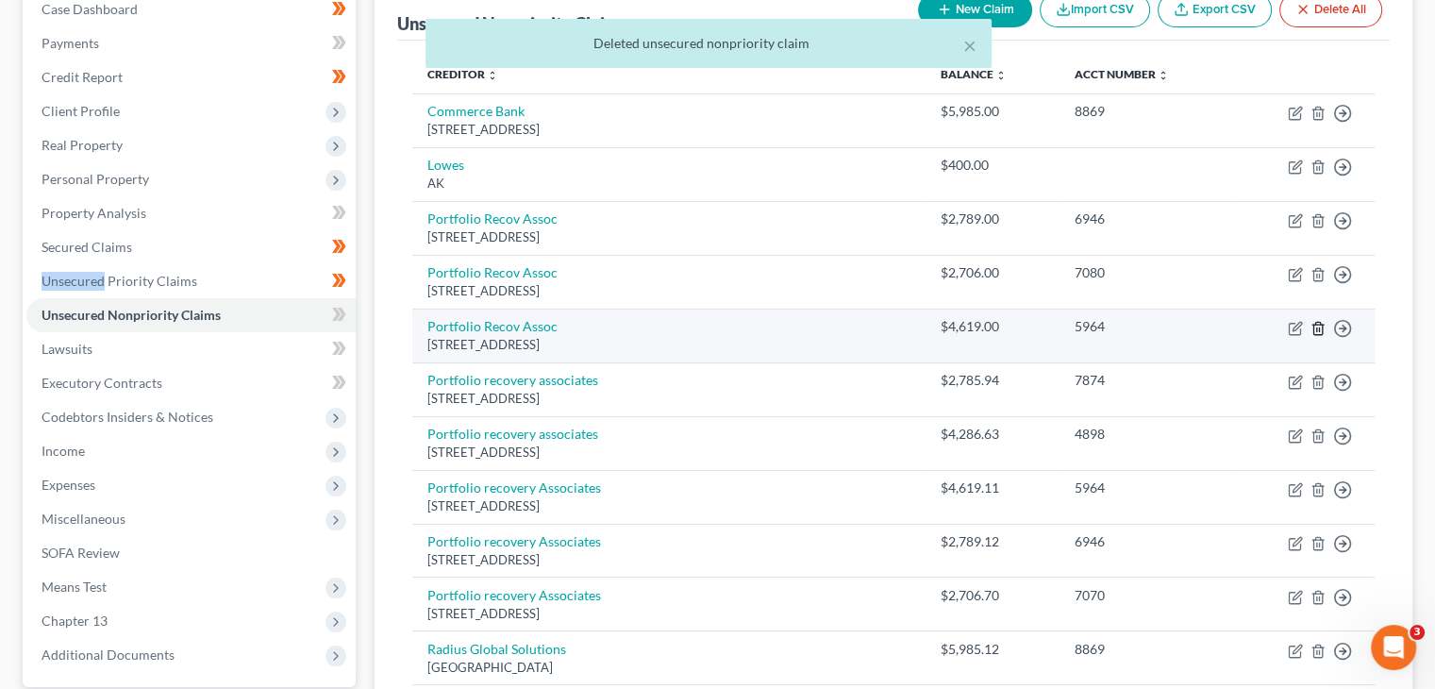
click at [1317, 323] on icon "button" at bounding box center [1318, 328] width 15 height 15
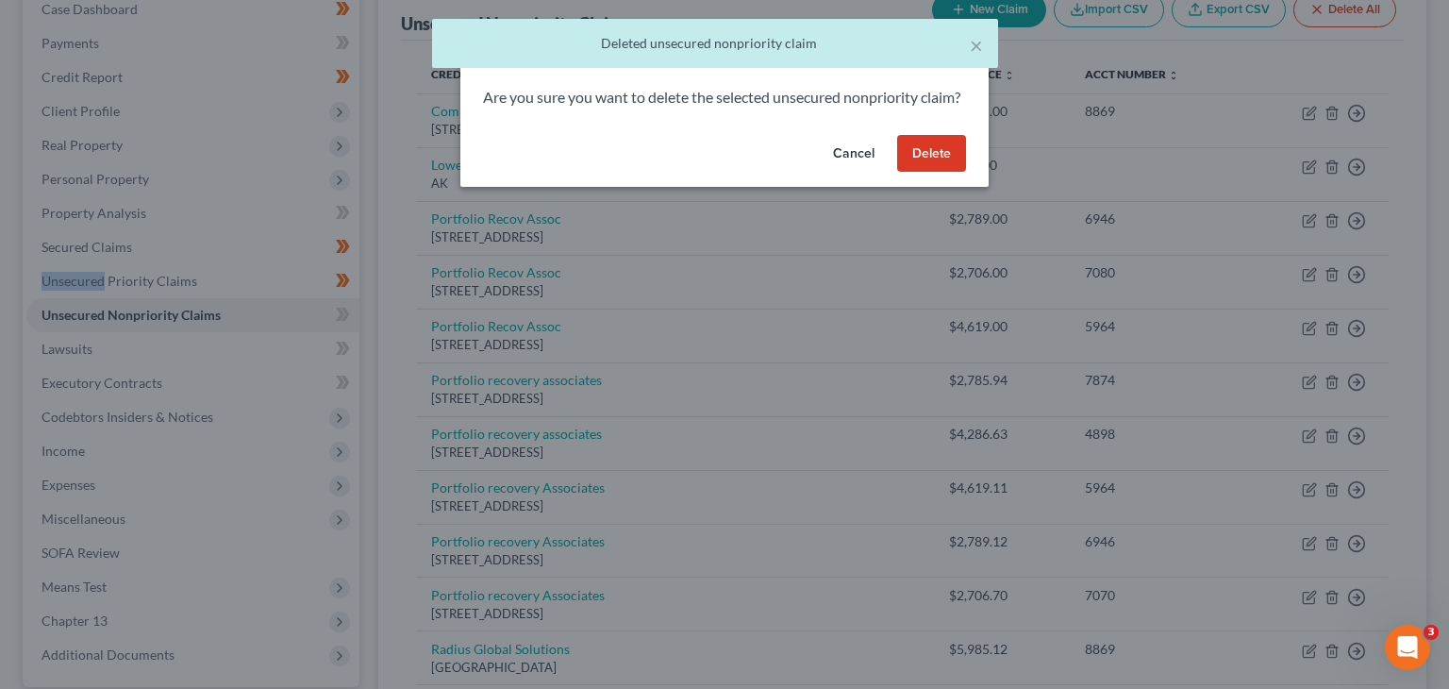
click at [922, 173] on button "Delete" at bounding box center [931, 154] width 69 height 38
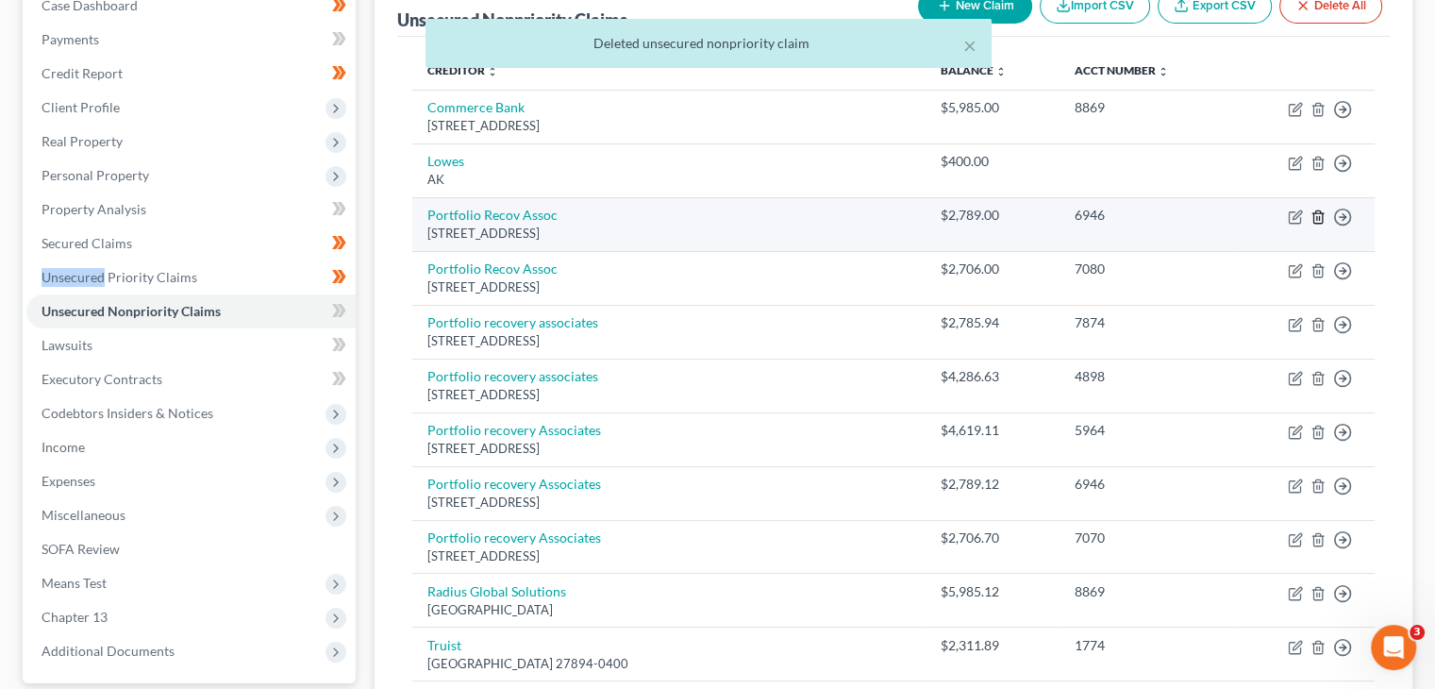
click at [1320, 218] on icon "button" at bounding box center [1318, 216] width 15 height 15
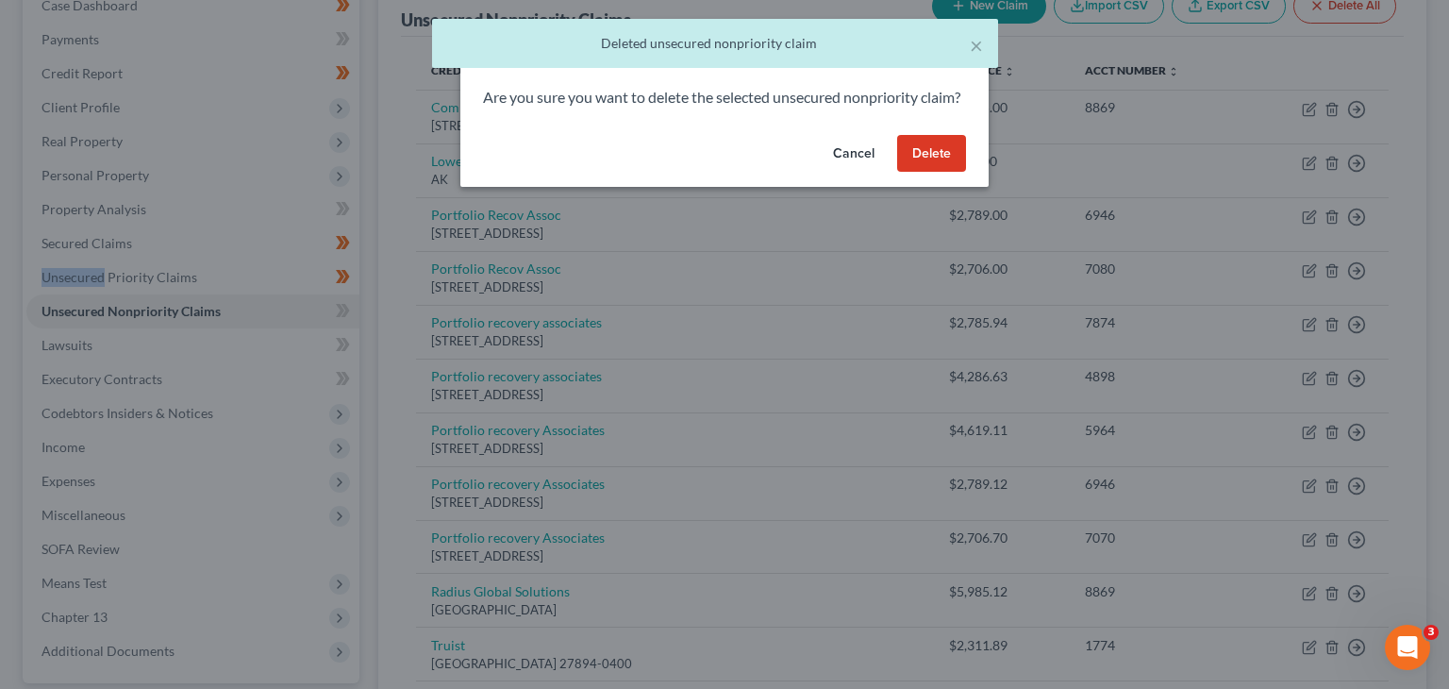
click at [956, 173] on button "Delete" at bounding box center [931, 154] width 69 height 38
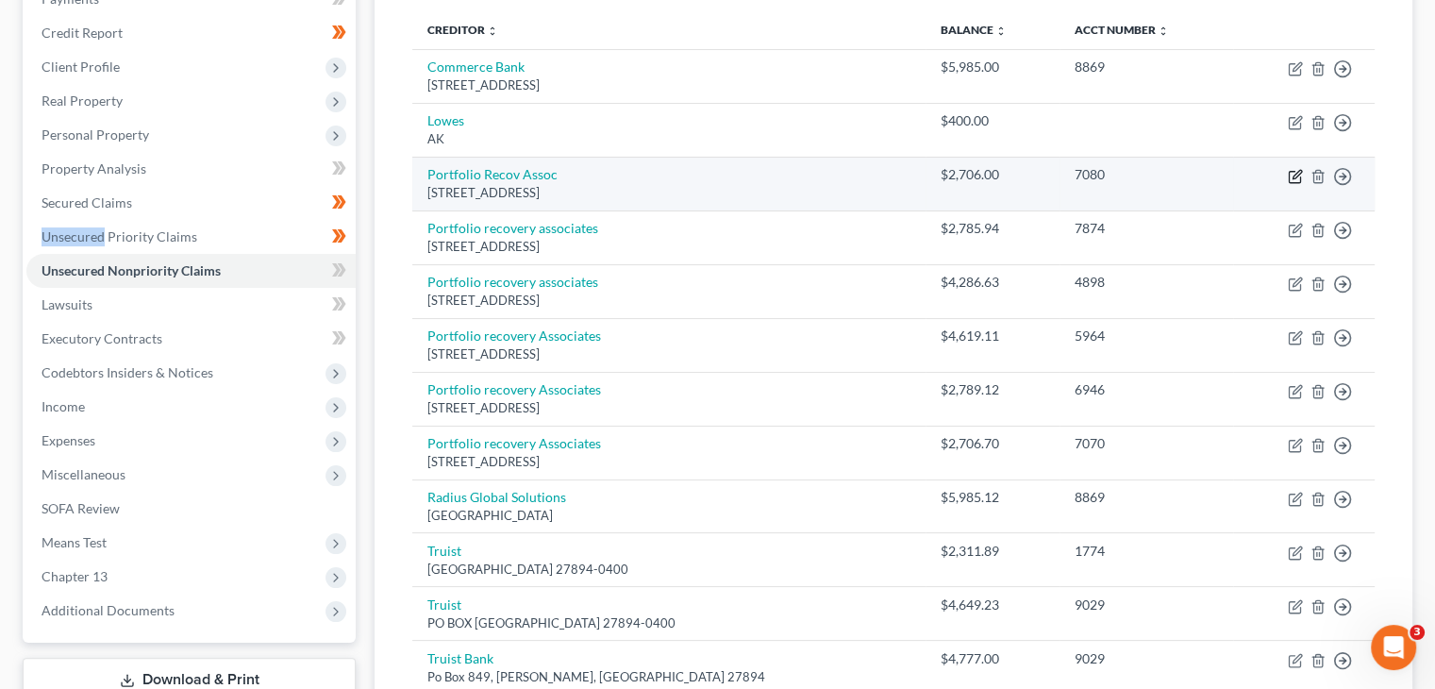
click at [1291, 172] on icon "button" at bounding box center [1295, 176] width 15 height 15
select select "48"
select select "0"
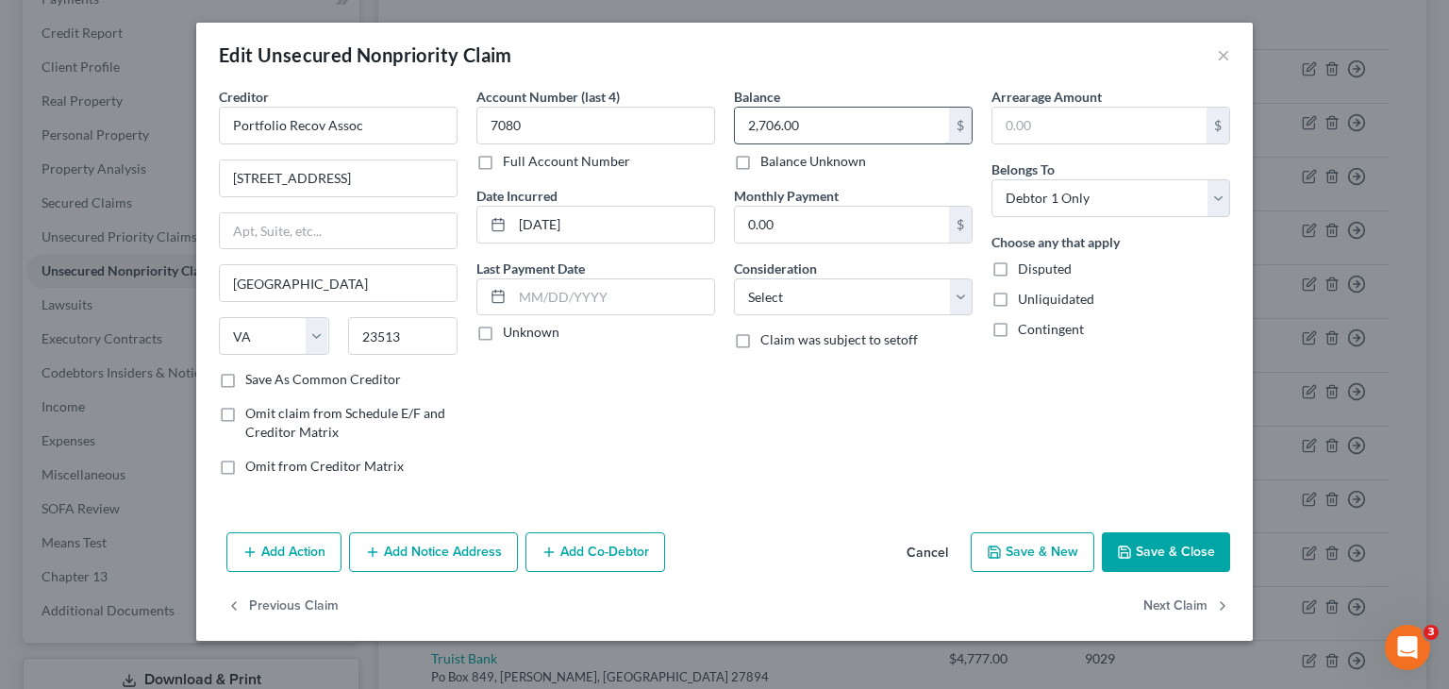
click at [824, 114] on input "2,706.00" at bounding box center [842, 126] width 214 height 36
type input "19,893.50"
click at [1189, 528] on div "Add Action Add Notice Address Add Co-Debtor Cancel Save & New Save & Close" at bounding box center [724, 556] width 1057 height 62
click at [1188, 534] on button "Save & Close" at bounding box center [1166, 552] width 128 height 40
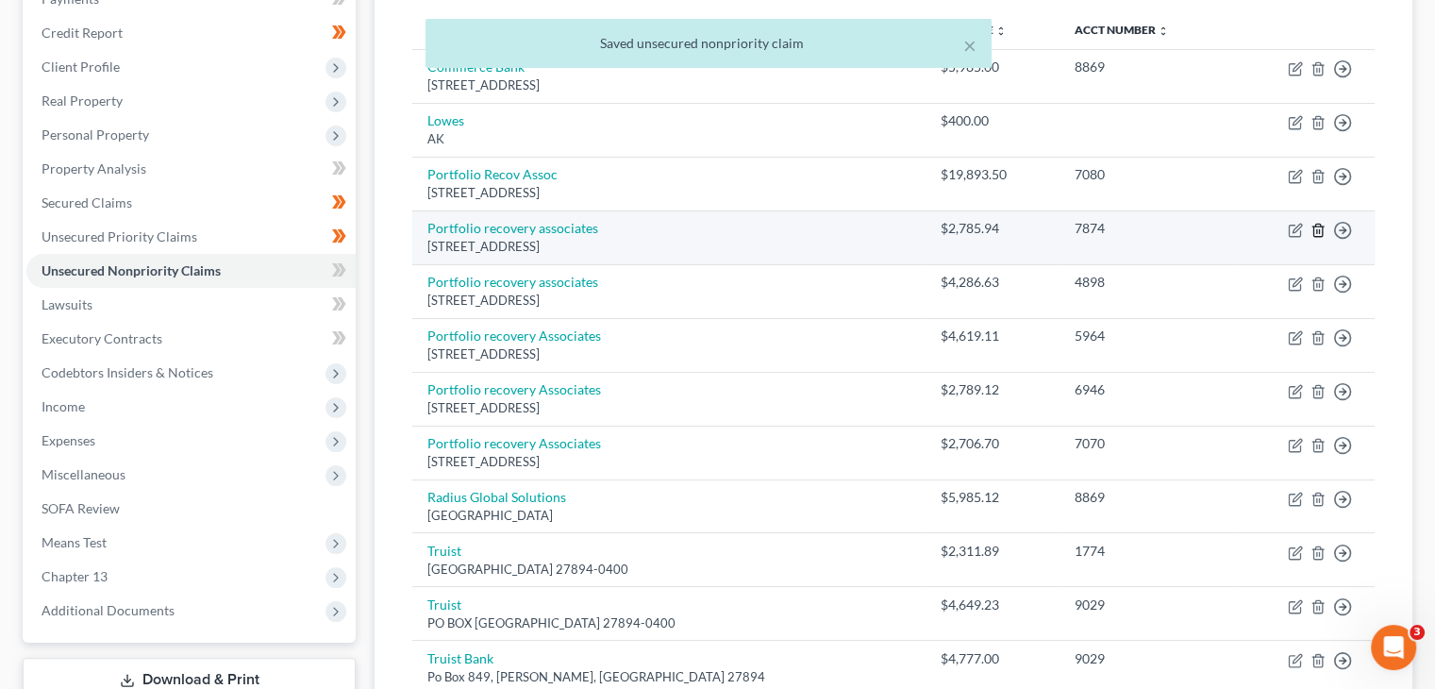
click at [1324, 231] on icon "button" at bounding box center [1318, 230] width 15 height 15
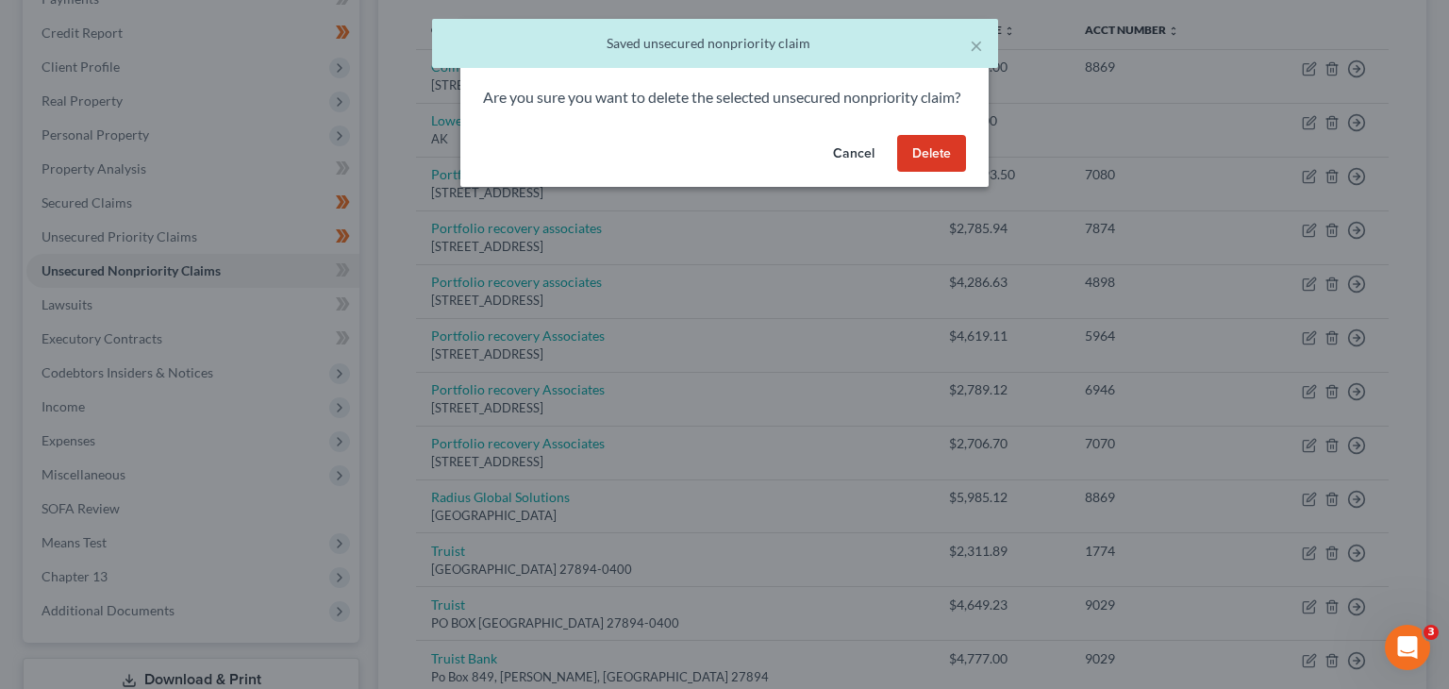
click at [963, 164] on button "Delete" at bounding box center [931, 154] width 69 height 38
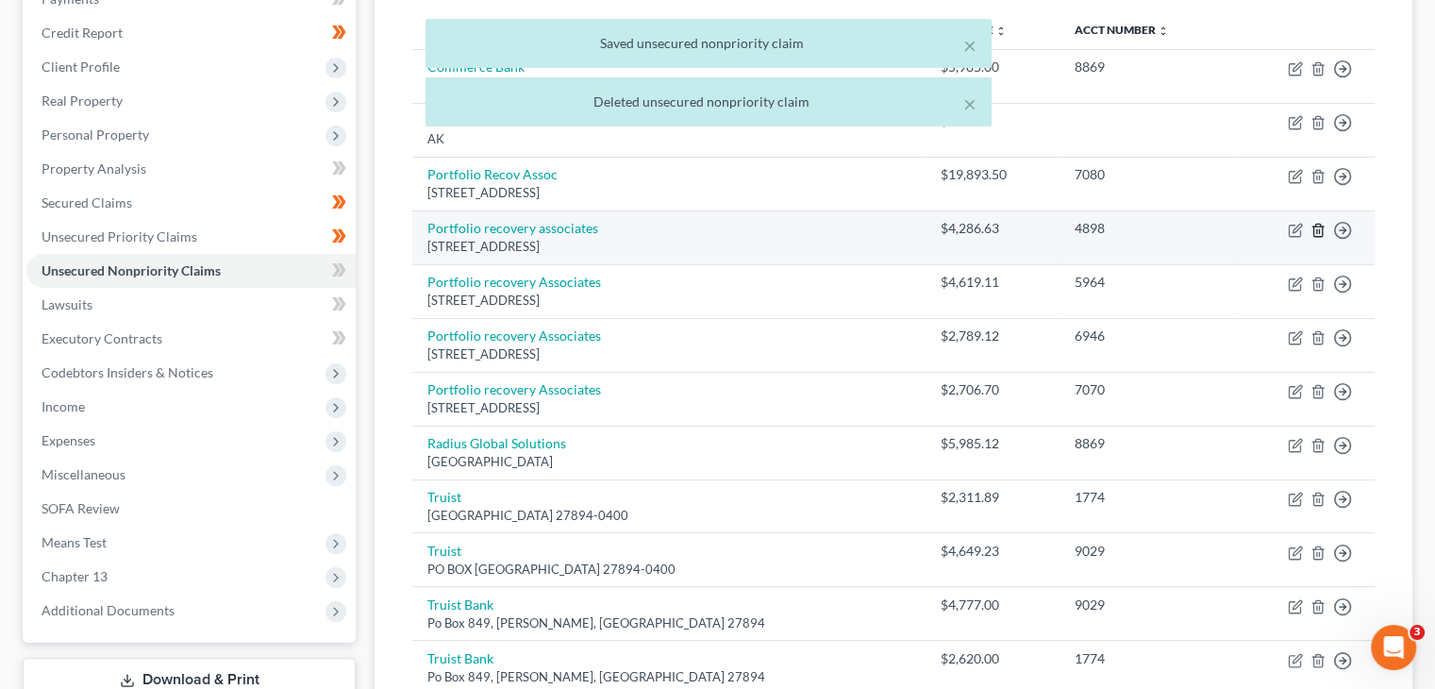
click at [1319, 231] on line "button" at bounding box center [1319, 231] width 0 height 4
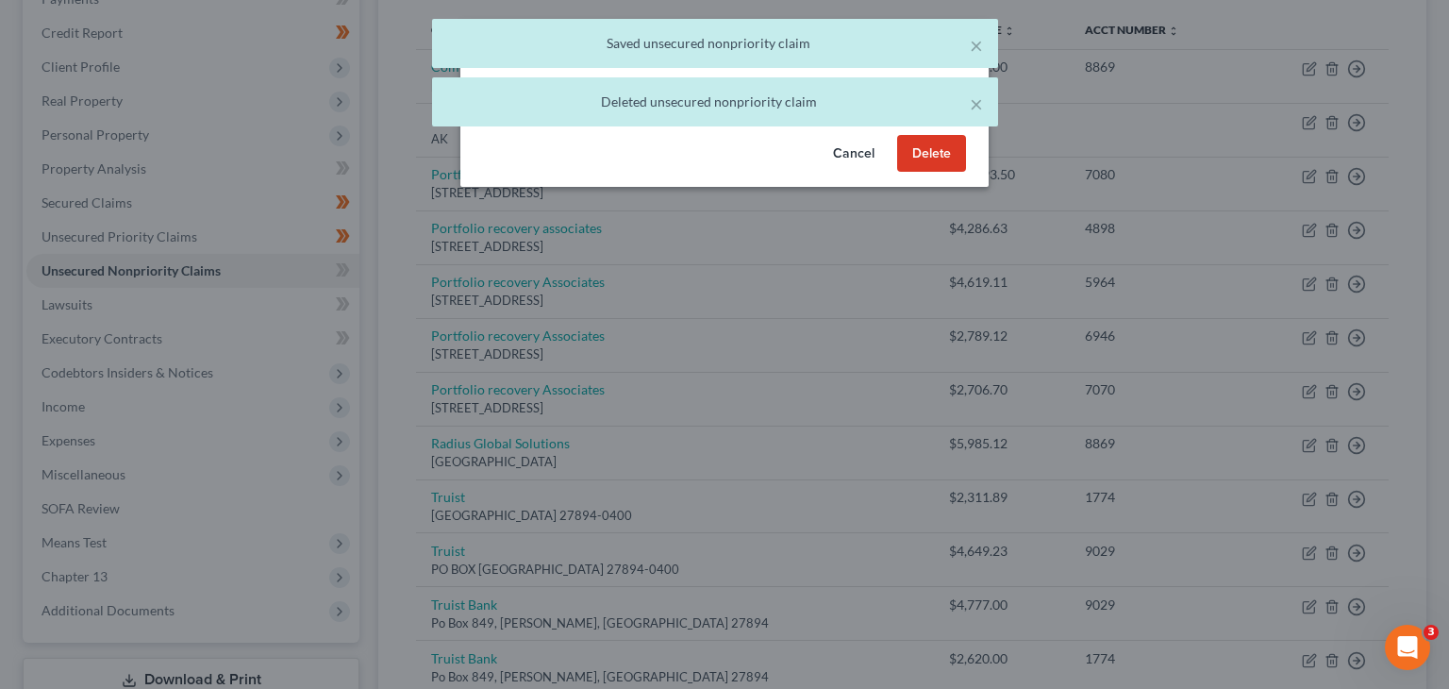
click at [953, 173] on button "Delete" at bounding box center [931, 154] width 69 height 38
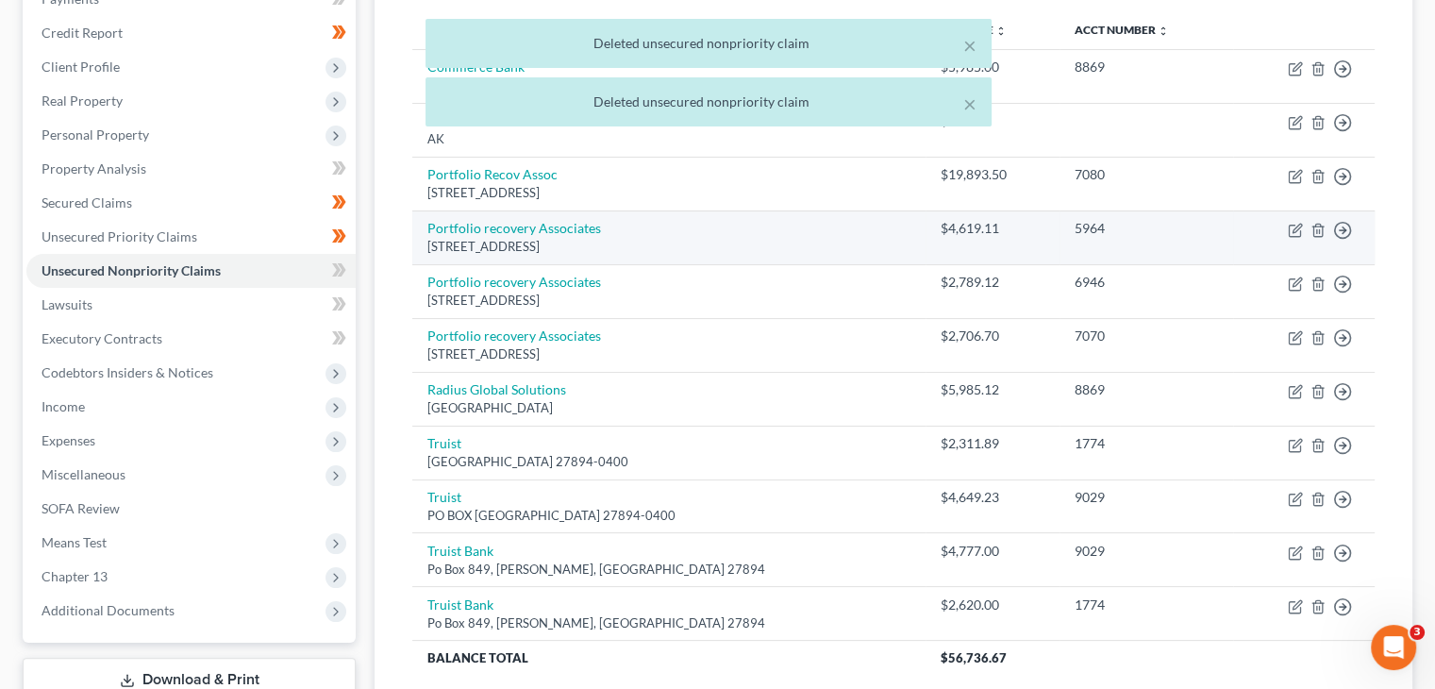
click at [1309, 225] on td "Move to D Move to E Move to G Move to Notice Only" at bounding box center [1304, 237] width 142 height 54
click at [1313, 227] on icon "button" at bounding box center [1317, 230] width 8 height 12
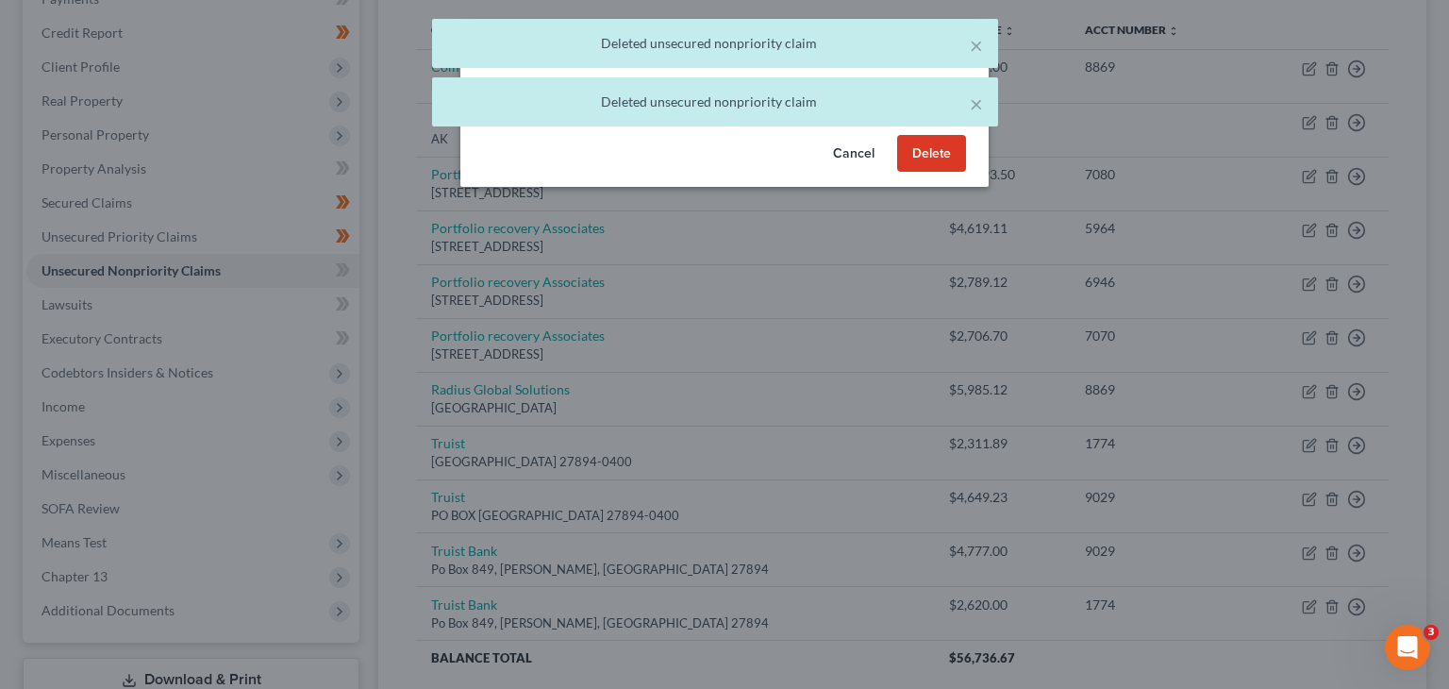
click at [932, 188] on div "Cancel Delete" at bounding box center [724, 157] width 528 height 60
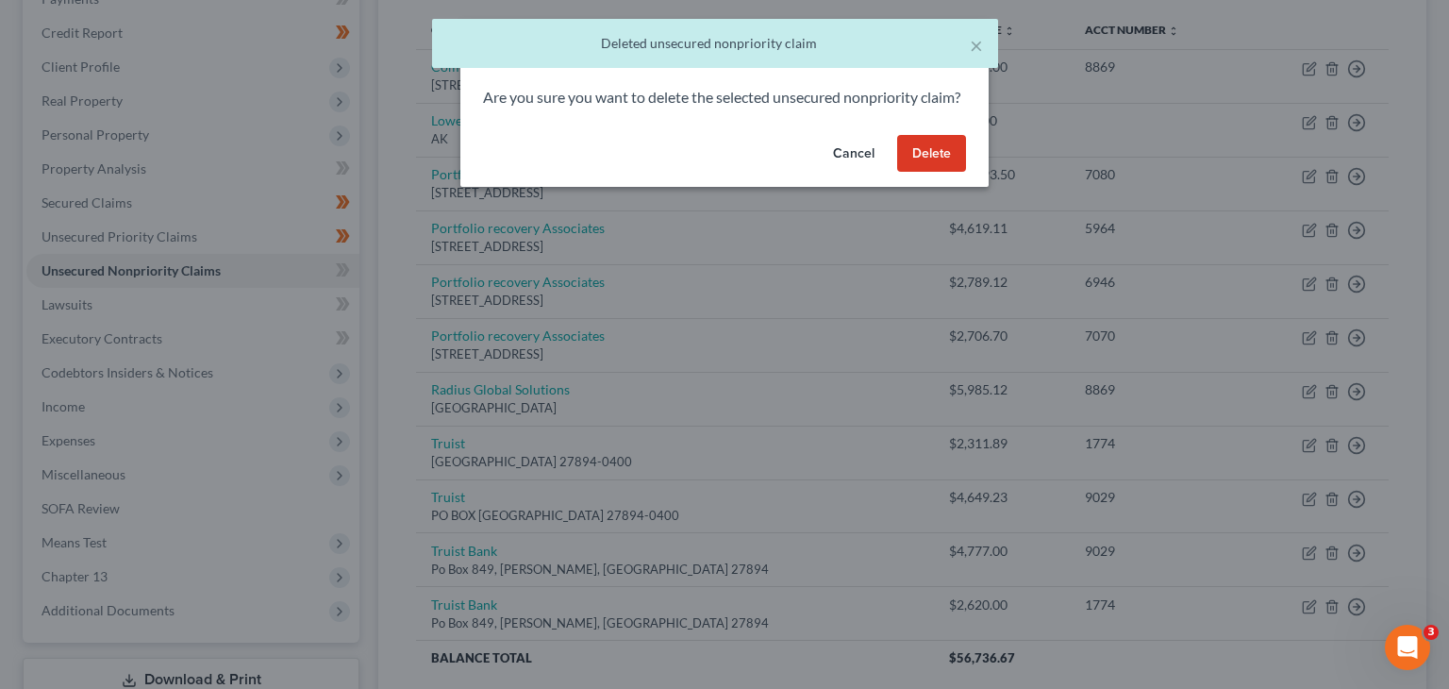
click at [921, 165] on button "Delete" at bounding box center [931, 154] width 69 height 38
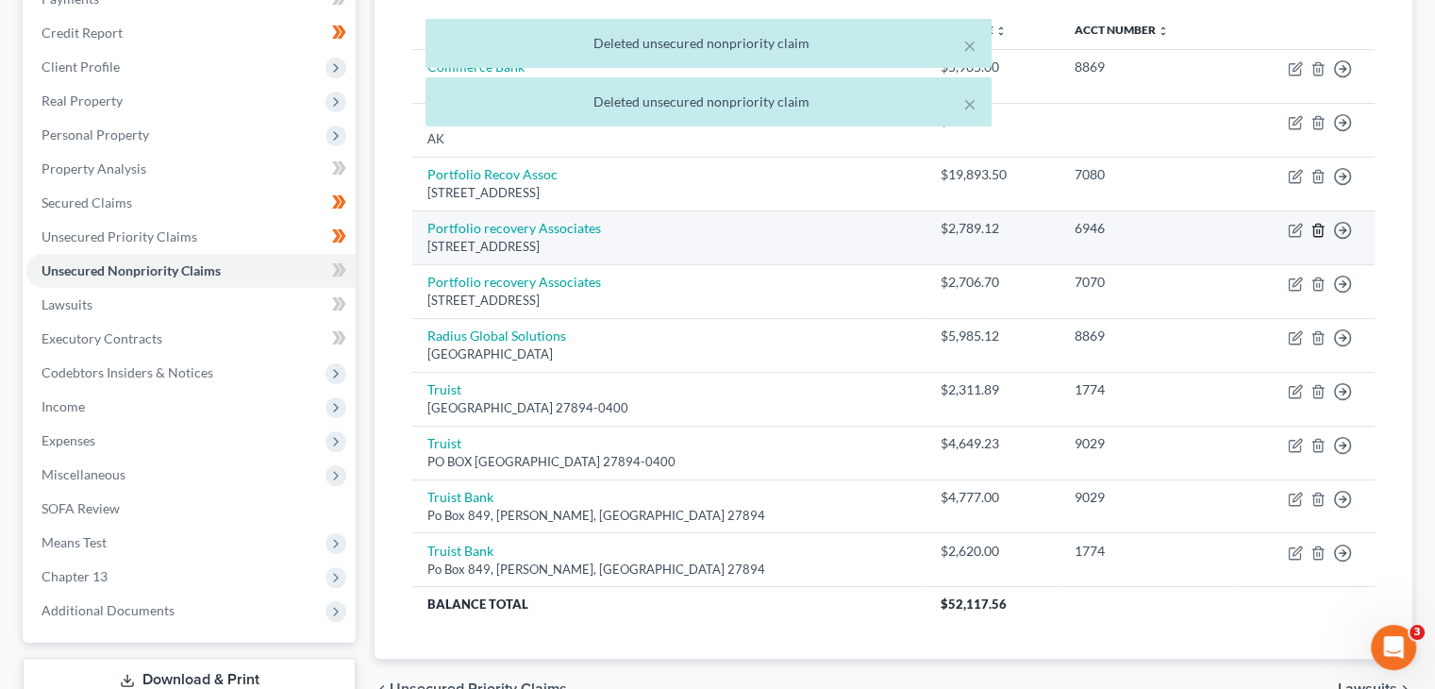
click at [1315, 232] on icon "button" at bounding box center [1318, 230] width 15 height 15
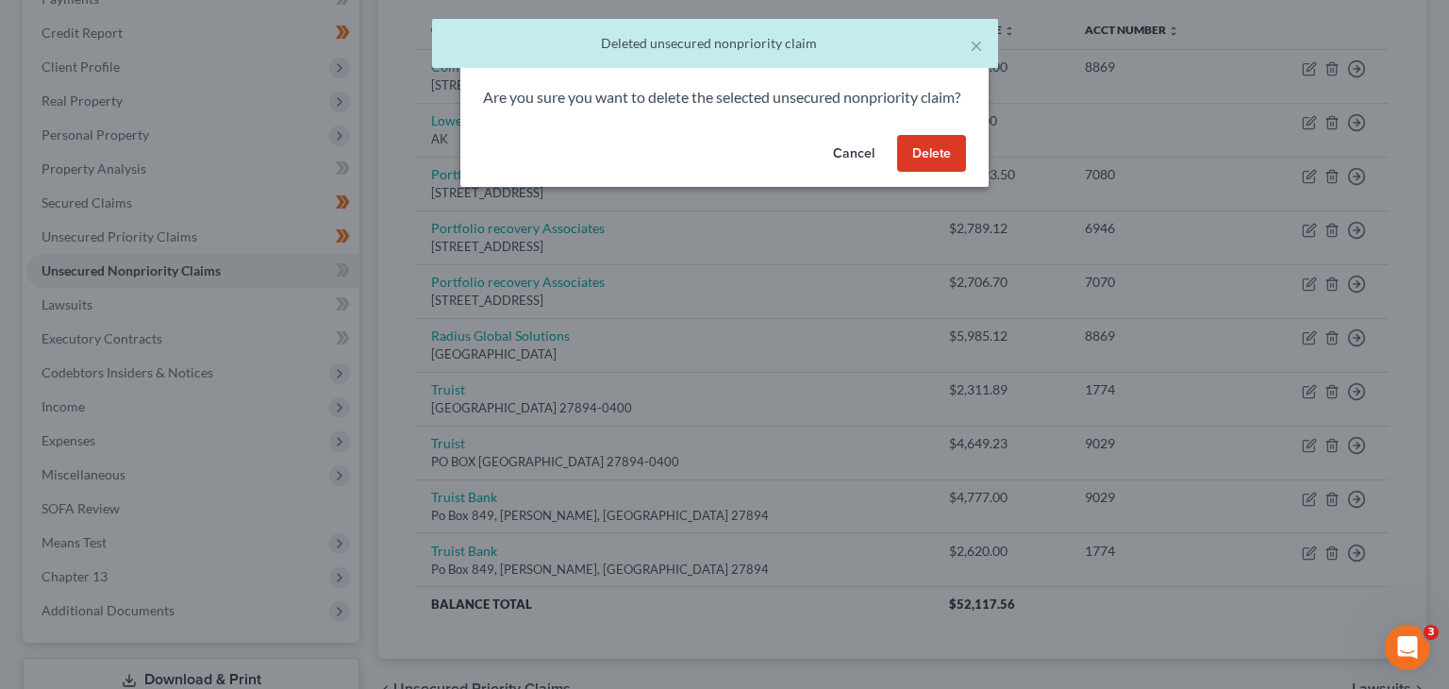
click at [953, 173] on button "Delete" at bounding box center [931, 154] width 69 height 38
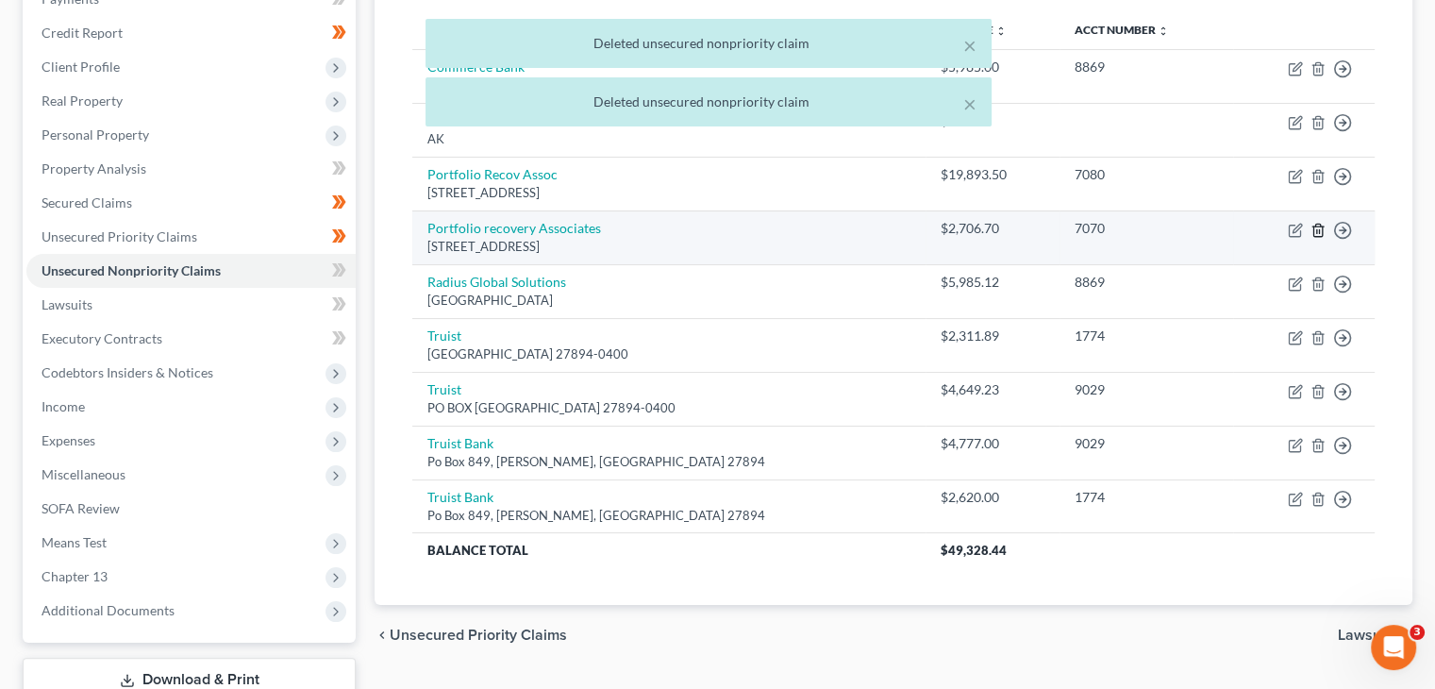
click at [1317, 229] on line "button" at bounding box center [1317, 231] width 0 height 4
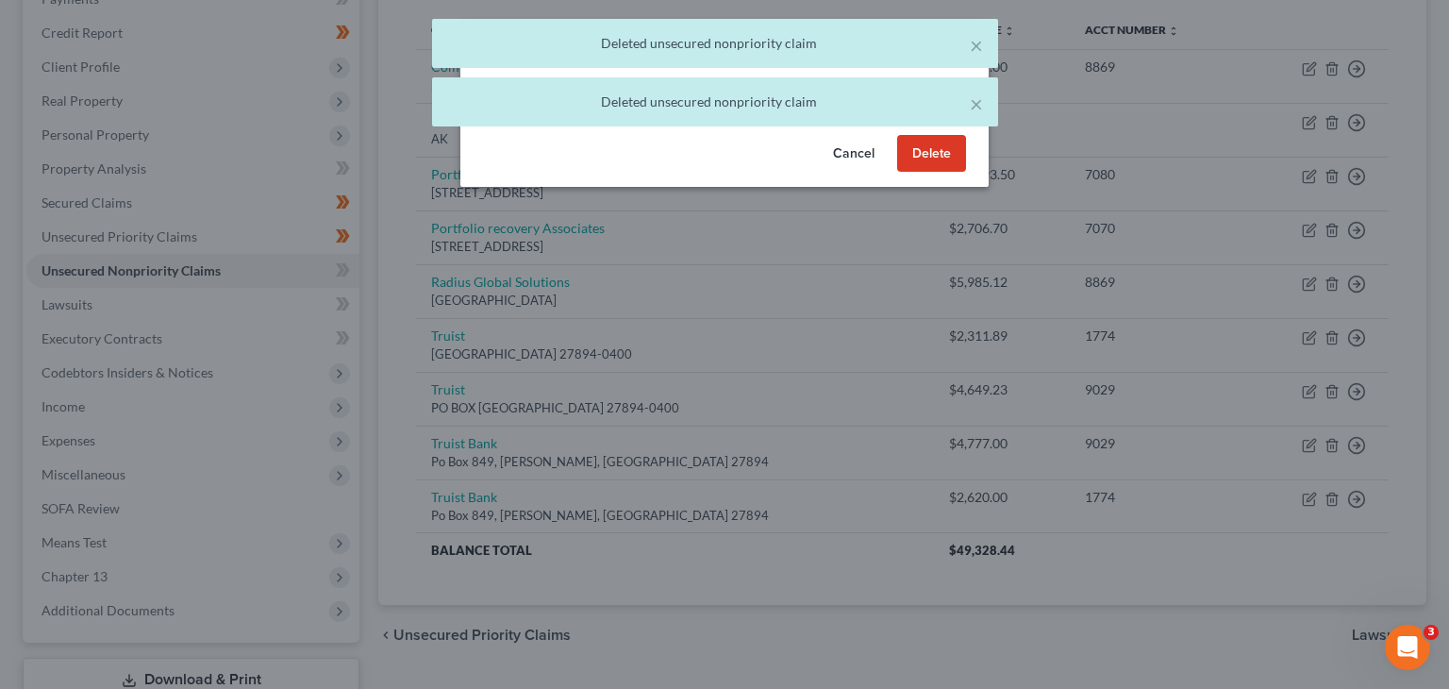
click at [921, 173] on button "Delete" at bounding box center [931, 154] width 69 height 38
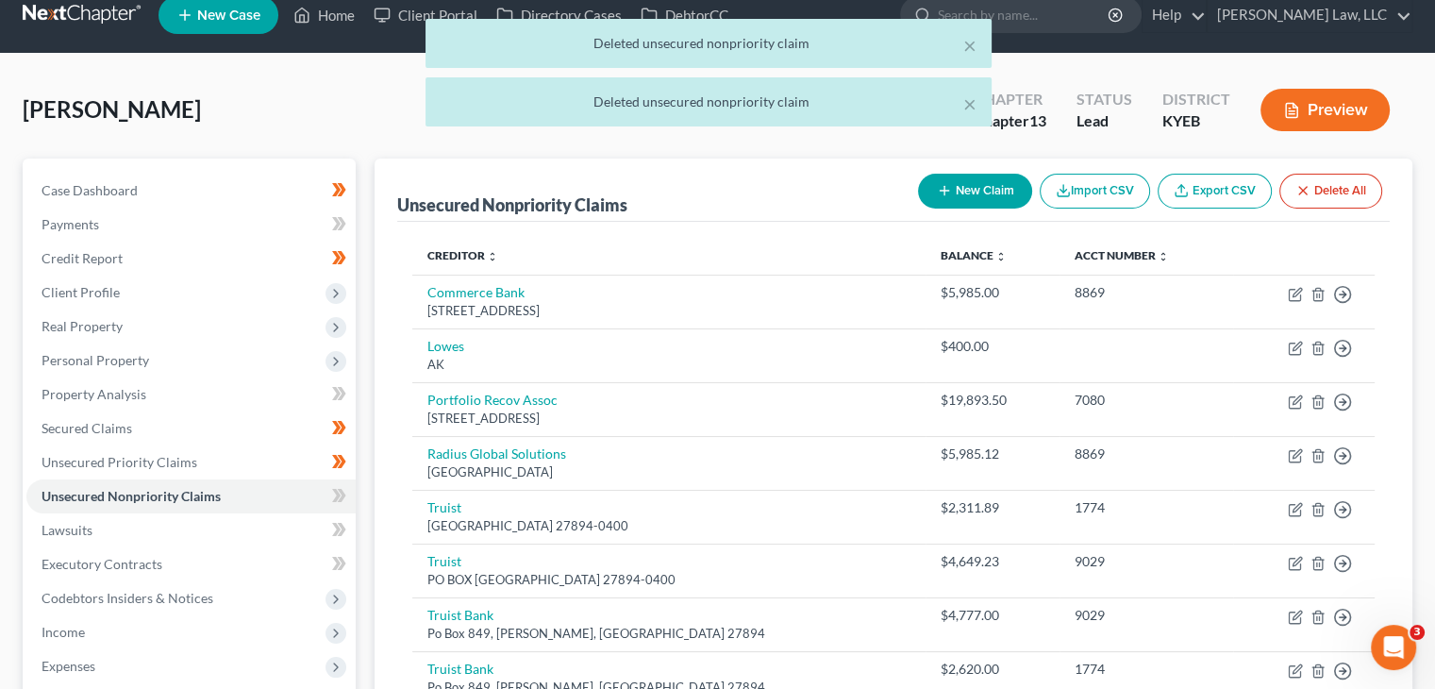
scroll to position [22, 0]
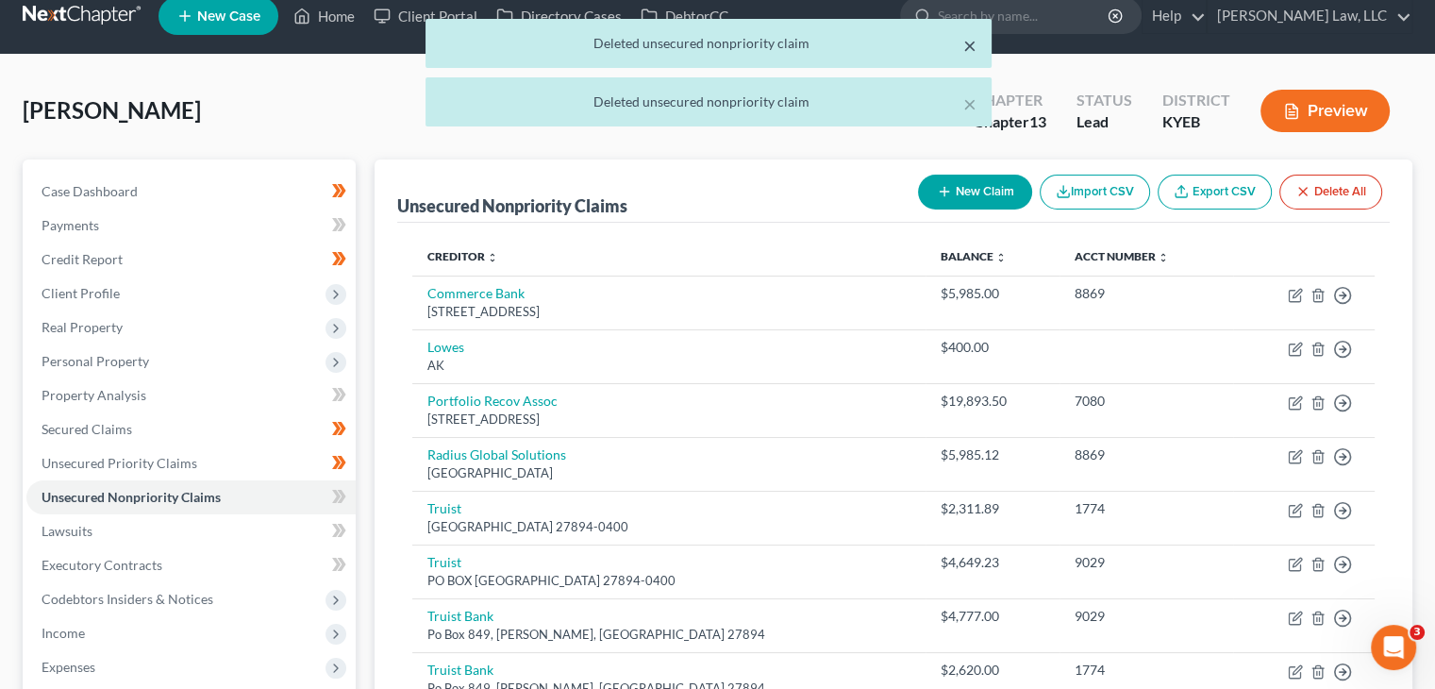
click at [963, 45] on button "×" at bounding box center [969, 45] width 13 height 23
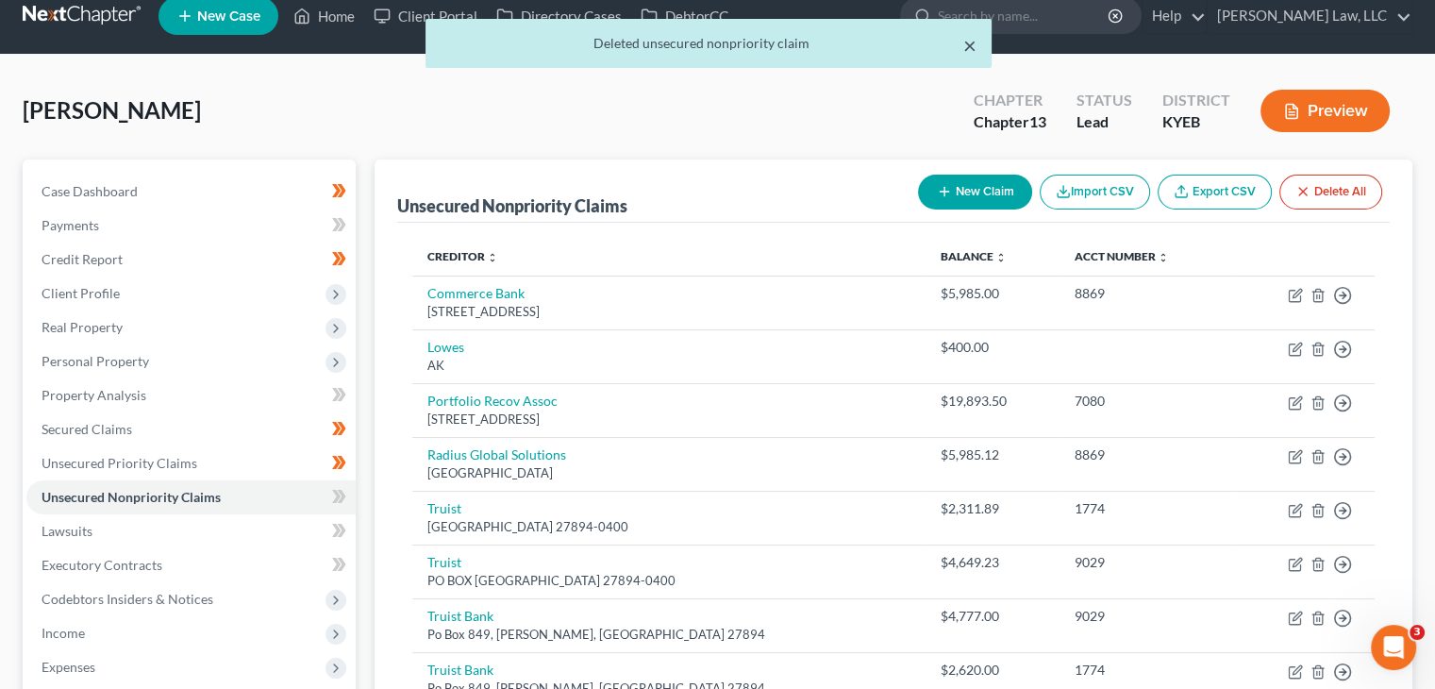
click at [963, 45] on button "×" at bounding box center [969, 45] width 13 height 23
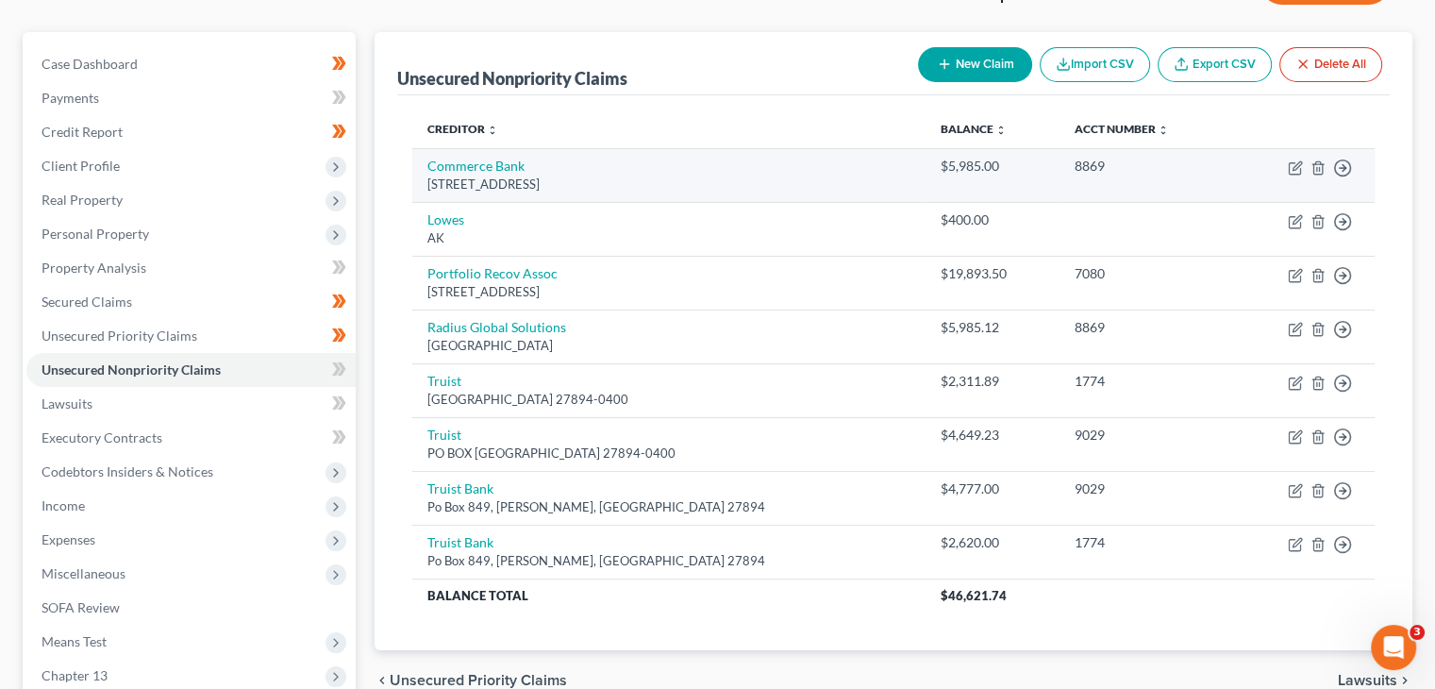
scroll to position [150, 0]
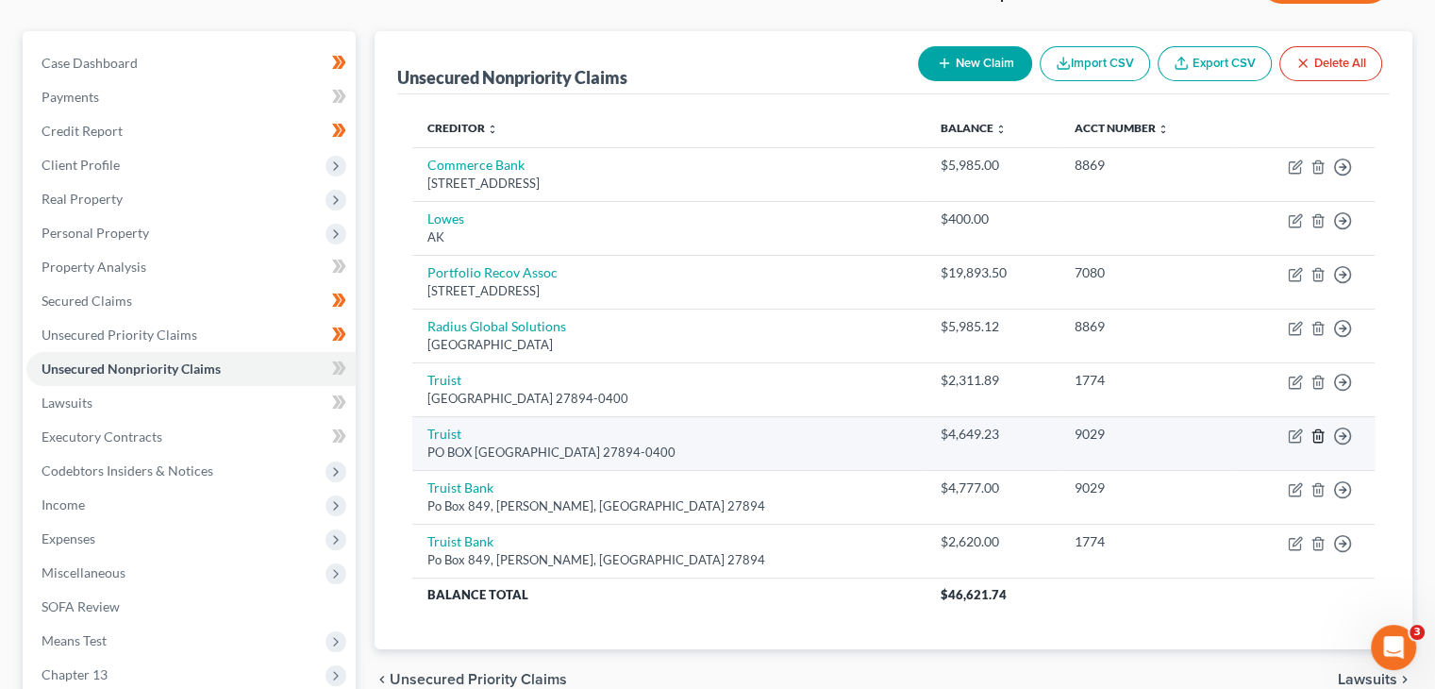
click at [1324, 436] on icon "button" at bounding box center [1318, 435] width 15 height 15
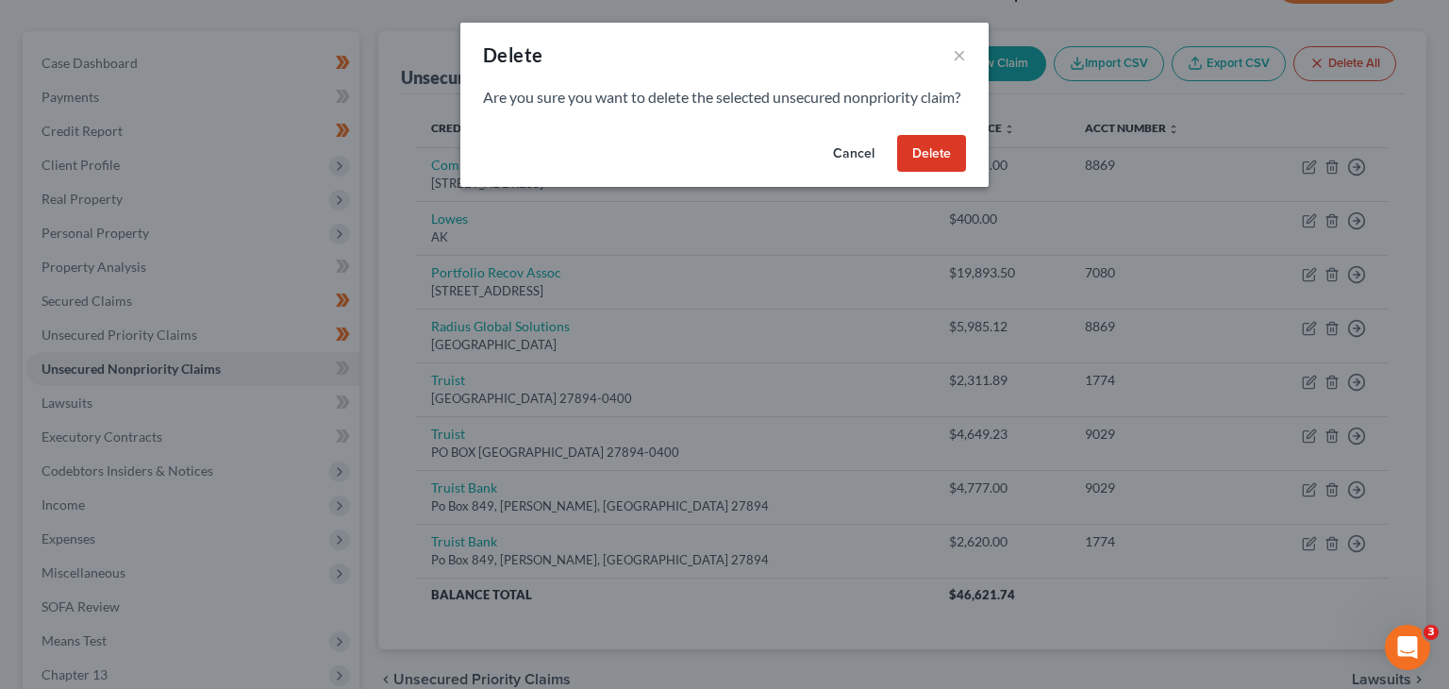
click at [947, 173] on button "Delete" at bounding box center [931, 154] width 69 height 38
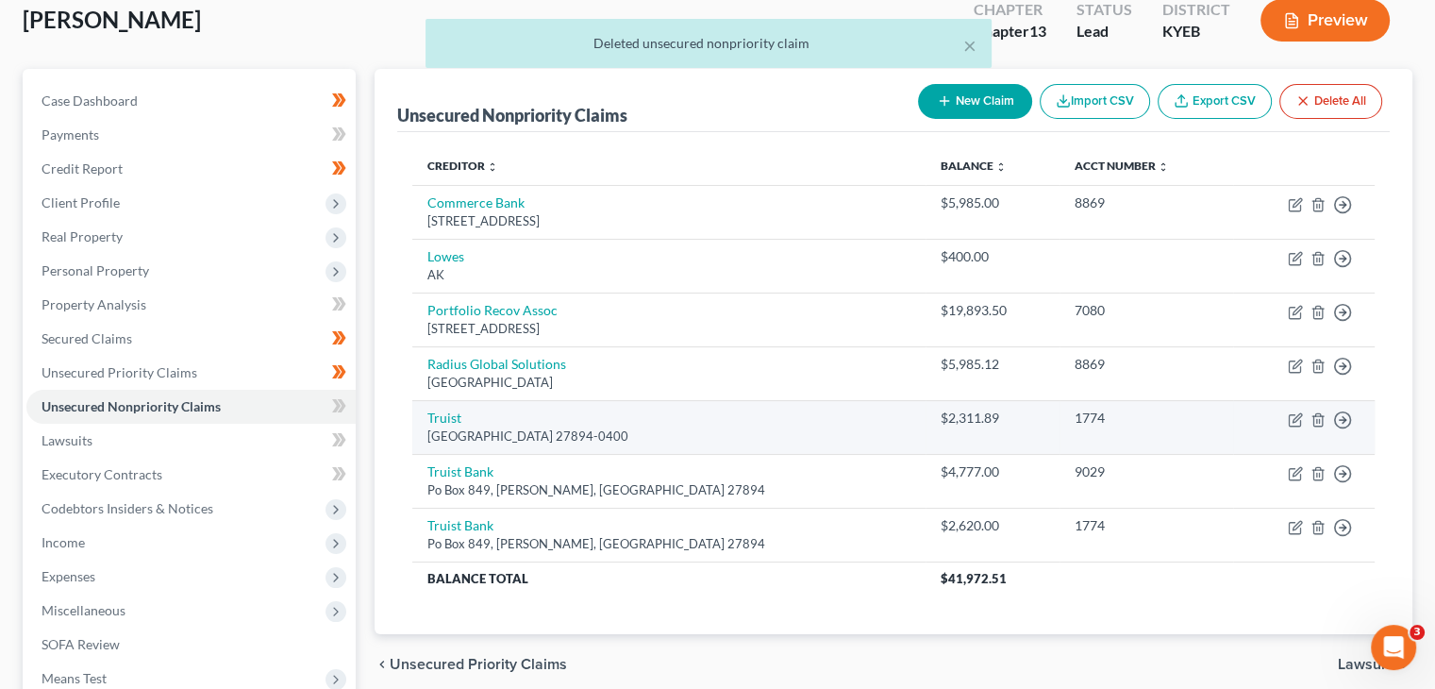
scroll to position [109, 0]
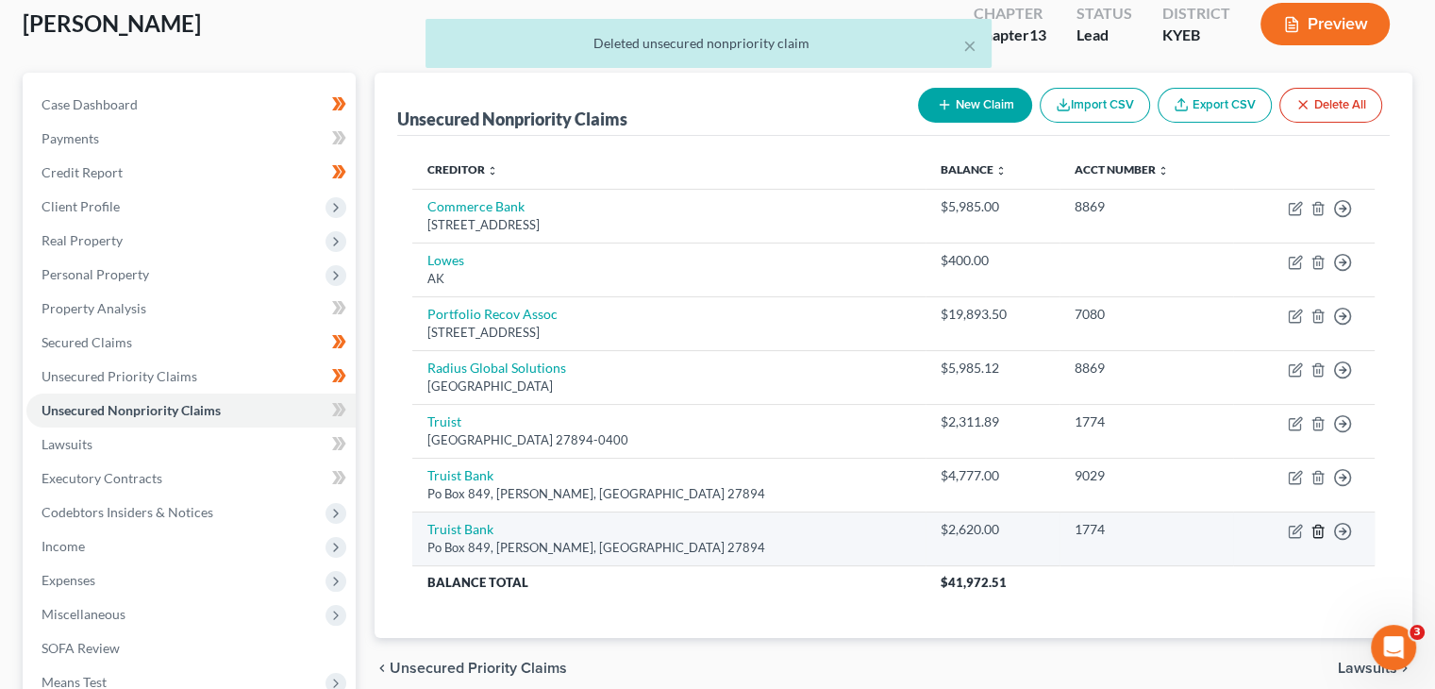
click at [1325, 531] on td "Move to D Move to E Move to G Move to Notice Only" at bounding box center [1304, 538] width 142 height 54
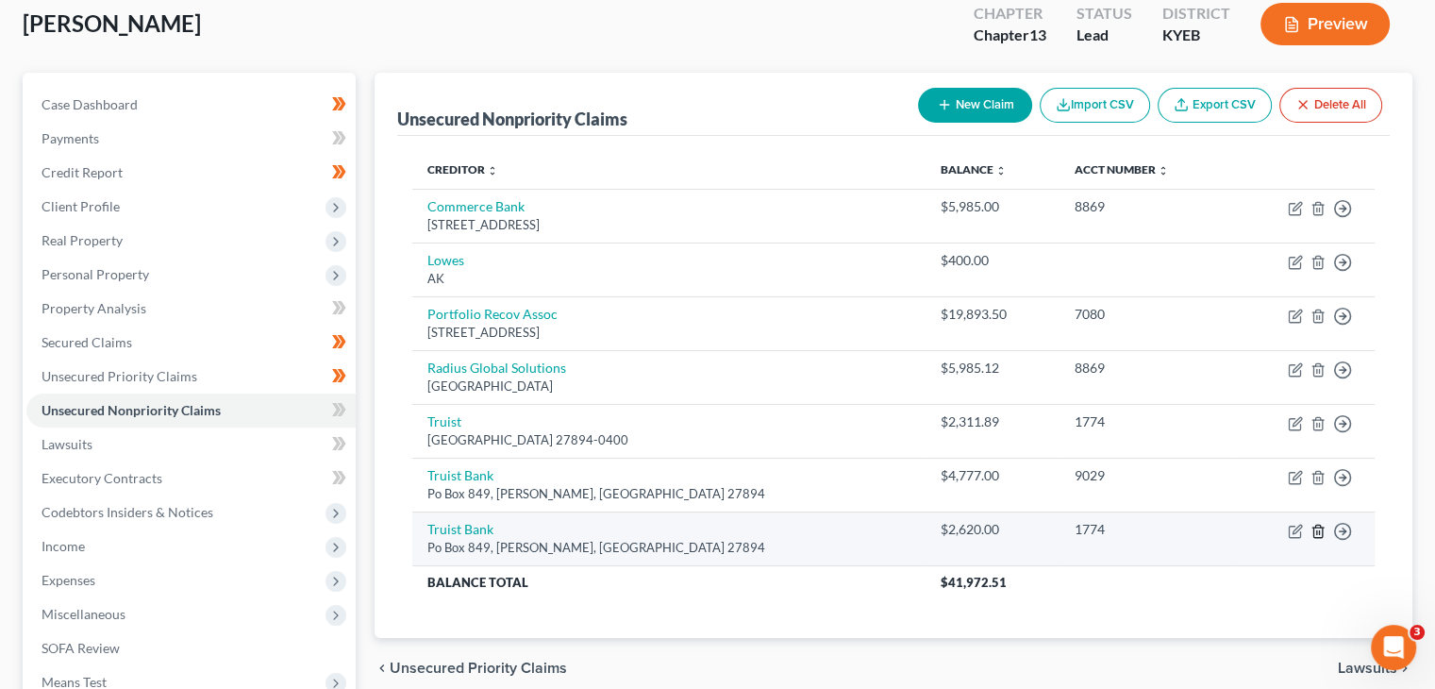
click at [1317, 532] on icon "button" at bounding box center [1318, 531] width 15 height 15
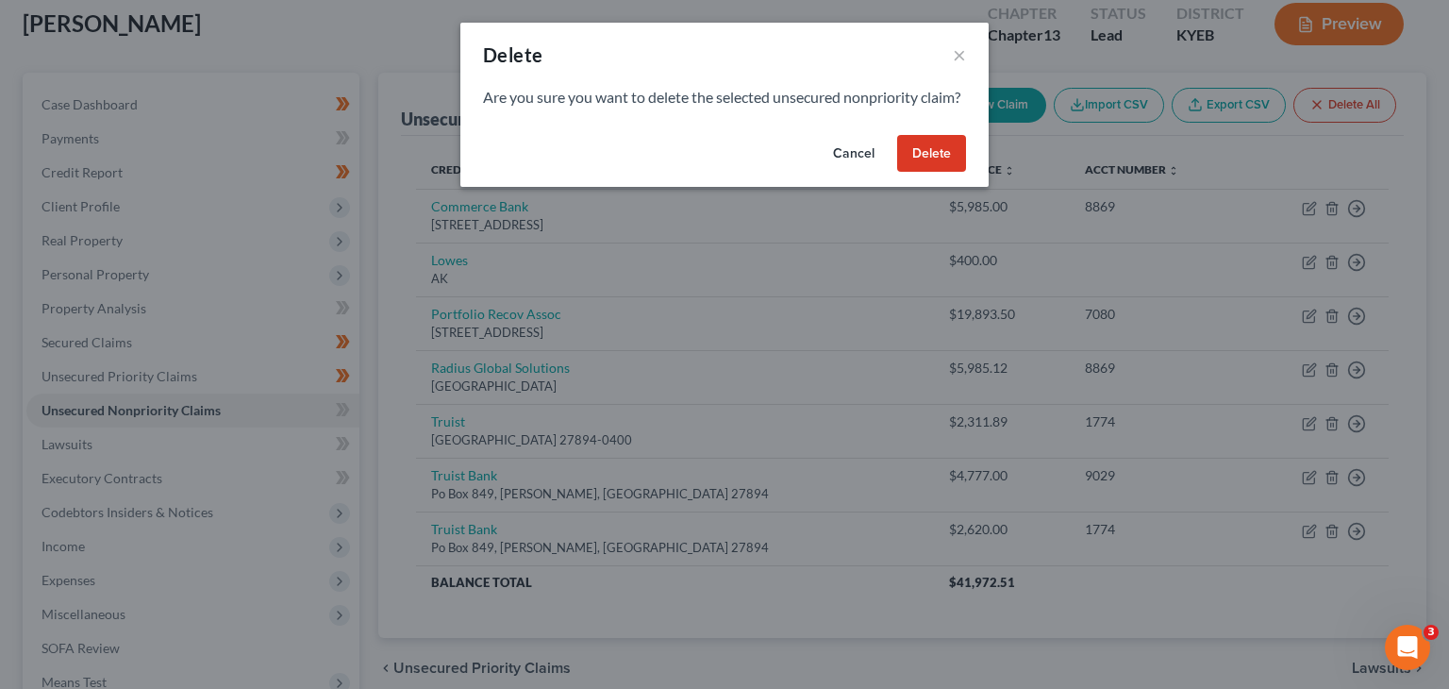
click at [917, 173] on button "Delete" at bounding box center [931, 154] width 69 height 38
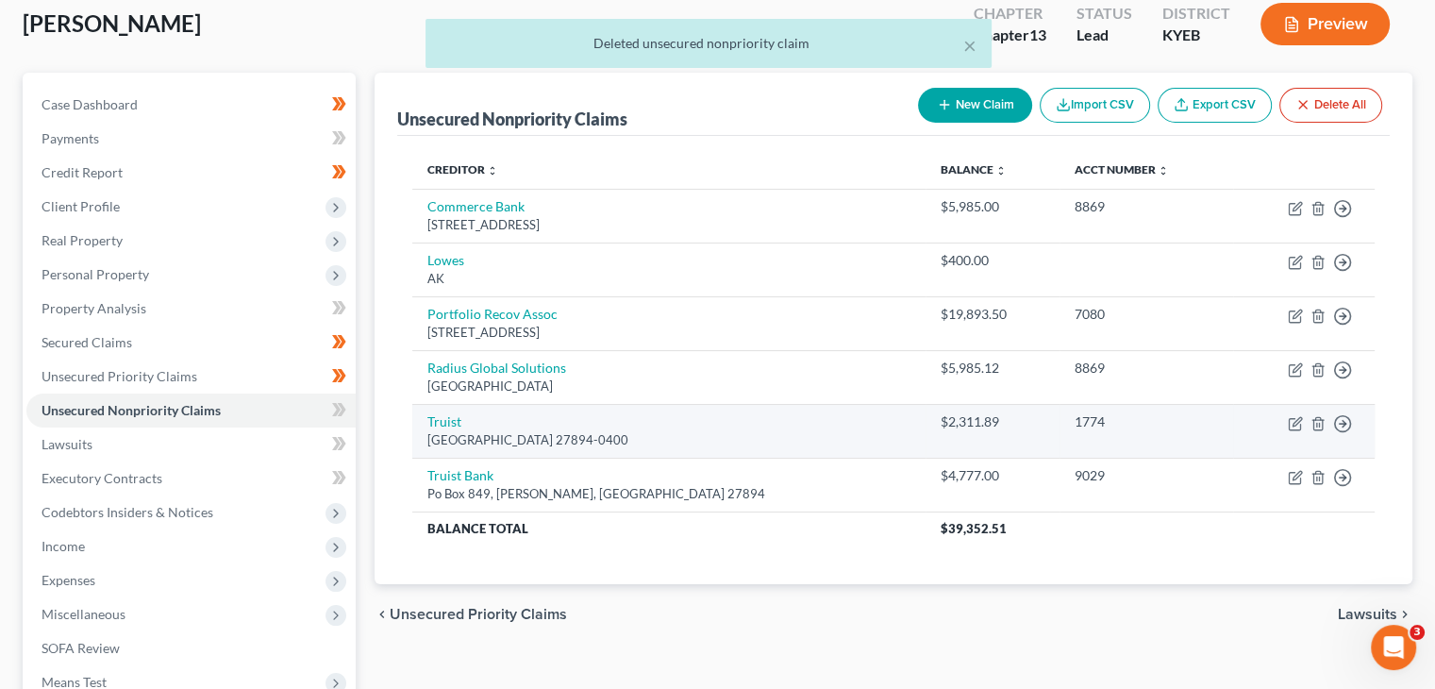
scroll to position [96, 0]
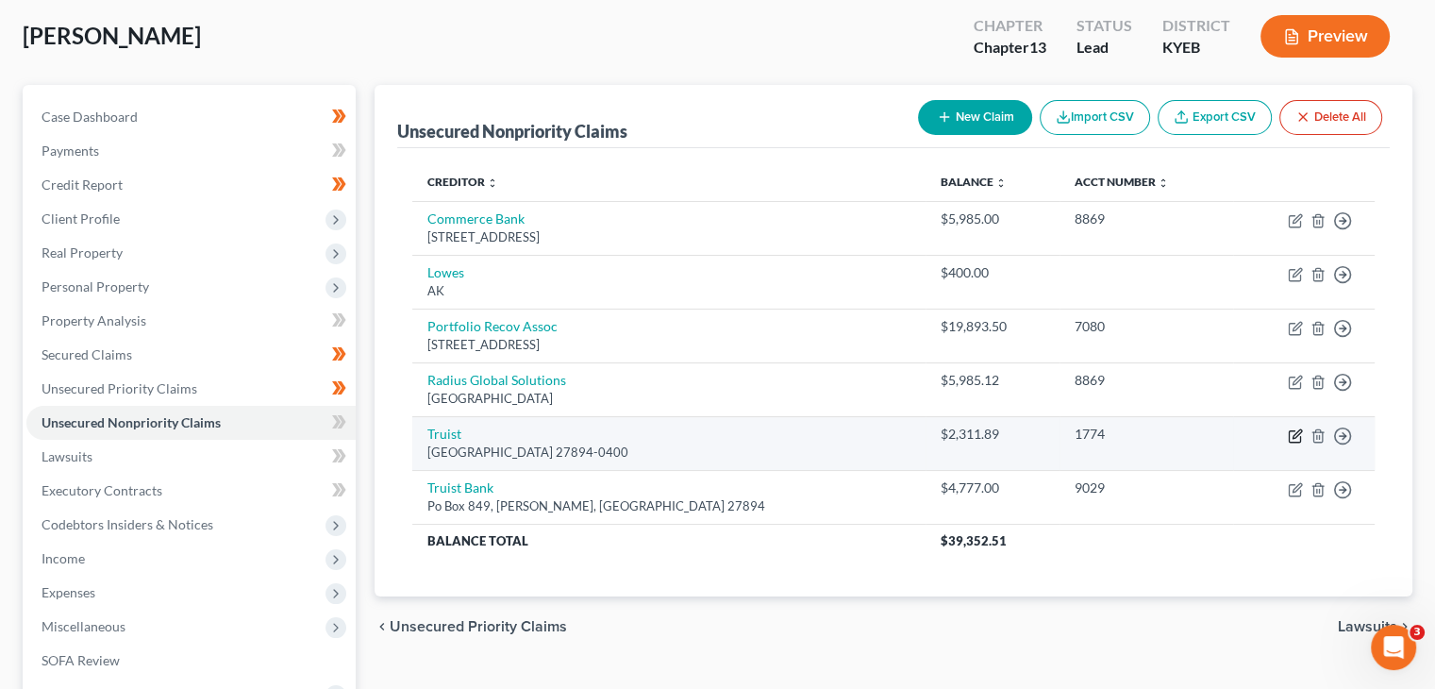
click at [1294, 436] on icon "button" at bounding box center [1297, 433] width 8 height 8
select select "28"
select select "2"
select select "0"
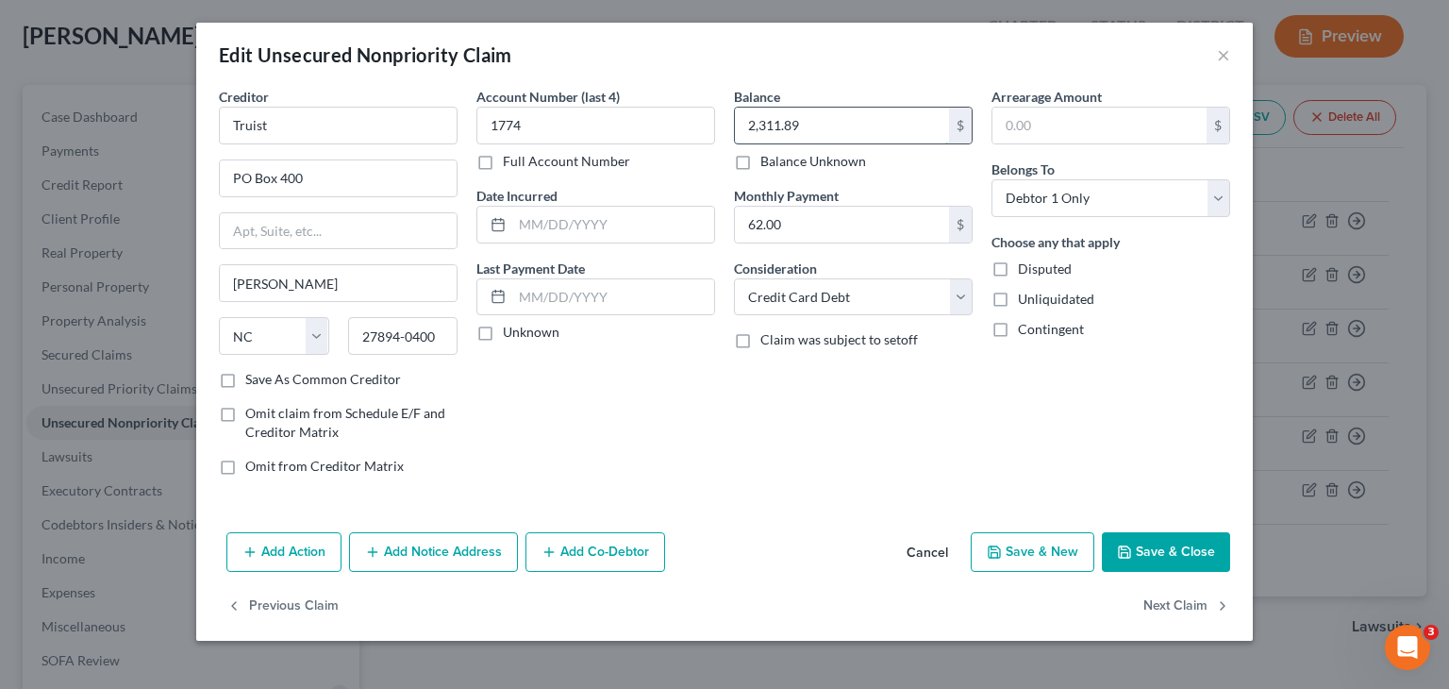
click at [819, 135] on input "2,311.89" at bounding box center [842, 126] width 214 height 36
type input "7,088.89"
click at [1216, 558] on button "Save & Close" at bounding box center [1166, 552] width 128 height 40
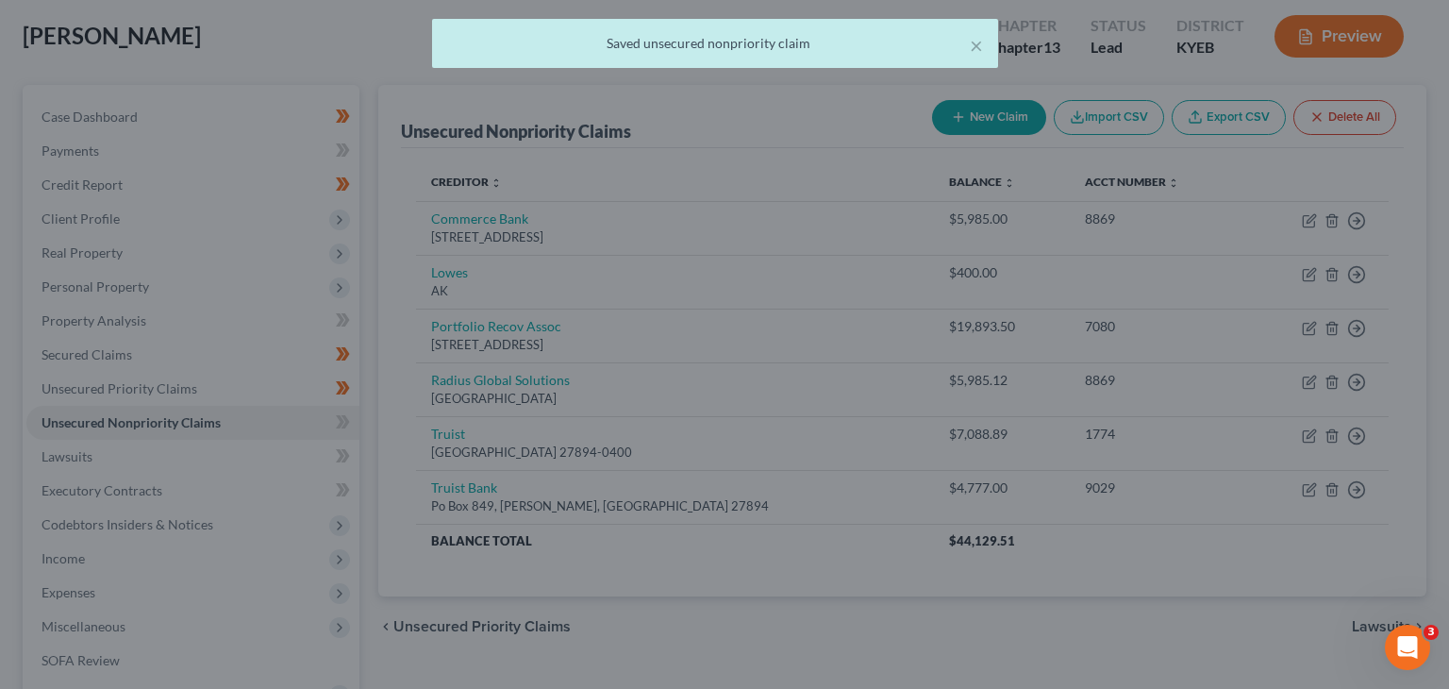
type input "0"
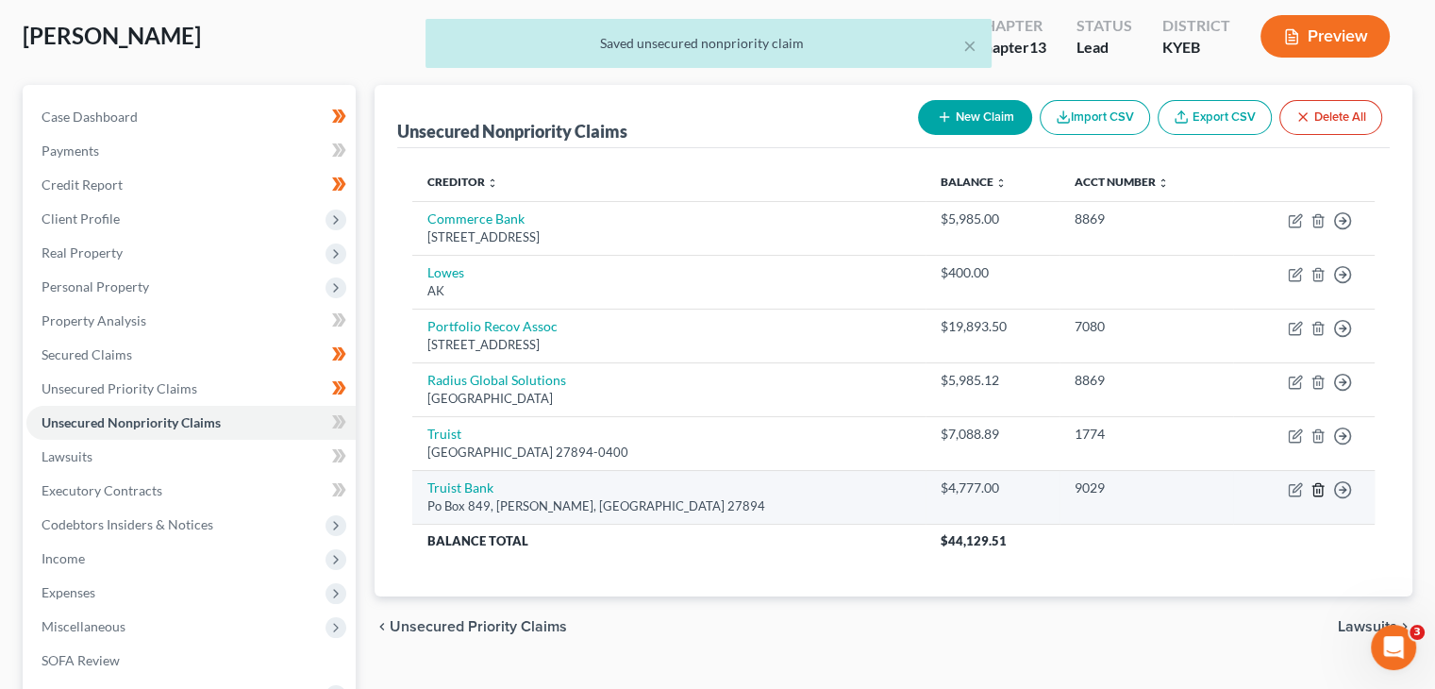
click at [1319, 489] on line "button" at bounding box center [1319, 491] width 0 height 4
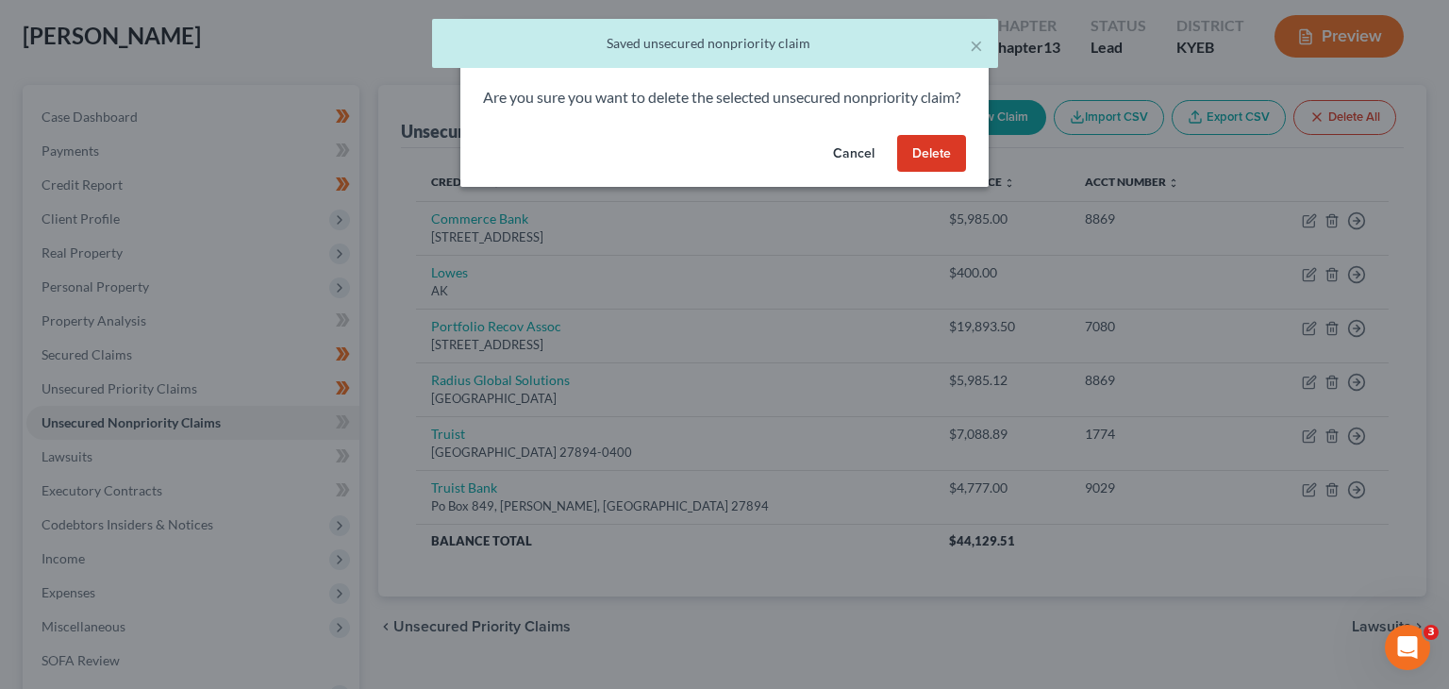
click at [927, 173] on button "Delete" at bounding box center [931, 154] width 69 height 38
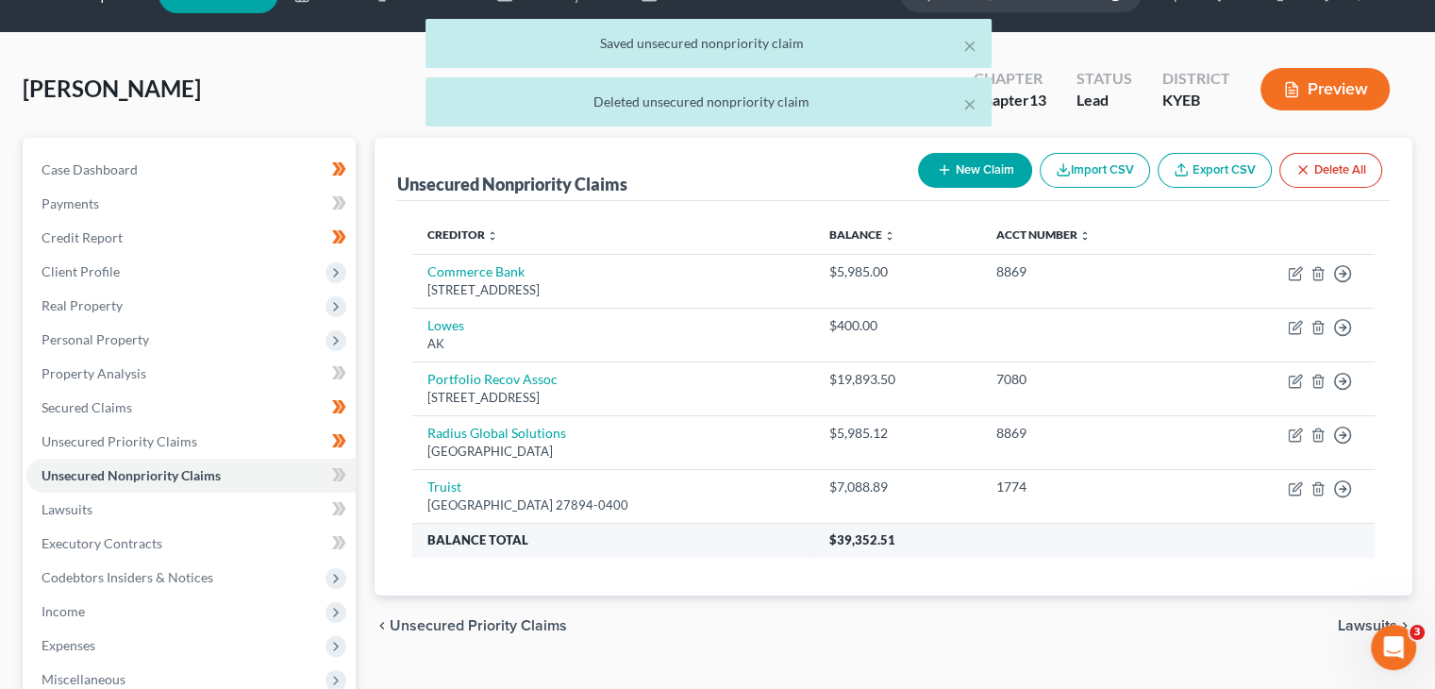
scroll to position [29, 0]
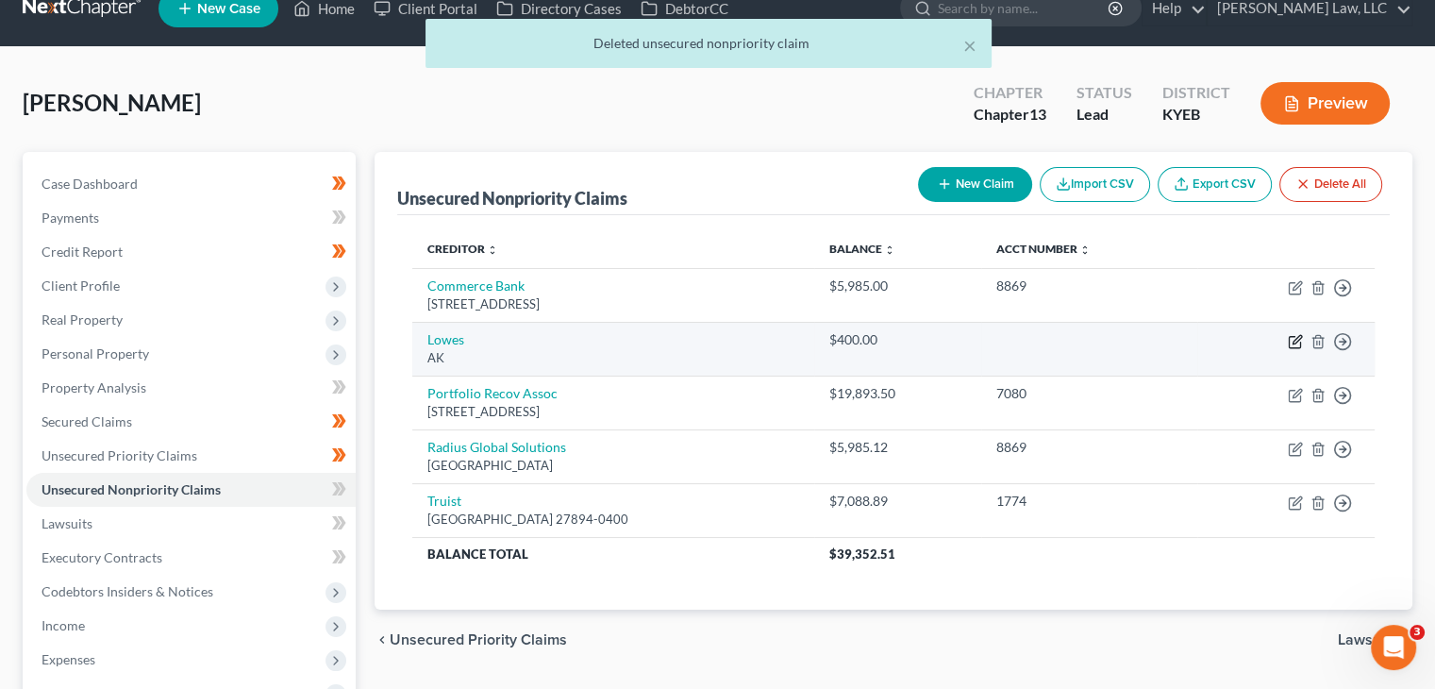
click at [1291, 340] on icon "button" at bounding box center [1295, 341] width 15 height 15
select select "1"
select select "2"
select select "0"
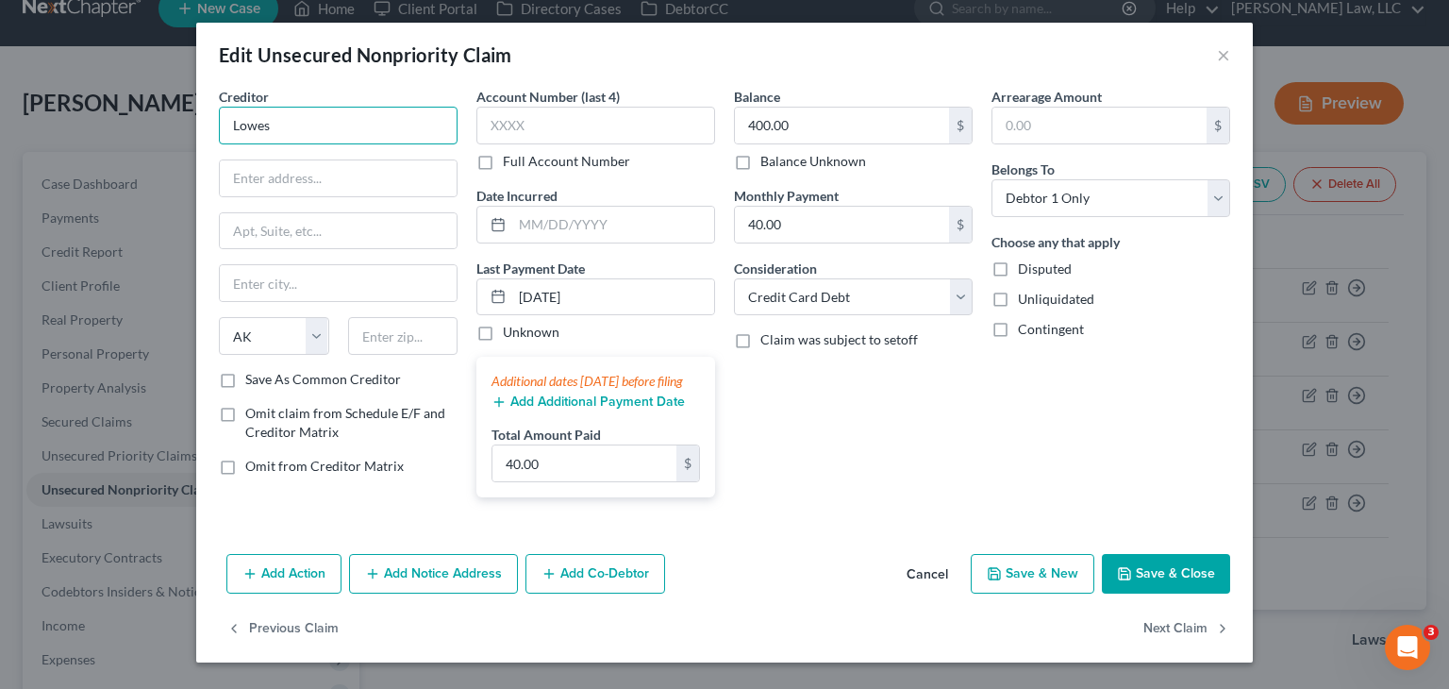
click at [376, 122] on input "Lowes" at bounding box center [338, 126] width 239 height 38
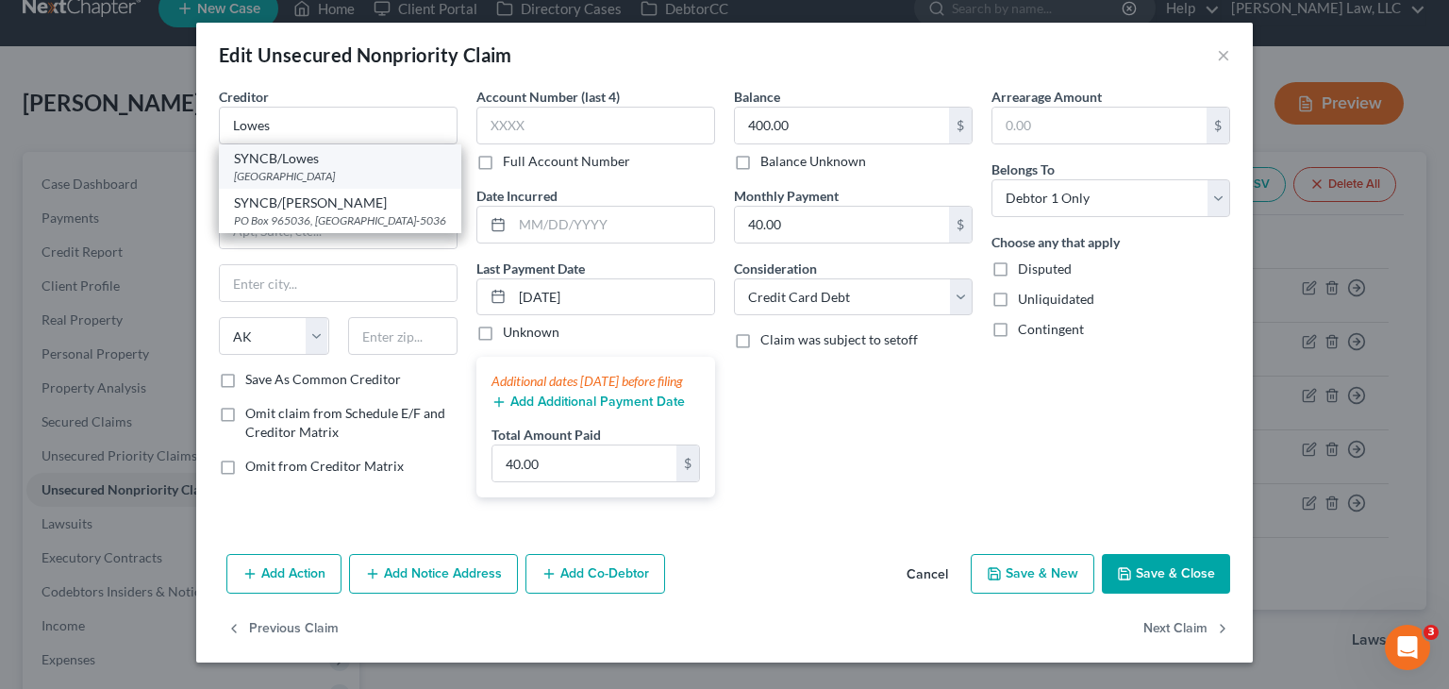
click at [364, 160] on div "SYNCB/Lowes" at bounding box center [340, 158] width 212 height 19
type input "SYNCB/Lowes"
type input "PO Box 965036"
type input "Orlando"
select select "9"
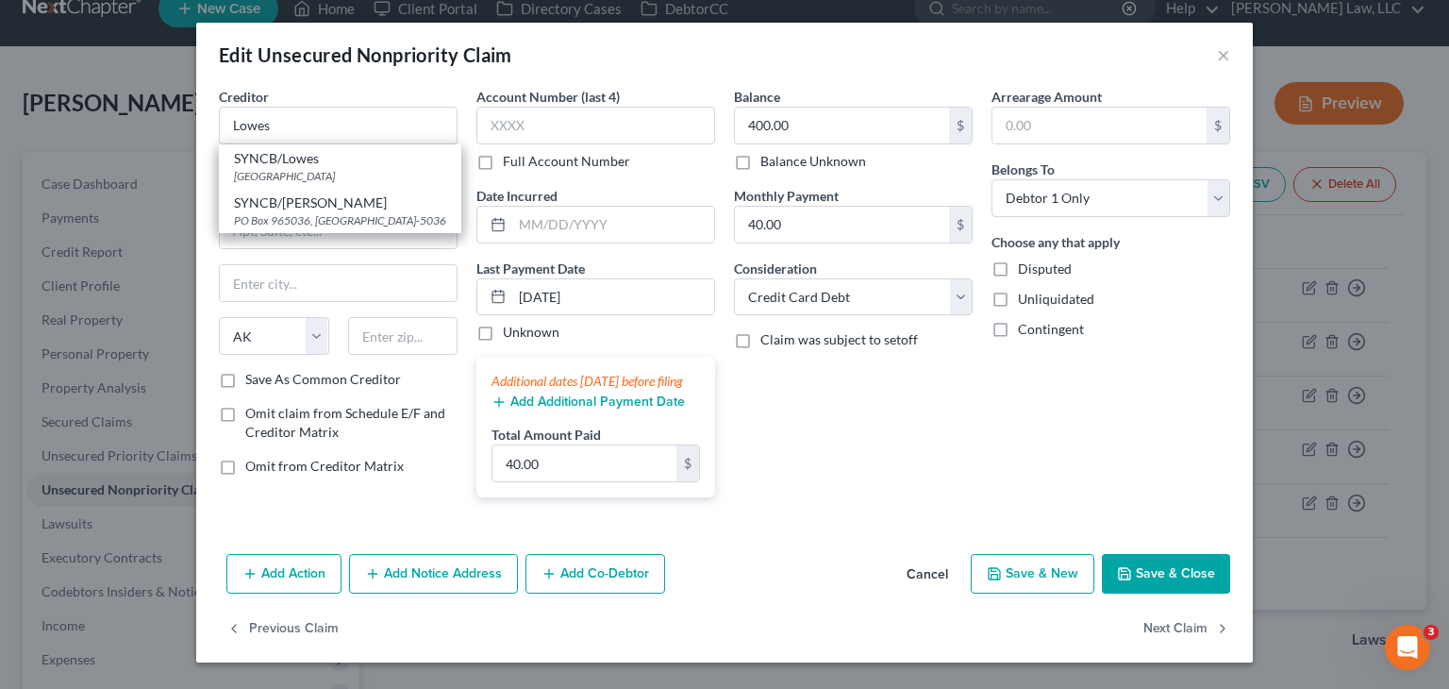
type input "32896"
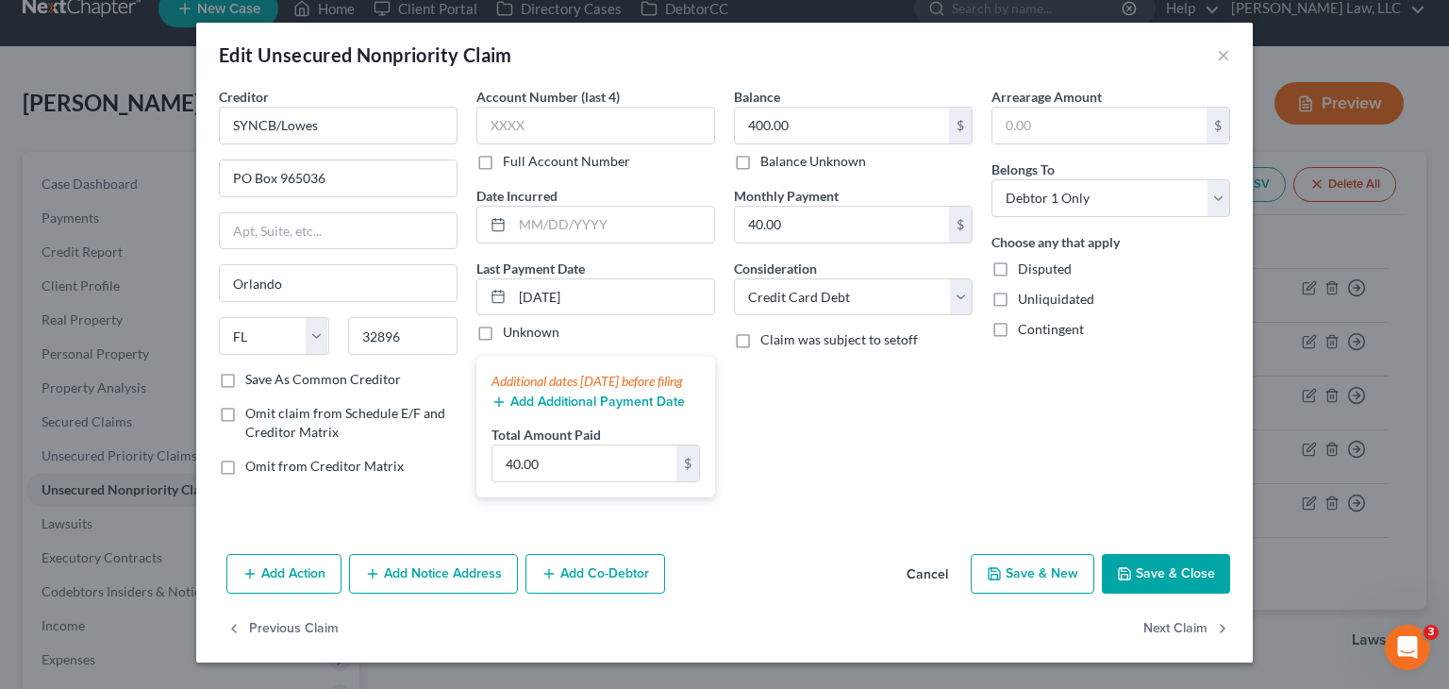
click at [1148, 594] on button "Save & Close" at bounding box center [1166, 574] width 128 height 40
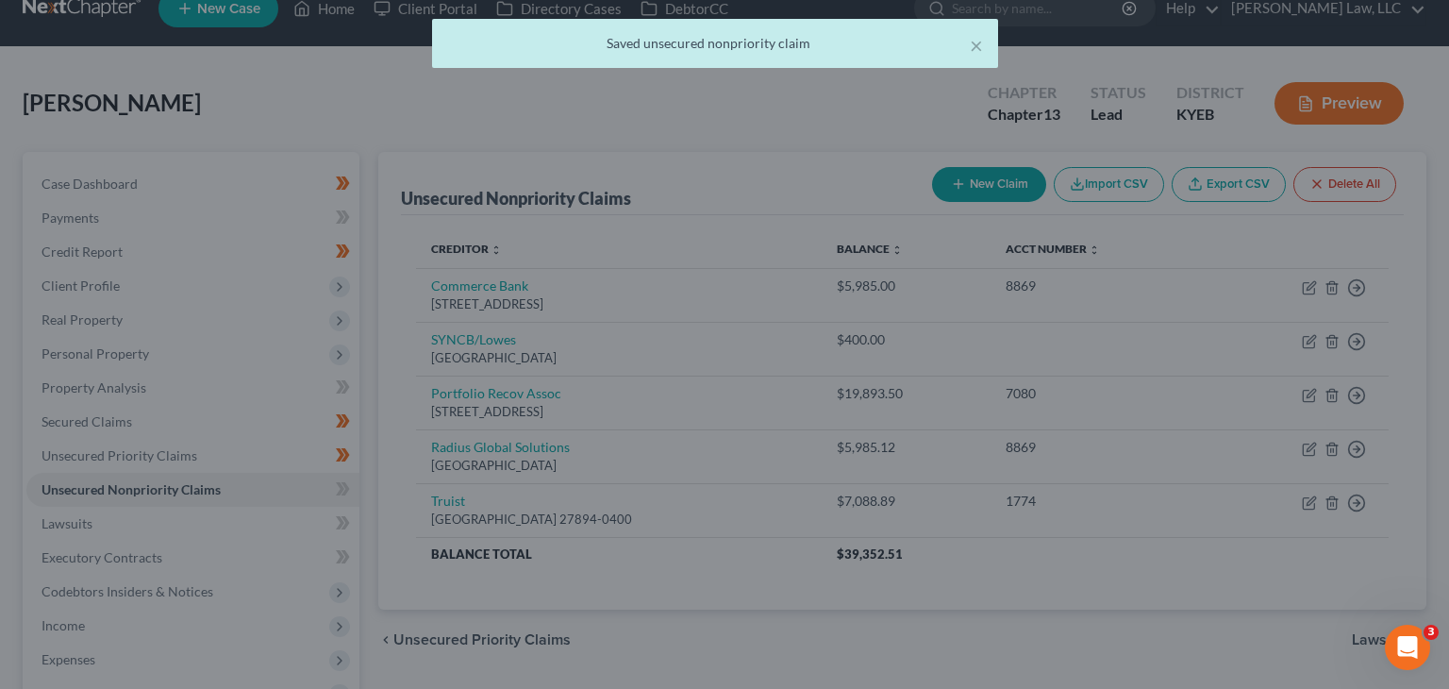
type input "0"
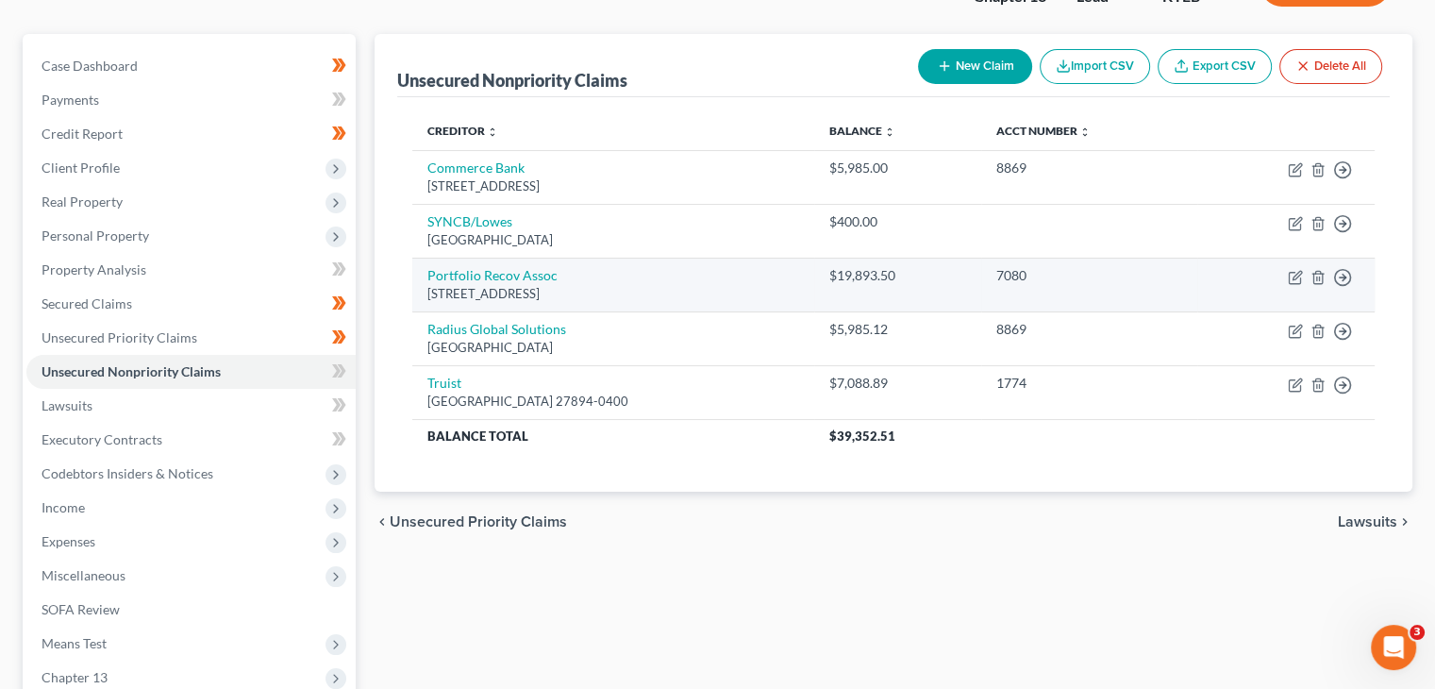
scroll to position [125, 0]
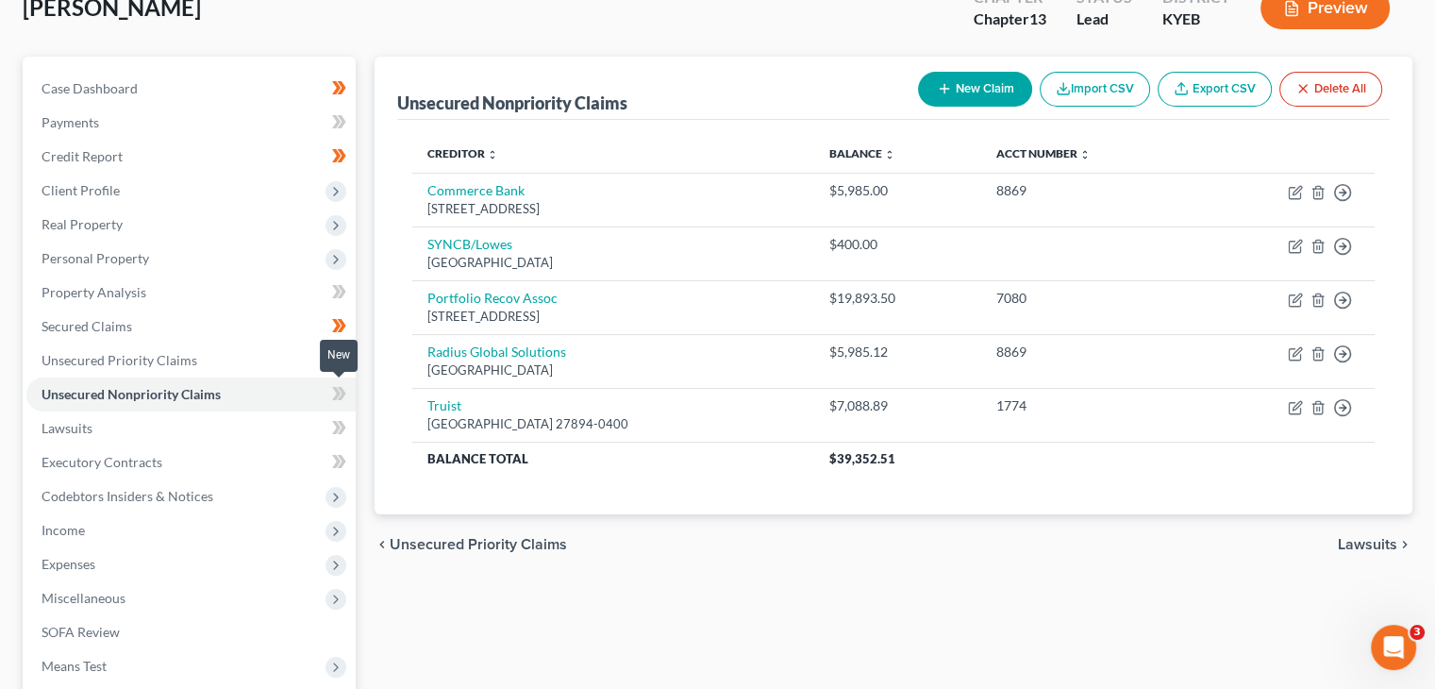
click at [343, 390] on icon at bounding box center [342, 393] width 8 height 13
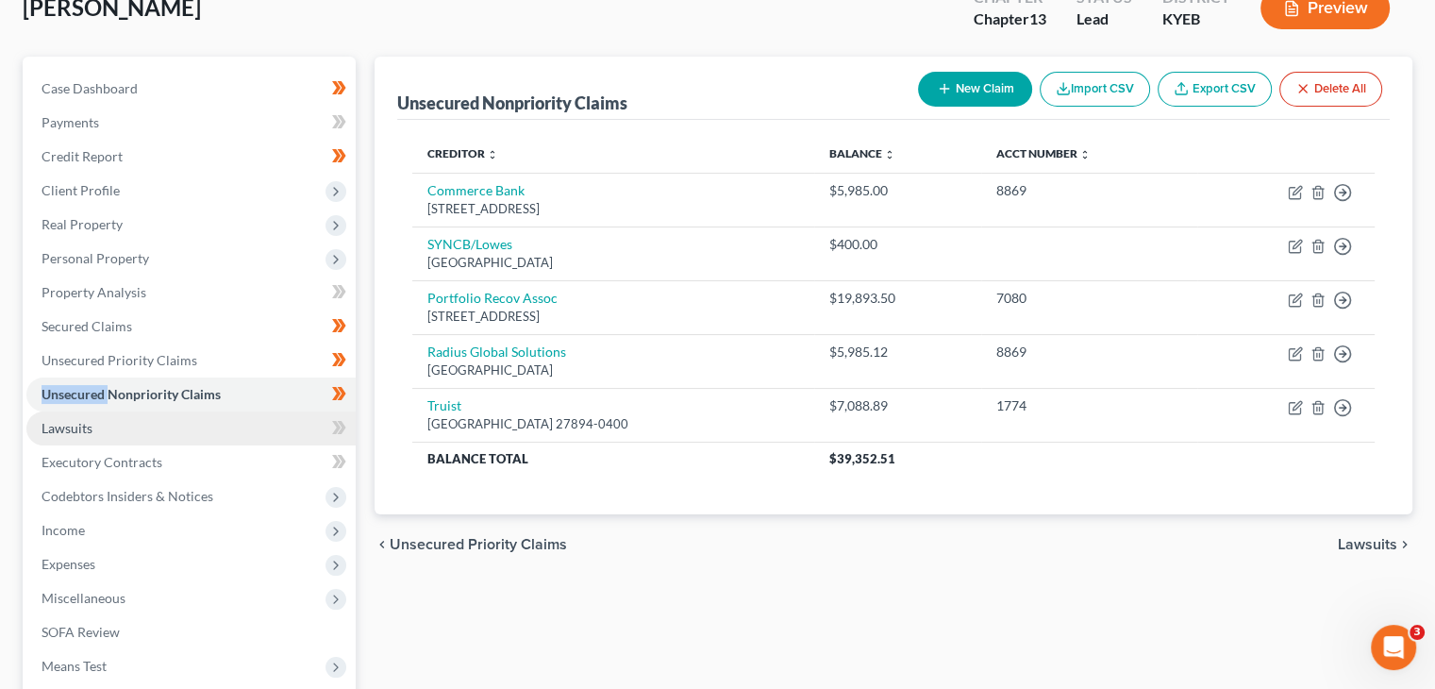
click at [293, 420] on link "Lawsuits" at bounding box center [190, 428] width 329 height 34
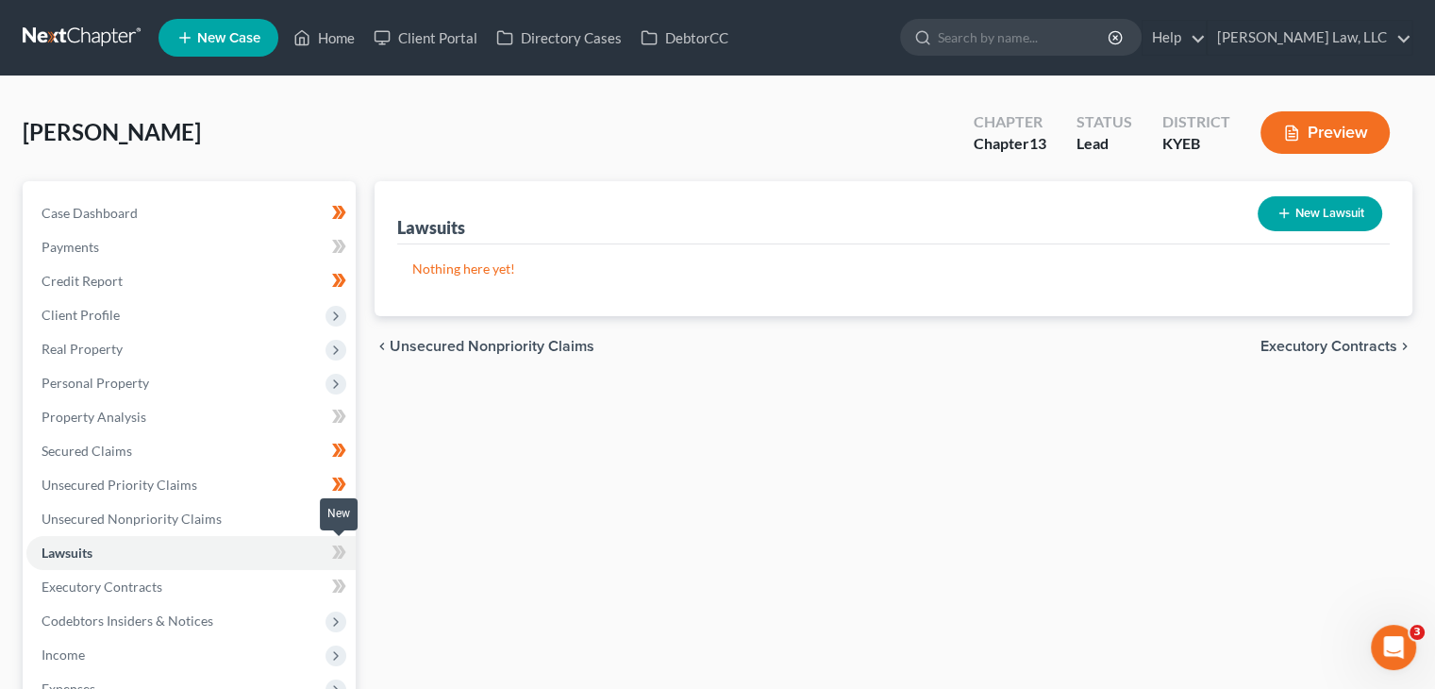
click at [337, 550] on icon at bounding box center [336, 551] width 8 height 13
click at [312, 581] on link "Executory Contracts" at bounding box center [190, 587] width 329 height 34
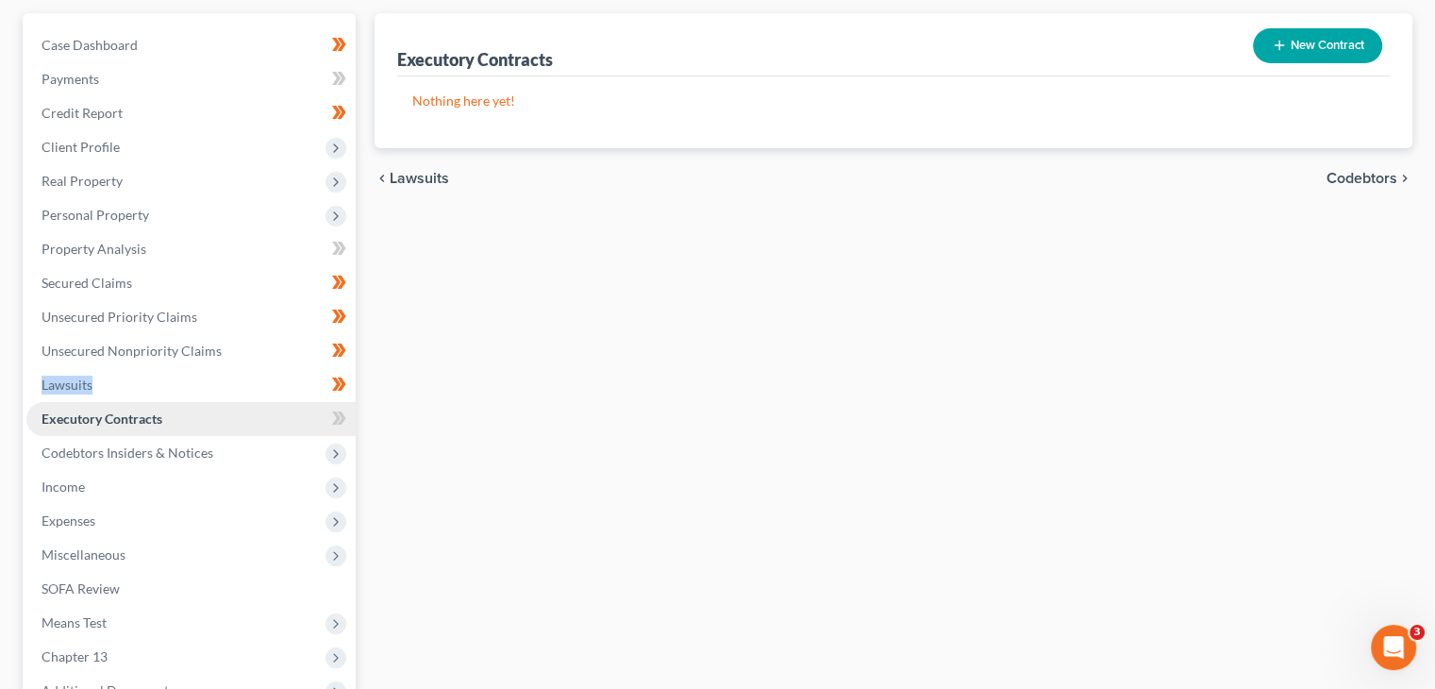
scroll to position [169, 0]
click at [346, 408] on span at bounding box center [339, 420] width 33 height 28
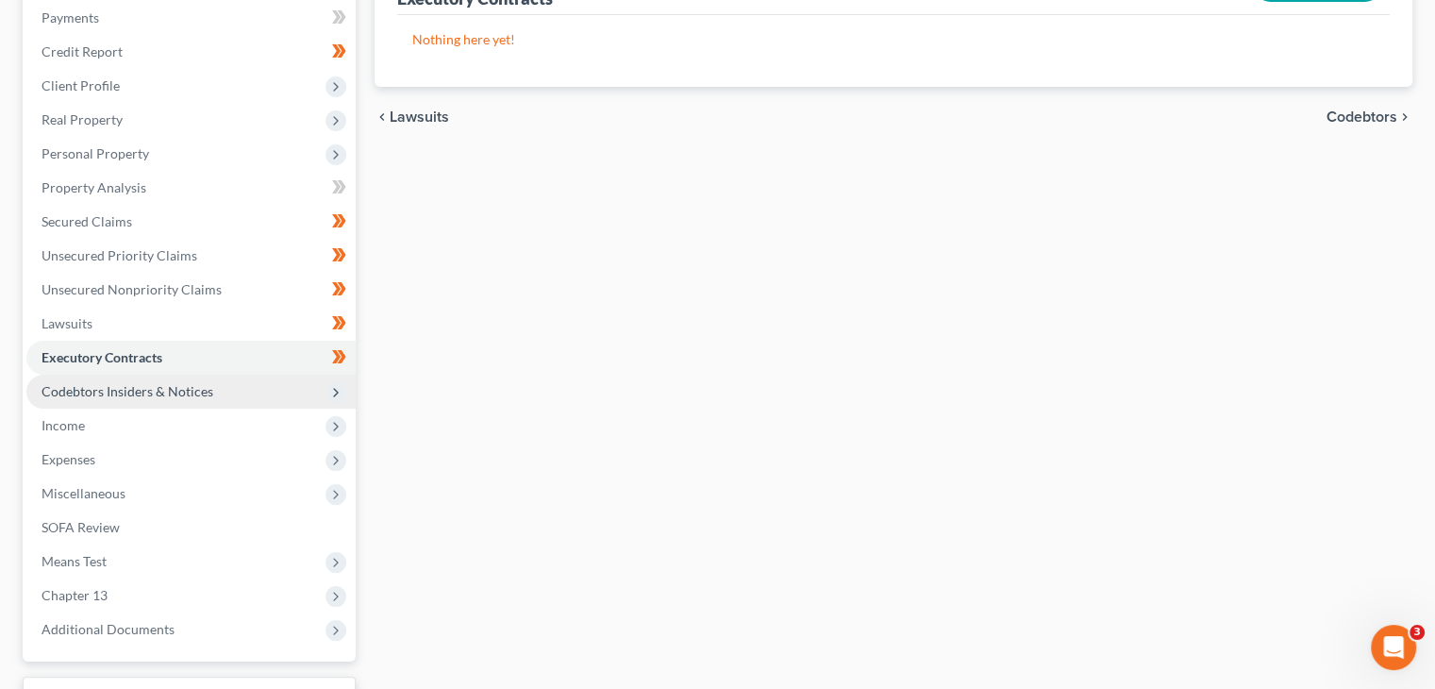
click at [325, 386] on span "Codebtors Insiders & Notices" at bounding box center [190, 392] width 329 height 34
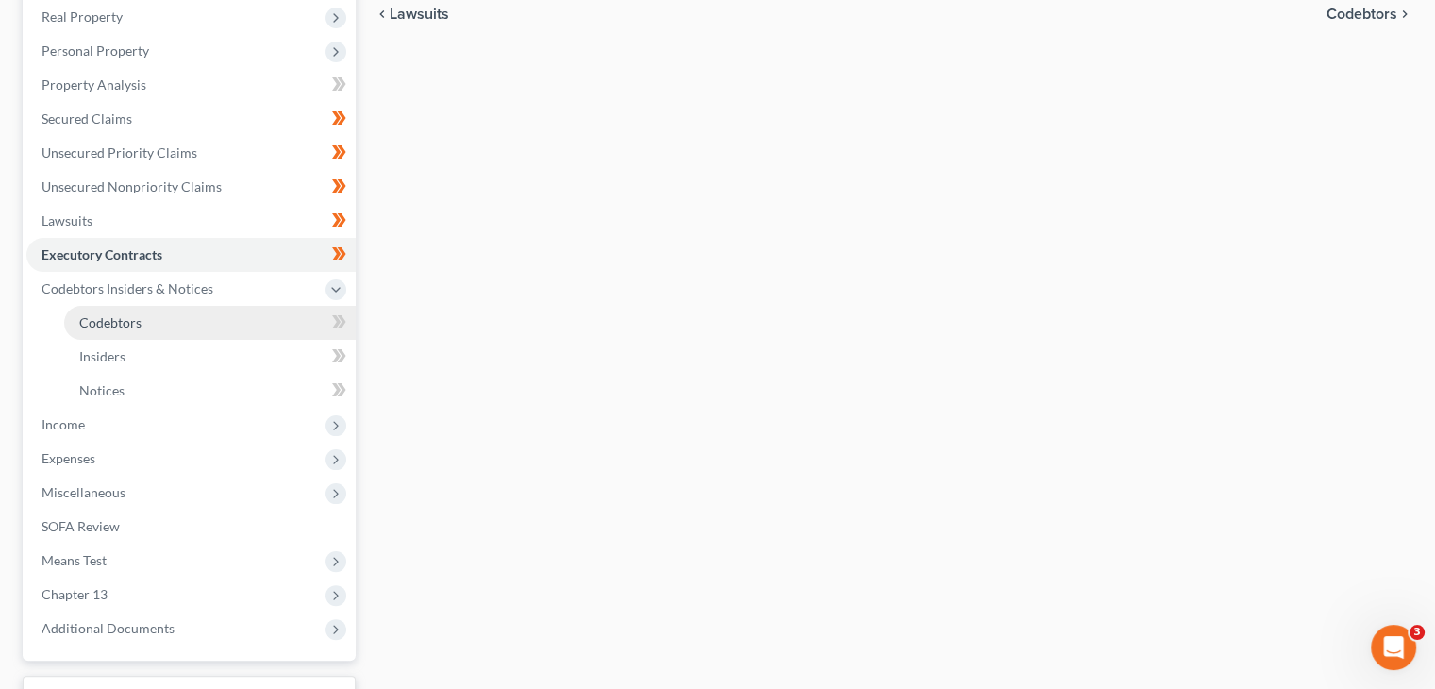
click at [259, 329] on link "Codebtors" at bounding box center [210, 323] width 292 height 34
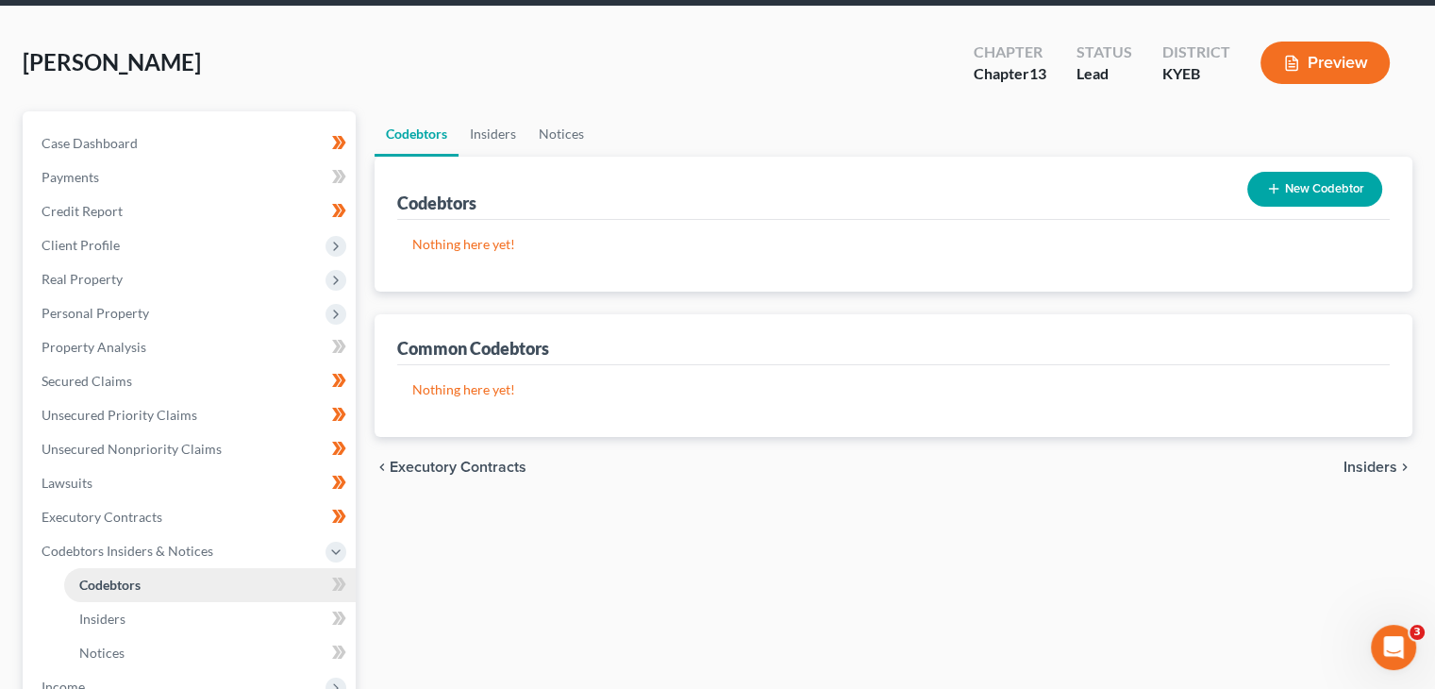
scroll to position [106, 0]
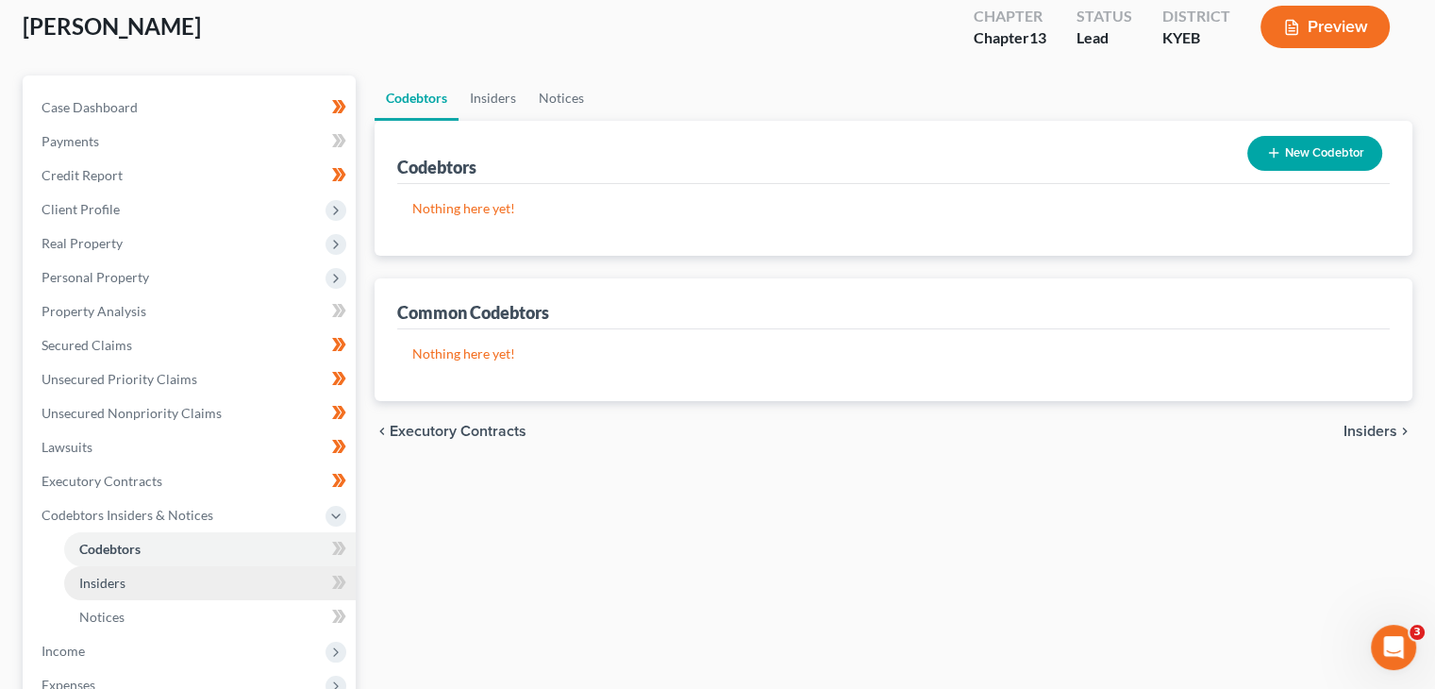
click at [113, 566] on link "Insiders" at bounding box center [210, 583] width 292 height 34
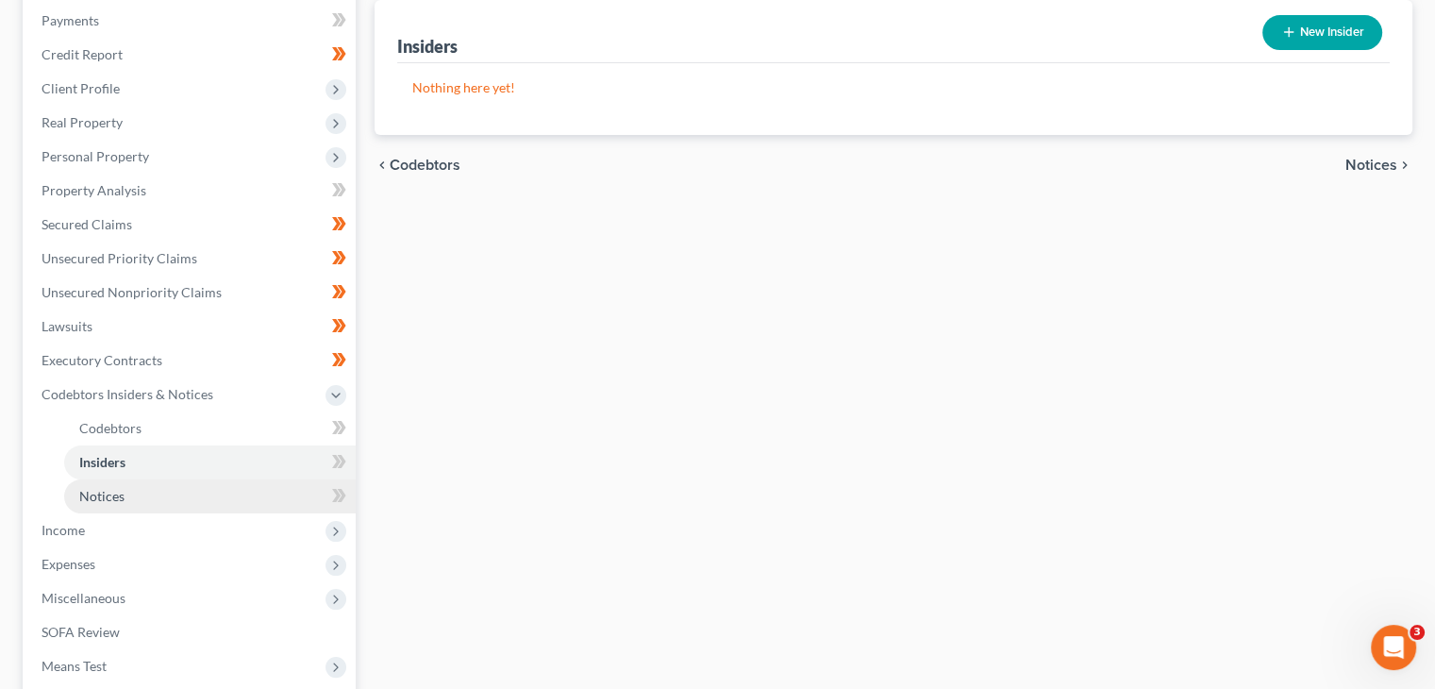
click at [115, 507] on link "Notices" at bounding box center [210, 496] width 292 height 34
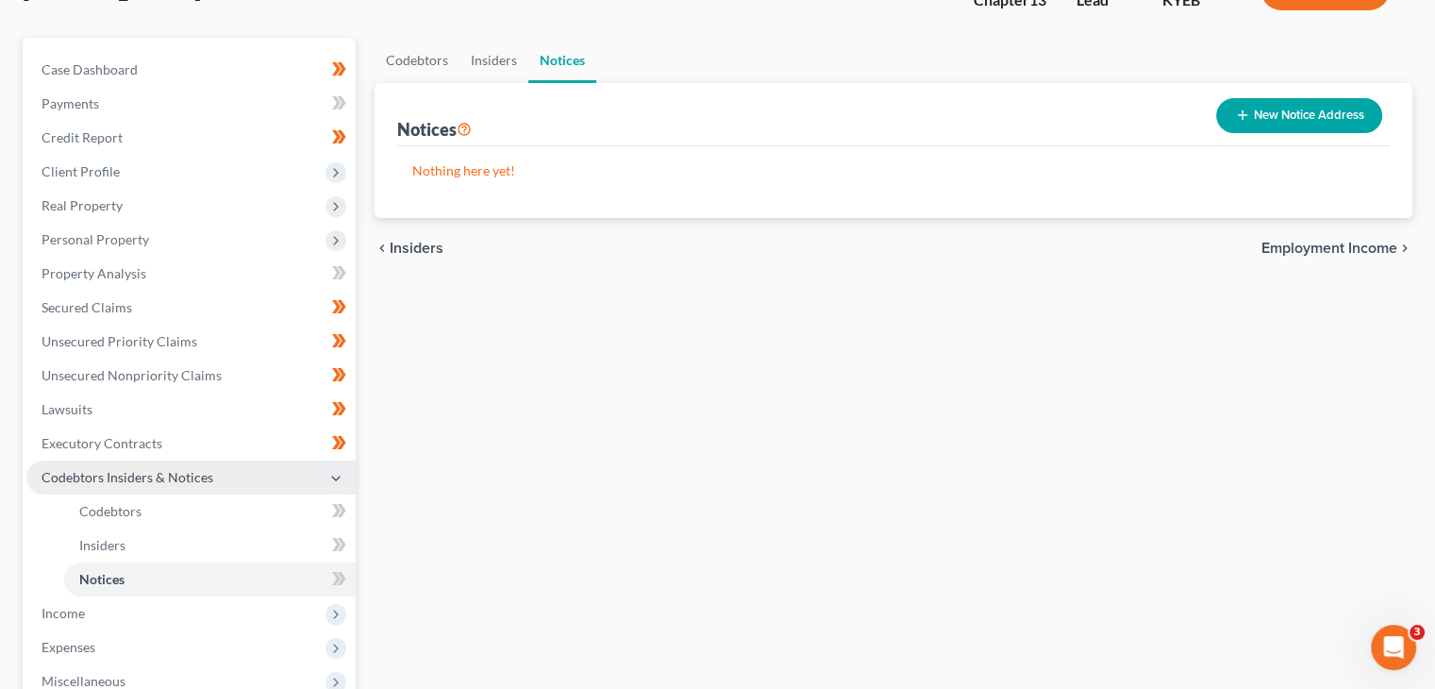
scroll to position [143, 0]
click at [342, 510] on icon at bounding box center [342, 510] width 8 height 13
click at [342, 536] on icon at bounding box center [339, 545] width 14 height 24
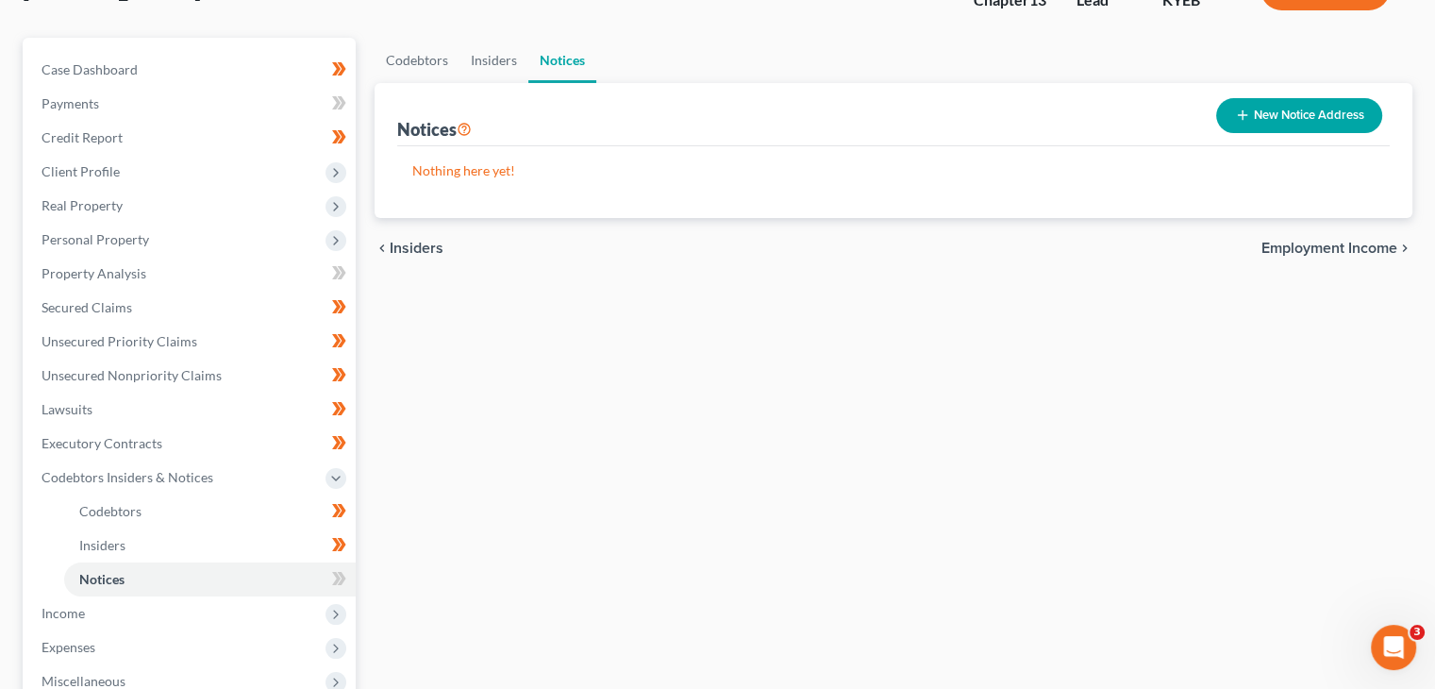
click at [341, 556] on span at bounding box center [339, 547] width 33 height 28
click at [338, 544] on div at bounding box center [339, 547] width 12 height 6
click at [338, 574] on icon at bounding box center [336, 578] width 8 height 13
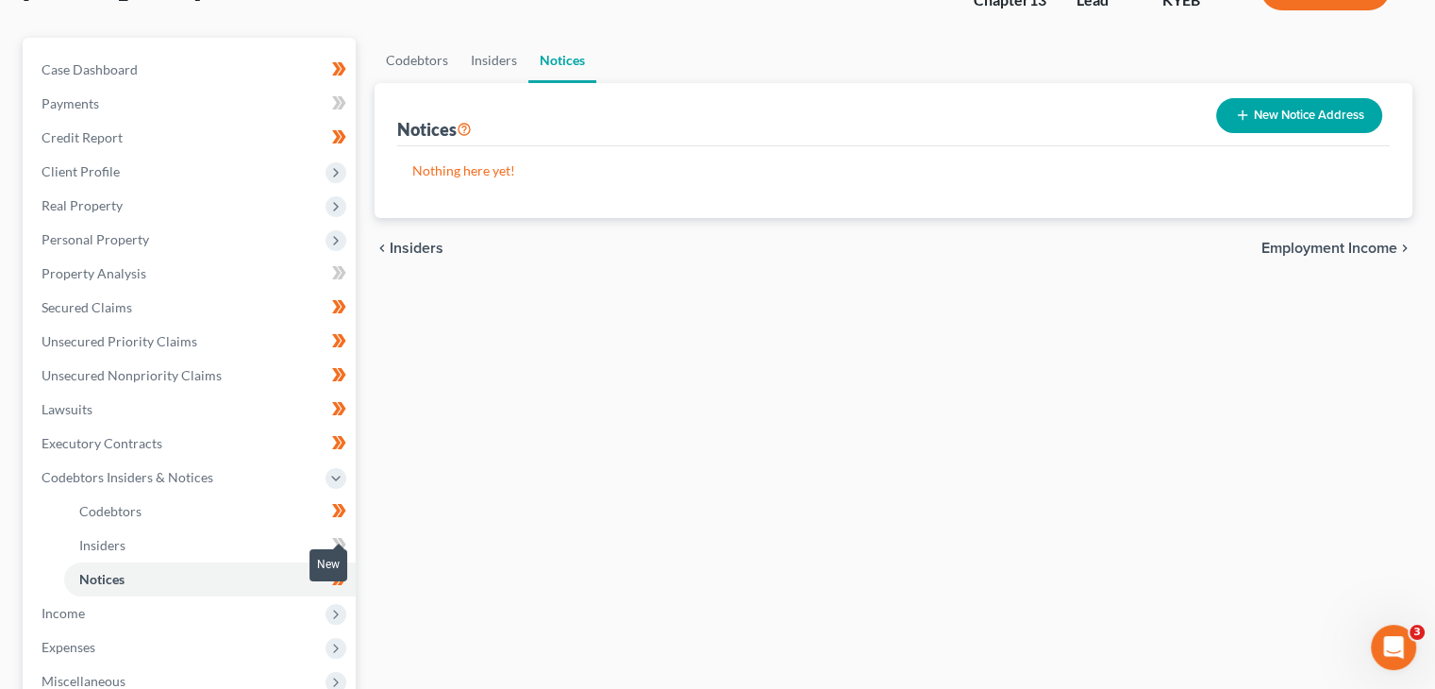
click at [340, 535] on icon at bounding box center [339, 545] width 14 height 24
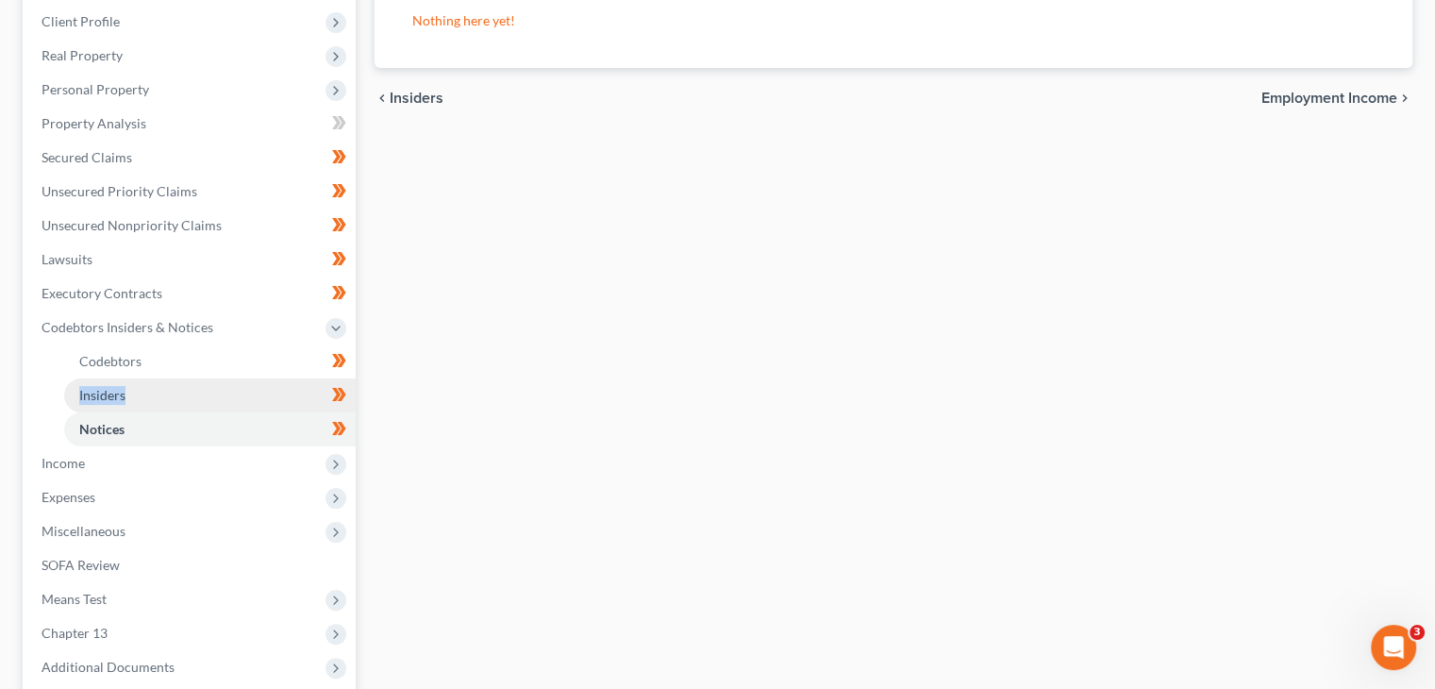
scroll to position [317, 0]
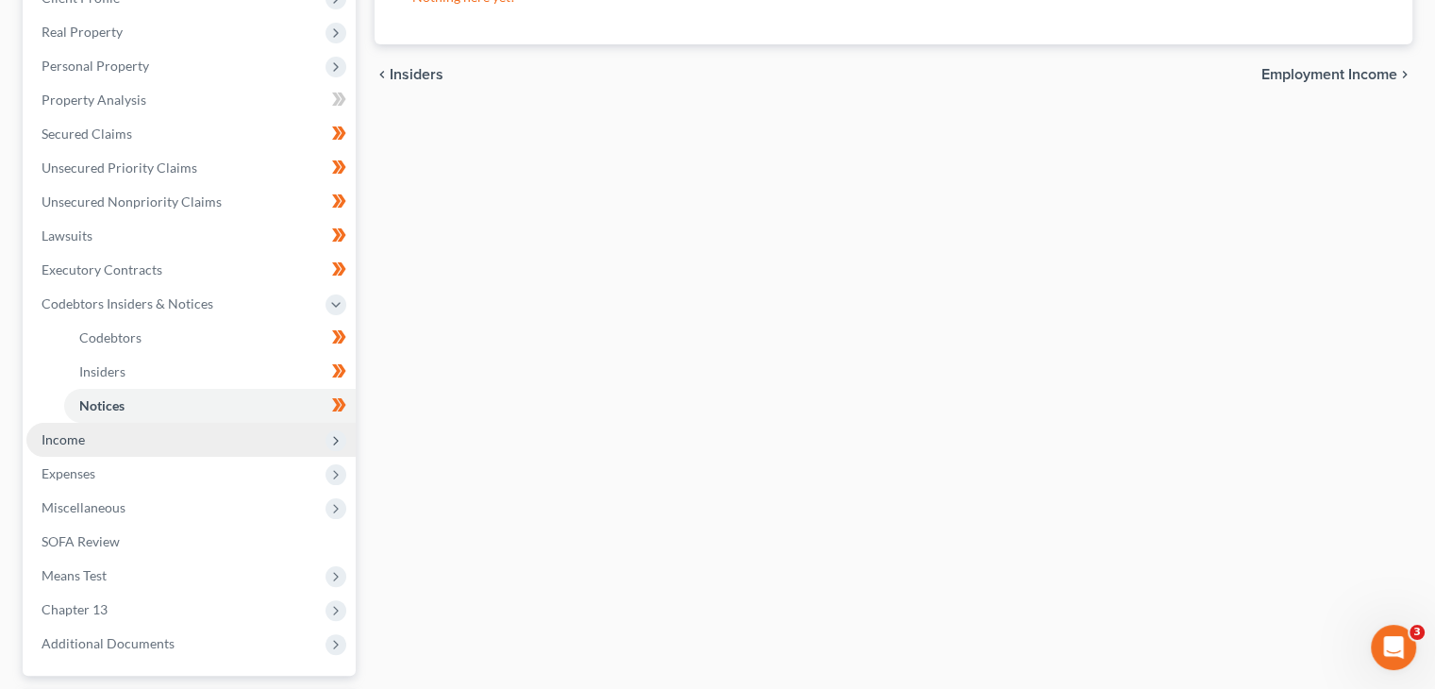
click at [246, 443] on span "Income" at bounding box center [190, 440] width 329 height 34
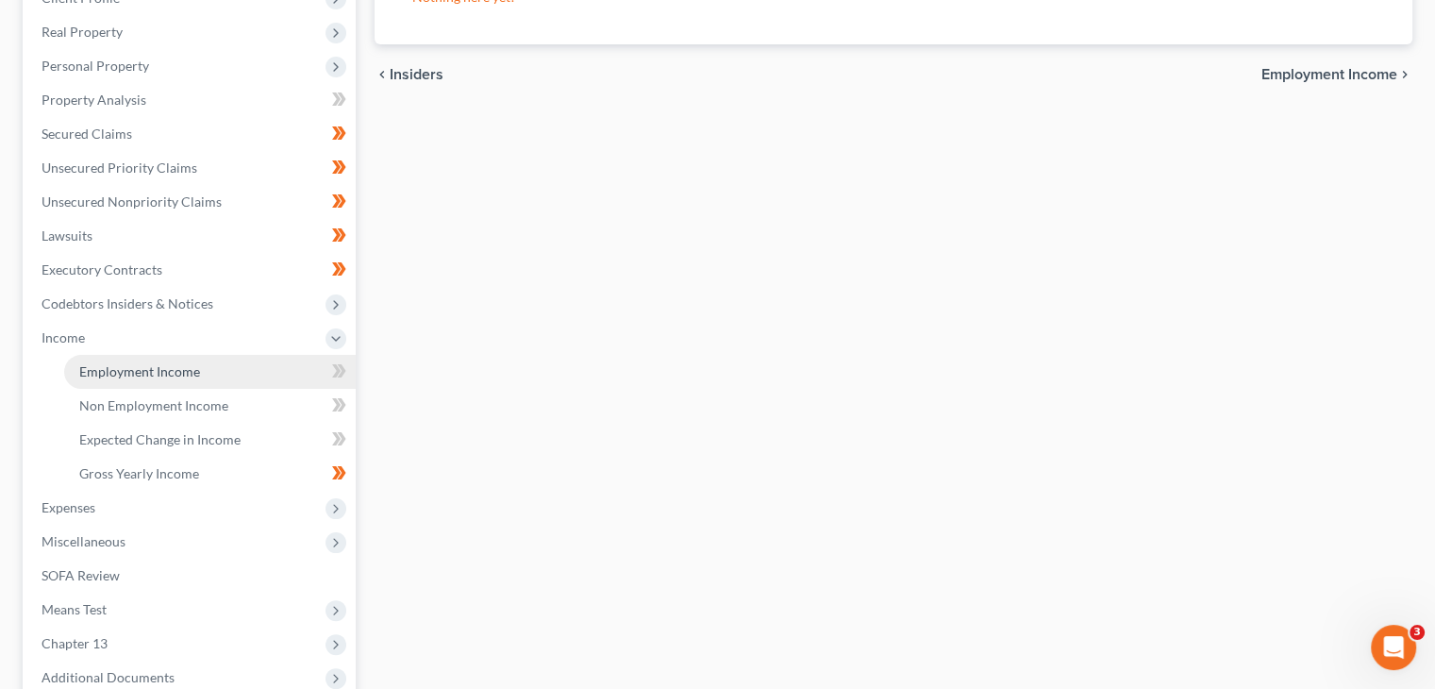
click at [139, 370] on span "Employment Income" at bounding box center [139, 371] width 121 height 16
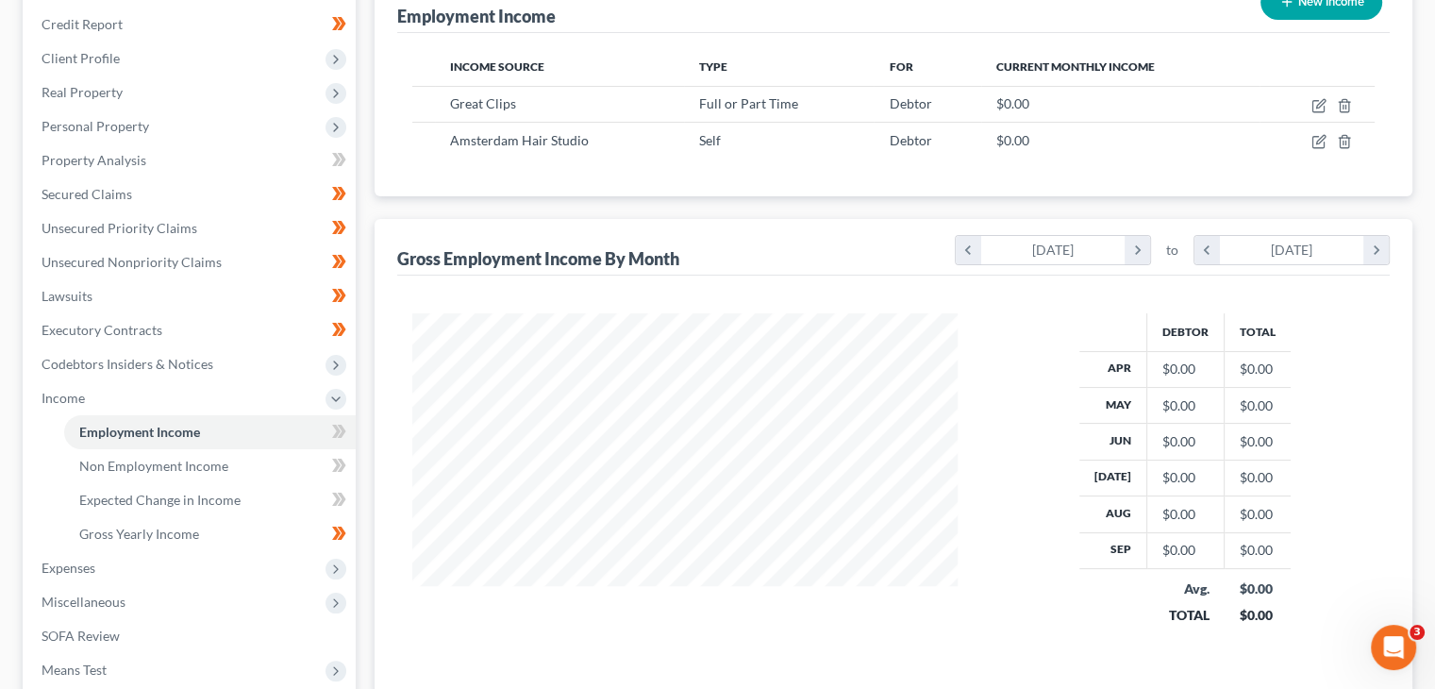
scroll to position [287, 0]
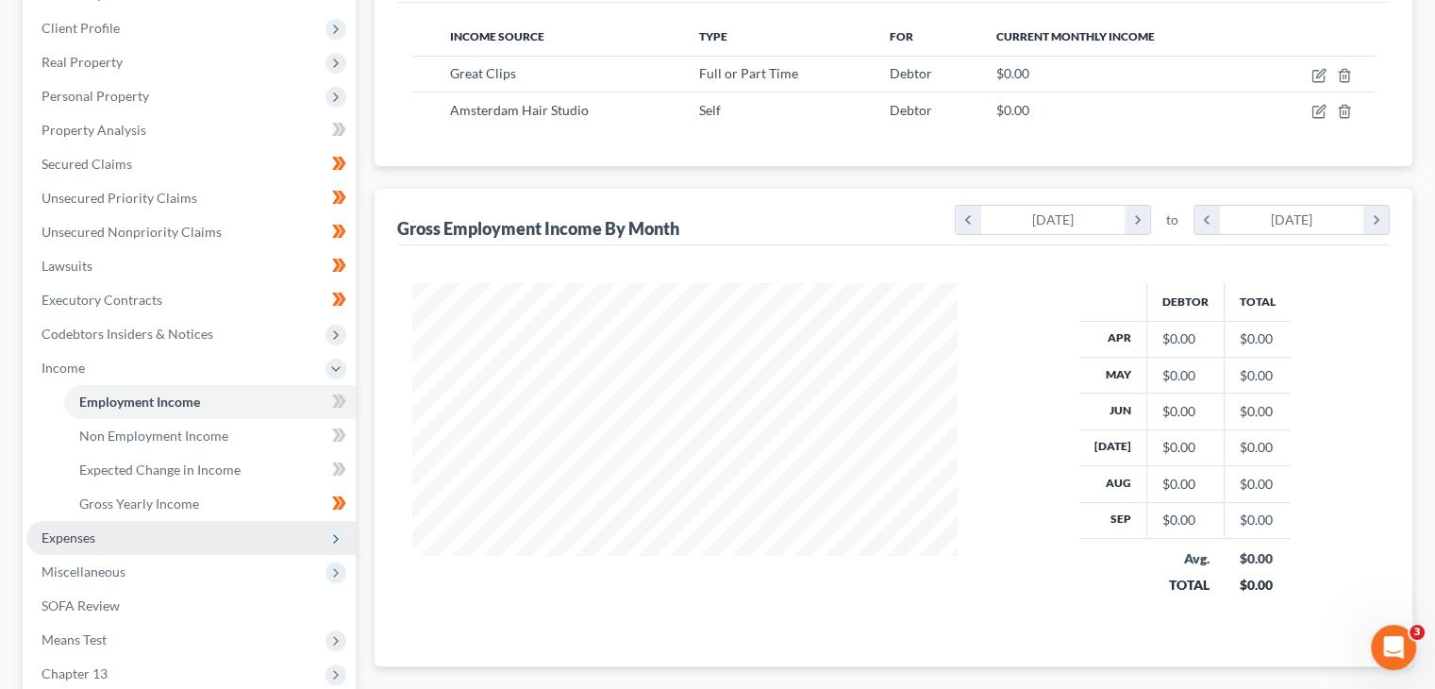
click at [162, 533] on span "Expenses" at bounding box center [190, 538] width 329 height 34
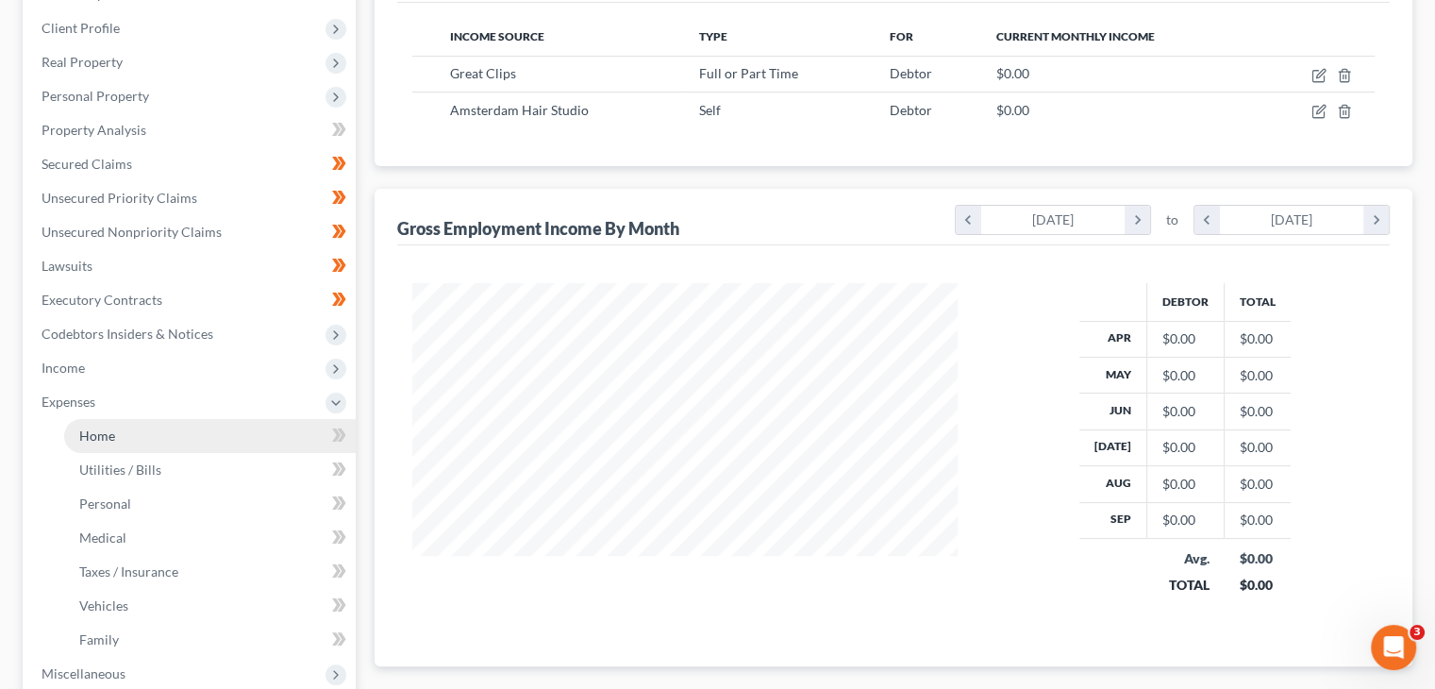
click at [94, 442] on span "Home" at bounding box center [97, 435] width 36 height 16
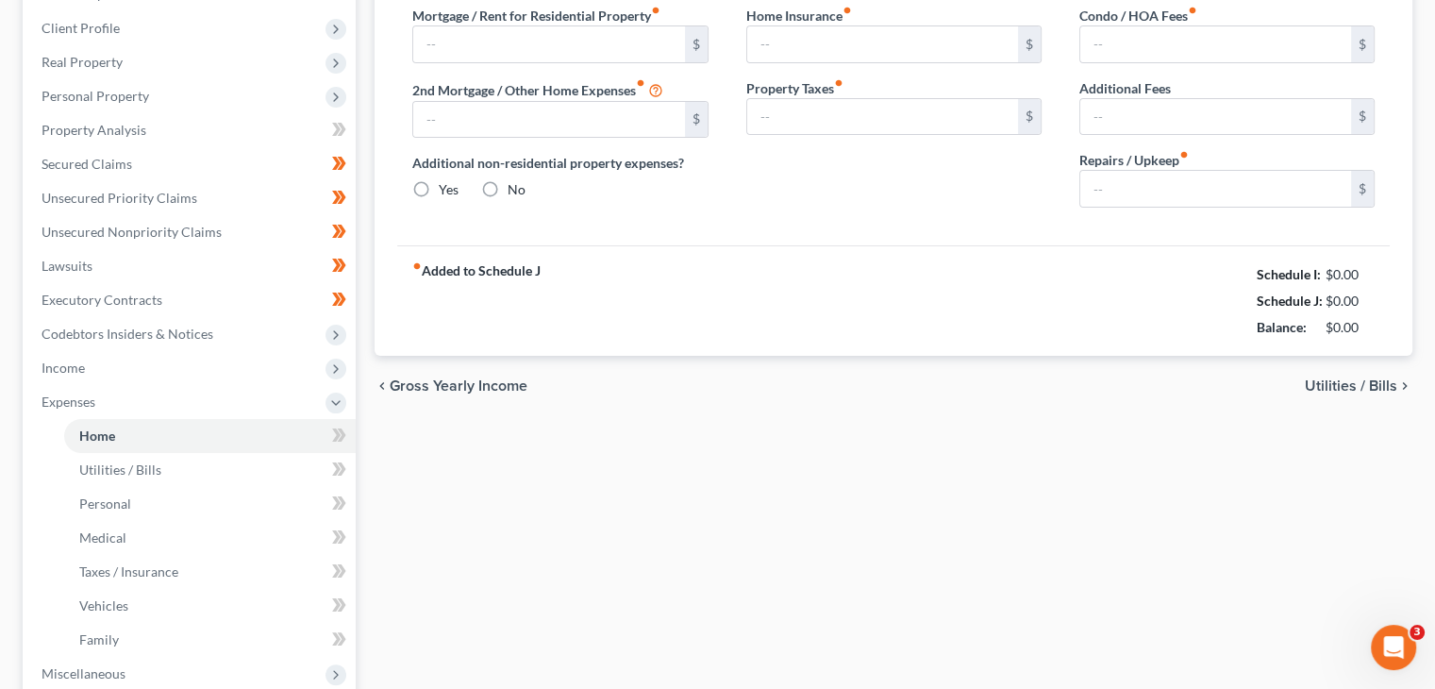
type input "680.00"
type input "0.00"
radio input "true"
type input "0.00"
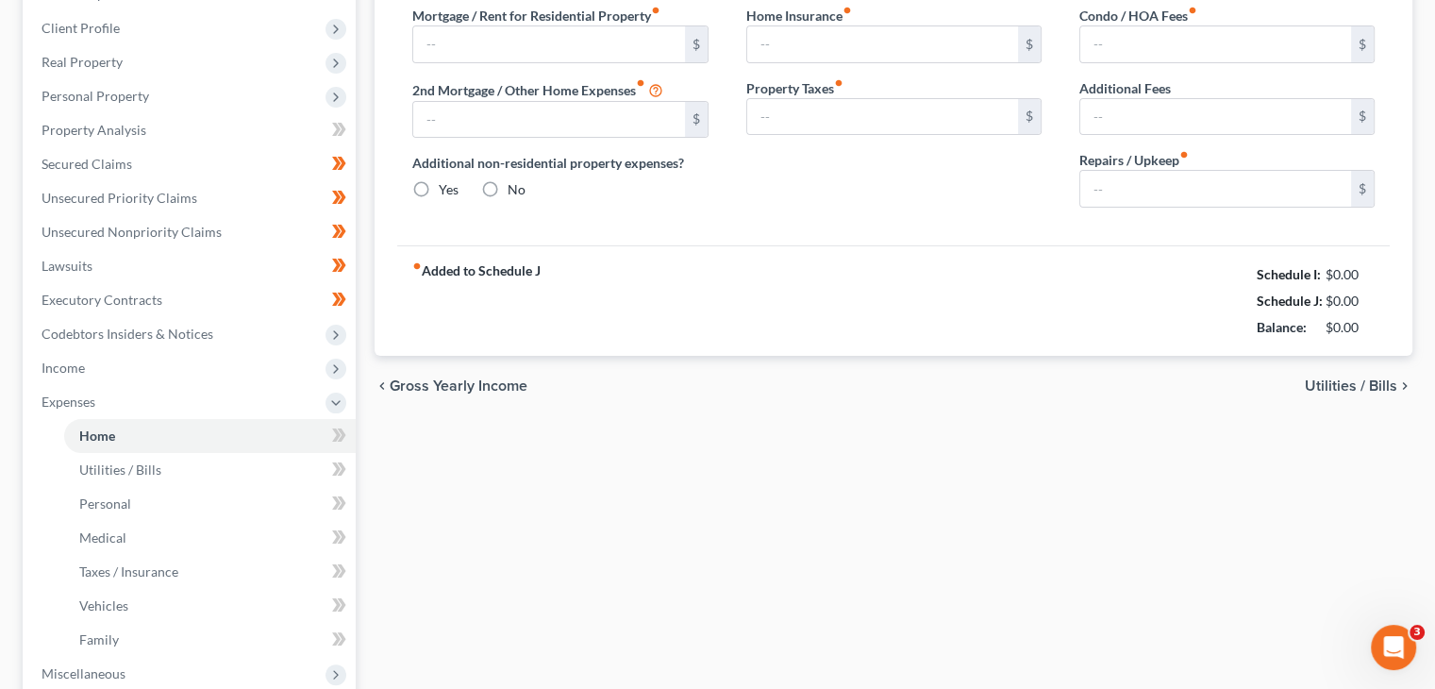
type input "0.00"
type input "100.00"
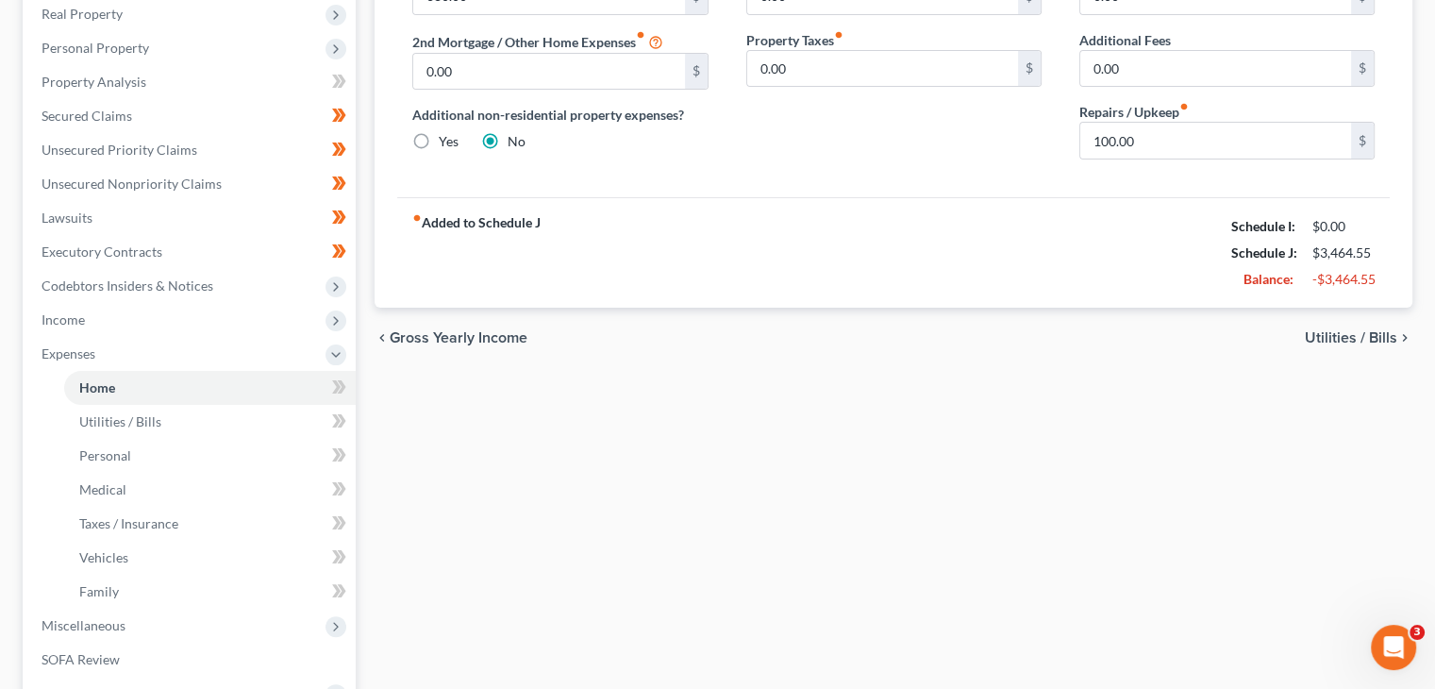
scroll to position [336, 0]
click at [336, 382] on icon at bounding box center [336, 385] width 8 height 13
click at [341, 418] on icon at bounding box center [339, 421] width 14 height 24
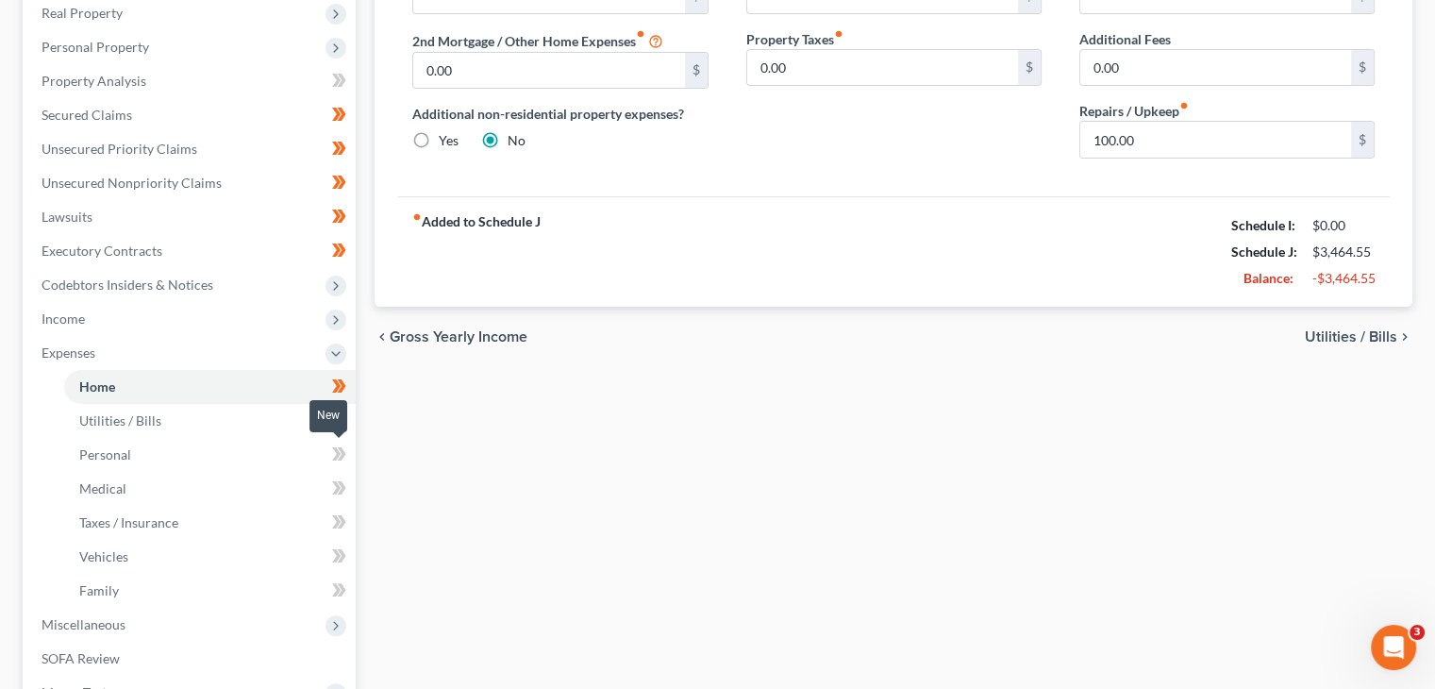
click at [340, 443] on icon at bounding box center [339, 455] width 14 height 24
click at [336, 484] on icon at bounding box center [336, 487] width 8 height 13
click at [336, 515] on icon at bounding box center [336, 521] width 8 height 13
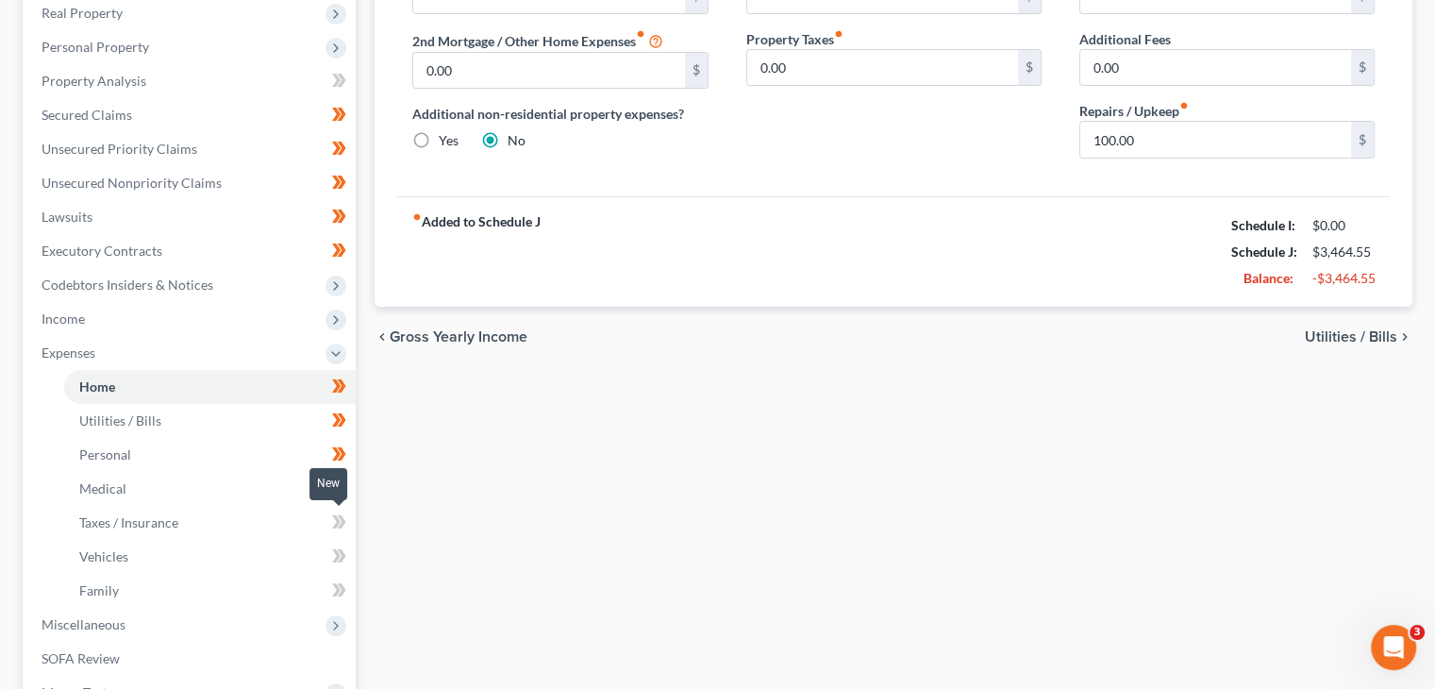
click at [336, 515] on icon at bounding box center [336, 521] width 8 height 13
click at [337, 548] on icon at bounding box center [339, 556] width 14 height 24
click at [336, 583] on icon at bounding box center [336, 589] width 8 height 13
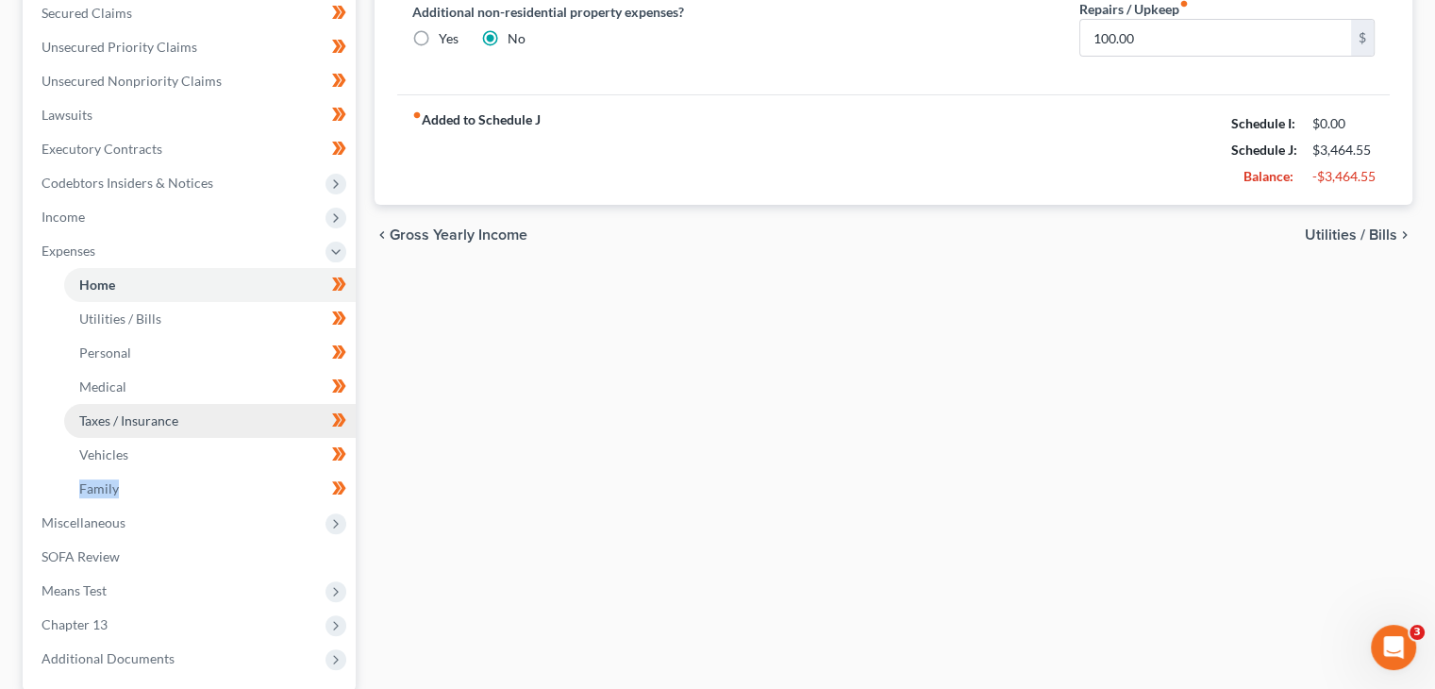
scroll to position [438, 0]
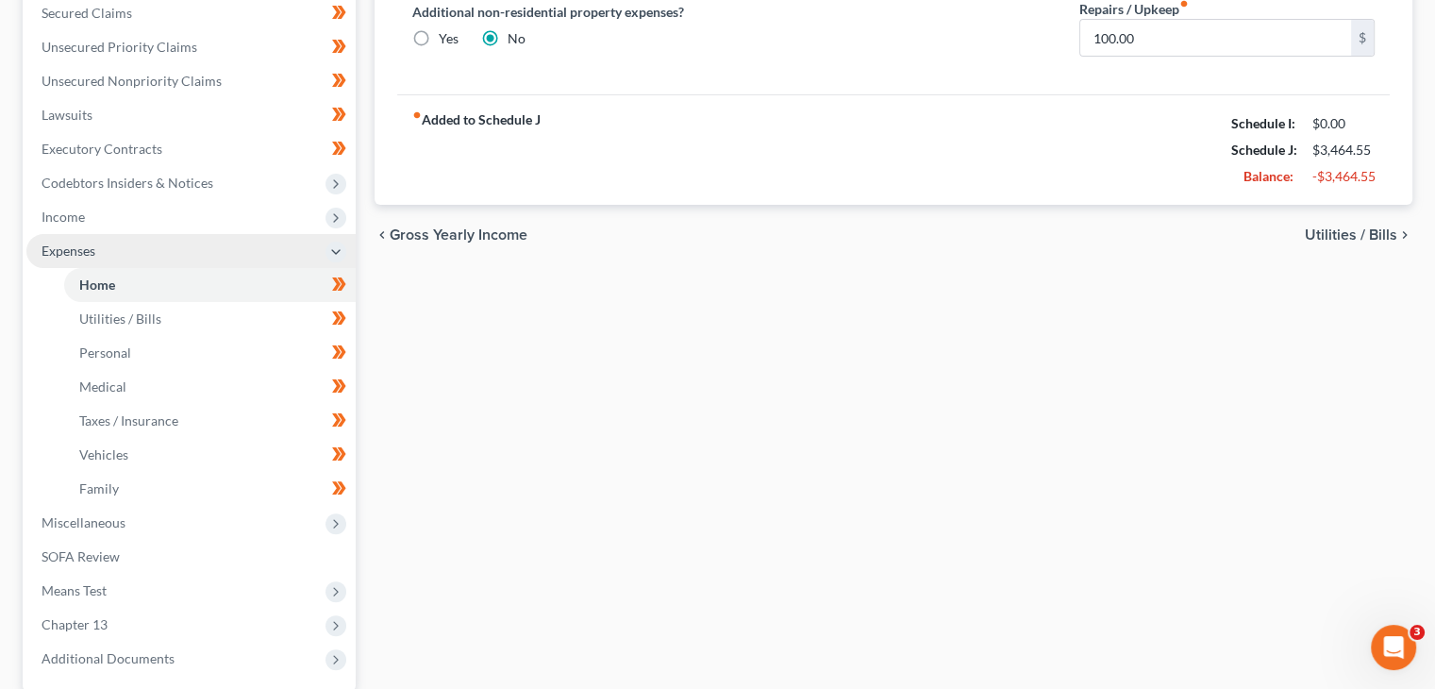
click at [328, 247] on icon at bounding box center [335, 251] width 15 height 15
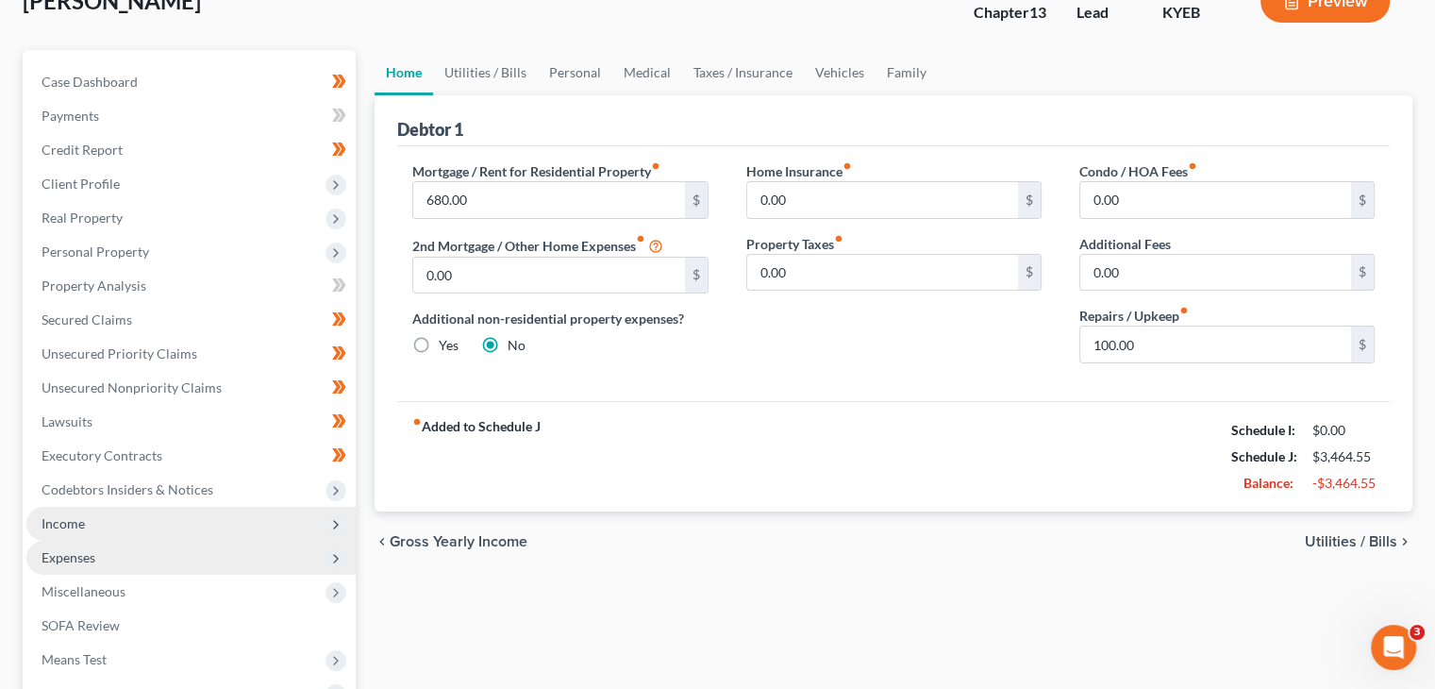
scroll to position [222, 0]
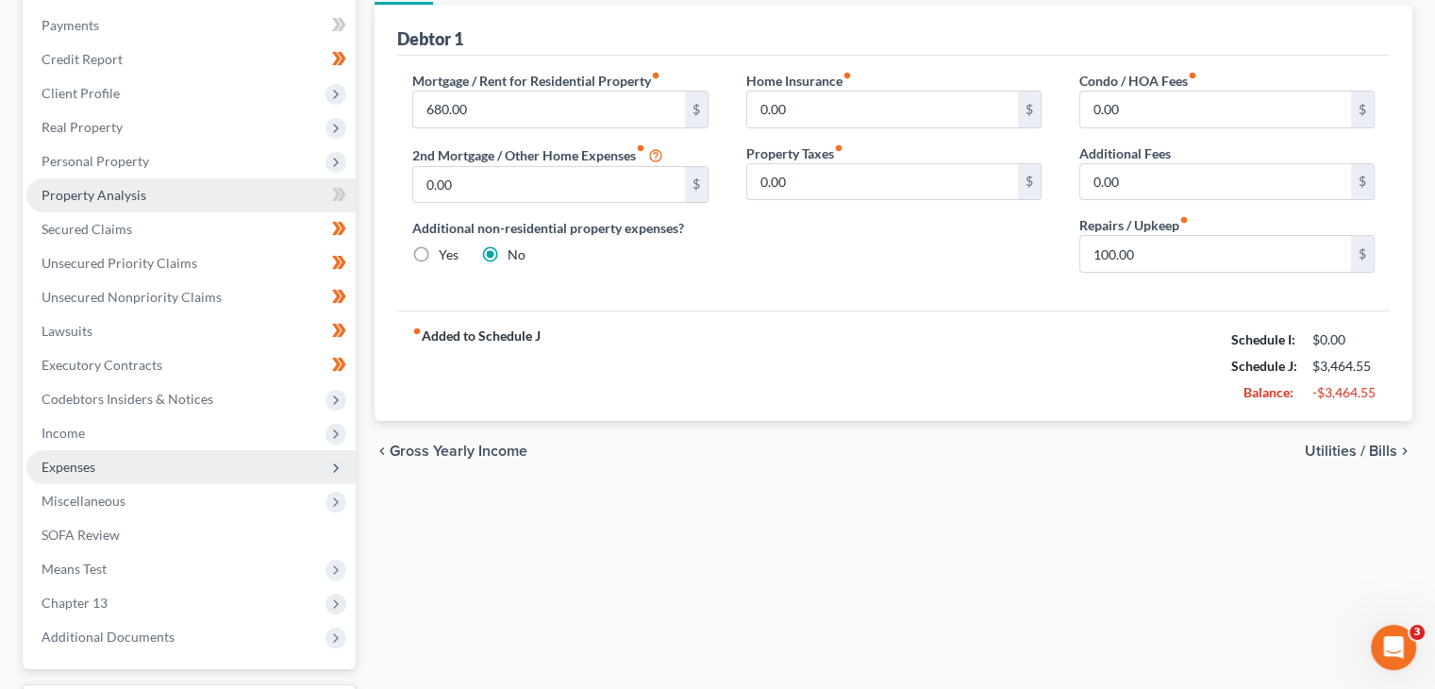
click at [128, 185] on link "Property Analysis" at bounding box center [190, 195] width 329 height 34
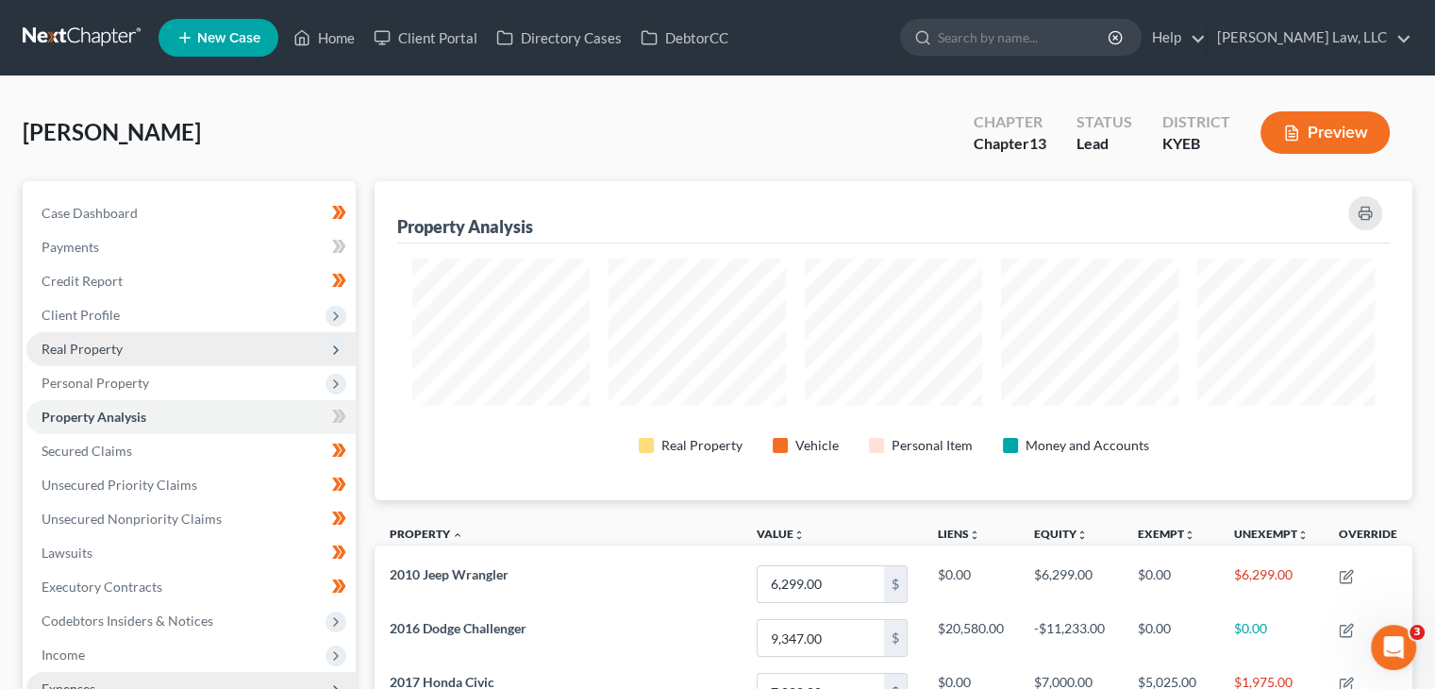
scroll to position [943268, 942549]
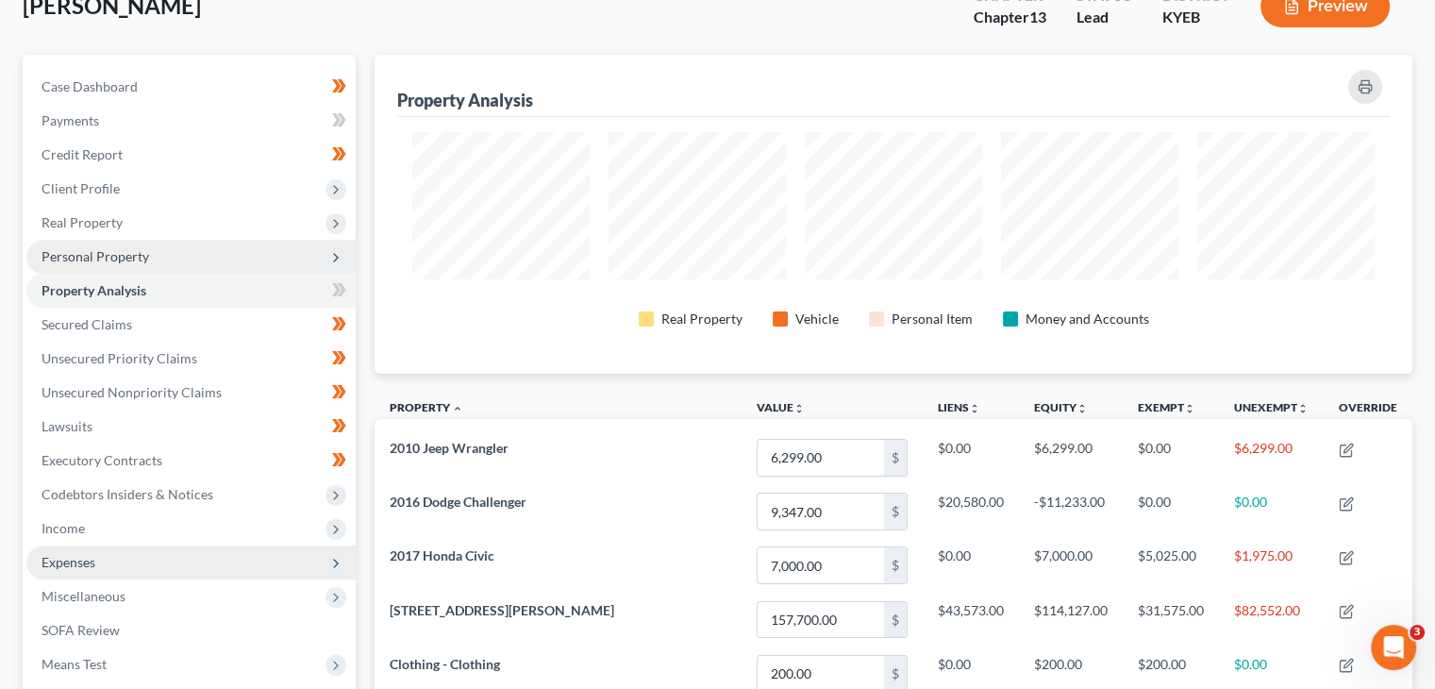
click at [146, 250] on span "Personal Property" at bounding box center [96, 256] width 108 height 16
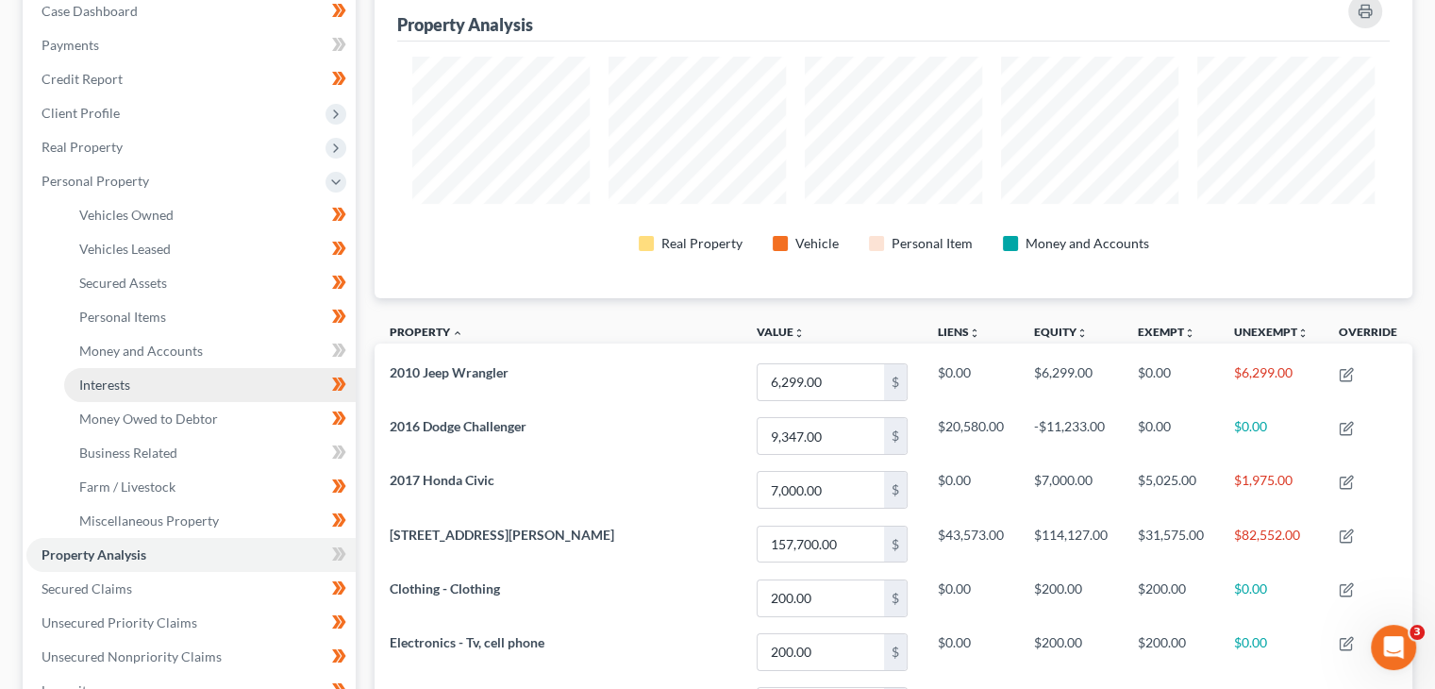
click at [117, 385] on span "Interests" at bounding box center [104, 384] width 51 height 16
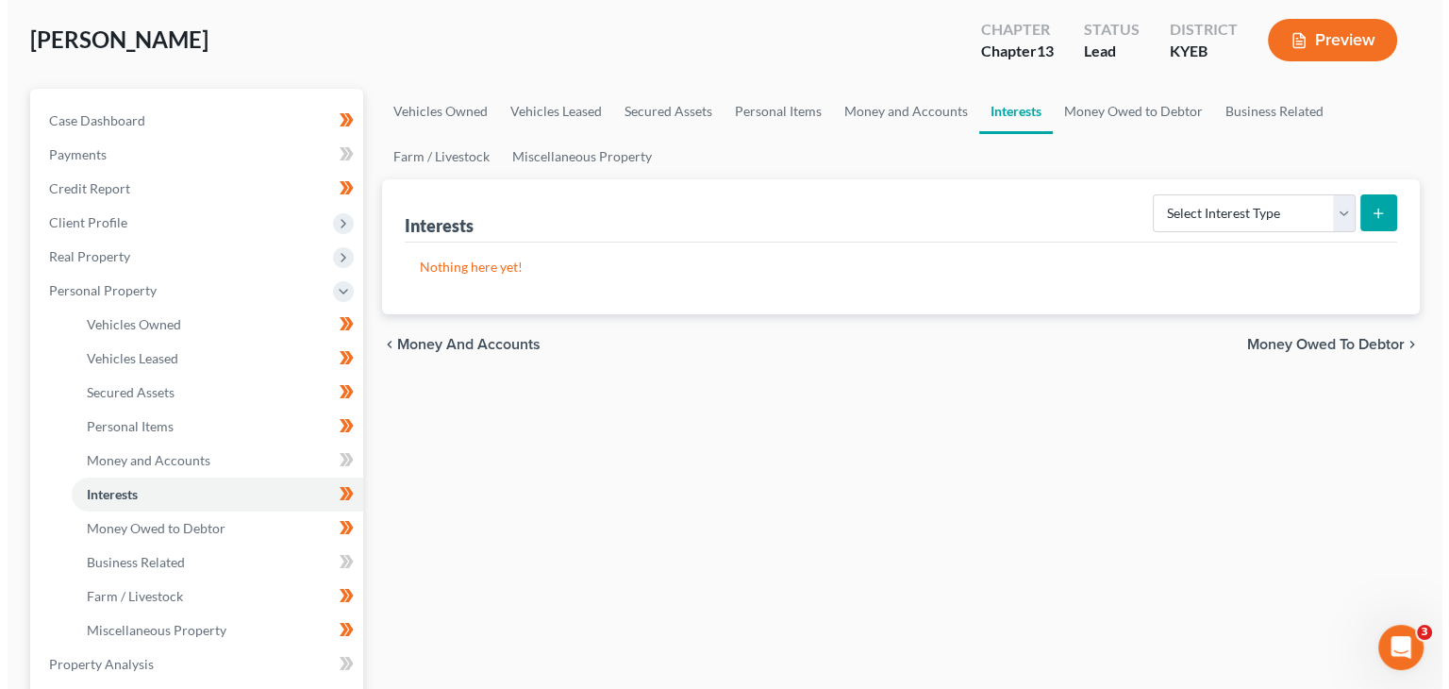
scroll to position [47, 0]
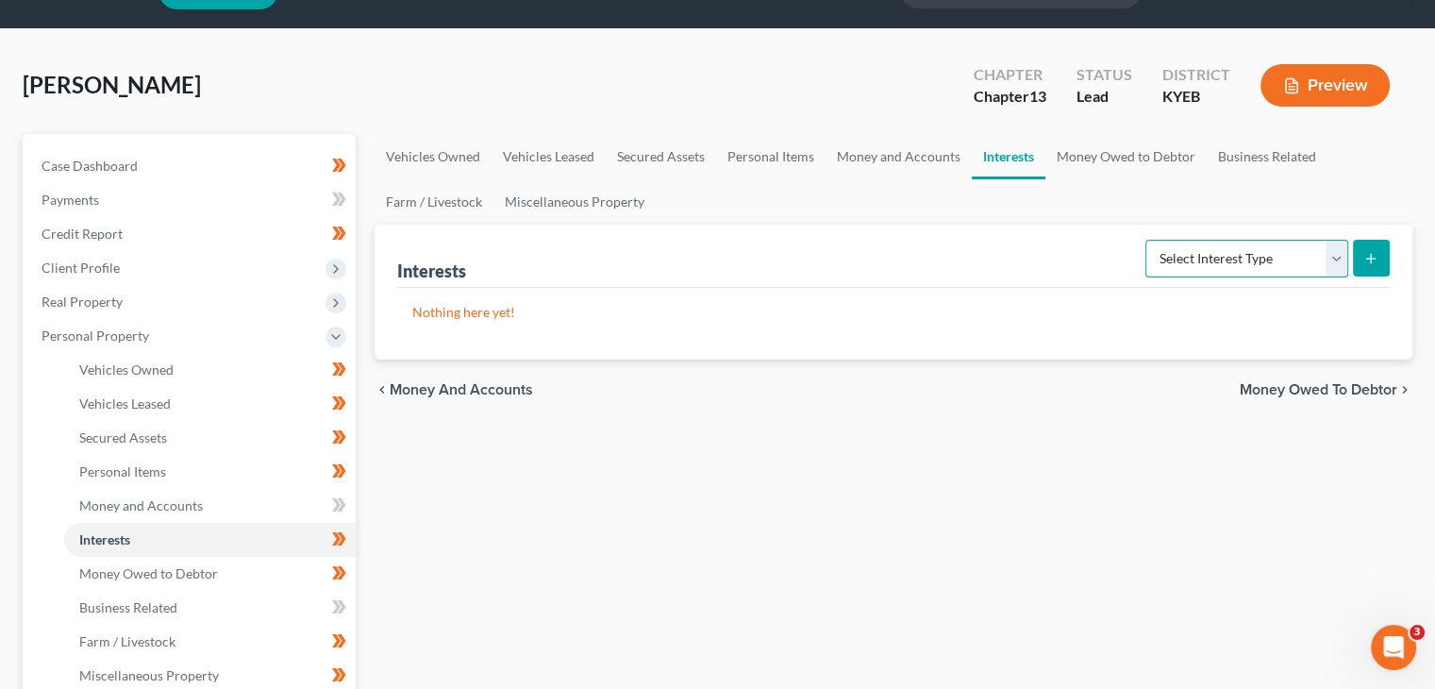
click at [1228, 243] on select "Select Interest Type 401K Annuity Bond Education IRA Government Bond Government…" at bounding box center [1247, 259] width 203 height 38
drag, startPoint x: 1229, startPoint y: 253, endPoint x: 1220, endPoint y: 273, distance: 21.6
click at [1229, 253] on select "Select Interest Type 401K Annuity Bond Education IRA Government Bond Government…" at bounding box center [1247, 259] width 203 height 38
select select "ira"
click at [1147, 240] on select "Select Interest Type 401K Annuity Bond Education IRA Government Bond Government…" at bounding box center [1247, 259] width 203 height 38
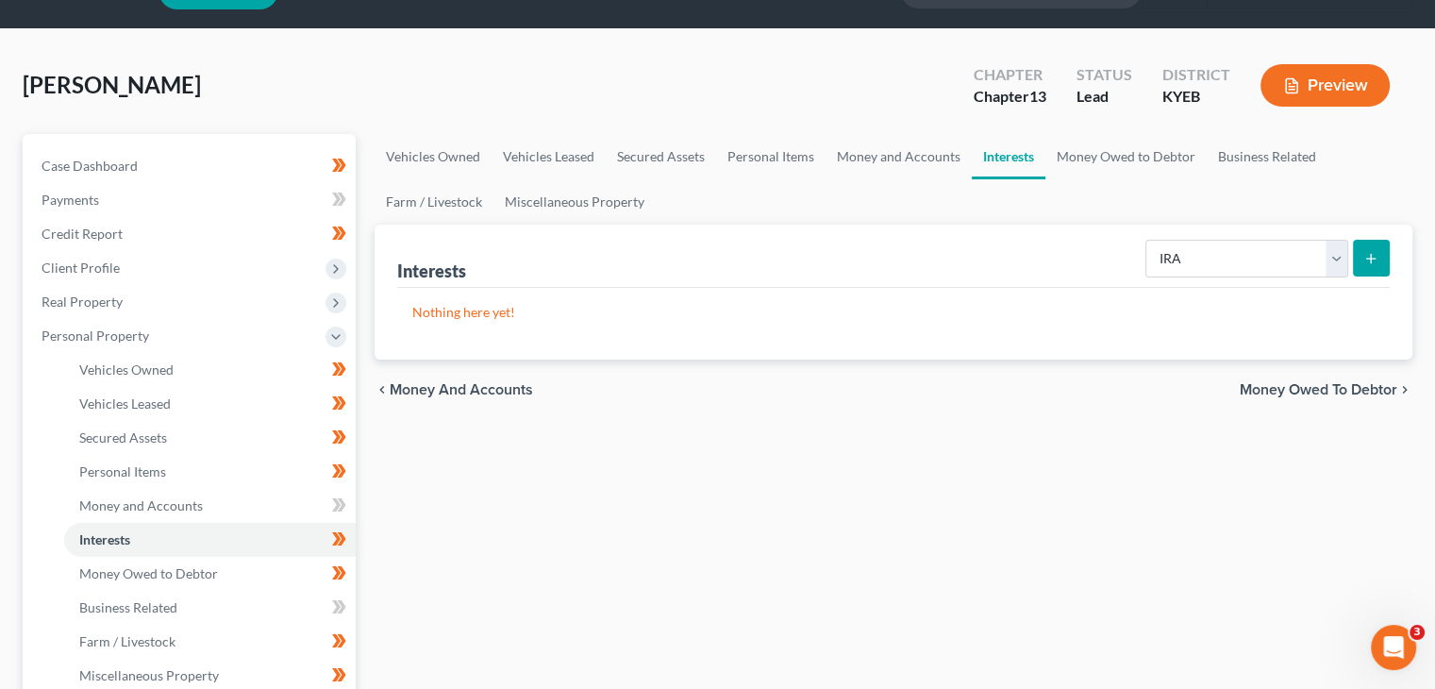
click at [1358, 256] on button "submit" at bounding box center [1371, 258] width 37 height 37
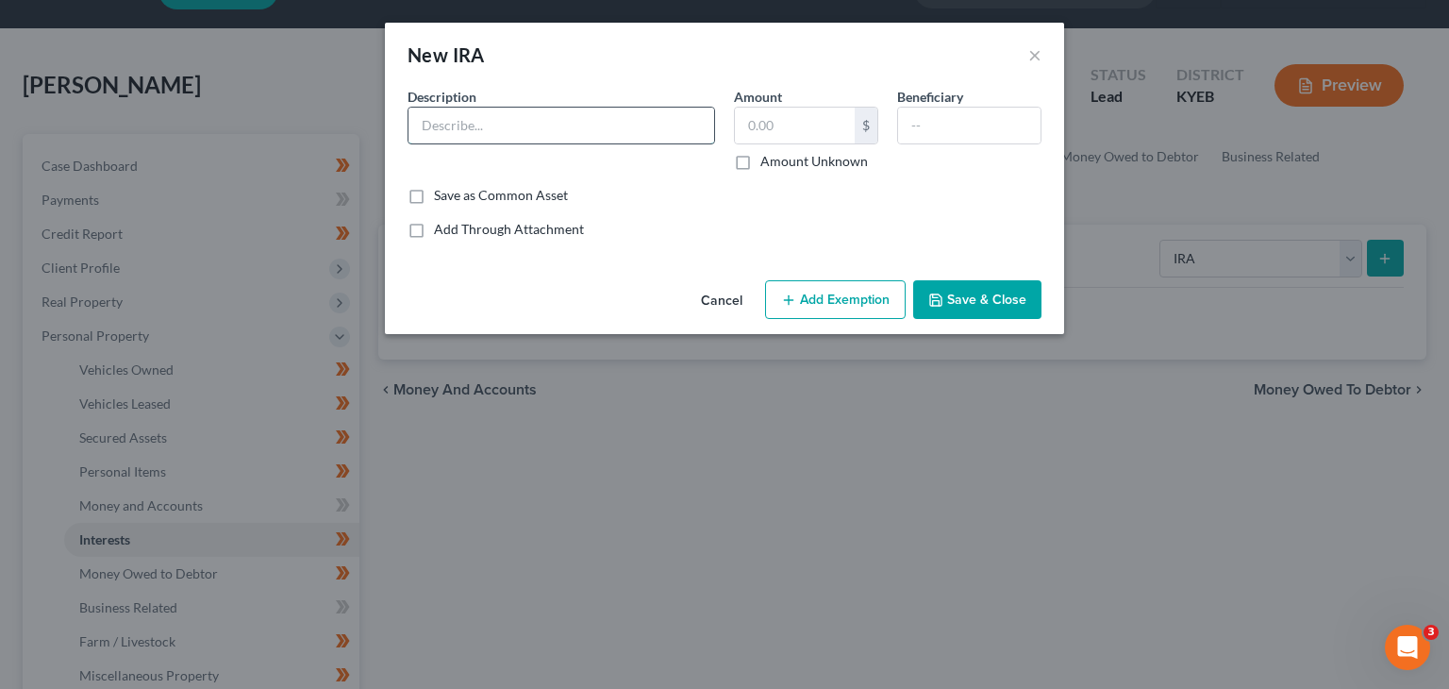
drag, startPoint x: 544, startPoint y: 114, endPoint x: 544, endPoint y: 127, distance: 13.2
click at [544, 114] on input "text" at bounding box center [562, 126] width 306 height 36
type input "Fidelity IRA"
type input "1,075.82"
click at [788, 290] on button "Add Exemption" at bounding box center [835, 300] width 141 height 40
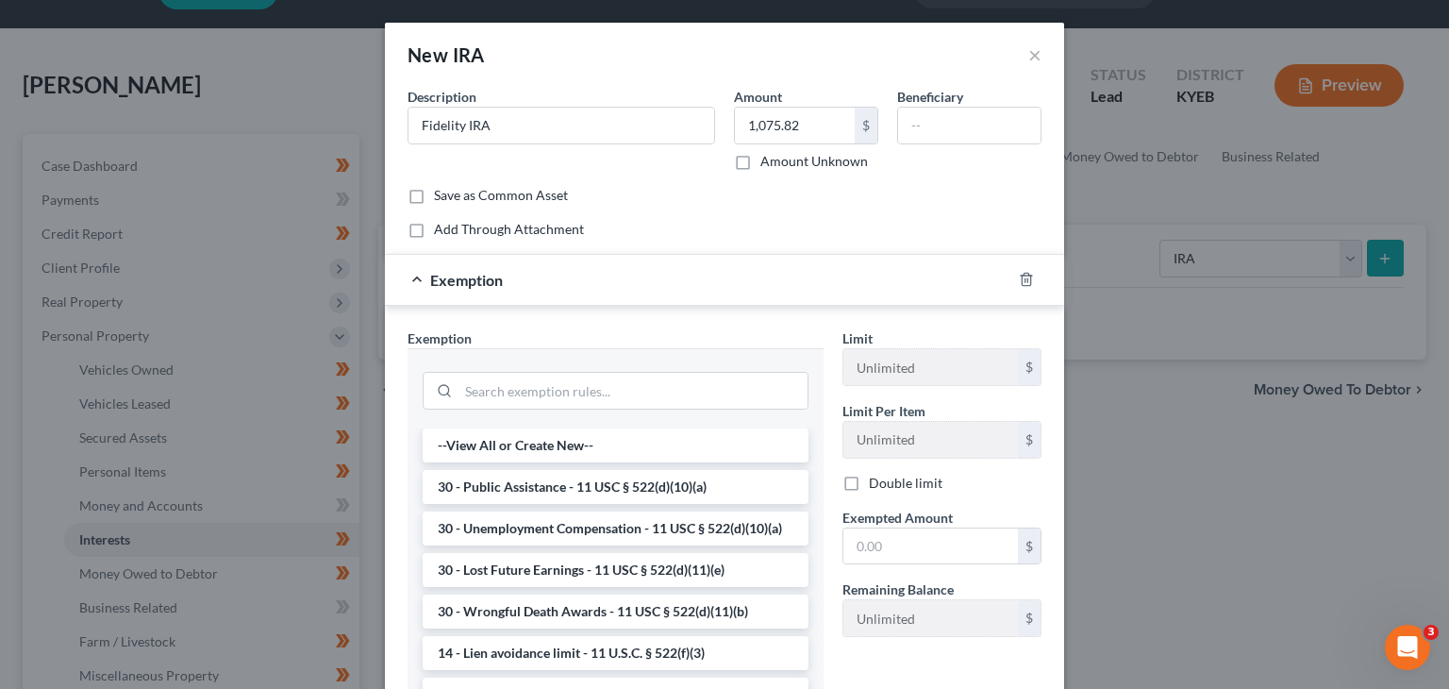
click at [613, 370] on div at bounding box center [616, 388] width 386 height 49
click at [608, 386] on input "search" at bounding box center [633, 391] width 349 height 36
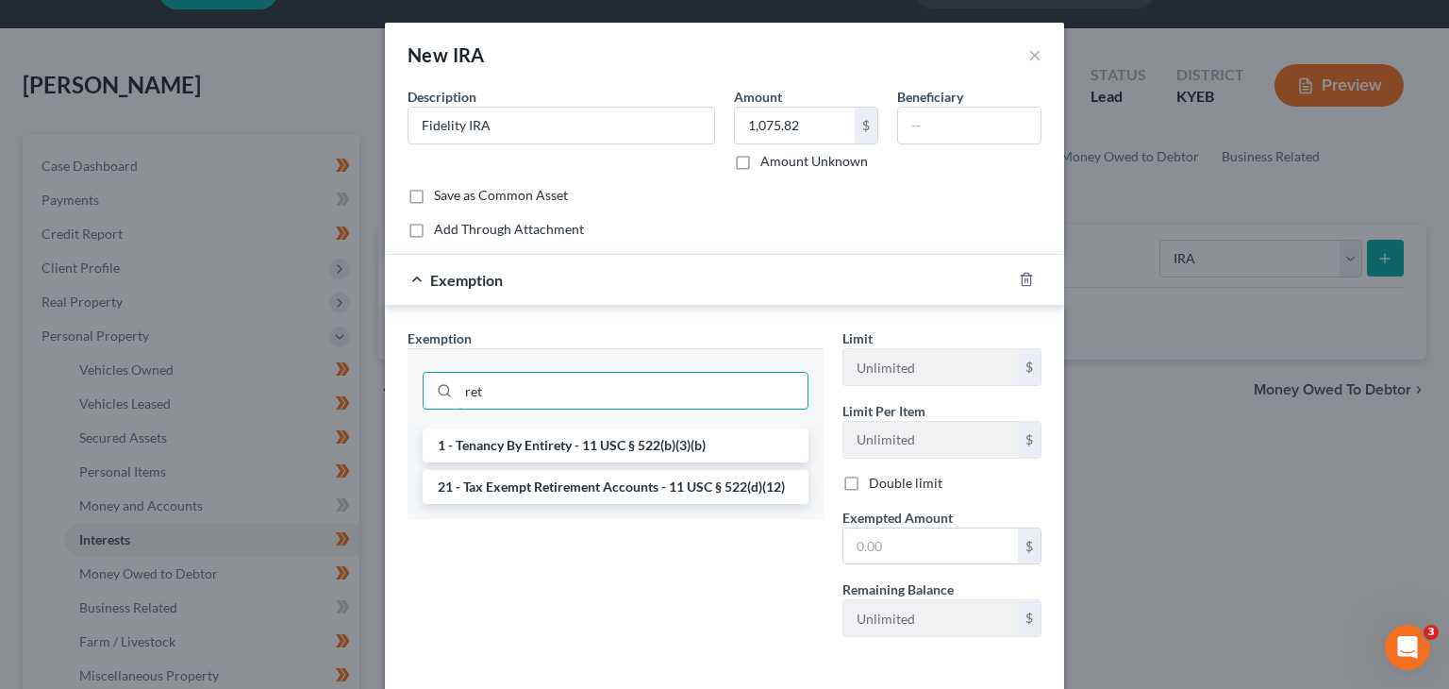
type input "ret"
click at [606, 495] on li "21 - Tax Exempt Retirement Accounts - 11 USC § 522(d)(12)" at bounding box center [616, 487] width 386 height 34
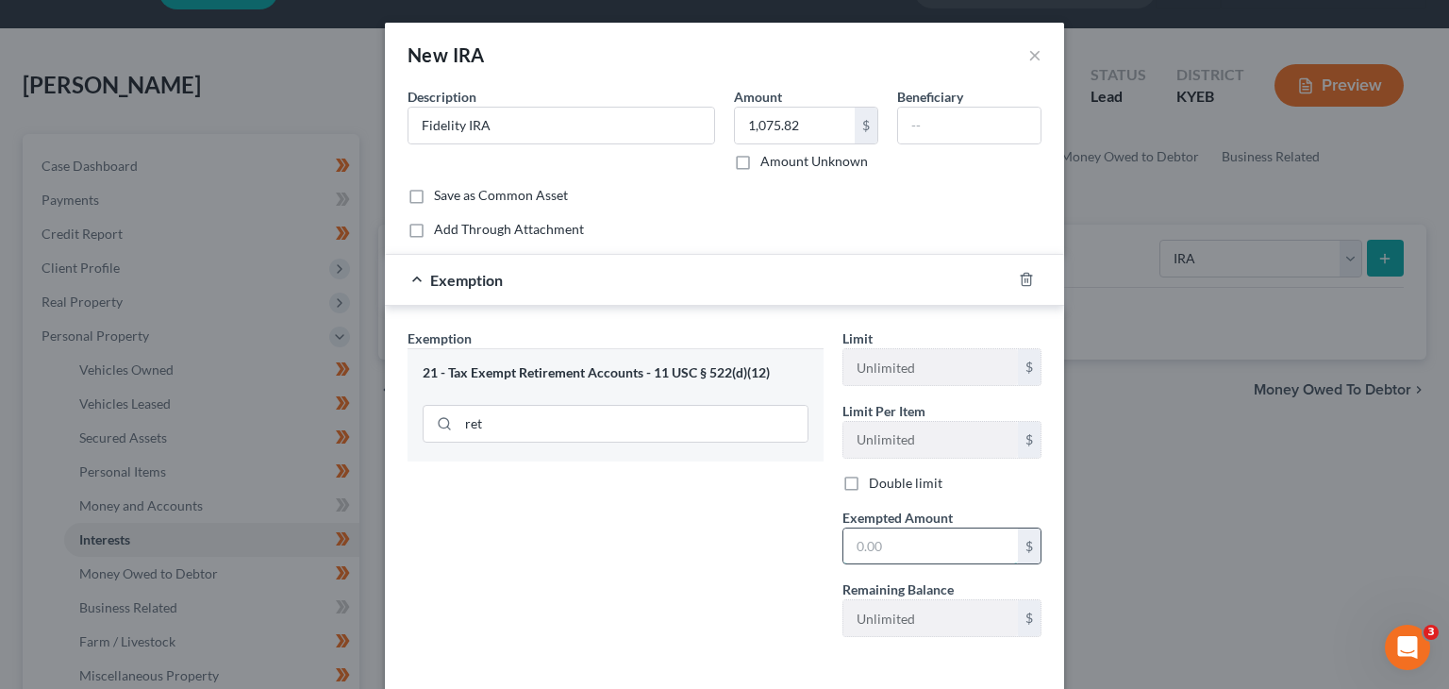
click at [895, 530] on input "text" at bounding box center [931, 546] width 175 height 36
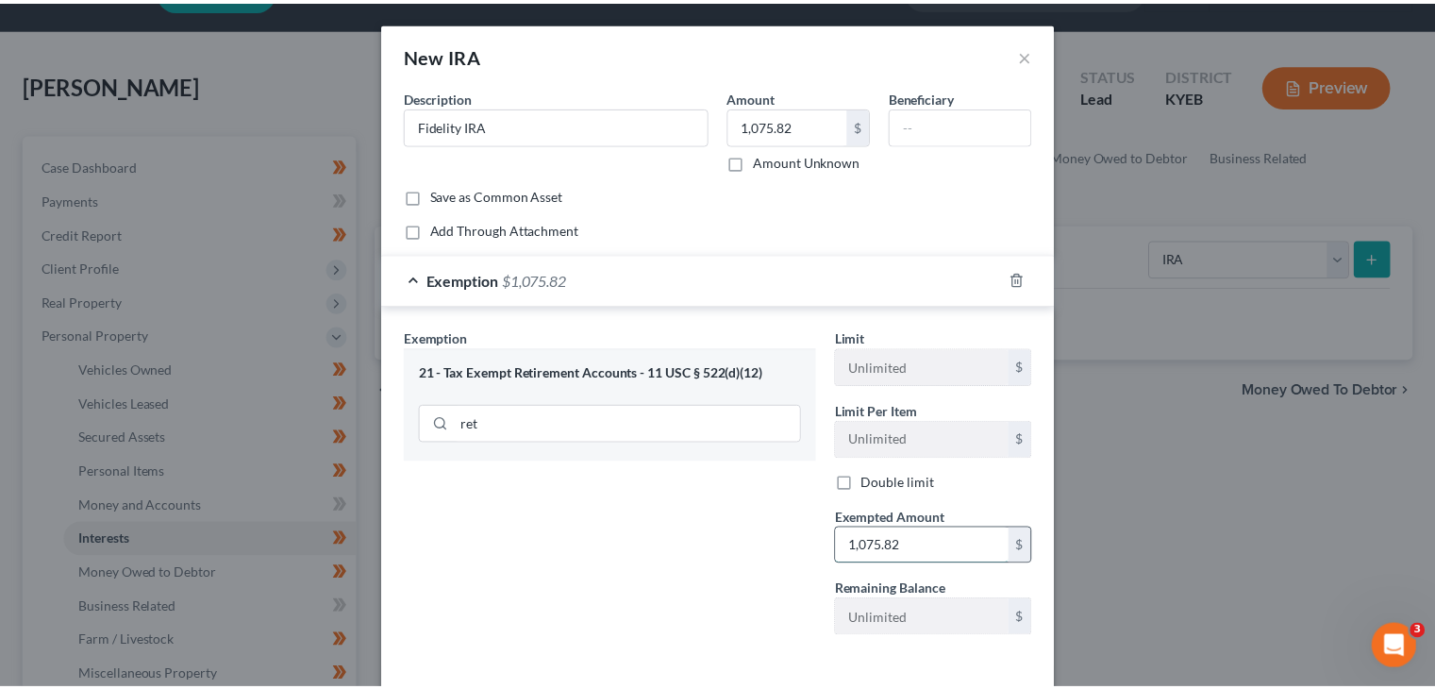
scroll to position [80, 0]
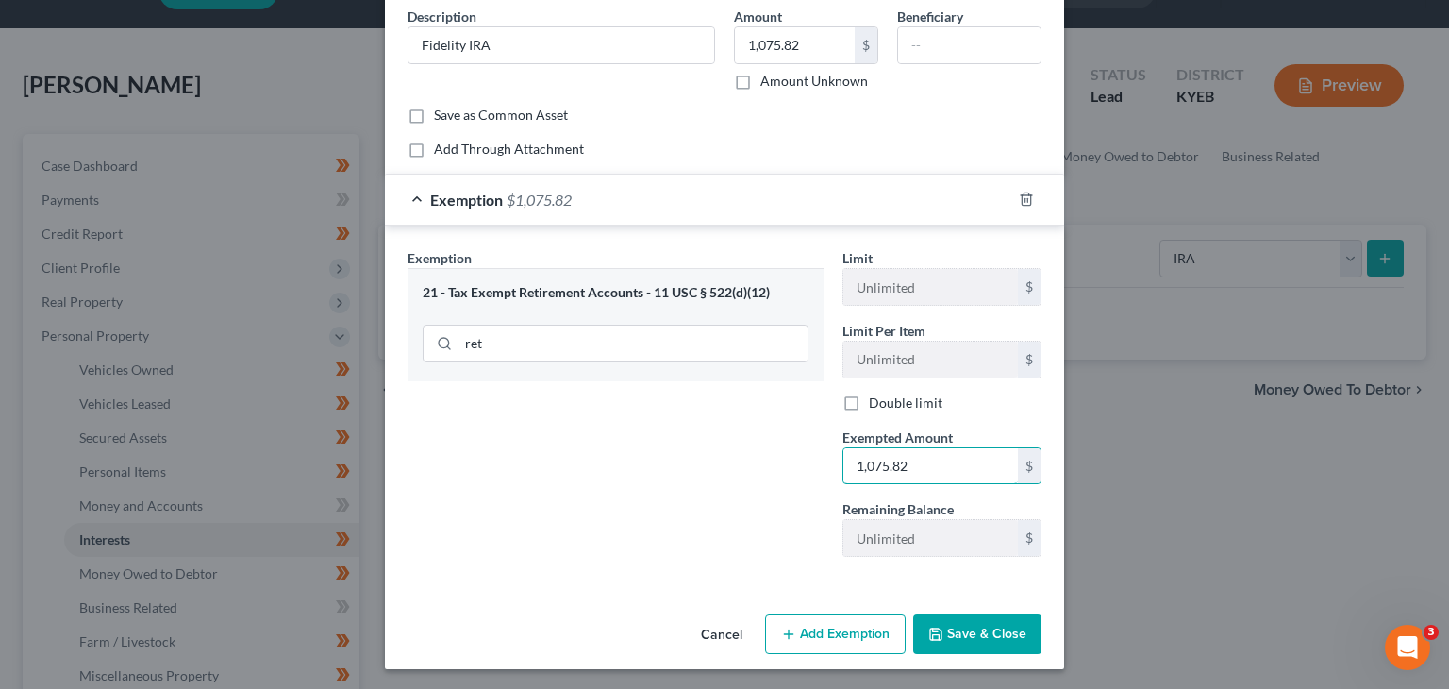
type input "1,075.82"
click at [967, 651] on div "Cancel Add Exemption Save & Close" at bounding box center [724, 638] width 679 height 62
click at [967, 638] on button "Save & Close" at bounding box center [977, 634] width 128 height 40
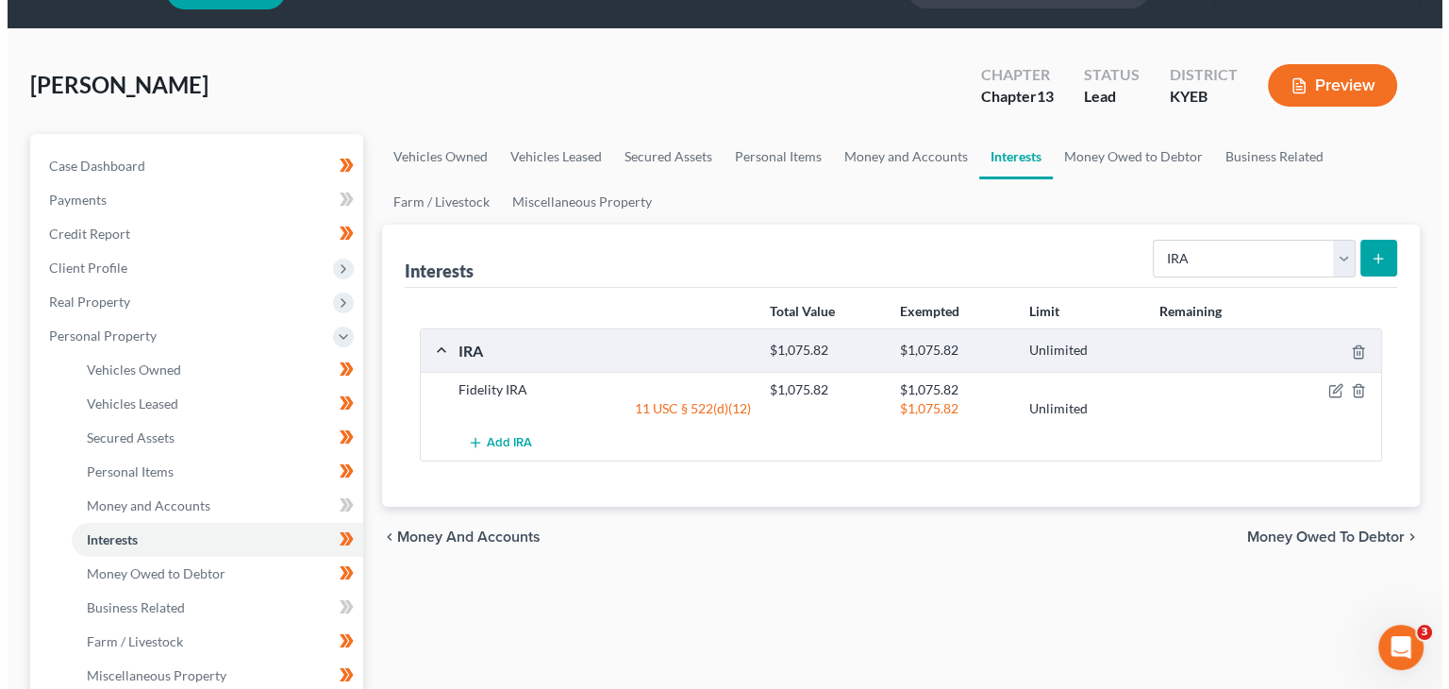
scroll to position [82, 0]
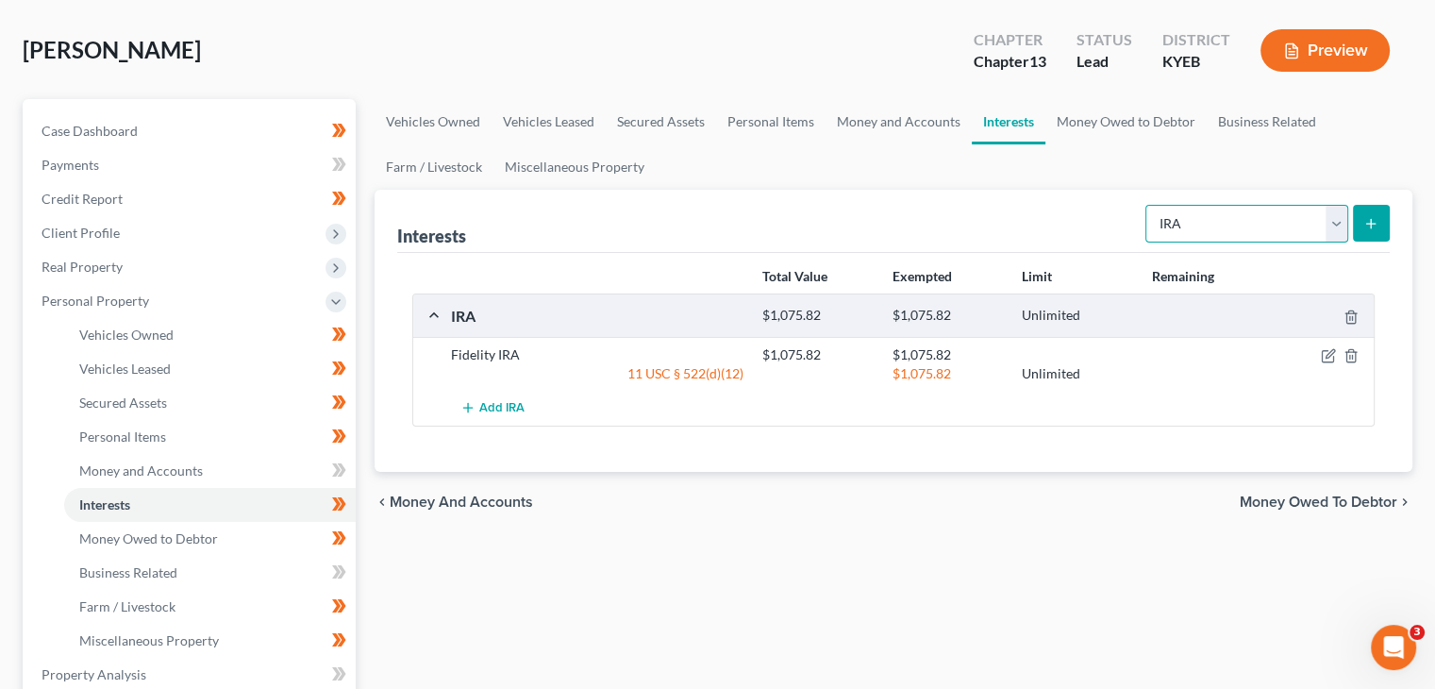
click at [1208, 220] on select "Select Interest Type 401K Annuity Bond Education IRA Government Bond Government…" at bounding box center [1247, 224] width 203 height 38
select select "term_life_insurance"
click at [1147, 205] on select "Select Interest Type 401K Annuity Bond Education IRA Government Bond Government…" at bounding box center [1247, 224] width 203 height 38
click at [1369, 217] on icon "submit" at bounding box center [1370, 223] width 15 height 15
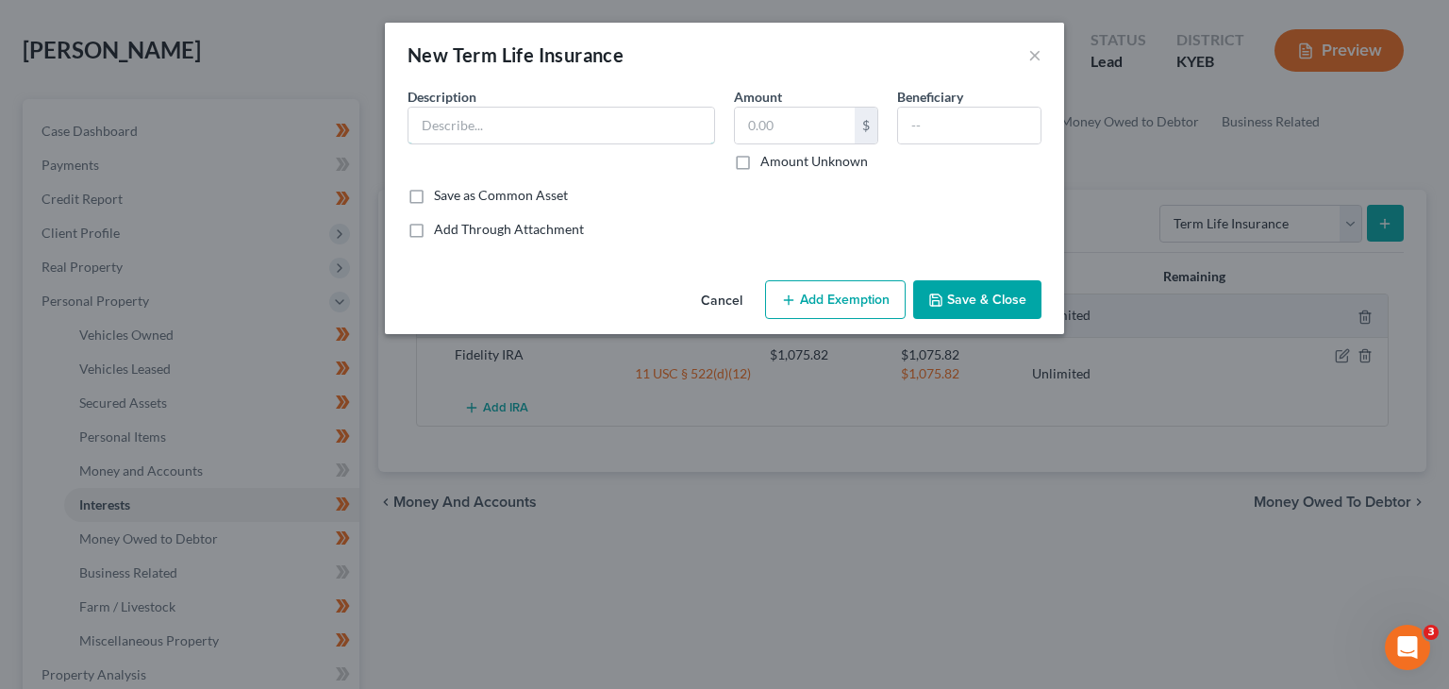
drag, startPoint x: 523, startPoint y: 133, endPoint x: 808, endPoint y: 156, distance: 285.9
click at [523, 133] on input "text" at bounding box center [562, 126] width 306 height 36
type input "Transamerica Life Insurance"
type input "250,000.00"
click at [912, 133] on input "text" at bounding box center [969, 126] width 142 height 36
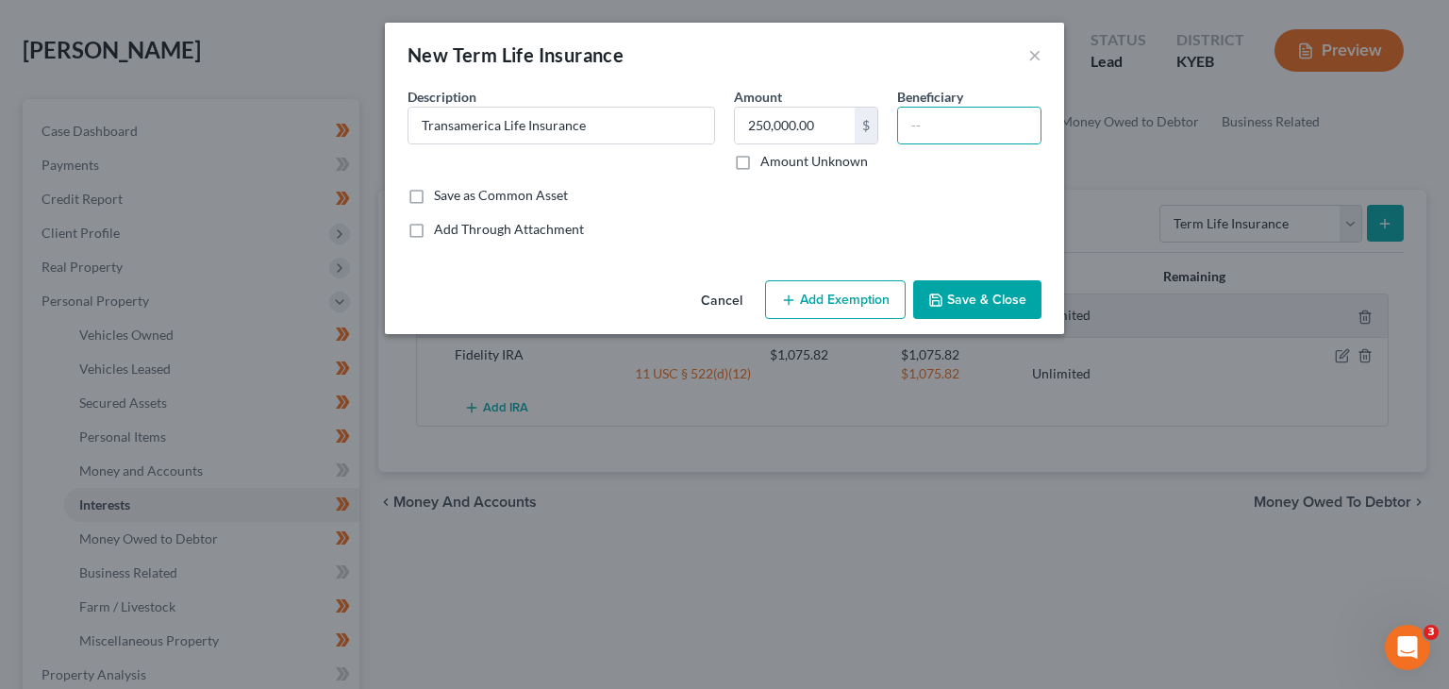
click at [834, 288] on button "Add Exemption" at bounding box center [835, 300] width 141 height 40
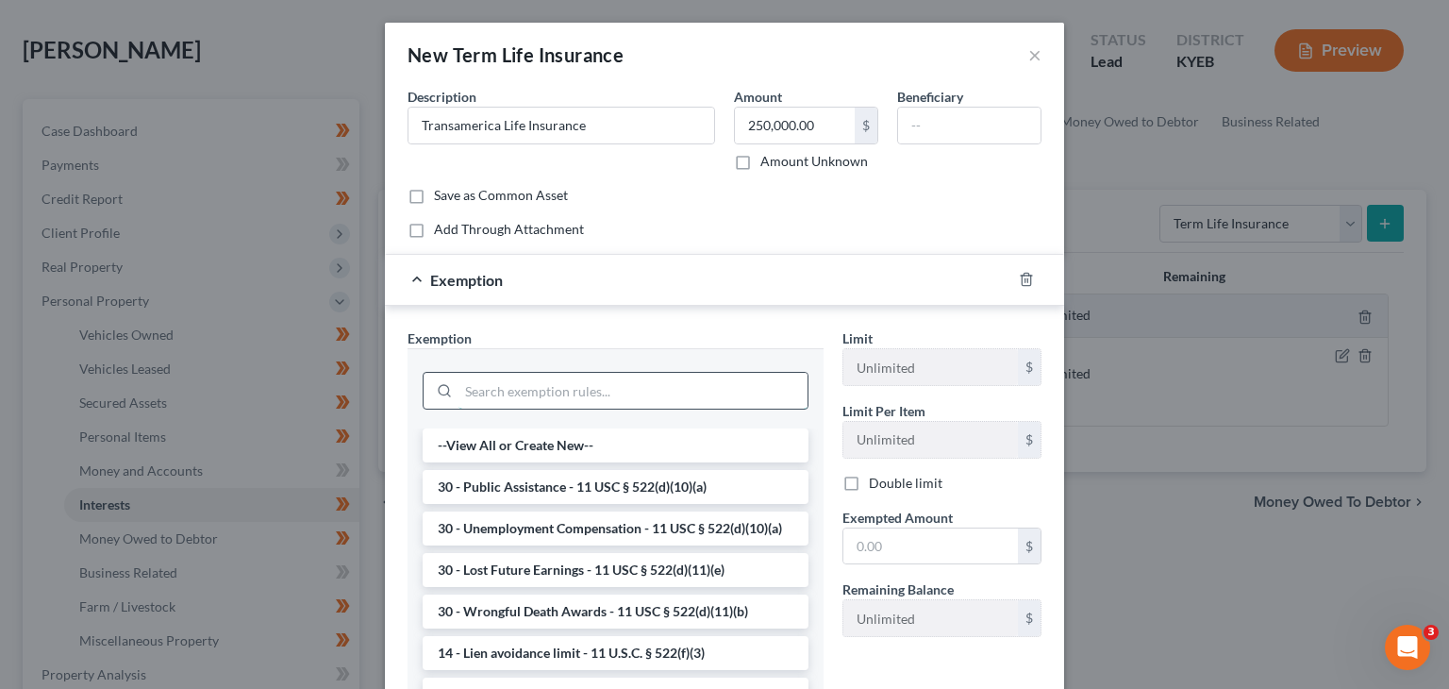
click at [577, 392] on input "search" at bounding box center [633, 391] width 349 height 36
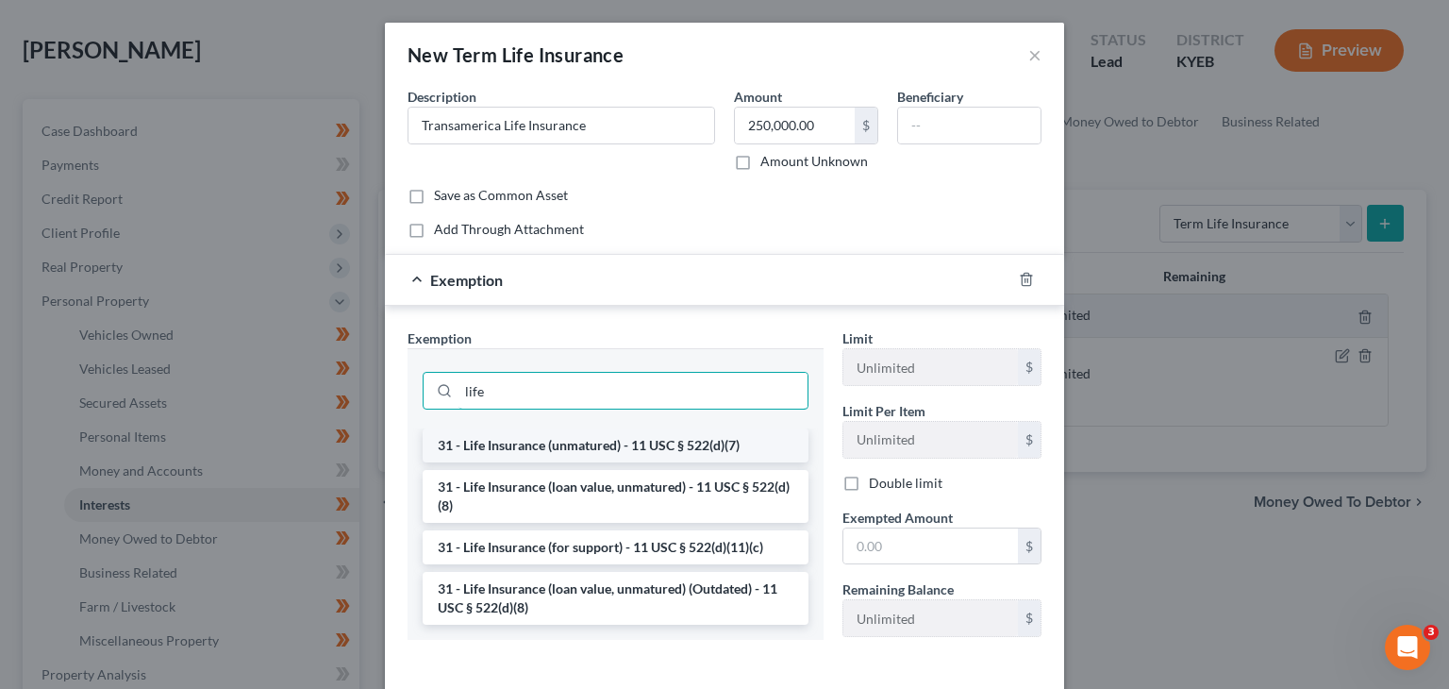
type input "life"
click at [583, 448] on li "31 - Life Insurance (unmatured) - 11 USC § 522(d)(7)" at bounding box center [616, 445] width 386 height 34
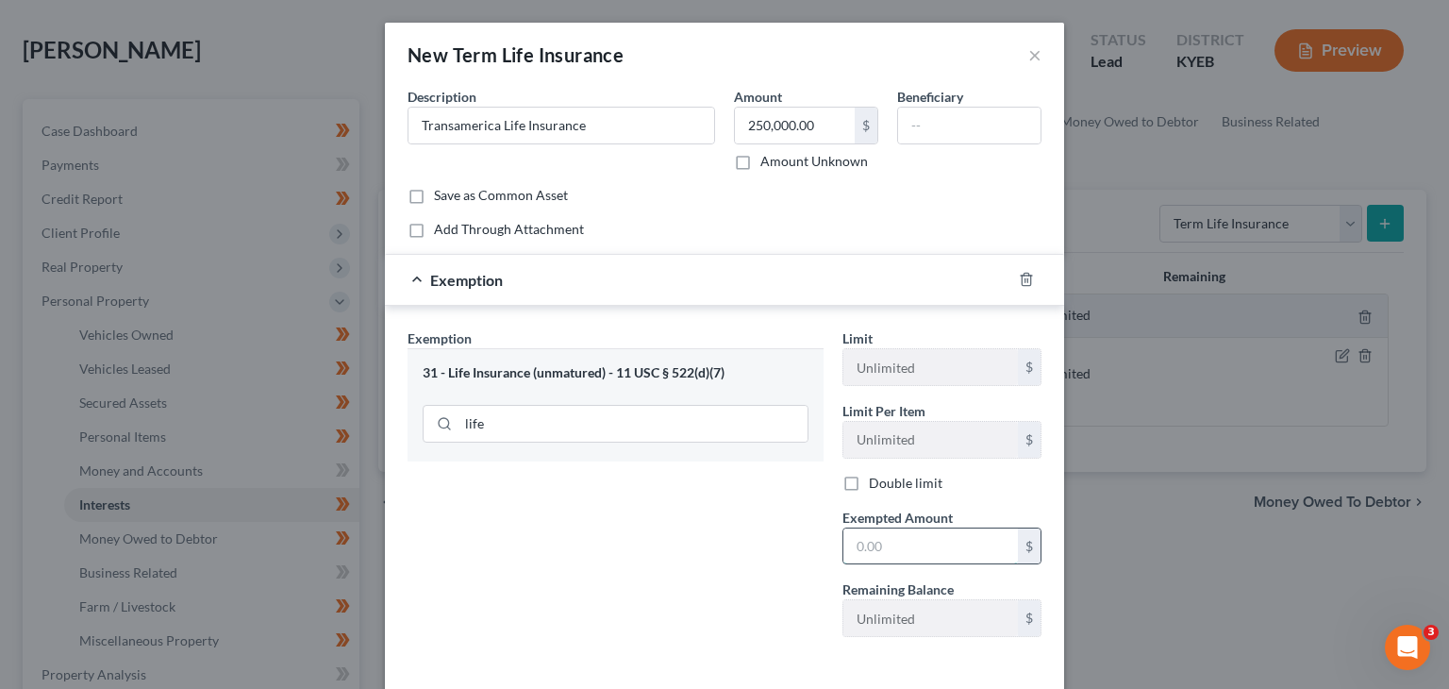
click at [883, 537] on input "text" at bounding box center [931, 546] width 175 height 36
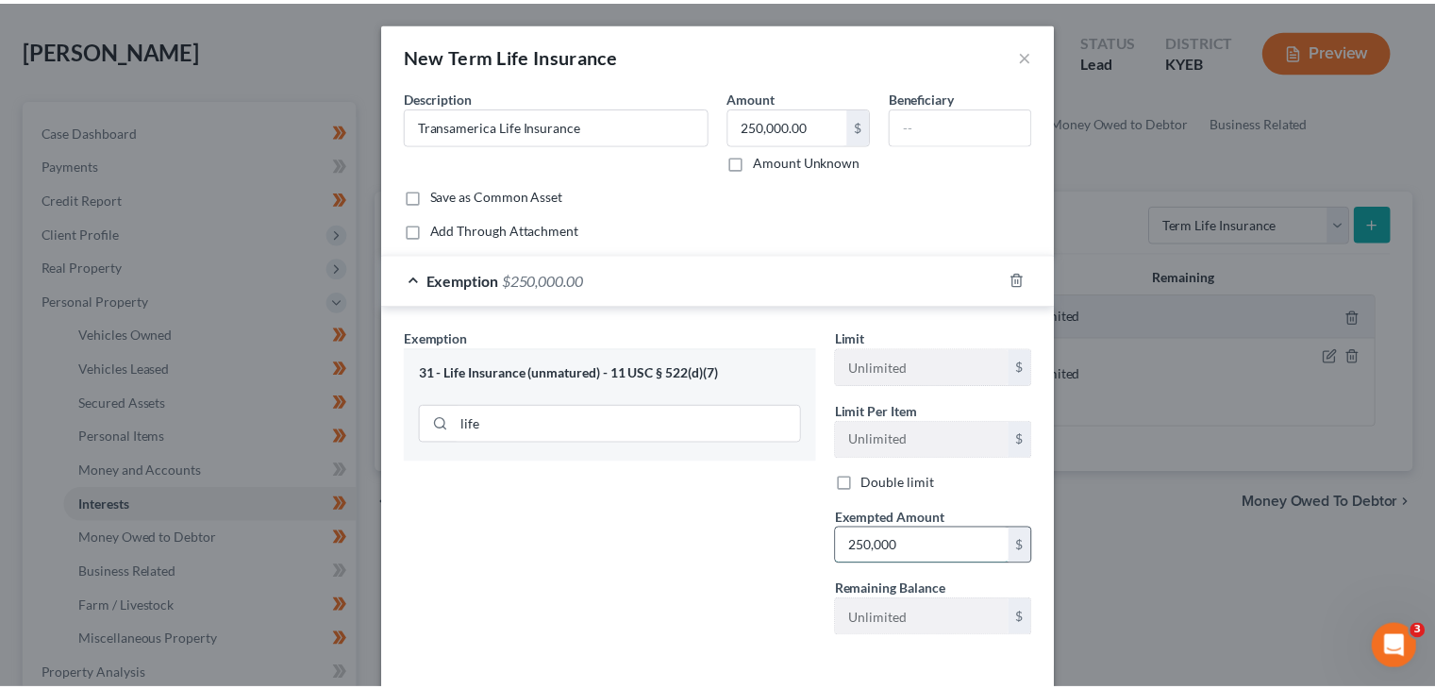
scroll to position [80, 0]
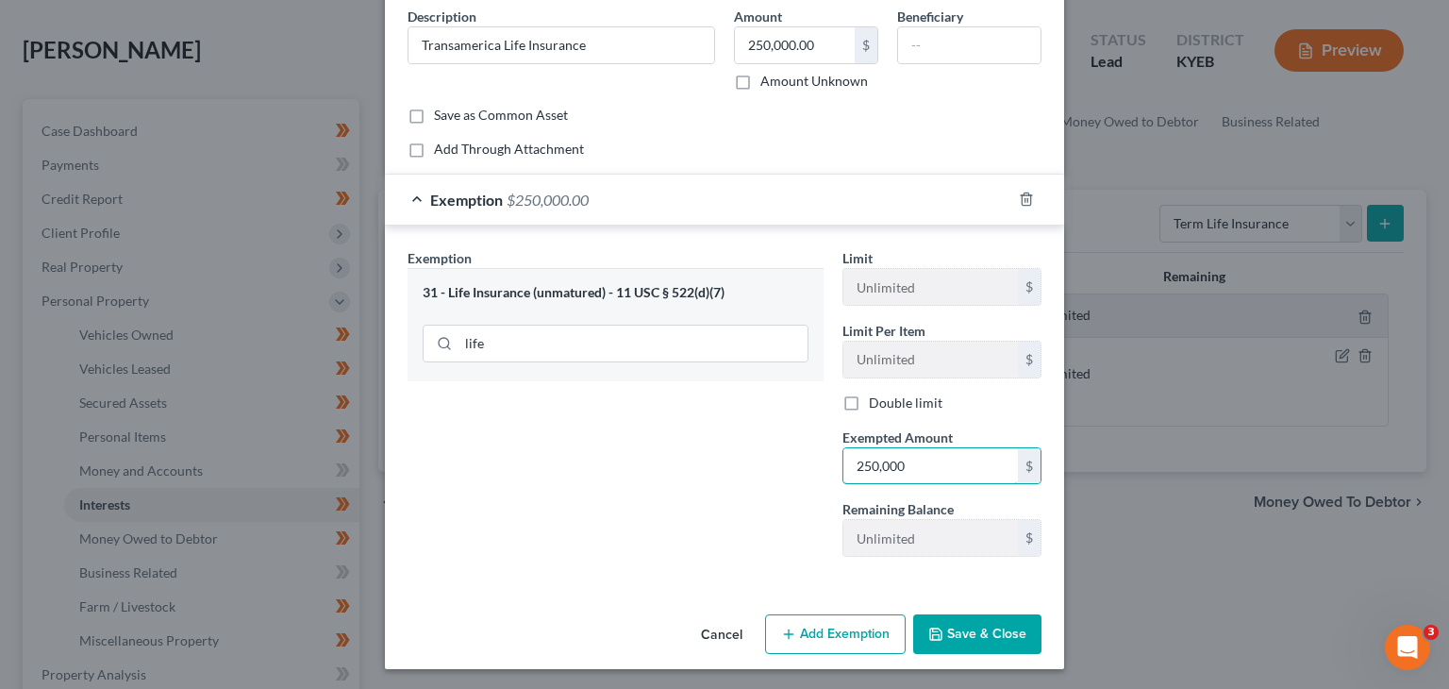
type input "250,000"
click at [960, 630] on button "Save & Close" at bounding box center [977, 634] width 128 height 40
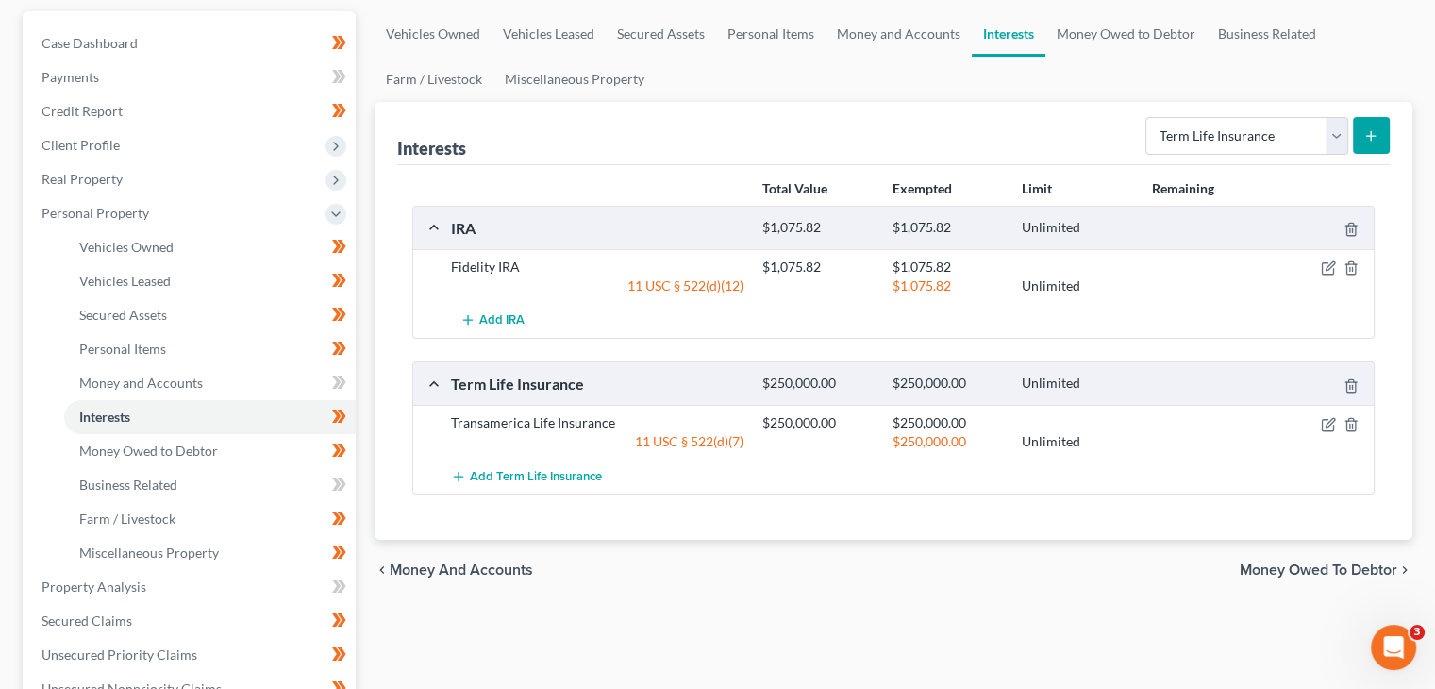
scroll to position [0, 0]
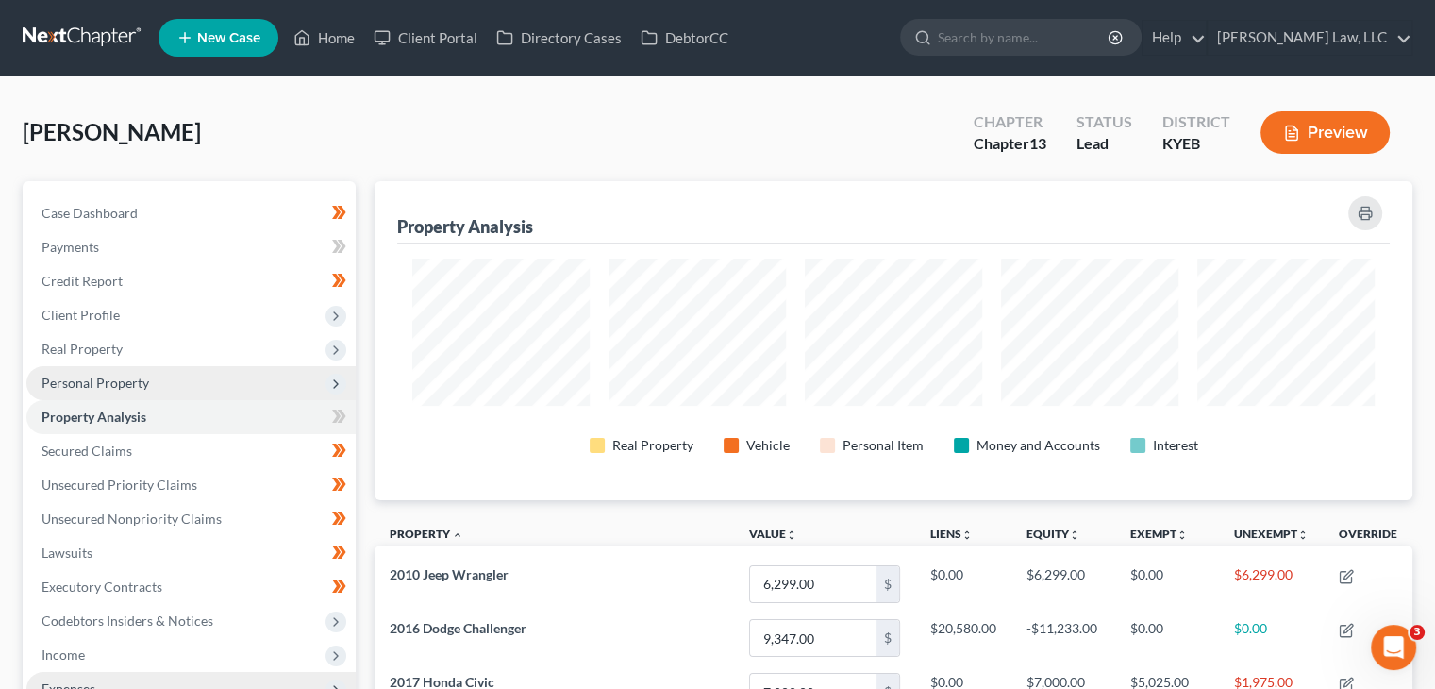
click at [132, 380] on span "Personal Property" at bounding box center [96, 383] width 108 height 16
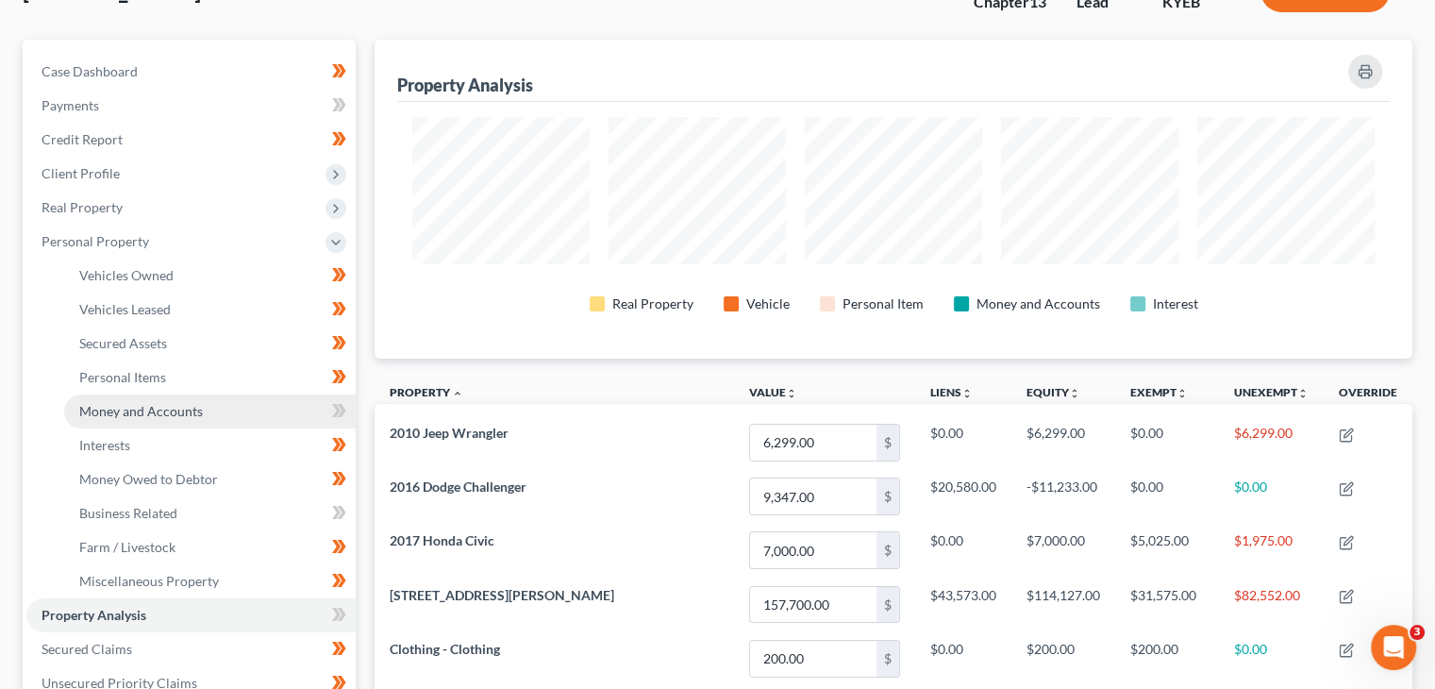
click at [160, 413] on span "Money and Accounts" at bounding box center [141, 411] width 124 height 16
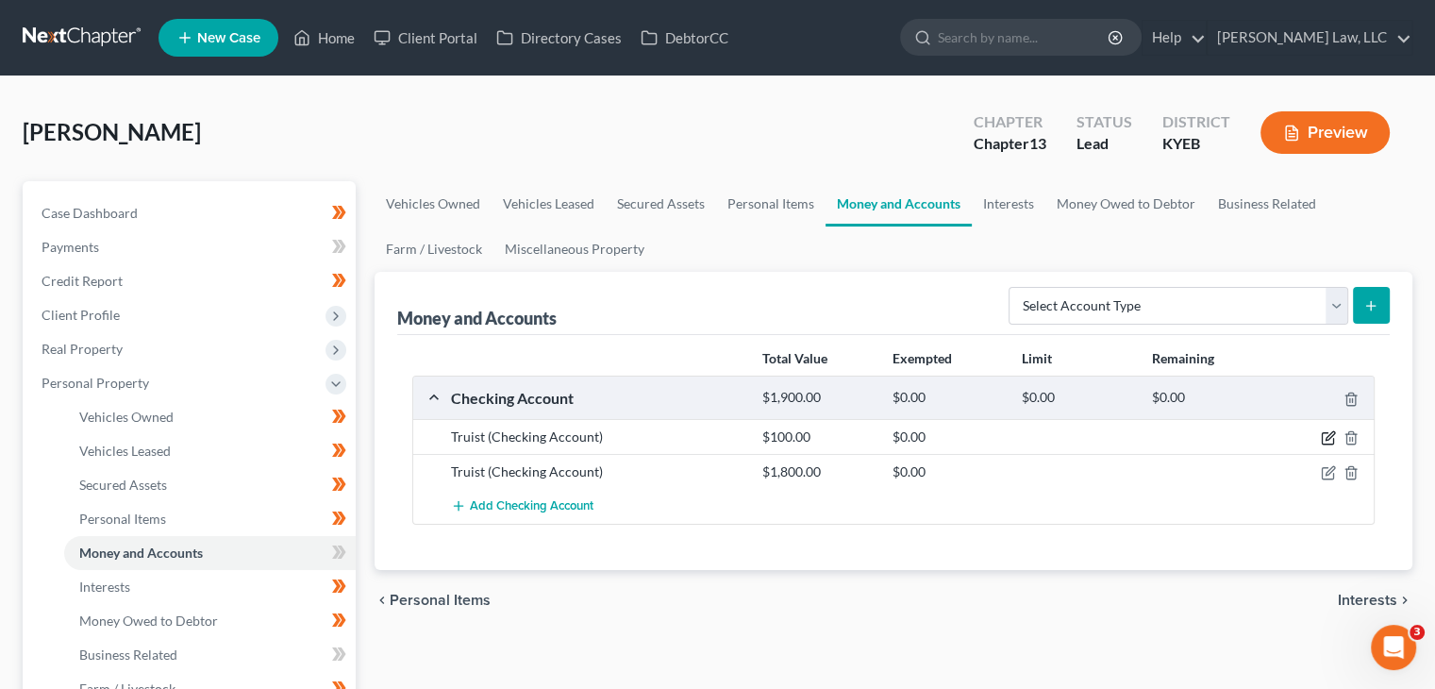
click at [1322, 438] on icon "button" at bounding box center [1327, 438] width 11 height 11
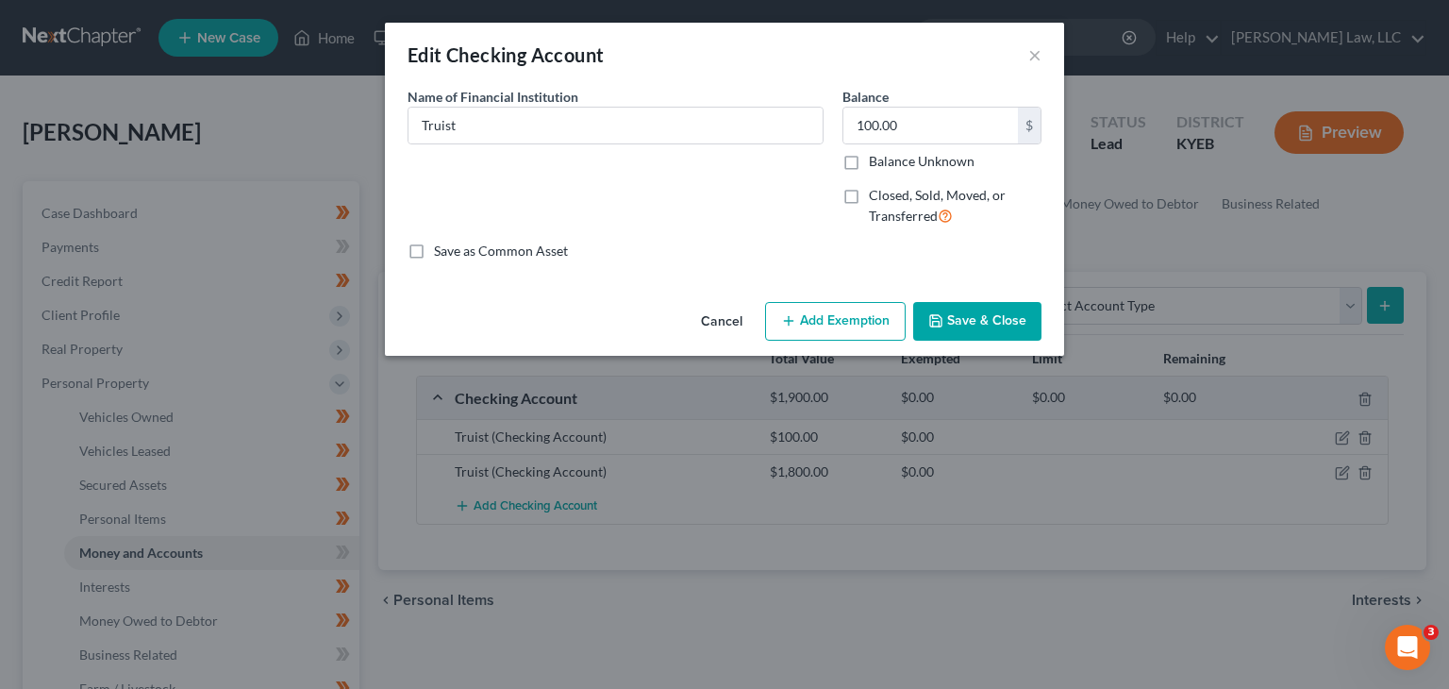
click at [832, 329] on button "Add Exemption" at bounding box center [835, 322] width 141 height 40
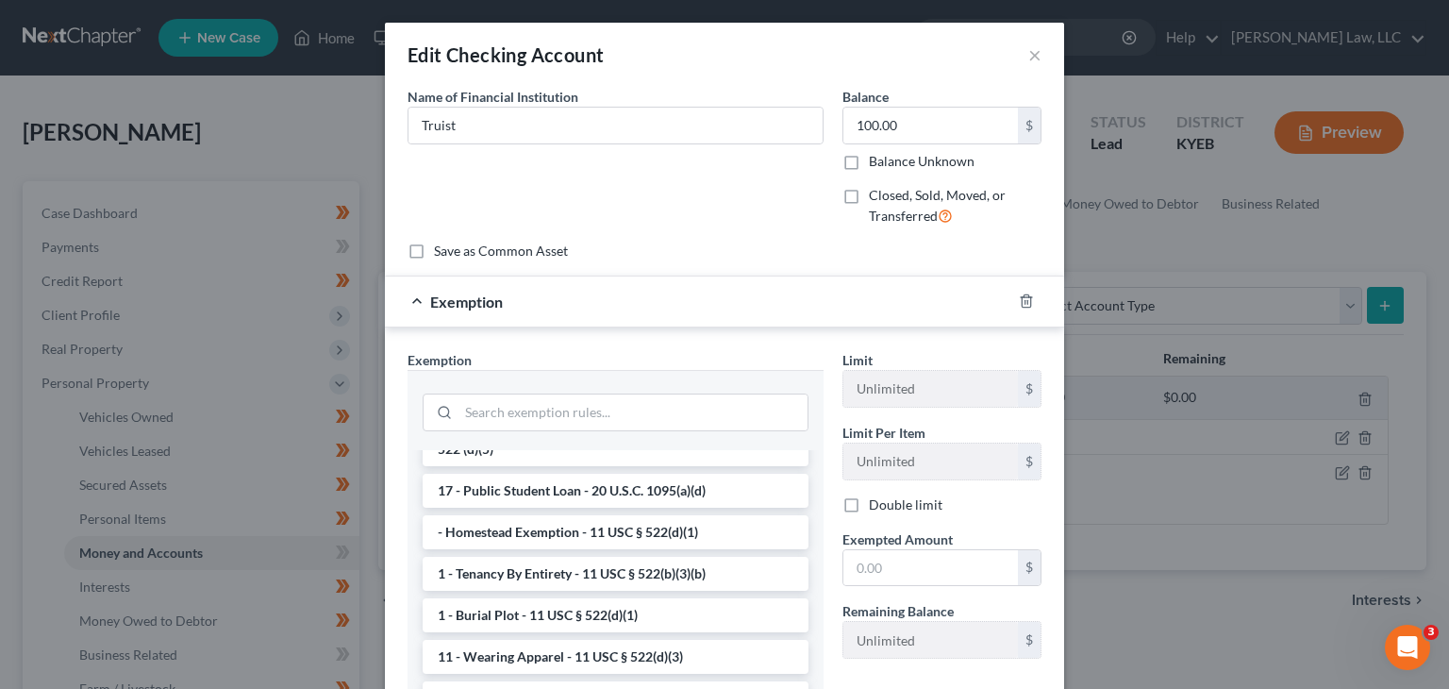
scroll to position [91, 0]
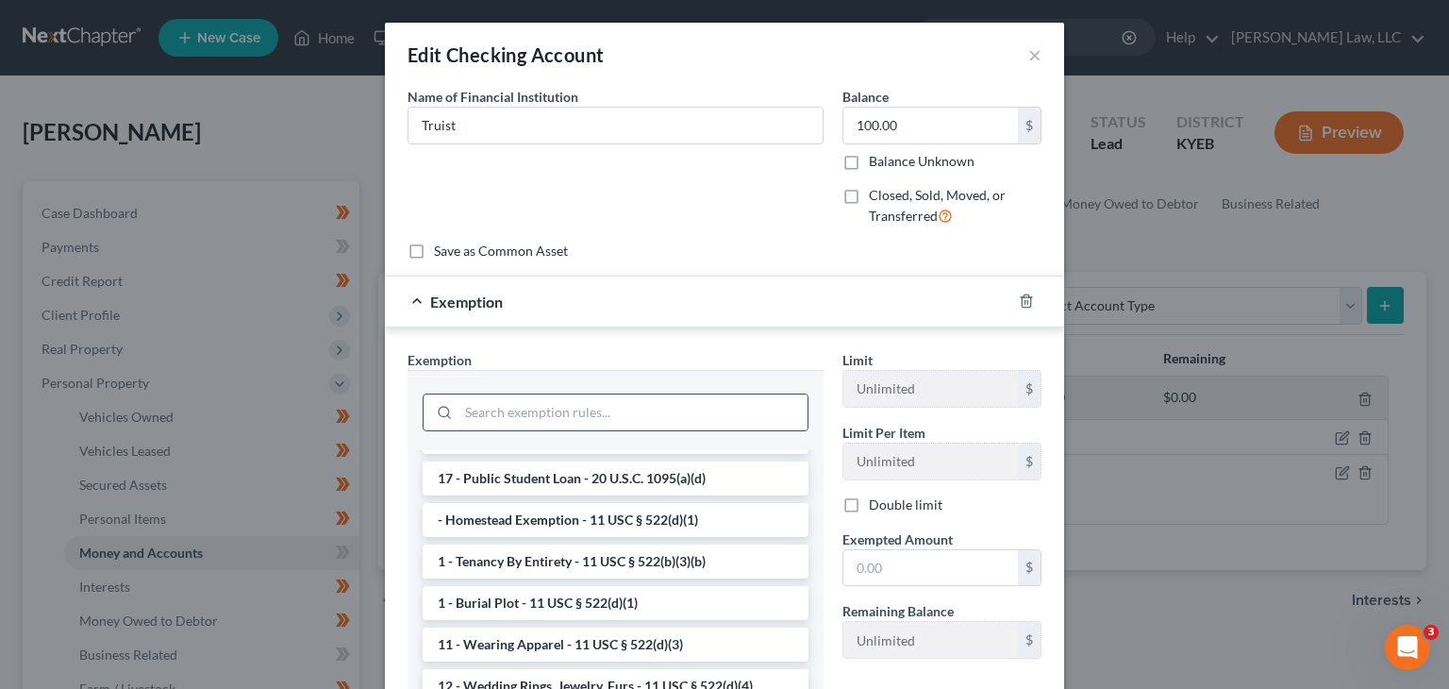
click at [551, 416] on input "search" at bounding box center [633, 412] width 349 height 36
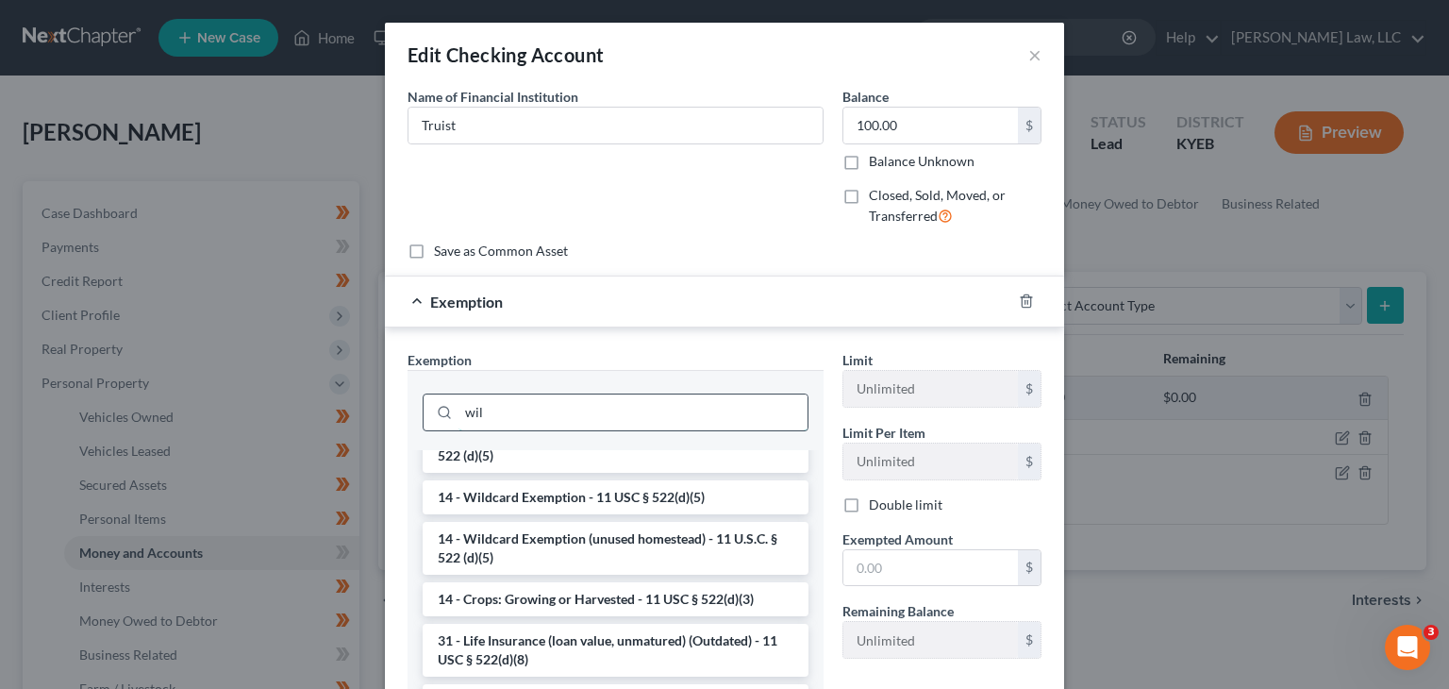
scroll to position [0, 0]
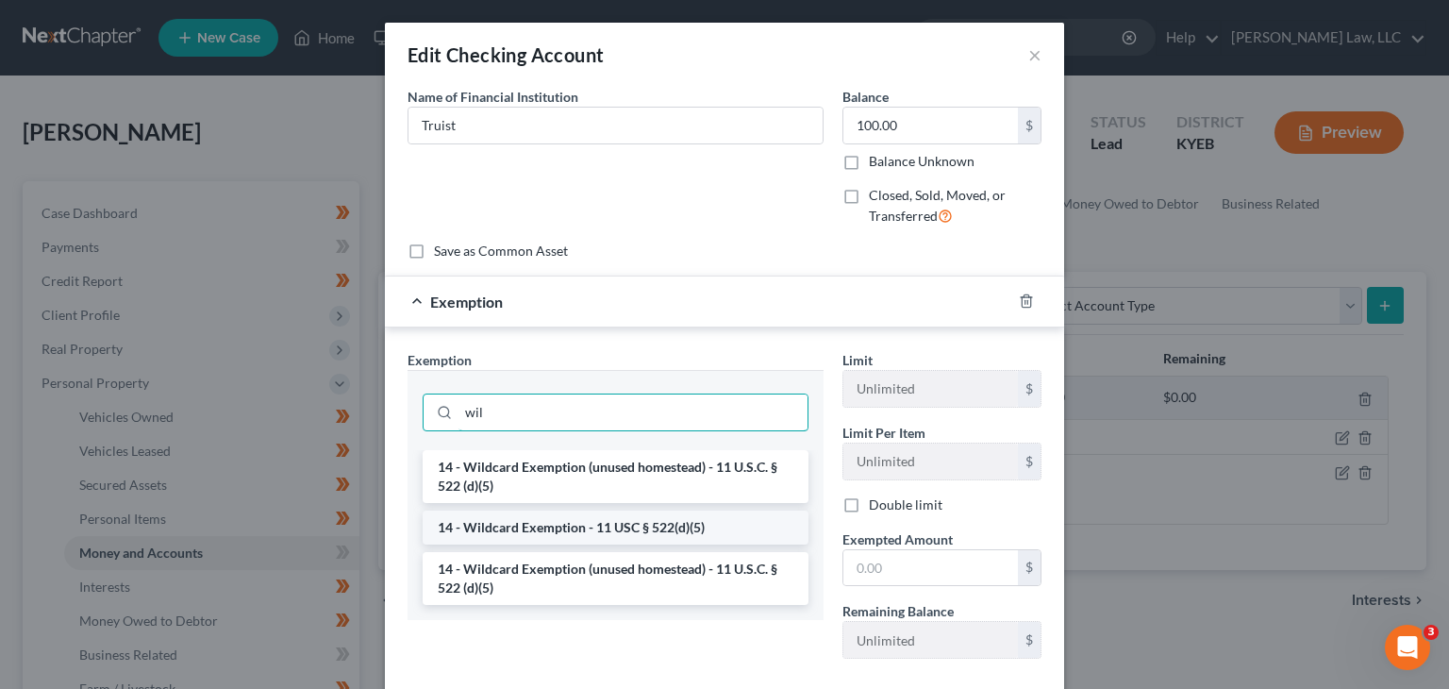
type input "wil"
click at [589, 522] on li "14 - Wildcard Exemption - 11 USC § 522(d)(5)" at bounding box center [616, 527] width 386 height 34
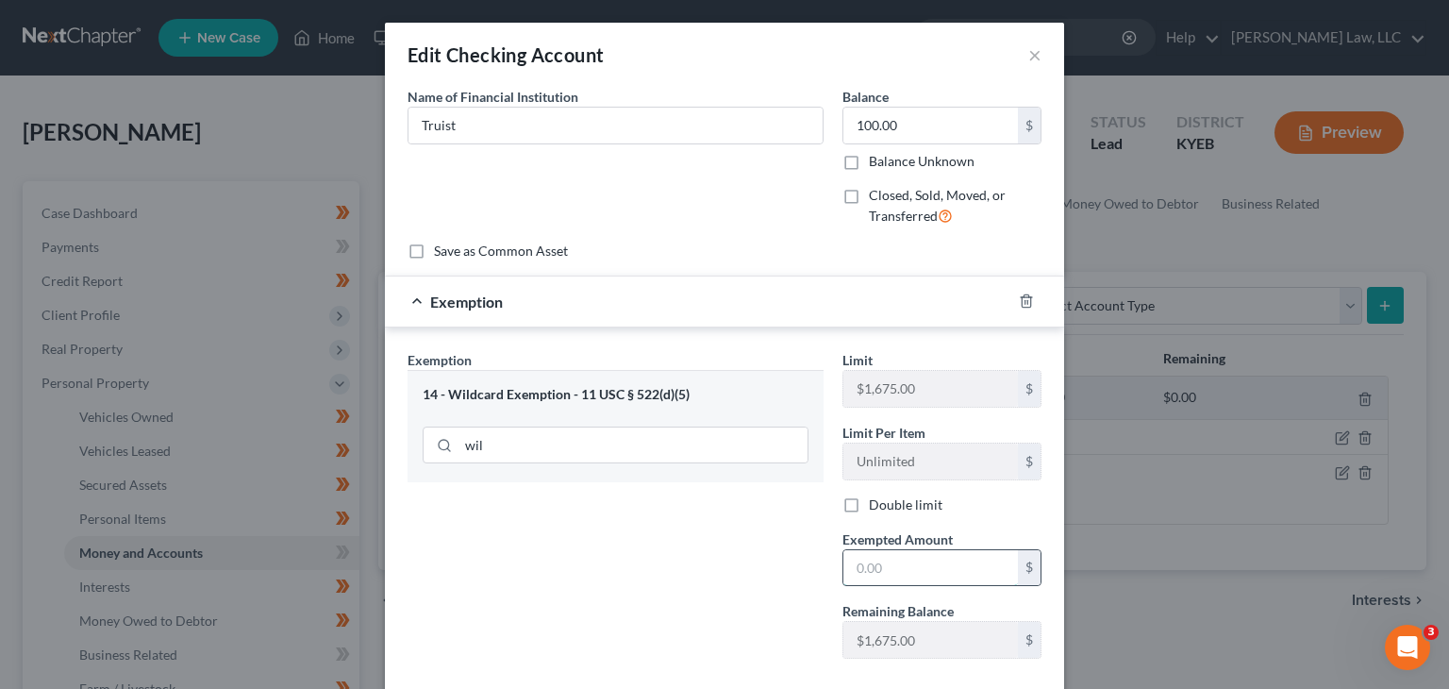
click at [886, 569] on input "text" at bounding box center [931, 568] width 175 height 36
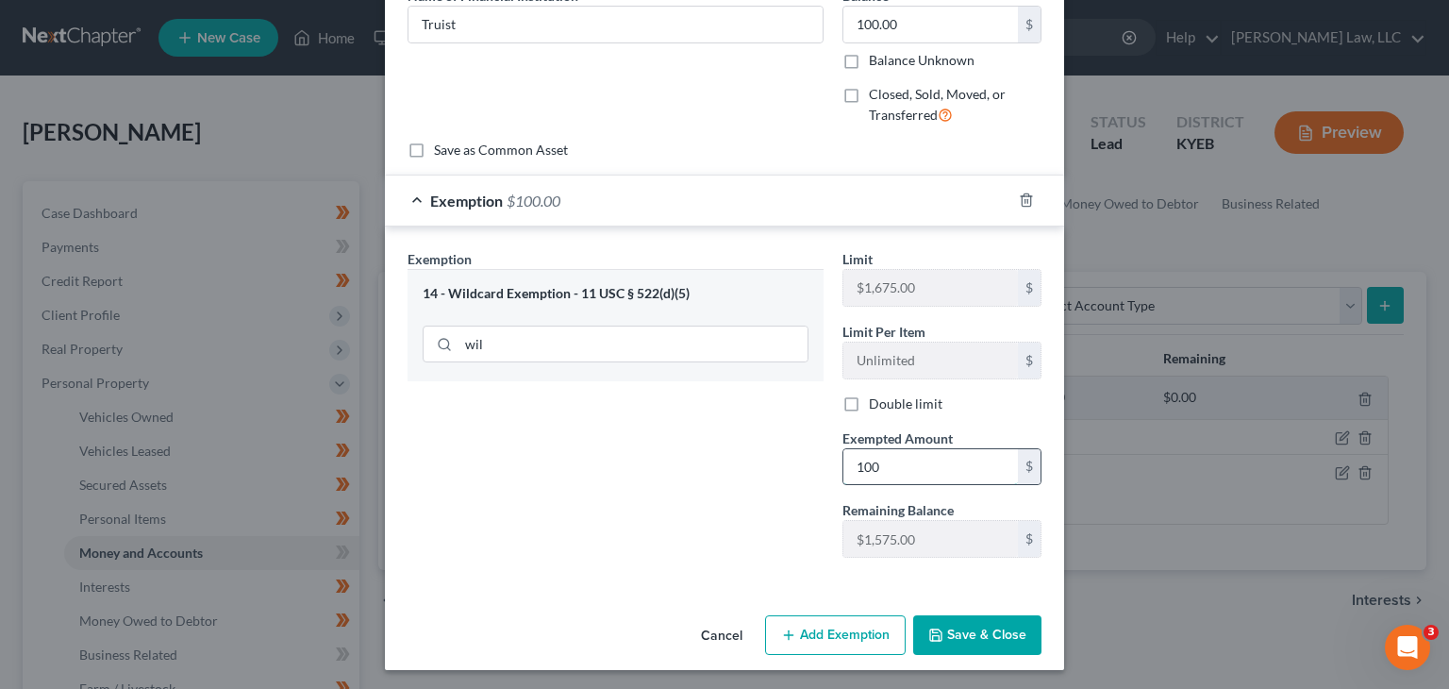
scroll to position [102, 0]
type input "100"
click at [883, 572] on div "Exemption Set must be selected for CA. Exemption * 14 - Wildcard Exemption - 11…" at bounding box center [724, 407] width 679 height 362
click at [952, 629] on button "Save & Close" at bounding box center [977, 634] width 128 height 40
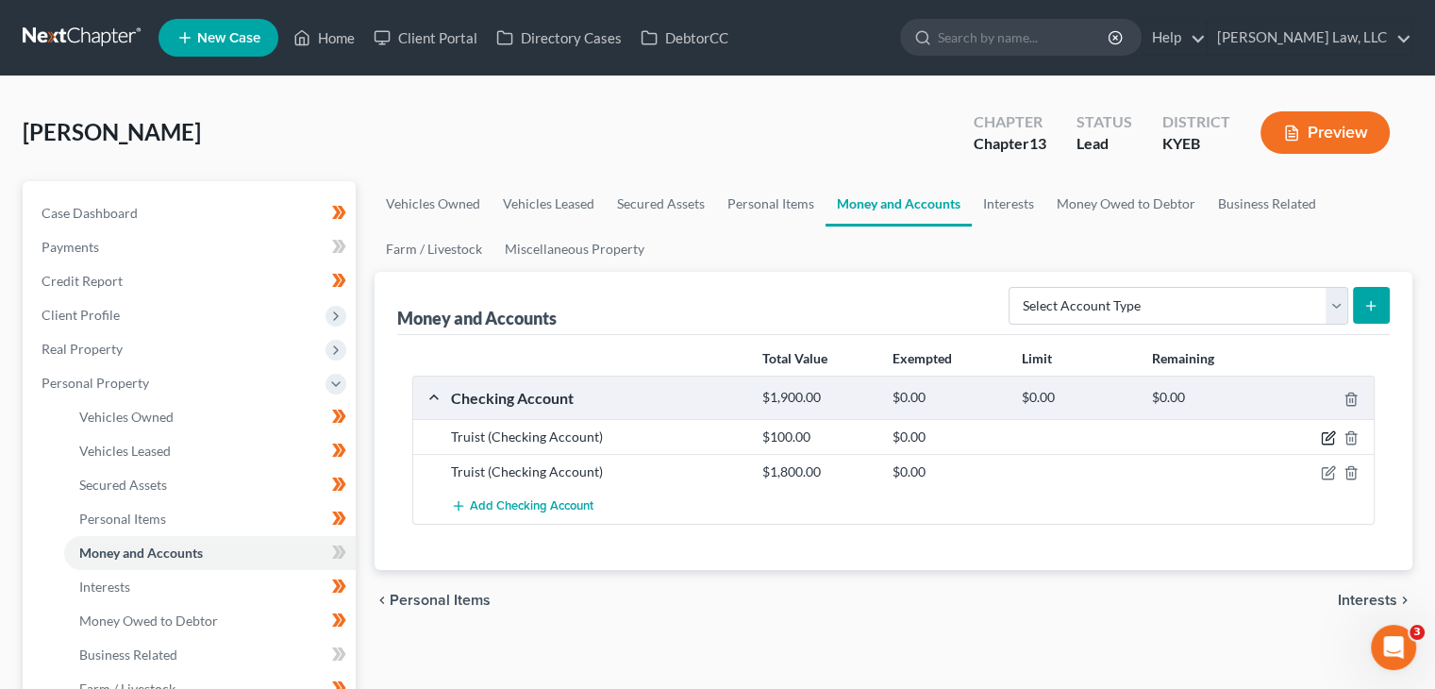
click at [1329, 438] on icon "button" at bounding box center [1330, 436] width 8 height 8
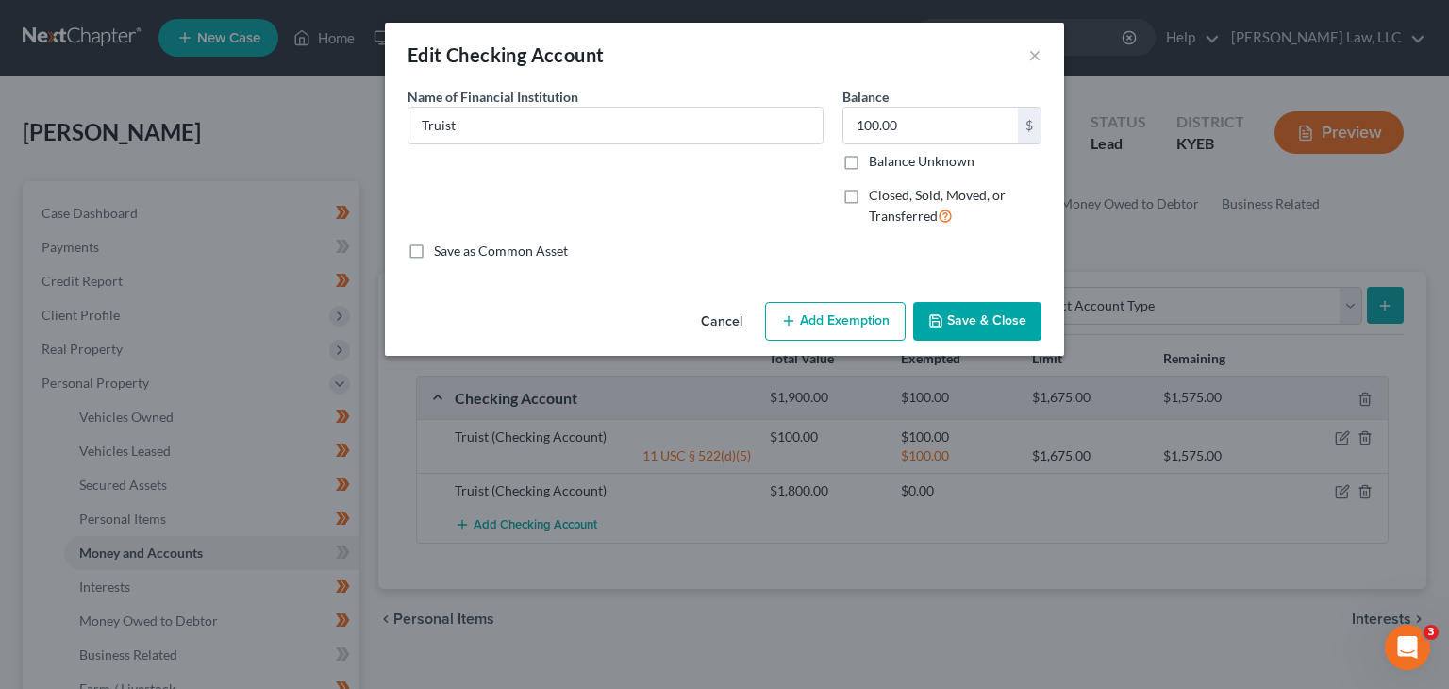
click at [876, 308] on button "Add Exemption" at bounding box center [835, 322] width 141 height 40
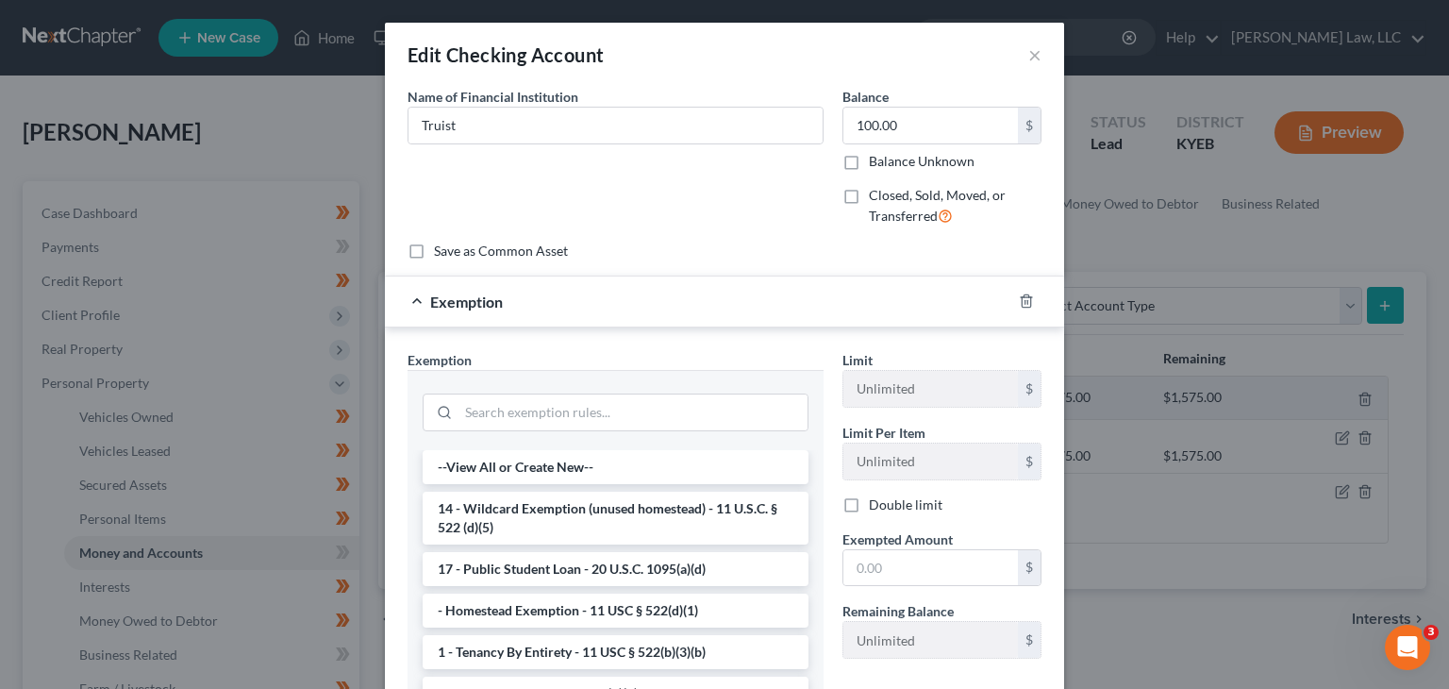
click at [1089, 556] on div "Edit Checking Account × An exemption set must first be selected from the Filing…" at bounding box center [724, 344] width 1449 height 689
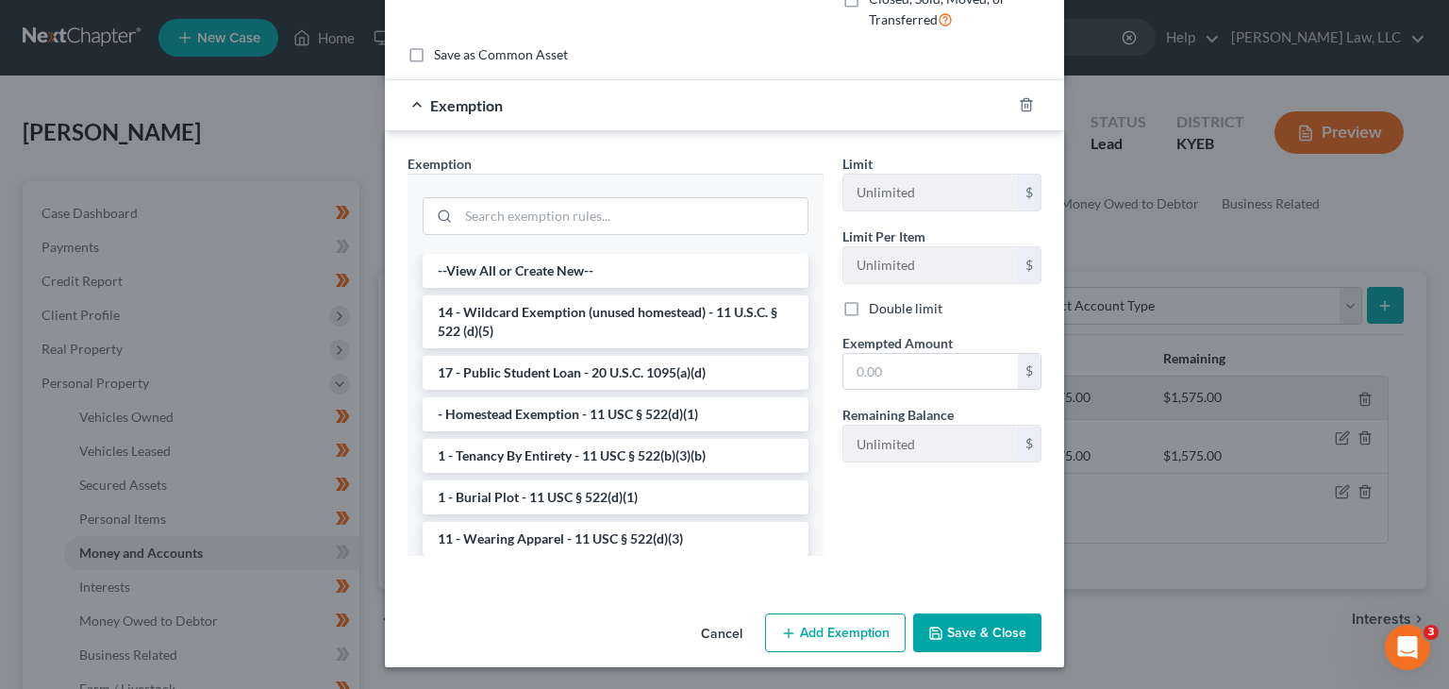
click at [928, 621] on button "Save & Close" at bounding box center [977, 633] width 128 height 40
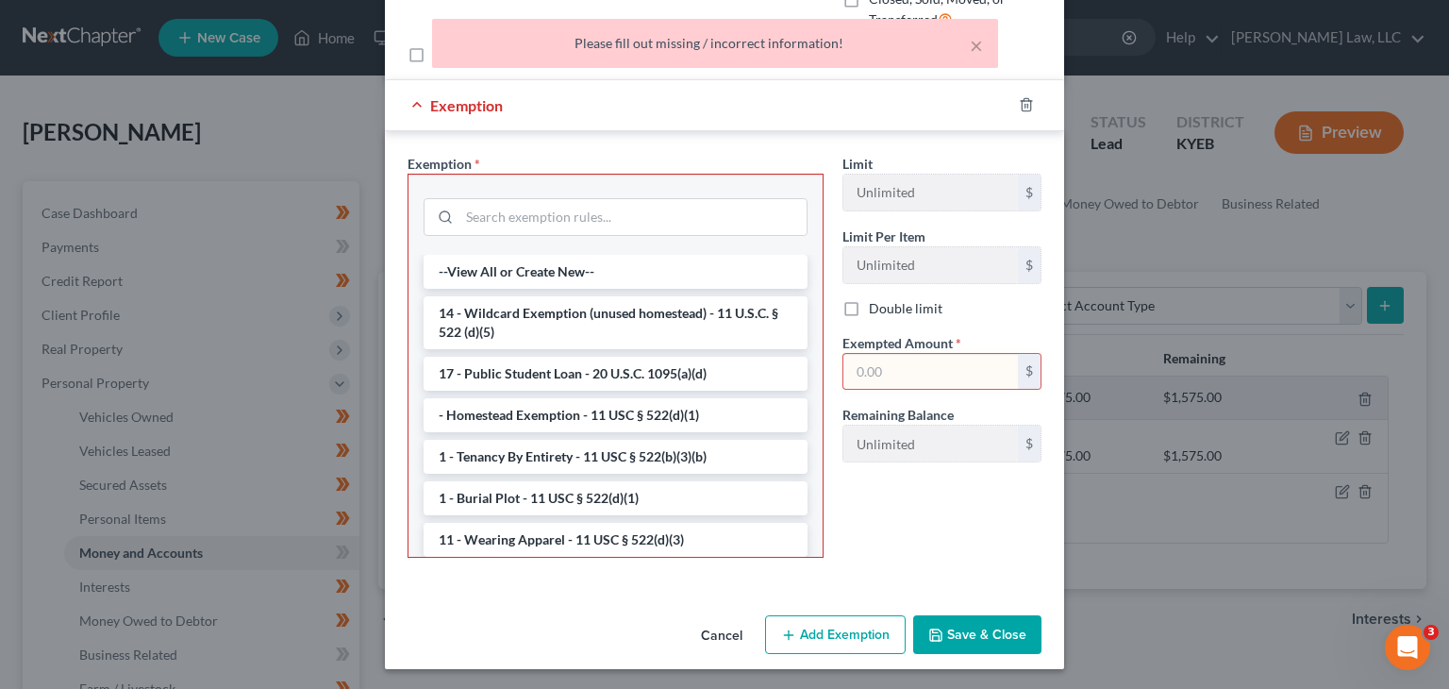
scroll to position [0, 0]
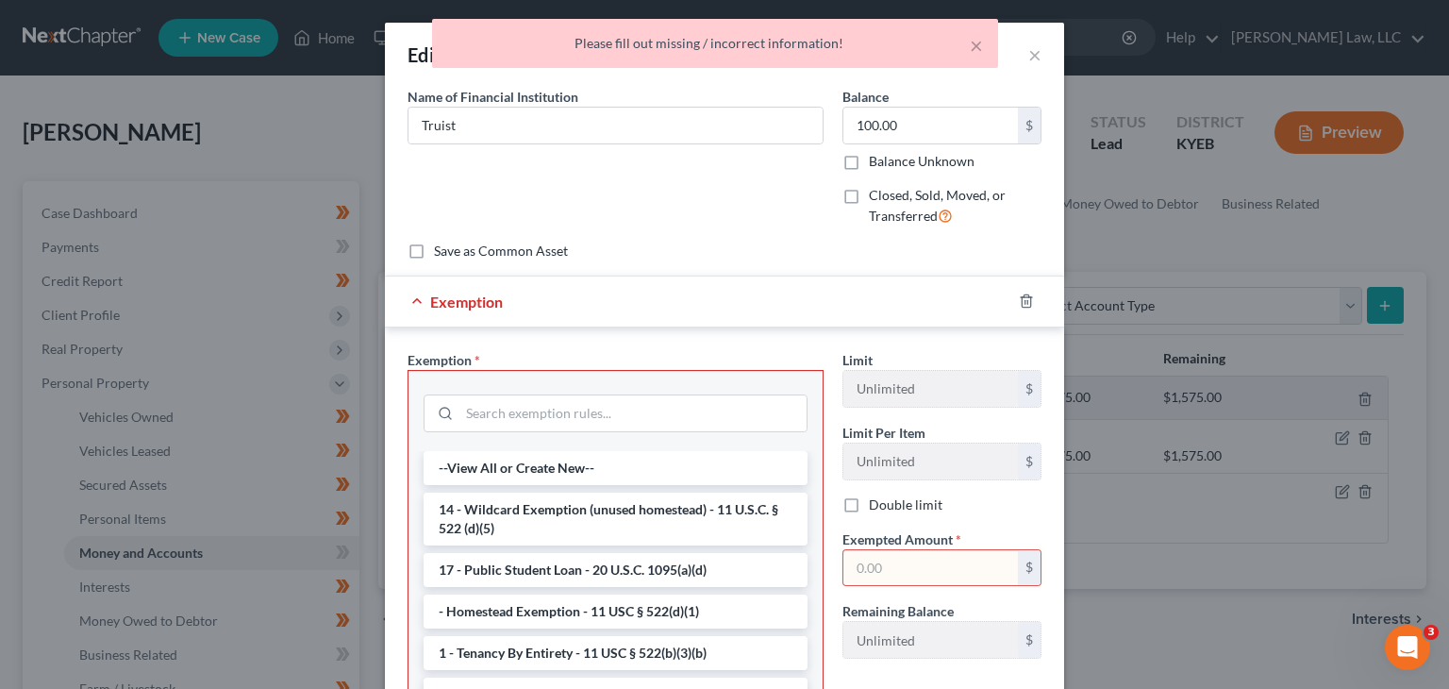
click at [1026, 57] on div "× Please fill out missing / incorrect information!" at bounding box center [715, 48] width 1449 height 59
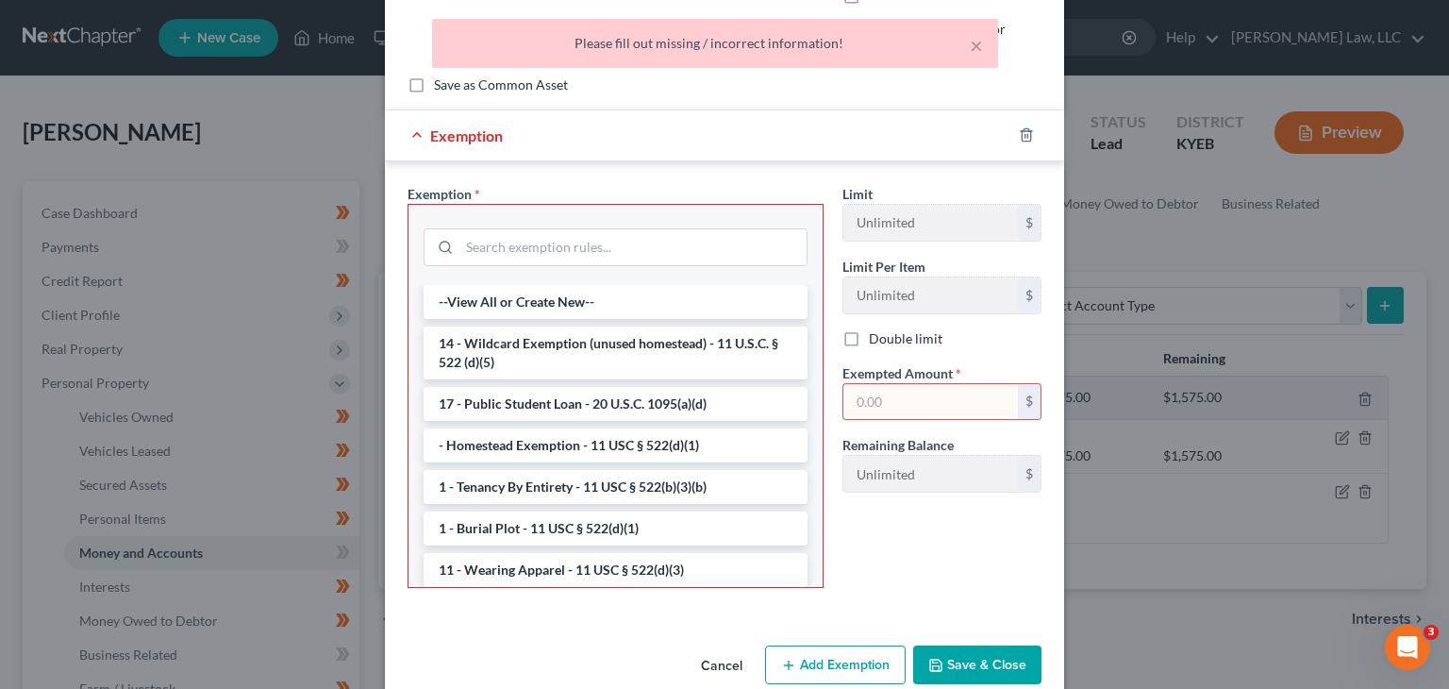
scroll to position [197, 0]
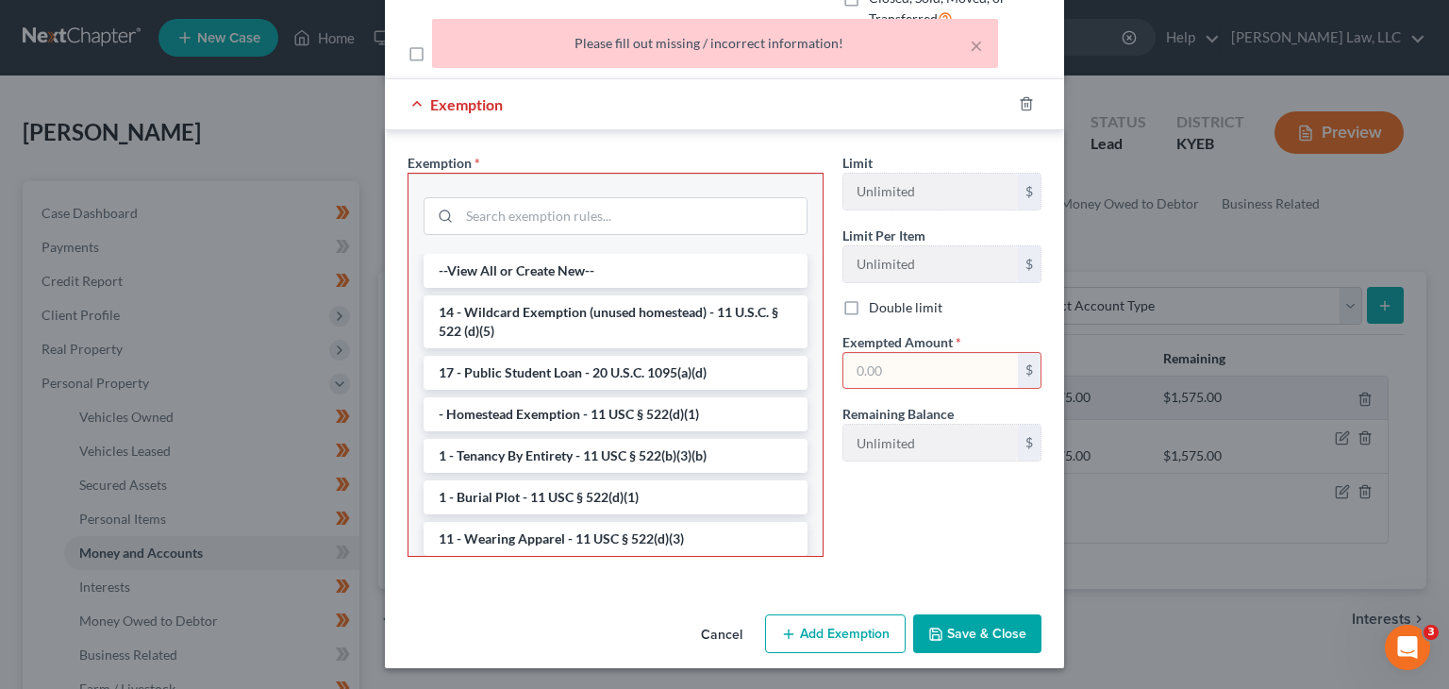
click at [719, 632] on button "Cancel" at bounding box center [722, 635] width 72 height 38
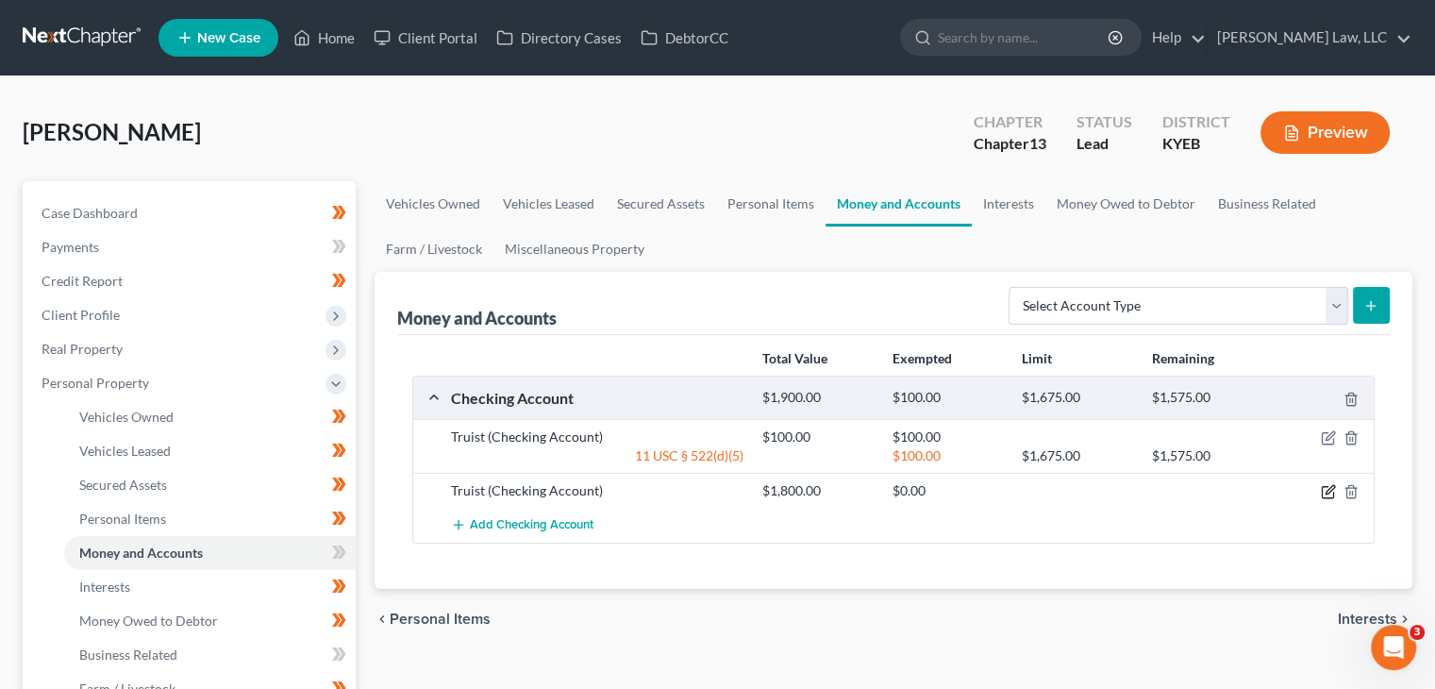
click at [1329, 491] on icon "button" at bounding box center [1330, 490] width 8 height 8
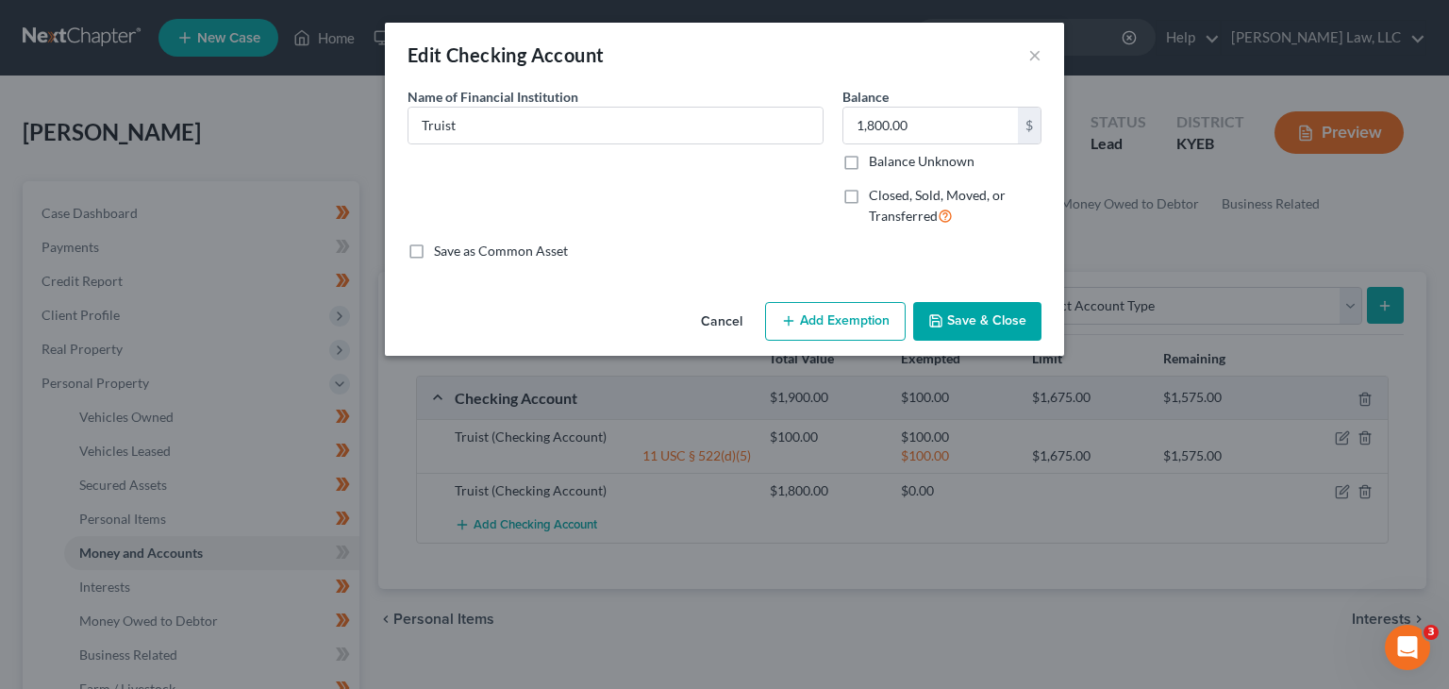
click at [842, 326] on button "Add Exemption" at bounding box center [835, 322] width 141 height 40
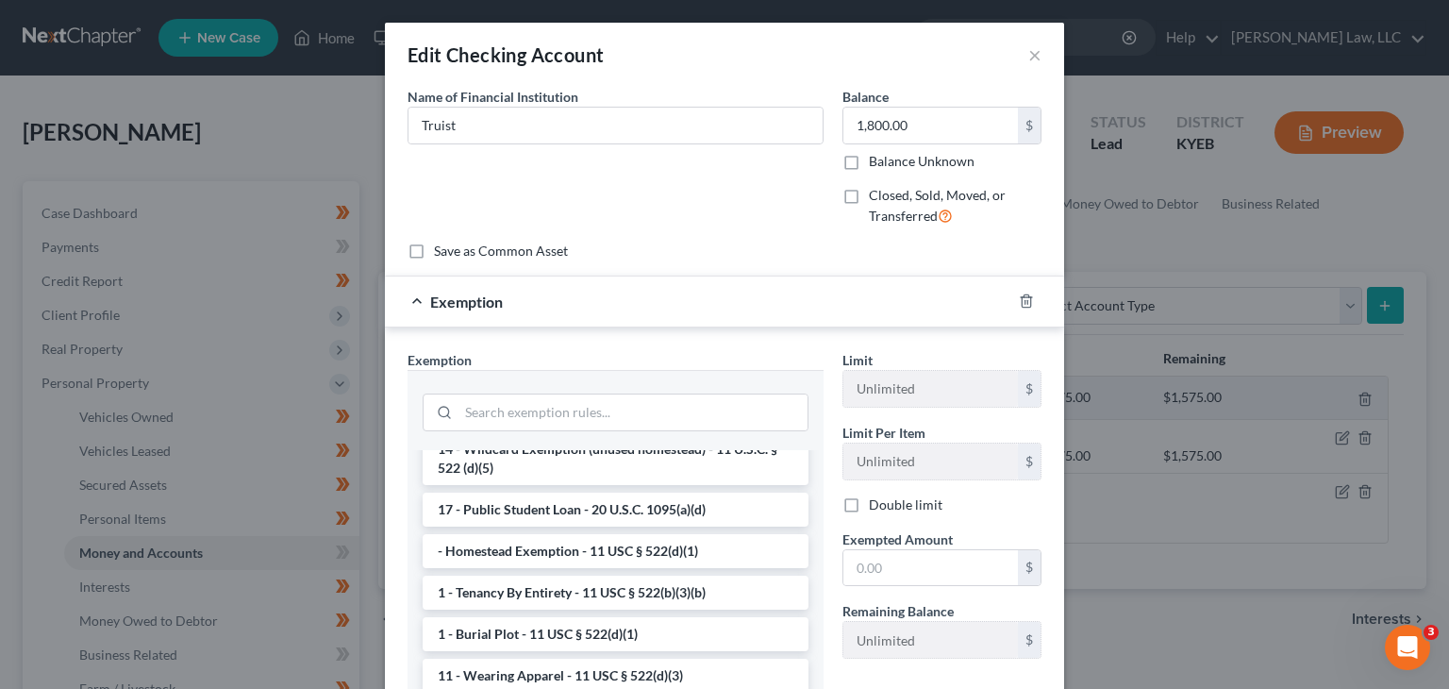
scroll to position [60, 0]
click at [638, 424] on input "search" at bounding box center [633, 412] width 349 height 36
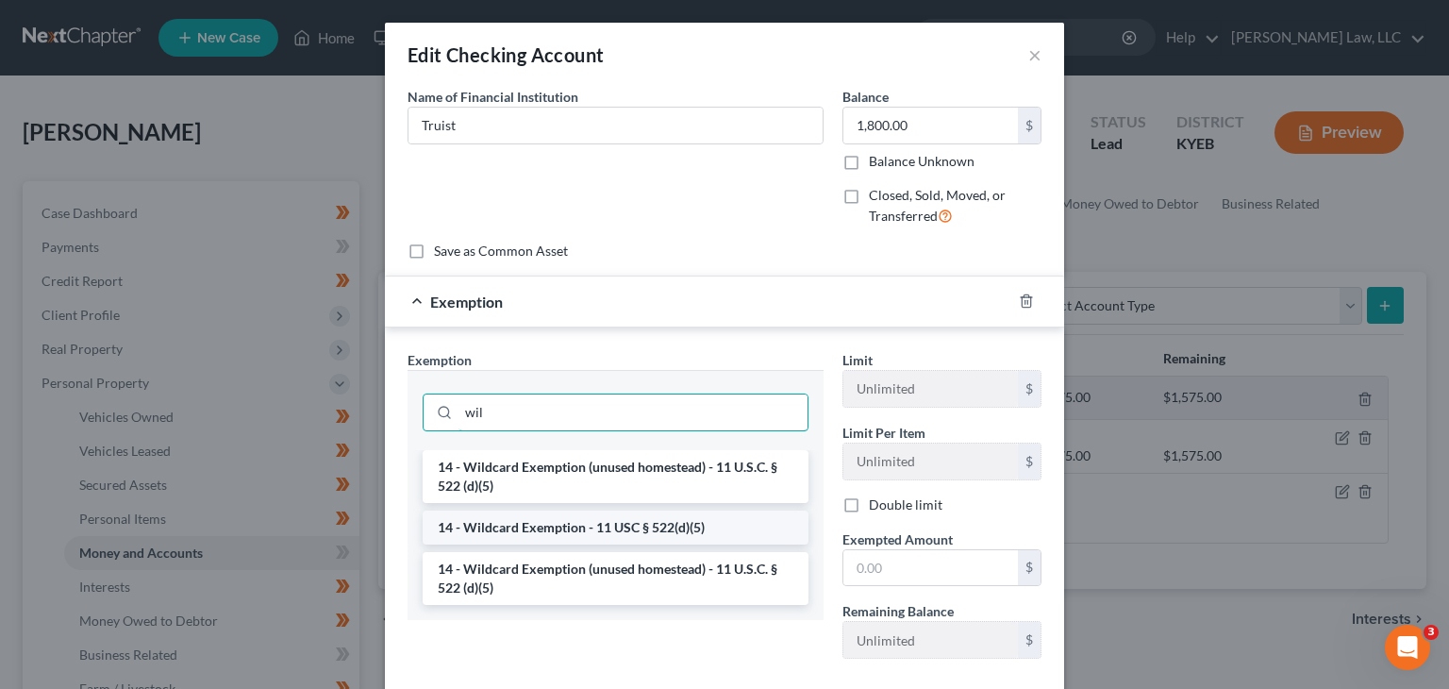
type input "wil"
click at [626, 518] on li "14 - Wildcard Exemption - 11 USC § 522(d)(5)" at bounding box center [616, 527] width 386 height 34
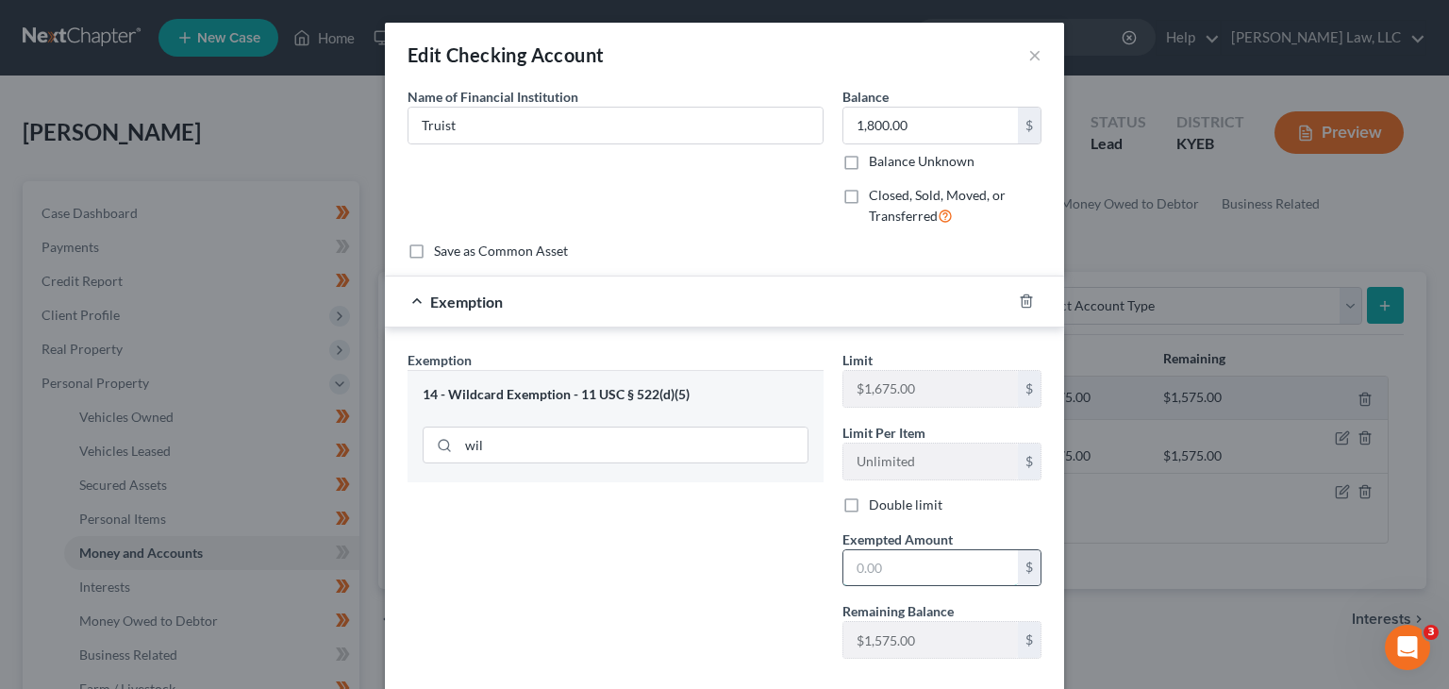
click at [891, 563] on input "text" at bounding box center [931, 568] width 175 height 36
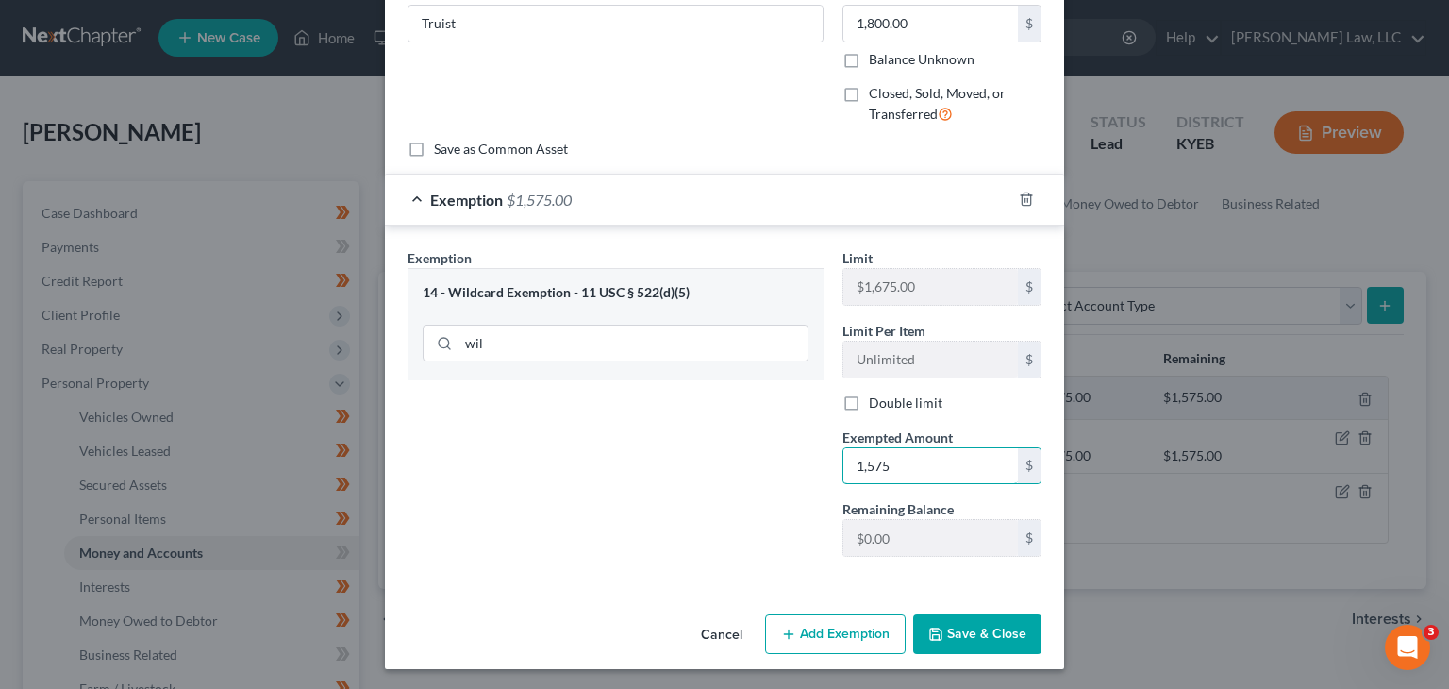
type input "1,575"
click at [955, 621] on button "Save & Close" at bounding box center [977, 634] width 128 height 40
